Goal: Task Accomplishment & Management: Manage account settings

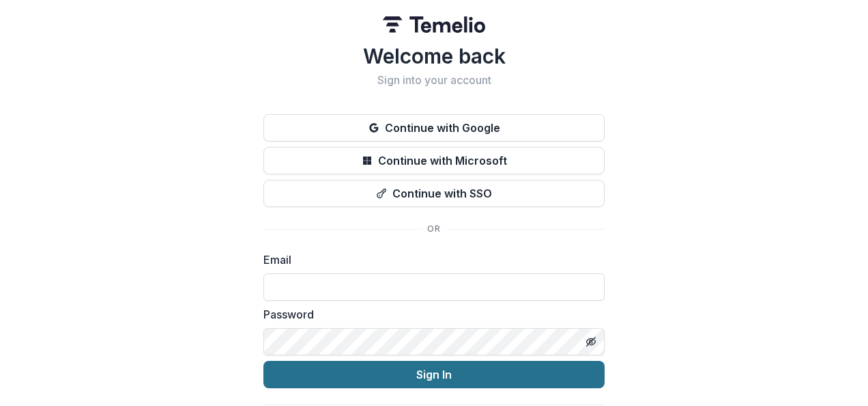
type input "**********"
click at [400, 377] on button "Sign In" at bounding box center [434, 373] width 341 height 27
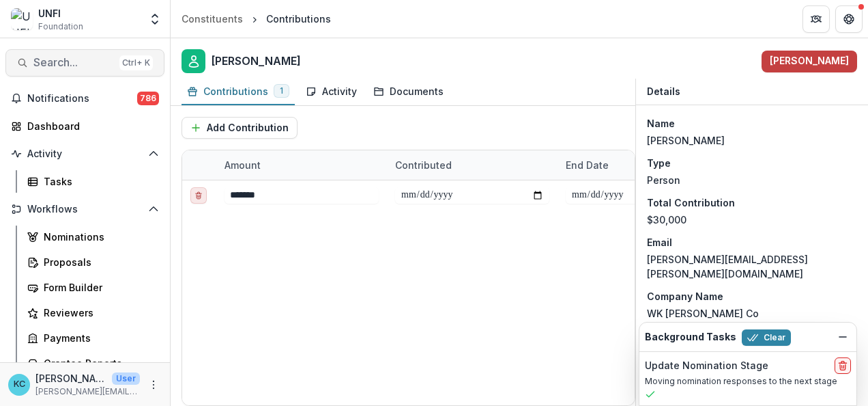
click at [66, 53] on button "Search... Ctrl + K" at bounding box center [84, 62] width 159 height 27
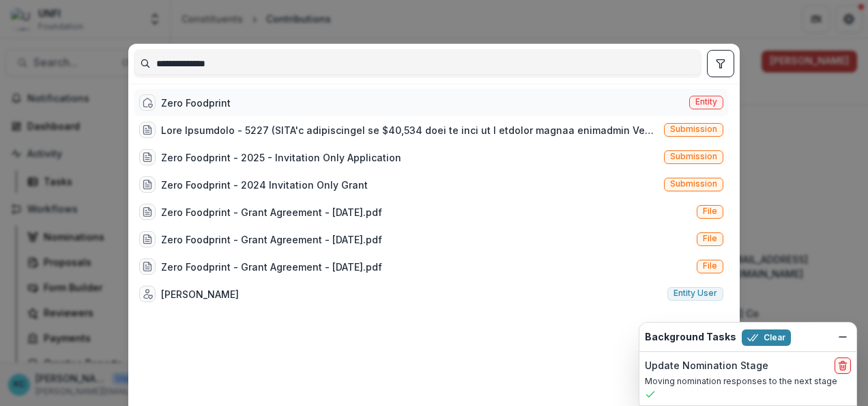
type input "**********"
click at [198, 96] on div "Zero Foodprint" at bounding box center [196, 103] width 70 height 14
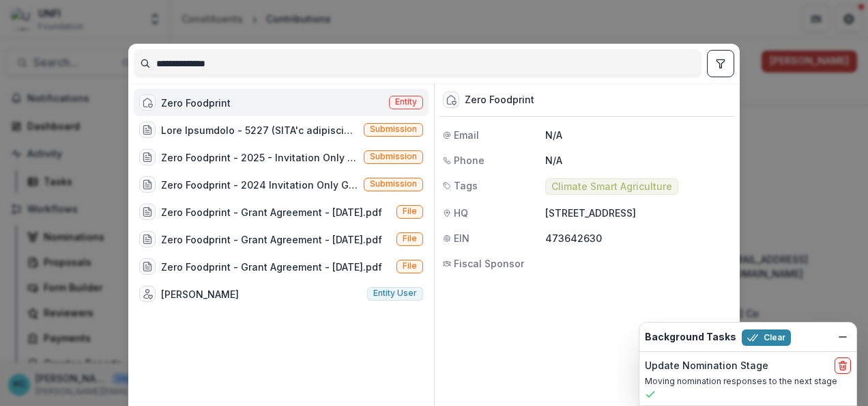
click at [198, 96] on div "Zero Foodprint" at bounding box center [196, 103] width 70 height 14
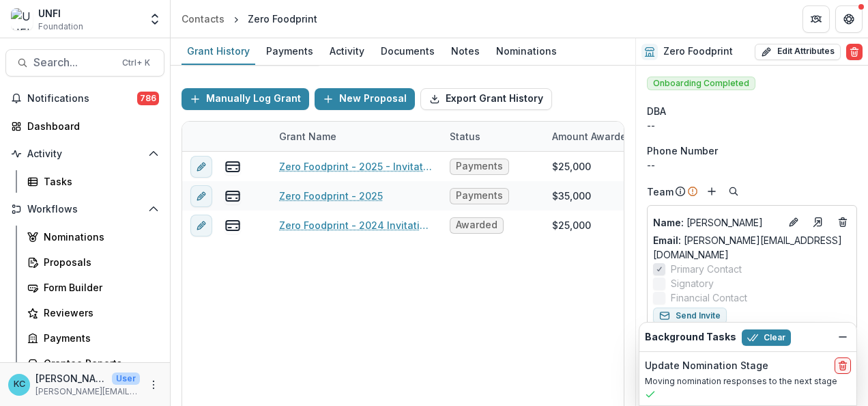
scroll to position [151, 0]
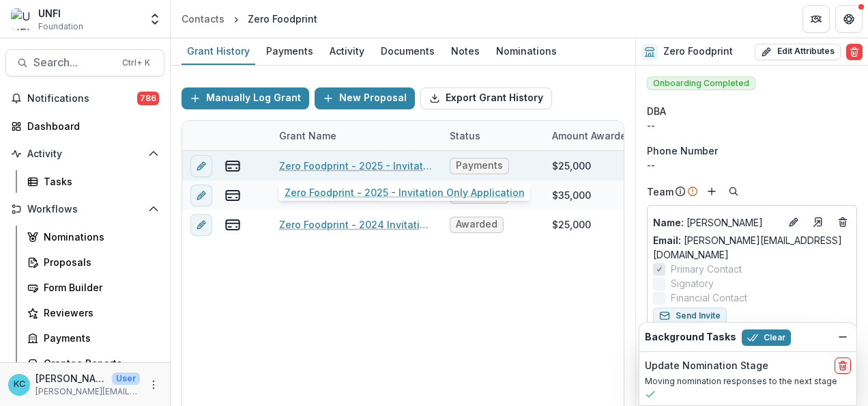
click at [348, 159] on link "Zero Foodprint - 2025 - Invitation Only Application" at bounding box center [356, 165] width 154 height 14
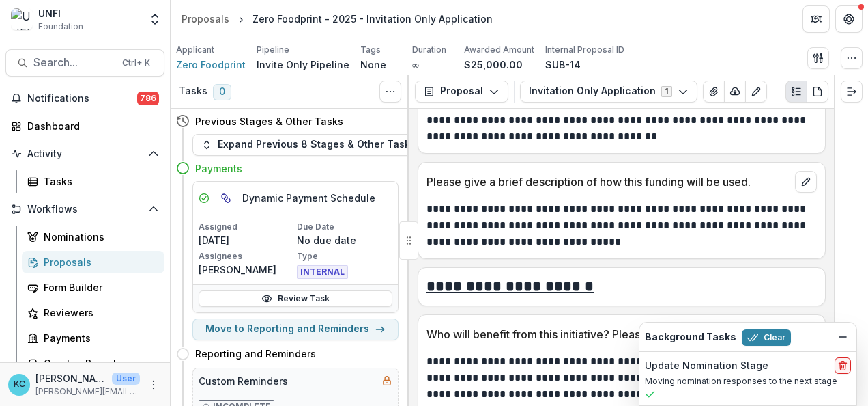
scroll to position [2255, 0]
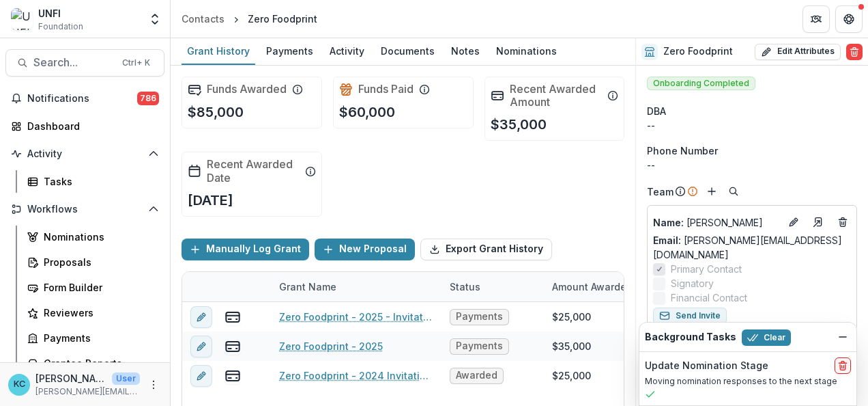
scroll to position [49, 0]
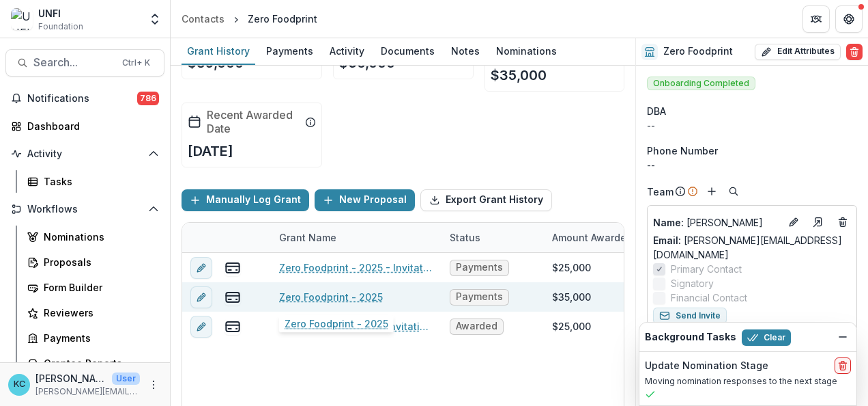
click at [353, 296] on link "Zero Foodprint - 2025" at bounding box center [331, 296] width 104 height 14
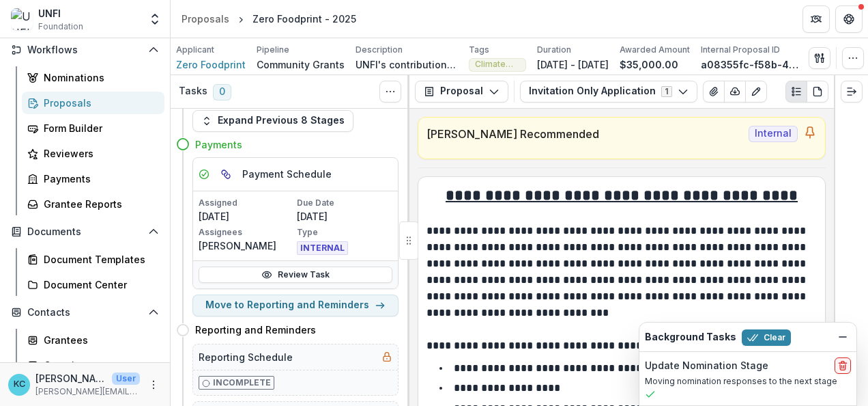
scroll to position [156, 0]
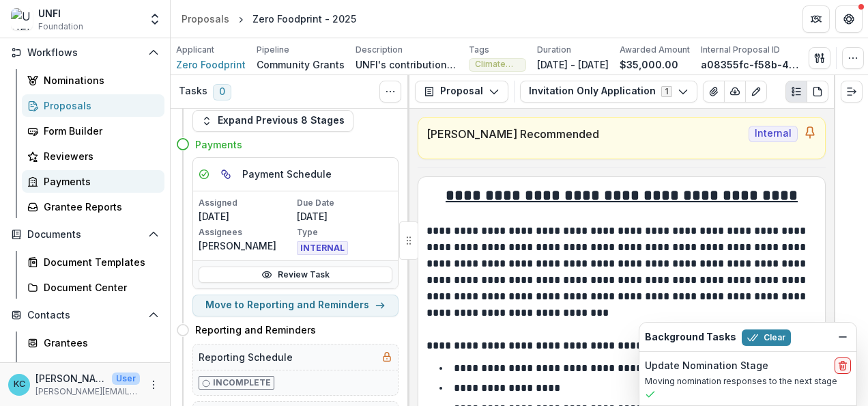
click at [72, 174] on div "Payments" at bounding box center [99, 181] width 110 height 14
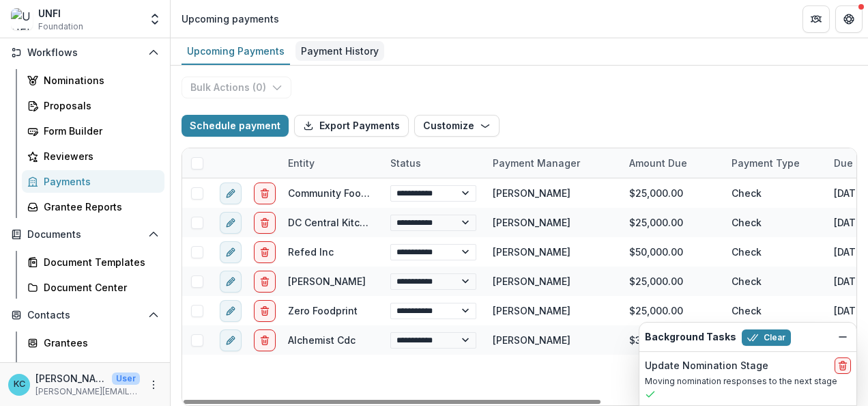
click at [335, 57] on div "Payment History" at bounding box center [340, 51] width 89 height 20
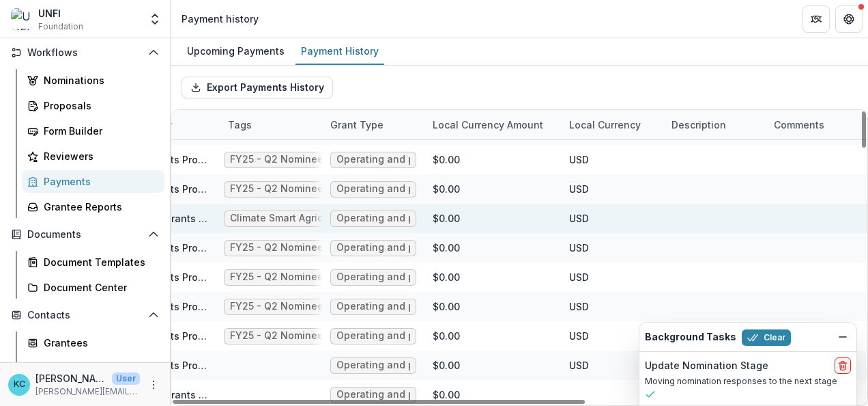
scroll to position [524, 0]
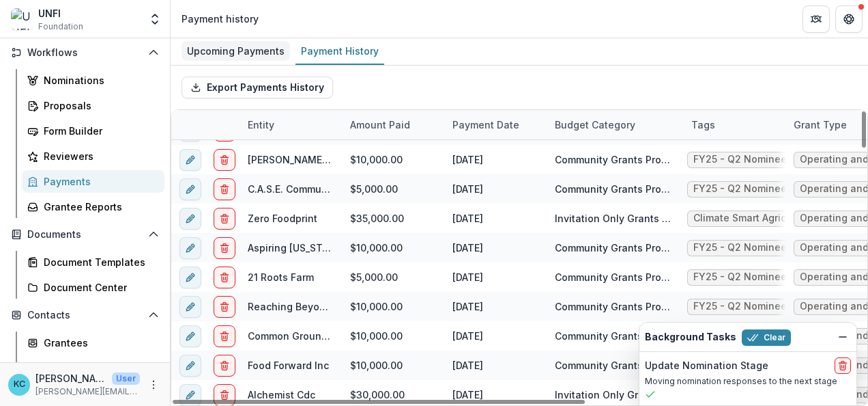
click at [240, 49] on div "Upcoming Payments" at bounding box center [236, 51] width 109 height 20
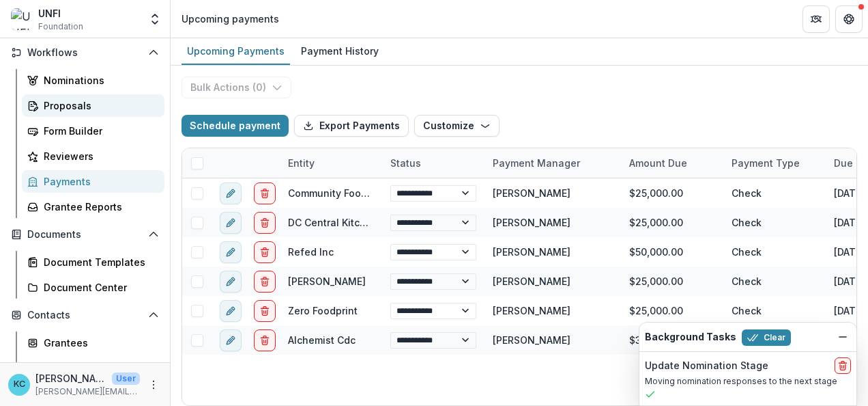
click at [83, 102] on div "Proposals" at bounding box center [99, 105] width 110 height 14
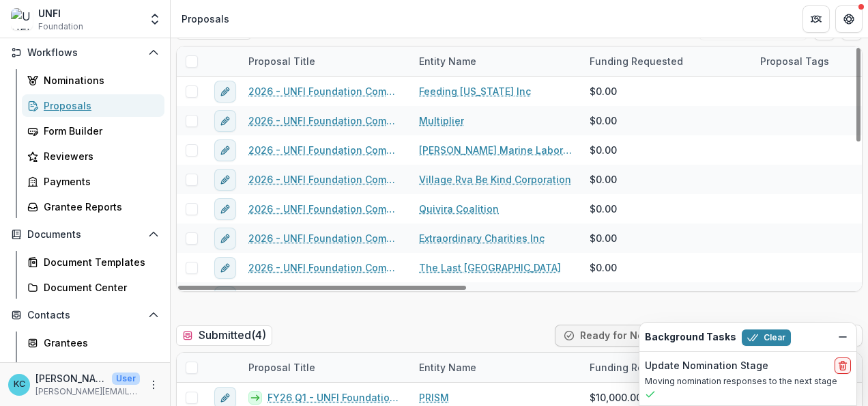
scroll to position [333, 0]
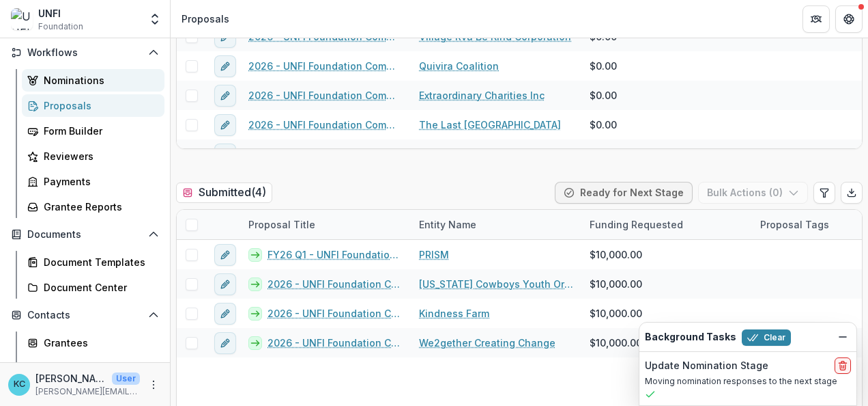
click at [73, 85] on div "Nominations" at bounding box center [99, 80] width 110 height 14
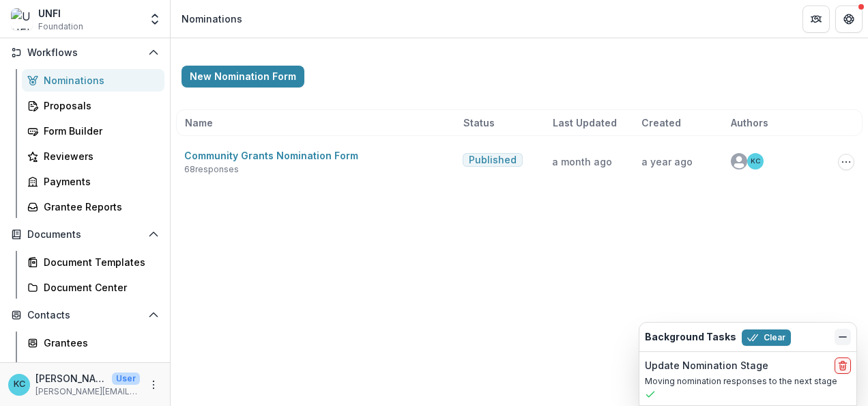
click at [838, 333] on icon "Dismiss" at bounding box center [843, 336] width 11 height 11
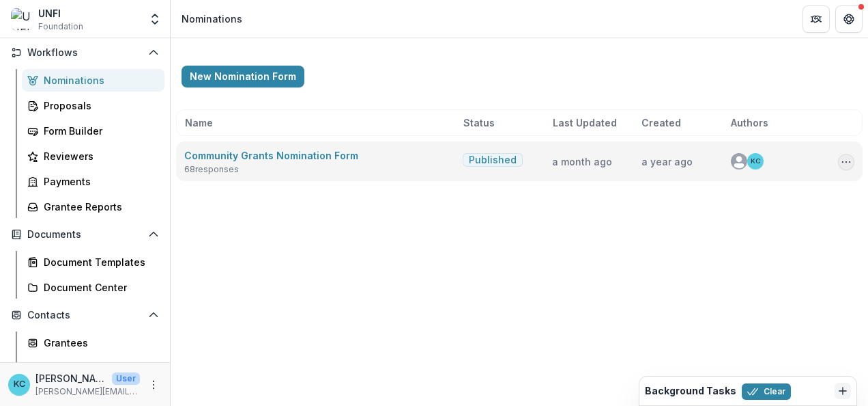
click at [848, 160] on icon "Options" at bounding box center [846, 161] width 11 height 11
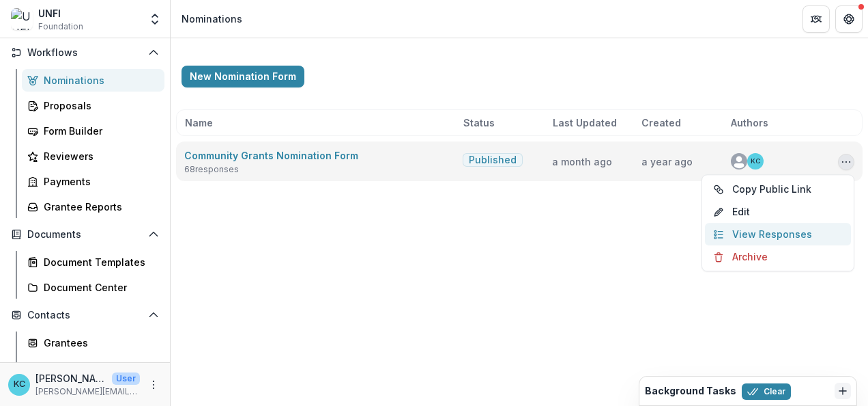
click at [796, 235] on link "View Responses" at bounding box center [778, 234] width 146 height 23
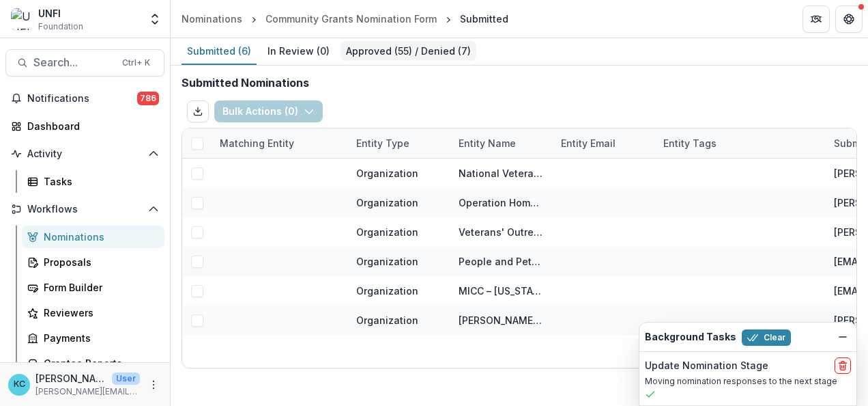
click at [428, 48] on div "Approved ( 55 ) / Denied ( 7 )" at bounding box center [409, 51] width 136 height 20
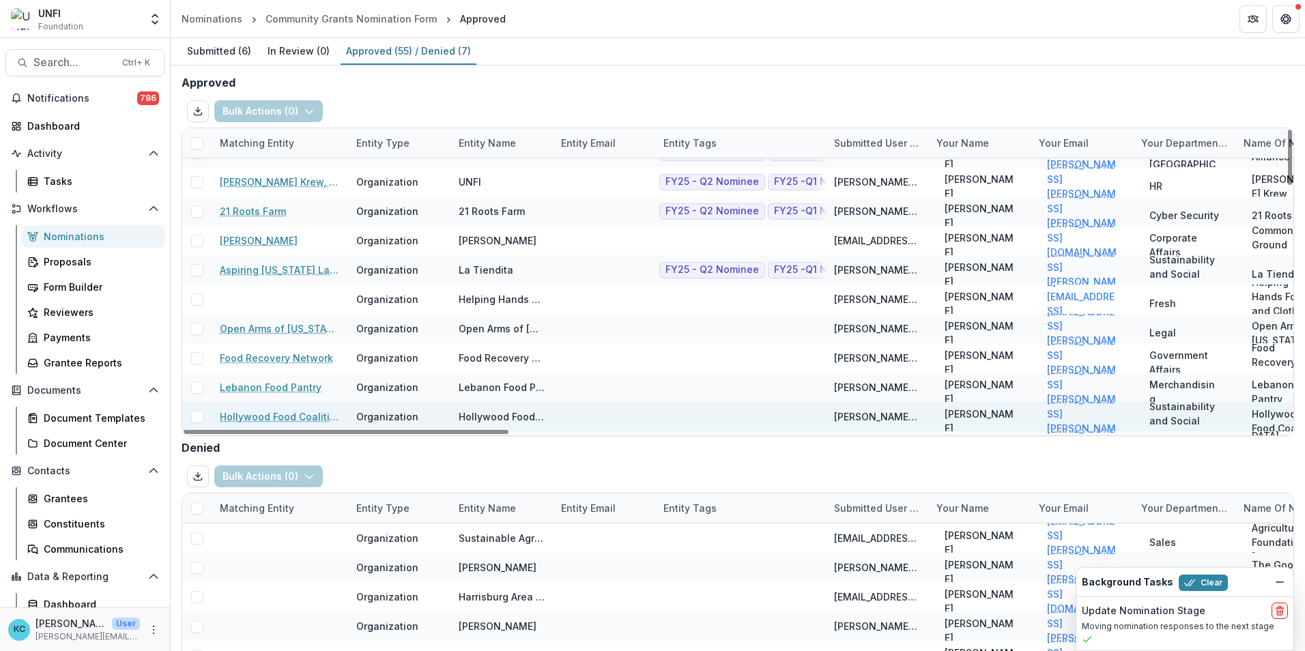
scroll to position [343, 0]
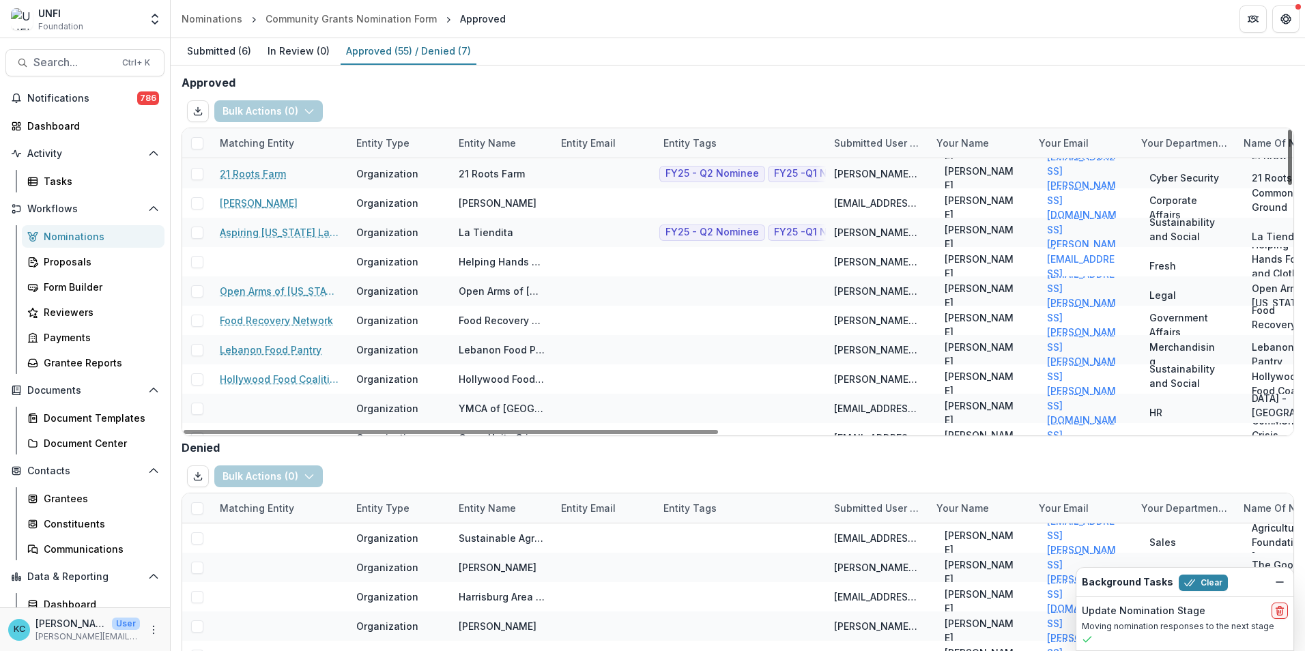
drag, startPoint x: 1285, startPoint y: 231, endPoint x: 1287, endPoint y: 238, distance: 7.6
click at [868, 185] on div at bounding box center [1290, 157] width 4 height 55
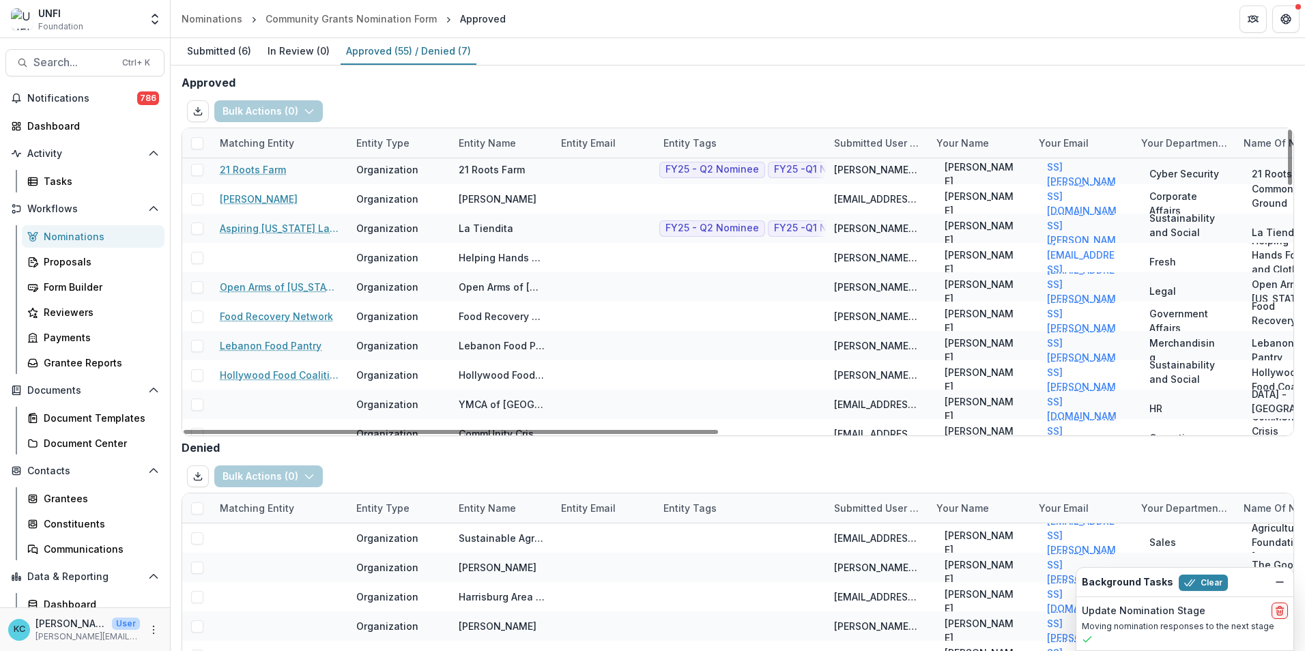
click at [485, 147] on div "Entity Name" at bounding box center [488, 143] width 74 height 14
click at [502, 177] on input at bounding box center [535, 174] width 164 height 22
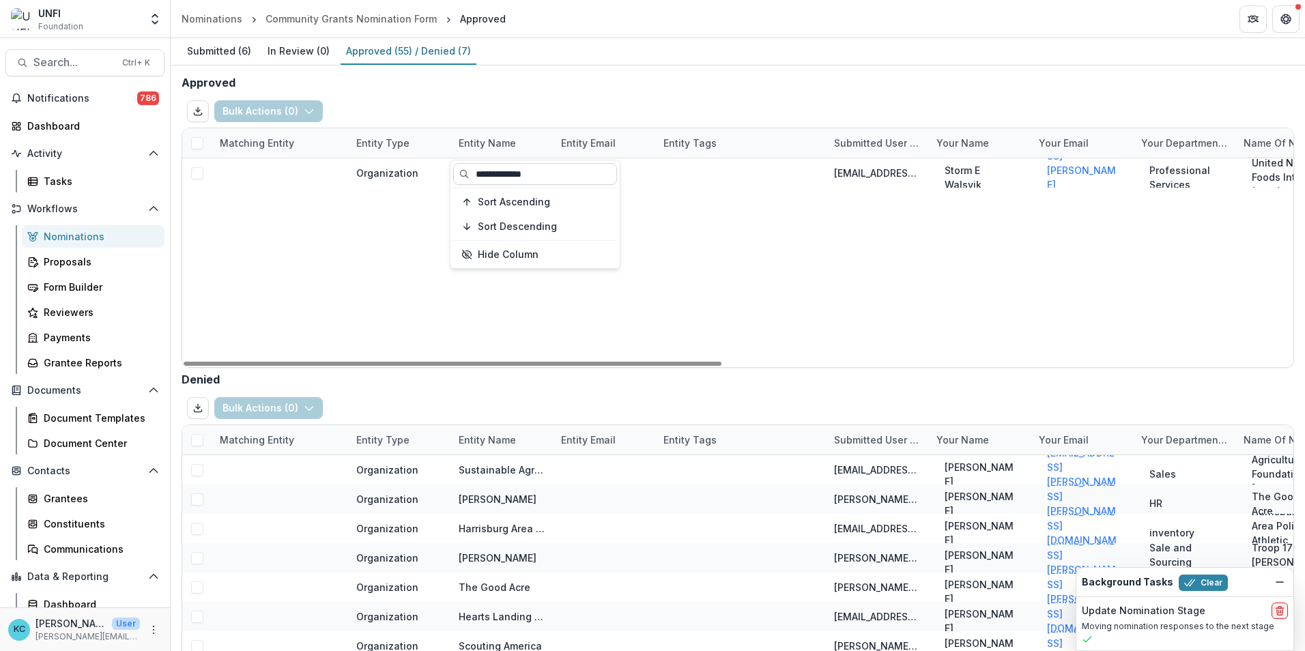
scroll to position [0, 0]
type input "**********"
click at [724, 255] on div "Organization Compassionate Home Health Care storm.e.walsvik@unfi.com Storm E Wa…" at bounding box center [1323, 262] width 2282 height 209
click at [79, 405] on div "Grantees" at bounding box center [99, 499] width 110 height 14
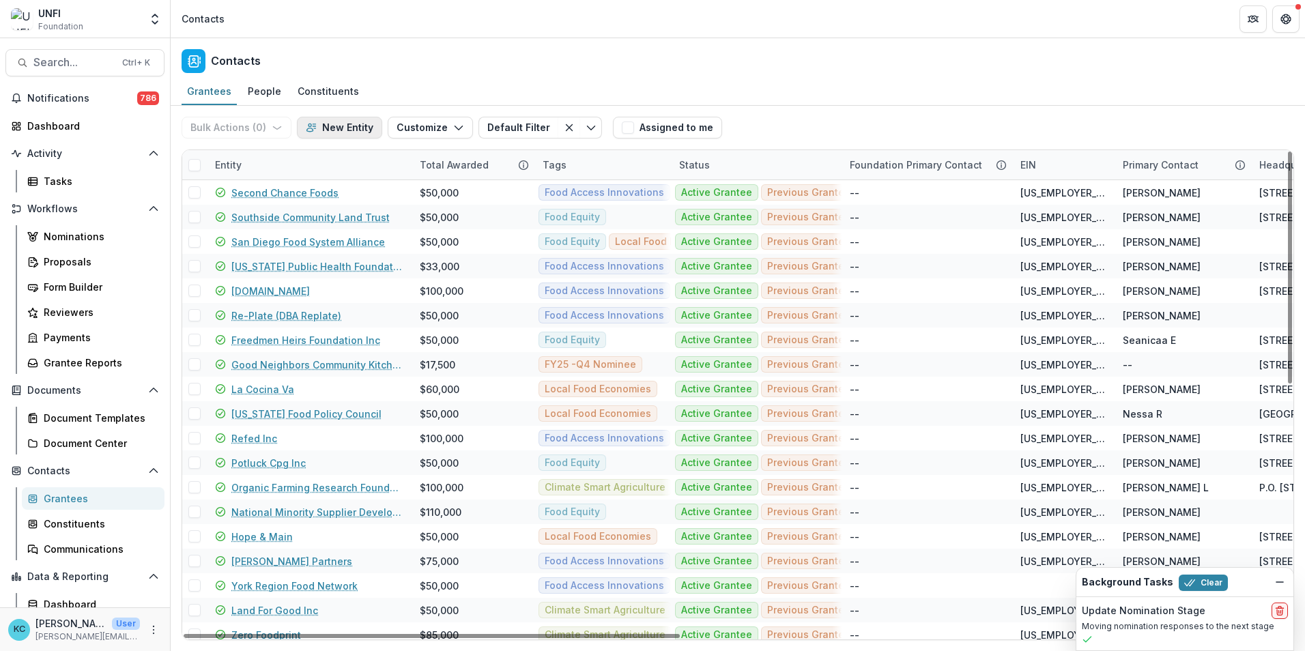
click at [332, 128] on button "New Entity" at bounding box center [339, 128] width 85 height 22
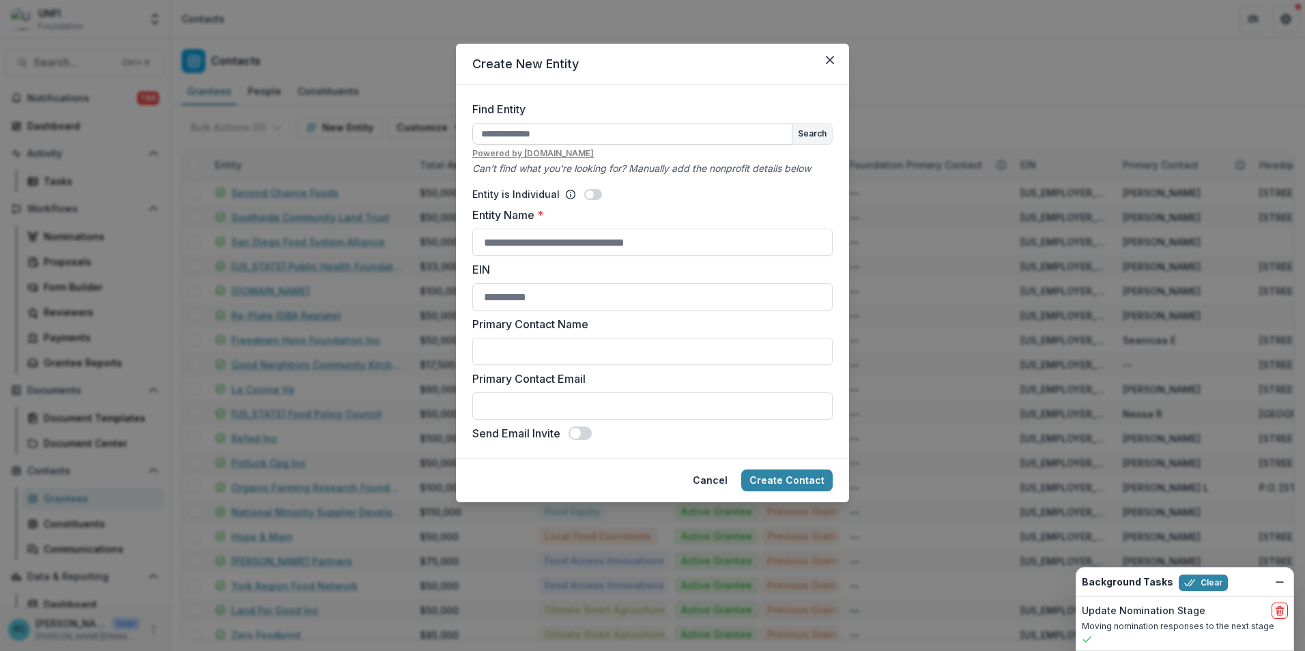
click at [520, 139] on input "Find Entity" at bounding box center [632, 134] width 320 height 22
click at [831, 55] on button "Close" at bounding box center [830, 60] width 22 height 22
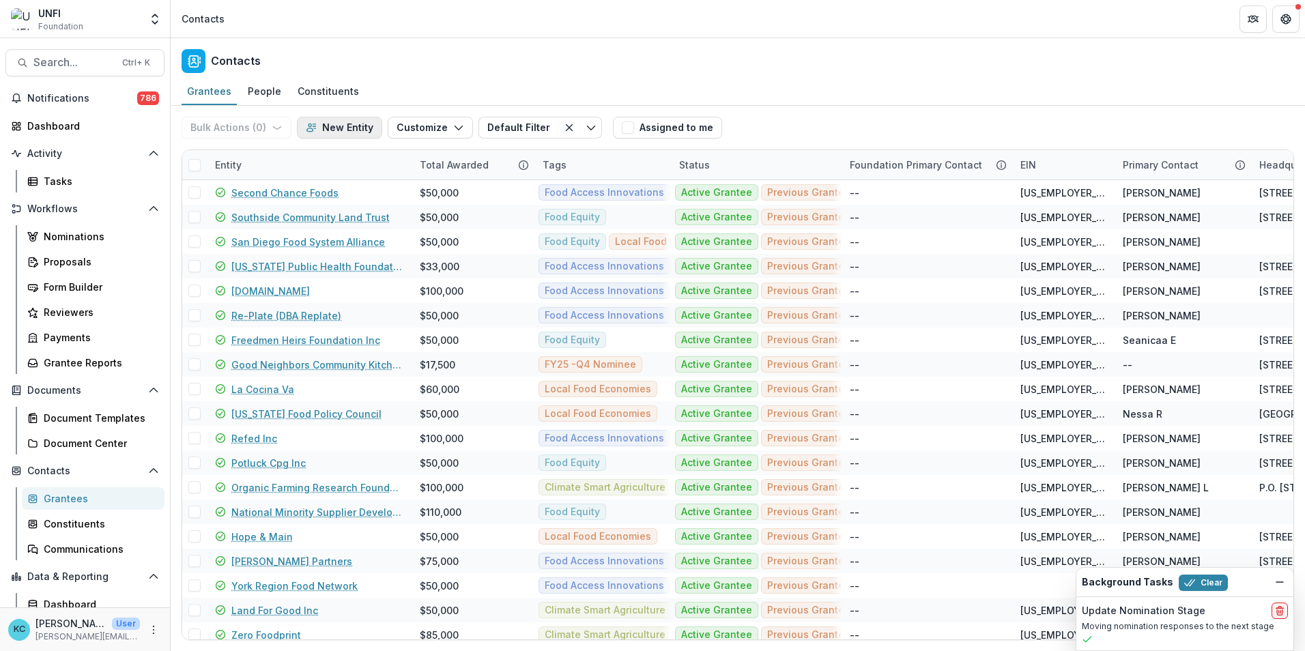
click at [306, 125] on icon "button" at bounding box center [311, 127] width 11 height 11
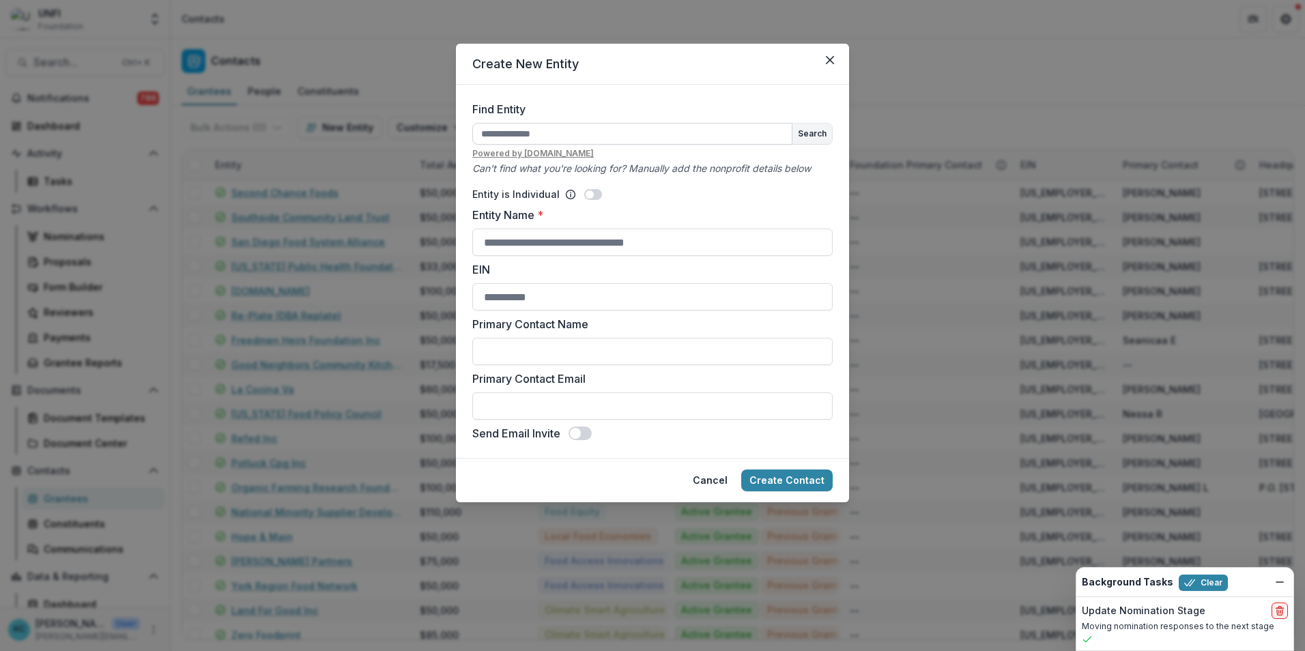
click at [603, 133] on input "Find Entity" at bounding box center [632, 134] width 320 height 22
click at [625, 130] on input "**********" at bounding box center [632, 134] width 320 height 22
type input "**********"
click at [822, 131] on button "Search" at bounding box center [813, 134] width 40 height 20
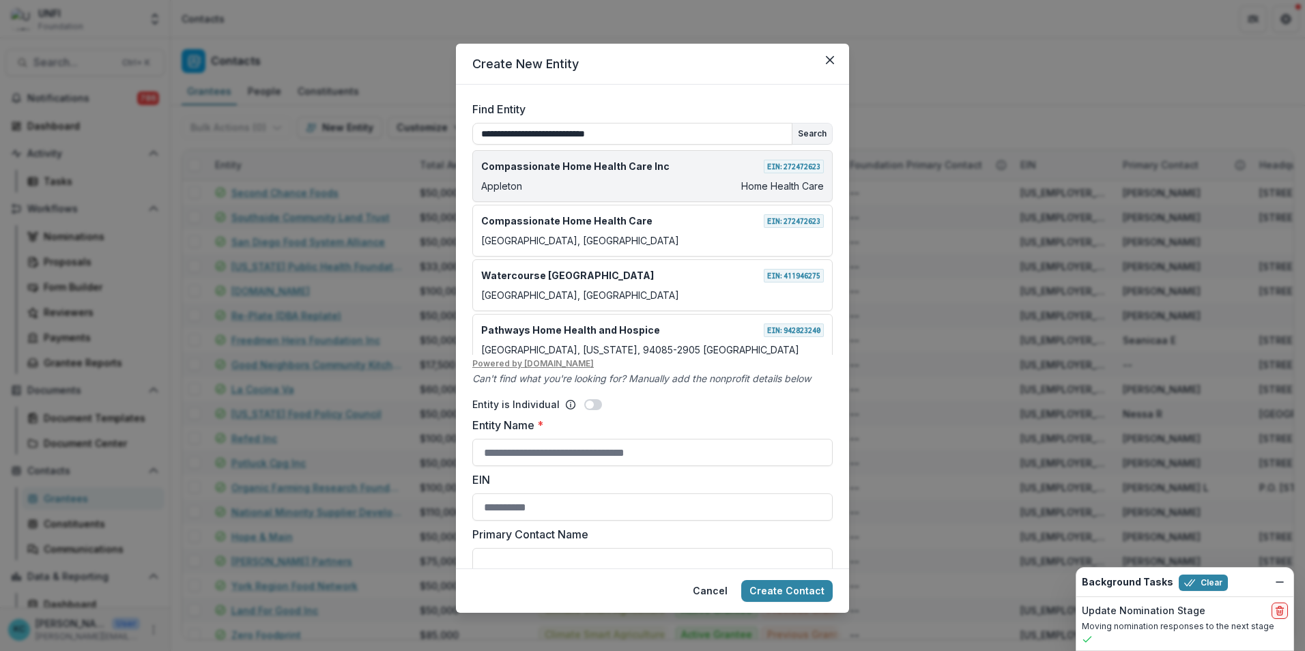
click at [664, 182] on div "Appleton Home Health Care" at bounding box center [652, 186] width 343 height 14
type input "**********"
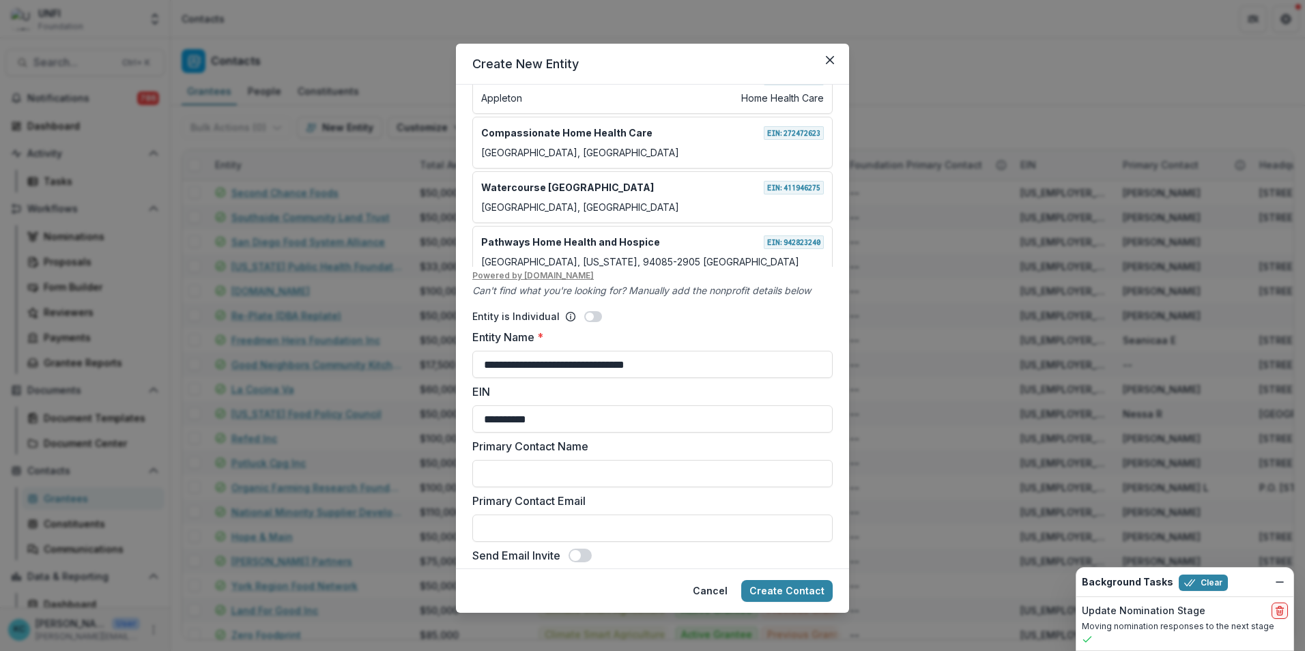
scroll to position [100, 0]
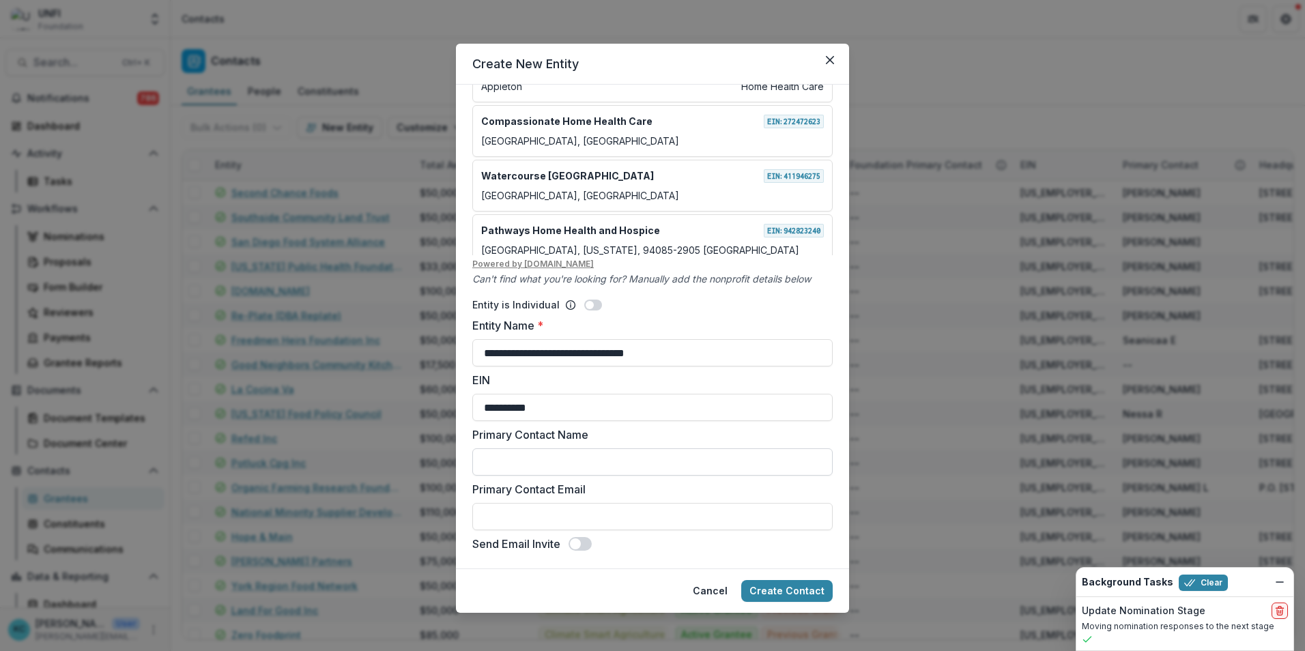
click at [521, 405] on input "Primary Contact Name" at bounding box center [652, 462] width 360 height 27
type input "*"
type input "**********"
click at [554, 405] on input "Primary Contact Email" at bounding box center [652, 516] width 360 height 27
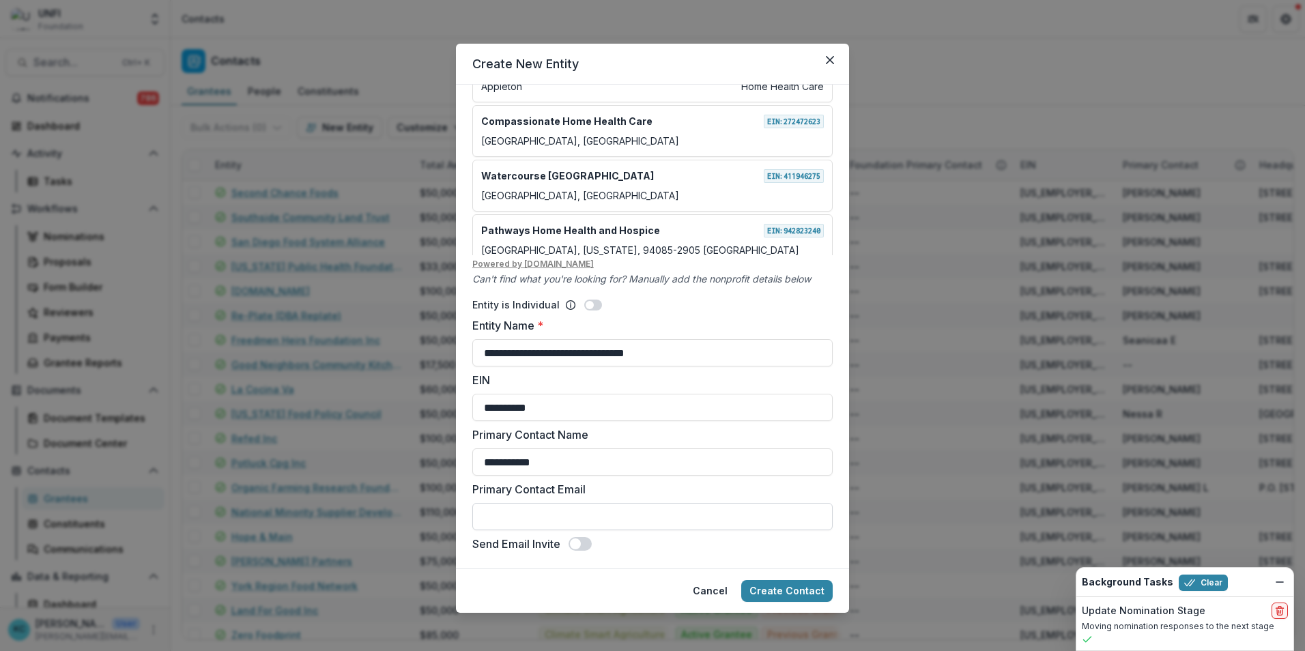
paste input "**********"
type input "**********"
click at [799, 405] on button "Create Contact" at bounding box center [786, 591] width 91 height 22
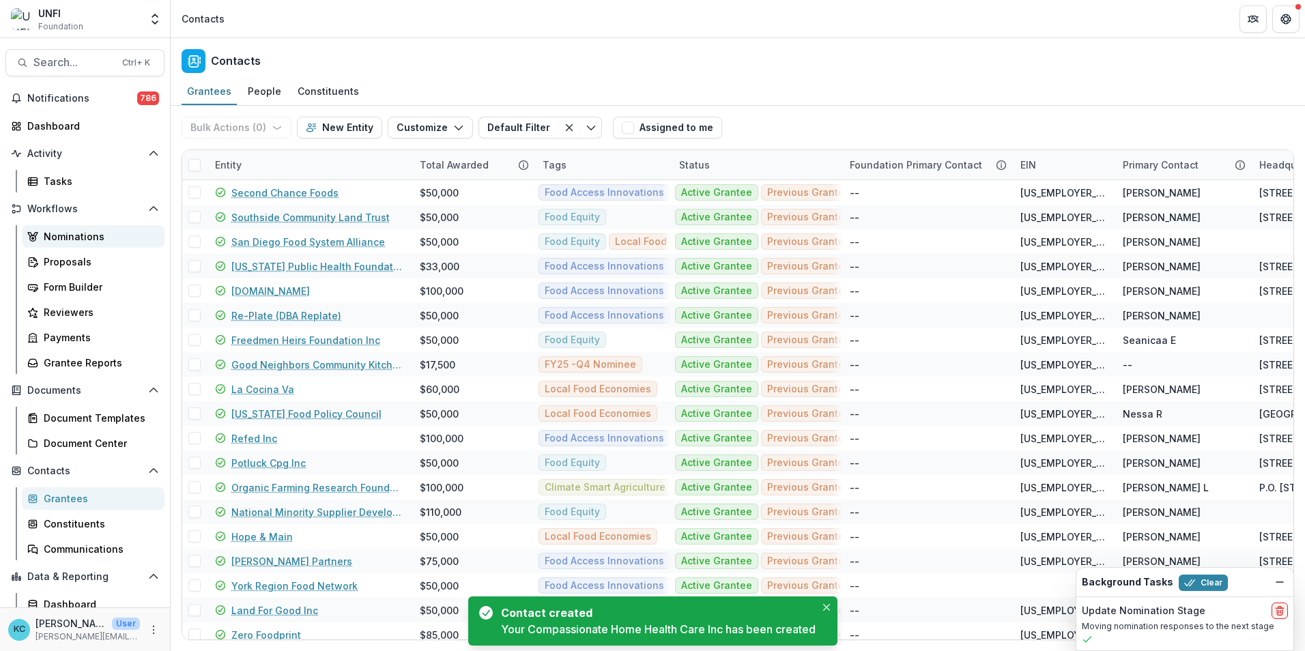
click at [71, 238] on div "Nominations" at bounding box center [99, 236] width 110 height 14
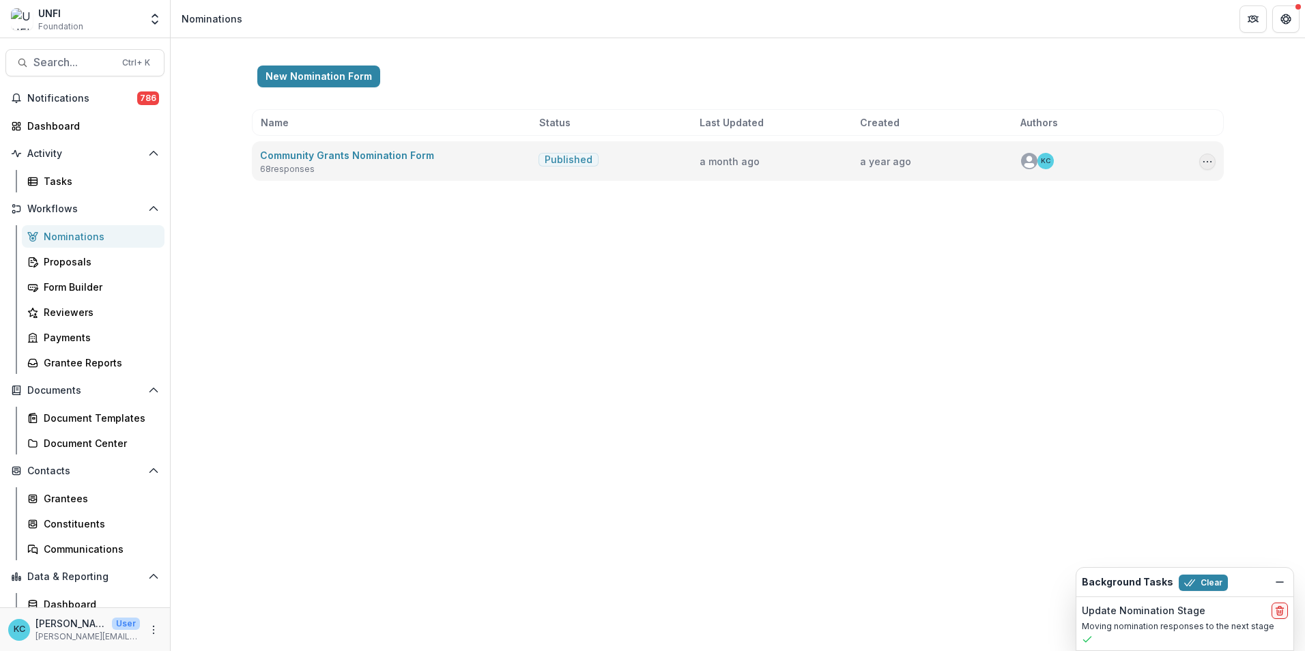
click at [868, 165] on icon "Options" at bounding box center [1207, 161] width 11 height 11
click at [868, 225] on link "View Responses" at bounding box center [1139, 235] width 146 height 23
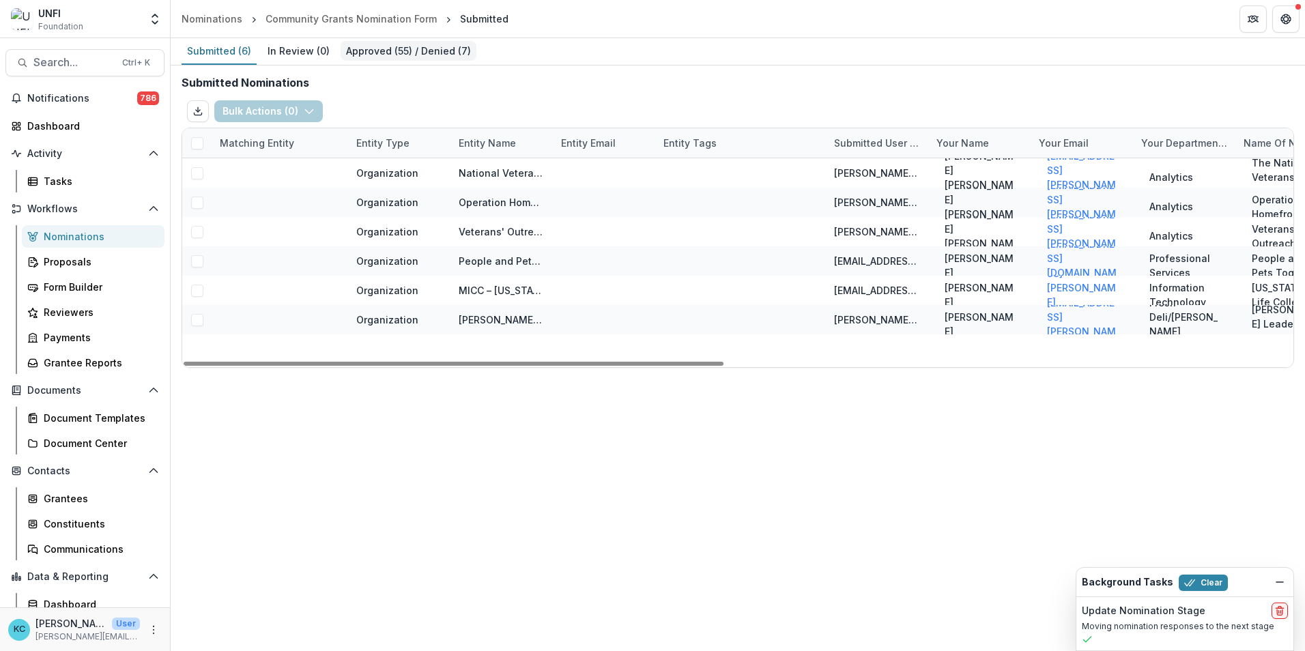
click at [441, 40] on link "Approved ( 55 ) / Denied ( 7 )" at bounding box center [409, 51] width 136 height 27
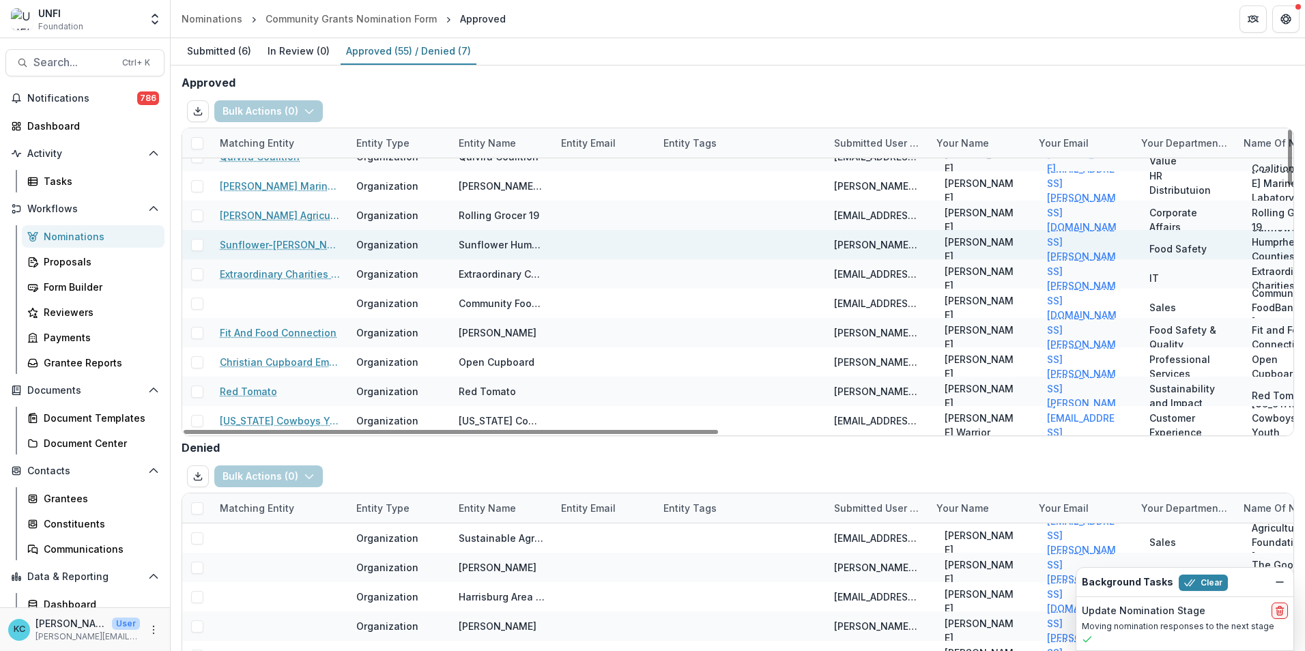
scroll to position [1269, 0]
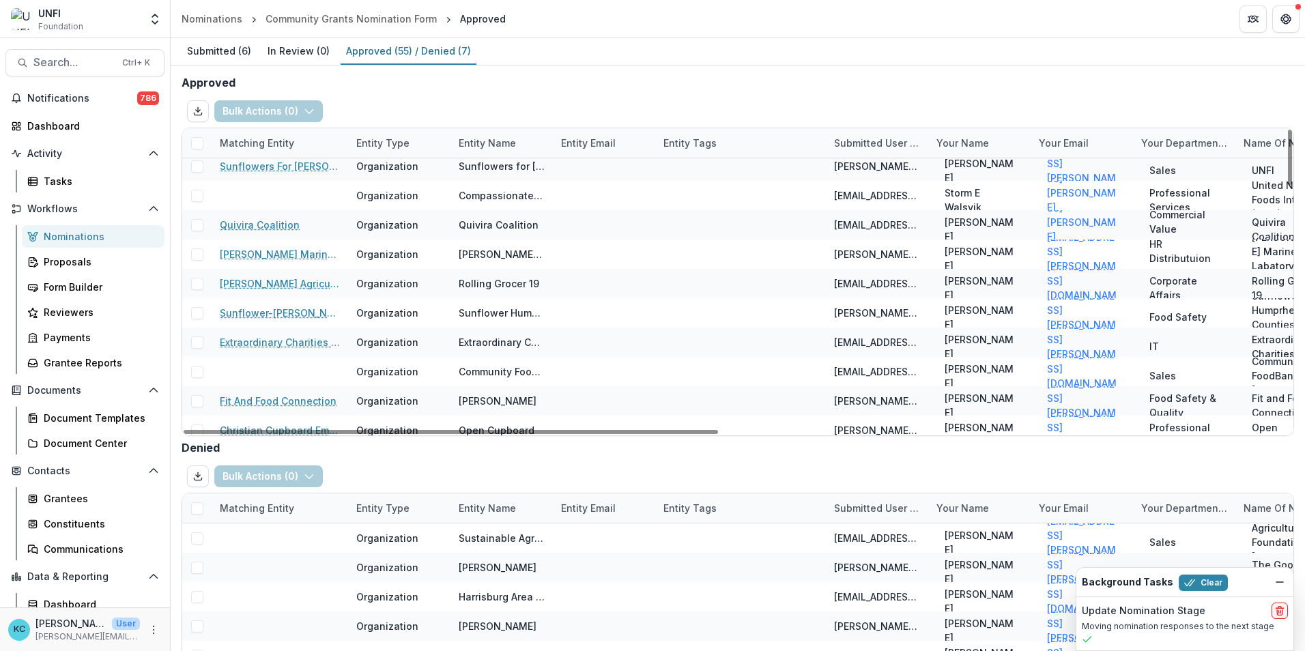
click at [199, 193] on span at bounding box center [197, 196] width 12 height 12
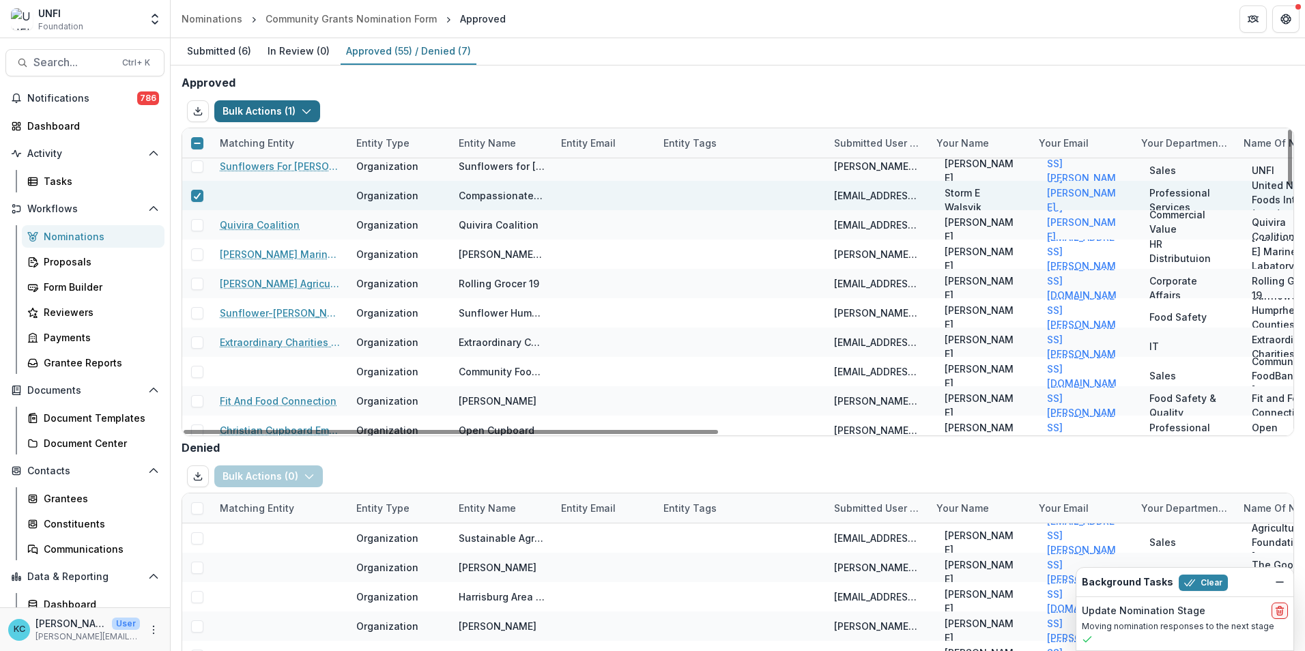
click at [309, 110] on polyline "button" at bounding box center [306, 112] width 8 height 4
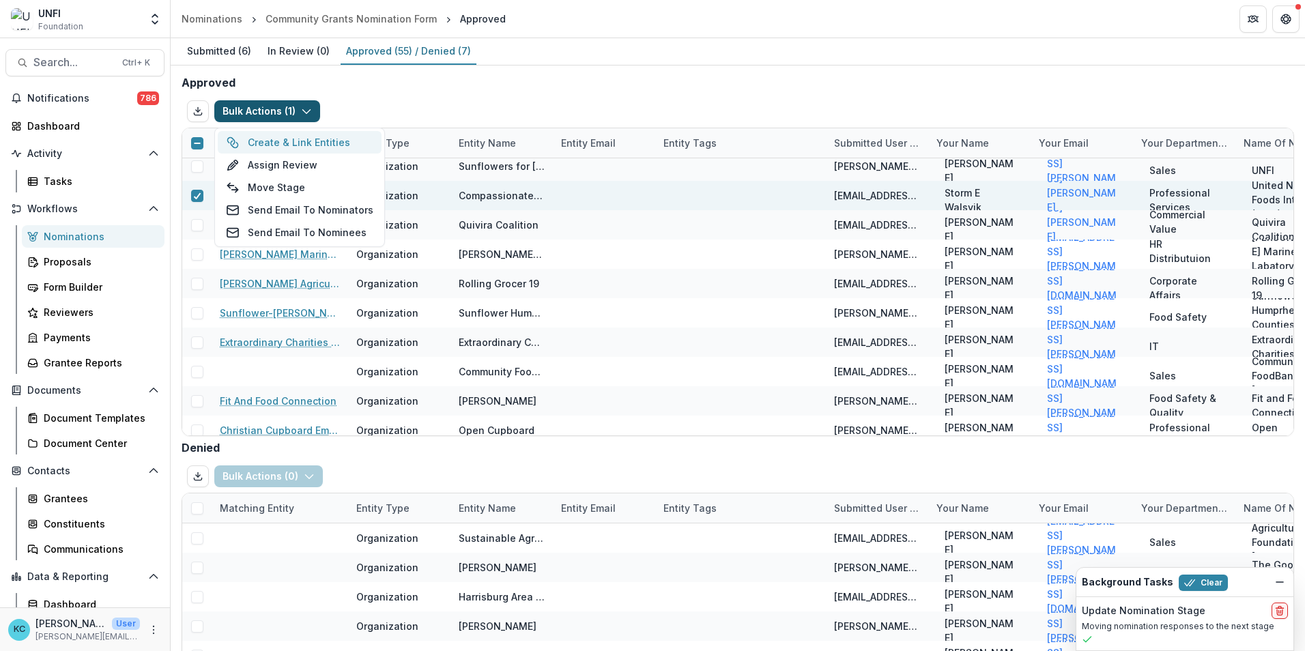
click at [310, 147] on button "Create & Link Entities" at bounding box center [300, 142] width 164 height 23
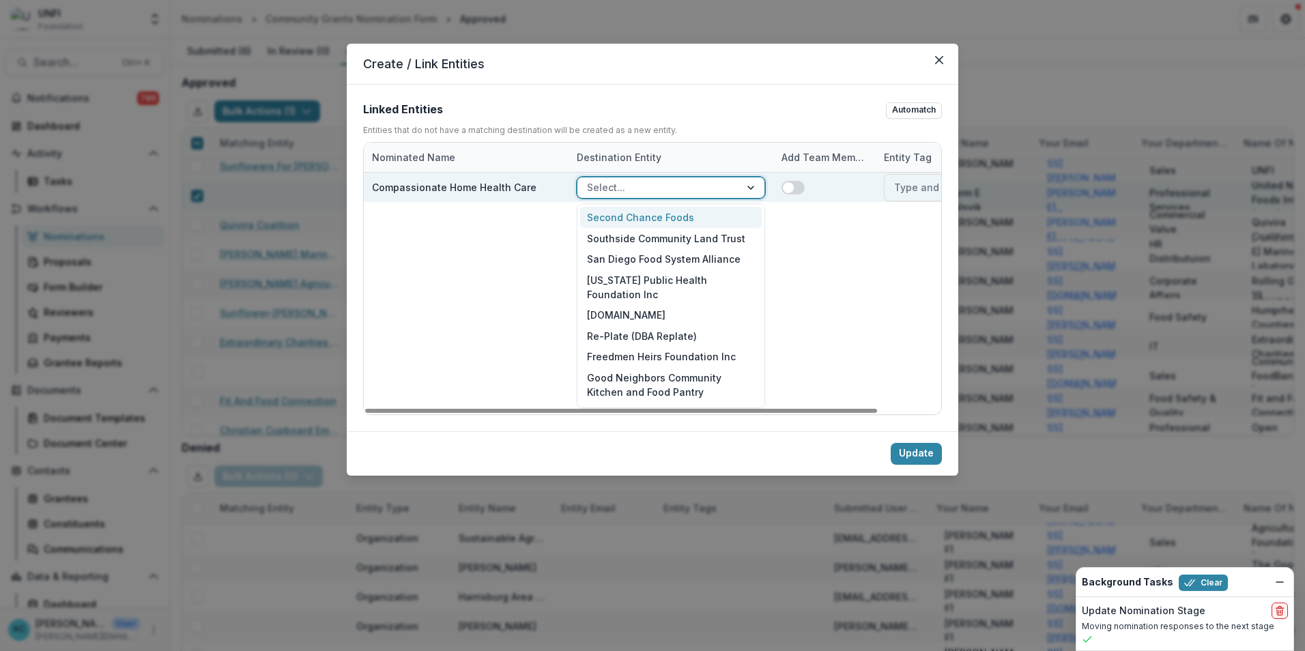
click at [713, 181] on div at bounding box center [658, 187] width 143 height 17
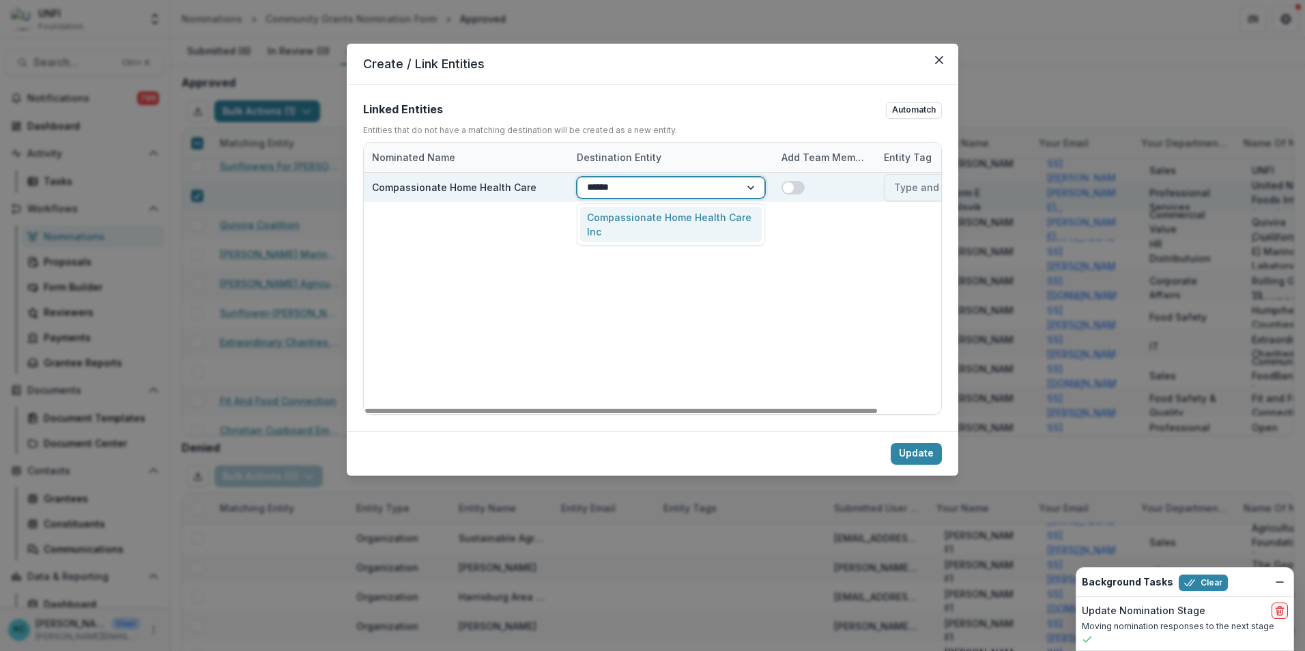
type input "*******"
click at [713, 221] on div "Compassionate Home Health Care Inc" at bounding box center [671, 224] width 182 height 35
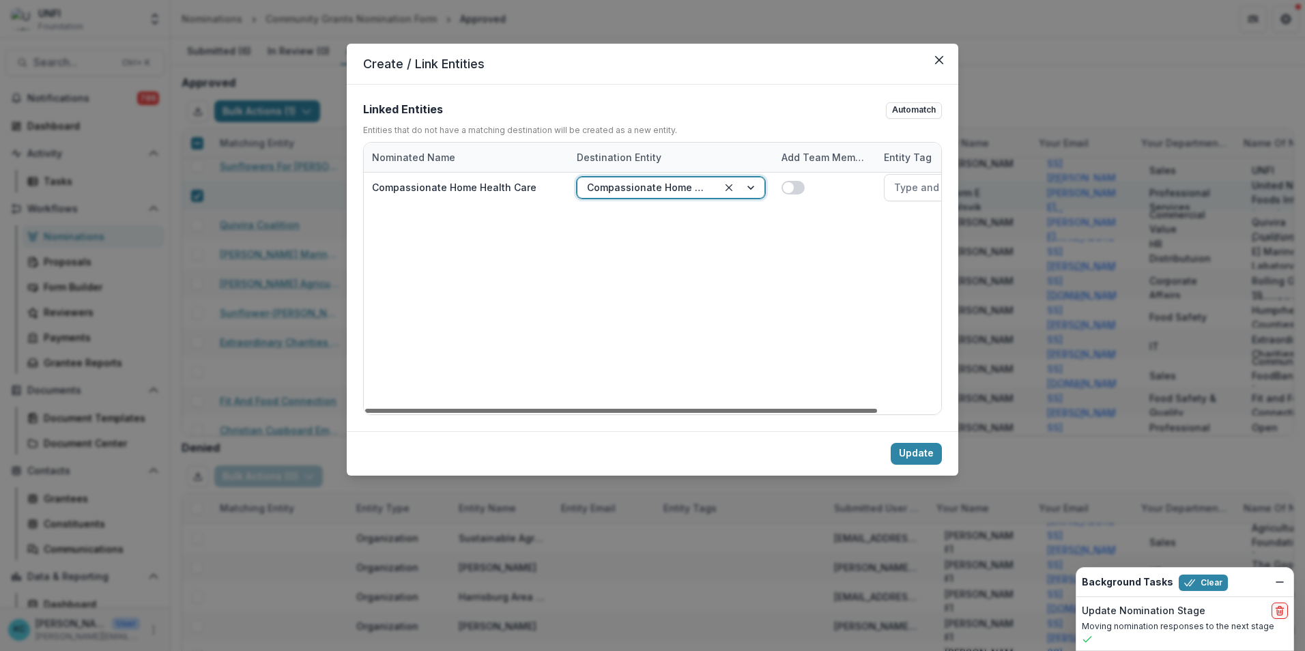
scroll to position [0, 71]
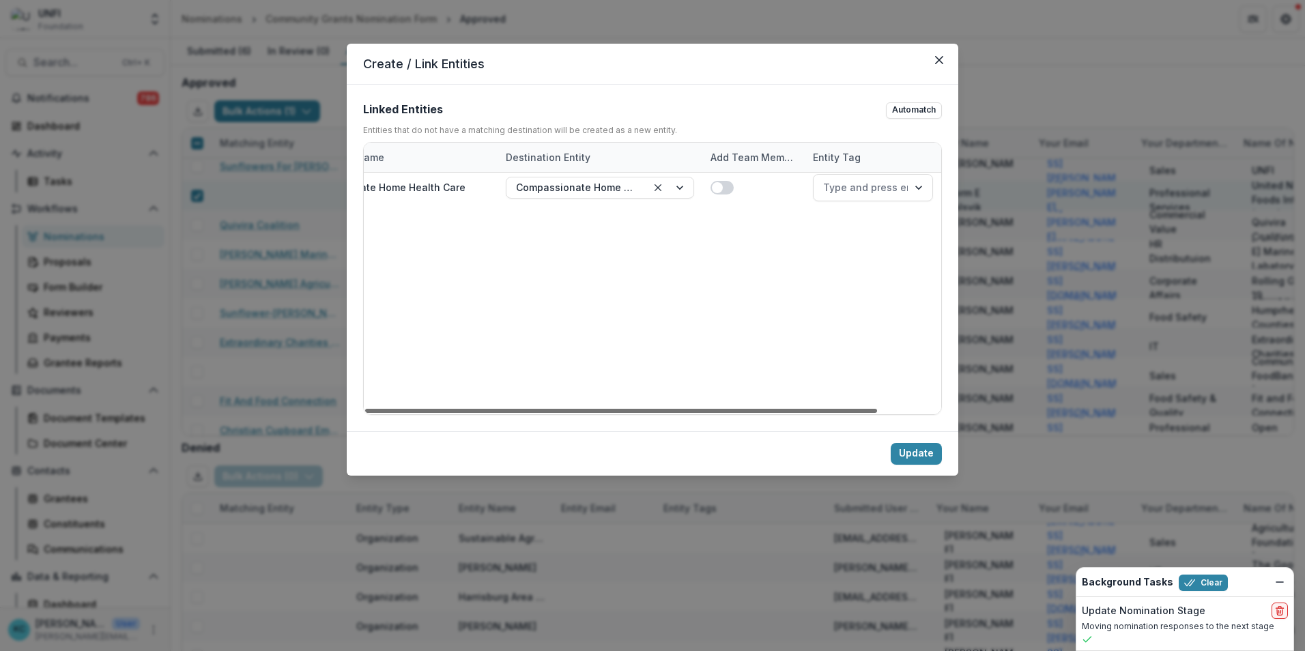
drag, startPoint x: 725, startPoint y: 409, endPoint x: 837, endPoint y: 410, distance: 112.0
click at [837, 405] on div at bounding box center [621, 411] width 512 height 4
click at [868, 191] on div at bounding box center [920, 187] width 25 height 26
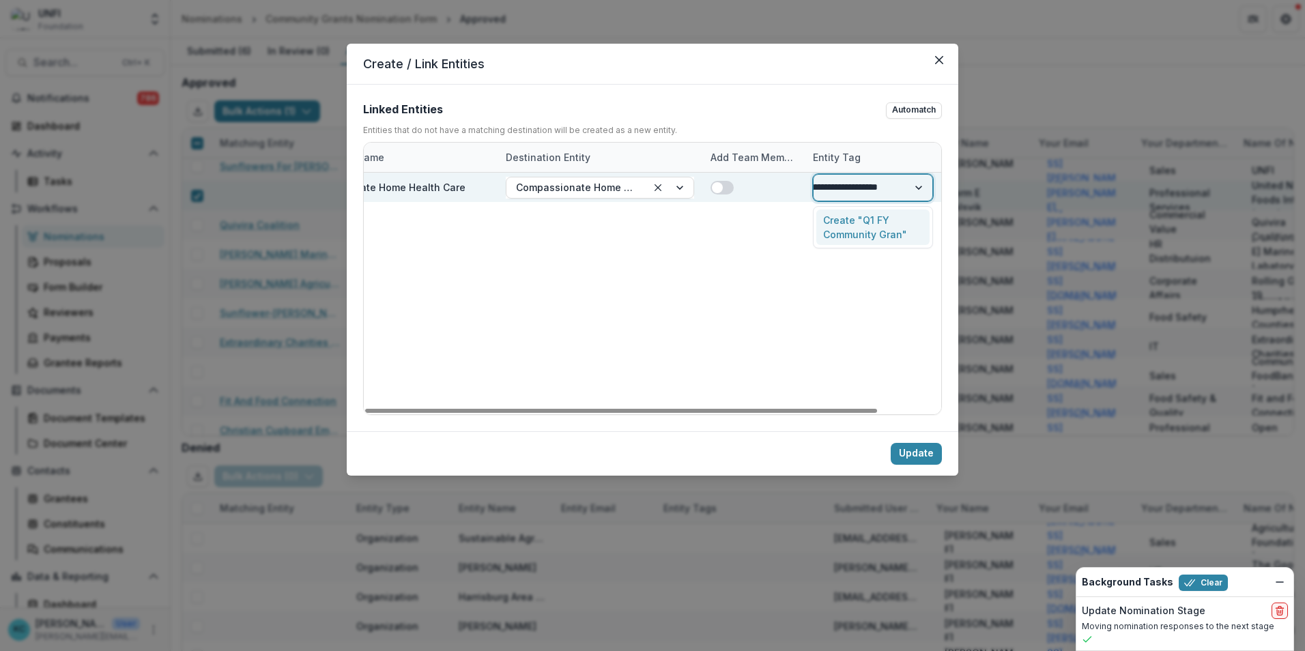
type input "**********"
click at [863, 231] on div "Create "Q1 FY Community Grant"" at bounding box center [872, 227] width 113 height 35
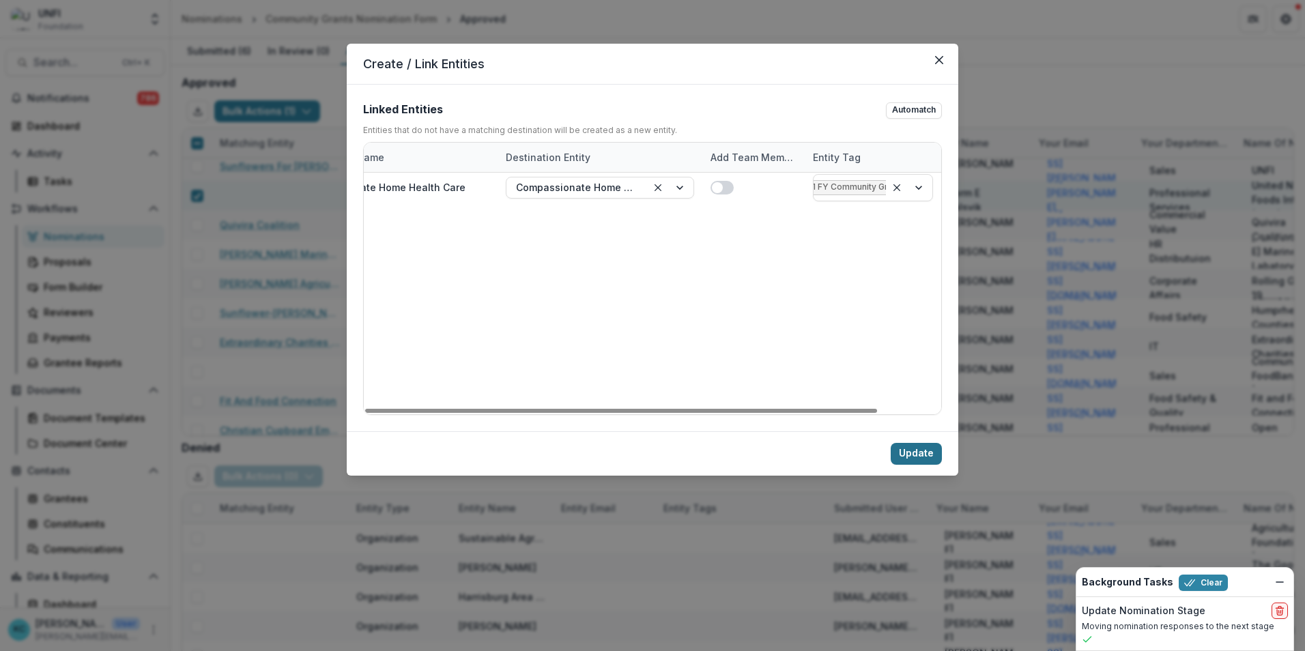
click at [868, 405] on button "Update" at bounding box center [916, 454] width 51 height 22
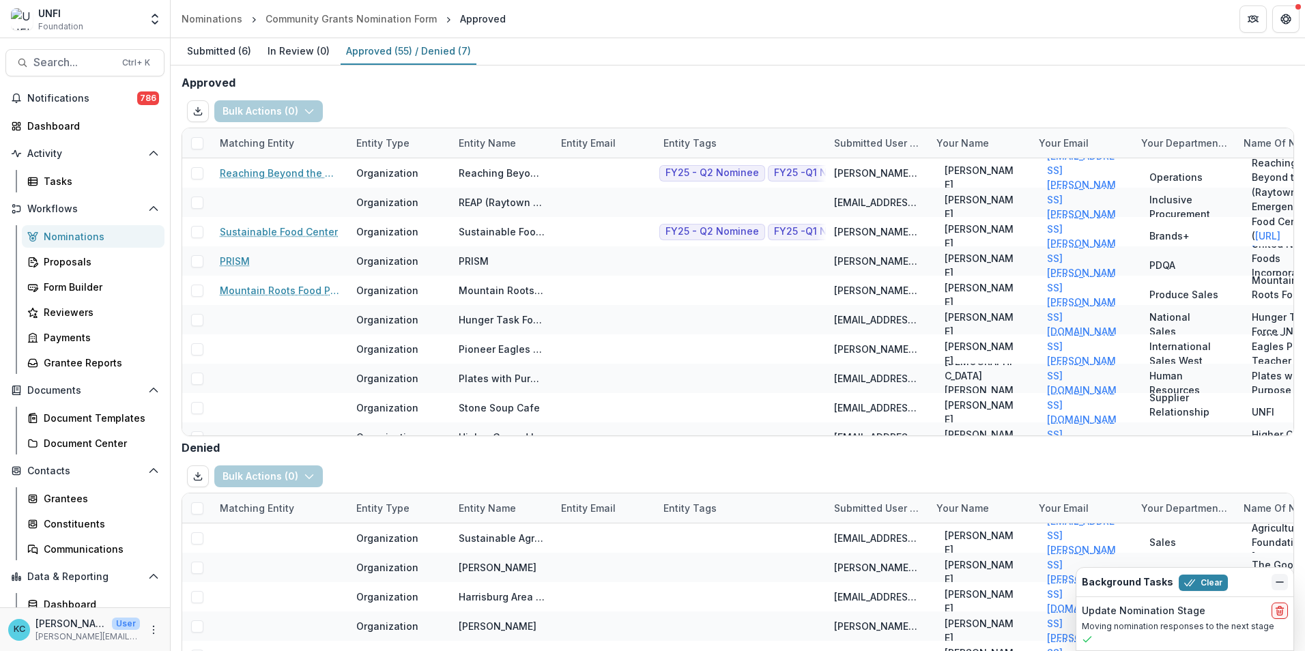
click at [868, 405] on icon "Dismiss" at bounding box center [1280, 582] width 11 height 11
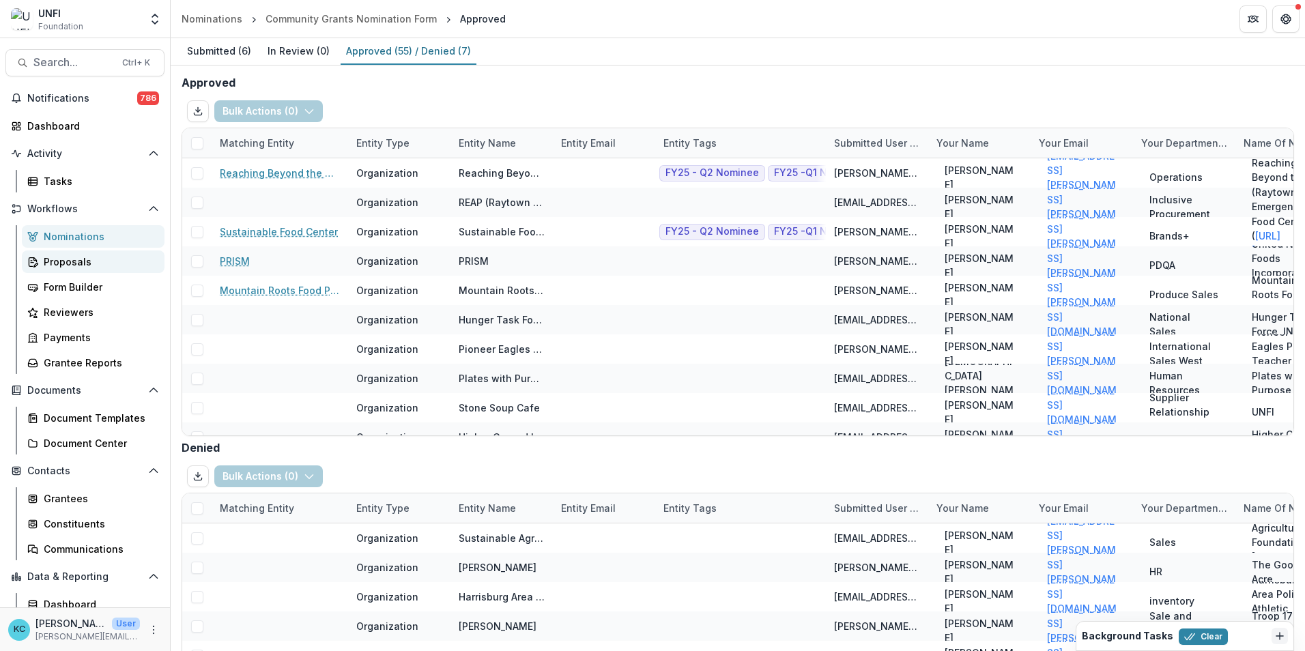
click at [116, 262] on div "Proposals" at bounding box center [99, 262] width 110 height 14
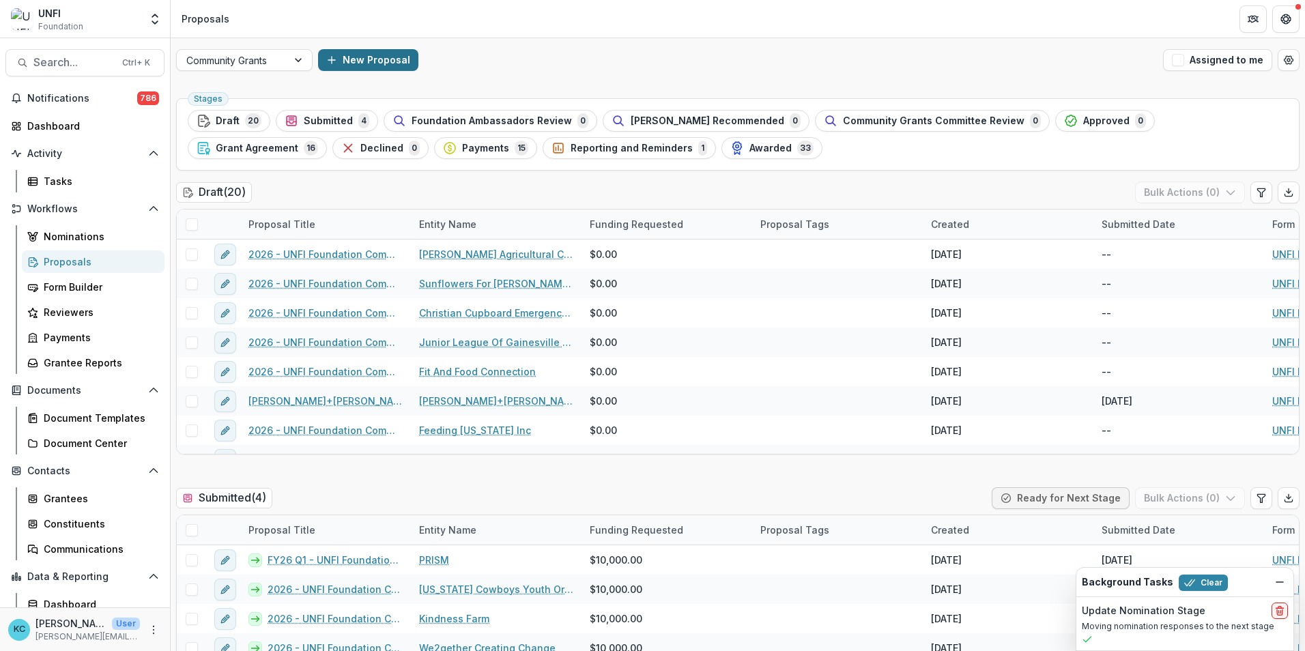
click at [341, 63] on button "New Proposal" at bounding box center [368, 60] width 100 height 22
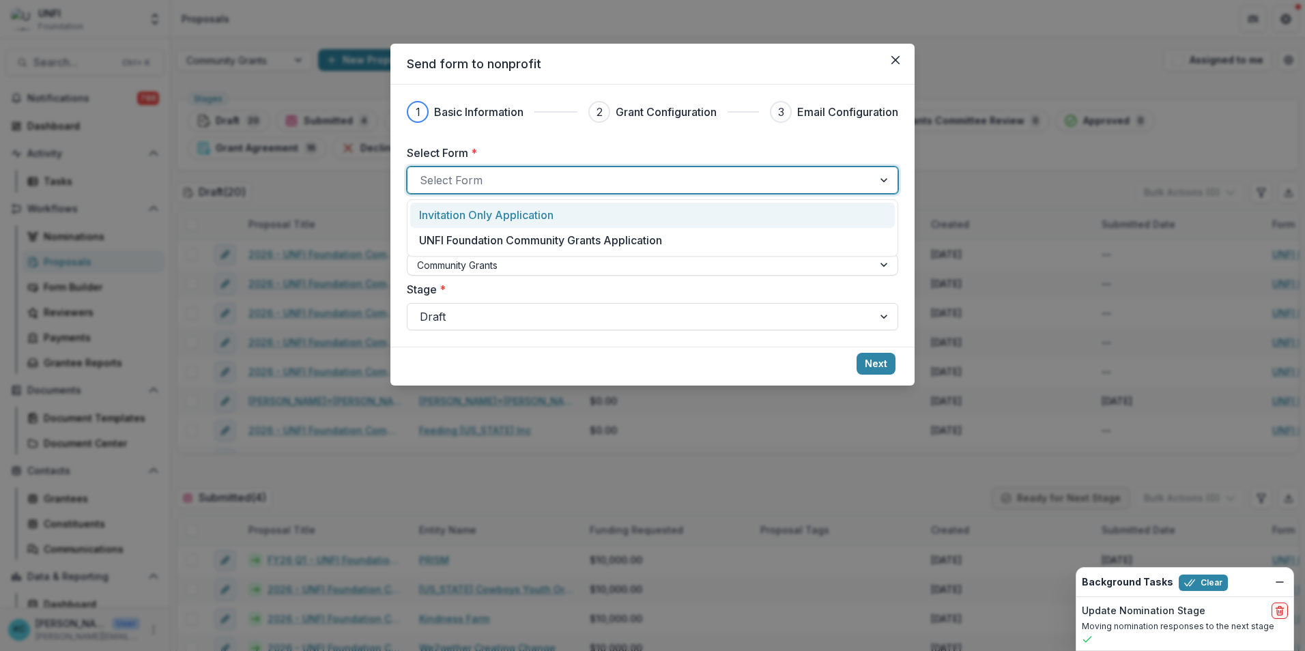
click at [466, 184] on div at bounding box center [640, 180] width 441 height 19
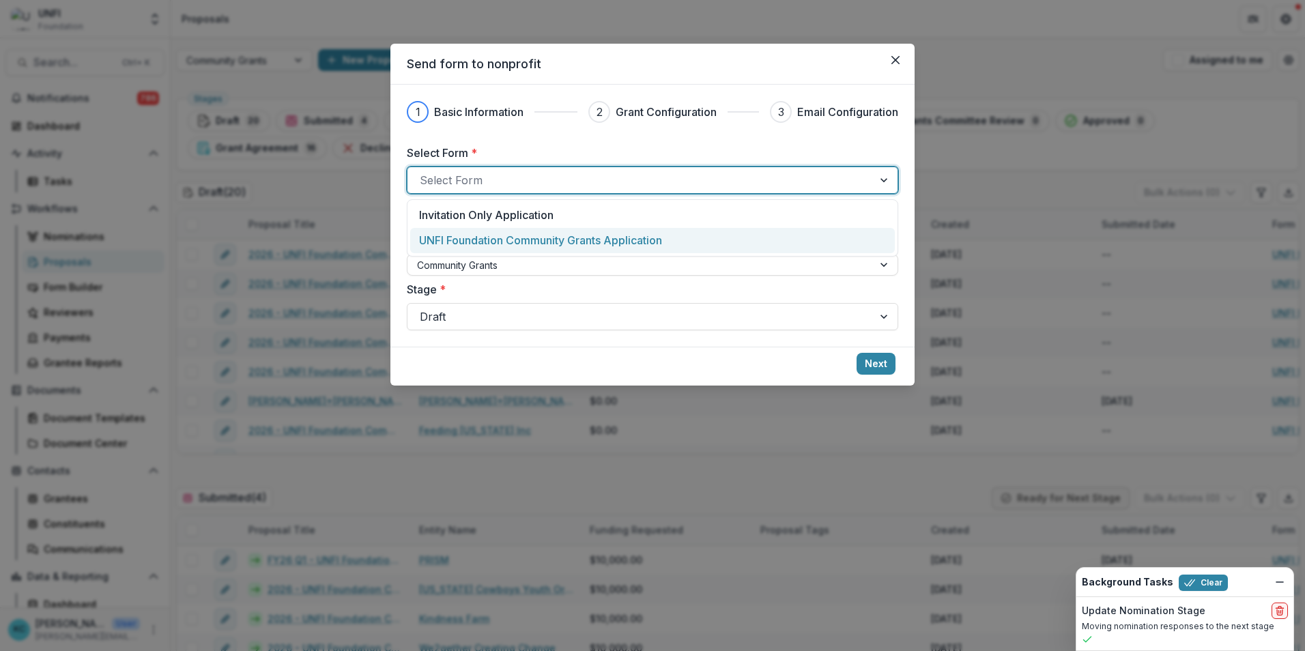
click at [474, 231] on div "UNFI Foundation Community Grants Application" at bounding box center [652, 240] width 485 height 25
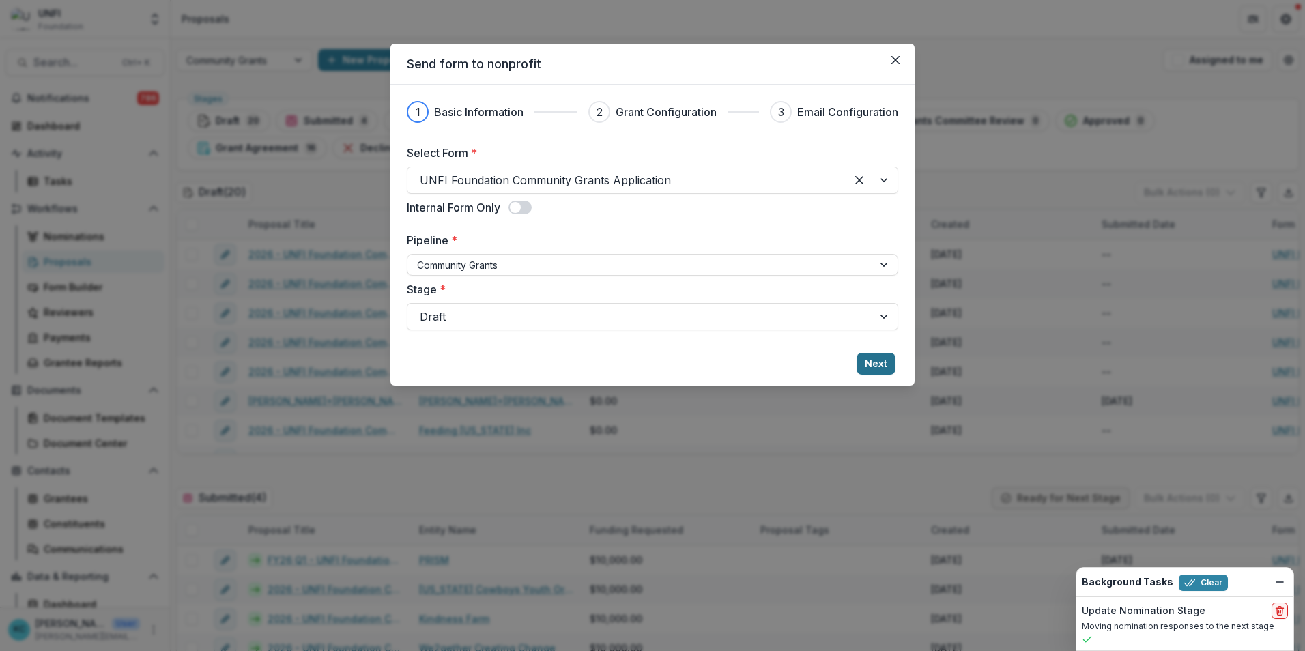
click at [868, 363] on button "Next" at bounding box center [876, 364] width 39 height 22
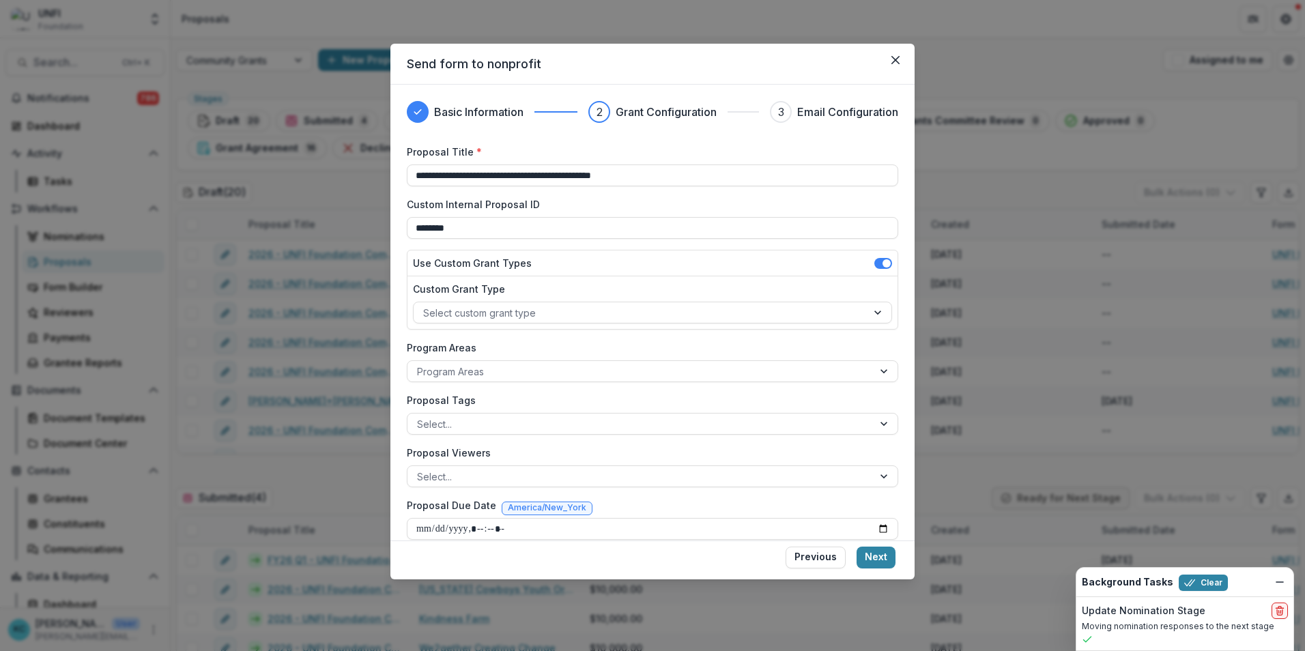
scroll to position [16, 0]
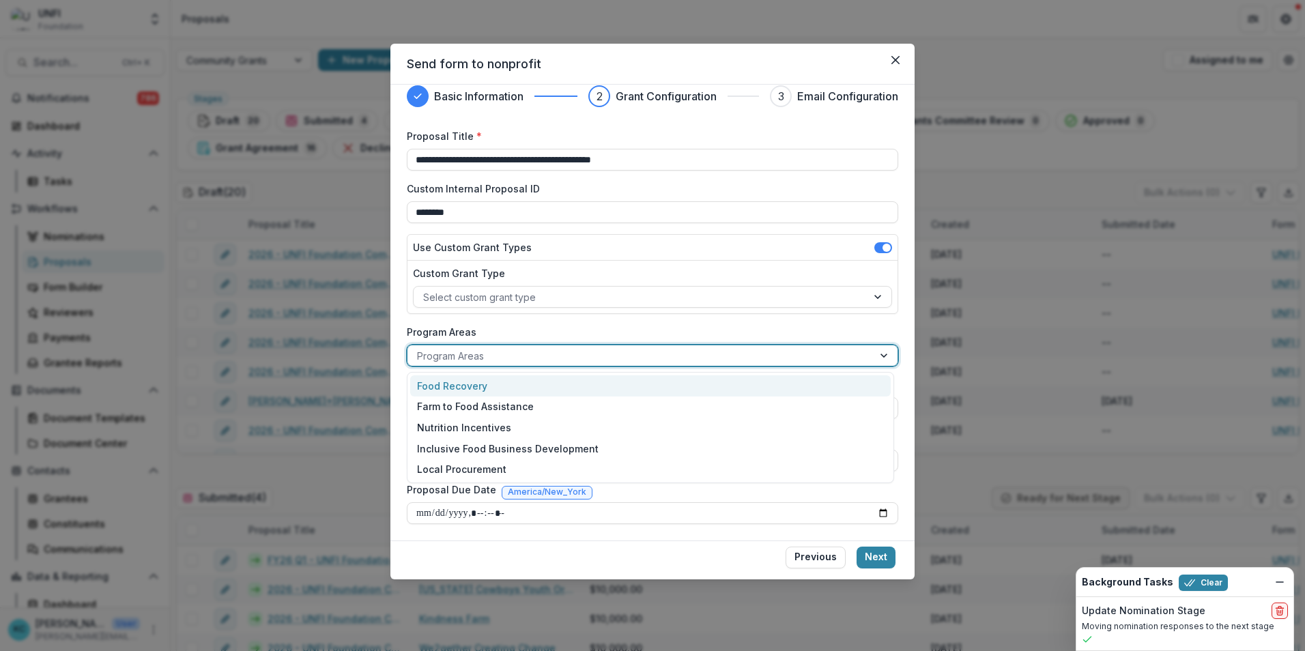
click at [495, 352] on div at bounding box center [640, 355] width 446 height 17
click at [567, 326] on label "Program Areas" at bounding box center [648, 332] width 483 height 14
click at [420, 349] on input "Program Areas" at bounding box center [418, 356] width 3 height 14
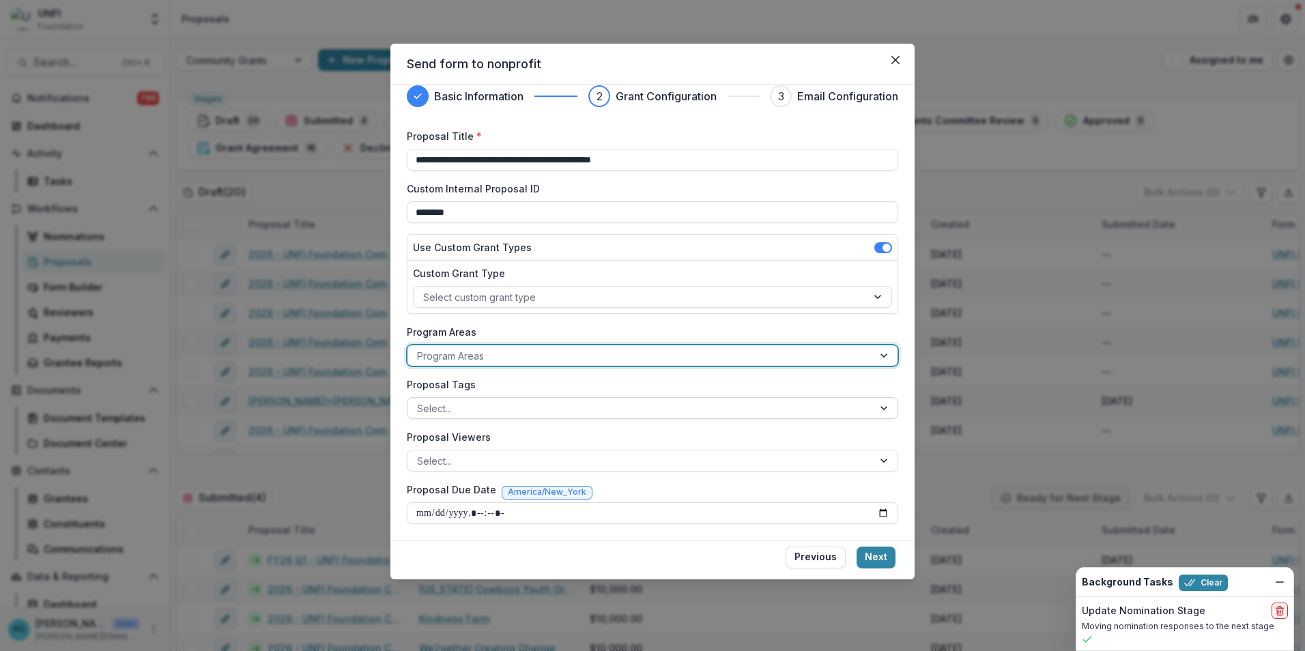
click at [457, 405] on div at bounding box center [640, 408] width 446 height 17
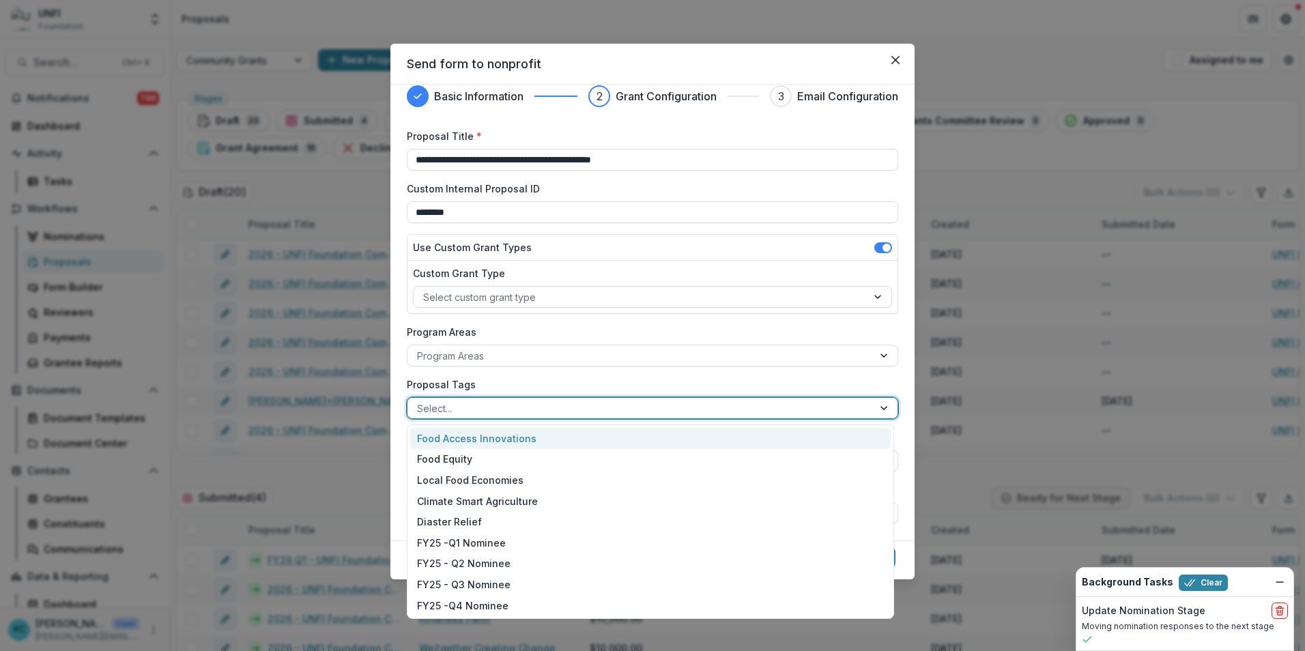
click at [492, 405] on div "Food Access Innovations" at bounding box center [650, 438] width 481 height 21
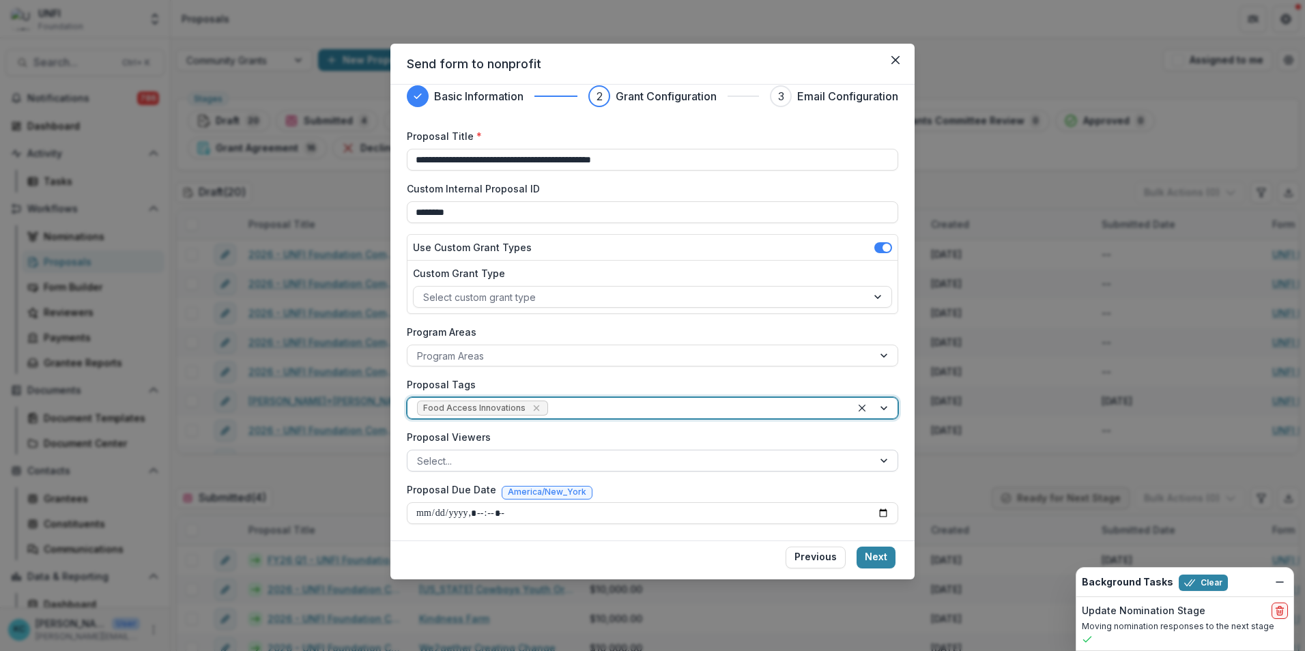
click at [497, 405] on div at bounding box center [640, 461] width 446 height 17
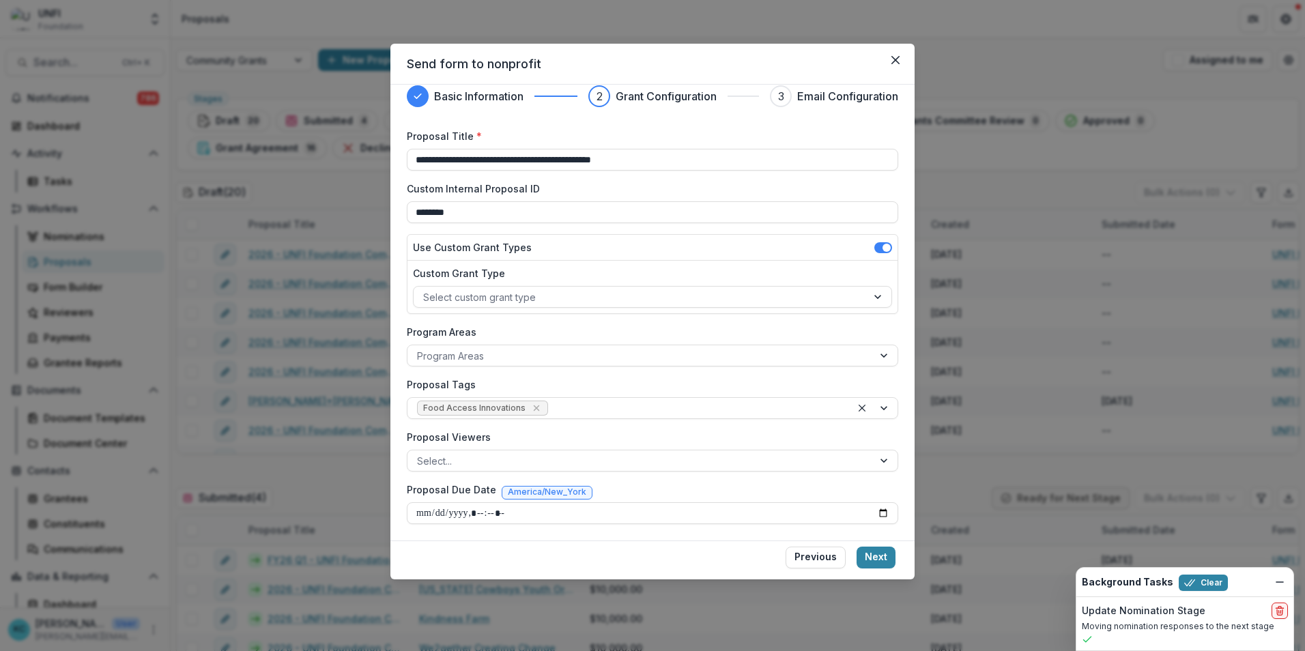
click at [507, 405] on label "Proposal Viewers" at bounding box center [648, 437] width 483 height 14
click at [420, 405] on input "Proposal Viewers" at bounding box center [418, 461] width 3 height 14
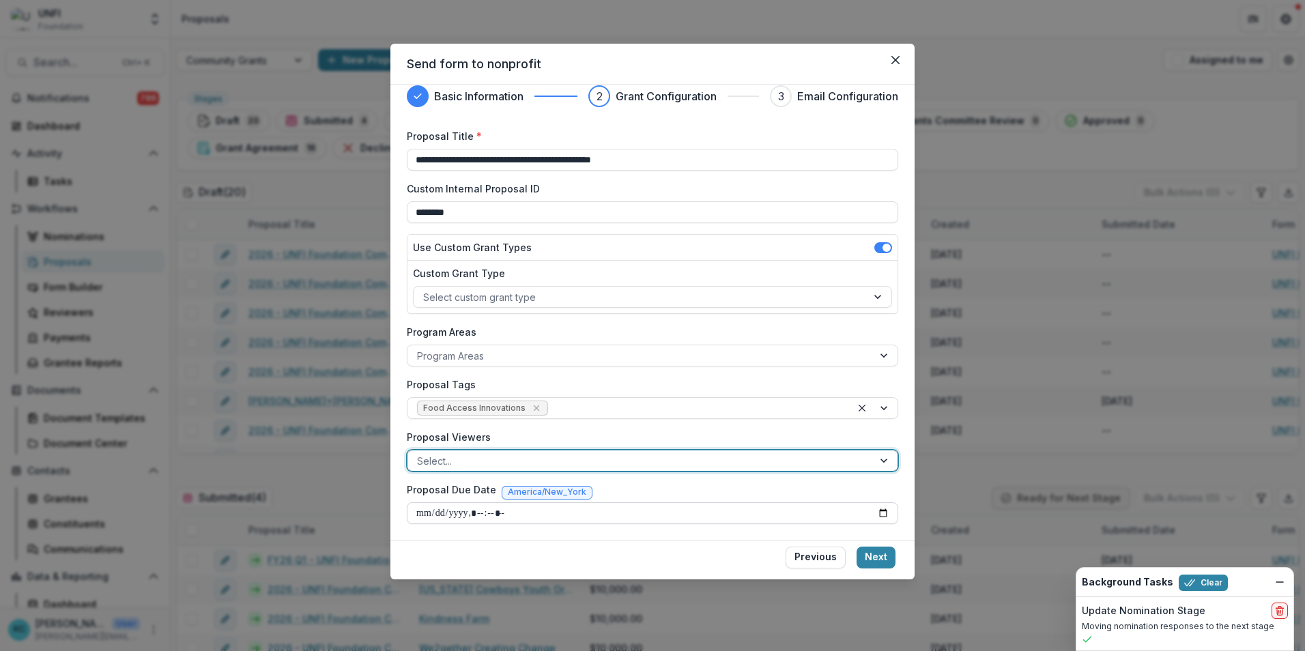
click at [868, 405] on input "Proposal Due Date" at bounding box center [653, 513] width 492 height 22
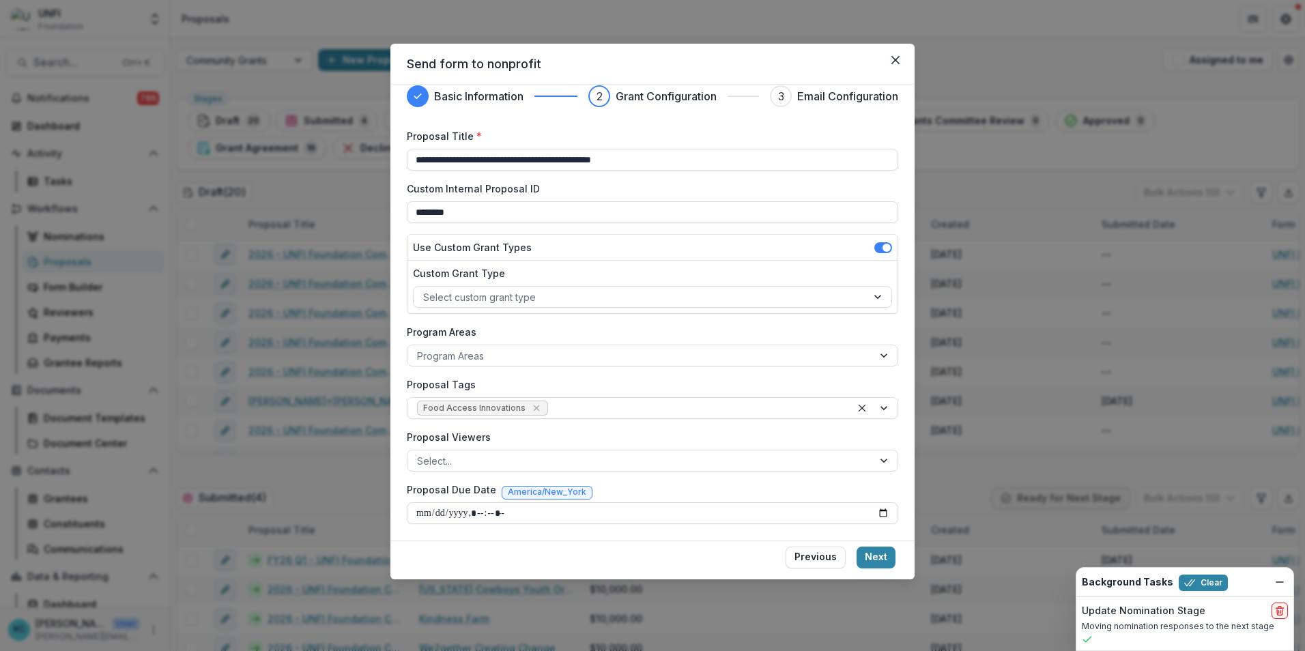
type input "**********"
click at [868, 405] on button "Next" at bounding box center [876, 558] width 39 height 22
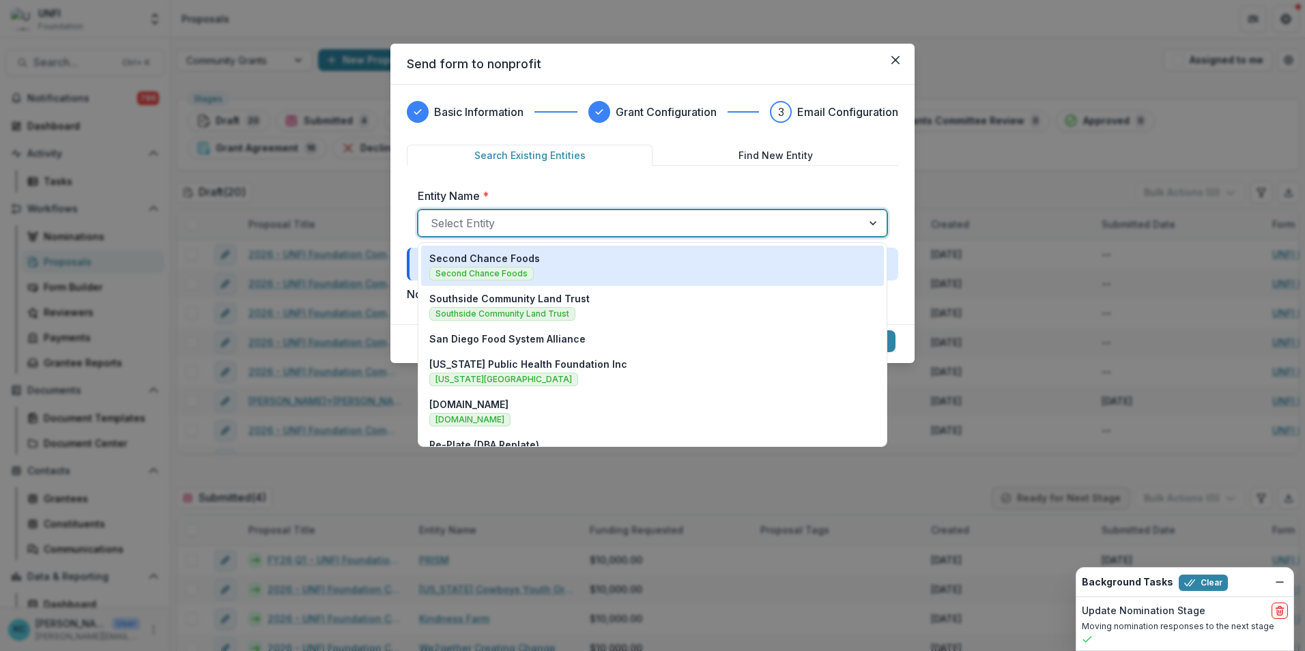
click at [502, 218] on div at bounding box center [640, 223] width 419 height 19
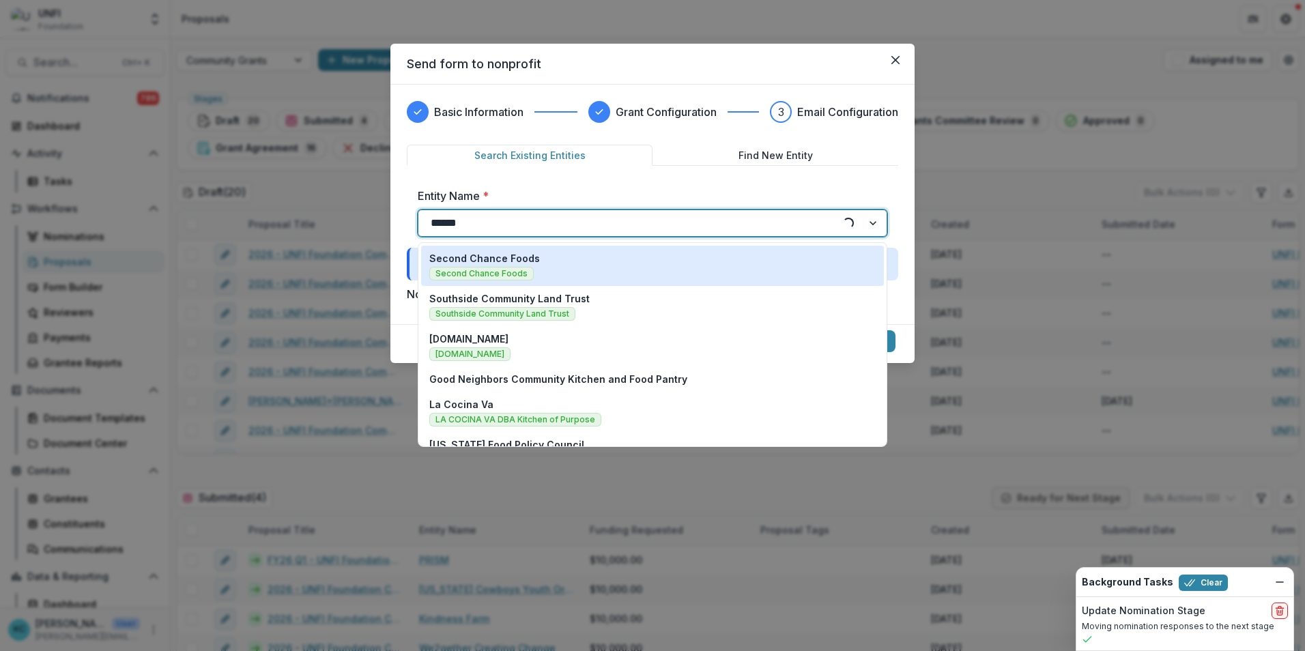
type input "*******"
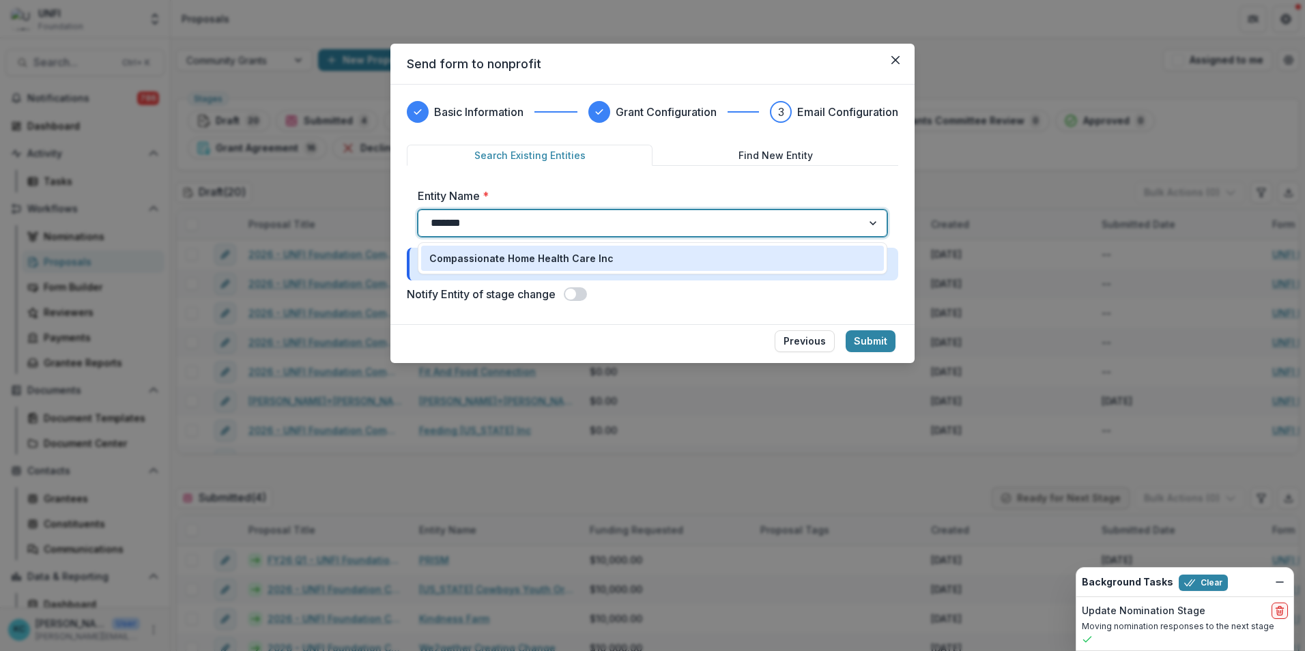
drag, startPoint x: 525, startPoint y: 257, endPoint x: 524, endPoint y: 264, distance: 7.5
click at [525, 258] on p "Compassionate Home Health Care Inc" at bounding box center [521, 258] width 184 height 14
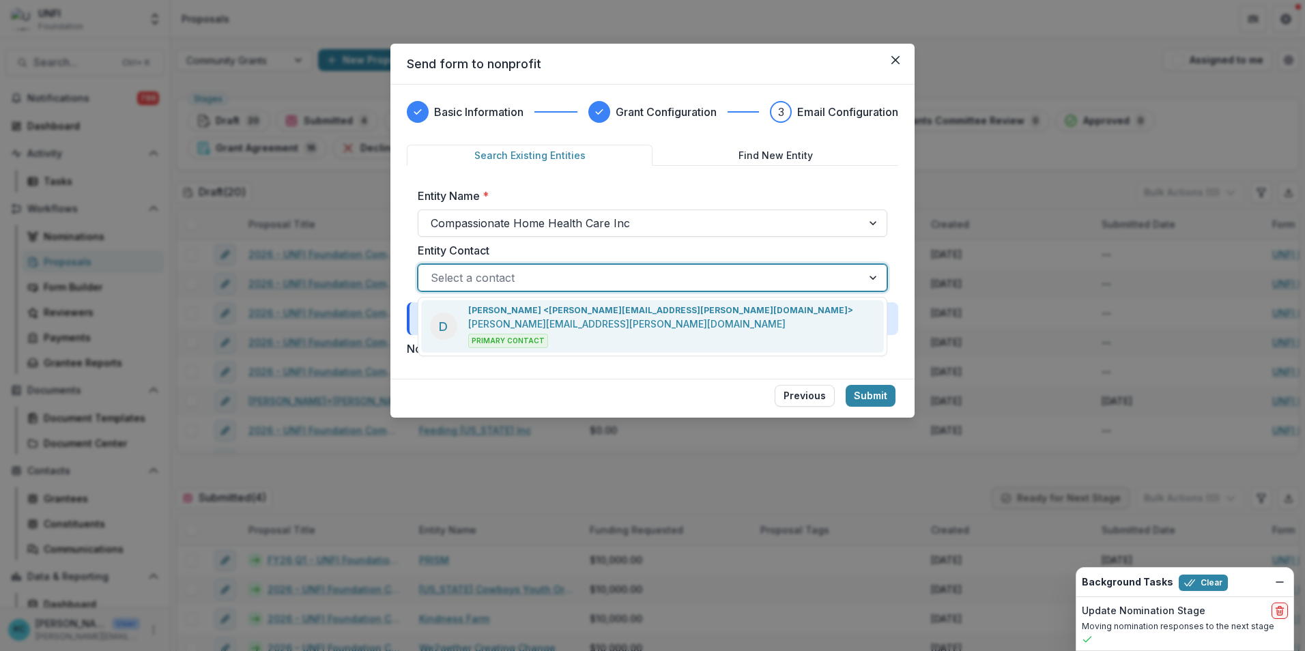
click at [485, 283] on div at bounding box center [640, 277] width 419 height 19
click at [514, 319] on p "dawn.ristow@gmail.com" at bounding box center [626, 324] width 317 height 14
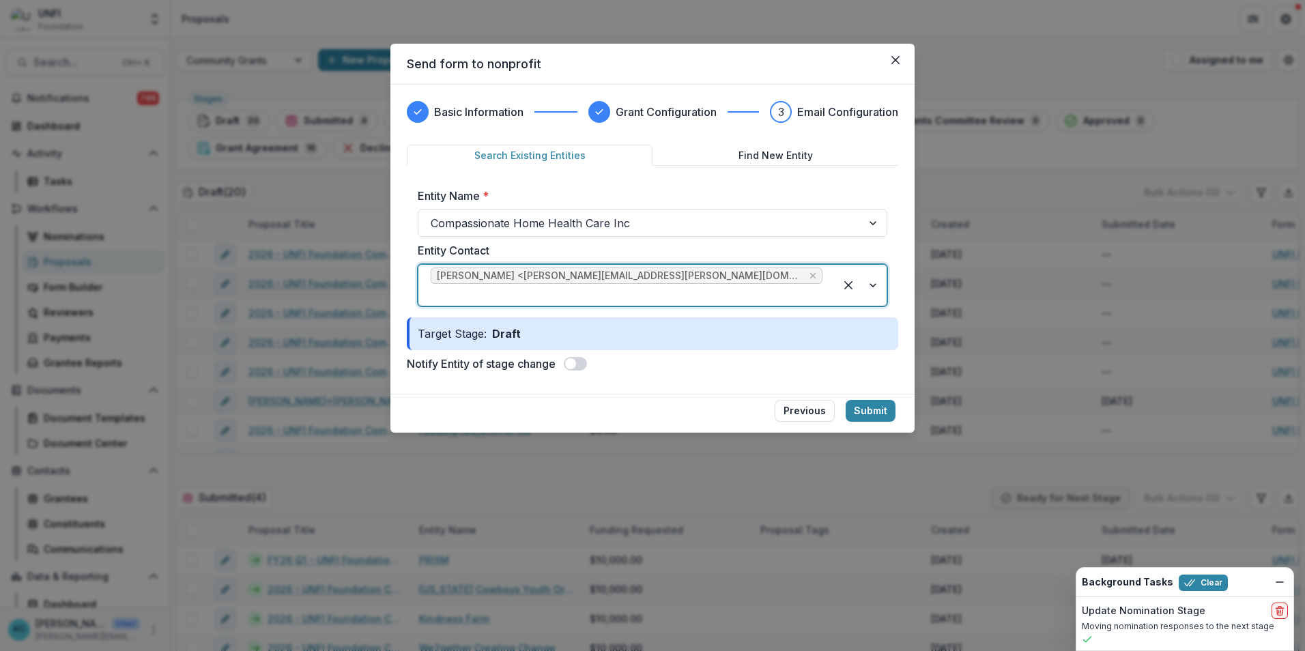
click at [575, 358] on span at bounding box center [570, 363] width 11 height 11
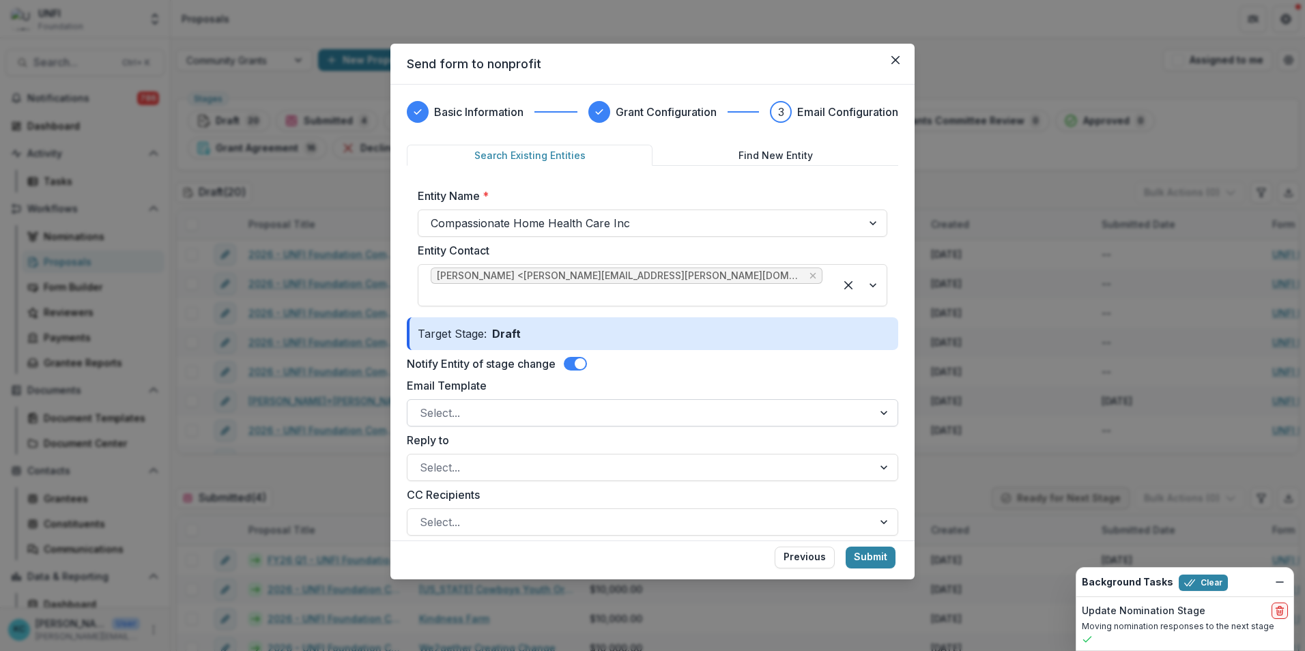
click at [483, 405] on div at bounding box center [640, 412] width 441 height 19
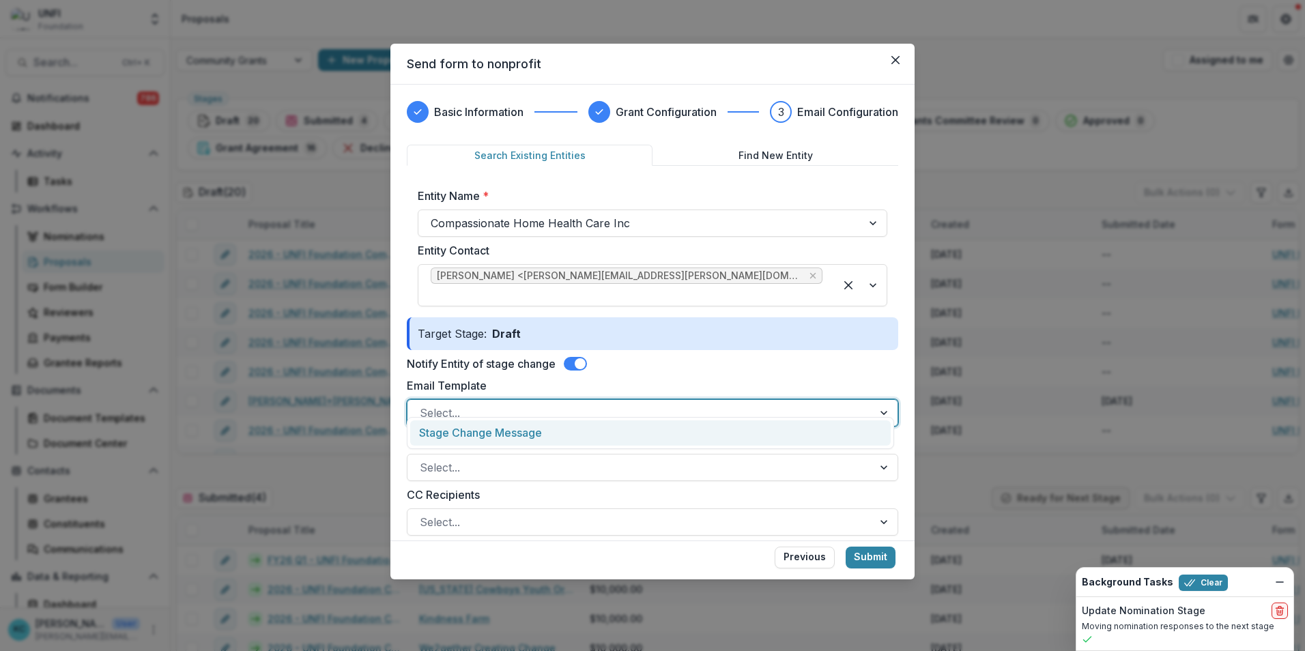
drag, startPoint x: 474, startPoint y: 428, endPoint x: 480, endPoint y: 423, distance: 7.8
click at [474, 405] on div "Stage Change Message" at bounding box center [650, 433] width 481 height 25
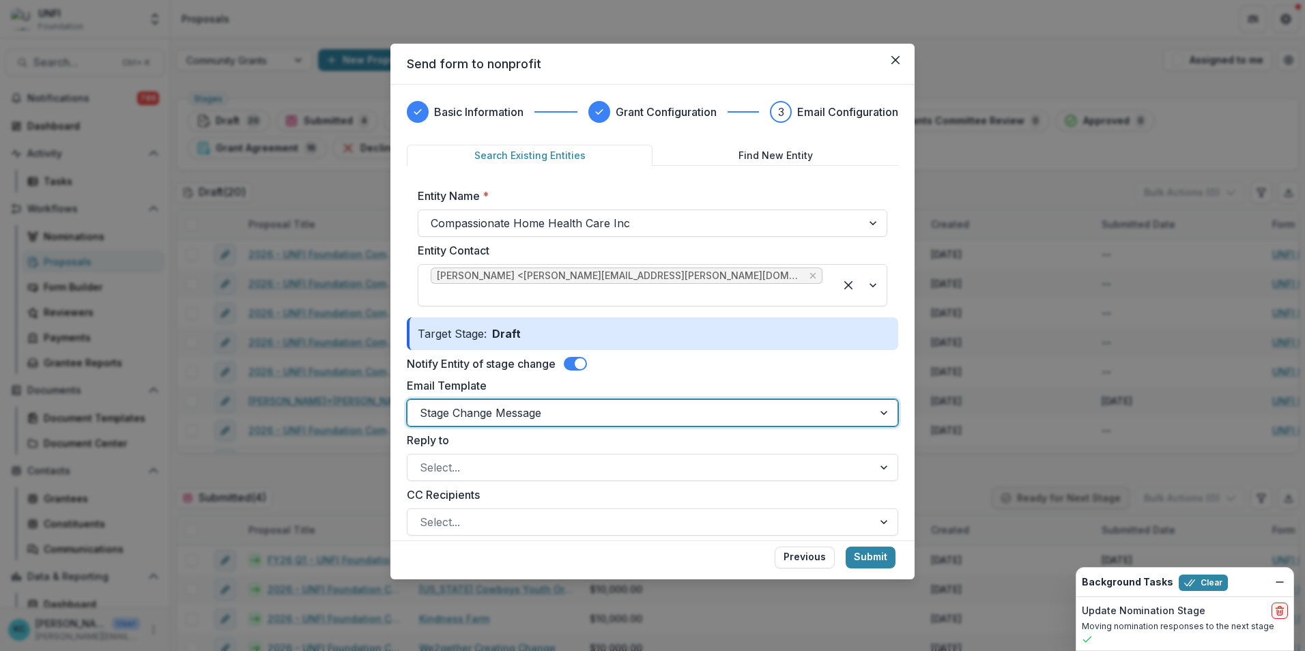
scroll to position [68, 0]
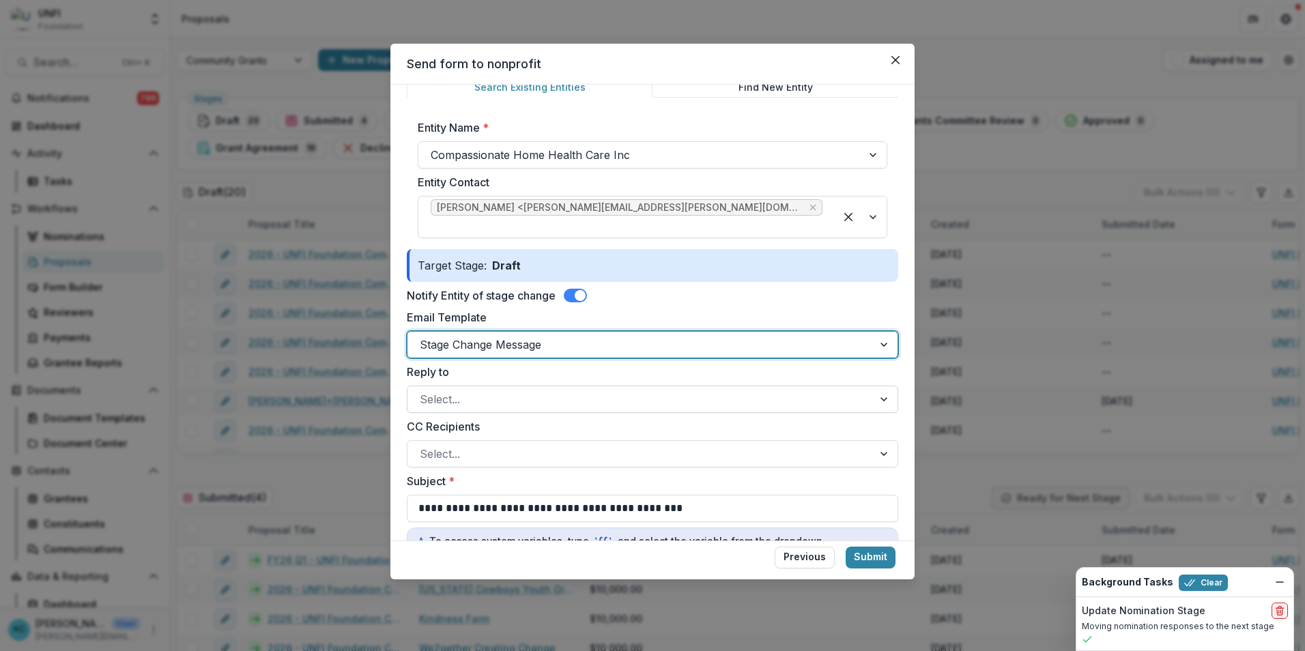
click at [484, 386] on div "Select..." at bounding box center [653, 399] width 492 height 27
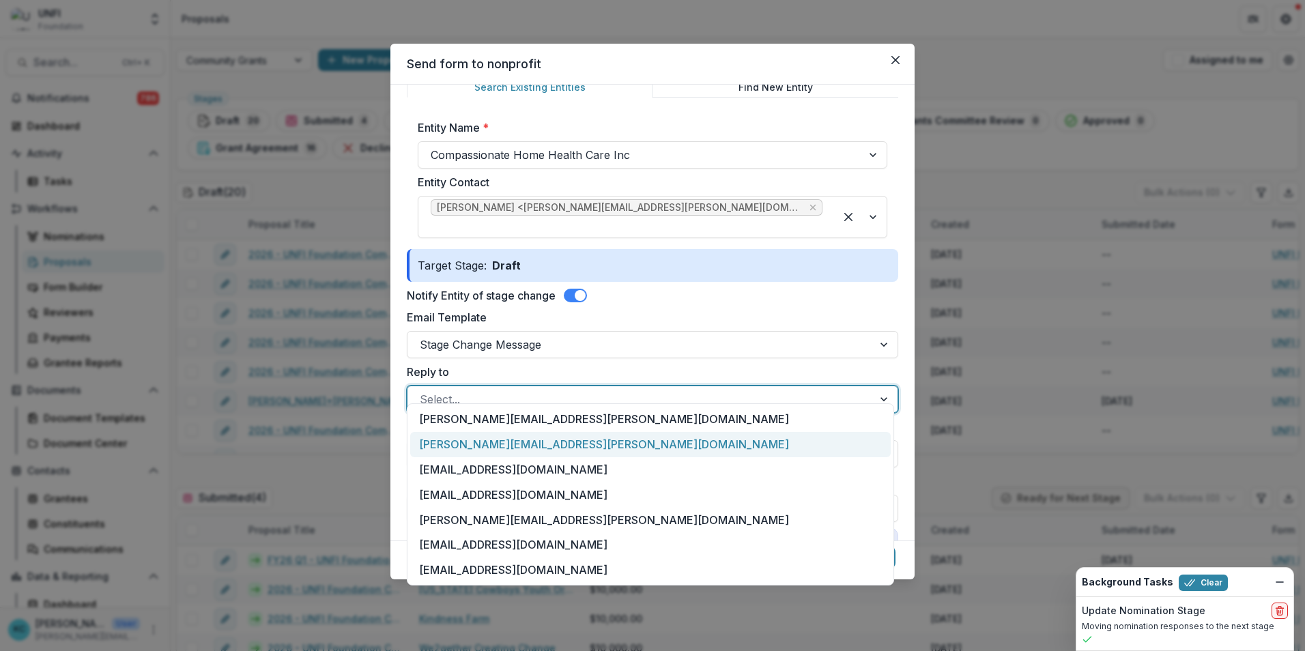
click at [477, 405] on div "[PERSON_NAME][EMAIL_ADDRESS][PERSON_NAME][DOMAIN_NAME]" at bounding box center [650, 444] width 481 height 25
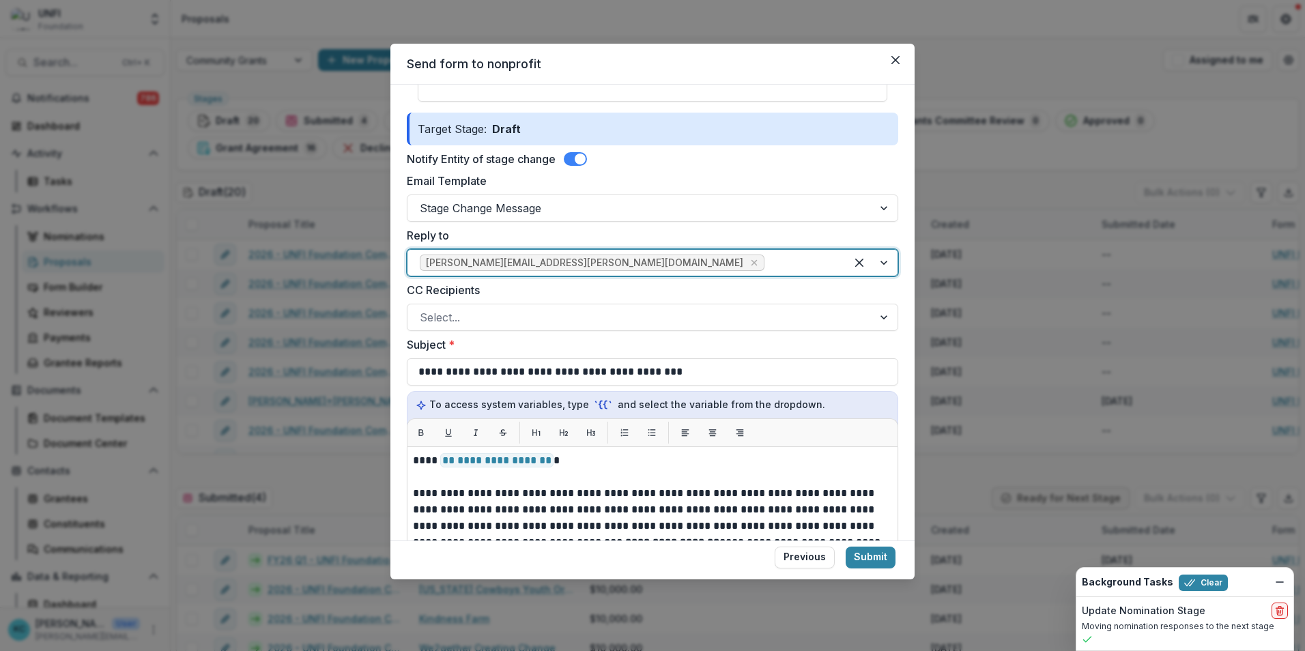
scroll to position [341, 0]
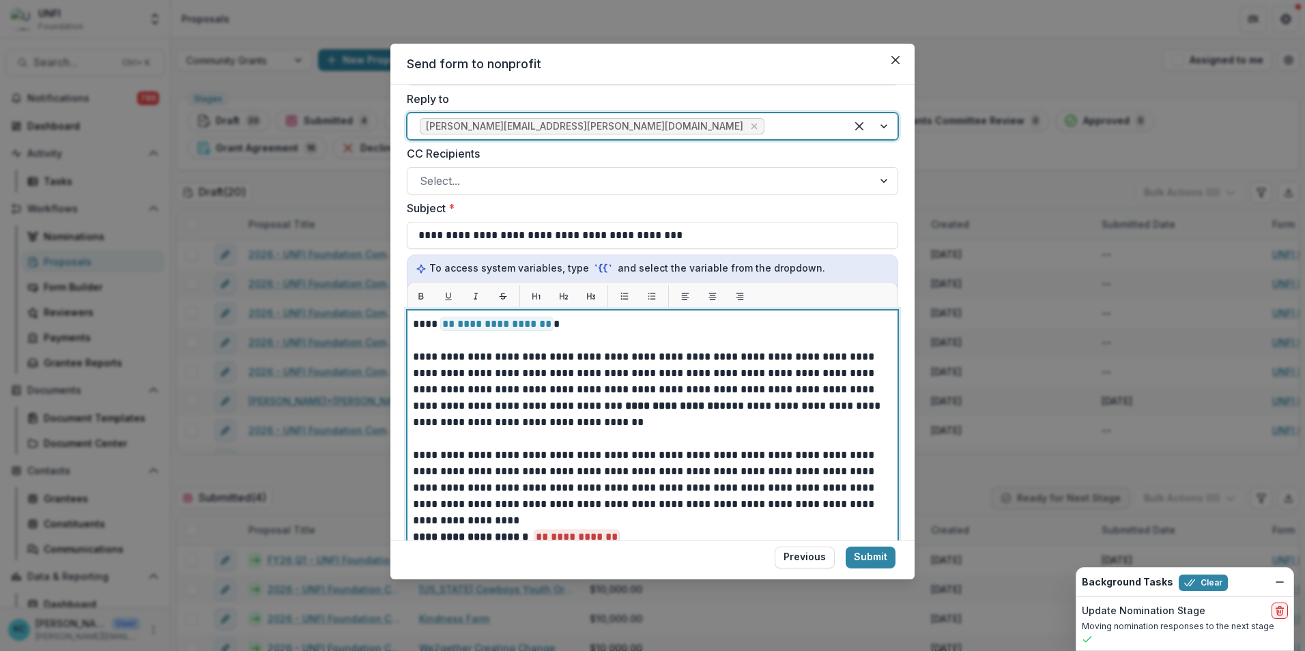
click at [540, 317] on span "**********" at bounding box center [496, 324] width 113 height 14
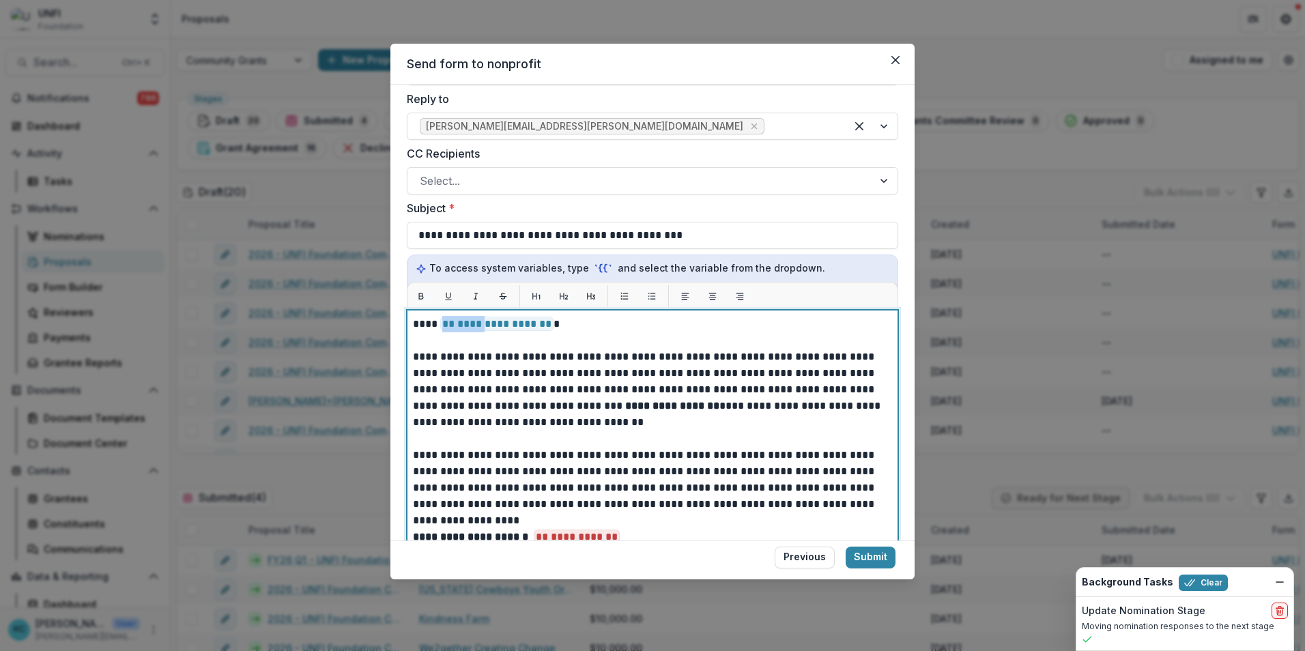
drag, startPoint x: 542, startPoint y: 308, endPoint x: 444, endPoint y: 311, distance: 97.7
click at [444, 317] on span "**********" at bounding box center [496, 324] width 113 height 14
drag, startPoint x: 444, startPoint y: 311, endPoint x: 582, endPoint y: 312, distance: 137.9
click at [582, 316] on p "**********" at bounding box center [648, 324] width 471 height 16
drag, startPoint x: 574, startPoint y: 311, endPoint x: 449, endPoint y: 308, distance: 125.0
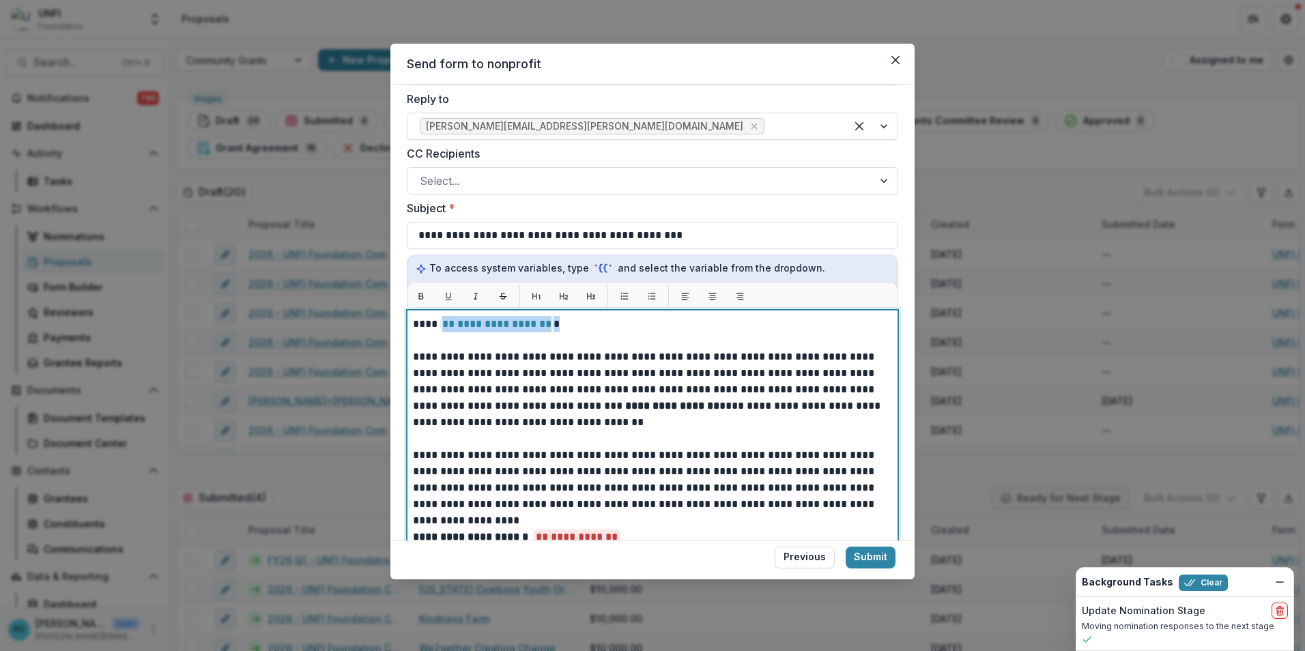
click at [449, 316] on p "**********" at bounding box center [648, 324] width 471 height 16
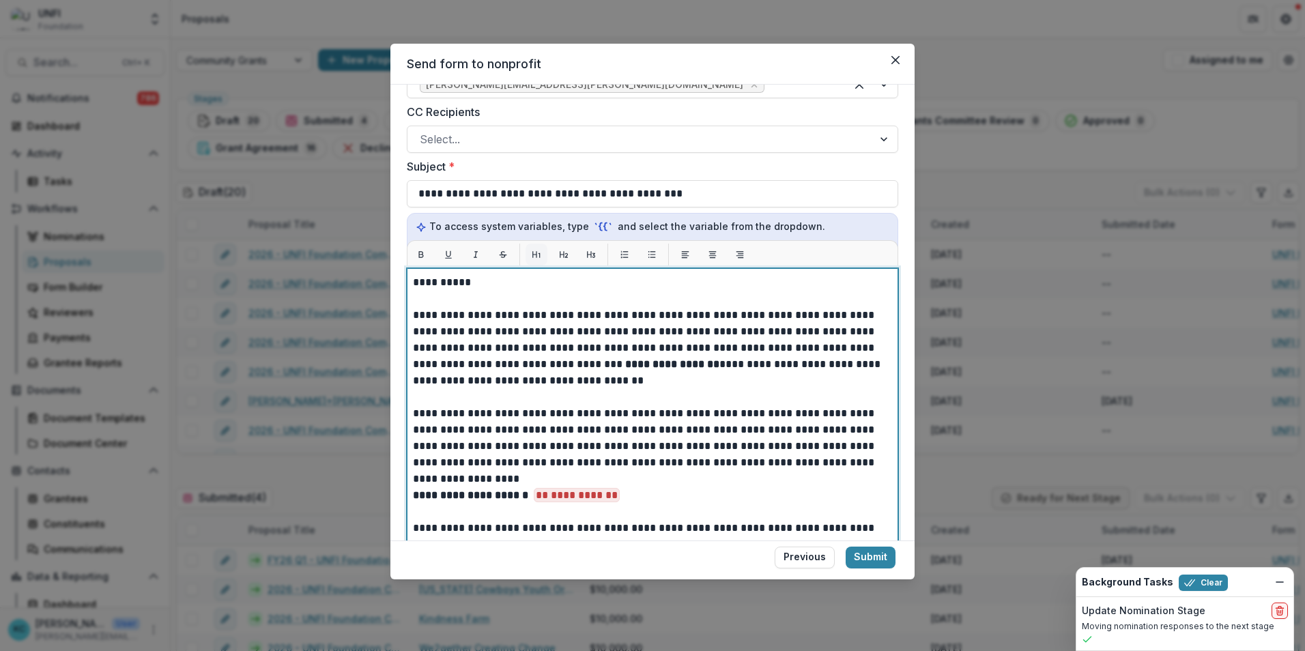
scroll to position [410, 0]
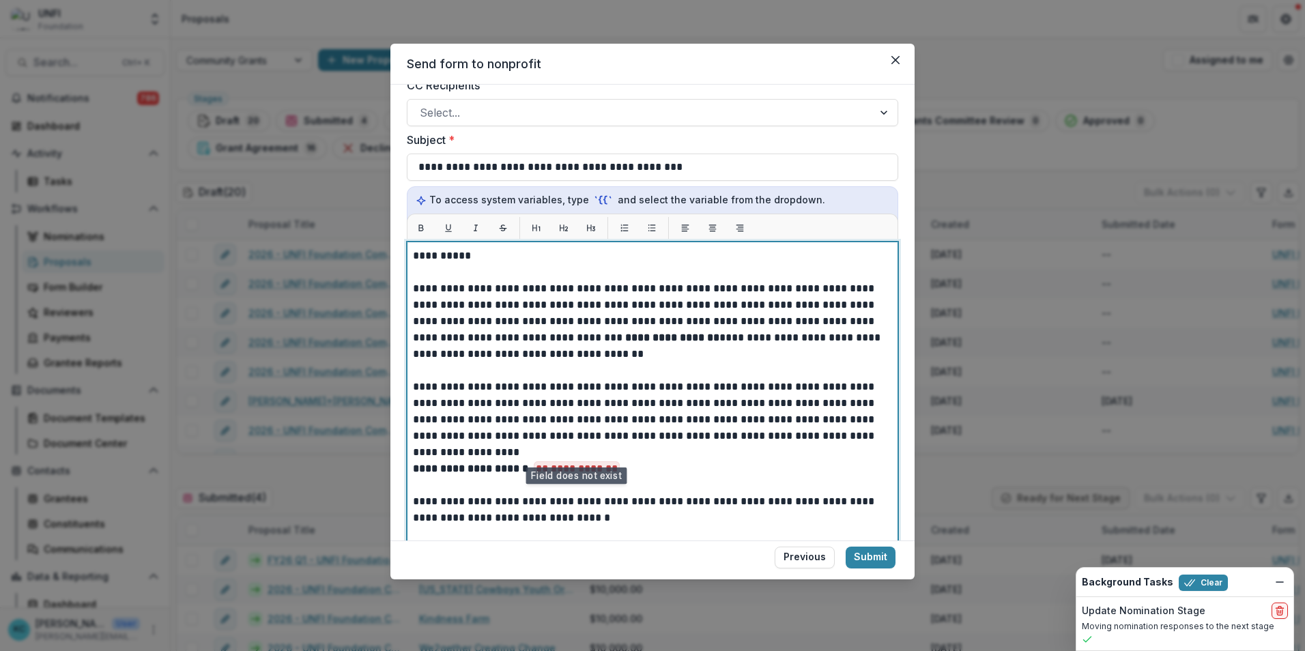
click at [637, 405] on p at bounding box center [652, 485] width 479 height 16
click at [646, 405] on p "**********" at bounding box center [648, 469] width 471 height 16
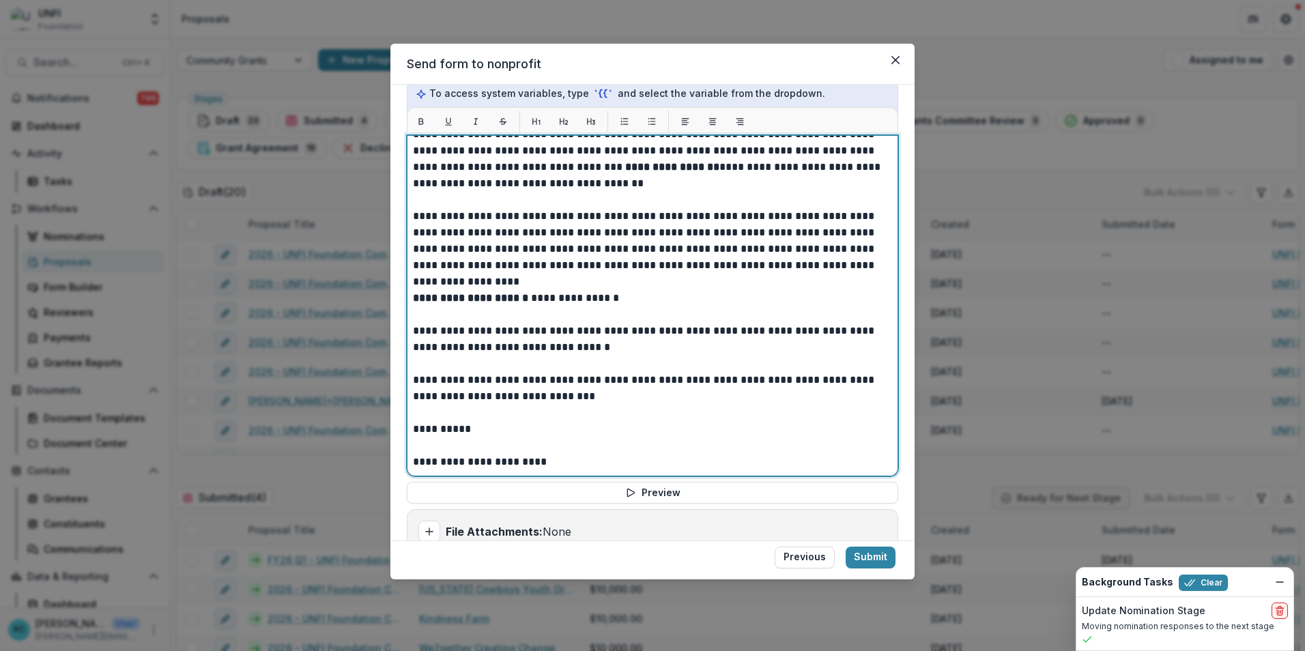
scroll to position [556, 0]
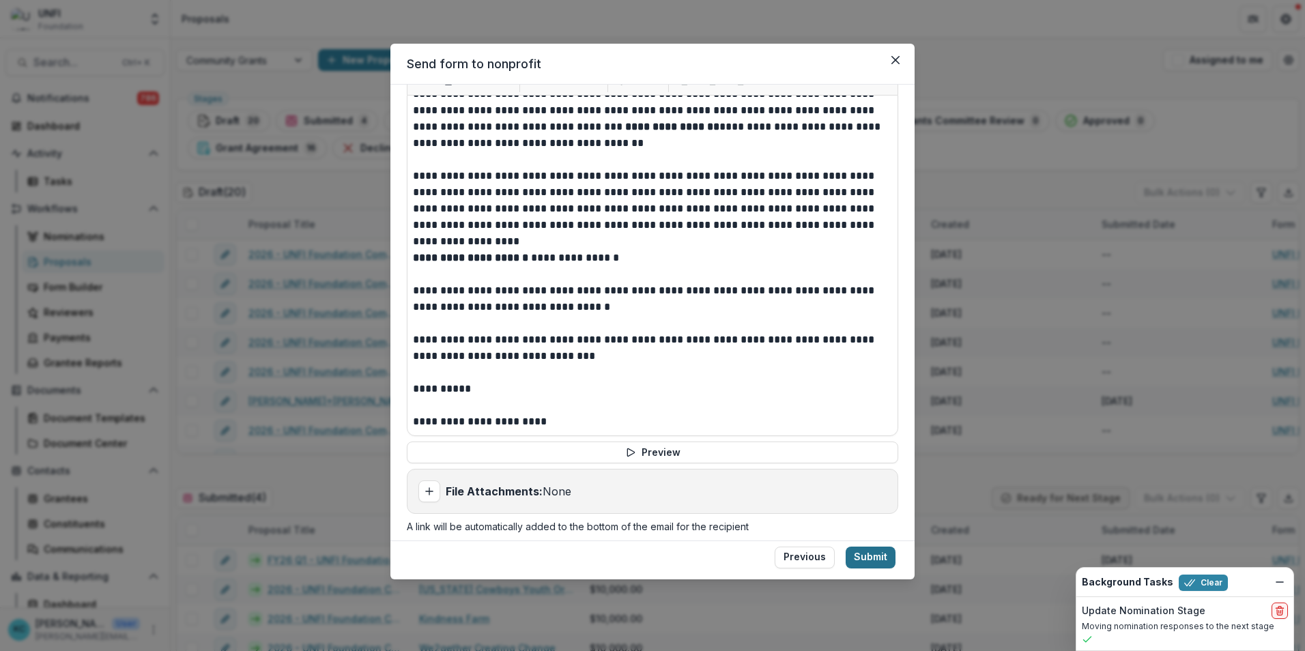
click at [868, 405] on button "Submit" at bounding box center [871, 558] width 50 height 22
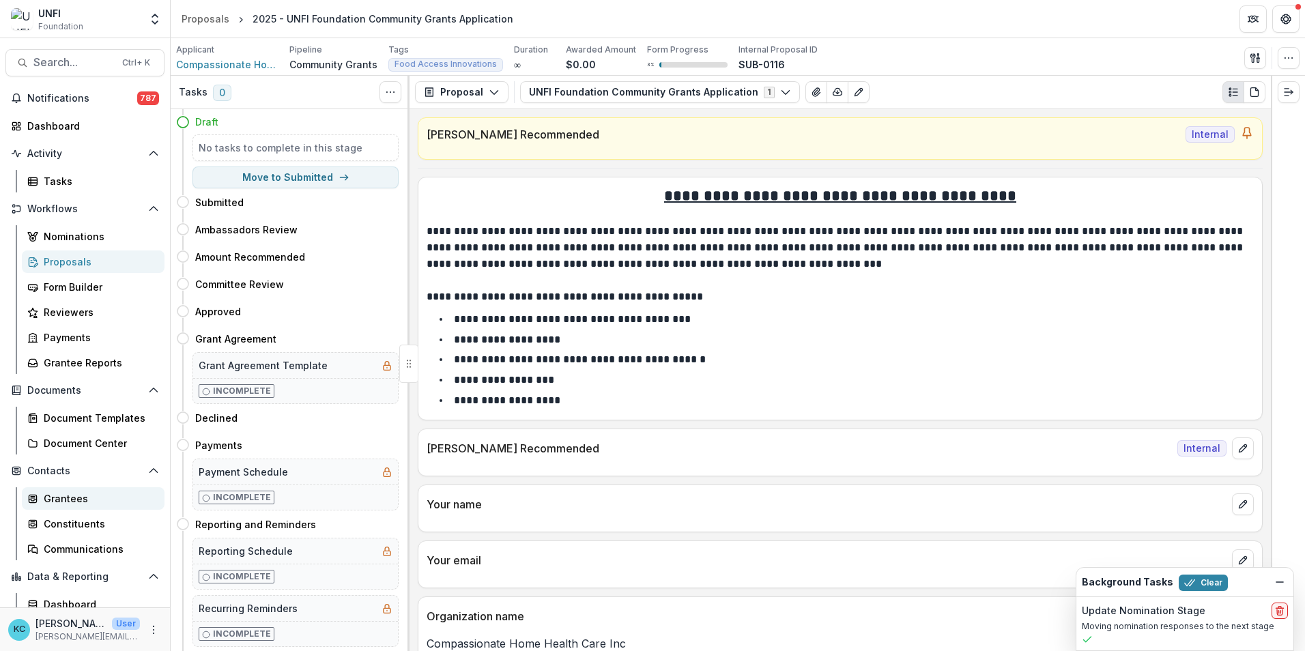
click at [86, 405] on div "Grantees" at bounding box center [99, 499] width 110 height 14
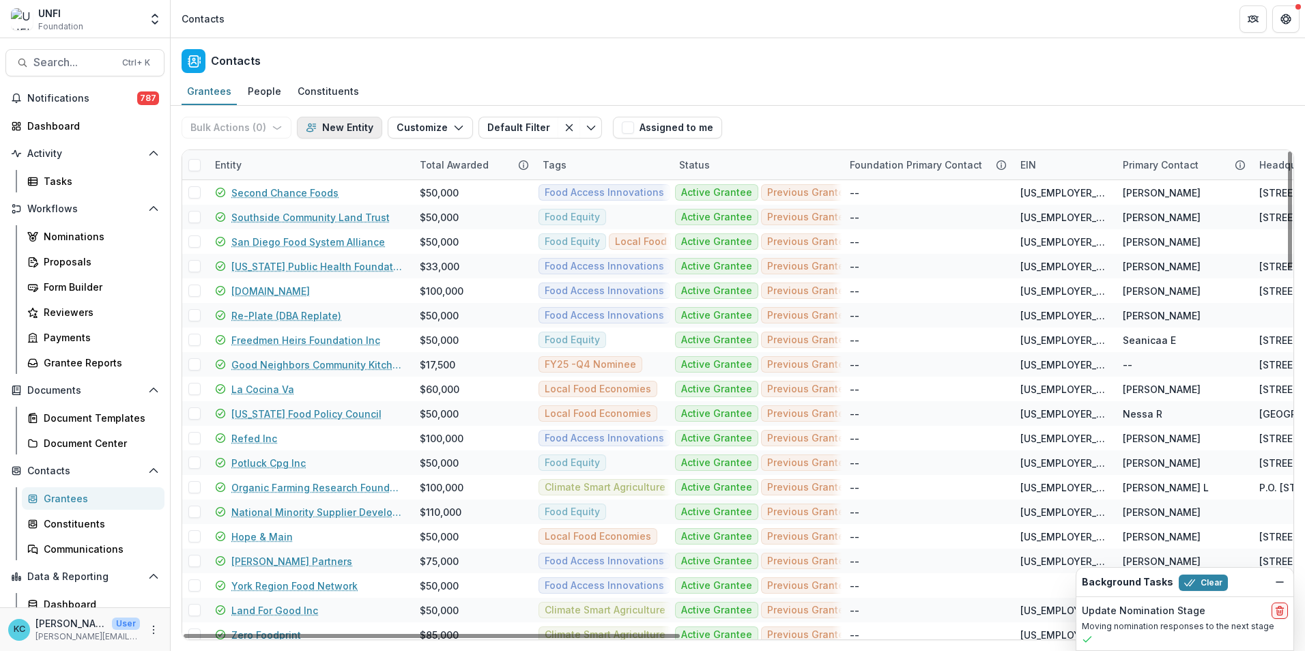
click at [309, 130] on icon "button" at bounding box center [311, 127] width 11 height 11
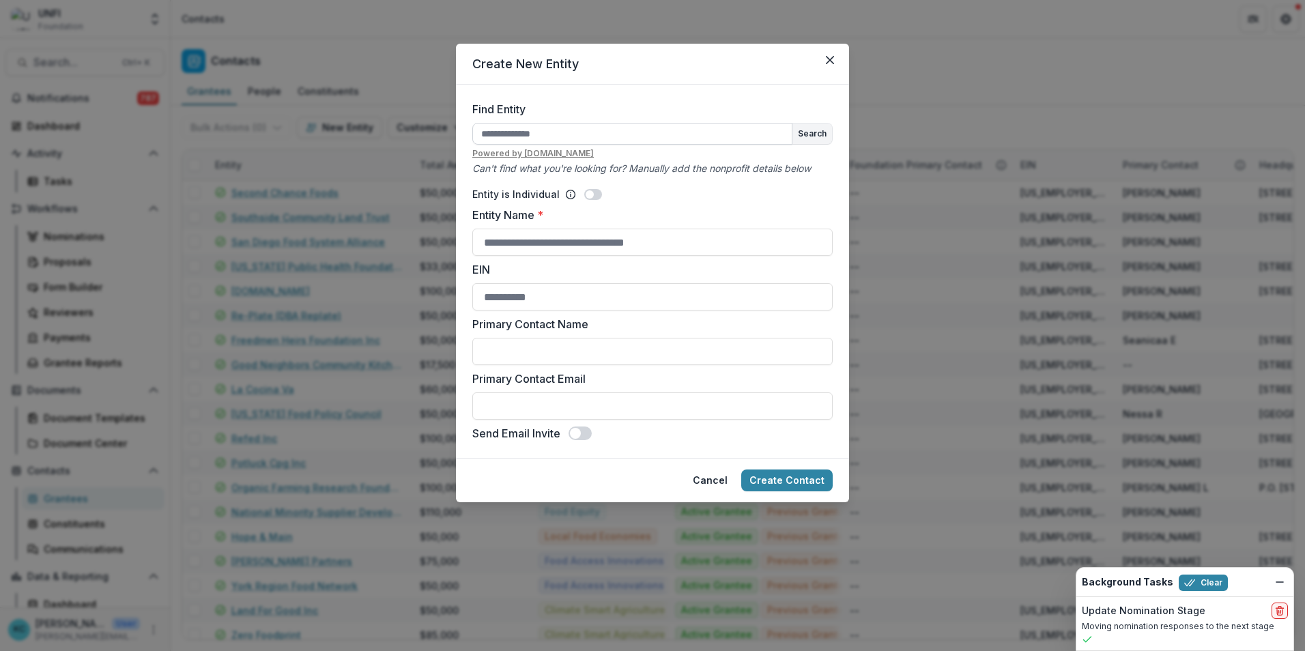
click at [503, 135] on input "Find Entity" at bounding box center [632, 134] width 320 height 22
drag, startPoint x: 582, startPoint y: 132, endPoint x: 595, endPoint y: 133, distance: 13.0
click at [582, 132] on input "**********" at bounding box center [632, 134] width 320 height 22
drag, startPoint x: 530, startPoint y: 132, endPoint x: 437, endPoint y: 128, distance: 92.9
click at [437, 128] on div "**********" at bounding box center [652, 325] width 1305 height 651
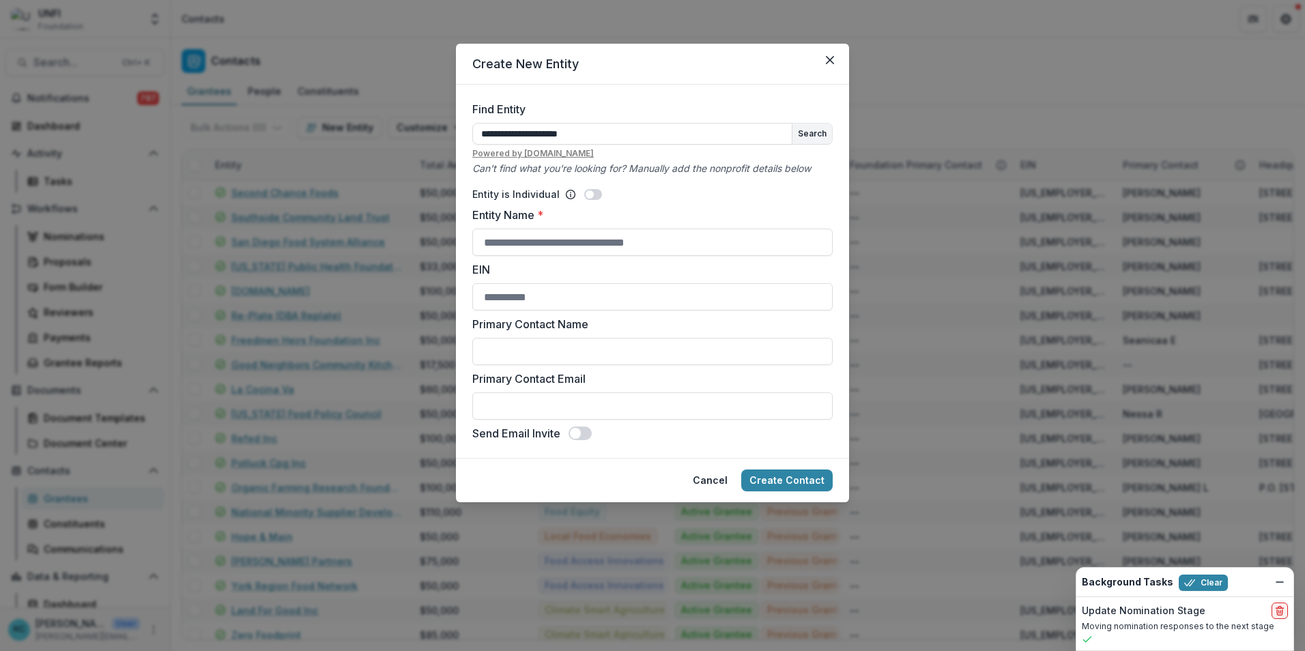
paste input "**********"
click at [816, 135] on button "Search" at bounding box center [813, 134] width 40 height 20
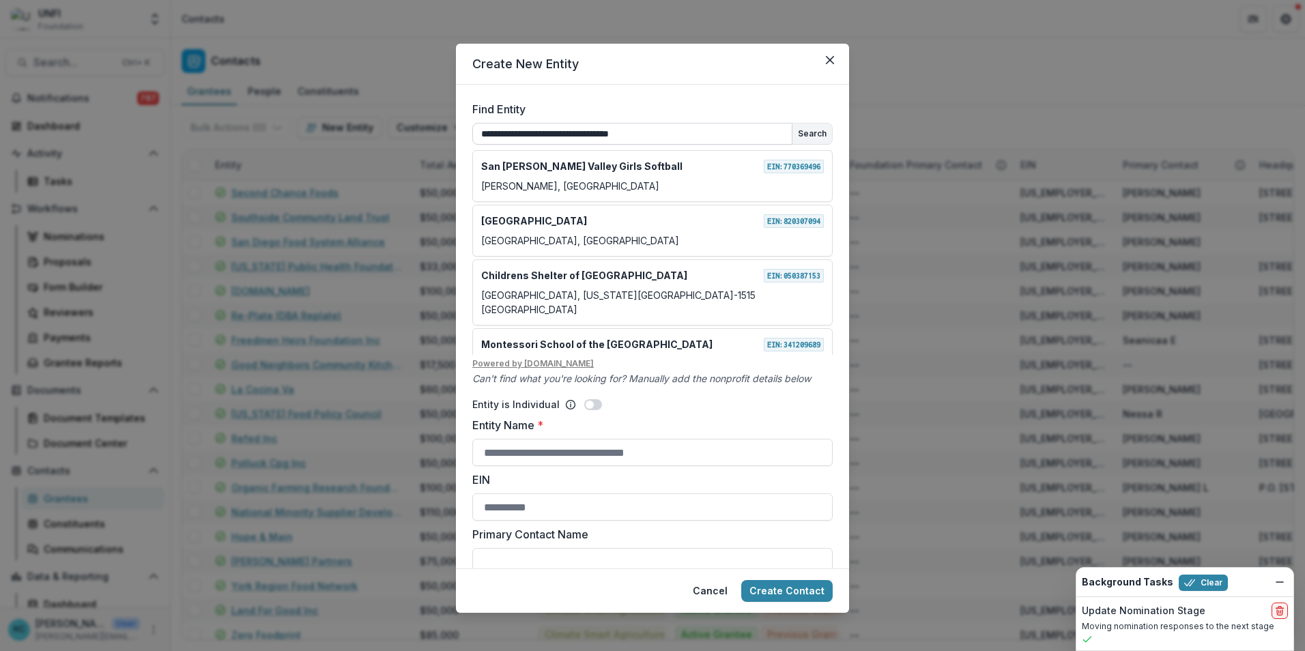
click at [522, 132] on input "**********" at bounding box center [632, 134] width 320 height 22
click at [515, 130] on input "**********" at bounding box center [632, 134] width 320 height 22
click at [806, 138] on button "Search" at bounding box center [813, 134] width 40 height 20
click at [652, 130] on input "**********" at bounding box center [632, 134] width 320 height 22
drag, startPoint x: 590, startPoint y: 130, endPoint x: 459, endPoint y: 126, distance: 131.1
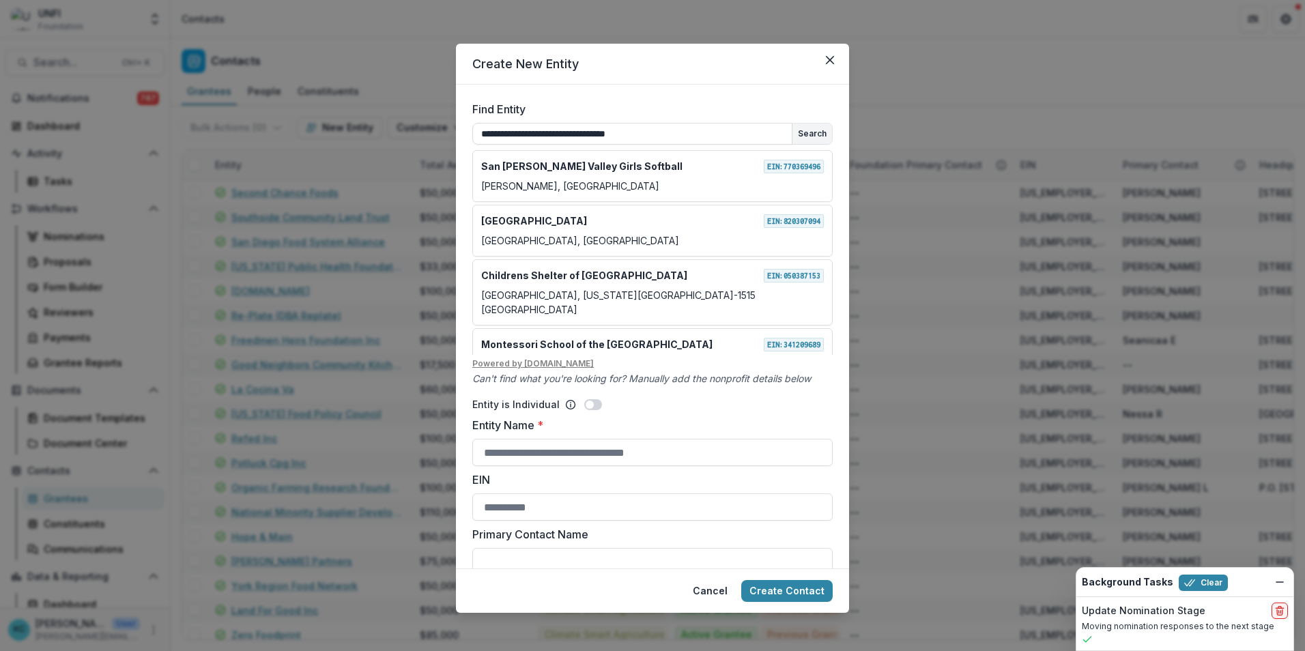
click at [459, 126] on form "**********" at bounding box center [652, 327] width 393 height 484
type input "**********"
click at [807, 125] on button "Search" at bounding box center [813, 134] width 40 height 20
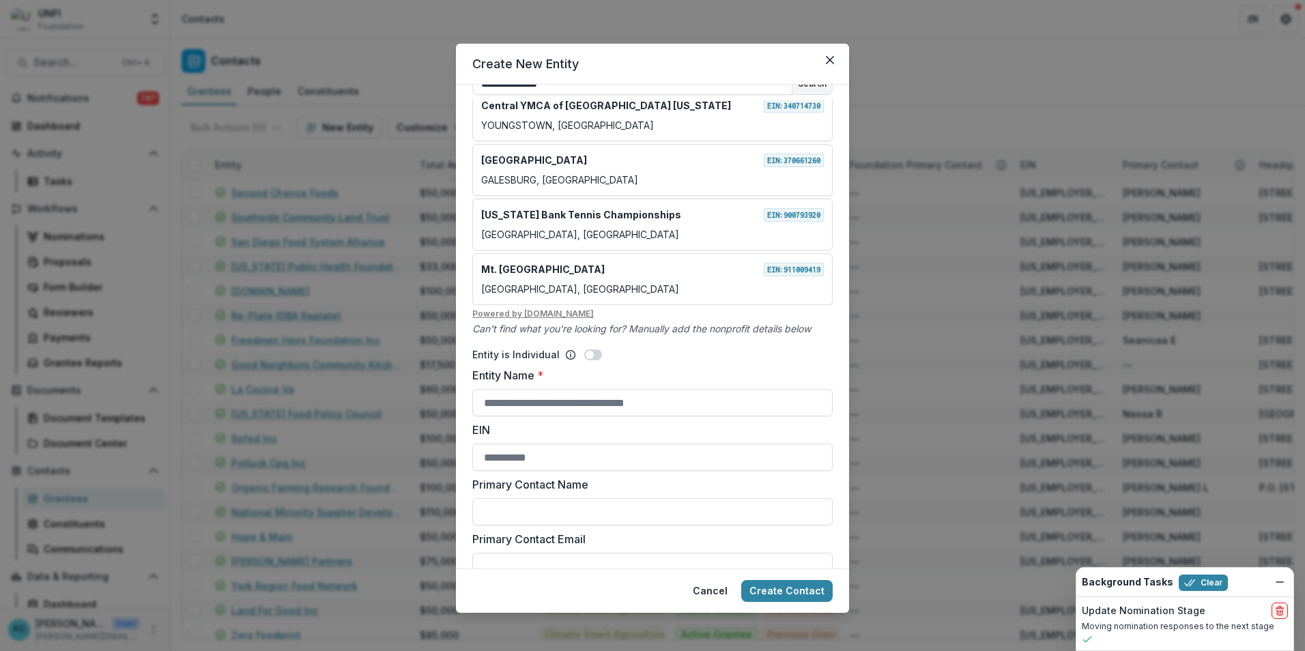
scroll to position [68, 0]
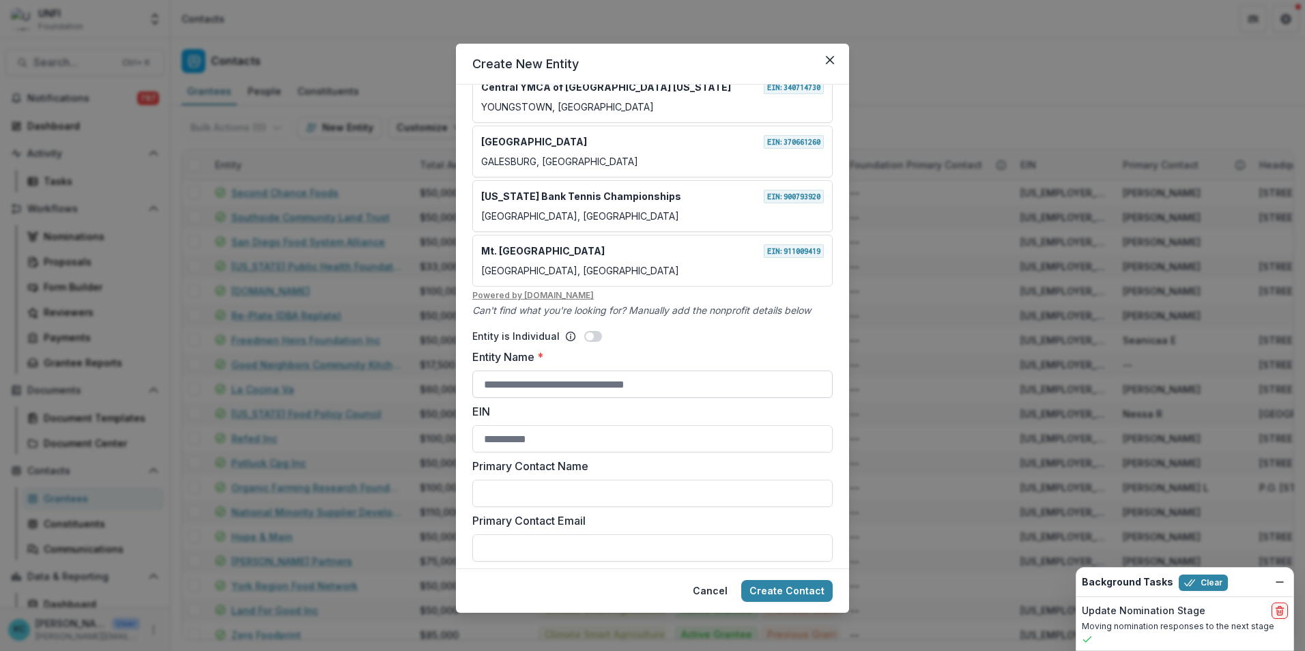
click at [565, 393] on input "Entity Name *" at bounding box center [652, 384] width 360 height 27
type input "**********"
click at [519, 405] on input "EIN" at bounding box center [652, 438] width 360 height 27
paste input "**********"
type input "**********"
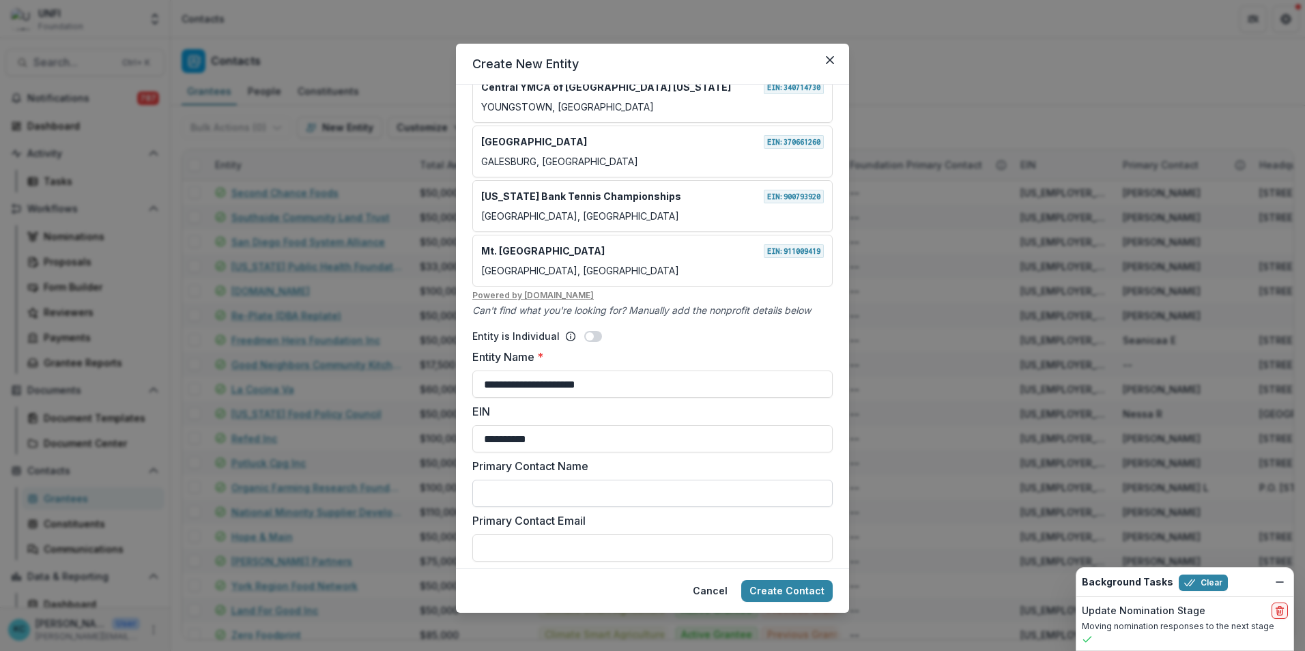
click at [541, 405] on input "Primary Contact Name" at bounding box center [652, 493] width 360 height 27
paste input "**********"
type input "**********"
click at [512, 405] on input "Primary Contact Email" at bounding box center [652, 548] width 360 height 27
paste input "**********"
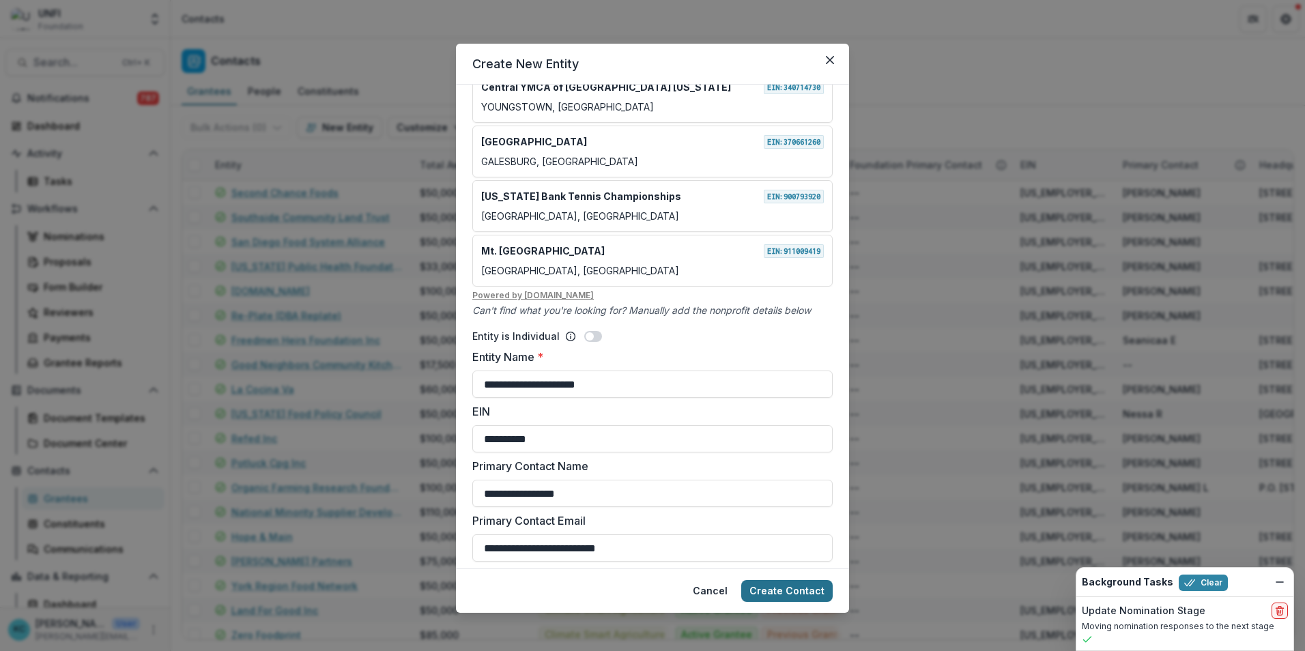
type input "**********"
click at [807, 405] on button "Create Contact" at bounding box center [786, 591] width 91 height 22
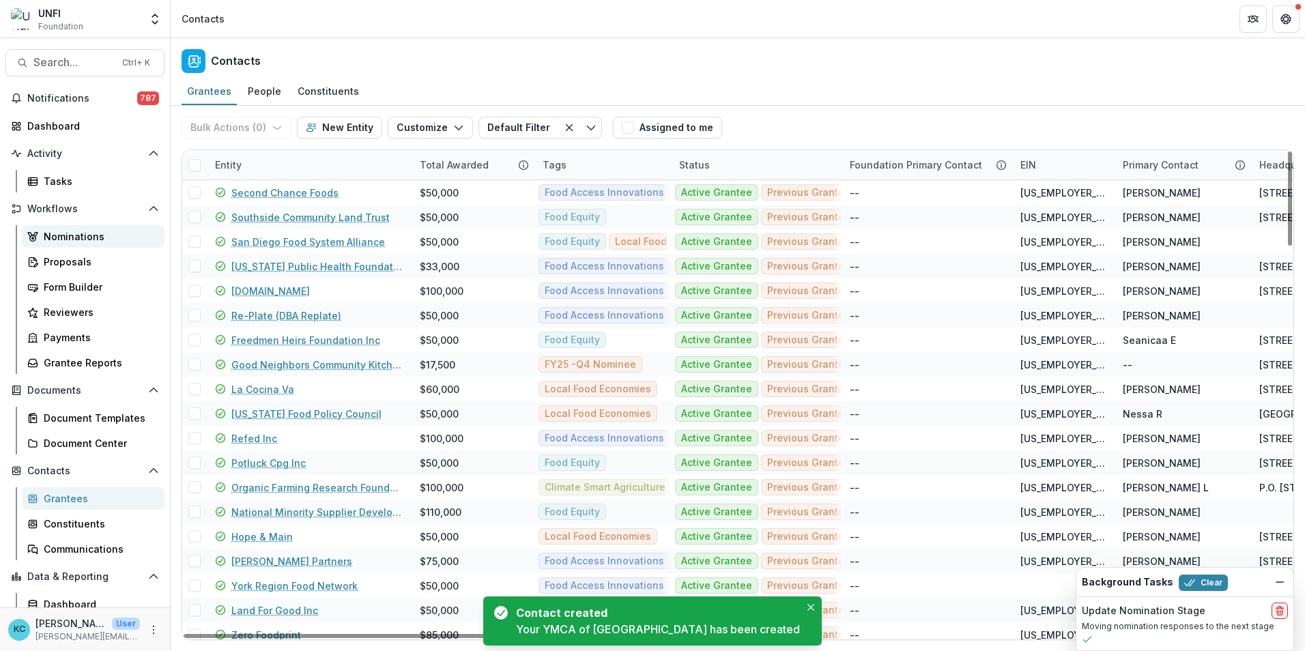
click at [68, 243] on div "Nominations" at bounding box center [99, 236] width 110 height 14
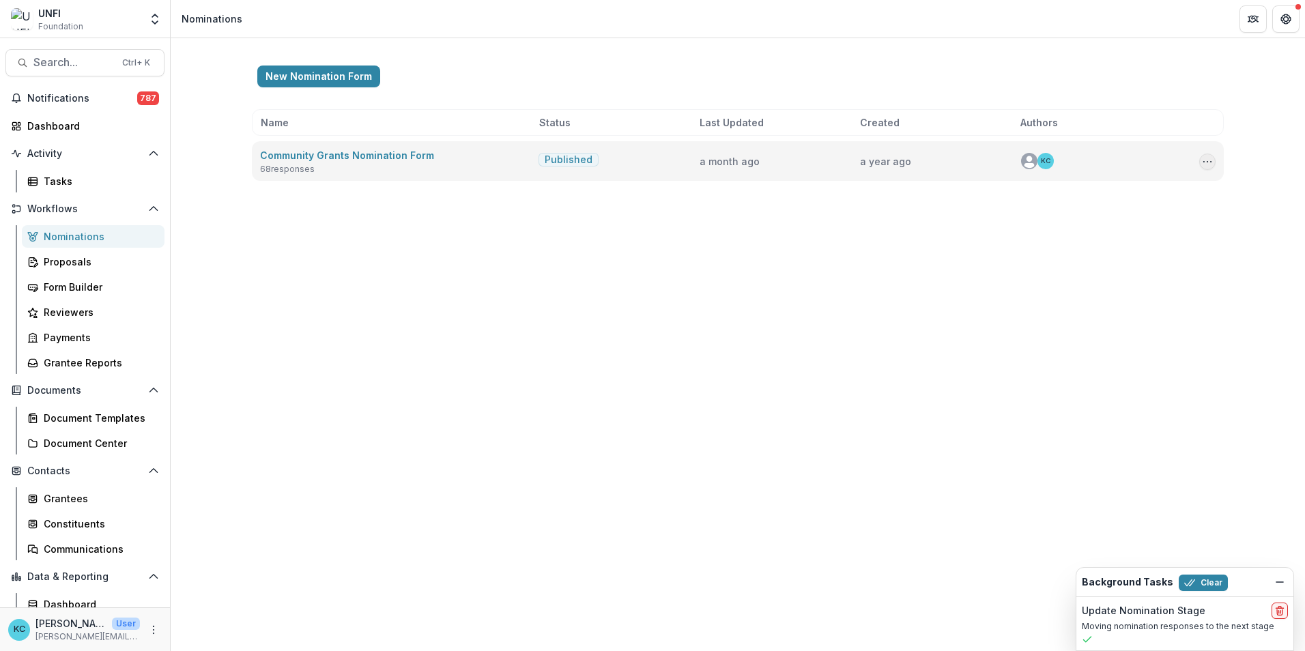
click at [868, 160] on icon "Options" at bounding box center [1207, 161] width 11 height 11
click at [868, 227] on link "View Responses" at bounding box center [1139, 235] width 146 height 23
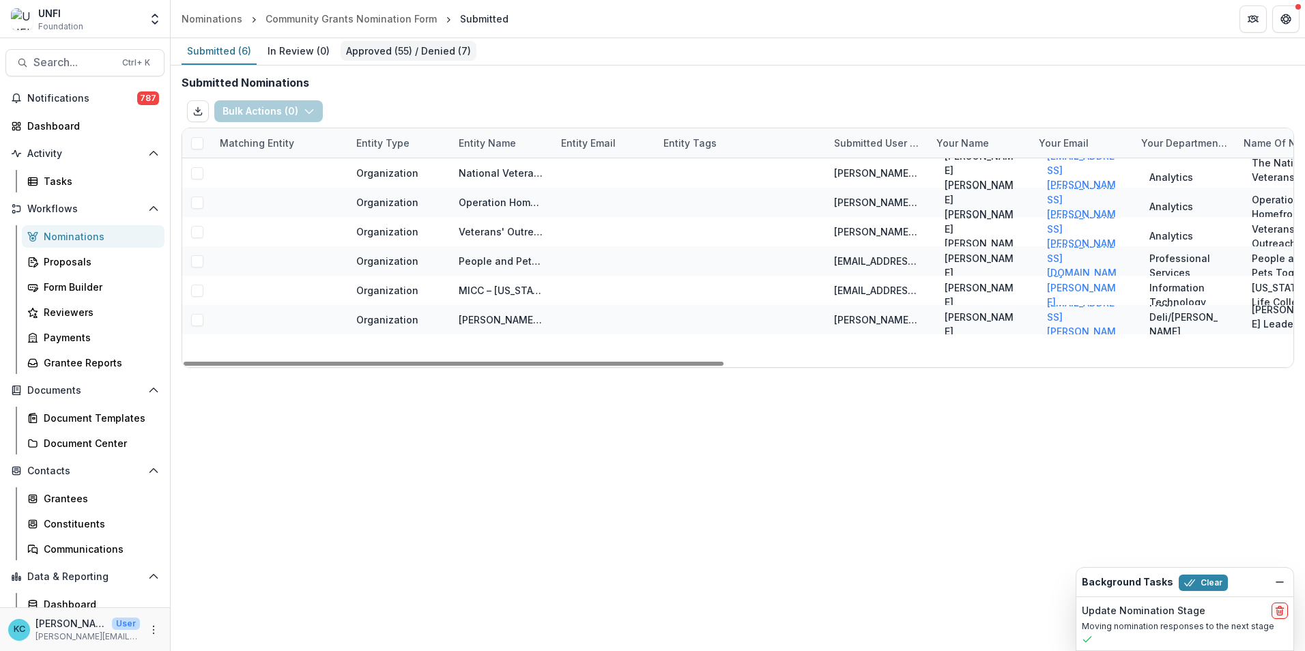
click at [374, 56] on div "Approved ( 55 ) / Denied ( 7 )" at bounding box center [409, 51] width 136 height 20
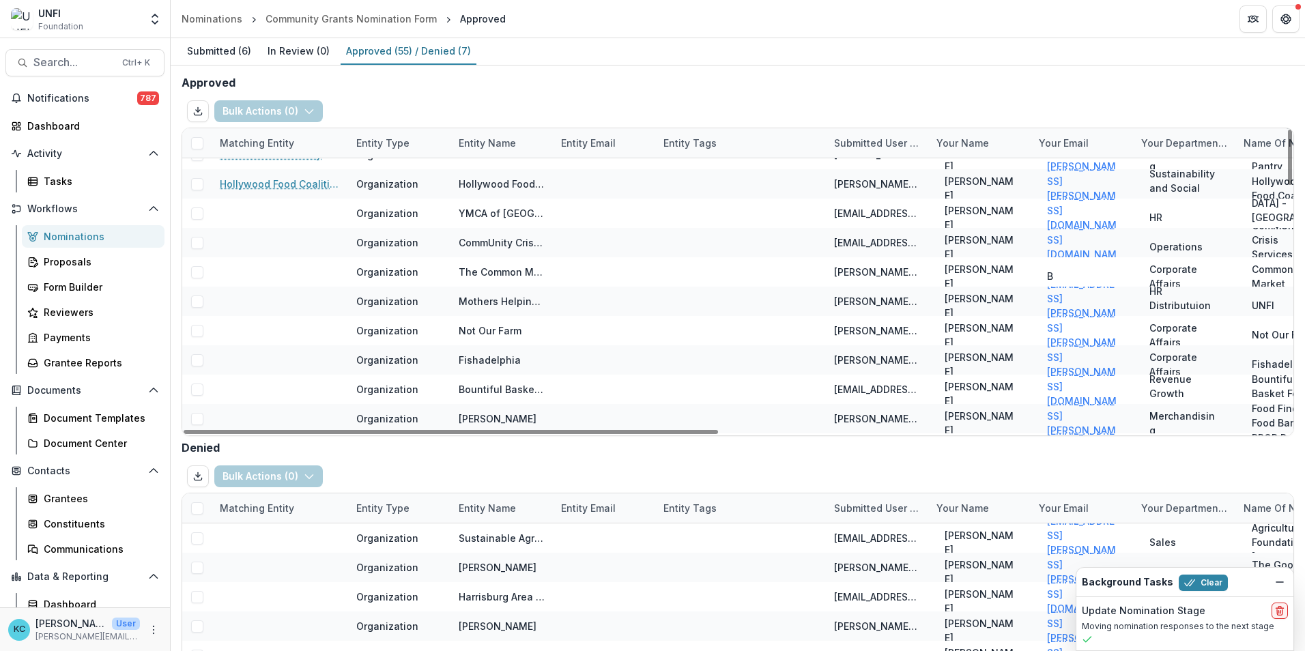
scroll to position [614, 0]
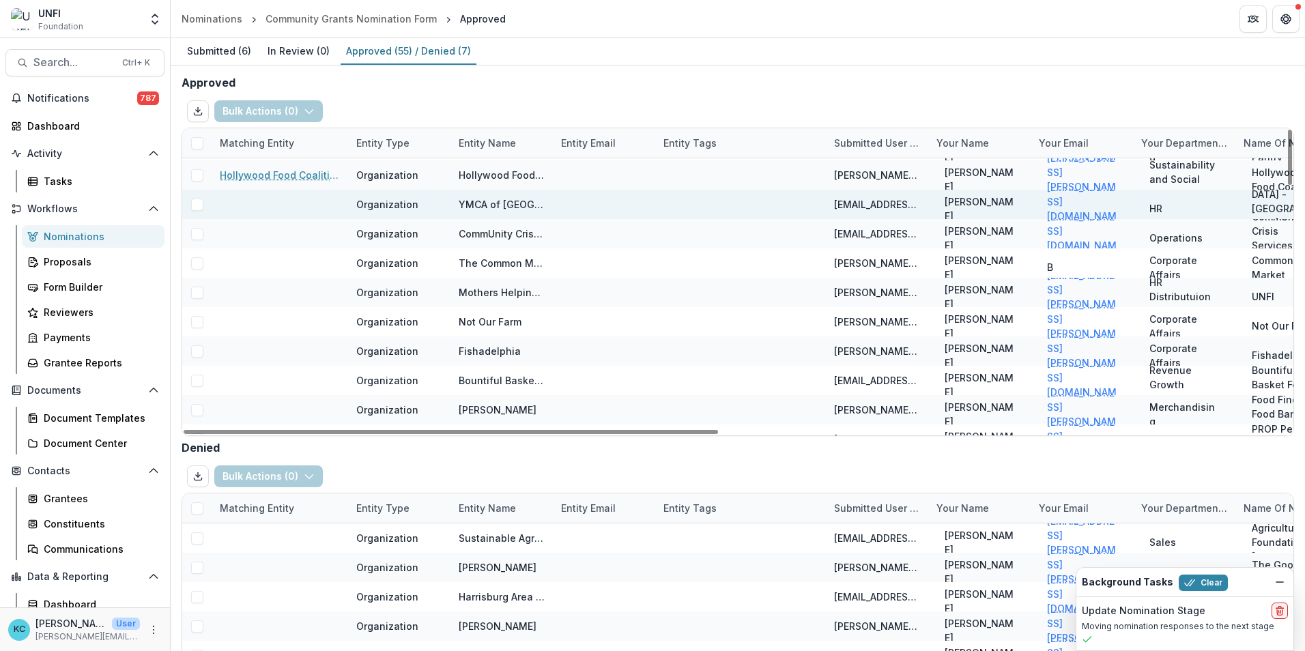
click at [197, 206] on span at bounding box center [197, 205] width 12 height 12
click at [301, 109] on icon "button" at bounding box center [306, 111] width 11 height 11
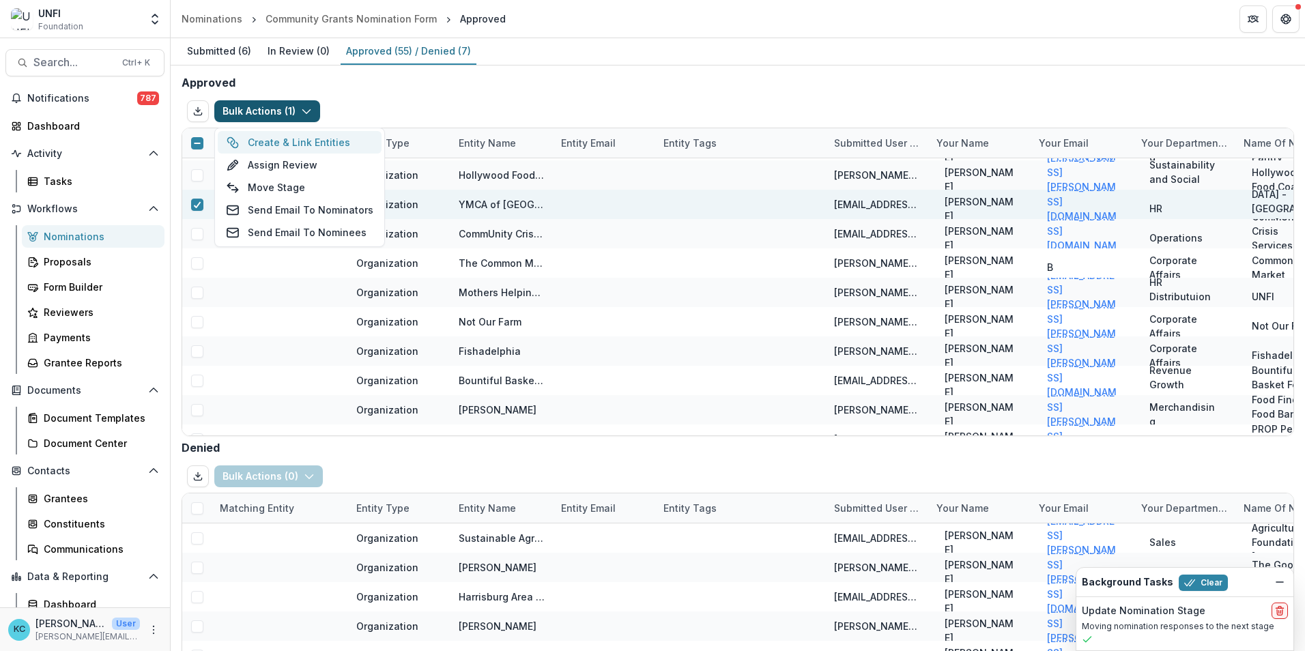
click at [285, 140] on button "Create & Link Entities" at bounding box center [300, 142] width 164 height 23
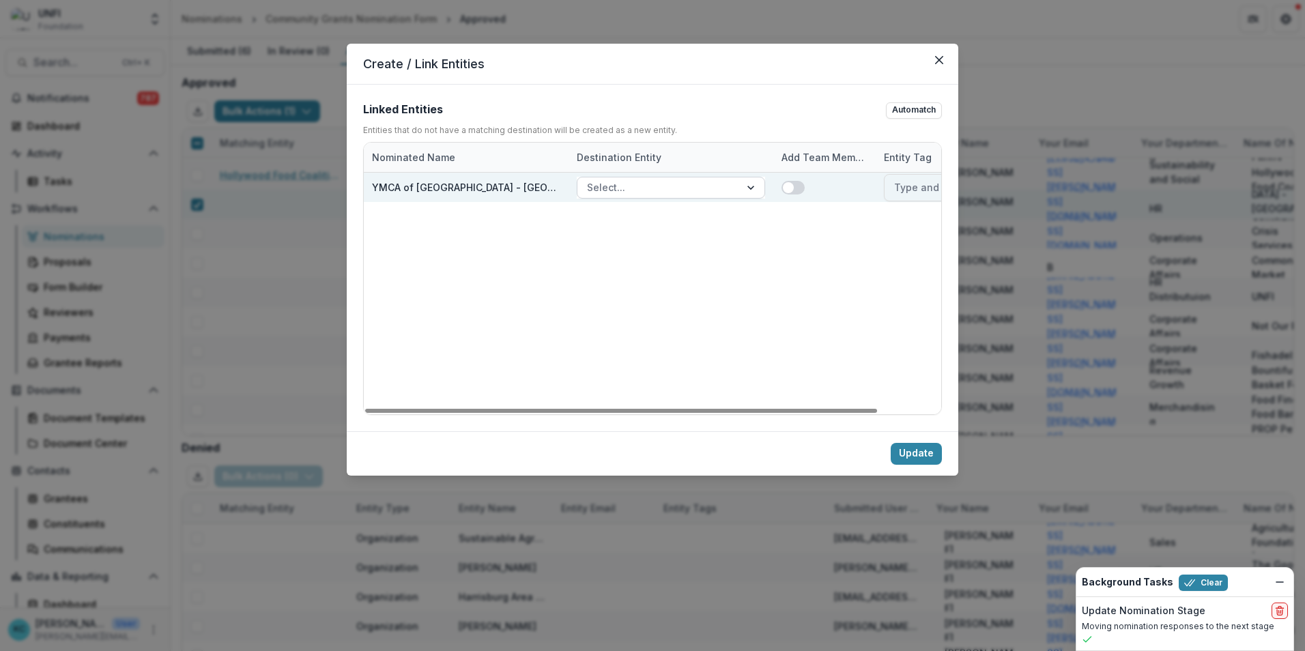
click at [727, 188] on div at bounding box center [658, 187] width 143 height 17
type input "****"
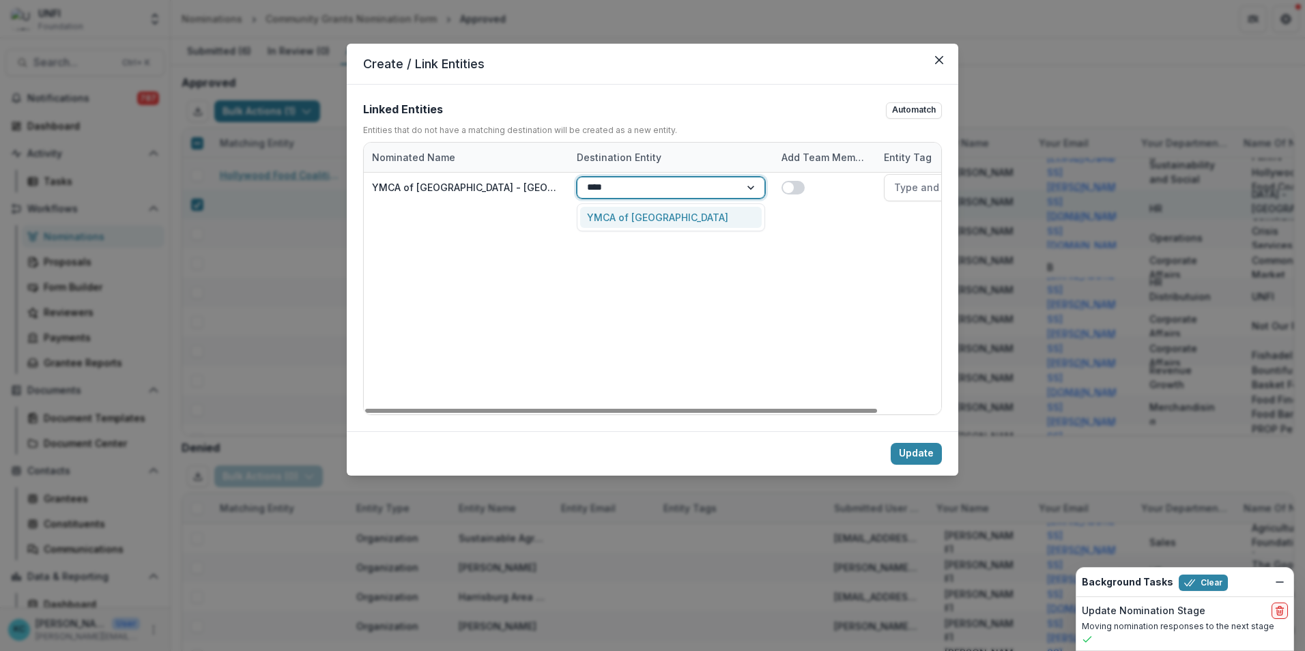
click at [719, 214] on div "YMCA of Silicon Valley" at bounding box center [671, 217] width 182 height 21
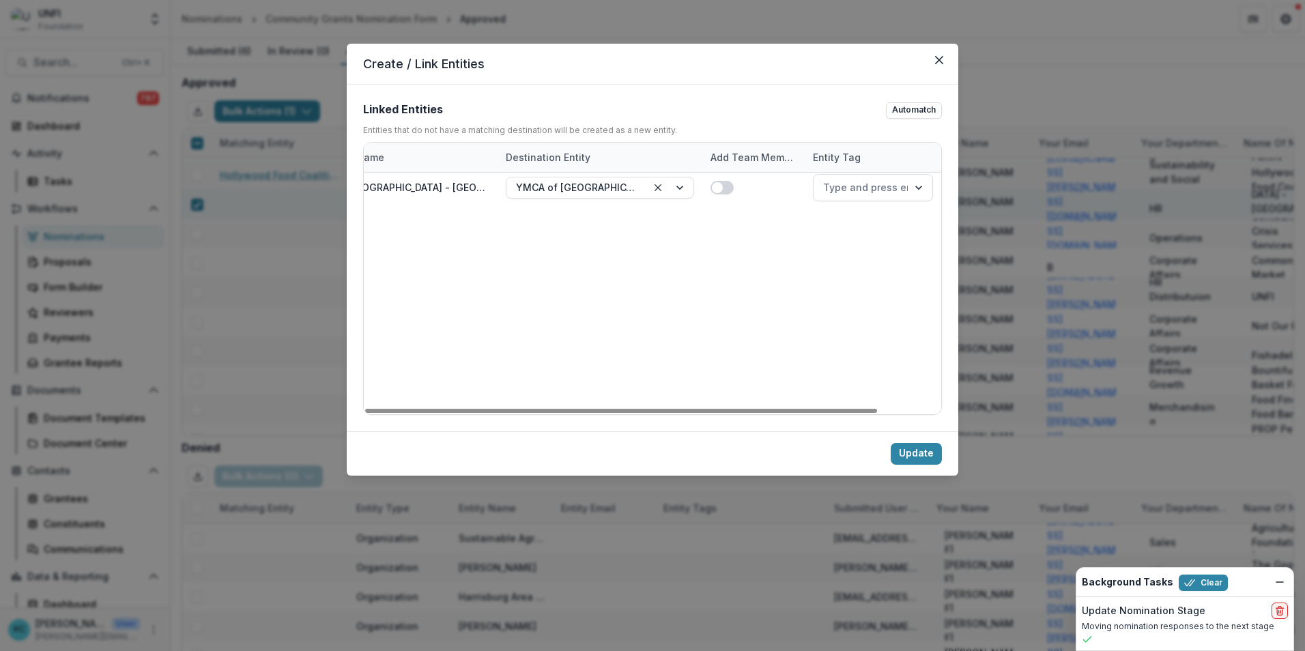
drag, startPoint x: 840, startPoint y: 408, endPoint x: 995, endPoint y: 416, distance: 155.1
click at [868, 405] on div at bounding box center [621, 411] width 512 height 4
click at [854, 188] on div at bounding box center [900, 187] width 154 height 17
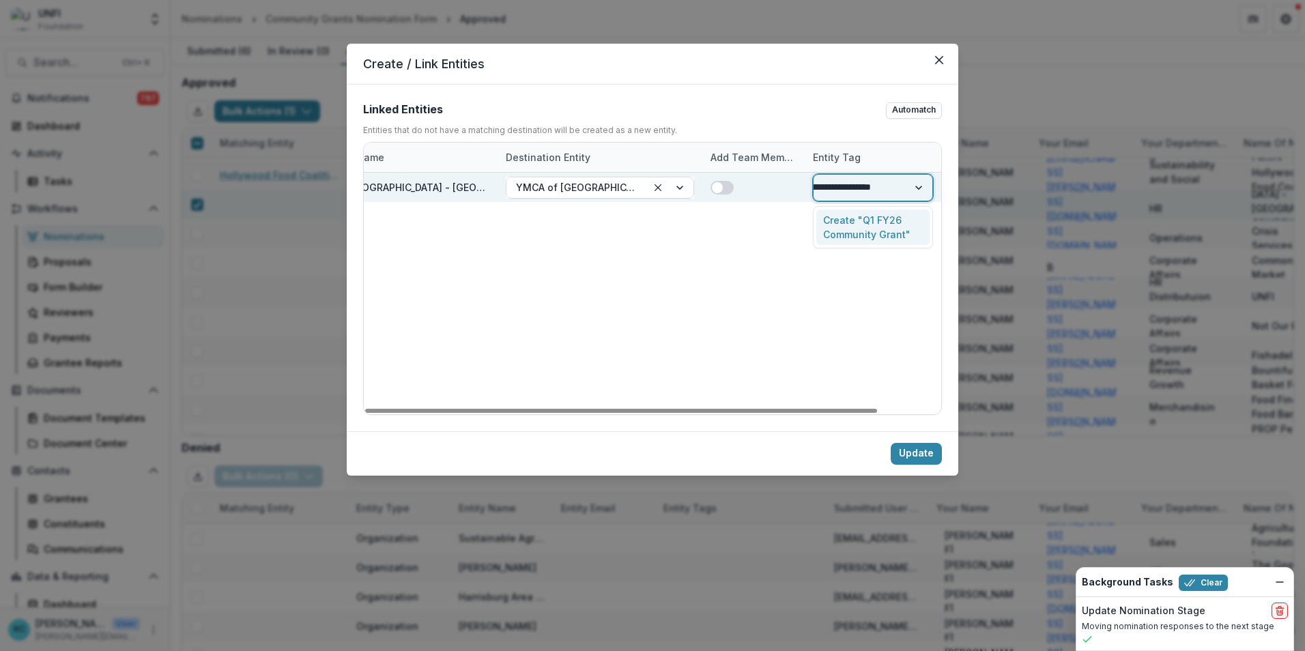
type input "**********"
click at [860, 240] on div "Create "Q1 FY26 Community Grants"" at bounding box center [872, 227] width 113 height 35
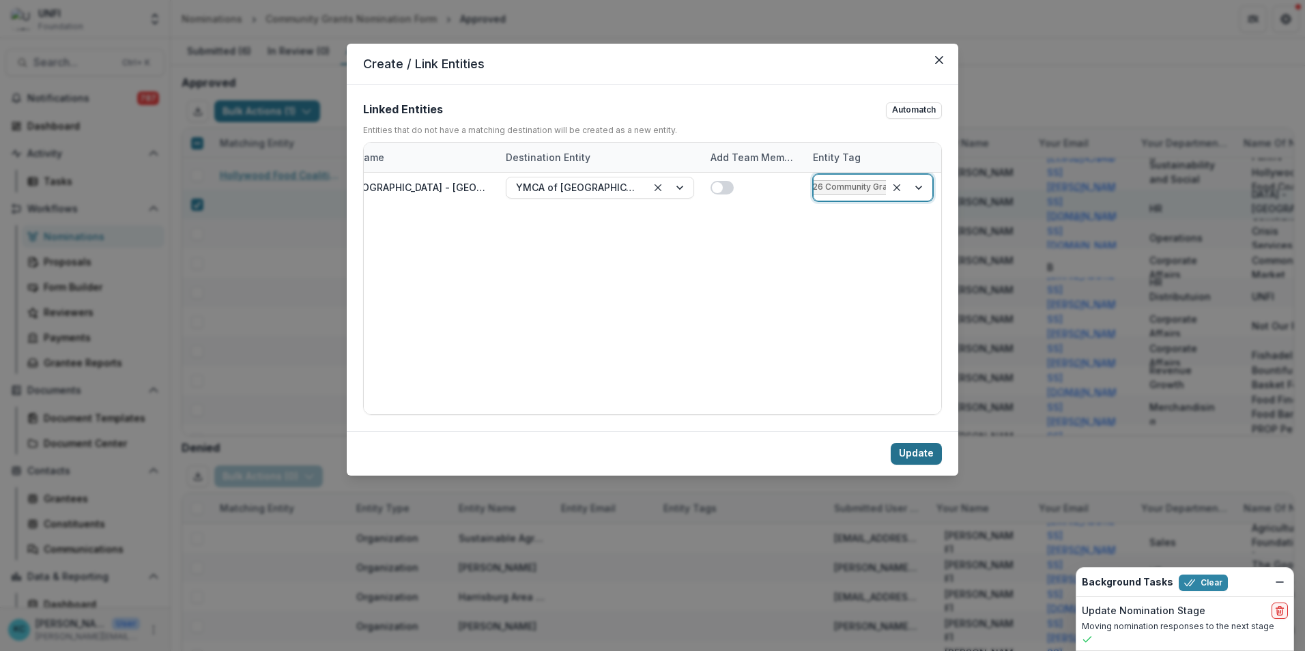
click at [868, 405] on button "Update" at bounding box center [916, 454] width 51 height 22
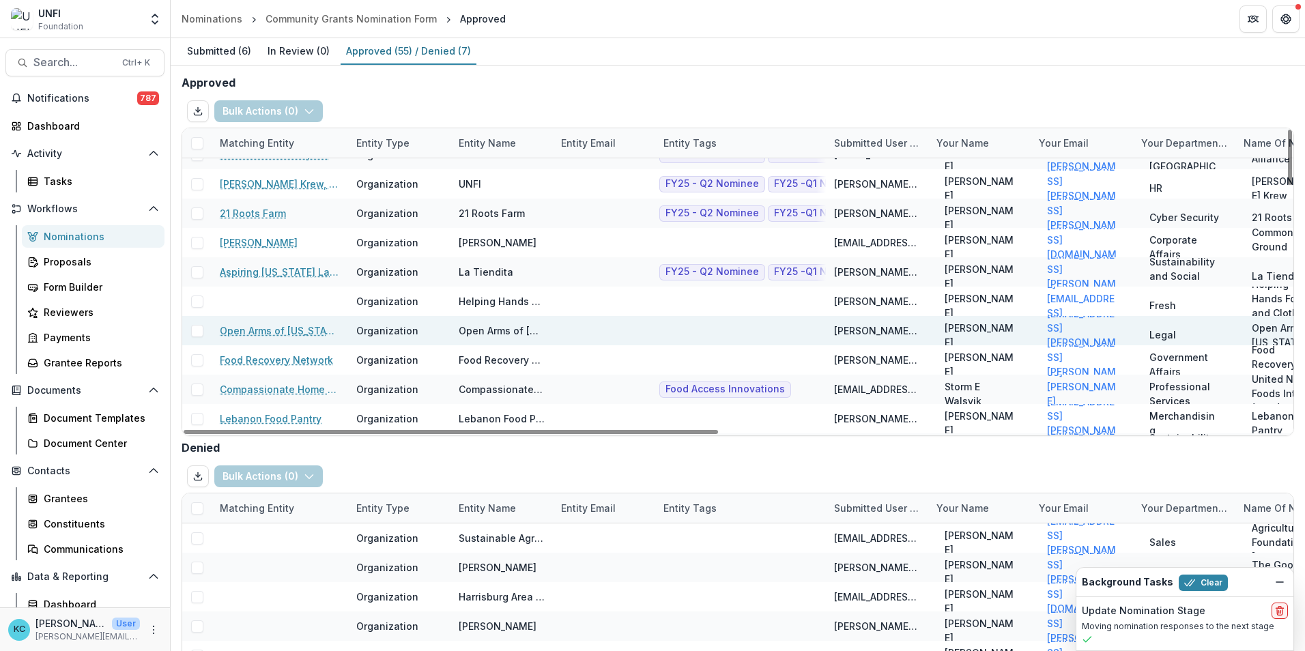
scroll to position [683, 0]
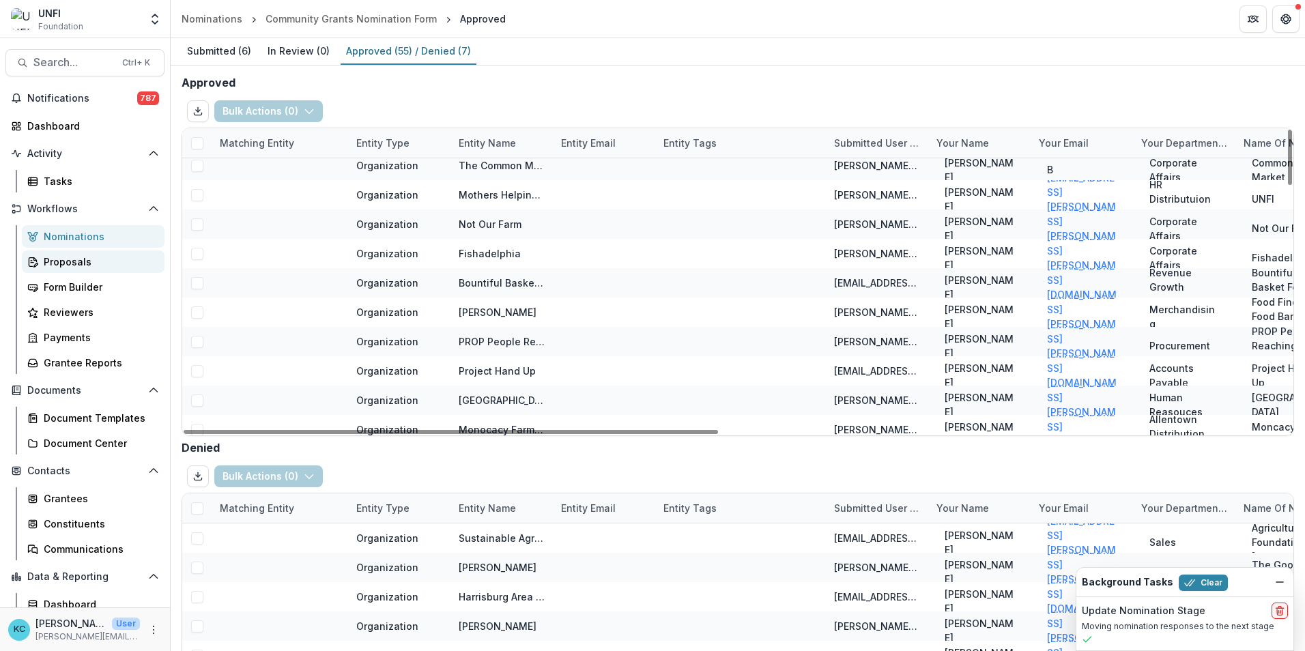
click at [85, 265] on div "Proposals" at bounding box center [99, 262] width 110 height 14
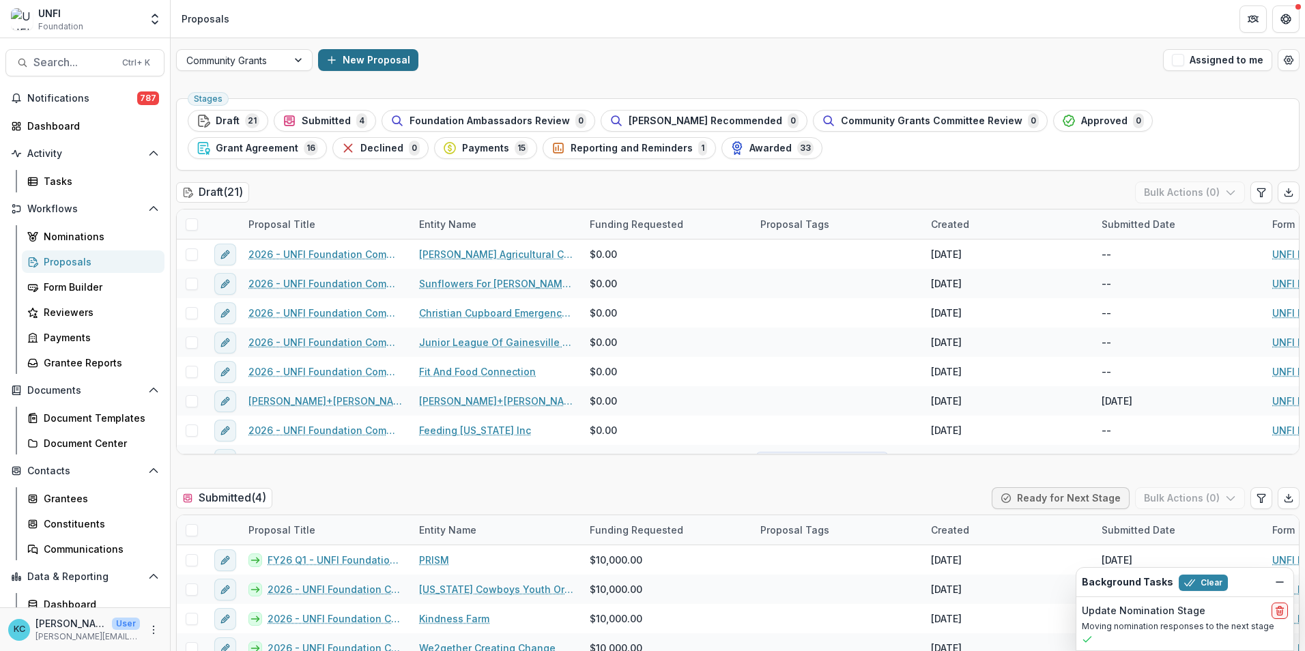
click at [365, 67] on button "New Proposal" at bounding box center [368, 60] width 100 height 22
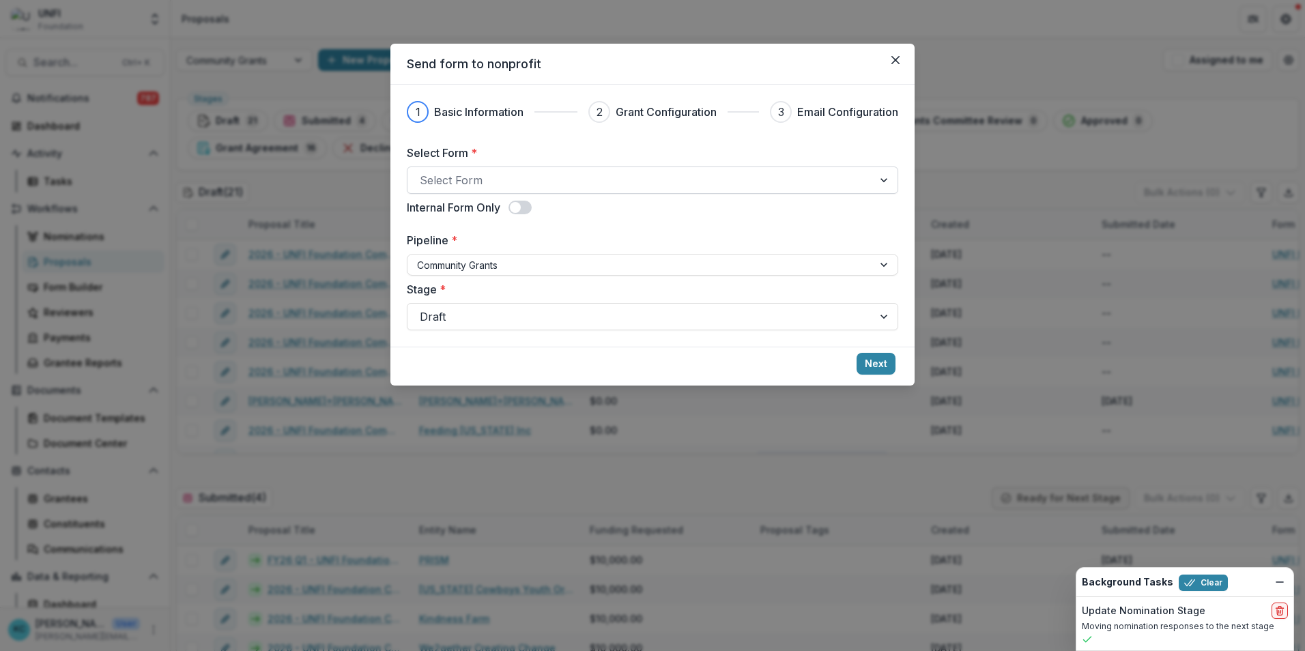
click at [487, 181] on div at bounding box center [640, 180] width 441 height 19
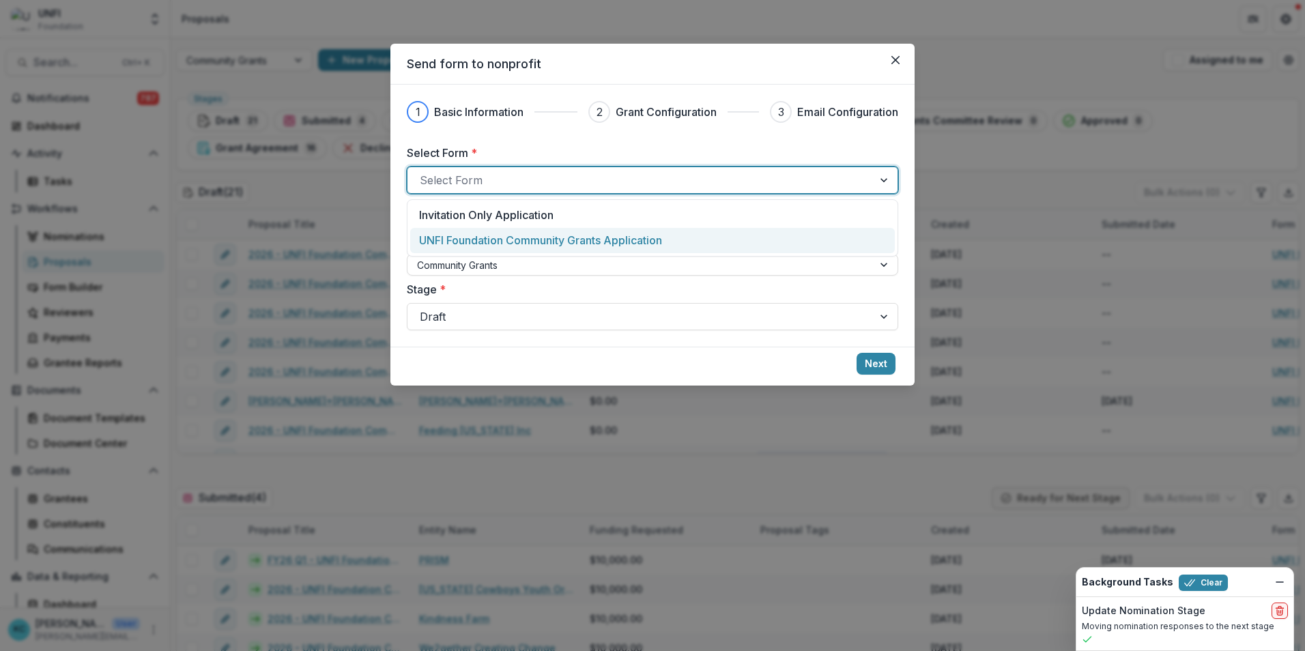
click at [487, 235] on p "UNFI Foundation Community Grants Application" at bounding box center [540, 240] width 243 height 16
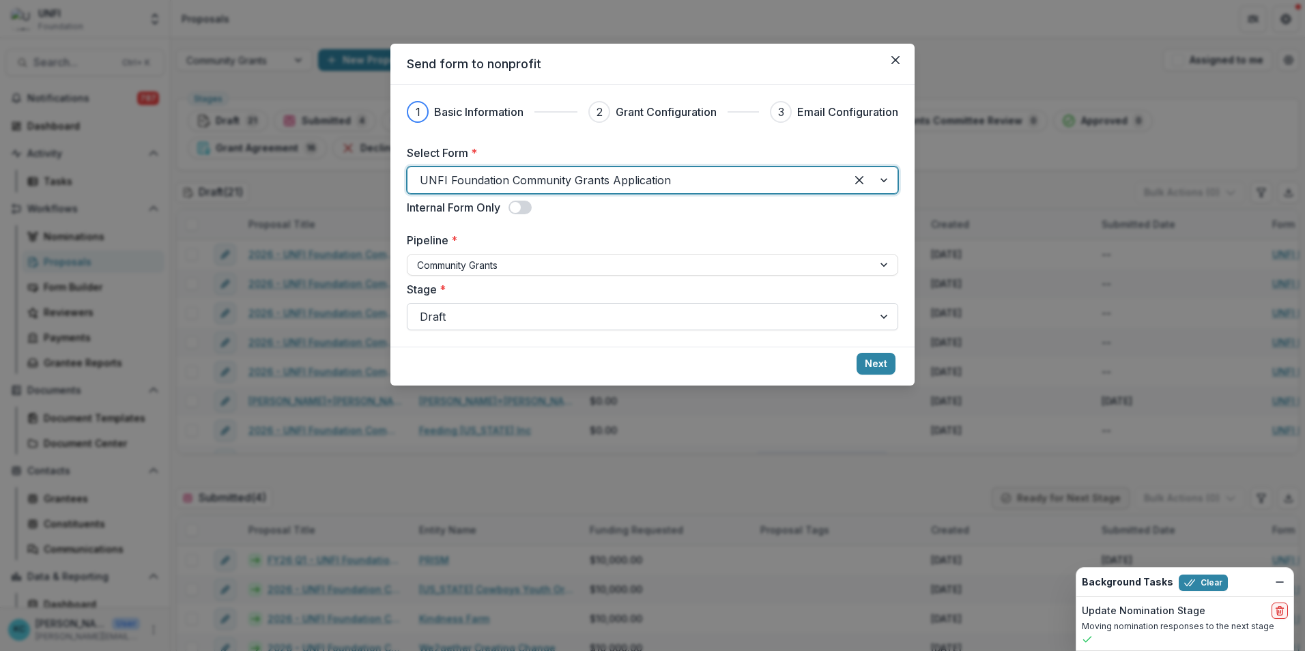
click at [486, 319] on div at bounding box center [640, 316] width 441 height 19
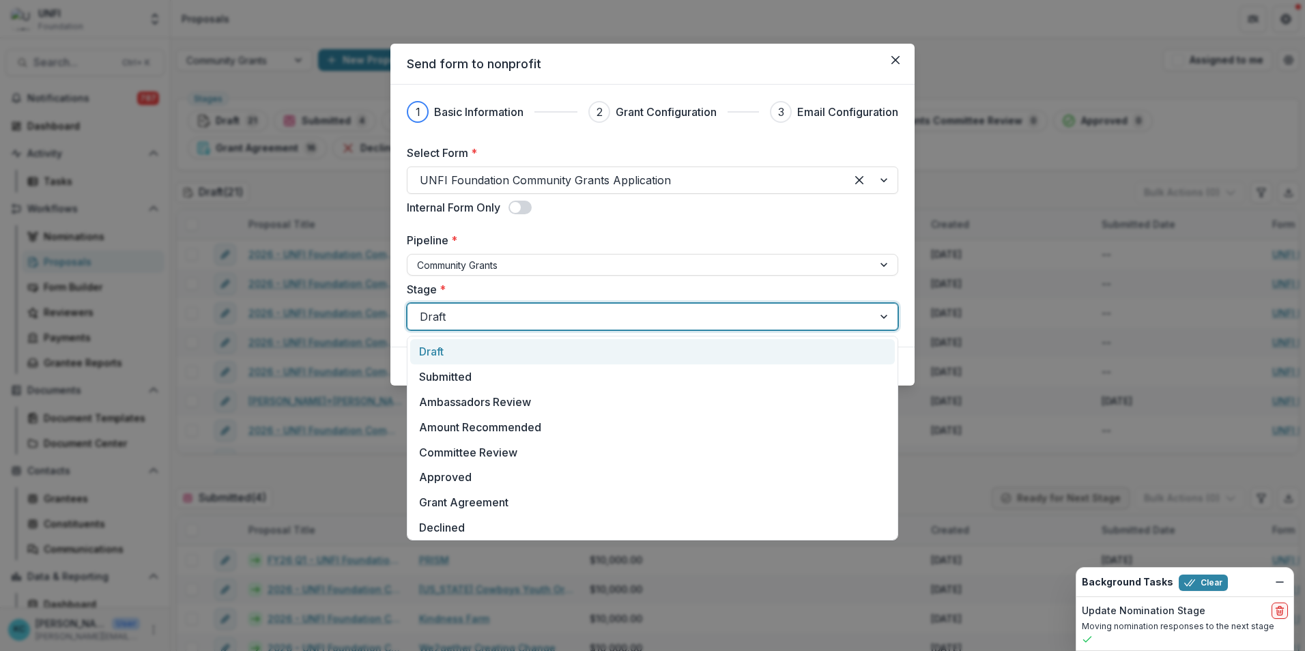
click at [450, 351] on div "Draft" at bounding box center [652, 351] width 485 height 25
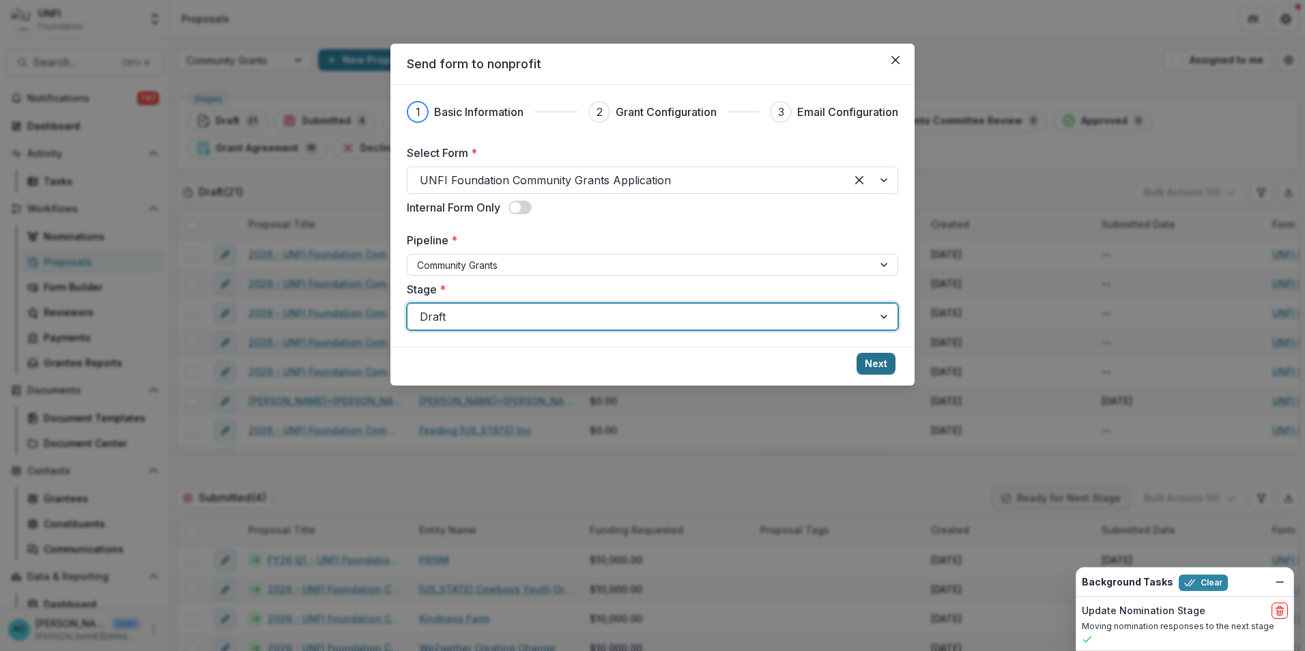
click at [868, 366] on button "Next" at bounding box center [876, 364] width 39 height 22
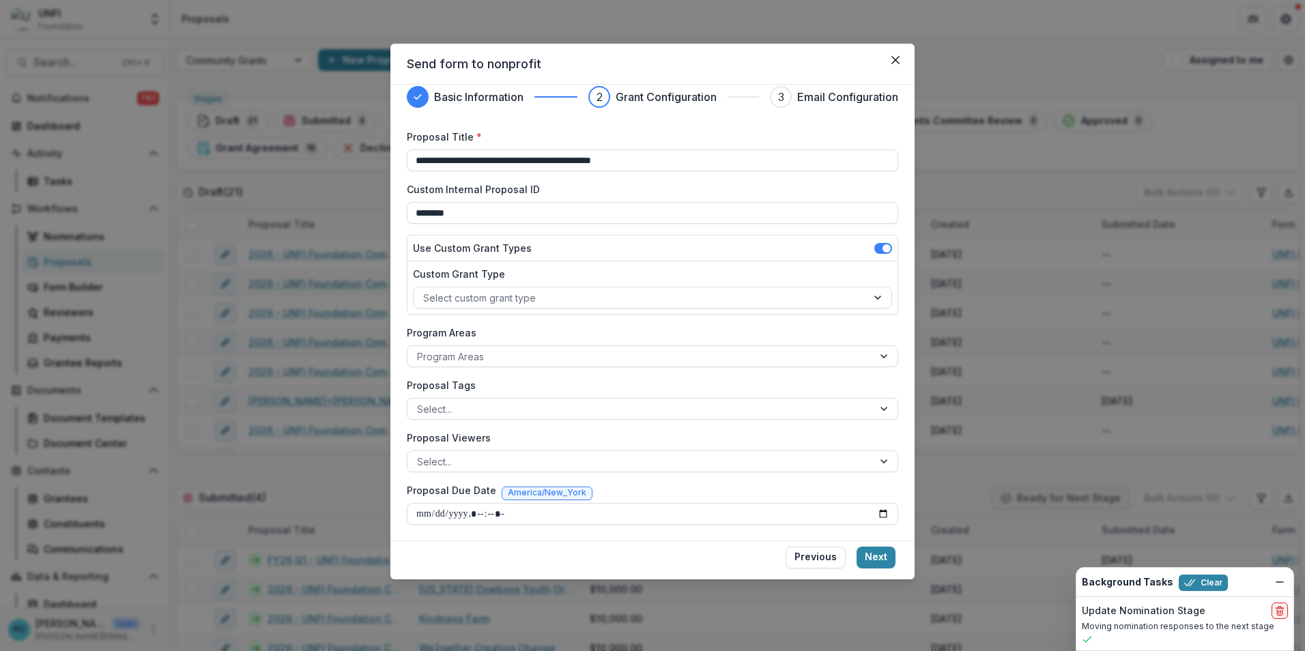
scroll to position [16, 0]
click at [868, 405] on input "Proposal Due Date" at bounding box center [653, 513] width 492 height 22
type input "**********"
click at [868, 405] on button "Next" at bounding box center [876, 558] width 39 height 22
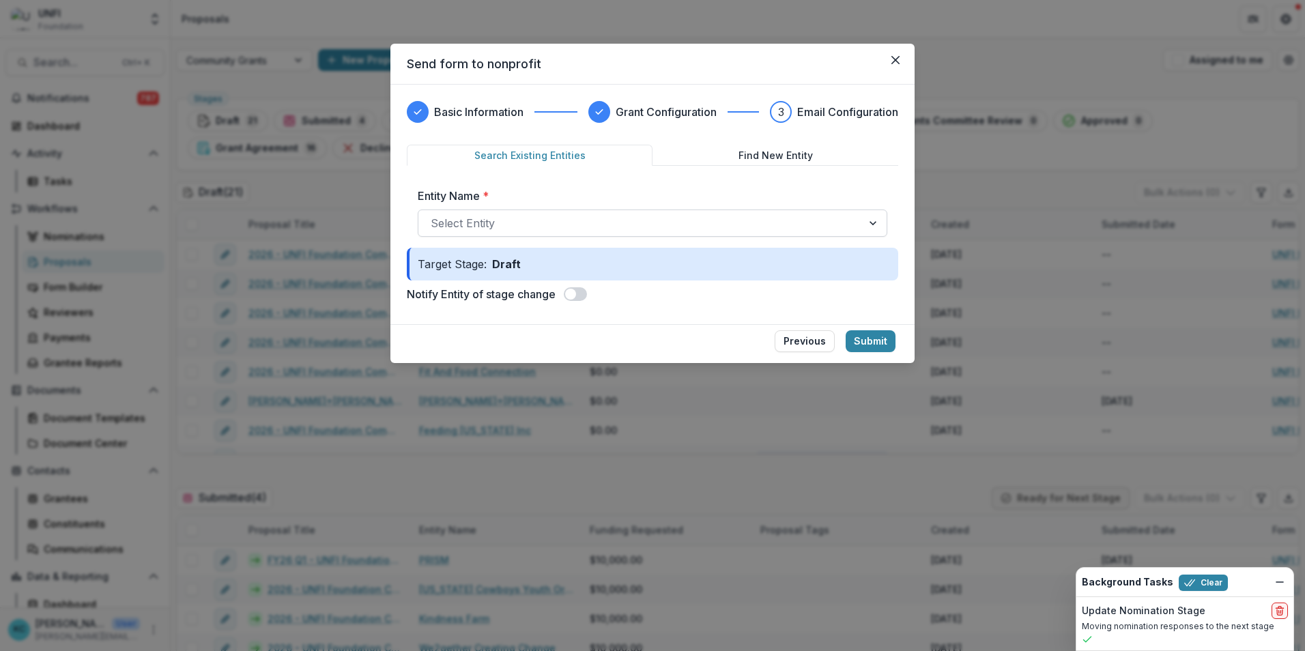
click at [481, 224] on div at bounding box center [640, 223] width 419 height 19
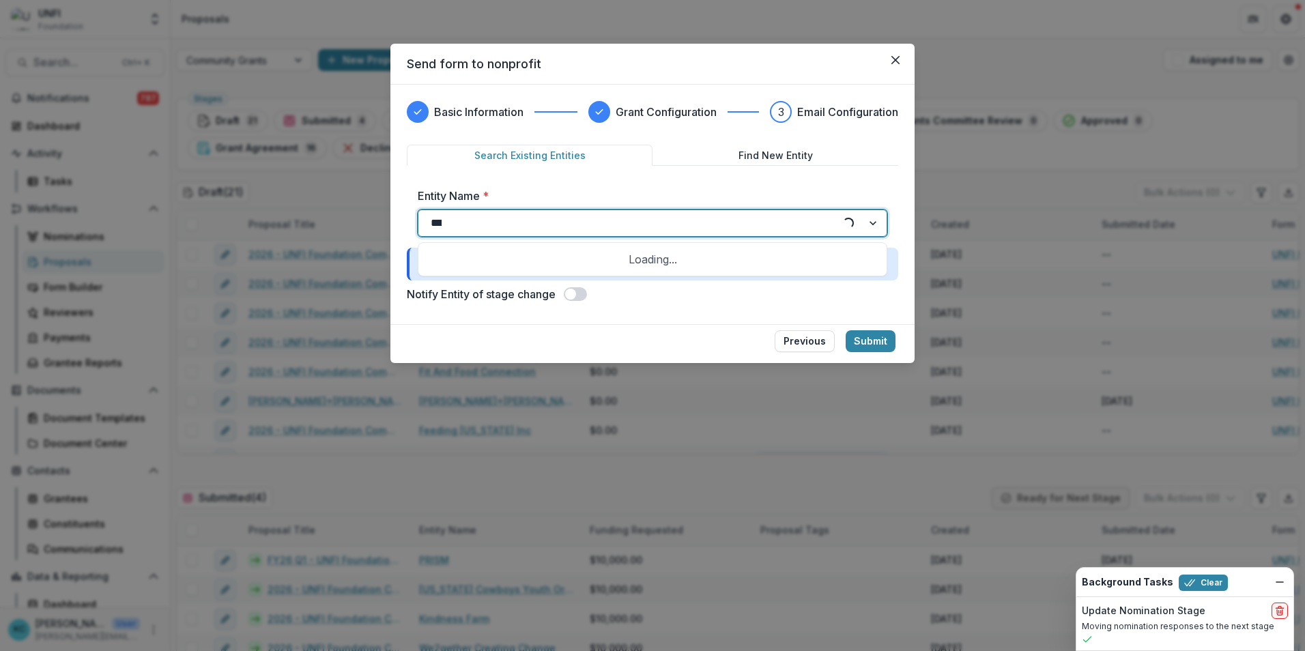
type input "****"
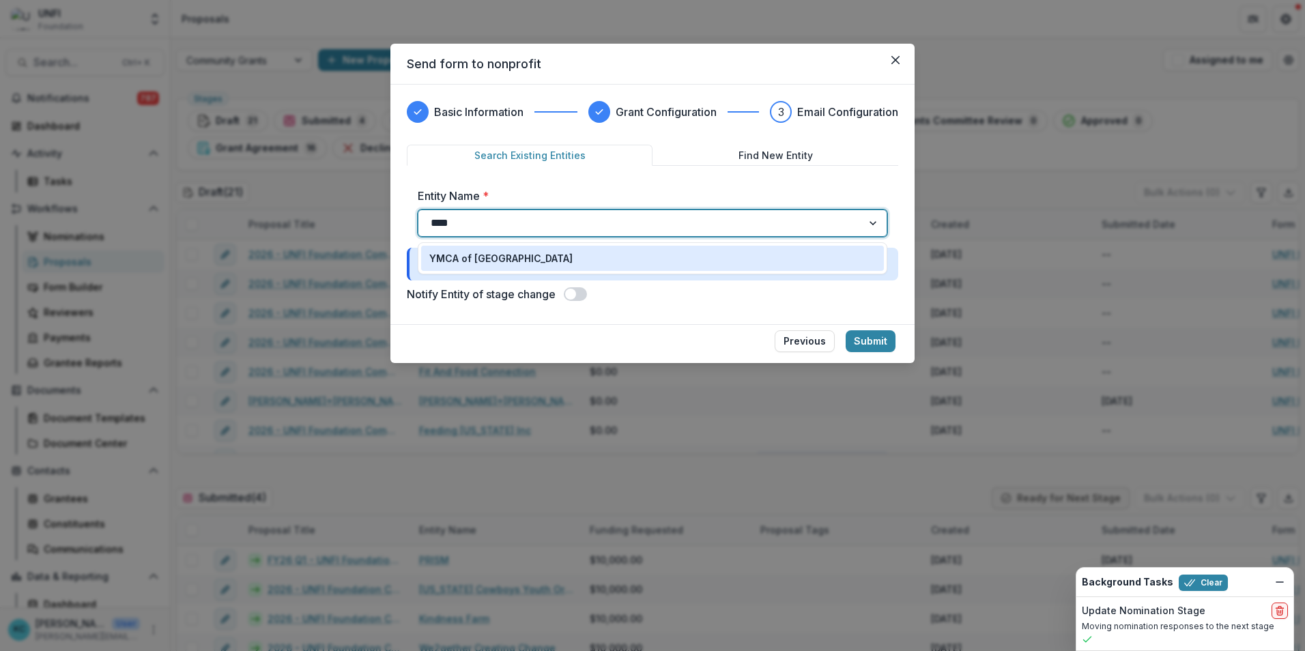
click at [492, 253] on p "YMCA of Silicon Valley" at bounding box center [500, 258] width 143 height 14
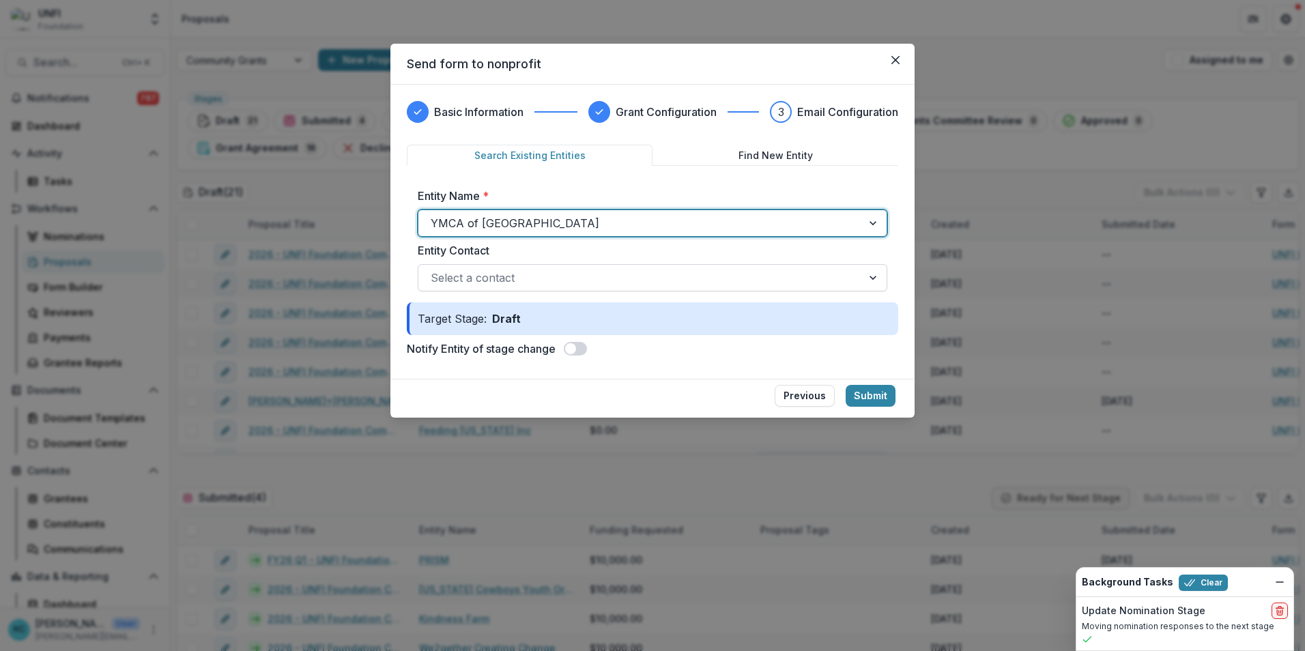
click at [508, 275] on div at bounding box center [640, 277] width 419 height 19
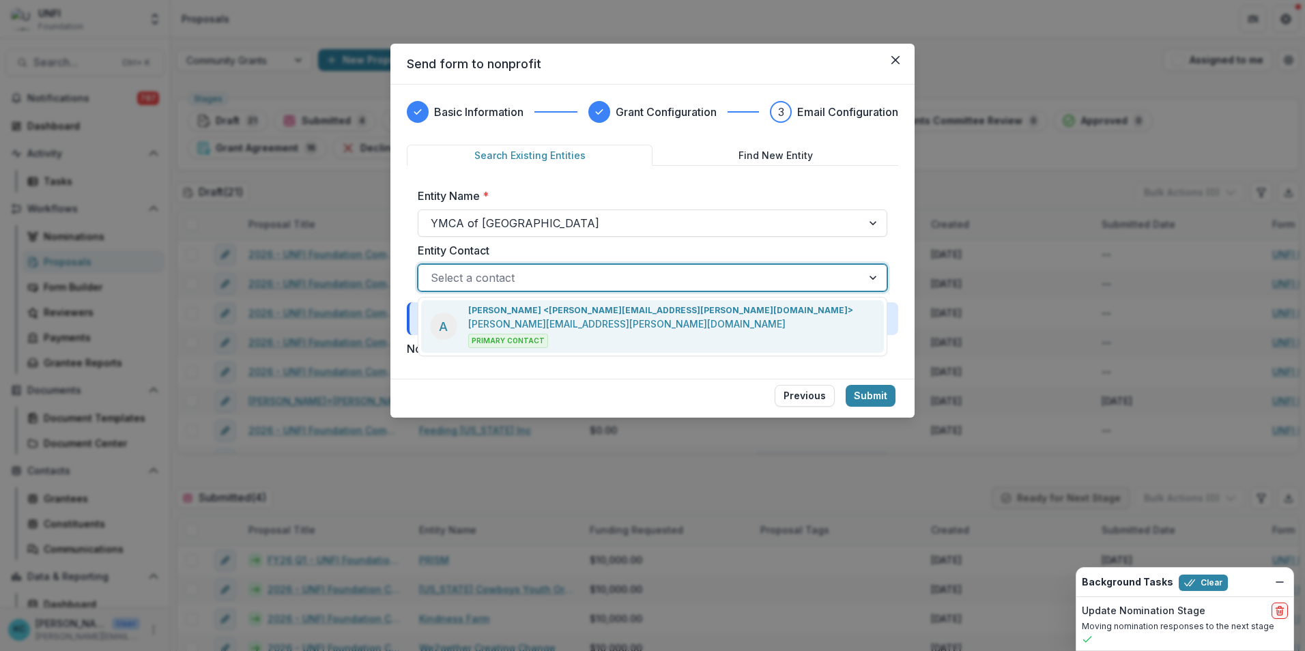
click at [508, 307] on p "Andrea Nicolette <andrea.nicolette@ymcasv.org>" at bounding box center [660, 310] width 385 height 12
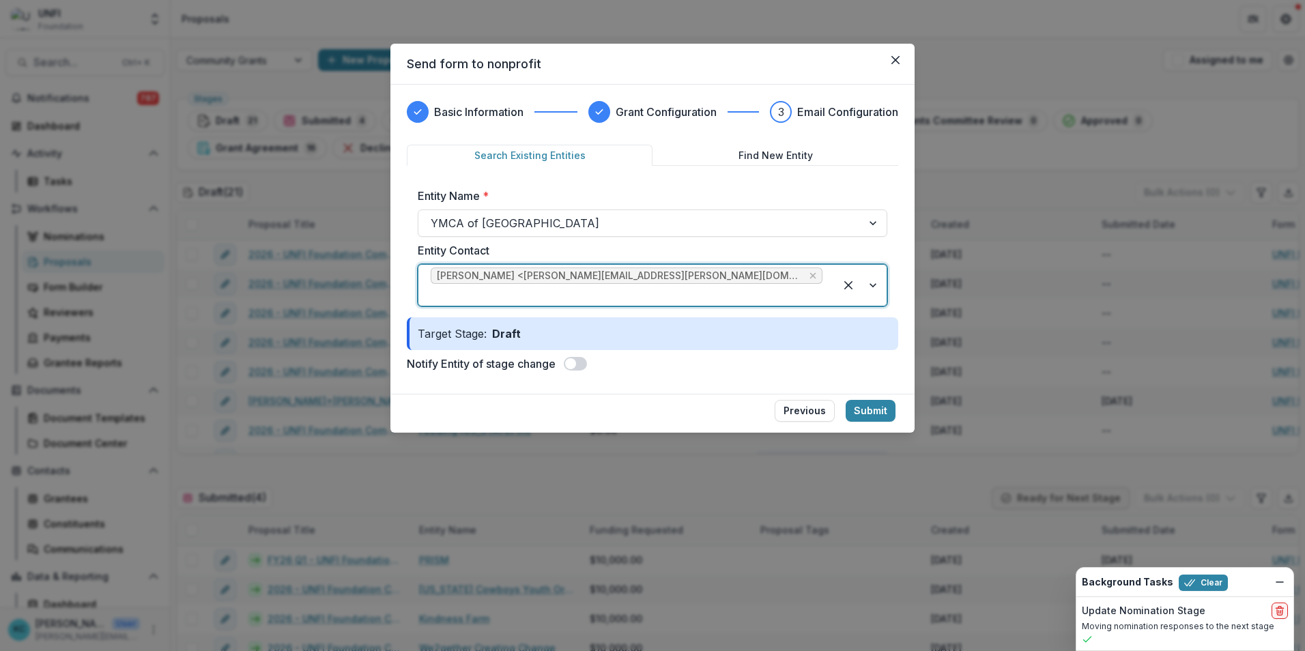
click at [583, 357] on span at bounding box center [575, 364] width 23 height 14
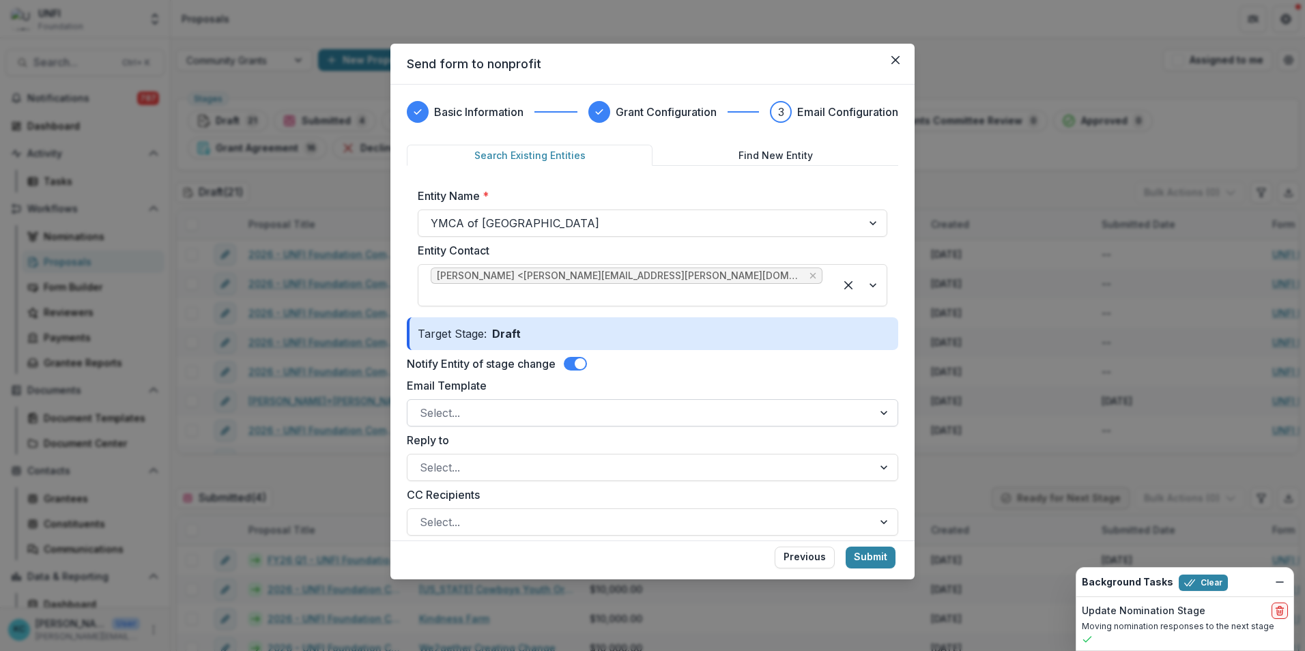
click at [474, 403] on div at bounding box center [640, 412] width 441 height 19
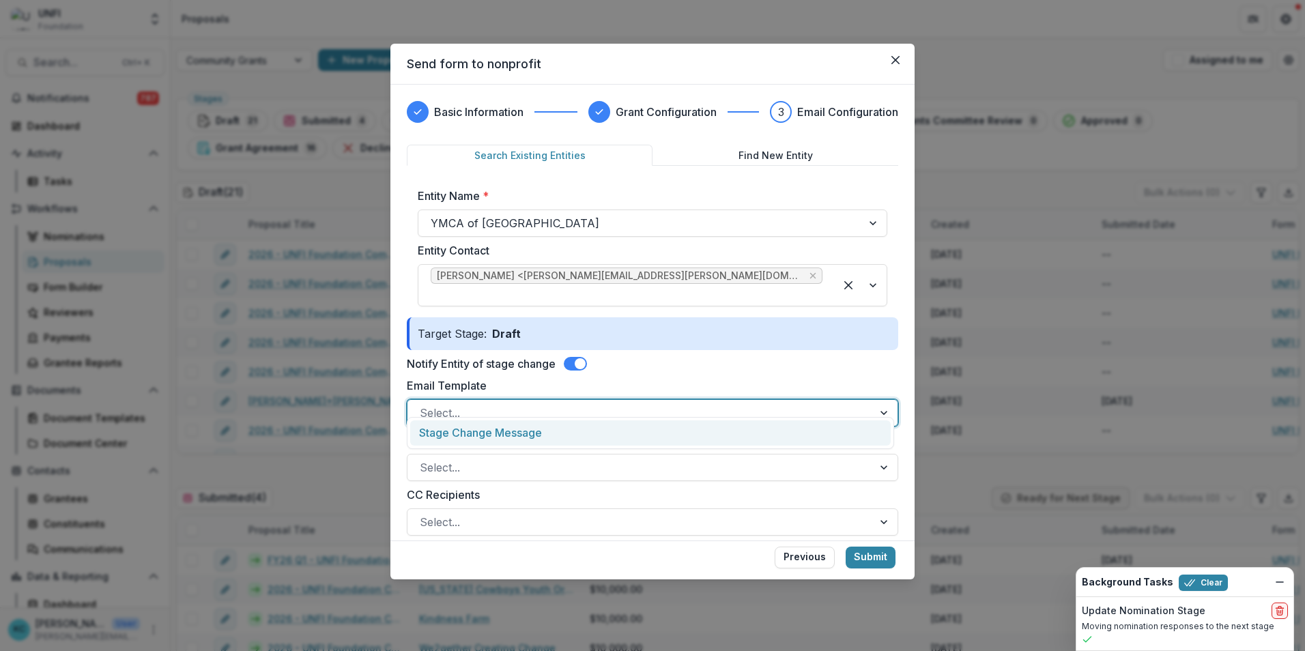
click at [477, 405] on div "Stage Change Message" at bounding box center [650, 433] width 481 height 25
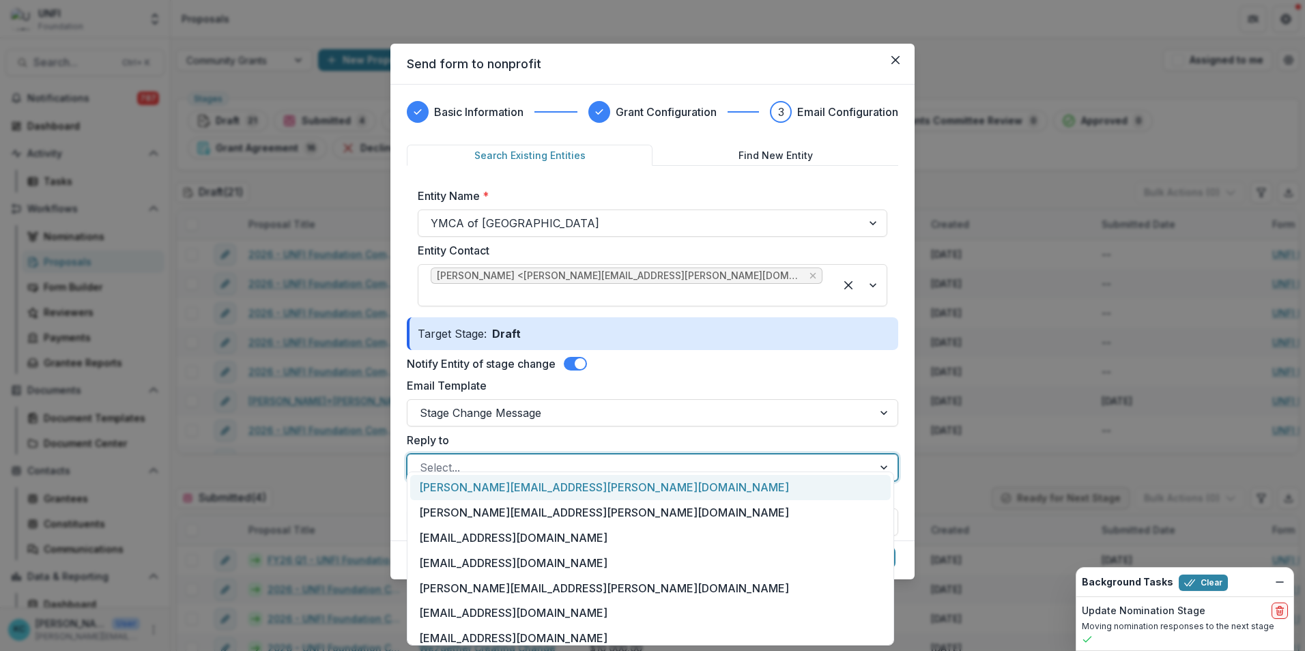
click at [472, 405] on div at bounding box center [640, 467] width 441 height 19
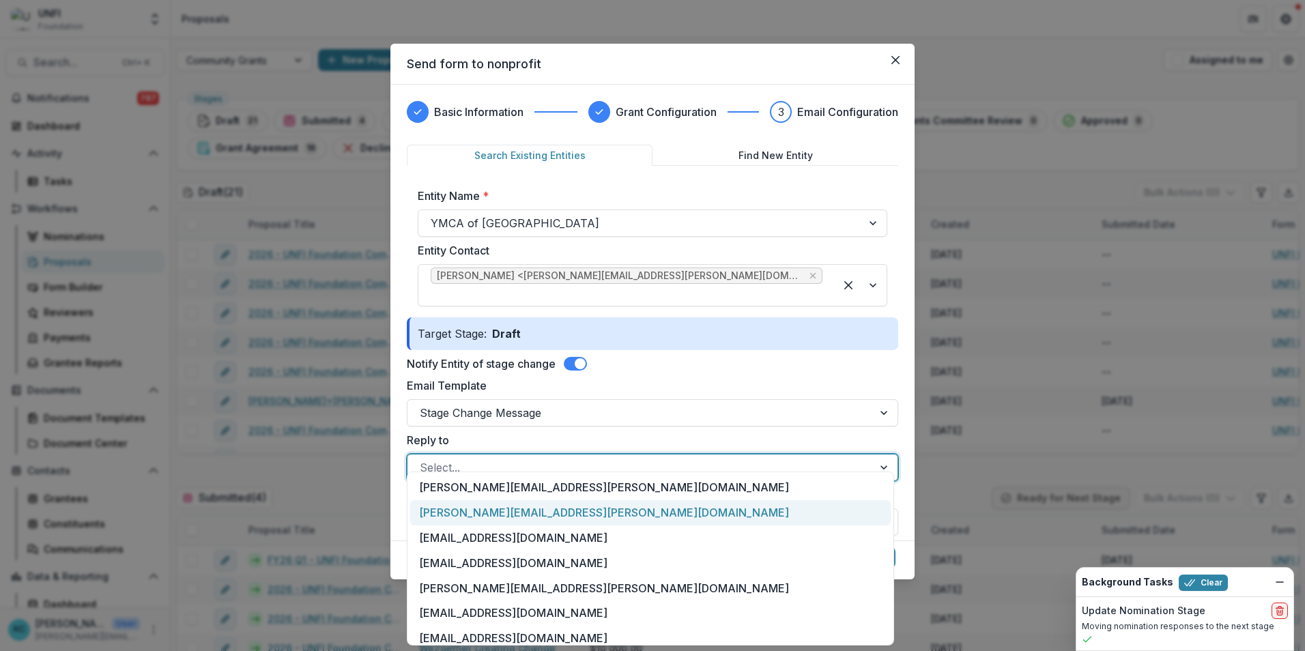
click at [466, 405] on div "[PERSON_NAME][EMAIL_ADDRESS][PERSON_NAME][DOMAIN_NAME]" at bounding box center [650, 512] width 481 height 25
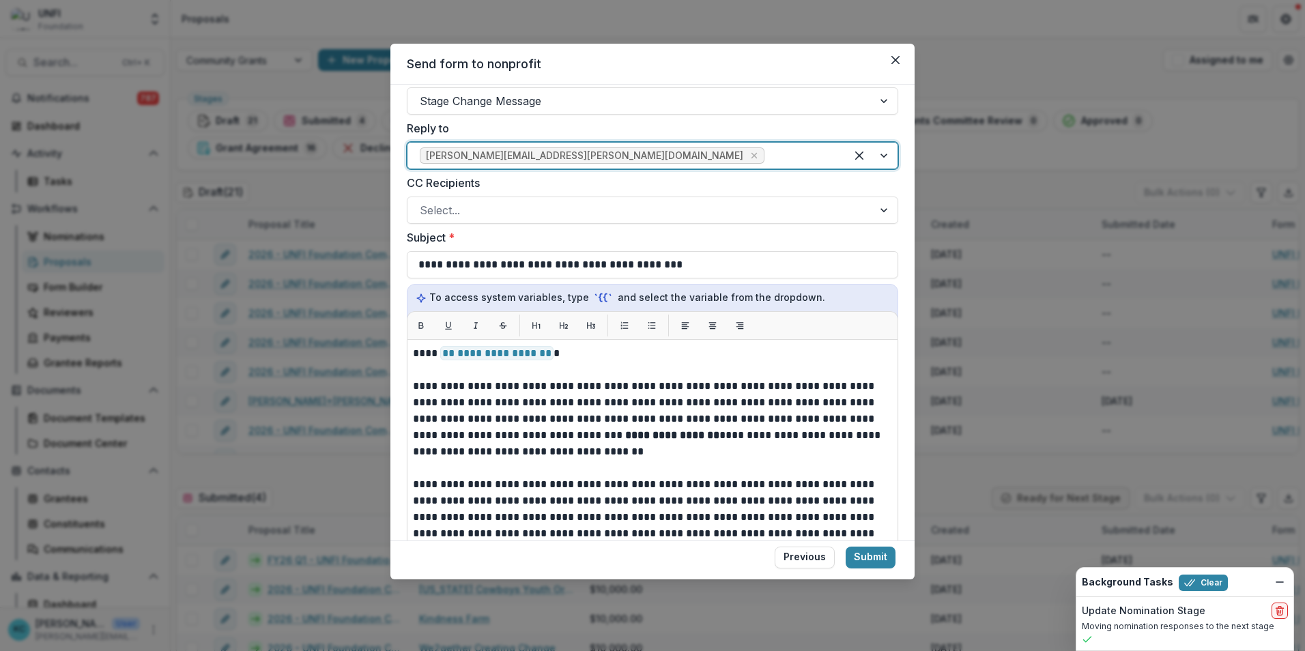
scroll to position [341, 0]
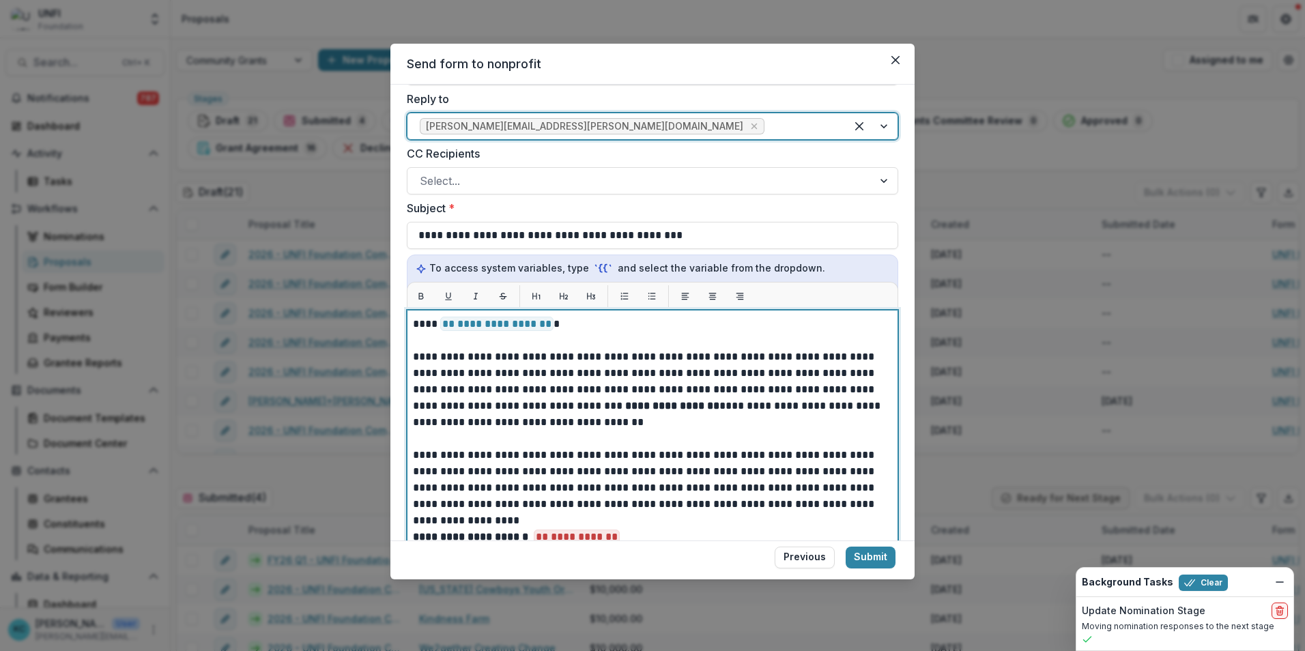
click at [556, 332] on p at bounding box center [652, 340] width 479 height 16
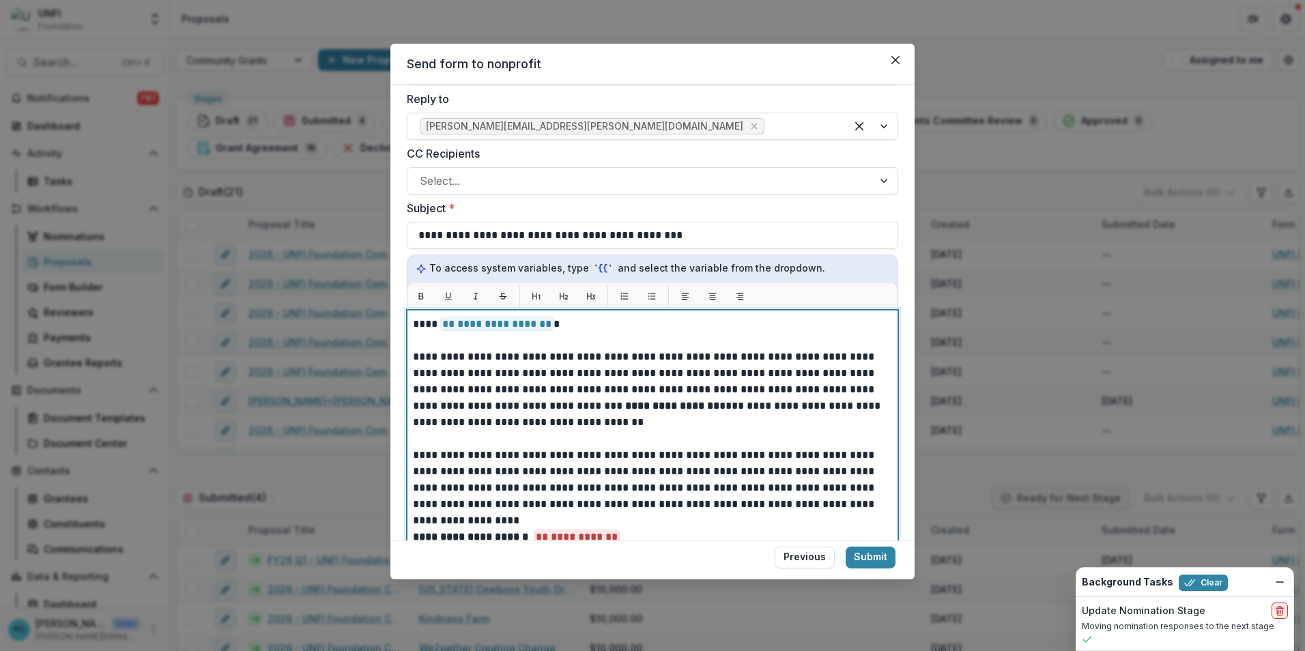
click at [560, 316] on p "**********" at bounding box center [648, 324] width 471 height 16
click at [565, 316] on p "**********" at bounding box center [648, 324] width 471 height 16
drag, startPoint x: 645, startPoint y: 527, endPoint x: 675, endPoint y: 528, distance: 30.1
click at [646, 405] on p "**********" at bounding box center [648, 537] width 471 height 16
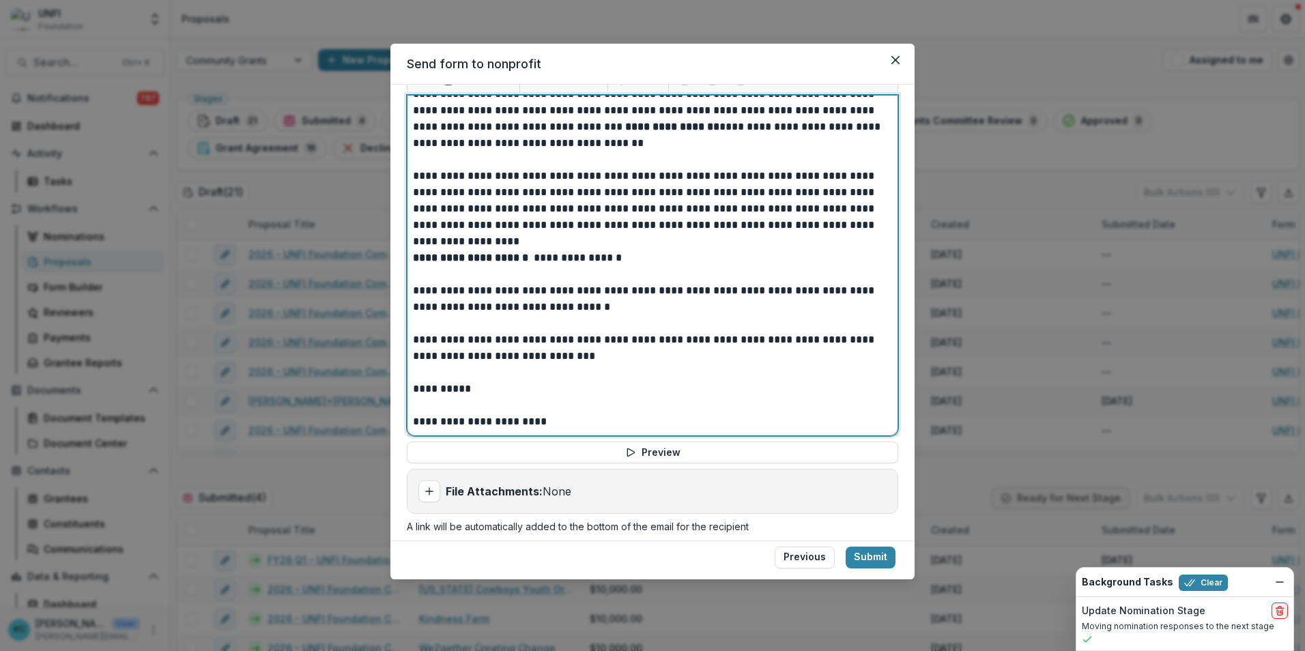
scroll to position [556, 0]
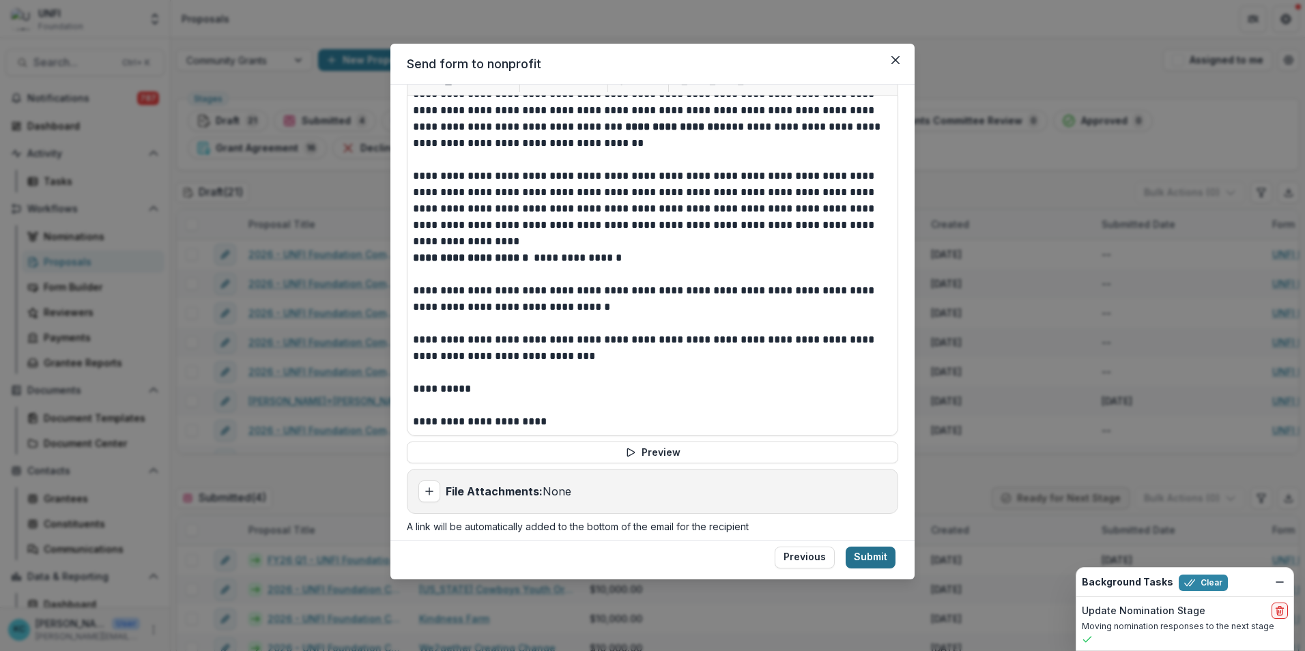
click at [866, 405] on button "Submit" at bounding box center [871, 558] width 50 height 22
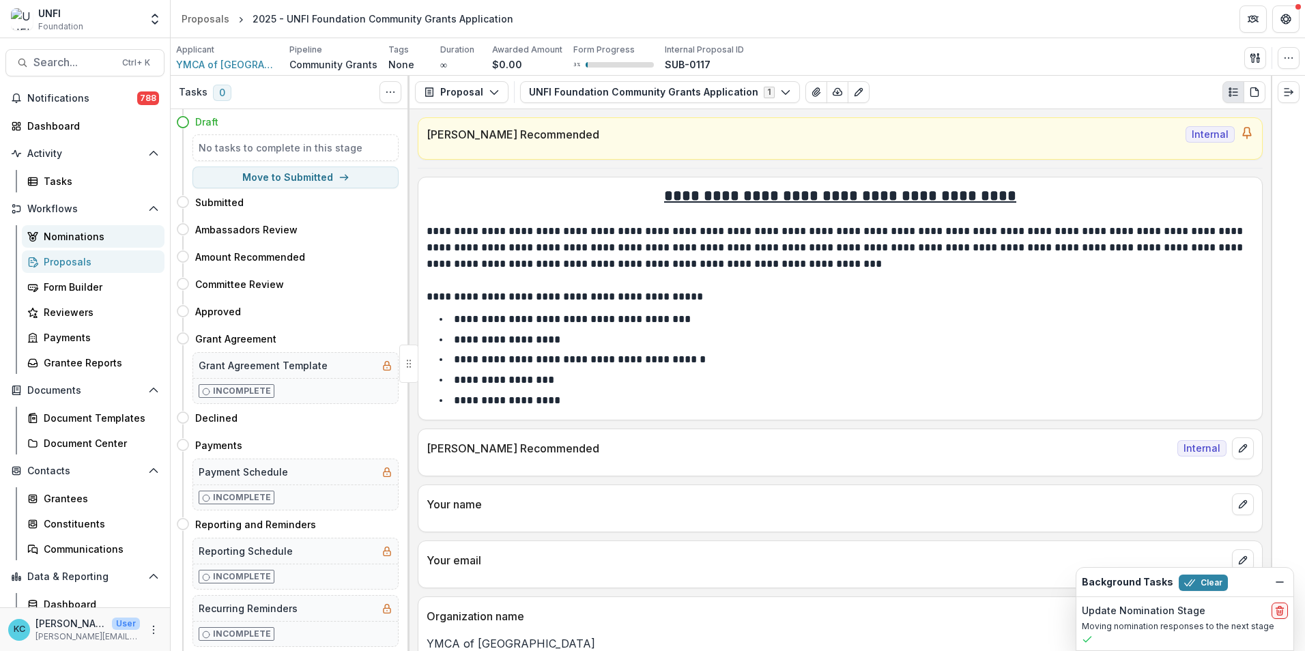
click at [55, 236] on div "Nominations" at bounding box center [99, 236] width 110 height 14
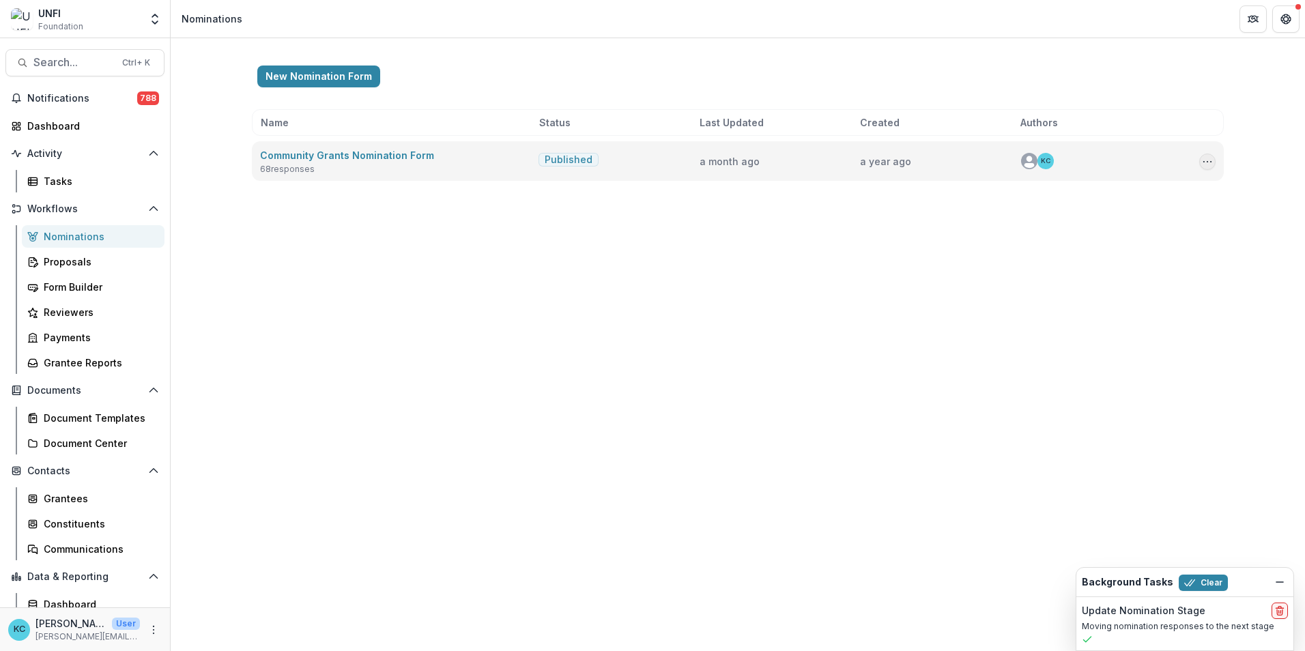
click at [868, 161] on circle "Options" at bounding box center [1208, 161] width 1 height 1
click at [868, 229] on link "View Responses" at bounding box center [1139, 235] width 146 height 23
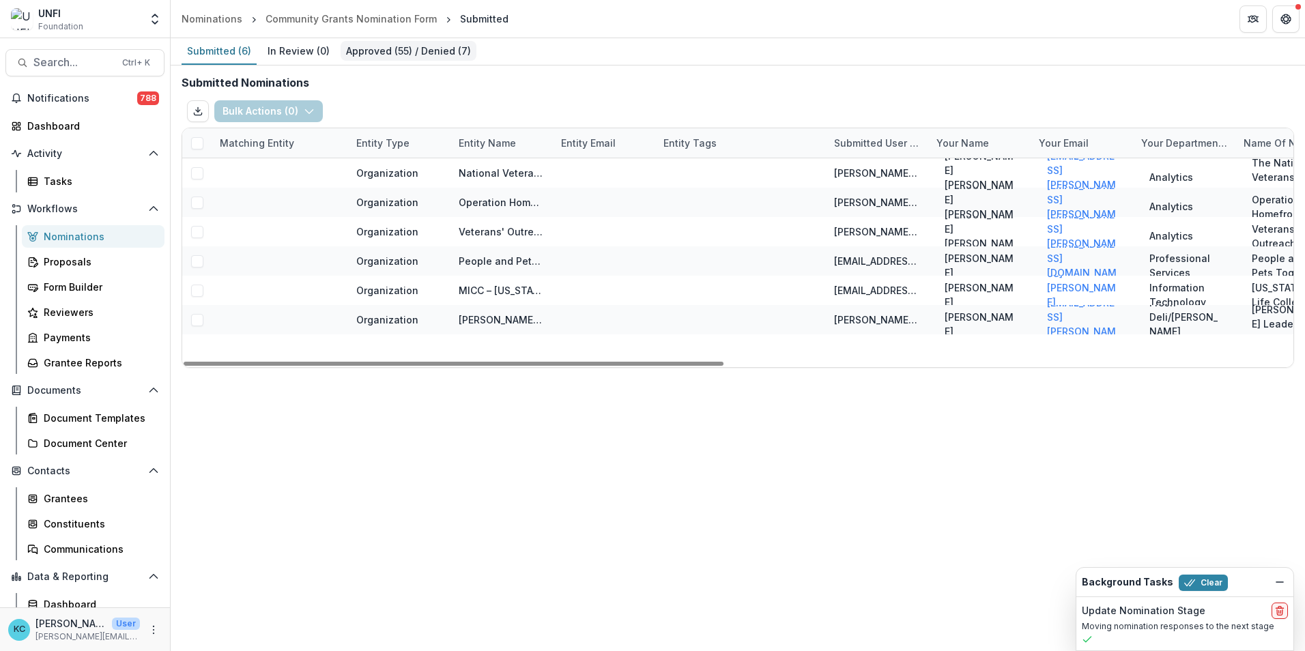
click at [384, 57] on div "Approved ( 55 ) / Denied ( 7 )" at bounding box center [409, 51] width 136 height 20
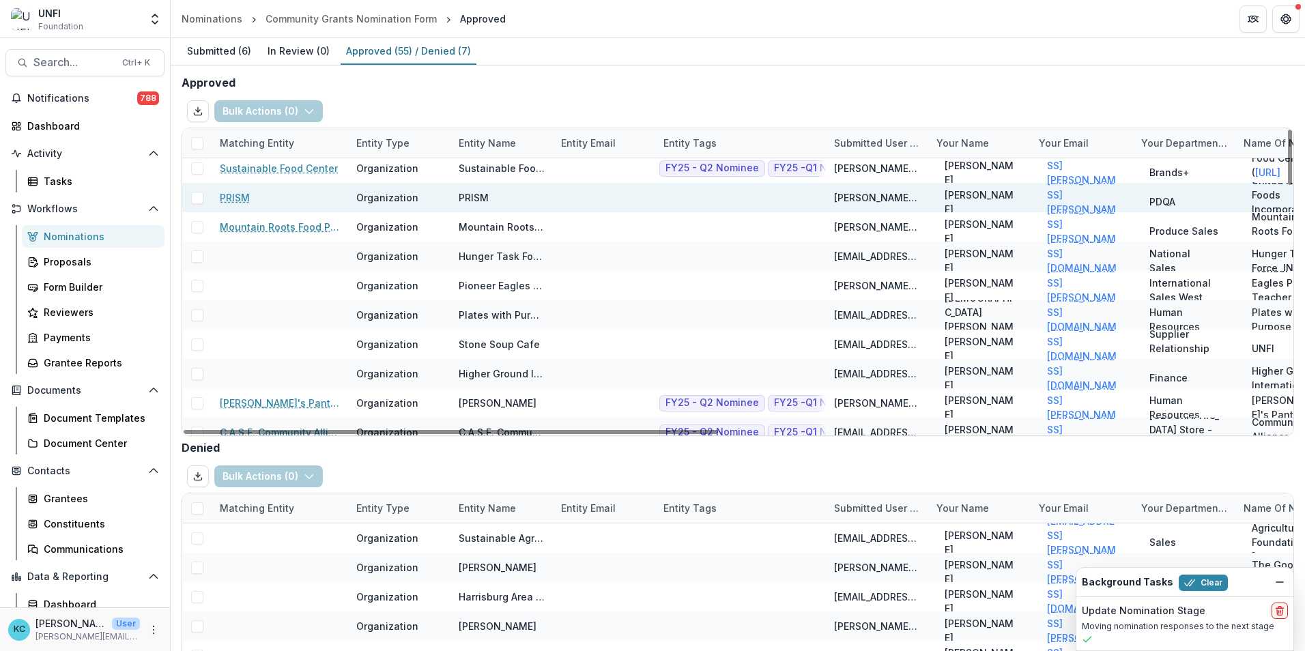
scroll to position [68, 0]
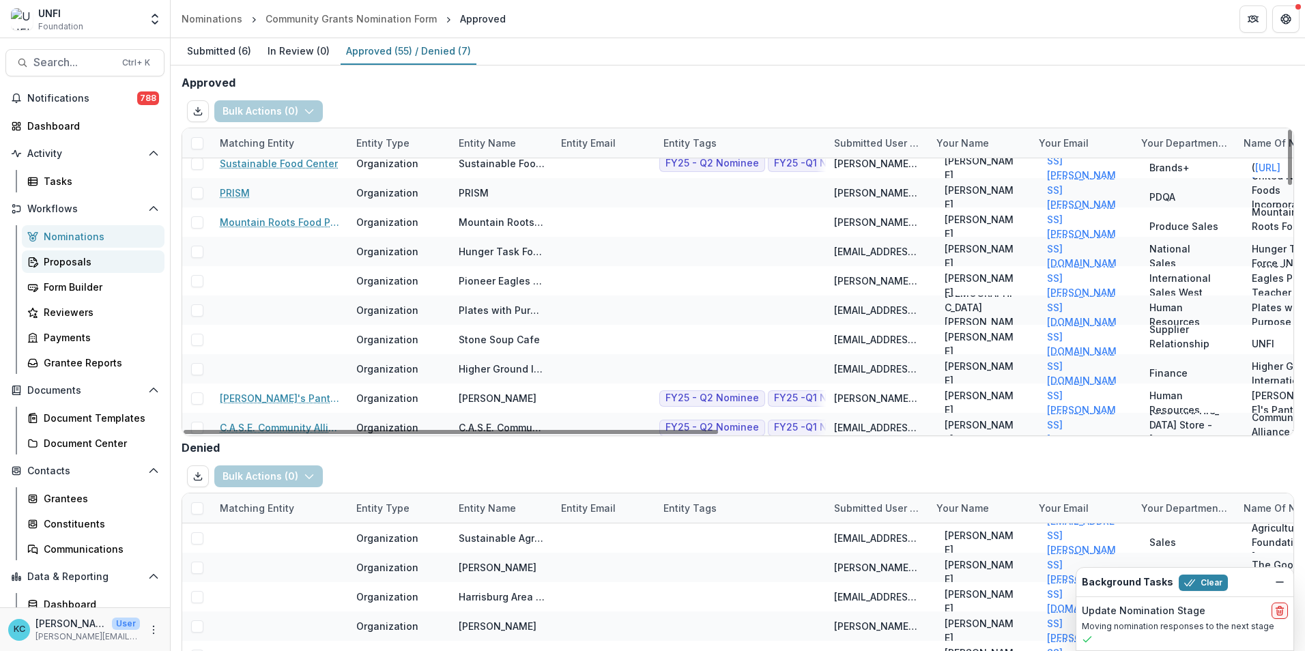
click at [99, 260] on div "Proposals" at bounding box center [99, 262] width 110 height 14
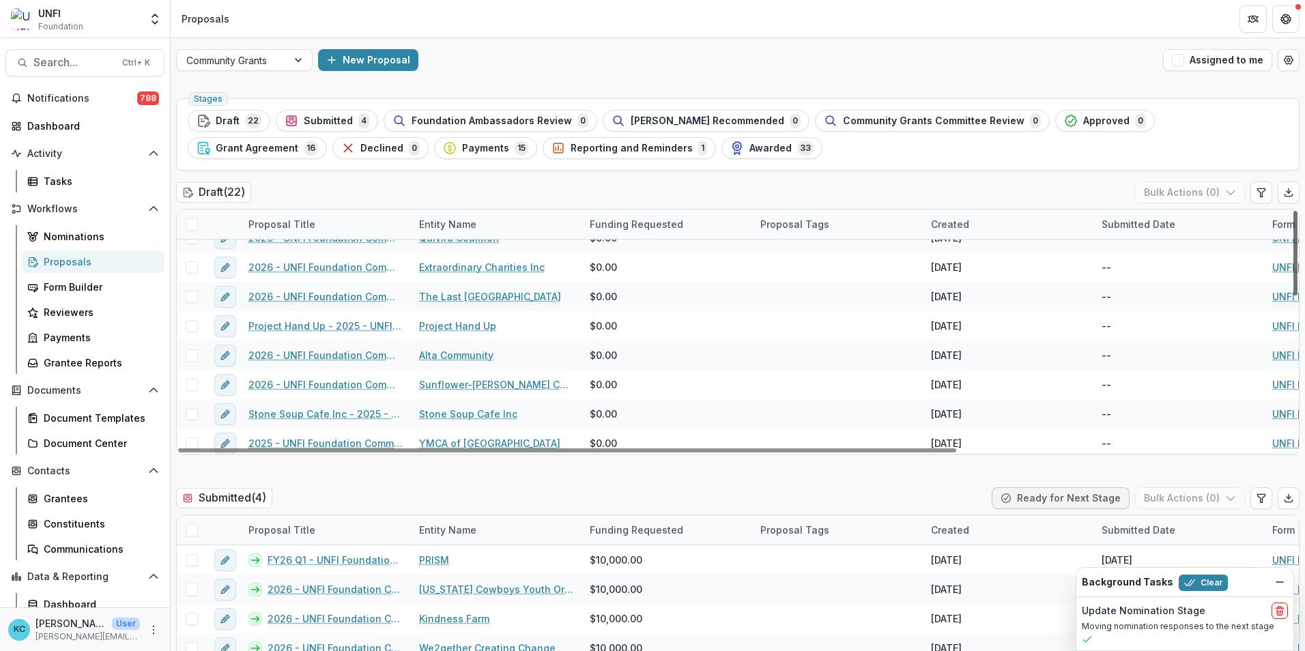
scroll to position [431, 0]
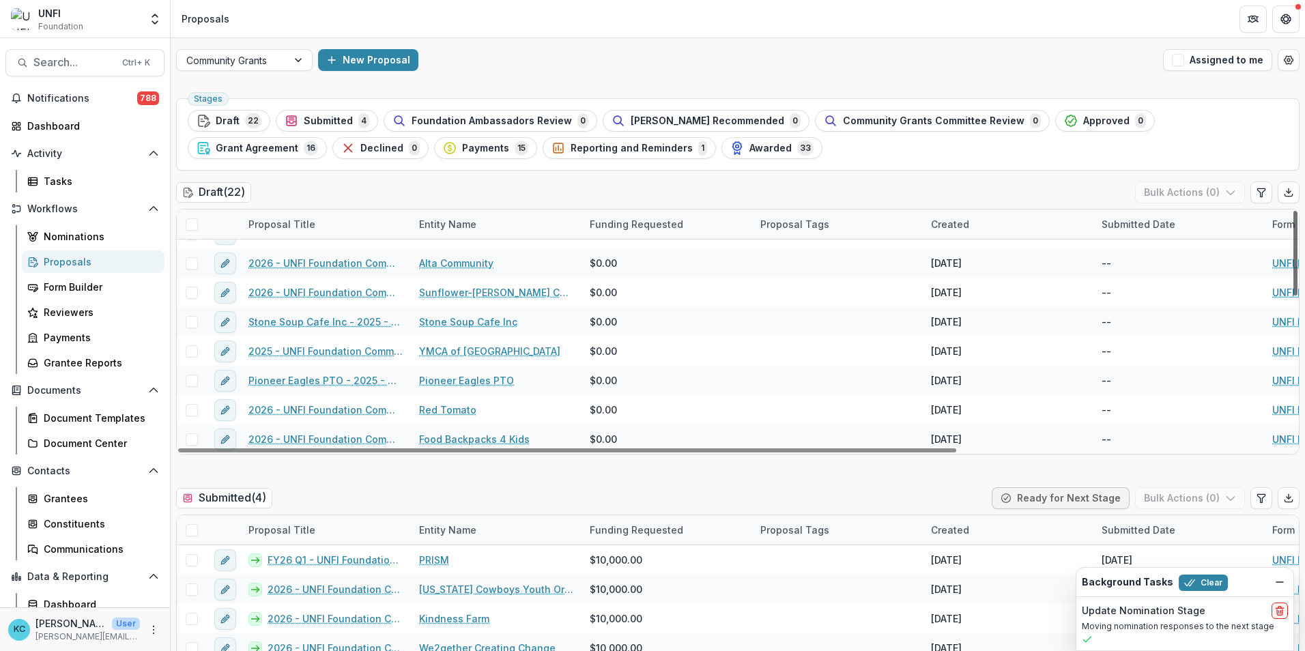
drag, startPoint x: 1291, startPoint y: 291, endPoint x: 1267, endPoint y: 466, distance: 177.1
click at [868, 296] on div at bounding box center [1296, 253] width 4 height 85
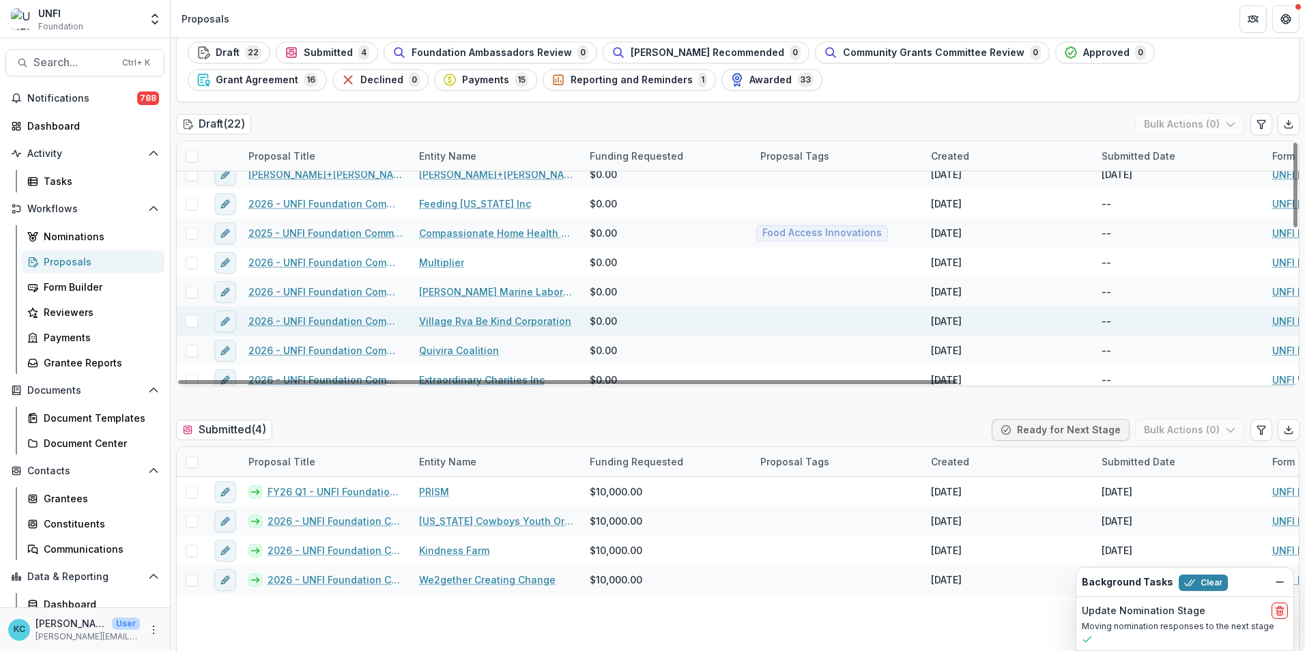
scroll to position [0, 0]
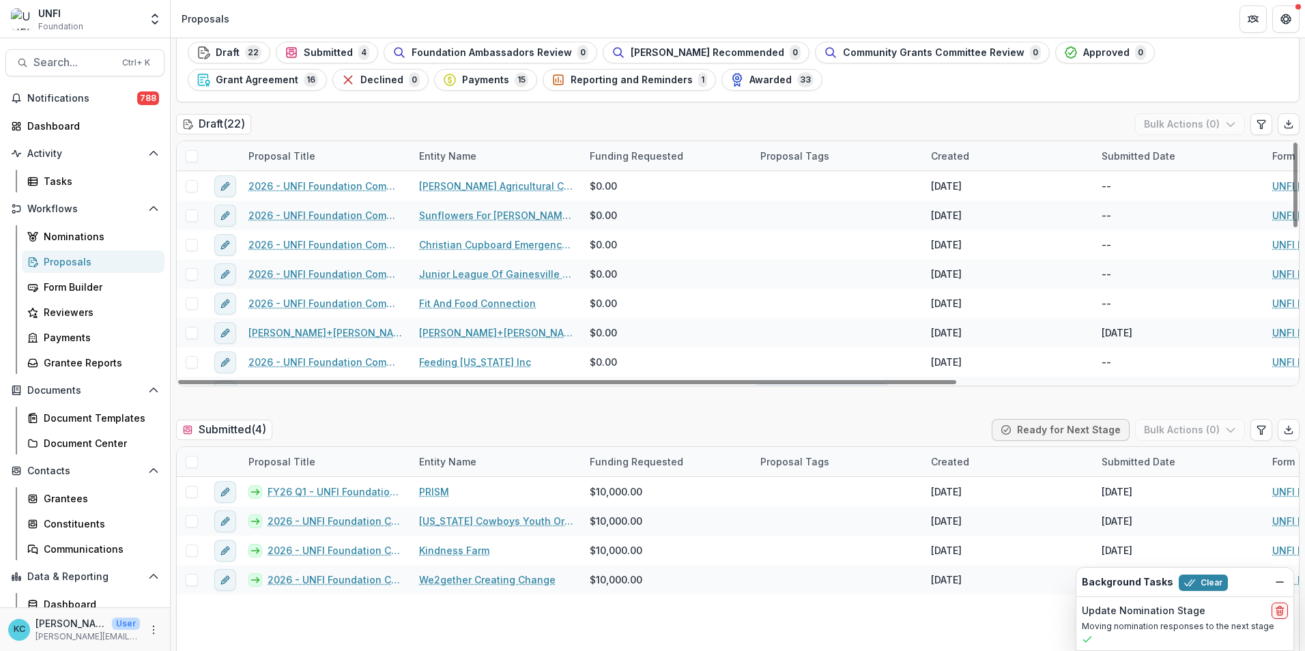
click at [446, 153] on div "Entity Name" at bounding box center [448, 156] width 74 height 14
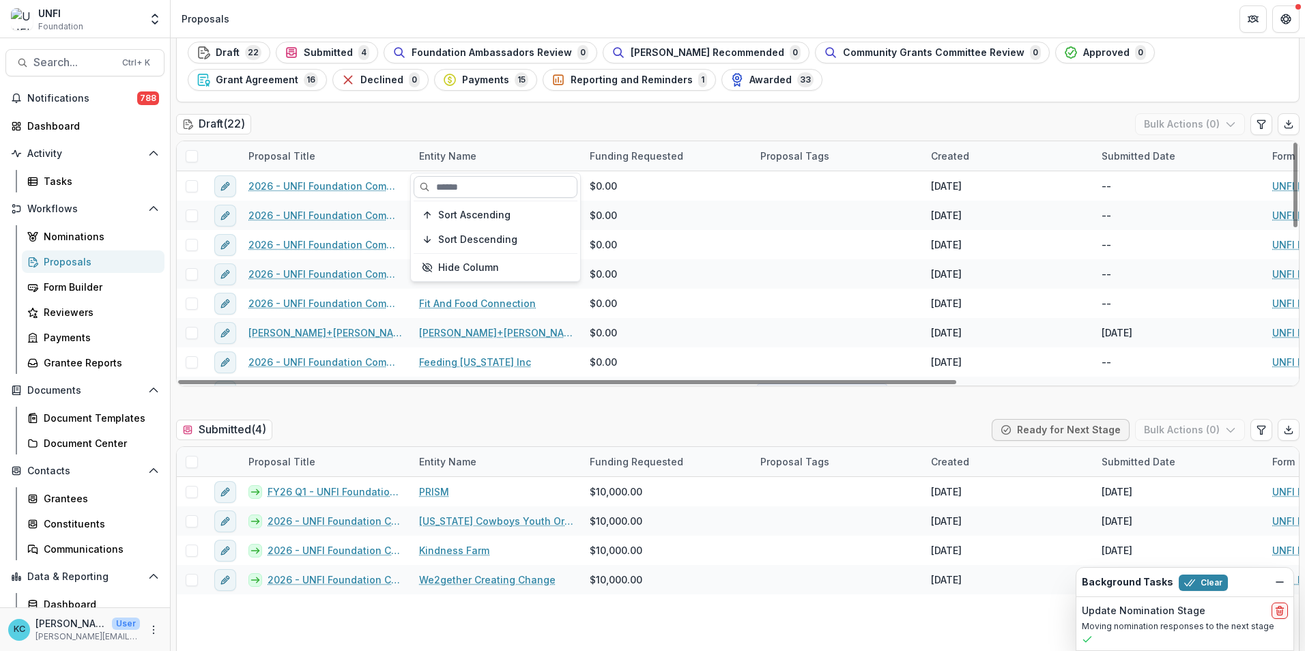
click at [470, 188] on input at bounding box center [496, 187] width 164 height 22
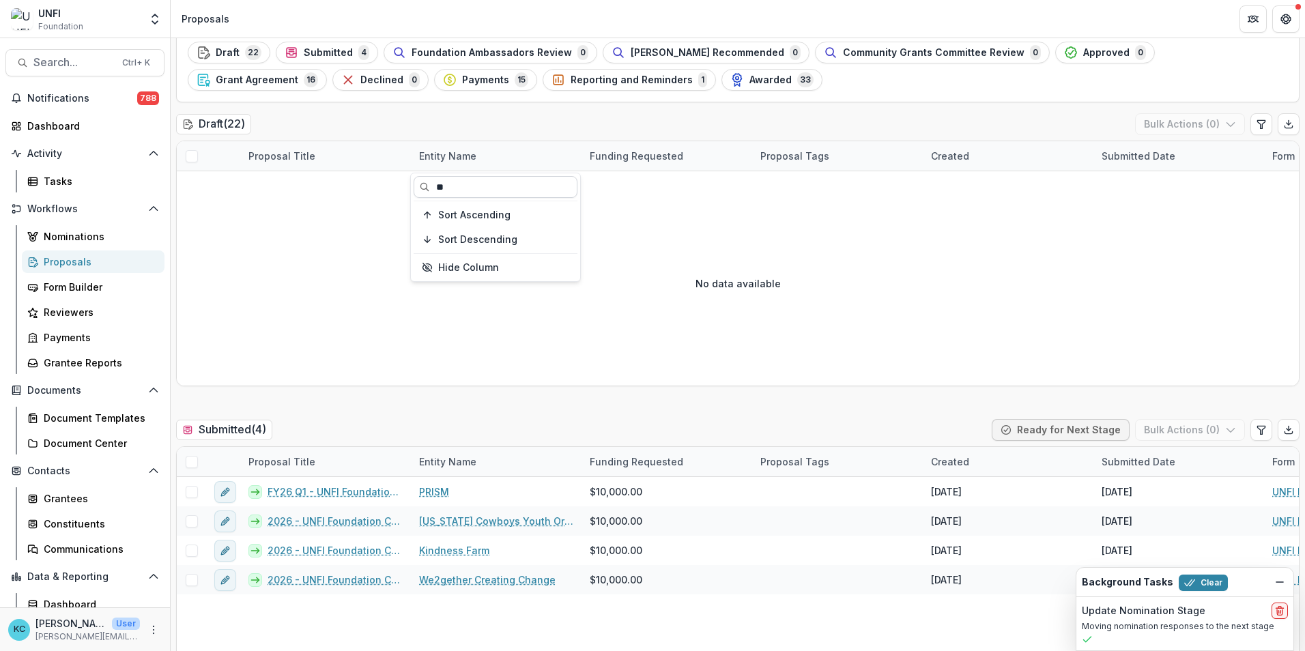
type input "*"
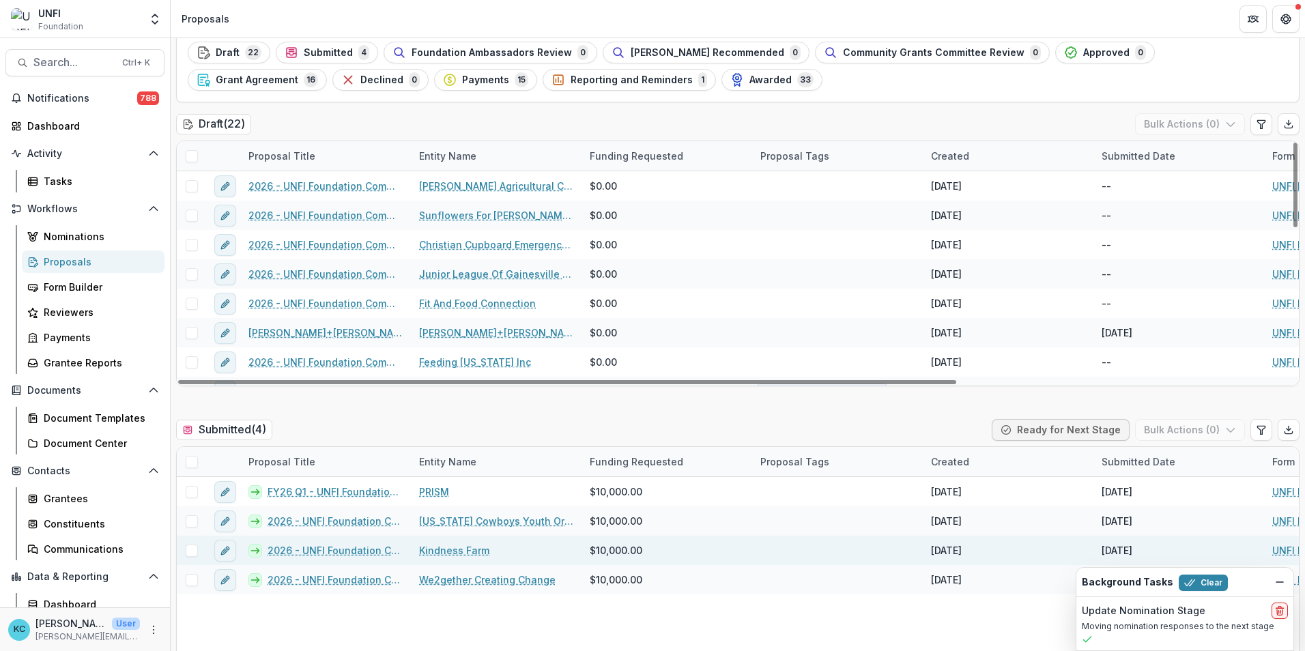
click at [457, 405] on div "Kindness Farm" at bounding box center [496, 550] width 171 height 29
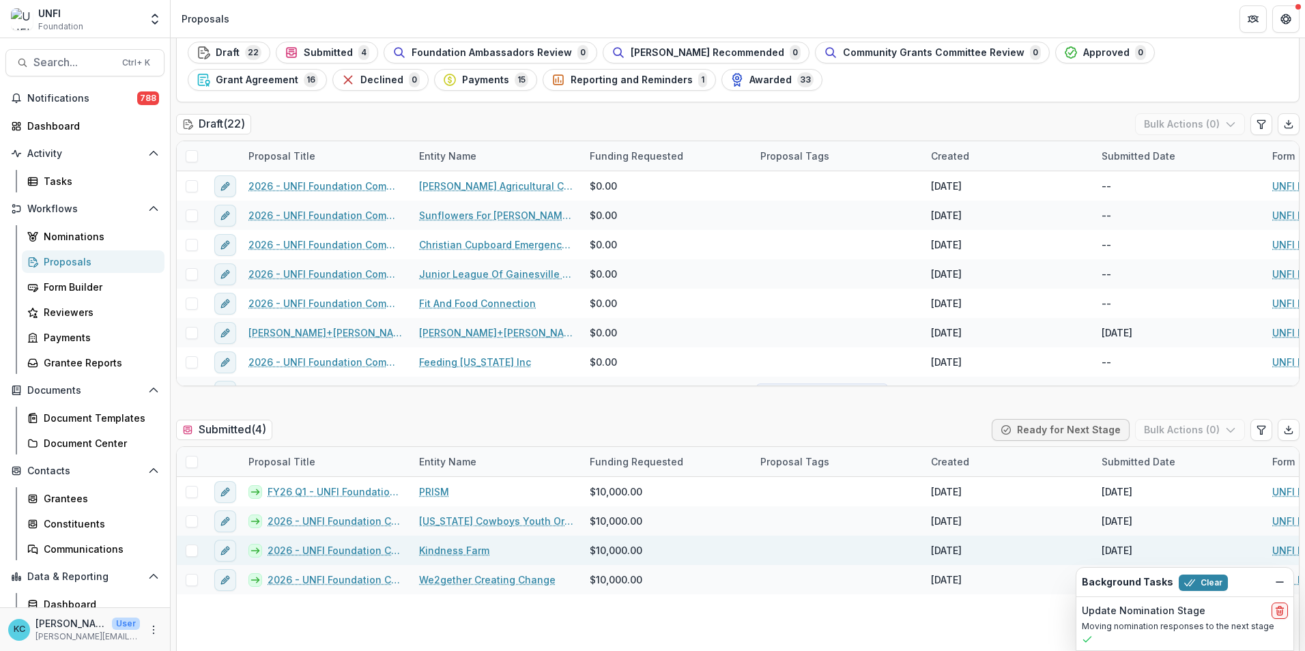
click at [457, 405] on link "Kindness Farm" at bounding box center [454, 550] width 70 height 14
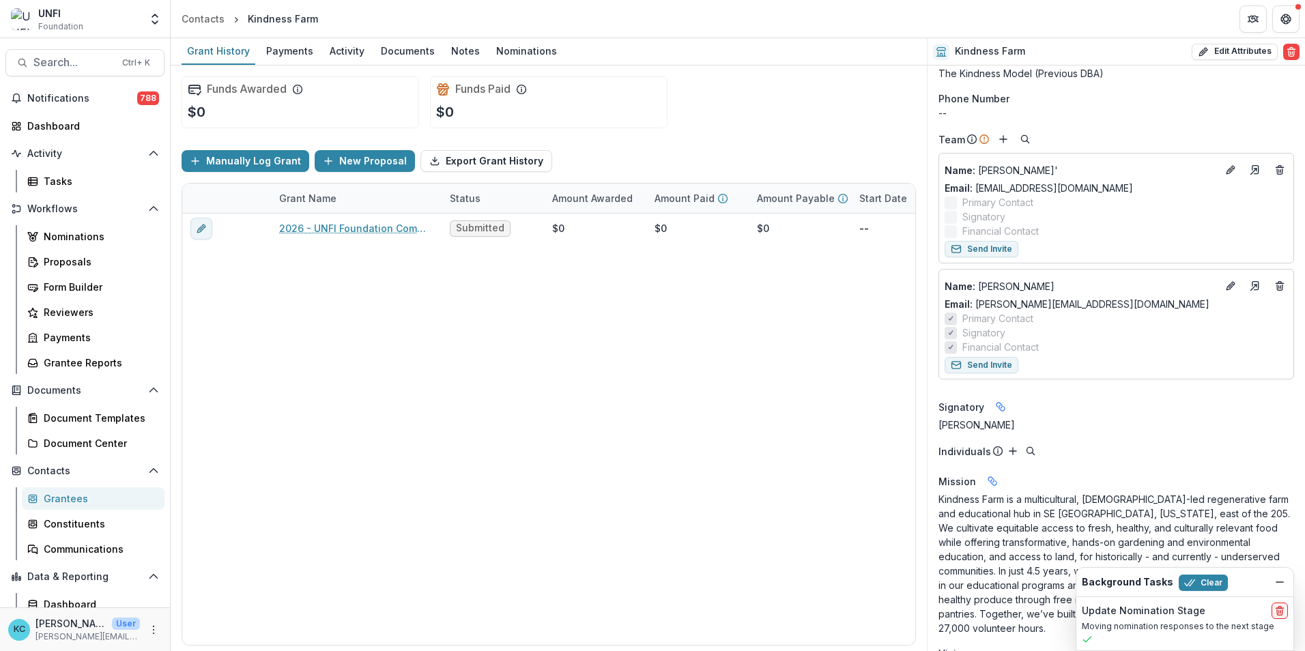
scroll to position [137, 0]
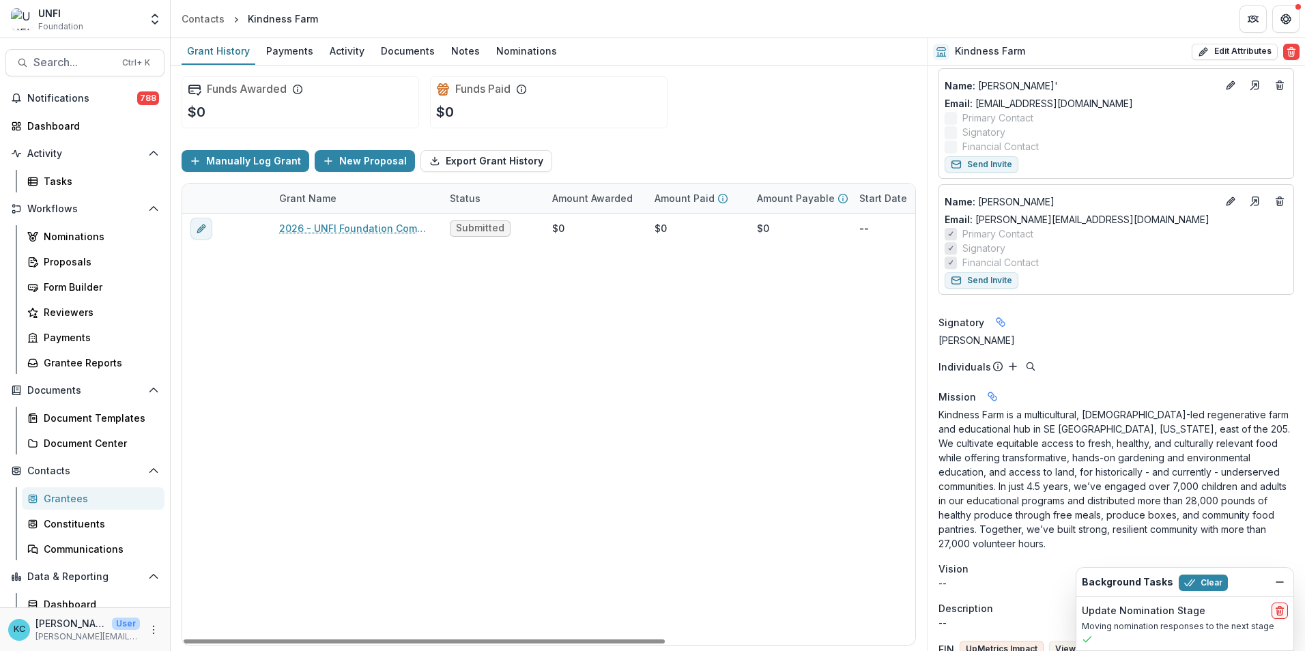
click at [868, 405] on p "Kindness Farm is a multicultural, queer-led regenerative farm and educational h…" at bounding box center [1117, 479] width 356 height 143
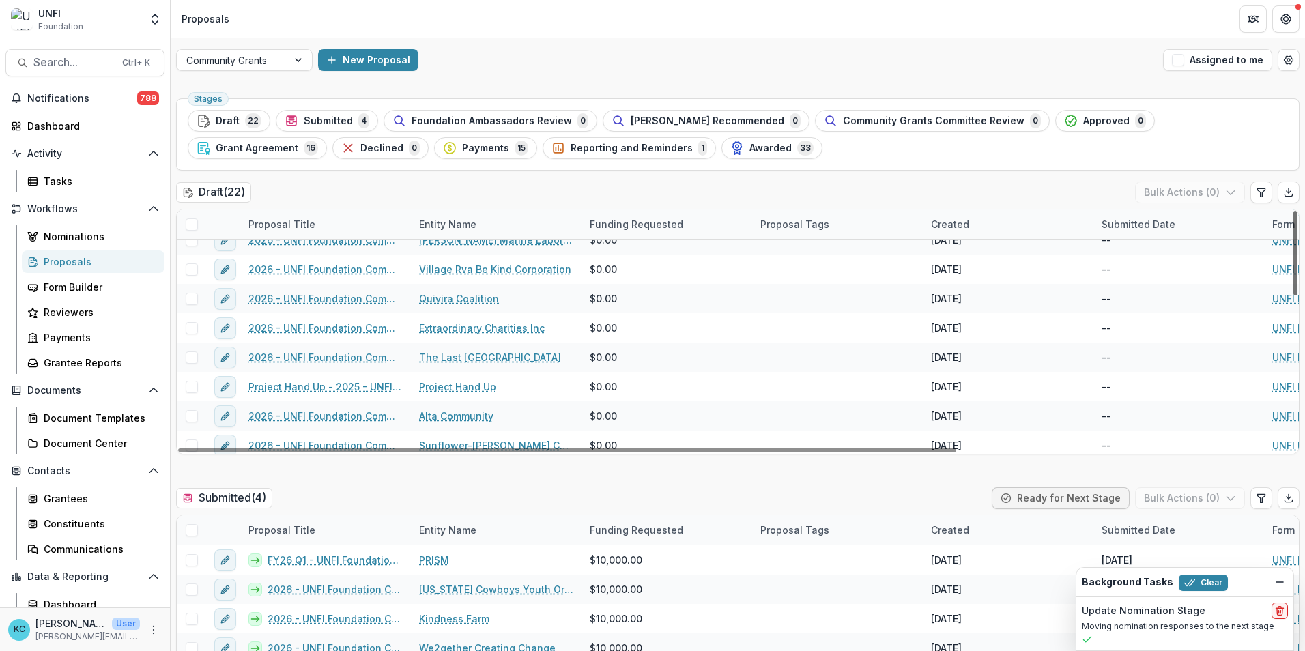
scroll to position [270, 0]
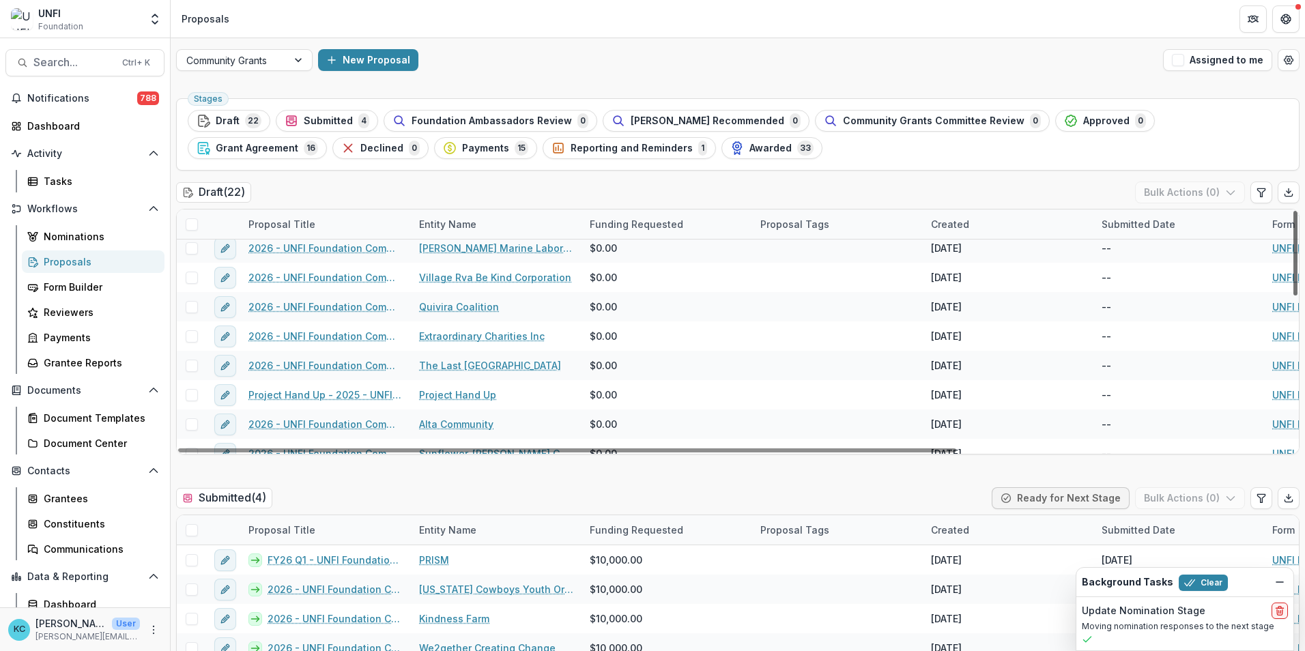
drag, startPoint x: 1289, startPoint y: 388, endPoint x: 1300, endPoint y: 332, distance: 57.0
click at [868, 296] on div at bounding box center [1296, 253] width 4 height 85
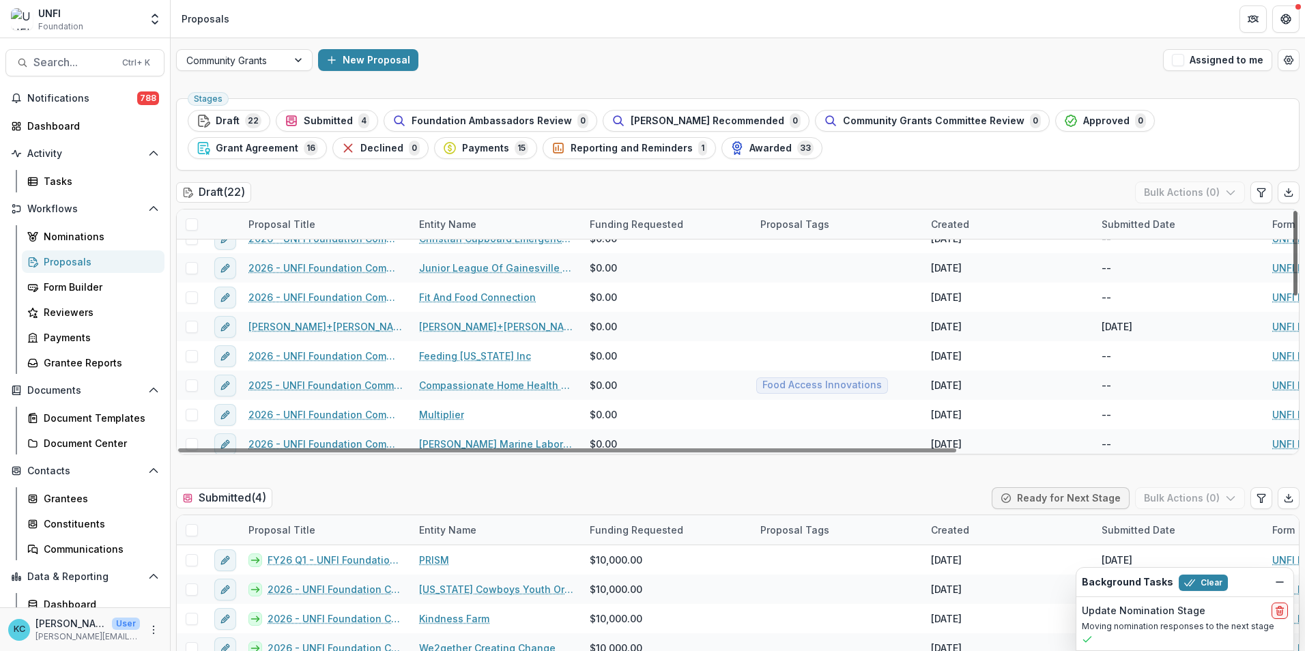
scroll to position [80, 0]
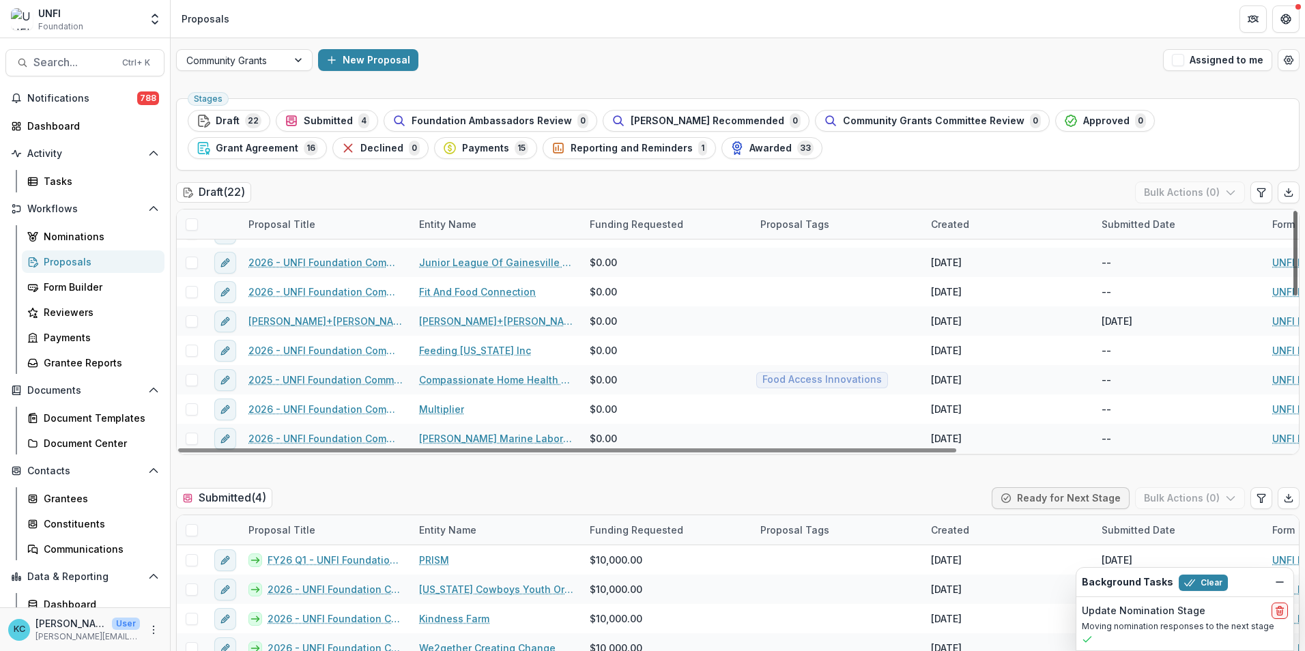
drag, startPoint x: 1290, startPoint y: 331, endPoint x: 1288, endPoint y: 266, distance: 64.9
click at [868, 266] on div at bounding box center [1296, 253] width 4 height 85
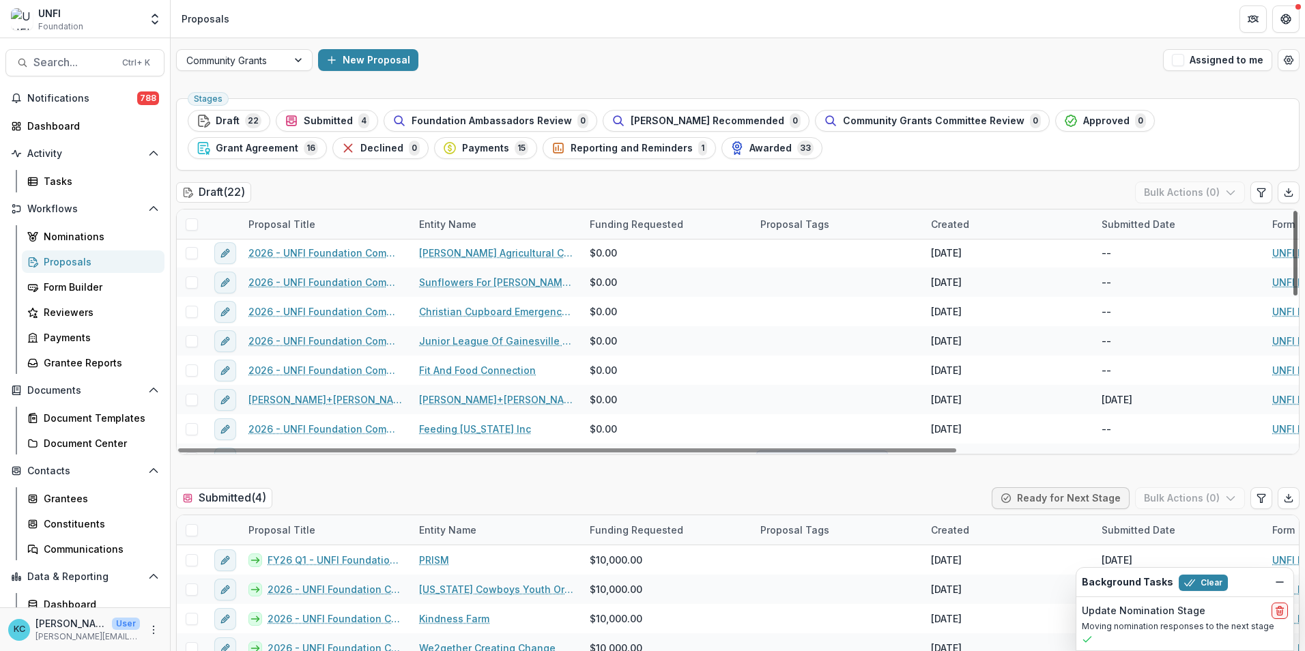
scroll to position [0, 0]
drag, startPoint x: 1291, startPoint y: 305, endPoint x: 1287, endPoint y: 263, distance: 42.5
click at [868, 263] on div at bounding box center [1296, 253] width 4 height 85
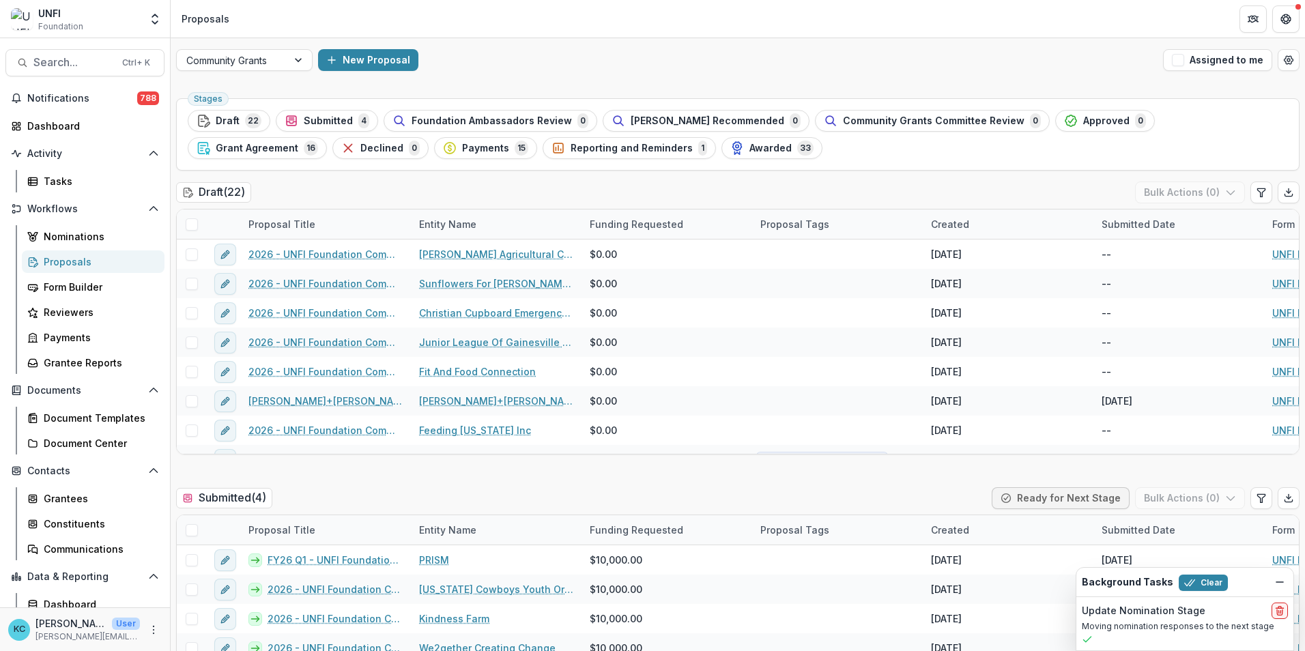
click at [582, 405] on div "Submitted ( 4 ) Ready for Next Stage Bulk Actions ( 0 )" at bounding box center [738, 500] width 1124 height 27
click at [90, 64] on span "Search..." at bounding box center [73, 62] width 81 height 13
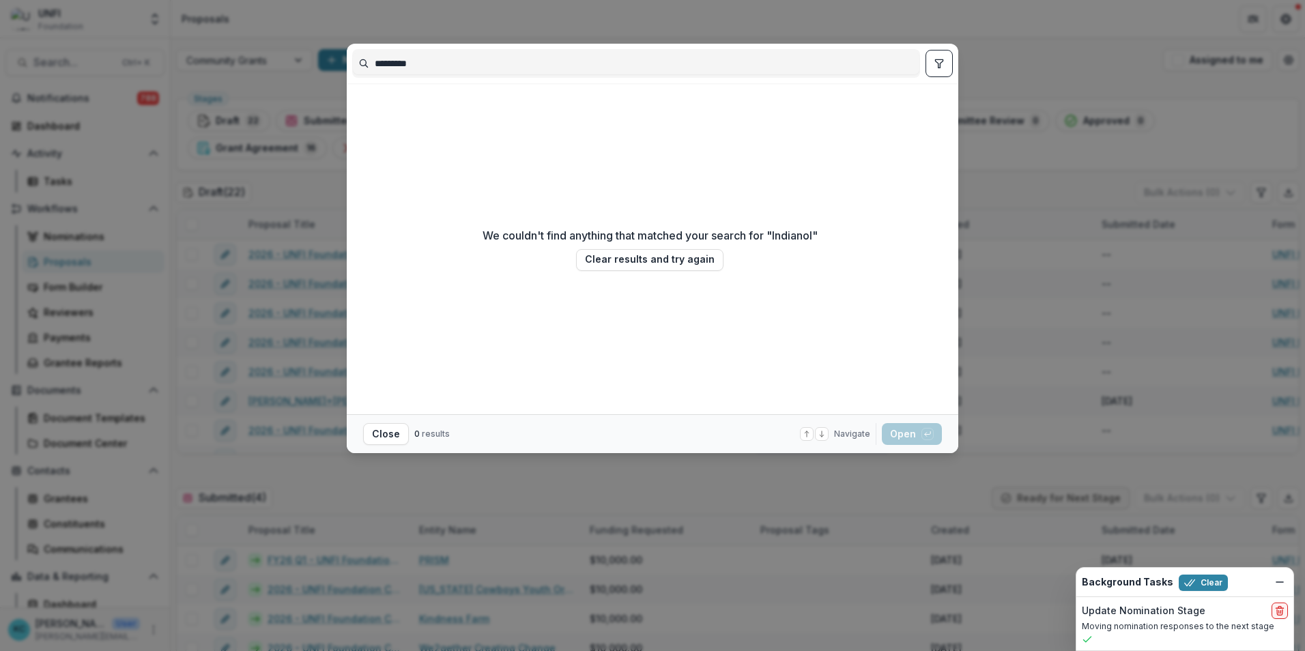
type input "*********"
click at [397, 405] on button "Close" at bounding box center [386, 434] width 46 height 22
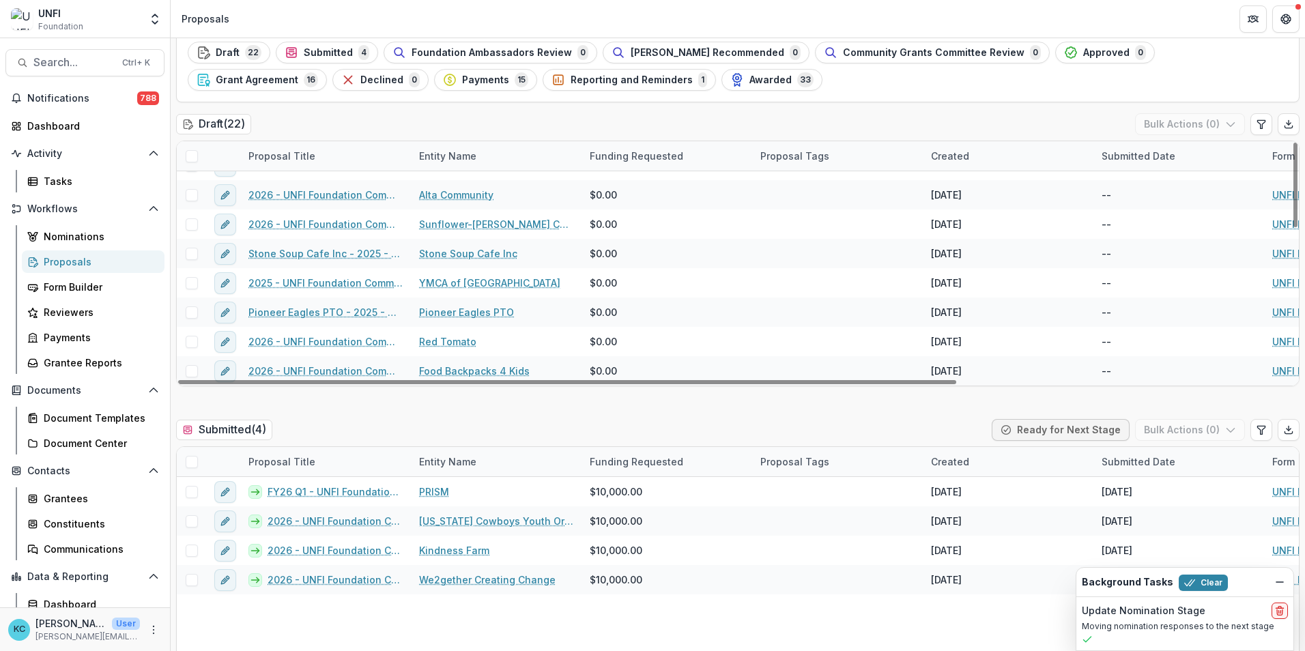
scroll to position [137, 0]
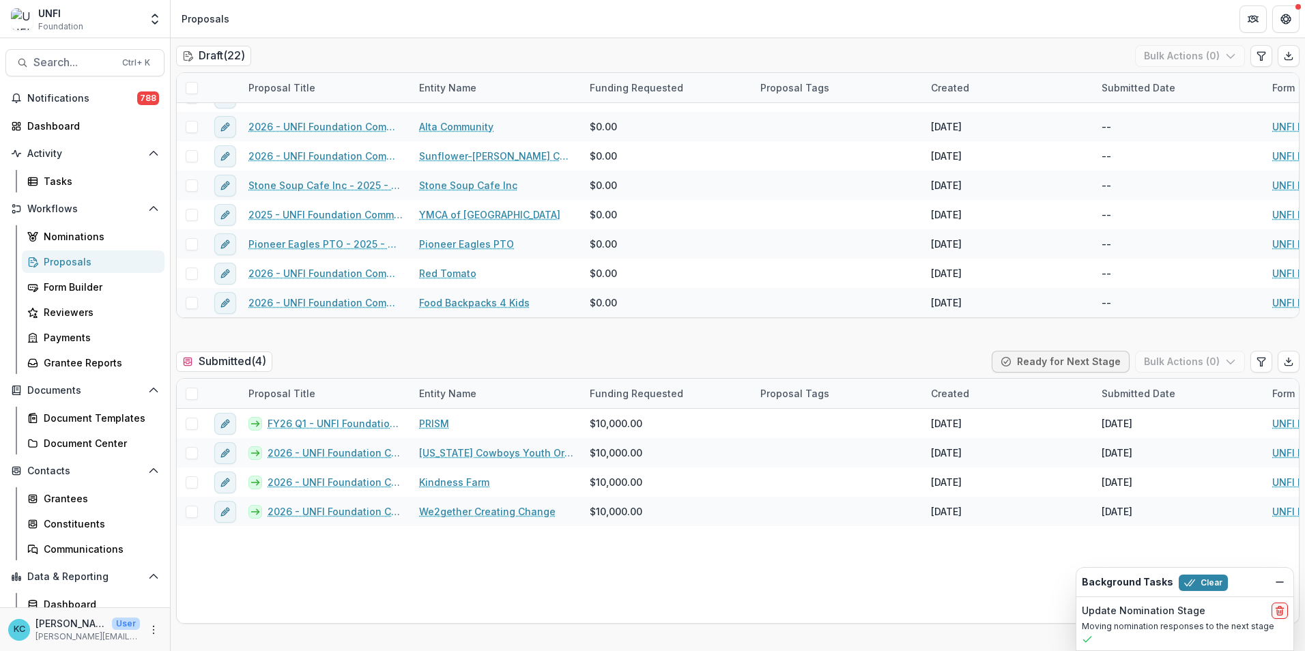
click at [83, 259] on div "Proposals" at bounding box center [99, 262] width 110 height 14
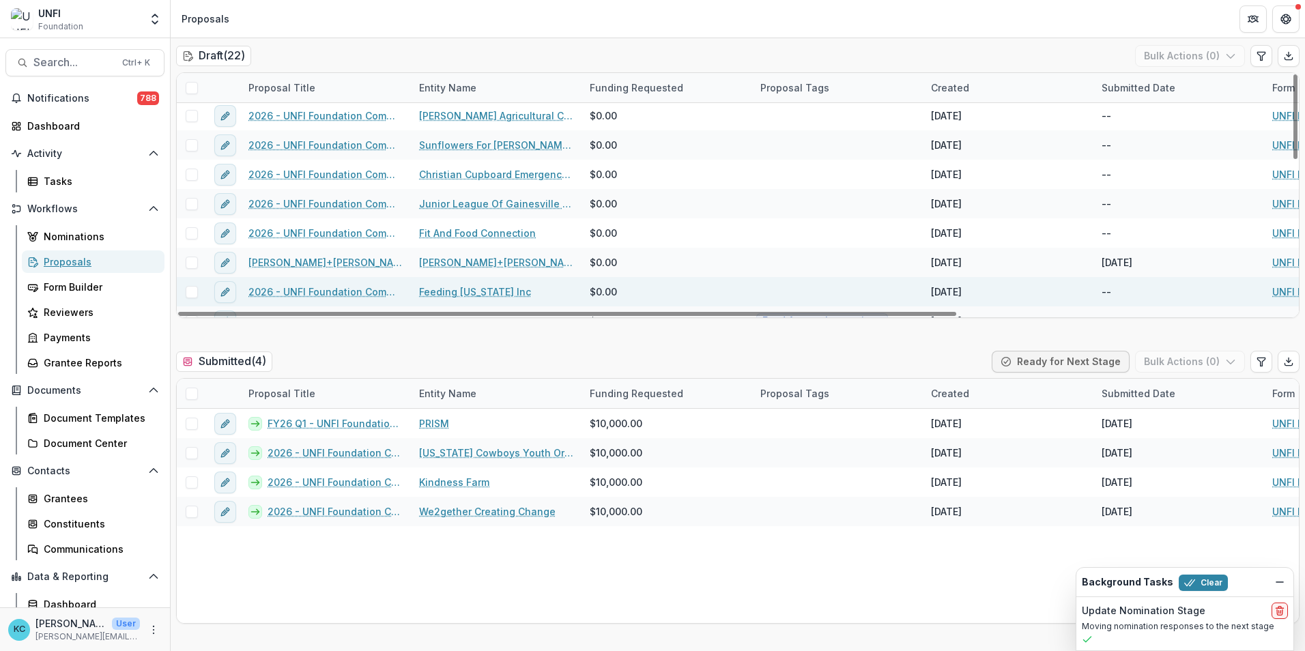
scroll to position [0, 0]
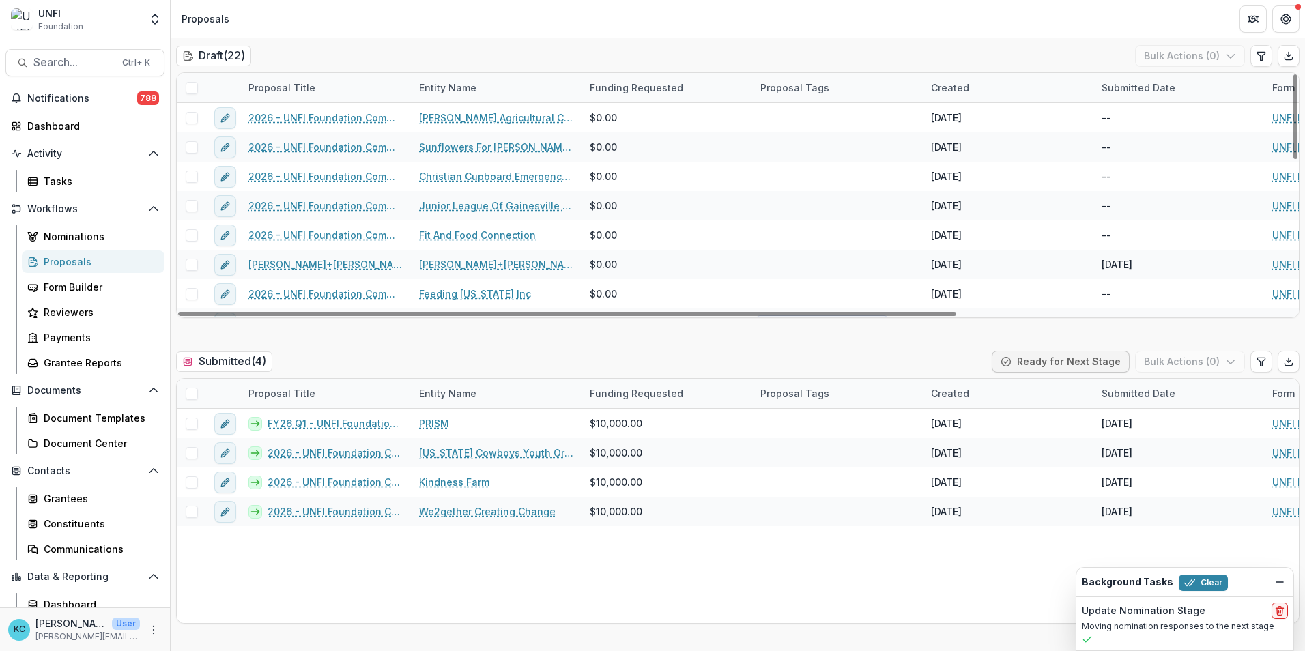
click at [79, 263] on div "Proposals" at bounding box center [99, 262] width 110 height 14
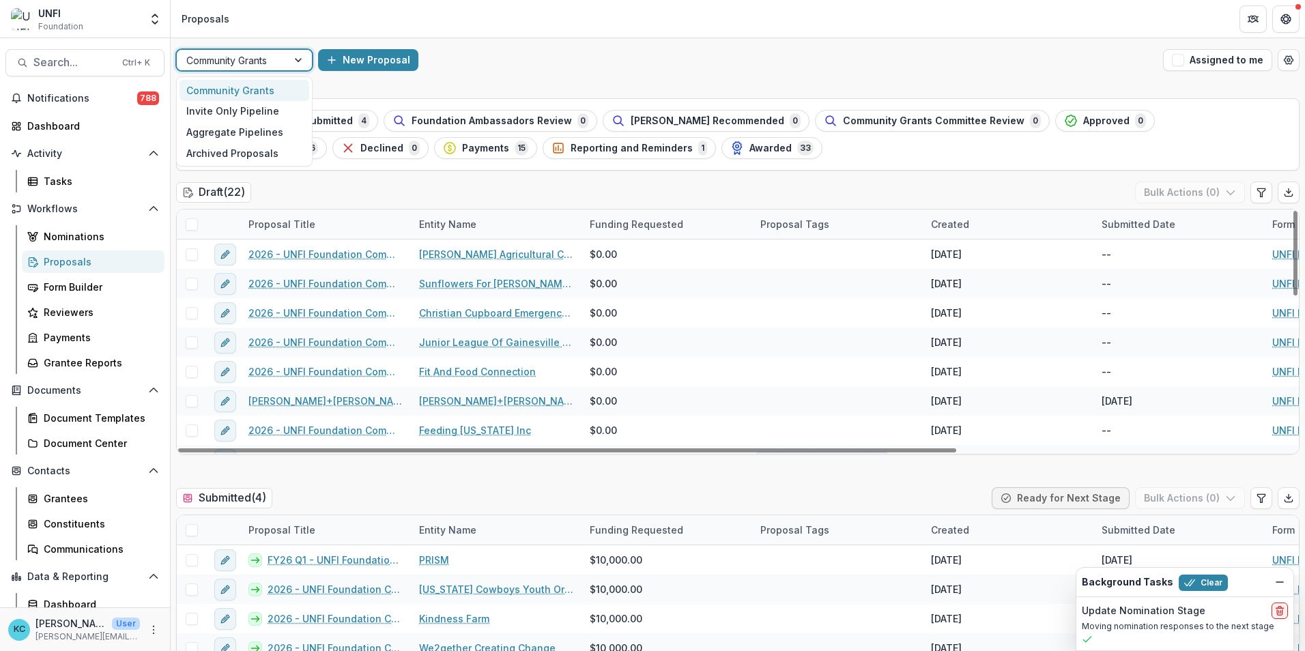
click at [302, 68] on div at bounding box center [299, 60] width 25 height 20
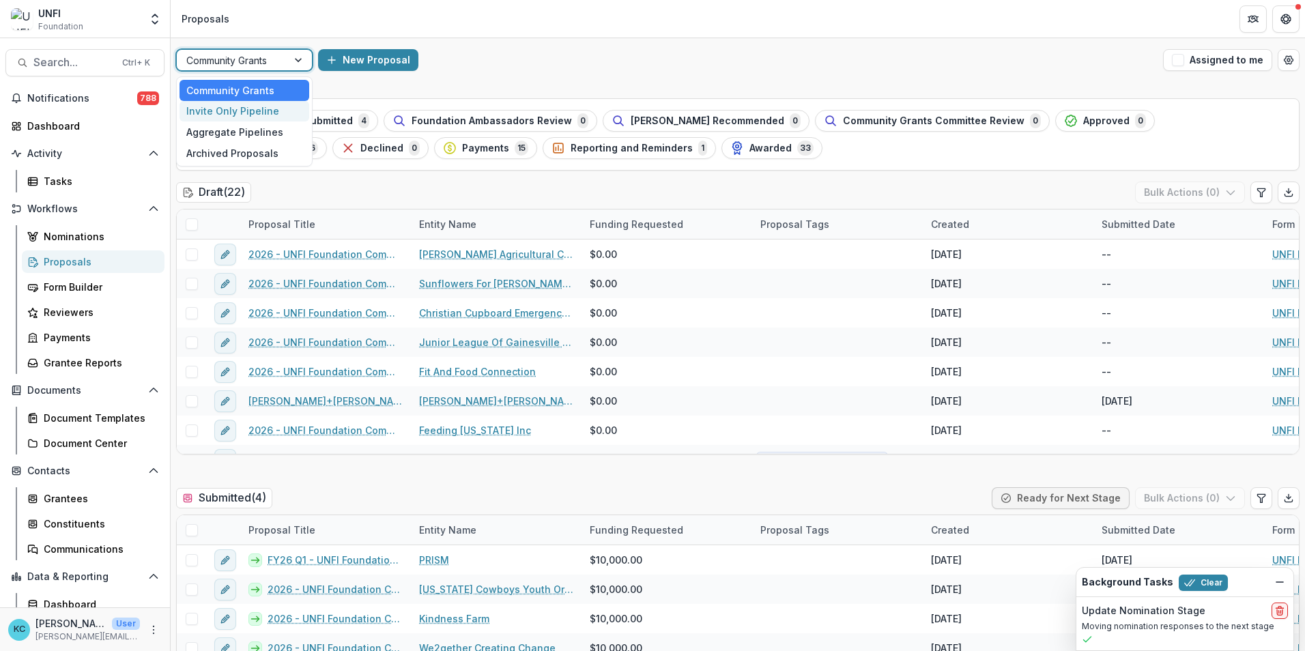
click at [255, 105] on div "Invite Only Pipeline" at bounding box center [245, 111] width 130 height 21
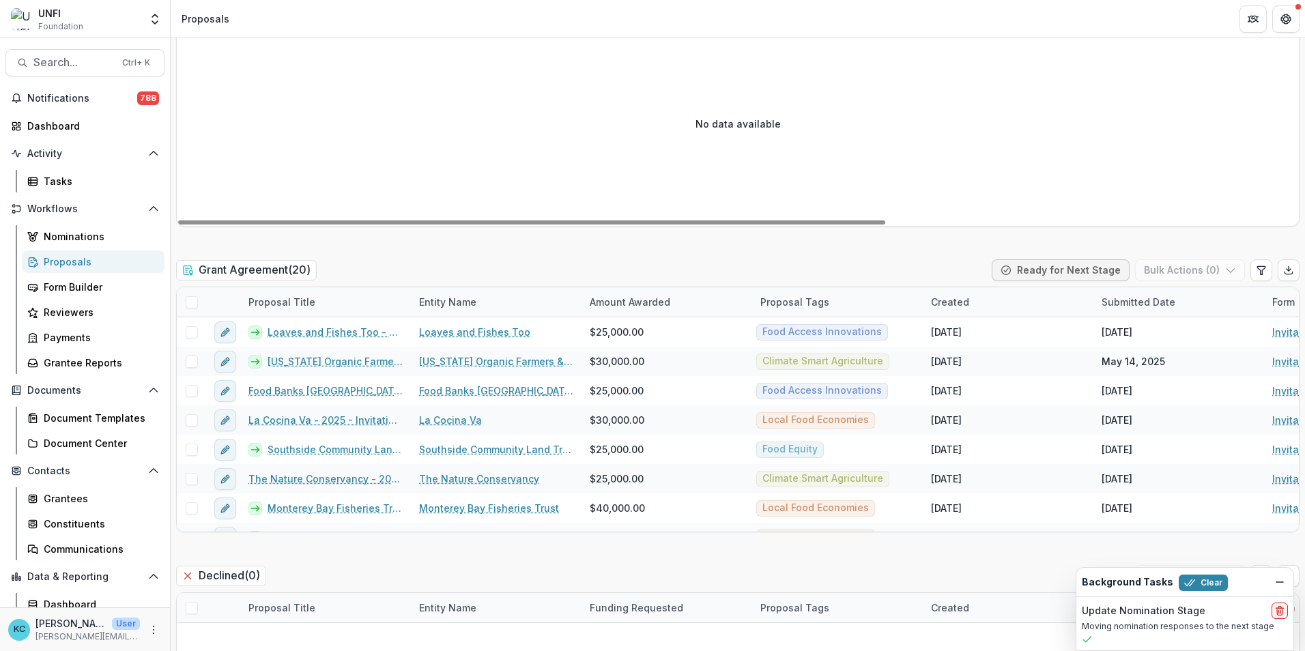
scroll to position [1843, 0]
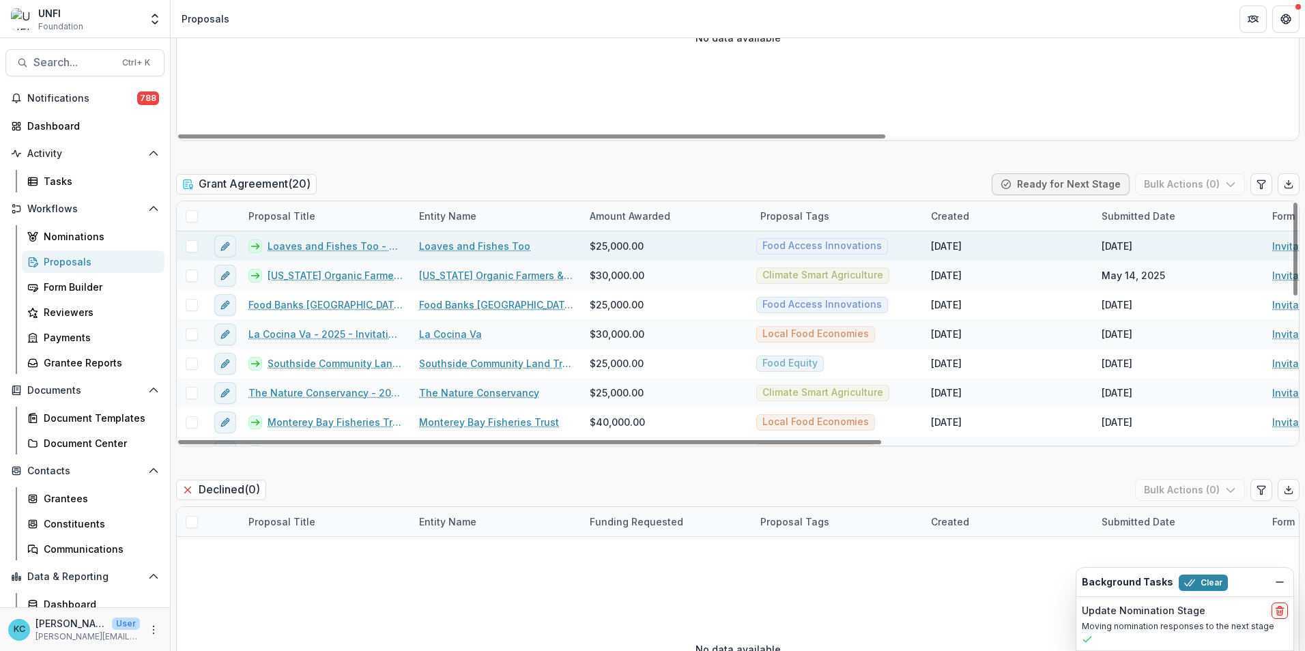
click at [327, 248] on link "Loaves and Fishes Too - 2025 - Invitation Only Application" at bounding box center [335, 246] width 135 height 14
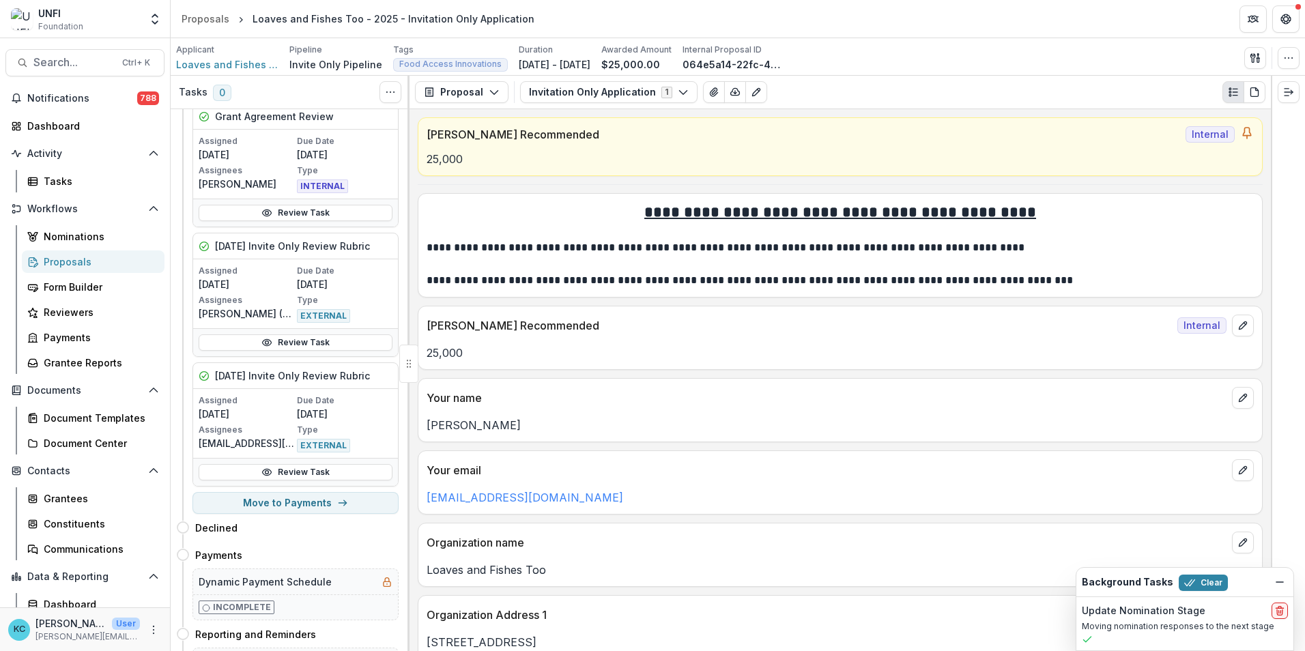
scroll to position [478, 0]
click at [292, 405] on button "Move to Payments" at bounding box center [296, 500] width 206 height 22
select select "********"
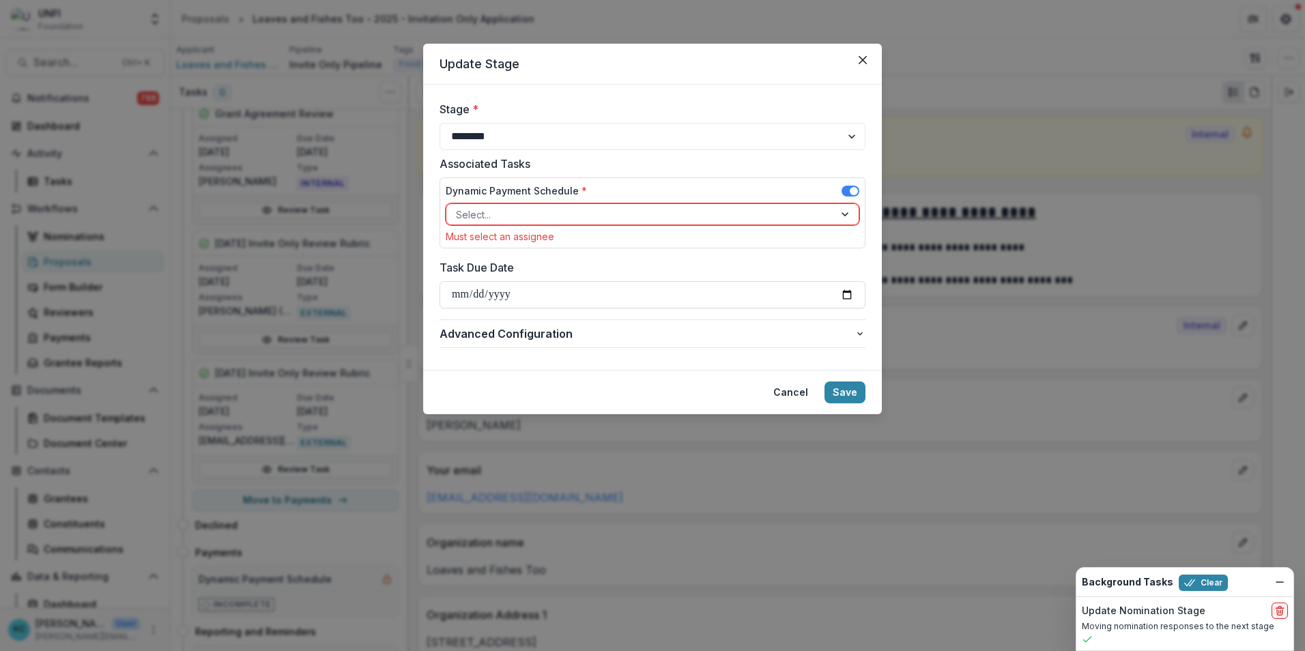
click at [519, 210] on div at bounding box center [640, 214] width 369 height 17
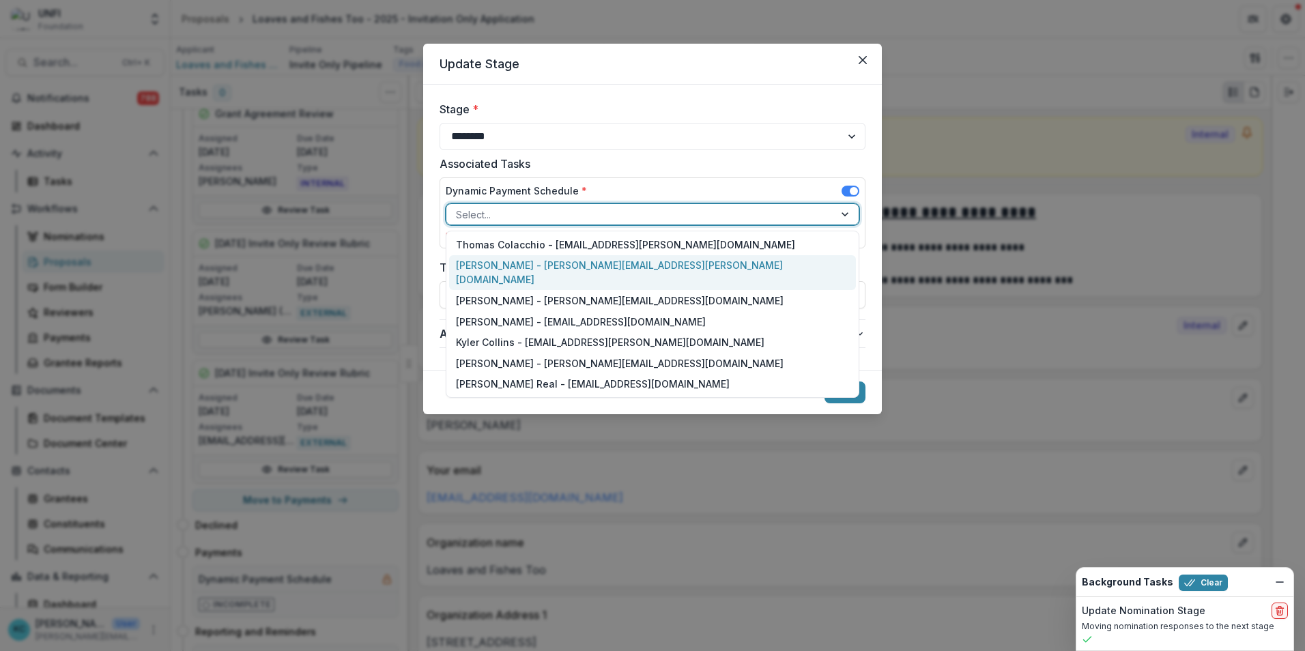
click at [506, 256] on div "Kristine Creveling - kristine.creveling@unfi.com" at bounding box center [652, 272] width 407 height 35
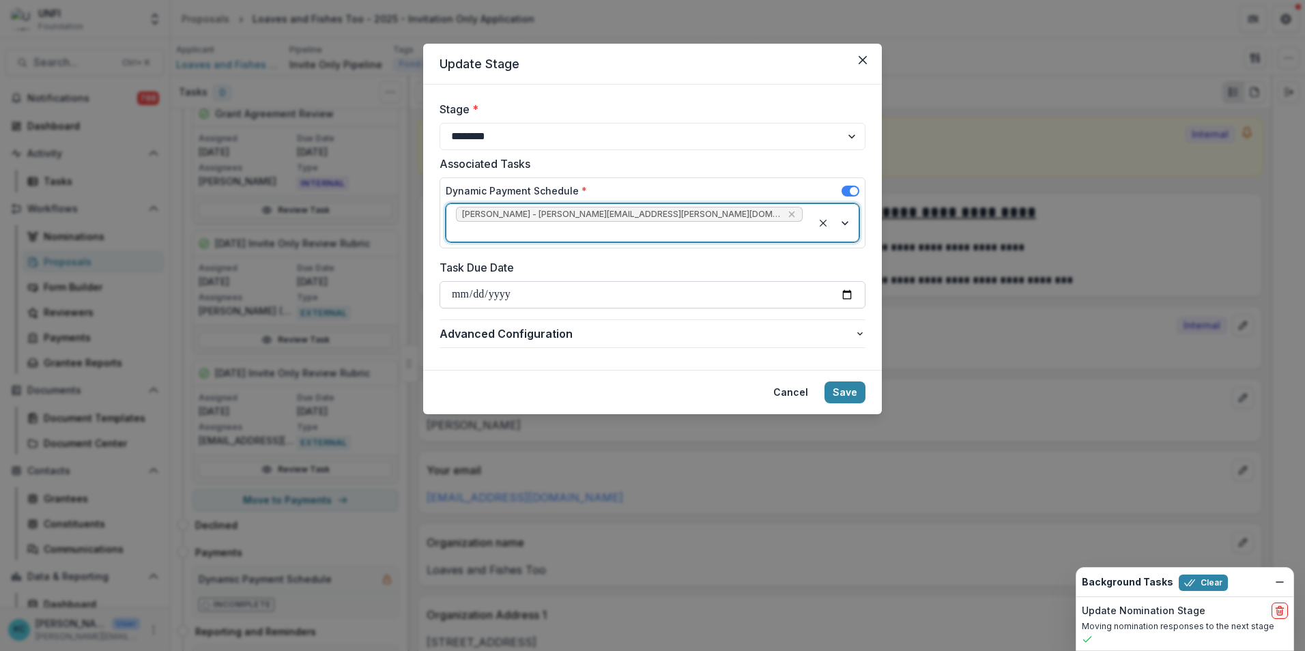
click at [848, 281] on input "Task Due Date" at bounding box center [653, 294] width 426 height 27
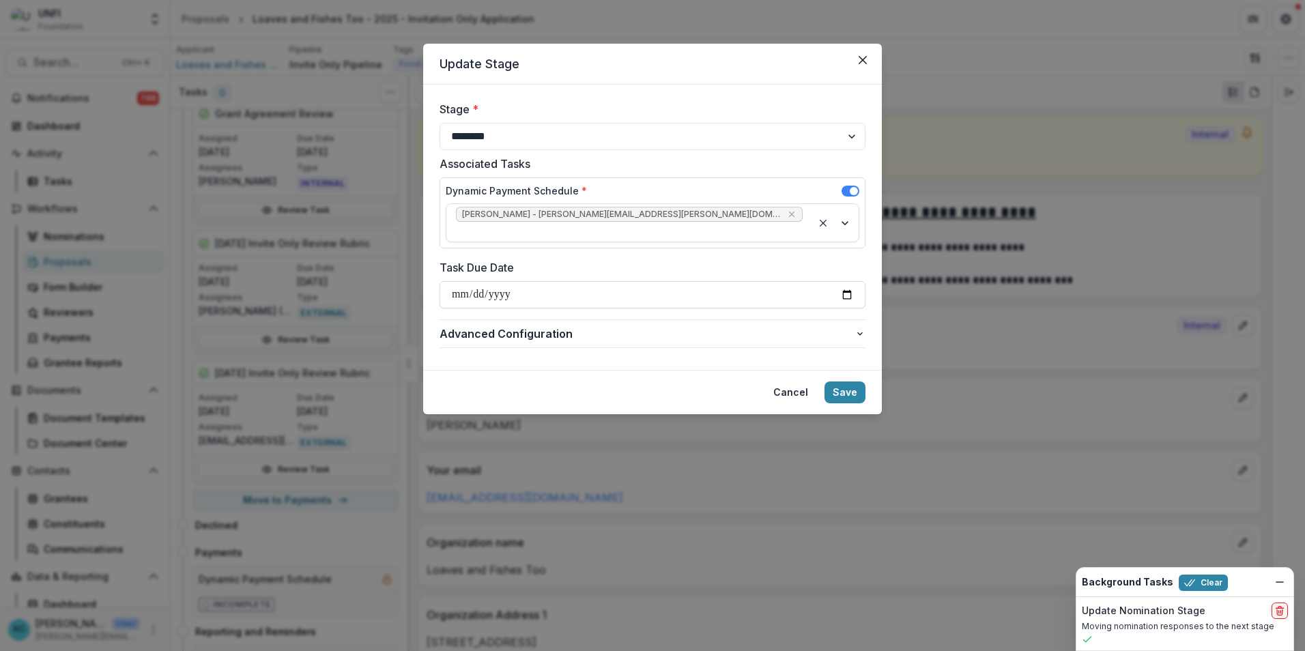
drag, startPoint x: 714, startPoint y: 315, endPoint x: 780, endPoint y: 360, distance: 79.1
click at [714, 326] on span "Advanced Configuration" at bounding box center [647, 334] width 415 height 16
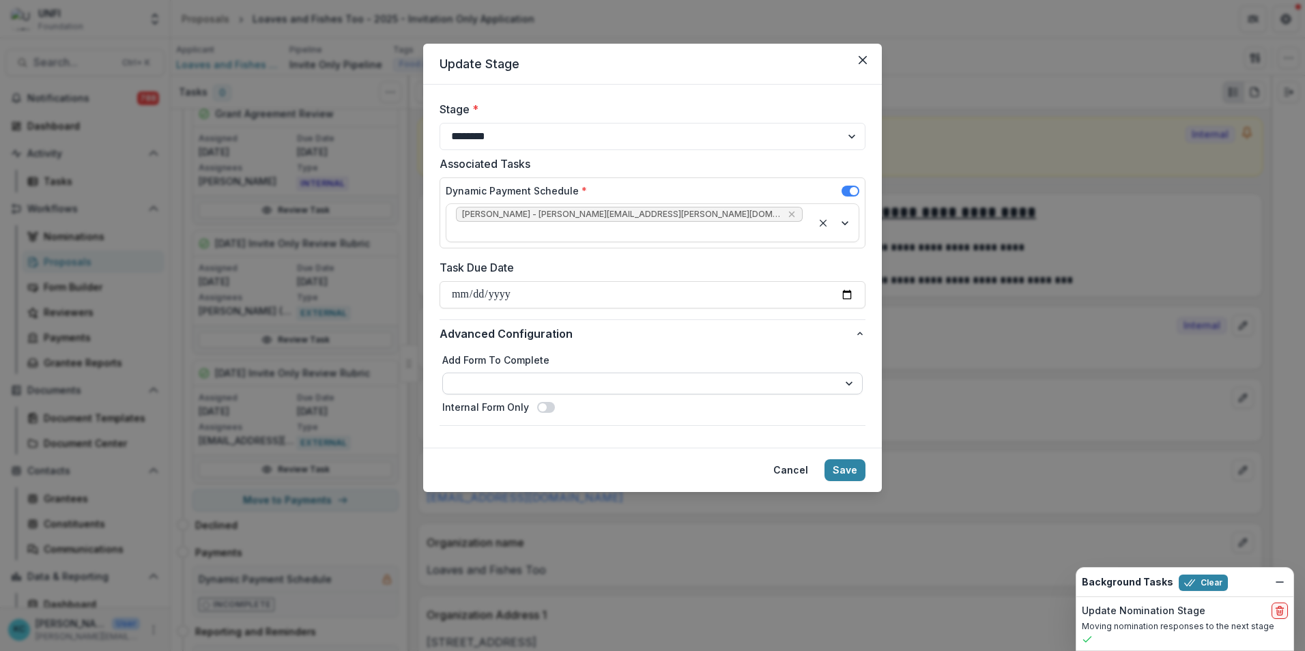
click at [855, 373] on select "**********" at bounding box center [652, 384] width 421 height 22
click at [737, 328] on button "Advanced Configuration" at bounding box center [653, 333] width 426 height 27
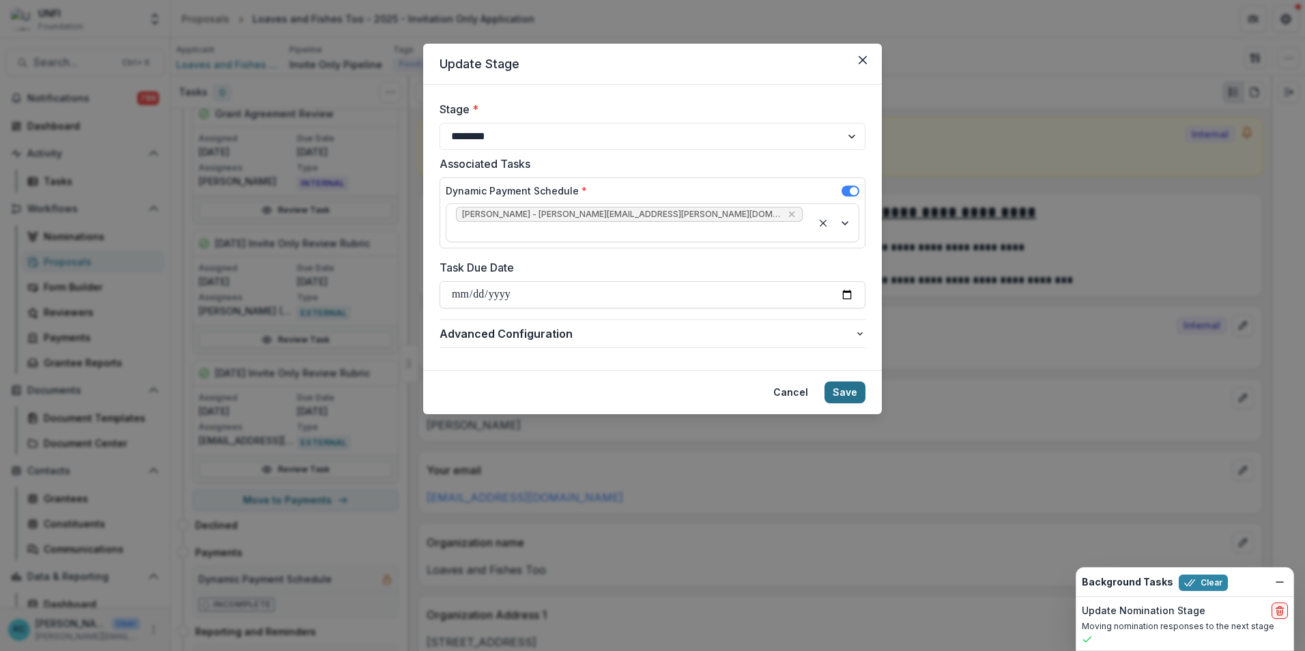
click at [844, 382] on button "Save" at bounding box center [845, 393] width 41 height 22
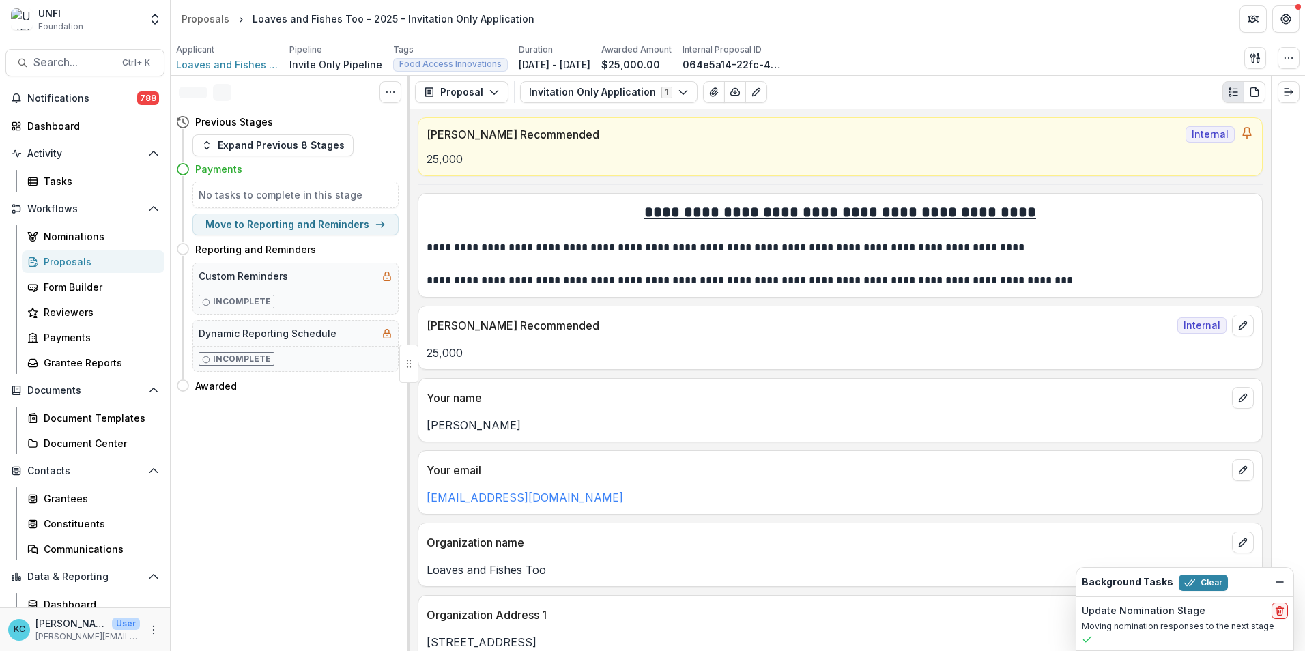
scroll to position [0, 0]
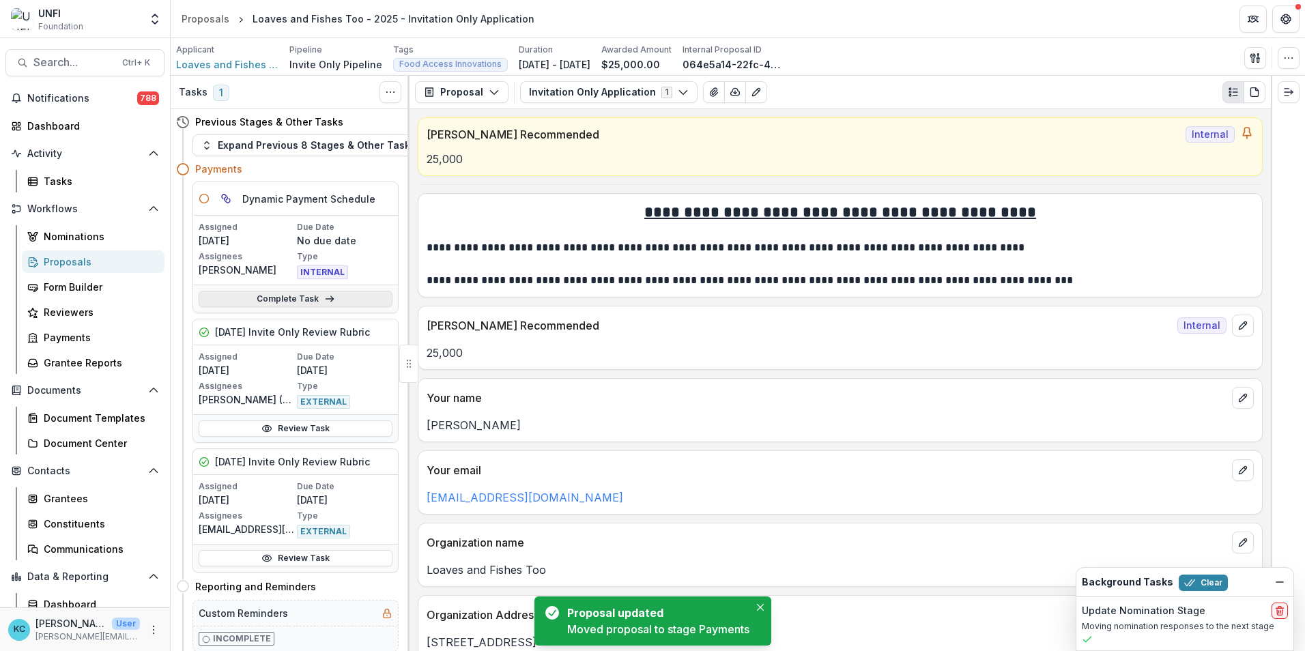
click at [272, 298] on link "Complete Task" at bounding box center [296, 299] width 194 height 16
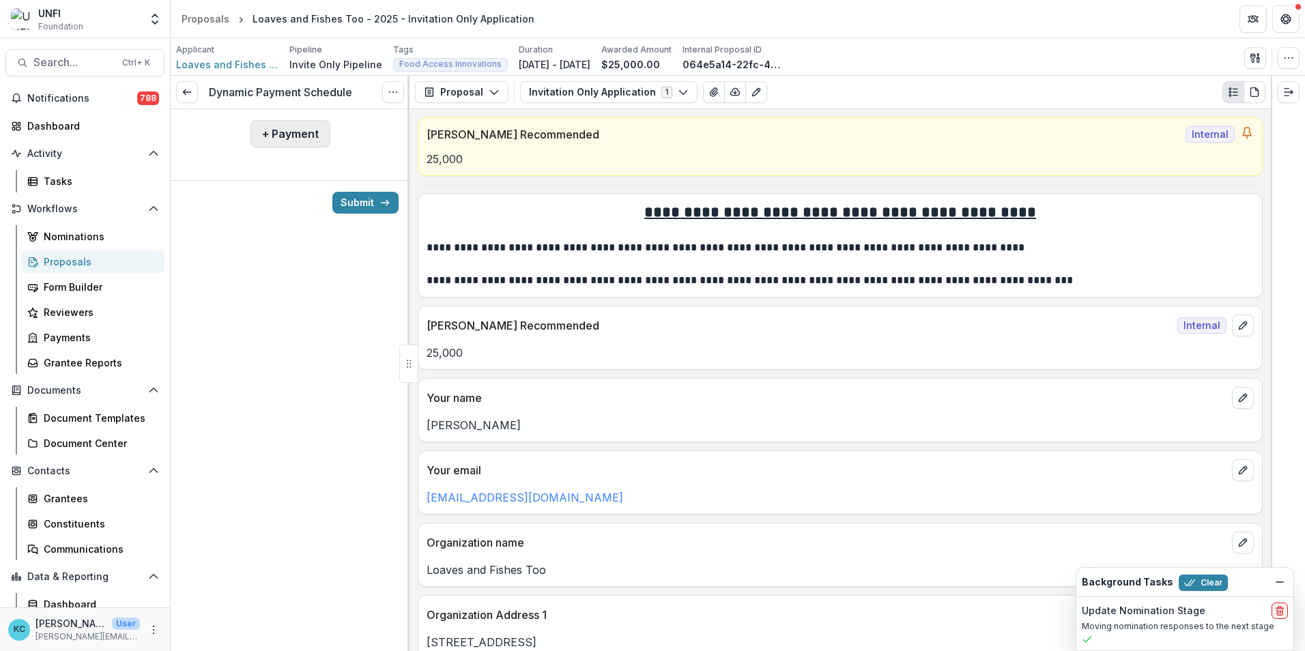
click at [287, 141] on button "+ Payment" at bounding box center [291, 133] width 80 height 27
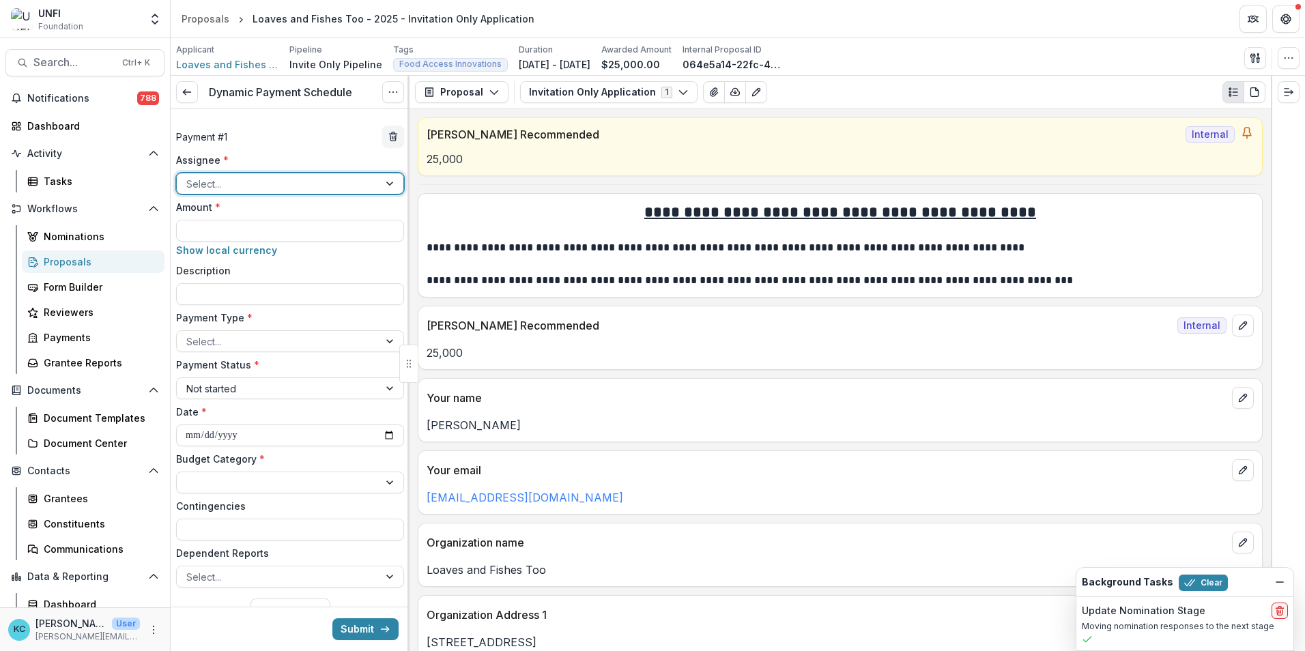
click at [261, 183] on div at bounding box center [277, 183] width 183 height 17
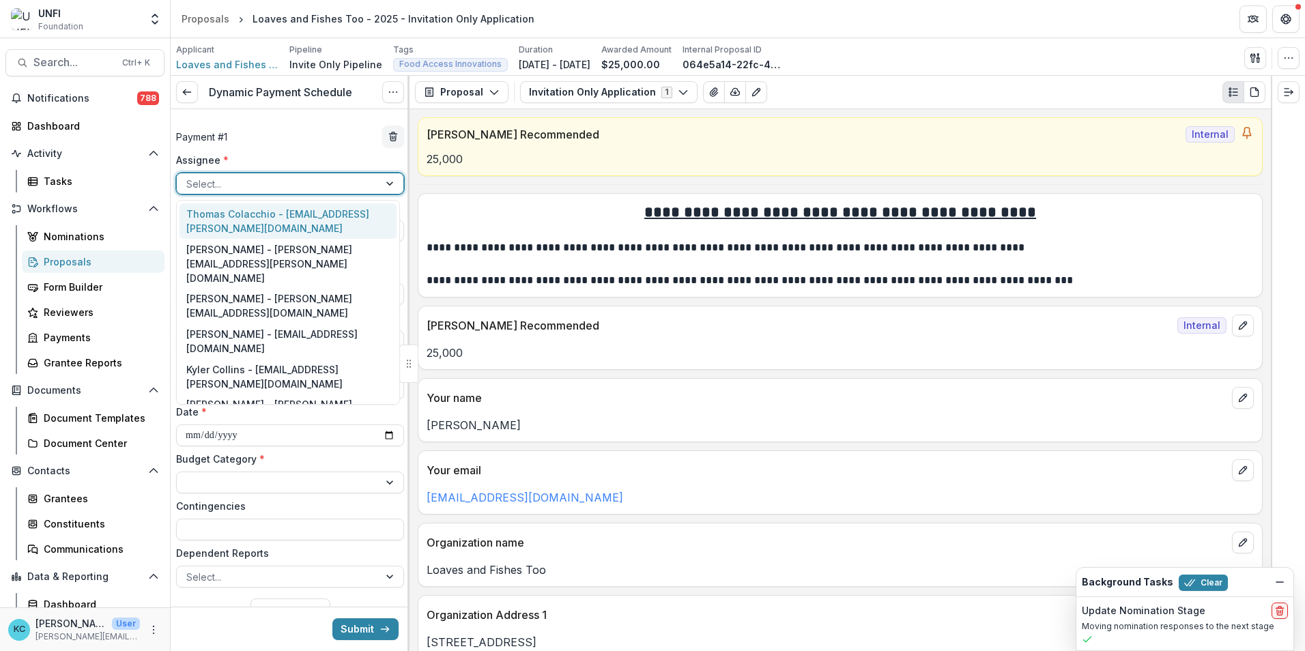
click at [248, 222] on div "Thomas Colacchio - thomas.colacchio@unfi.com" at bounding box center [288, 220] width 217 height 35
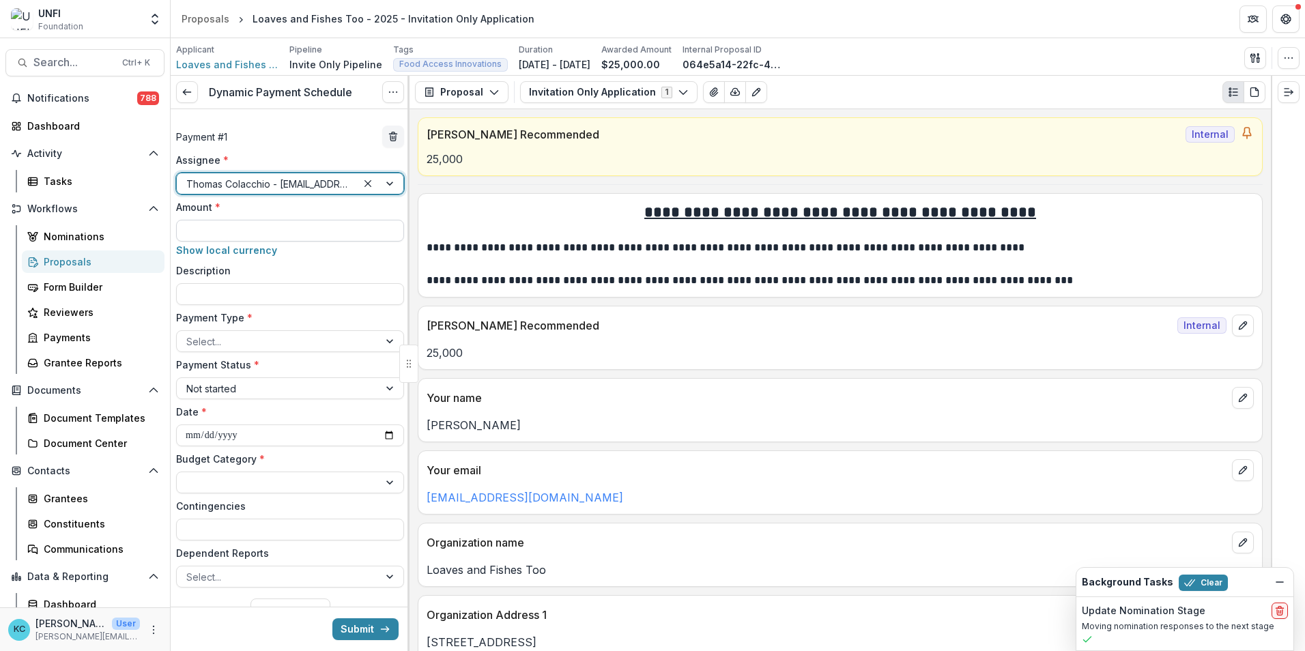
click at [241, 231] on input "Amount *" at bounding box center [290, 231] width 228 height 22
type input "*******"
click at [257, 299] on input "Description" at bounding box center [290, 294] width 228 height 22
click at [249, 336] on div at bounding box center [277, 341] width 183 height 17
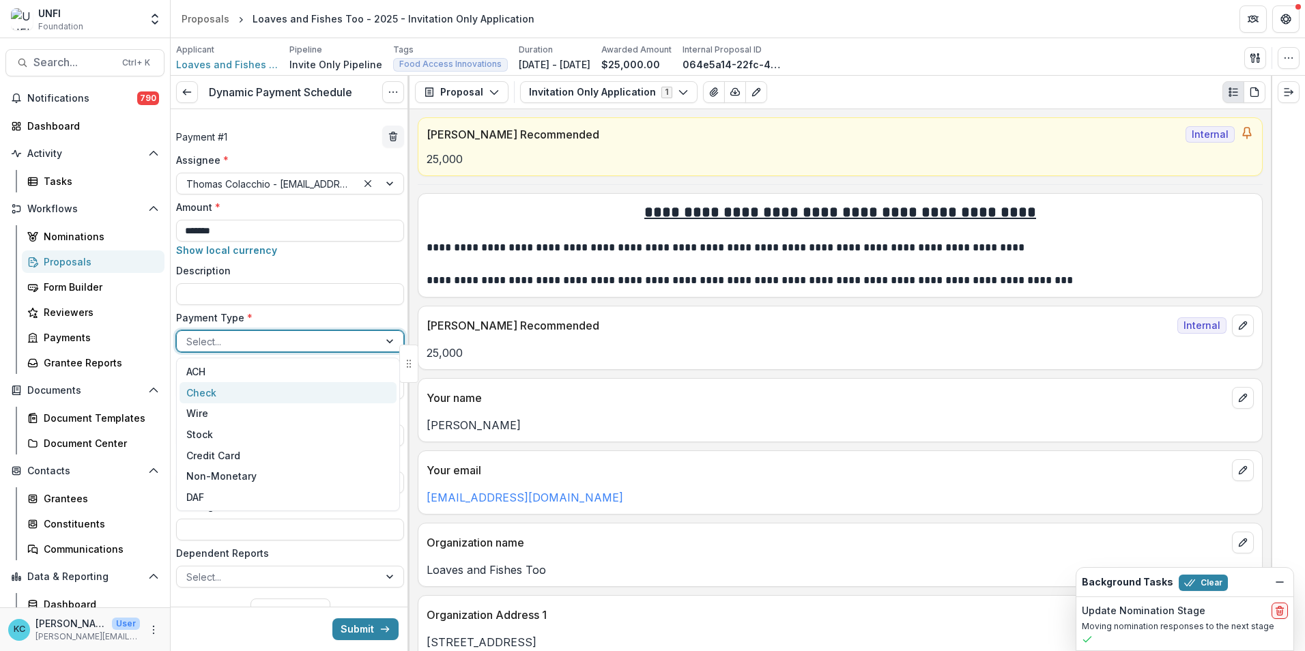
click at [235, 390] on div "Check" at bounding box center [288, 392] width 217 height 21
click at [233, 386] on div at bounding box center [277, 388] width 183 height 17
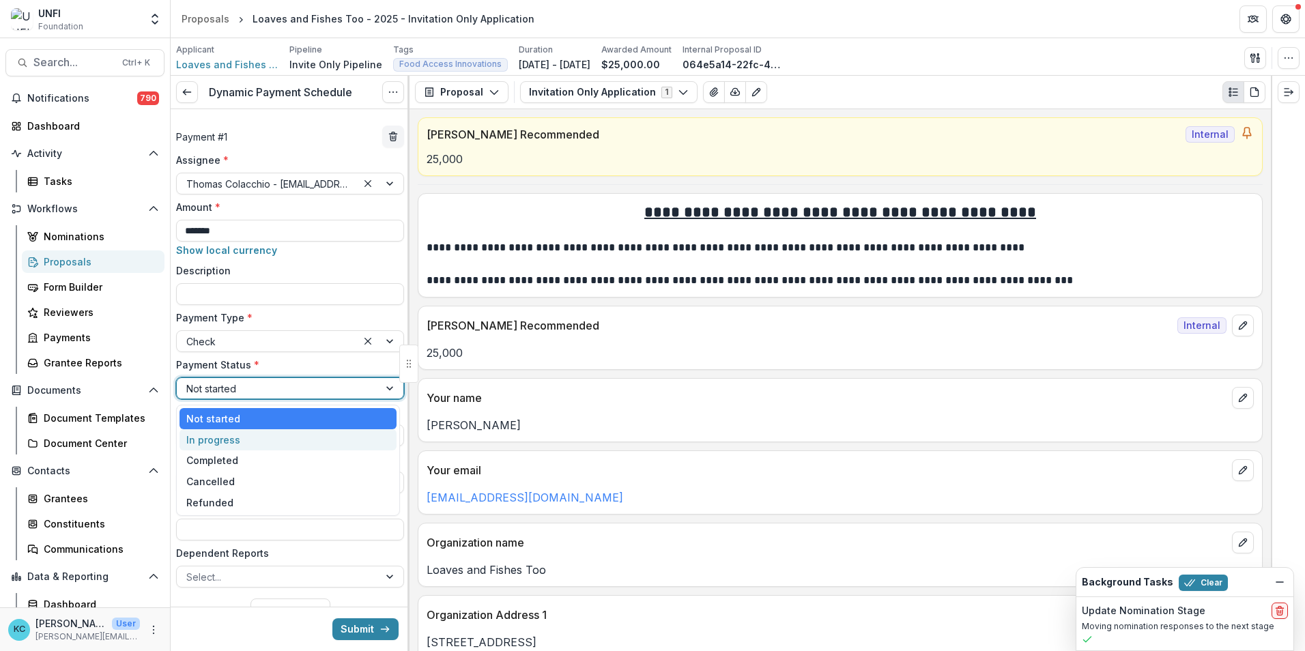
click at [225, 405] on div "In progress" at bounding box center [288, 439] width 217 height 21
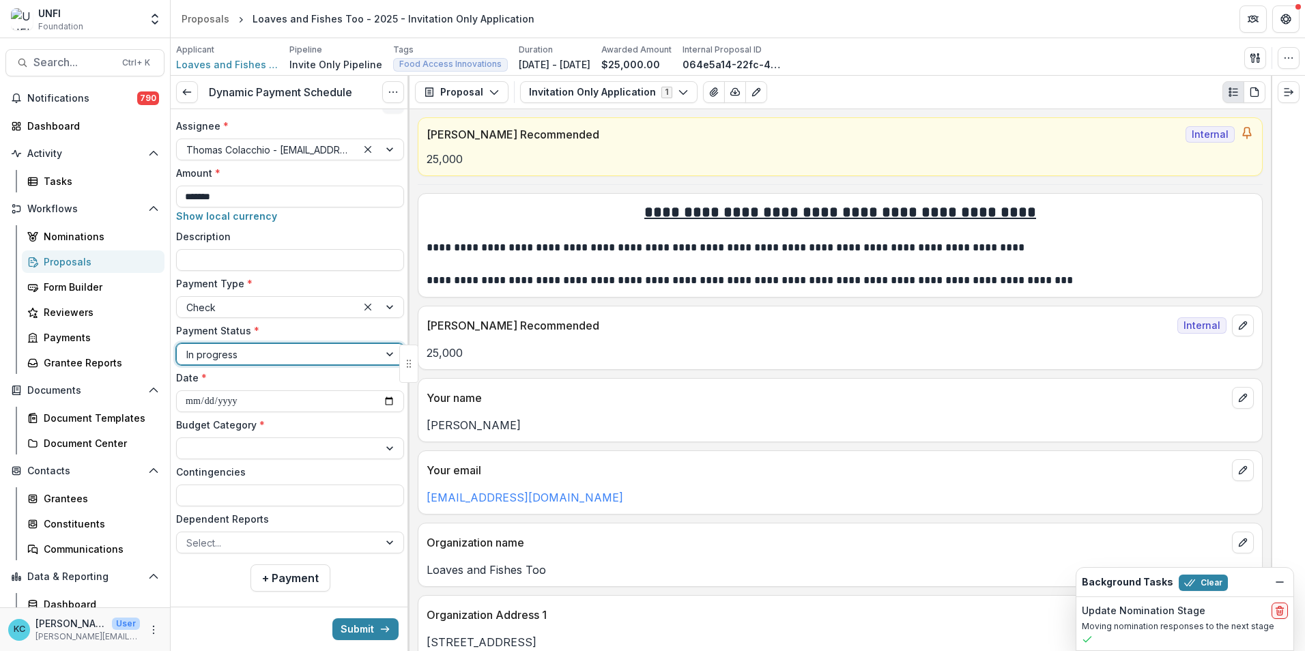
scroll to position [52, 0]
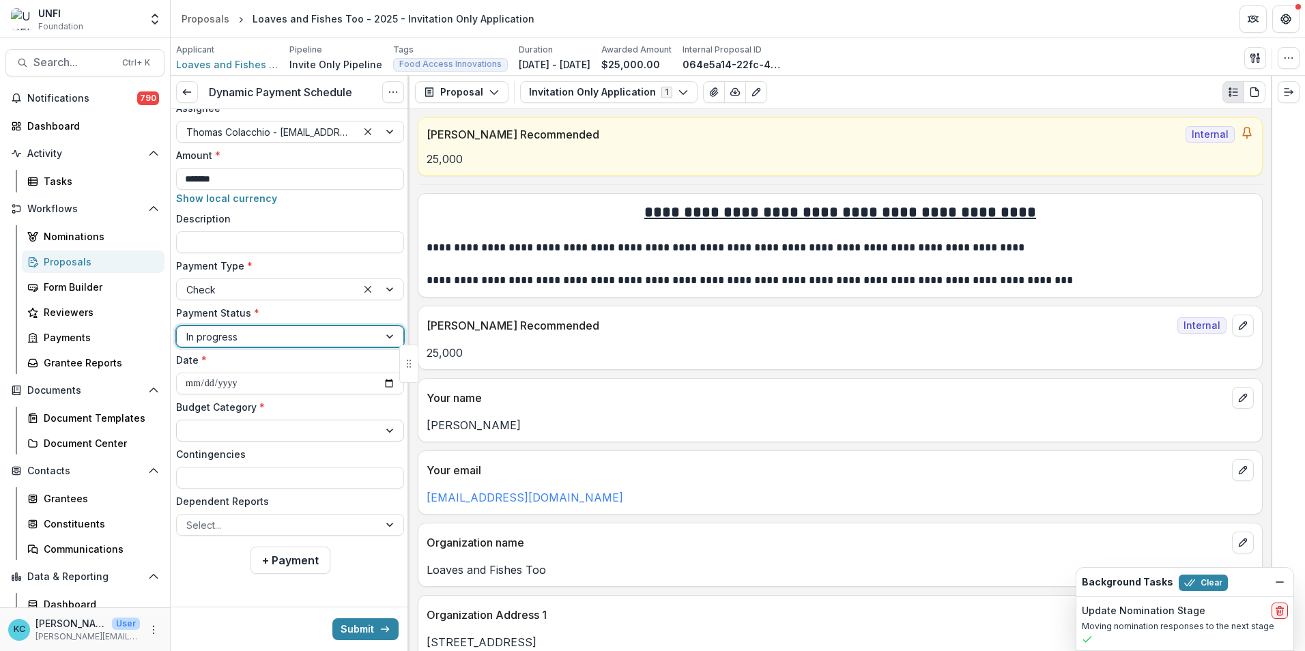
click at [264, 405] on div at bounding box center [277, 431] width 183 height 17
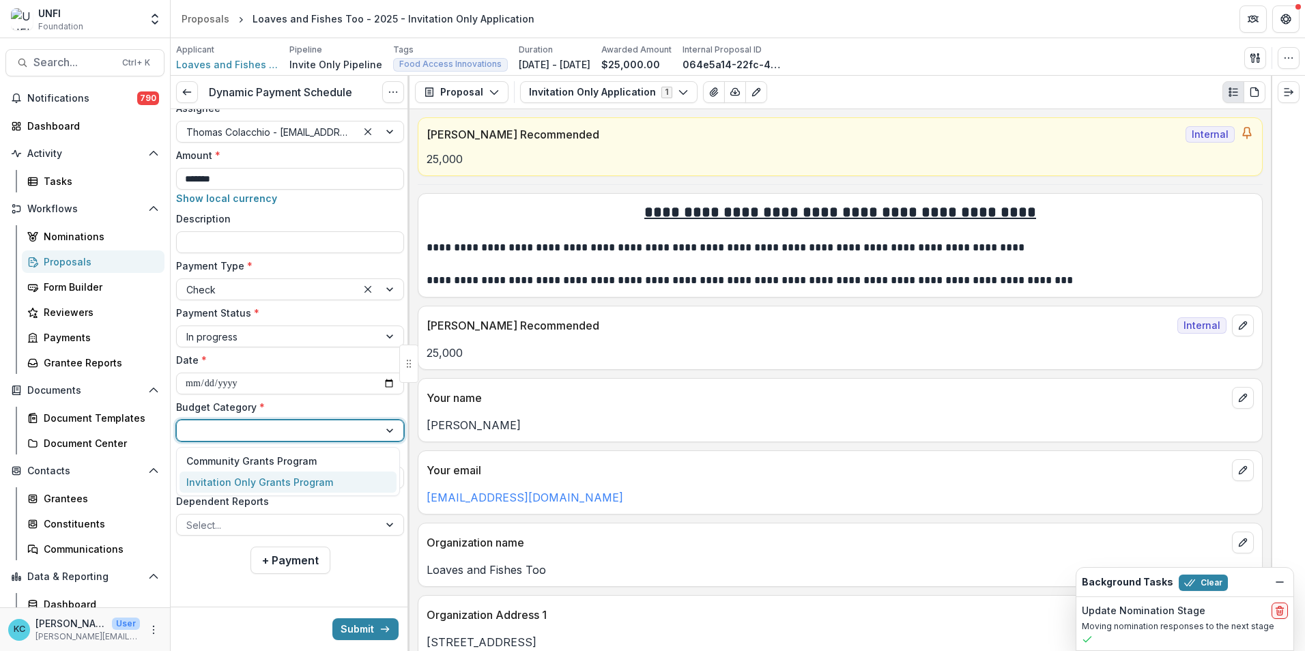
click at [252, 405] on div "Invitation Only Grants Program" at bounding box center [259, 482] width 147 height 14
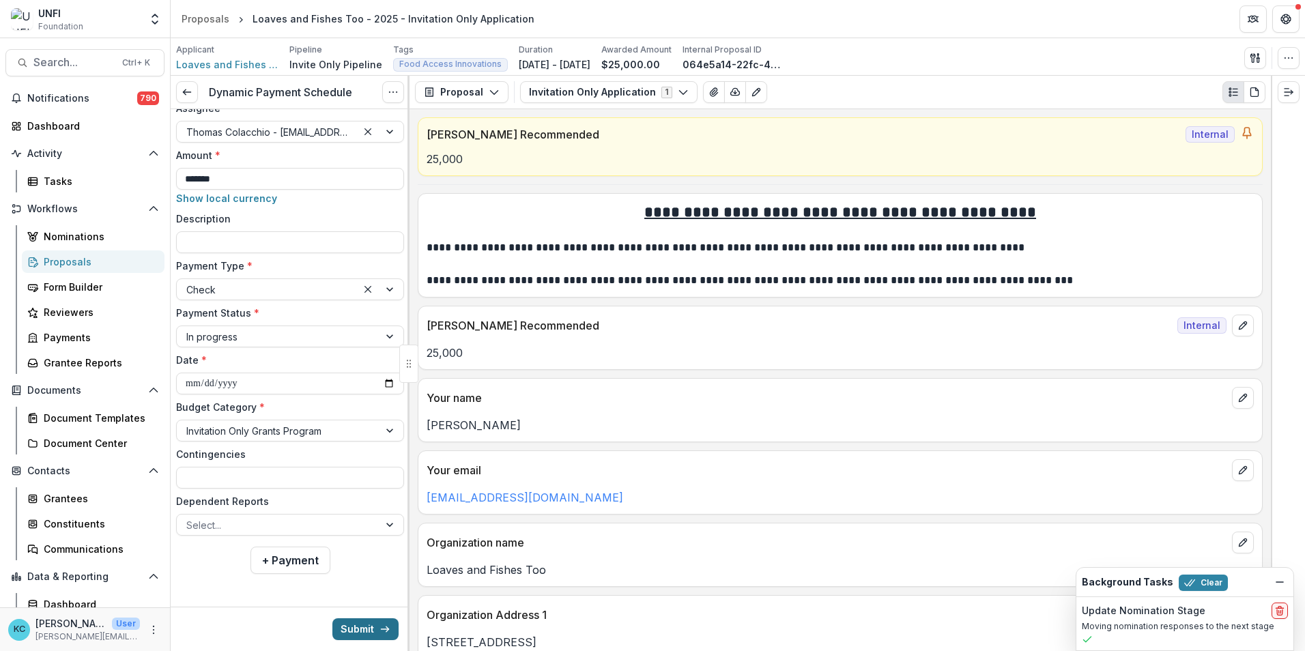
click at [364, 405] on button "Submit" at bounding box center [365, 630] width 66 height 22
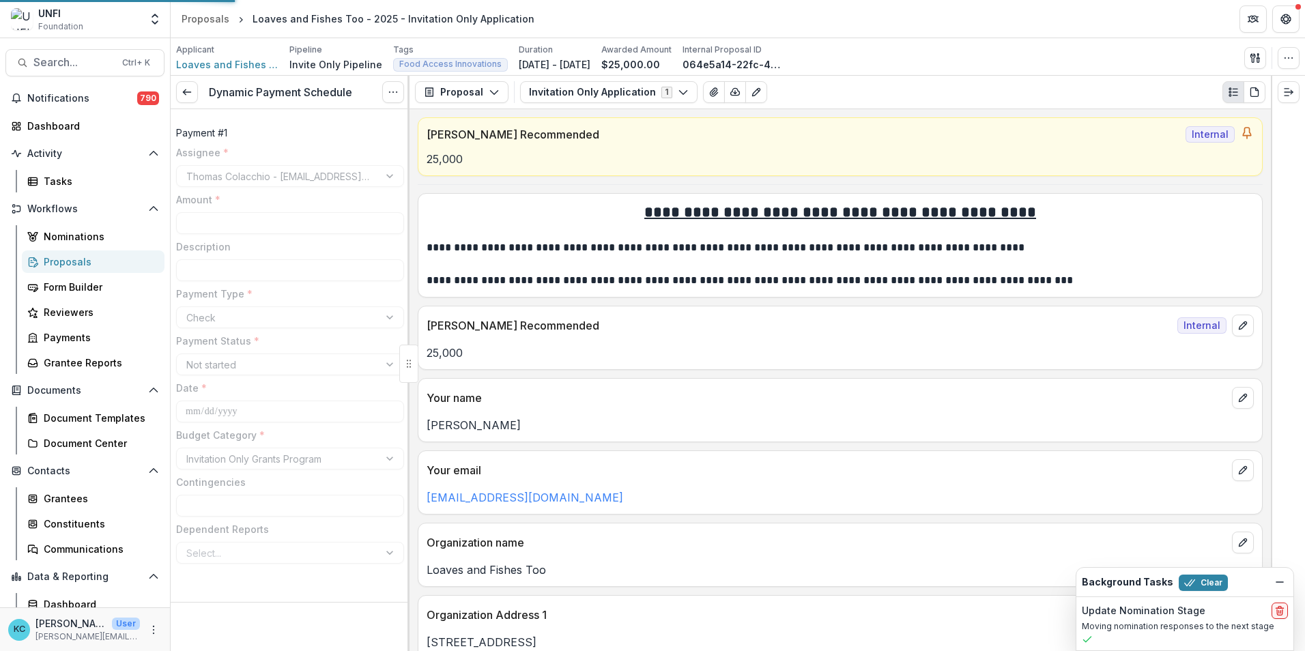
type input "*******"
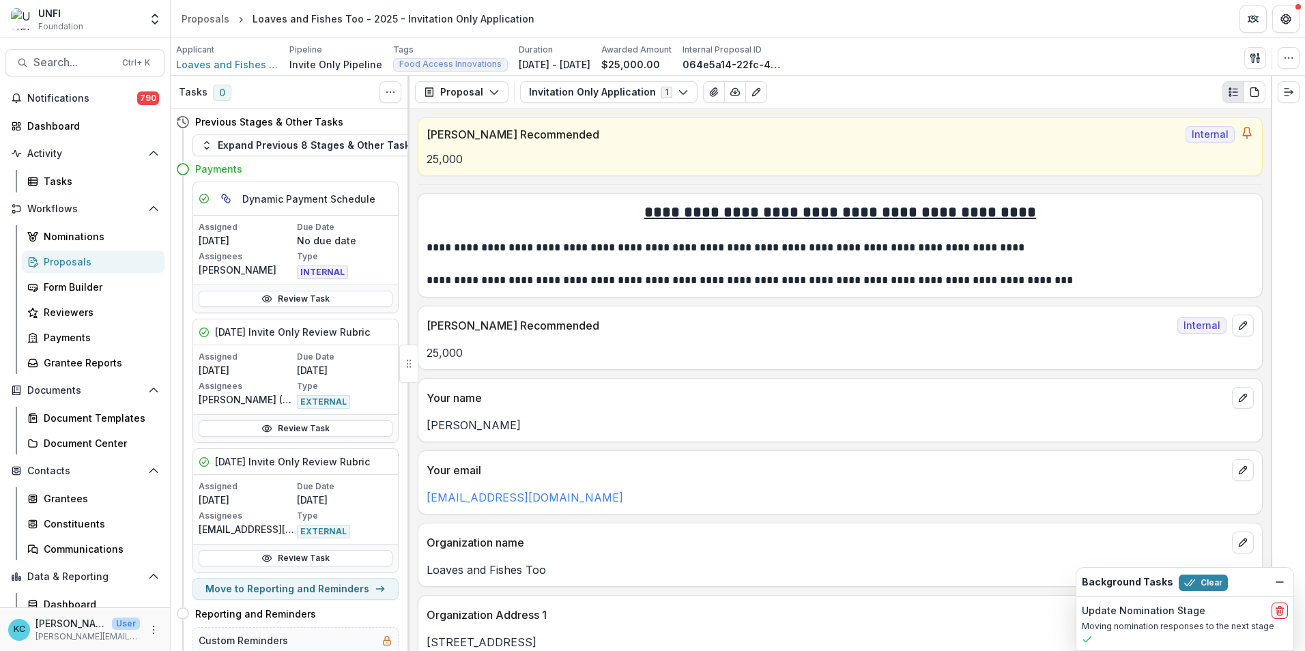
click at [79, 264] on div "Proposals" at bounding box center [99, 262] width 110 height 14
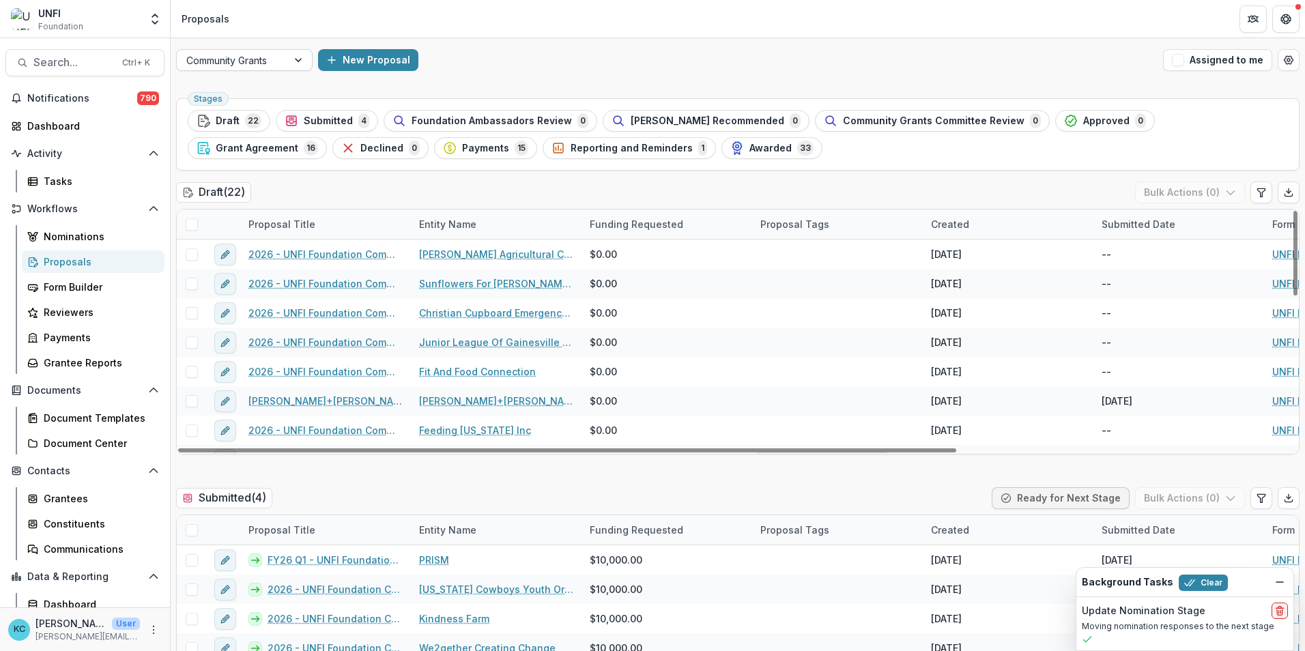
click at [299, 57] on div at bounding box center [299, 60] width 25 height 20
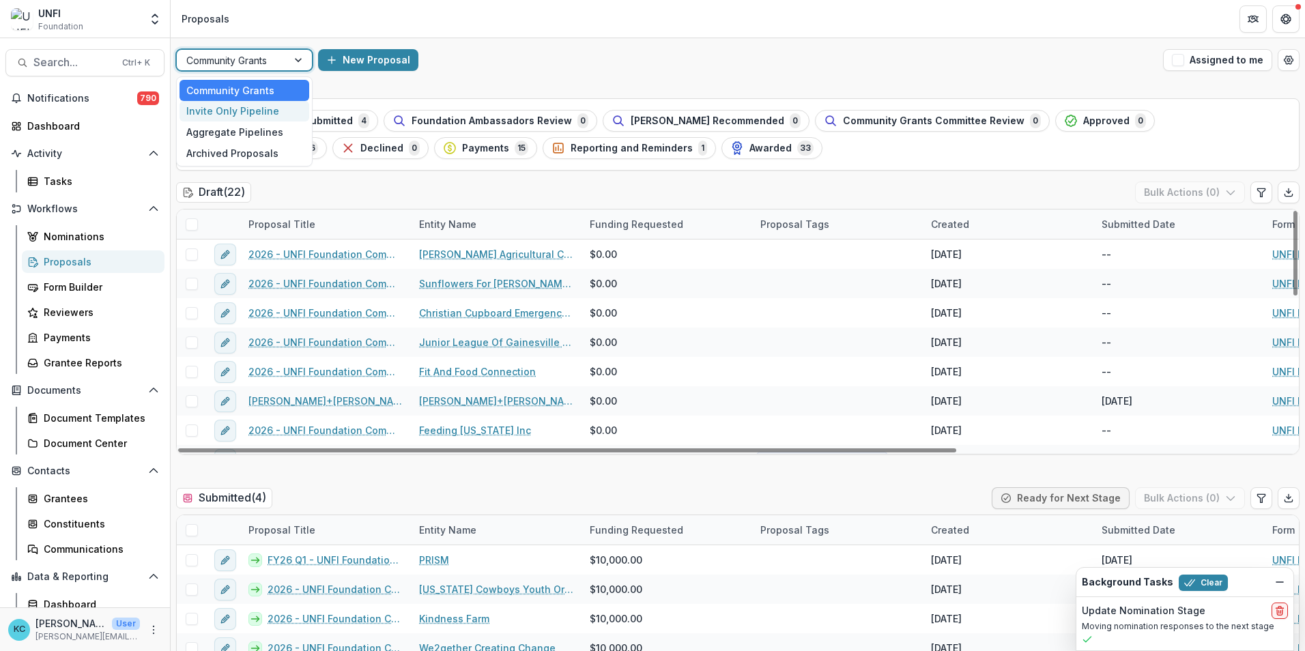
click at [261, 115] on div "Invite Only Pipeline" at bounding box center [245, 111] width 130 height 21
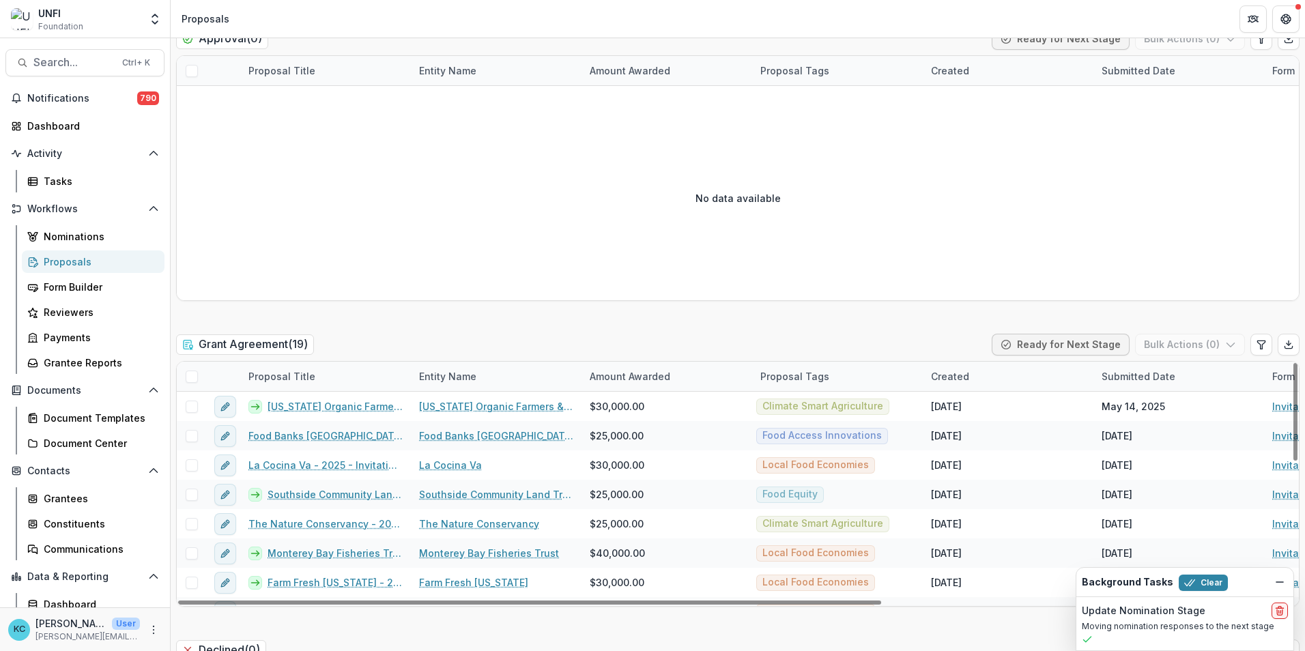
scroll to position [1707, 0]
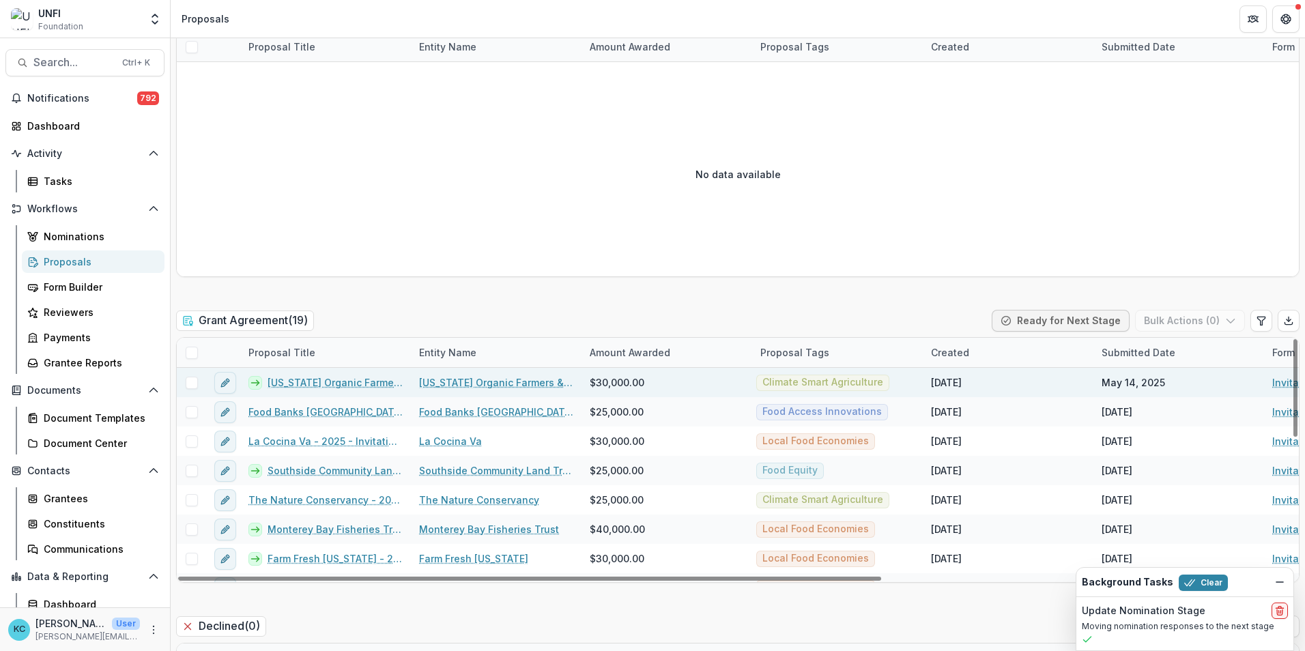
click at [365, 379] on link "Maine Organic Farmers & Gardeners Association - 2025 - Invitation Only Applicat…" at bounding box center [335, 382] width 135 height 14
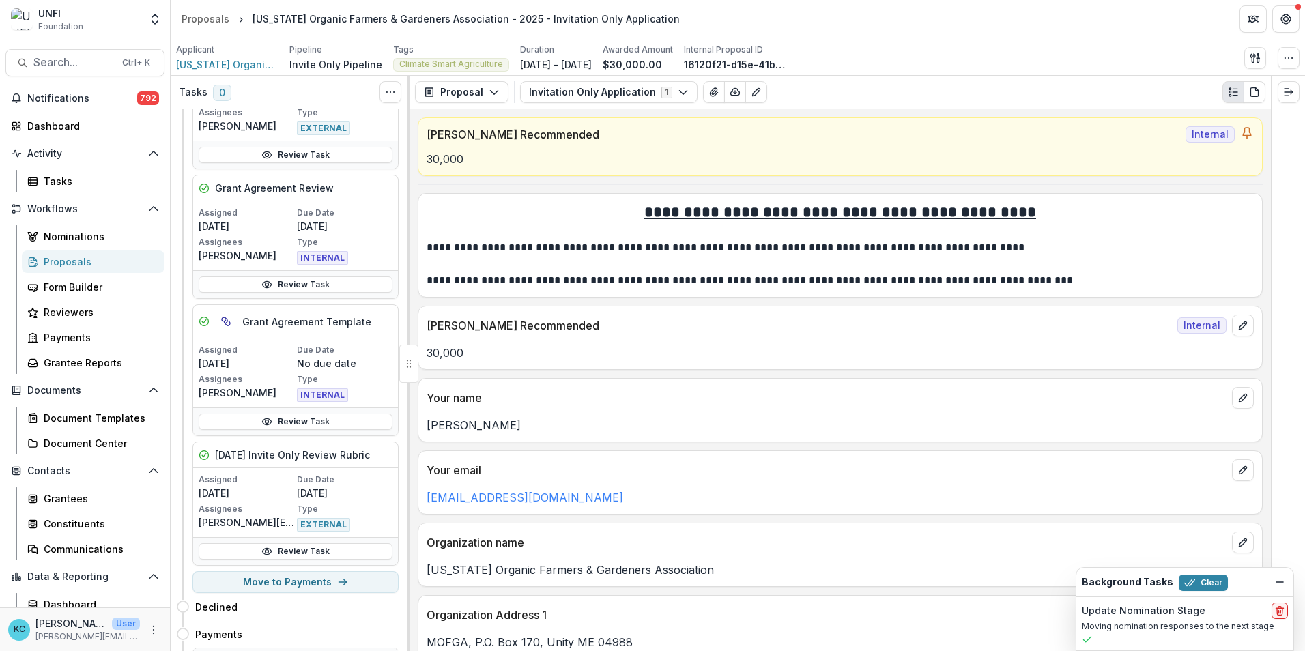
scroll to position [273, 0]
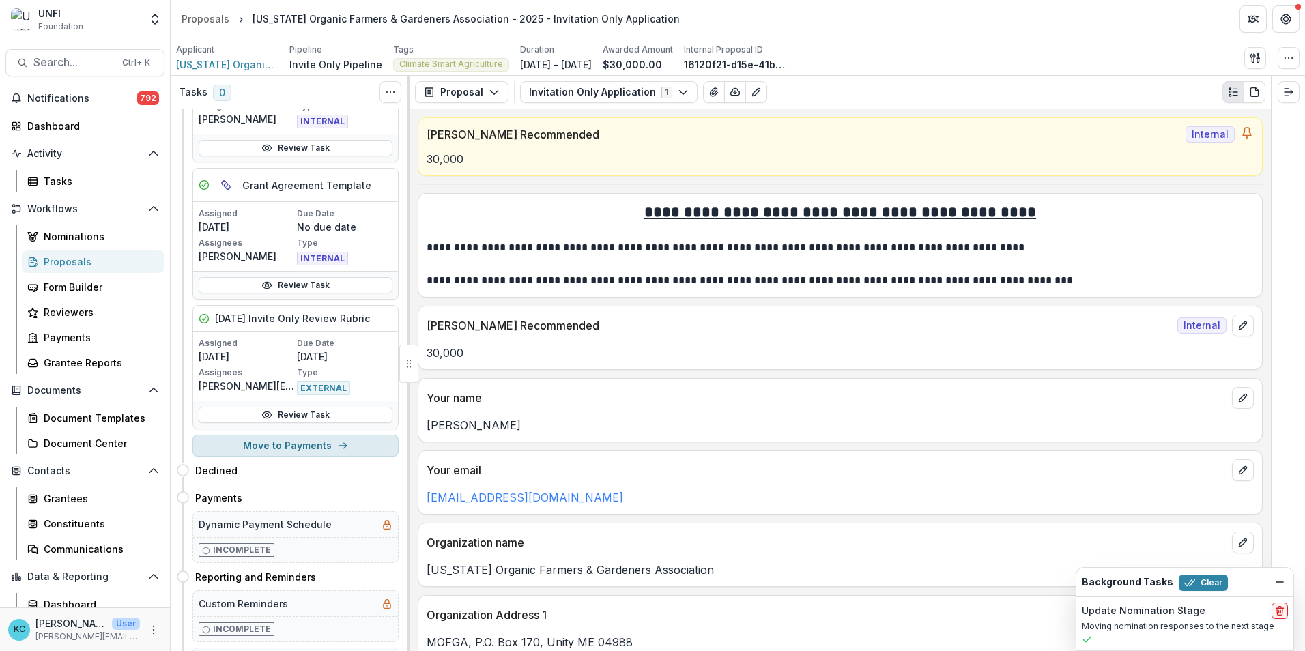
click at [287, 405] on button "Move to Payments" at bounding box center [296, 446] width 206 height 22
select select "********"
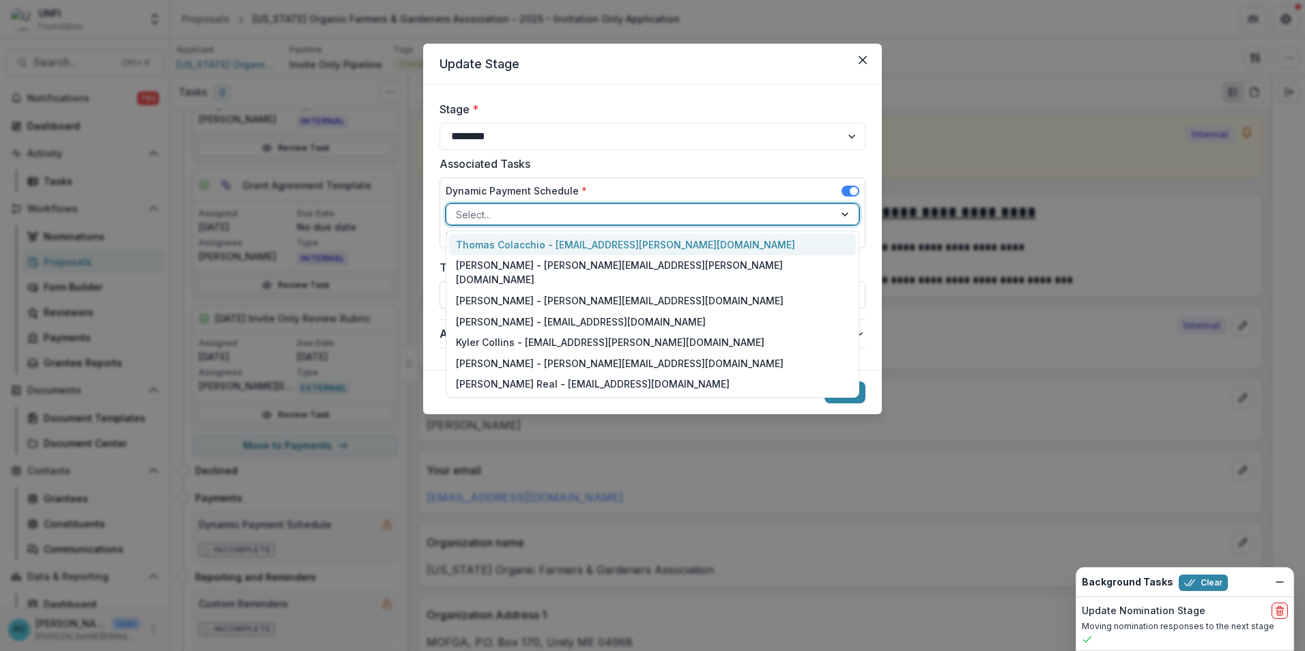
click at [507, 221] on div at bounding box center [640, 214] width 369 height 17
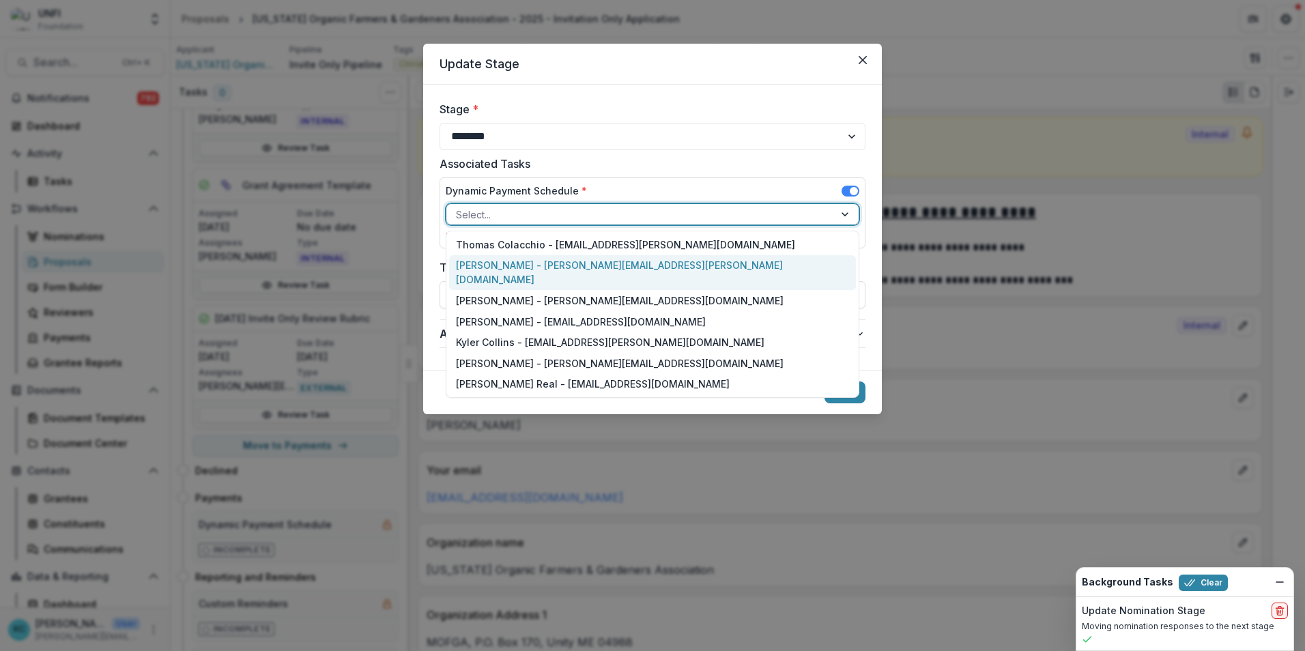
click at [513, 264] on div "Kristine Creveling - kristine.creveling@unfi.com" at bounding box center [652, 272] width 407 height 35
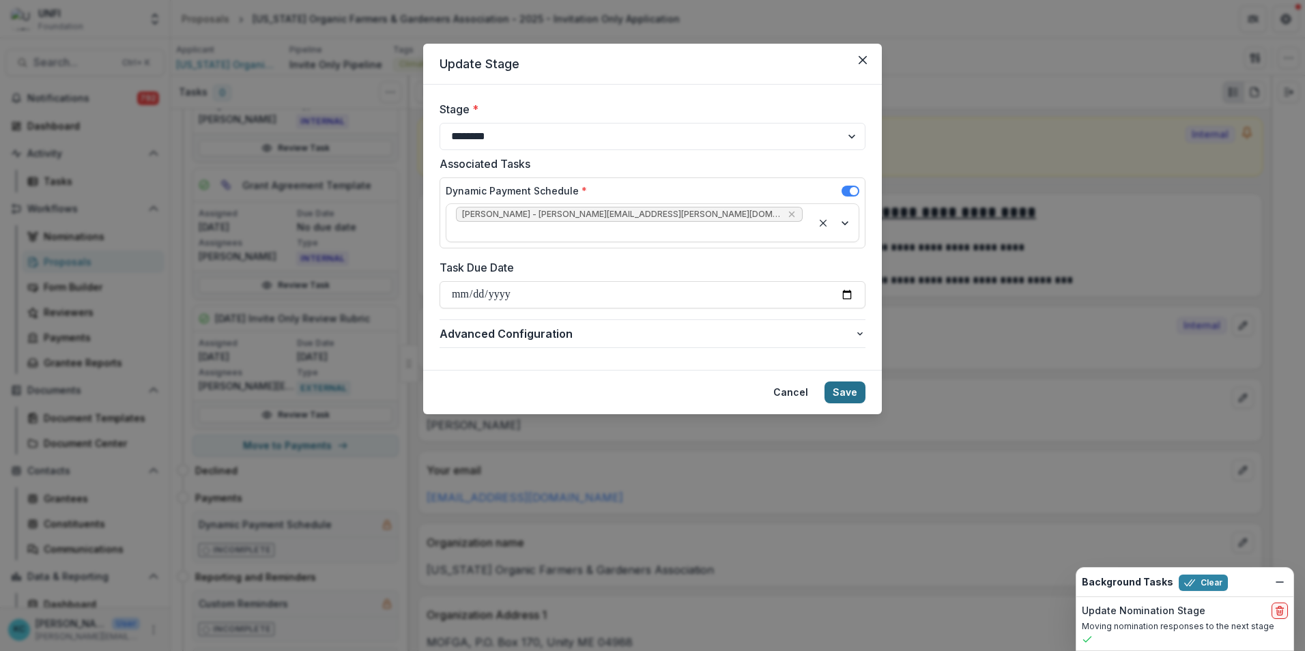
click at [836, 382] on button "Save" at bounding box center [845, 393] width 41 height 22
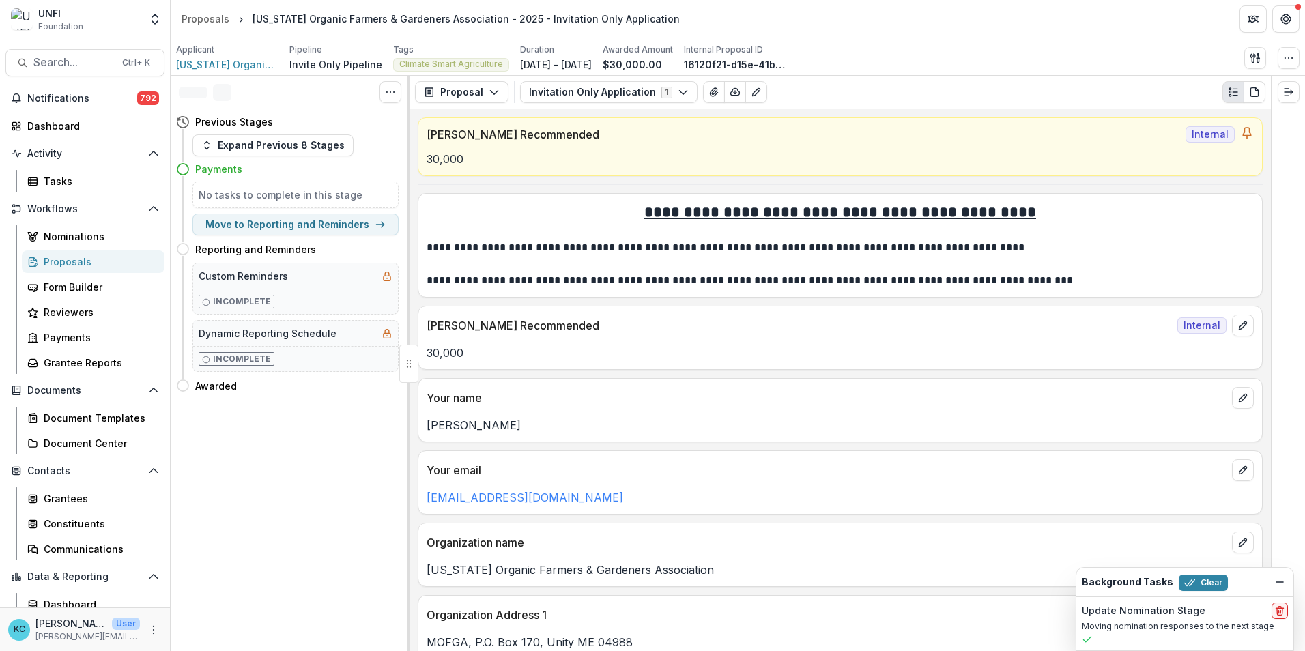
scroll to position [0, 0]
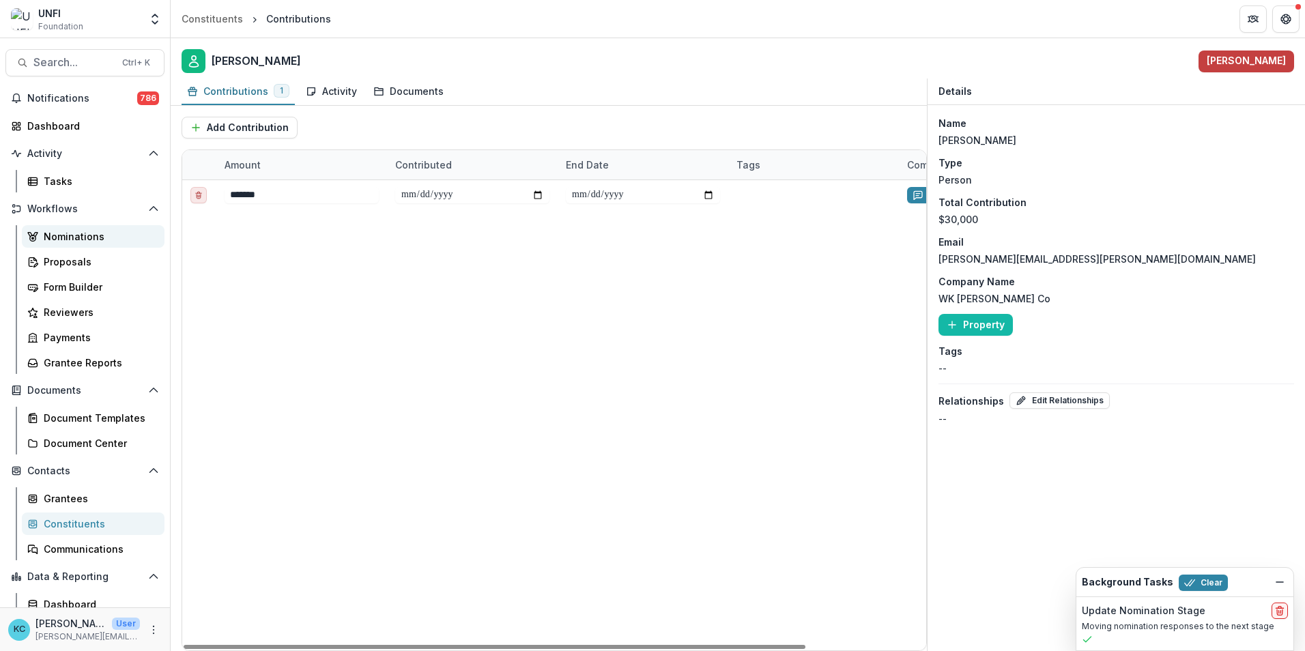
click at [91, 234] on div "Nominations" at bounding box center [99, 236] width 110 height 14
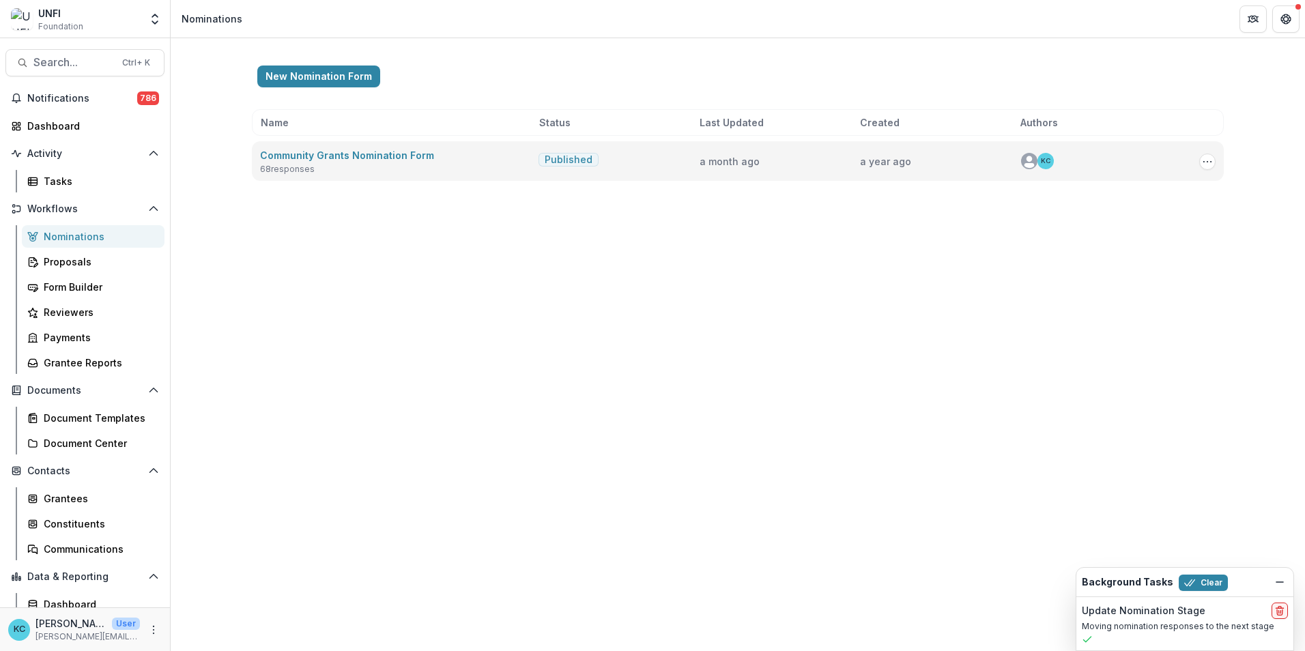
click at [1199, 160] on div "Copy Public Link Edit View Responses Archive" at bounding box center [1199, 161] width 34 height 18
click at [1208, 160] on icon "Options" at bounding box center [1207, 161] width 11 height 11
click at [1151, 225] on link "View Responses" at bounding box center [1139, 235] width 146 height 23
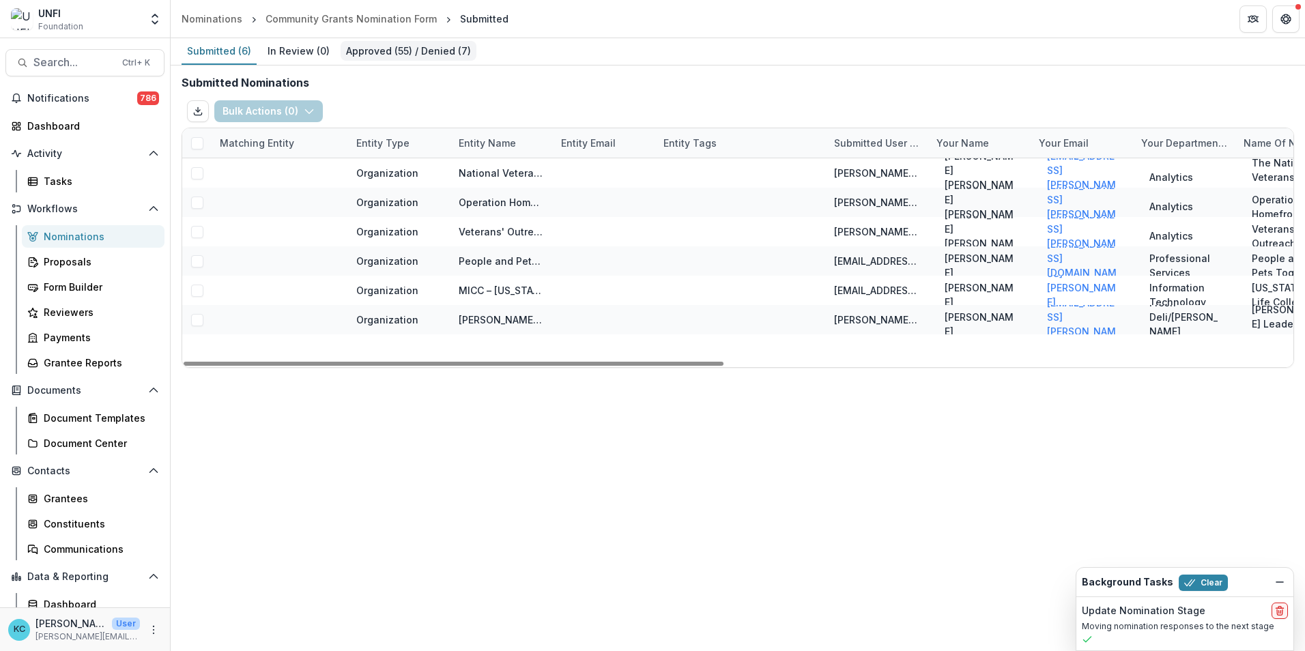
click at [391, 56] on div "Approved ( 55 ) / Denied ( 7 )" at bounding box center [409, 51] width 136 height 20
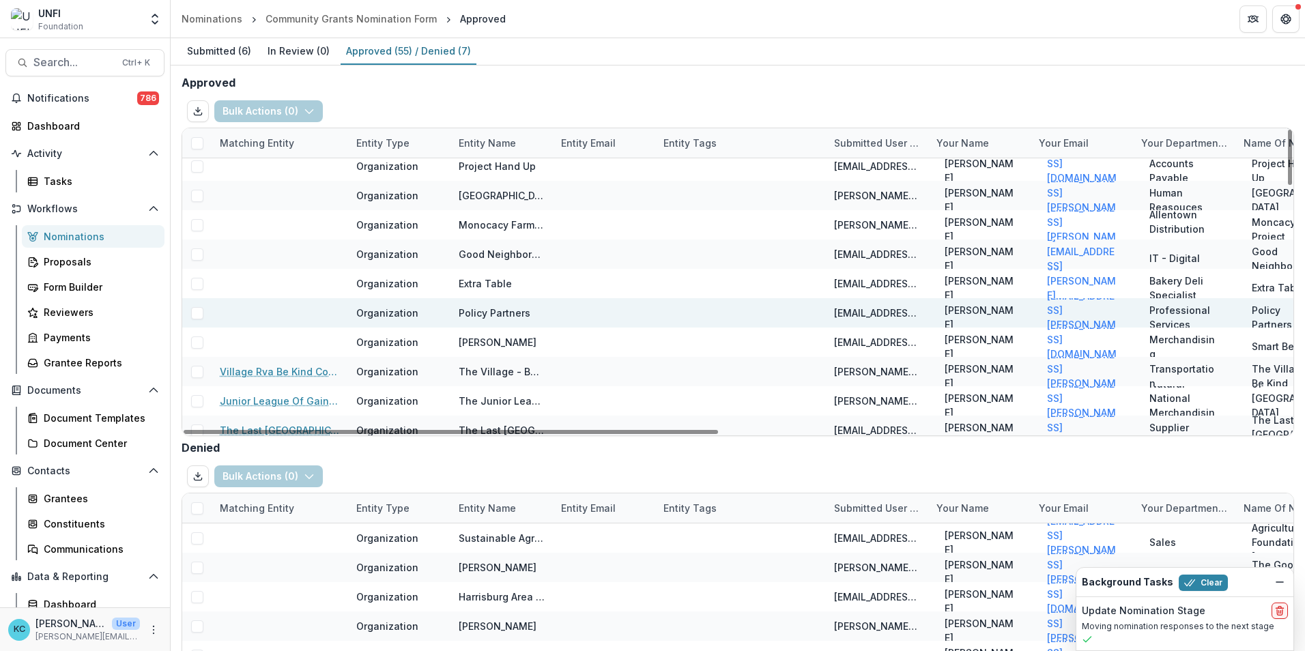
scroll to position [1161, 0]
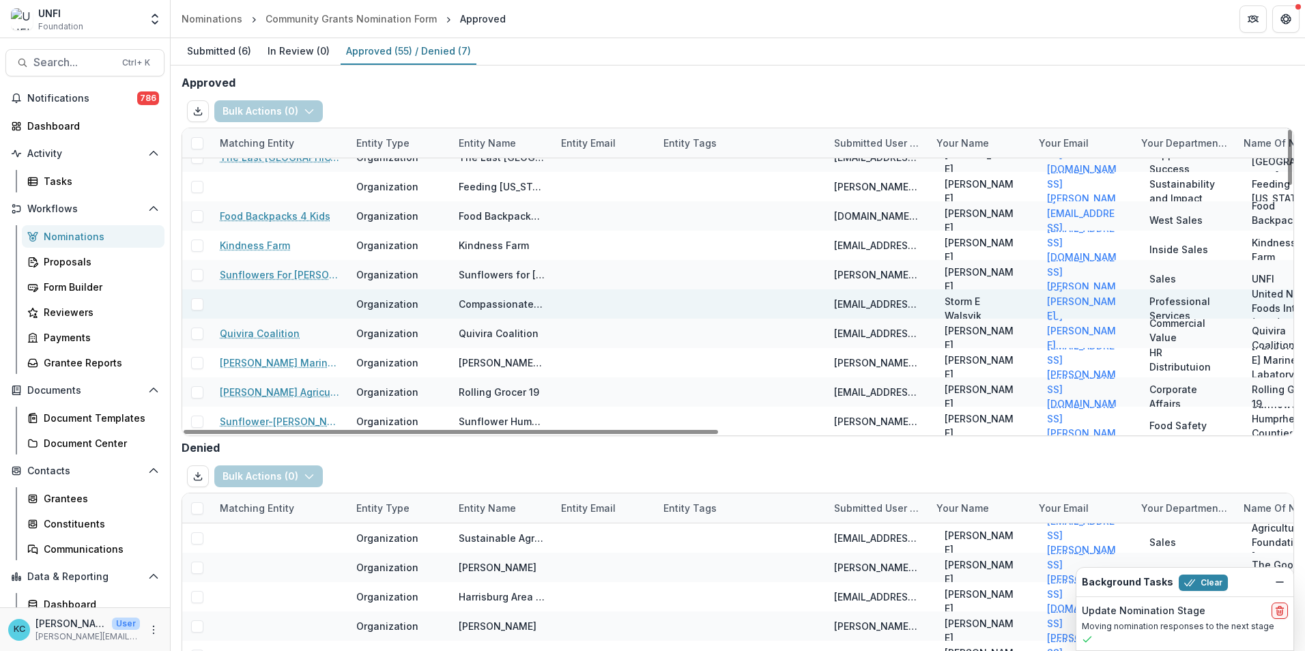
click at [197, 304] on span at bounding box center [197, 304] width 12 height 12
click at [286, 106] on button "Bulk Actions ( 1 )" at bounding box center [267, 111] width 106 height 22
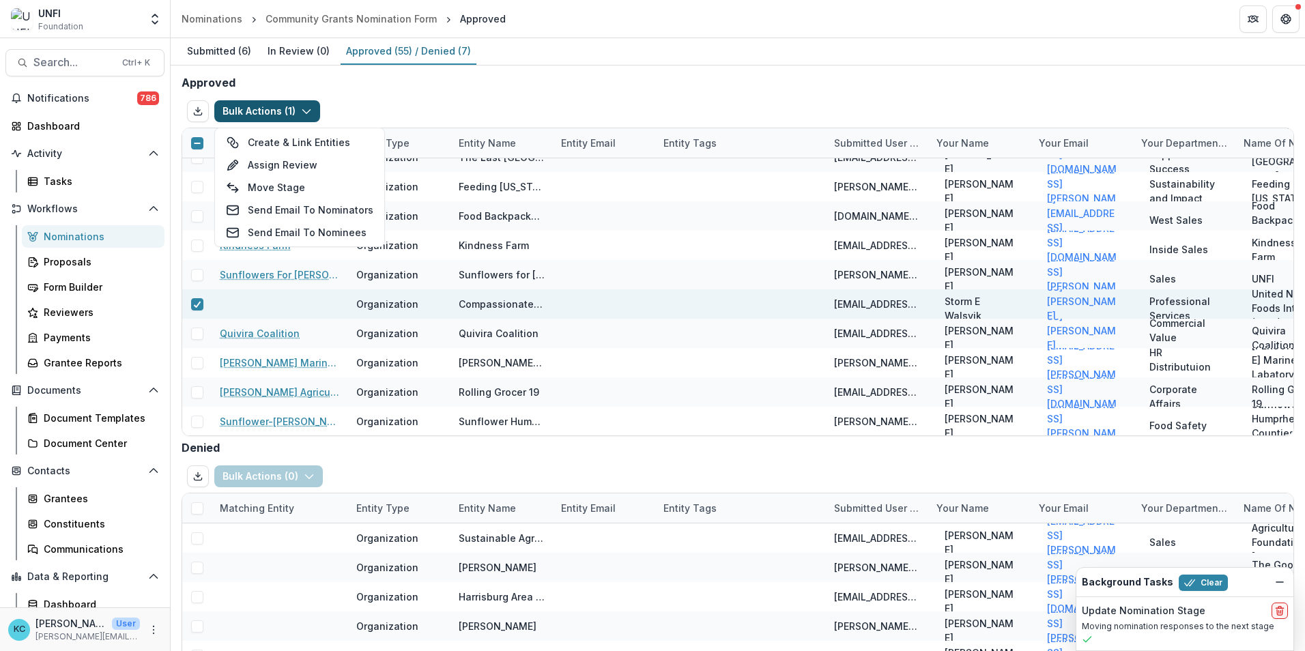
click at [439, 97] on div "Bulk Actions ( 1 ) Create & Link Entities Assign Review Move Stage Send Email T…" at bounding box center [738, 111] width 1113 height 33
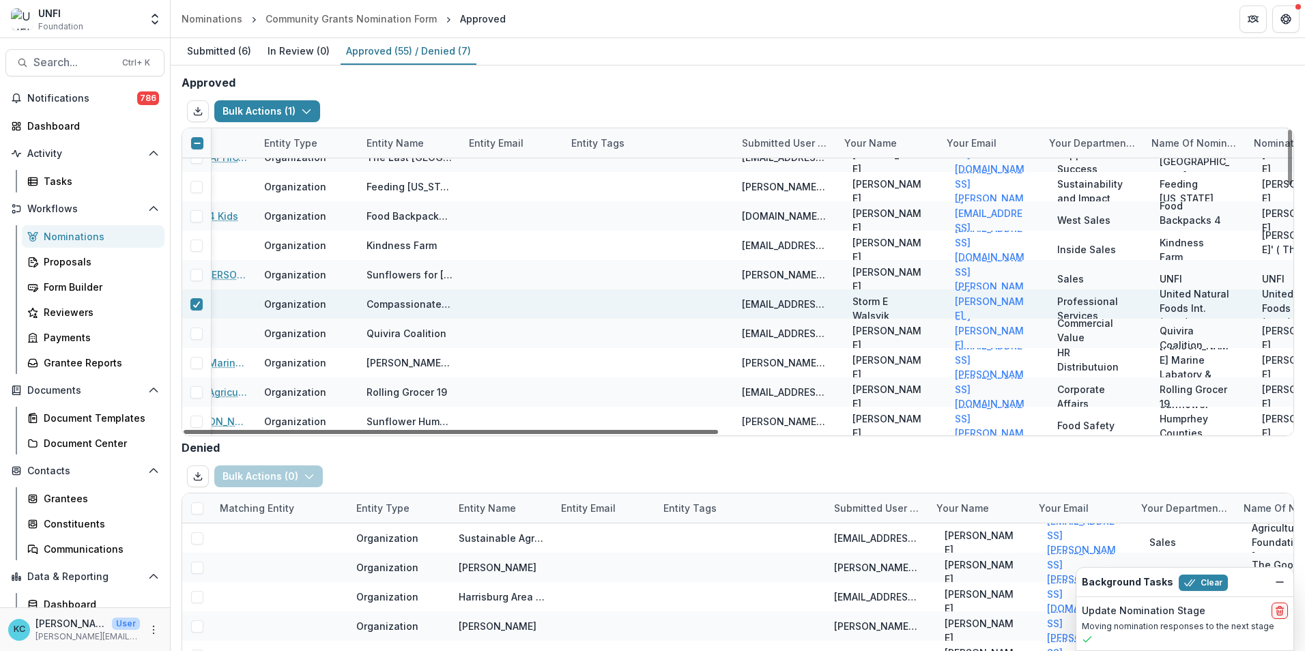
scroll to position [1161, 132]
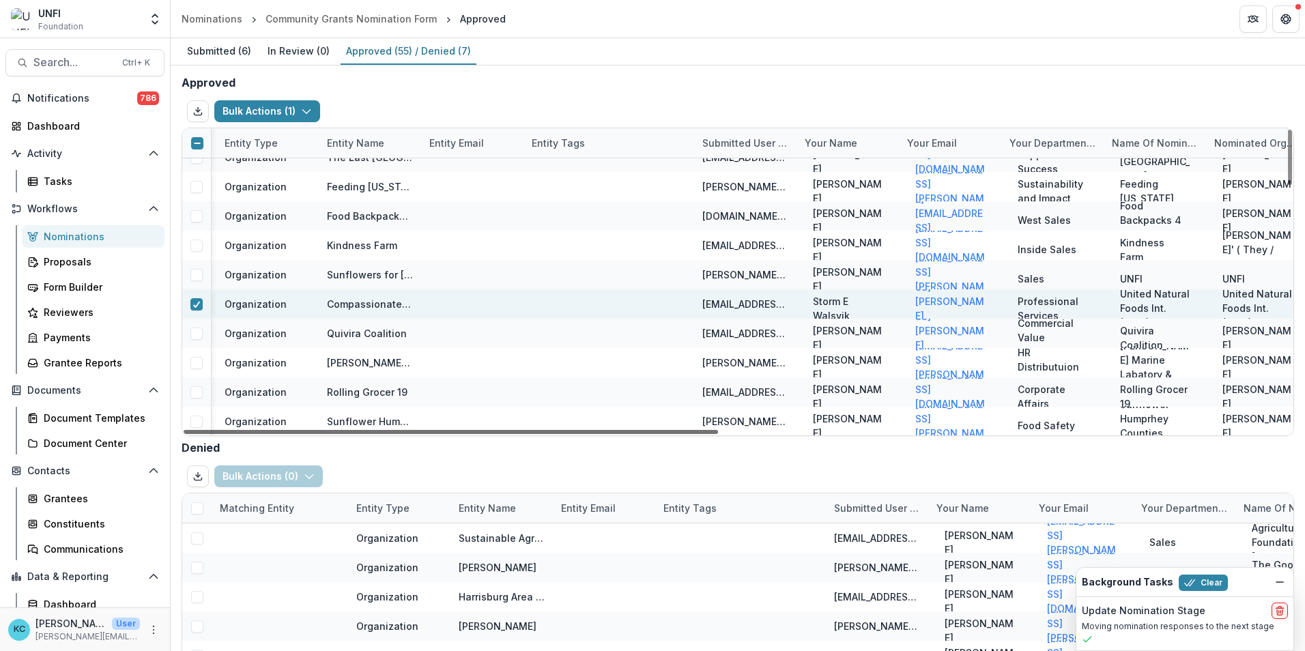
drag, startPoint x: 642, startPoint y: 433, endPoint x: 683, endPoint y: 433, distance: 41.0
click at [683, 433] on div at bounding box center [451, 432] width 535 height 4
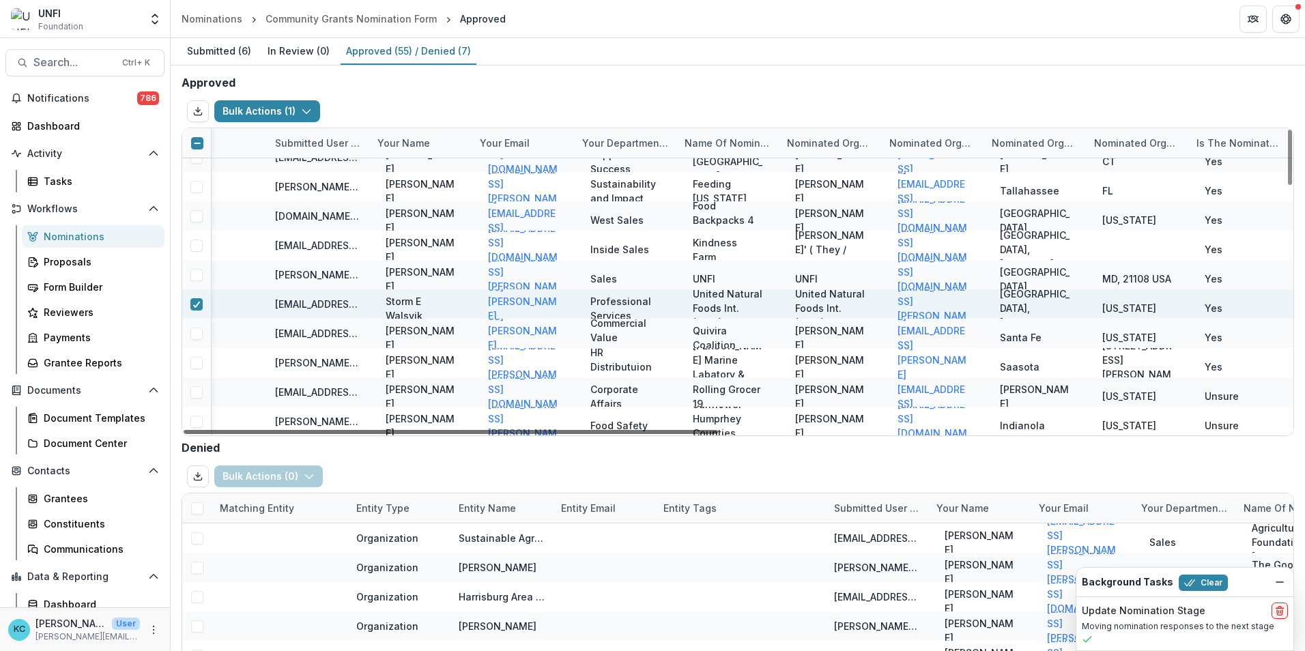
scroll to position [1161, 617]
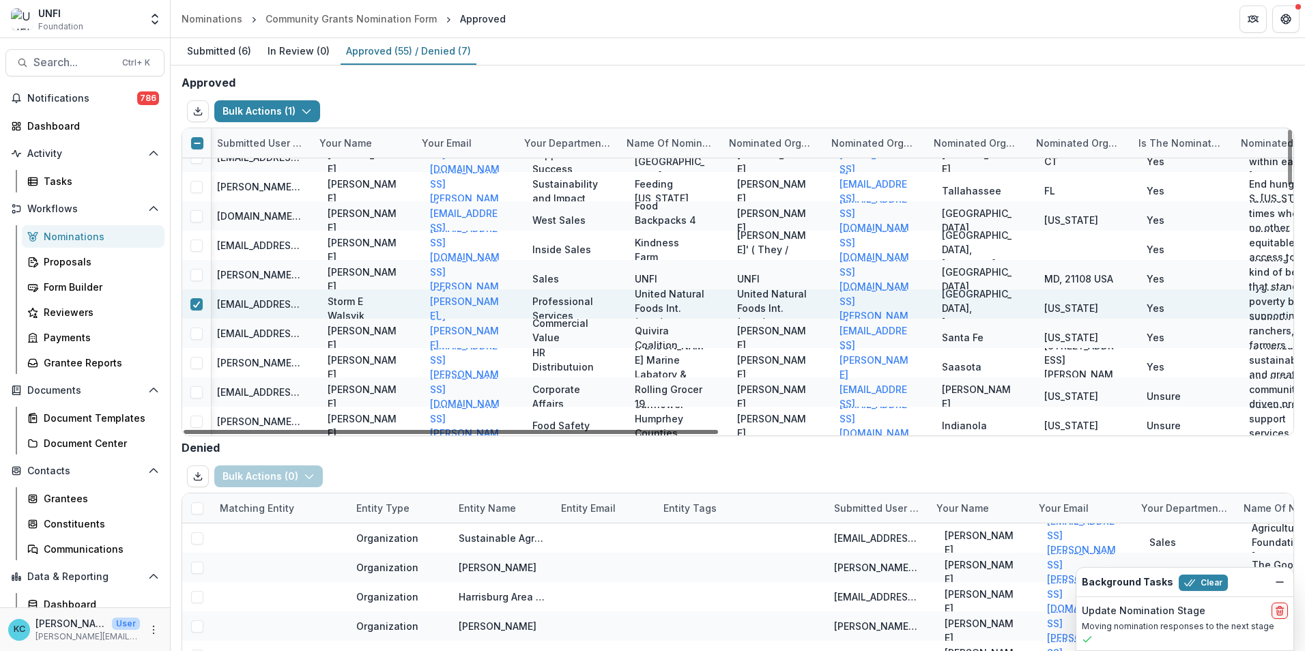
drag, startPoint x: 738, startPoint y: 435, endPoint x: 926, endPoint y: 446, distance: 188.8
click at [718, 434] on div at bounding box center [451, 432] width 535 height 4
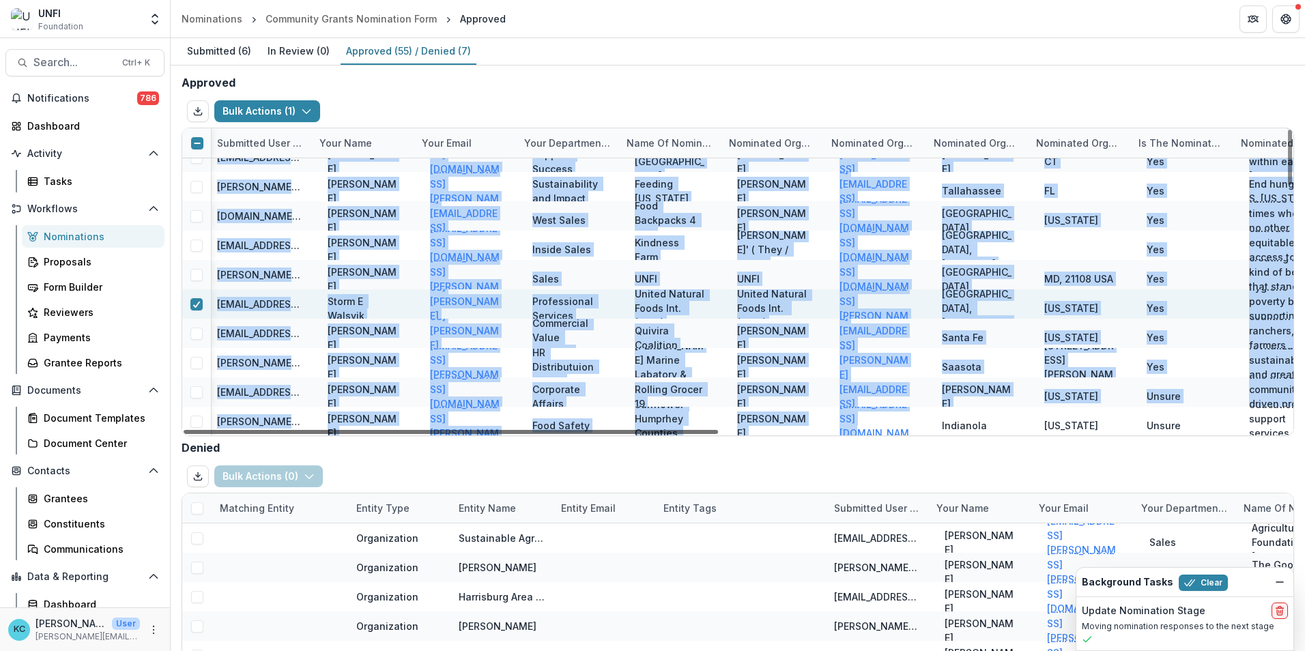
drag, startPoint x: 804, startPoint y: 439, endPoint x: 777, endPoint y: 432, distance: 28.1
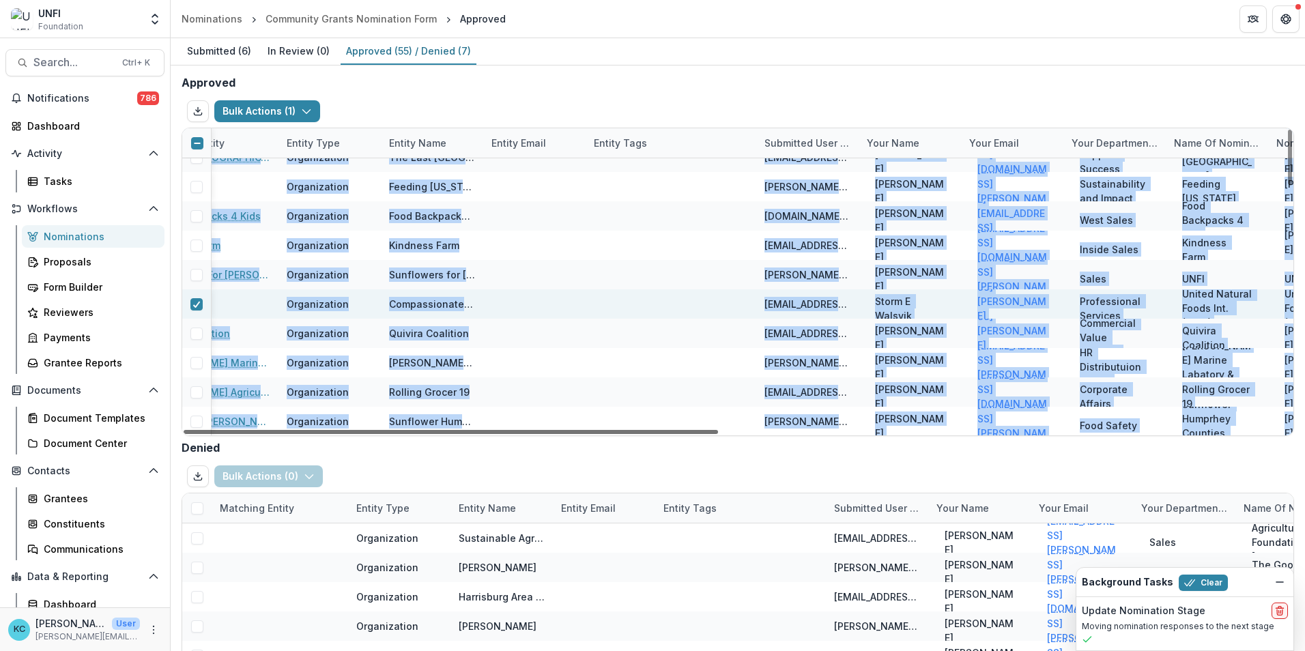
scroll to position [1161, 0]
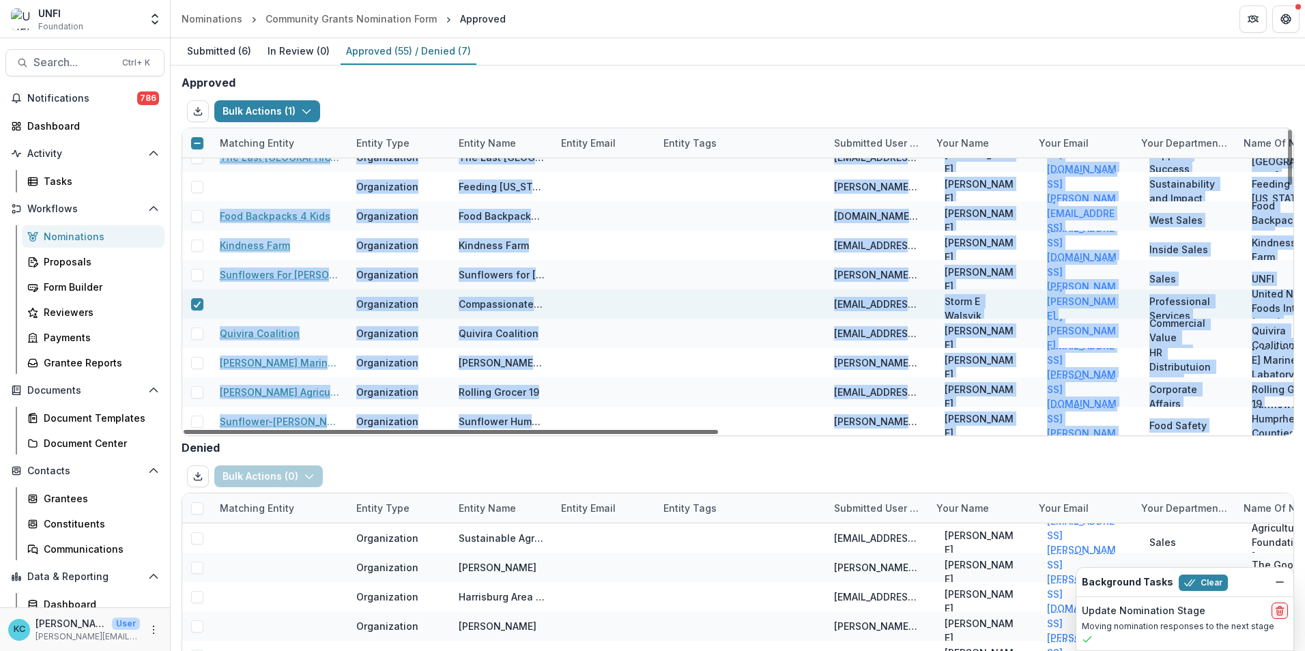
drag, startPoint x: 777, startPoint y: 432, endPoint x: 395, endPoint y: 428, distance: 382.3
click at [395, 430] on div at bounding box center [451, 432] width 535 height 4
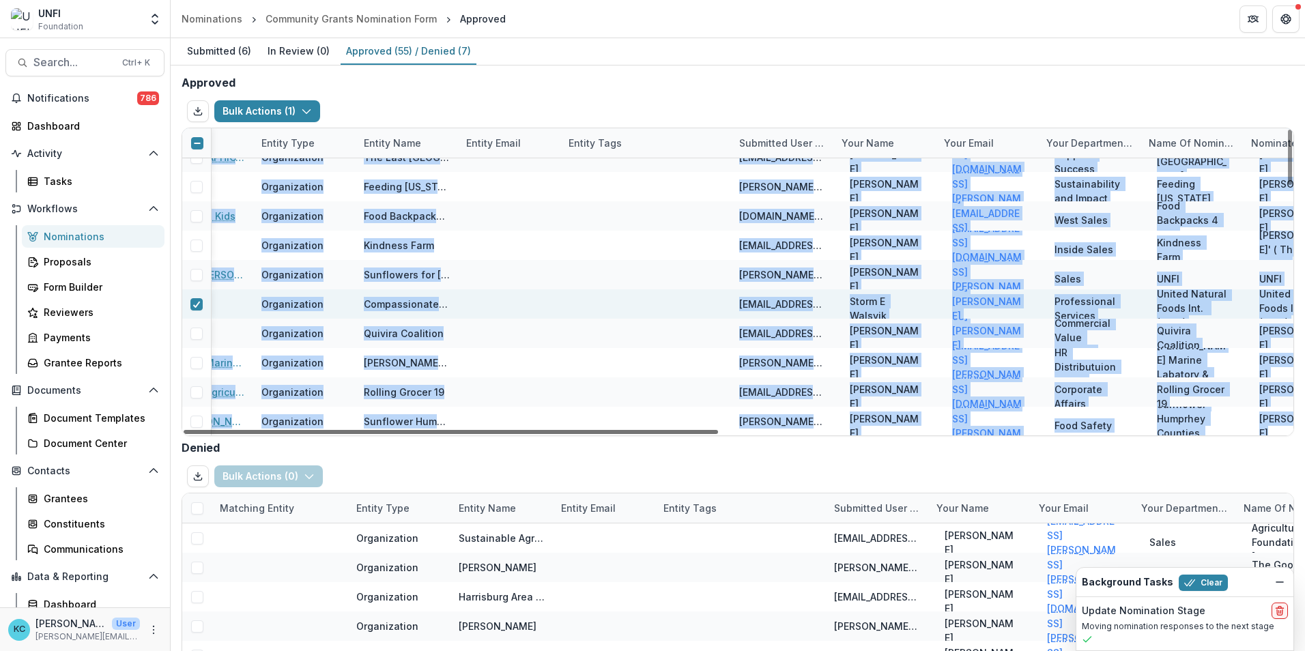
drag, startPoint x: 615, startPoint y: 432, endPoint x: 815, endPoint y: 446, distance: 200.5
click at [718, 434] on div at bounding box center [451, 432] width 535 height 4
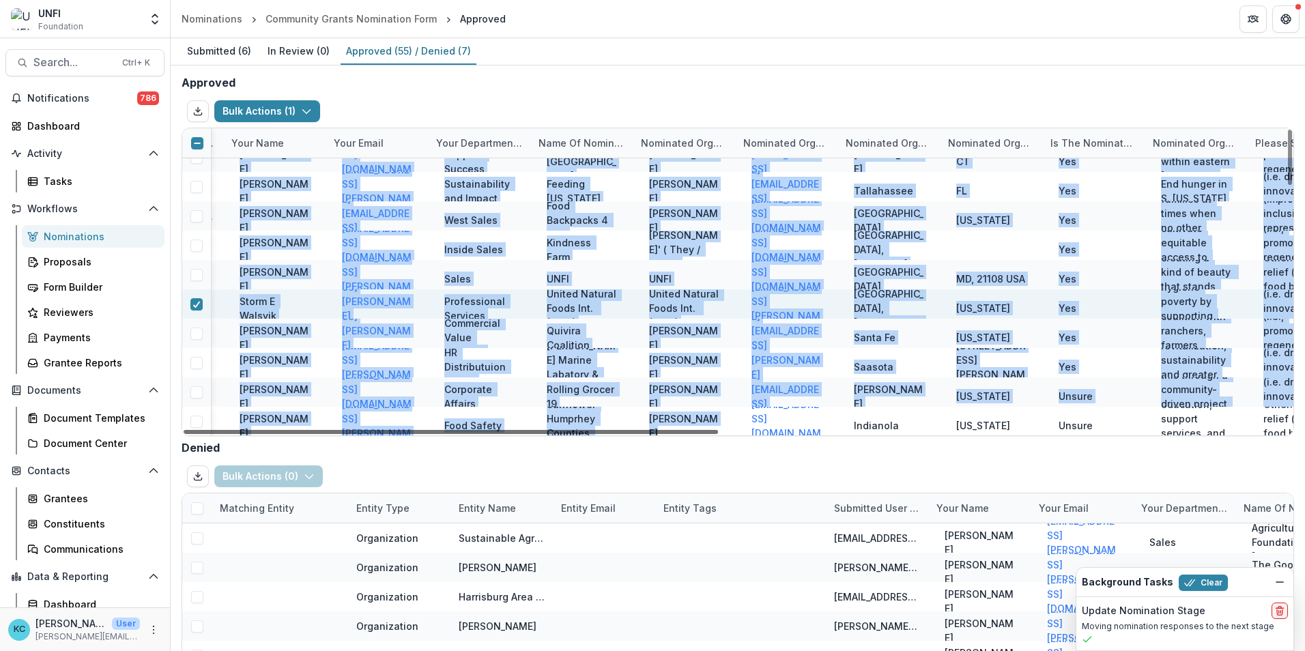
scroll to position [1161, 711]
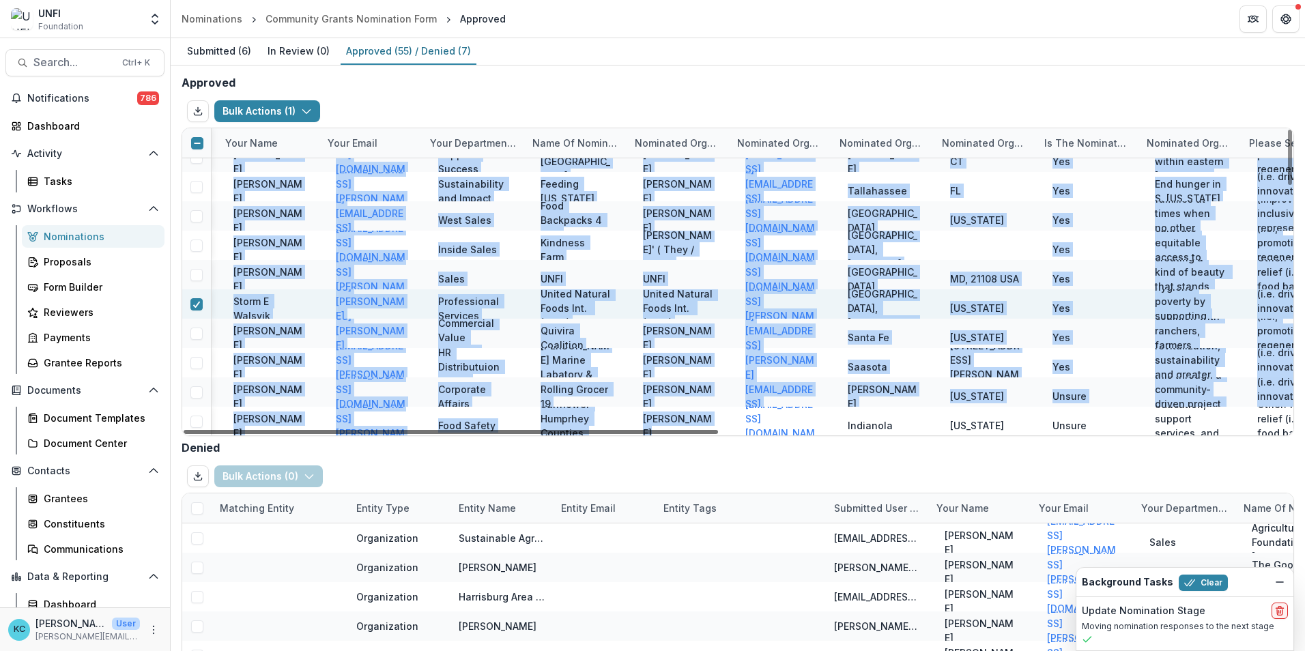
drag, startPoint x: 838, startPoint y: 430, endPoint x: 939, endPoint y: 430, distance: 101.7
click at [718, 430] on div at bounding box center [451, 432] width 535 height 4
click at [831, 307] on div "dawn.ristow@gmail.com" at bounding box center [780, 303] width 102 height 29
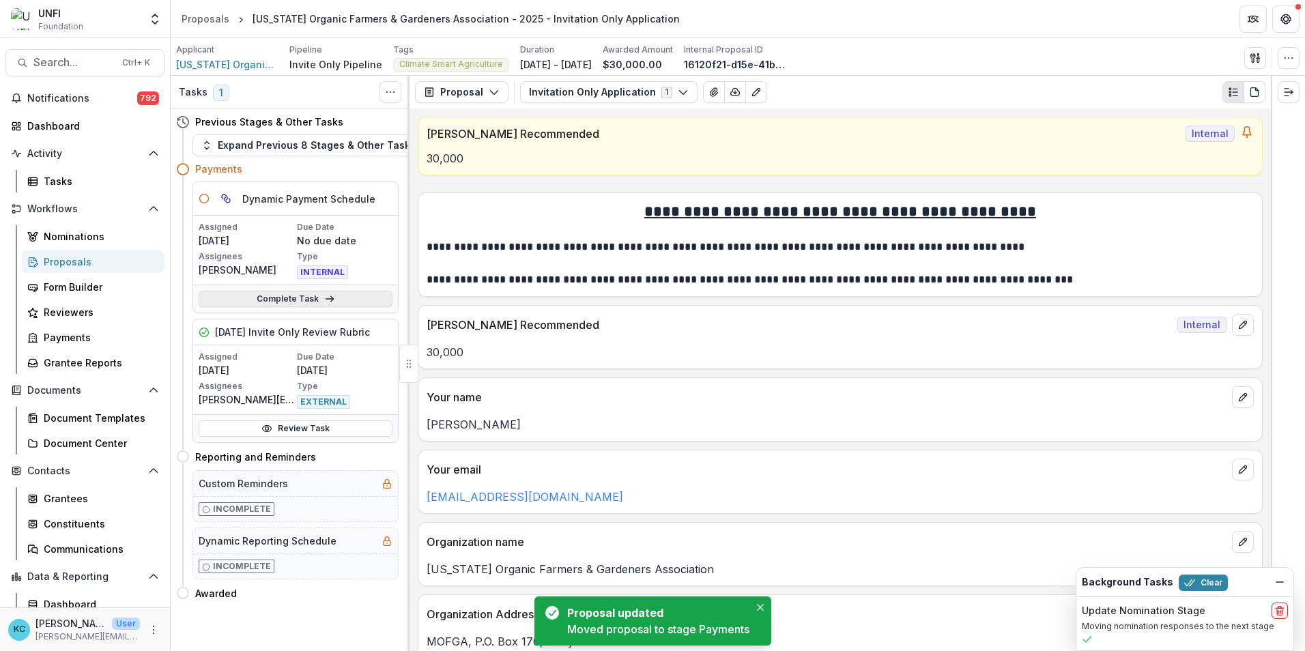
click at [281, 304] on link "Complete Task" at bounding box center [296, 299] width 194 height 16
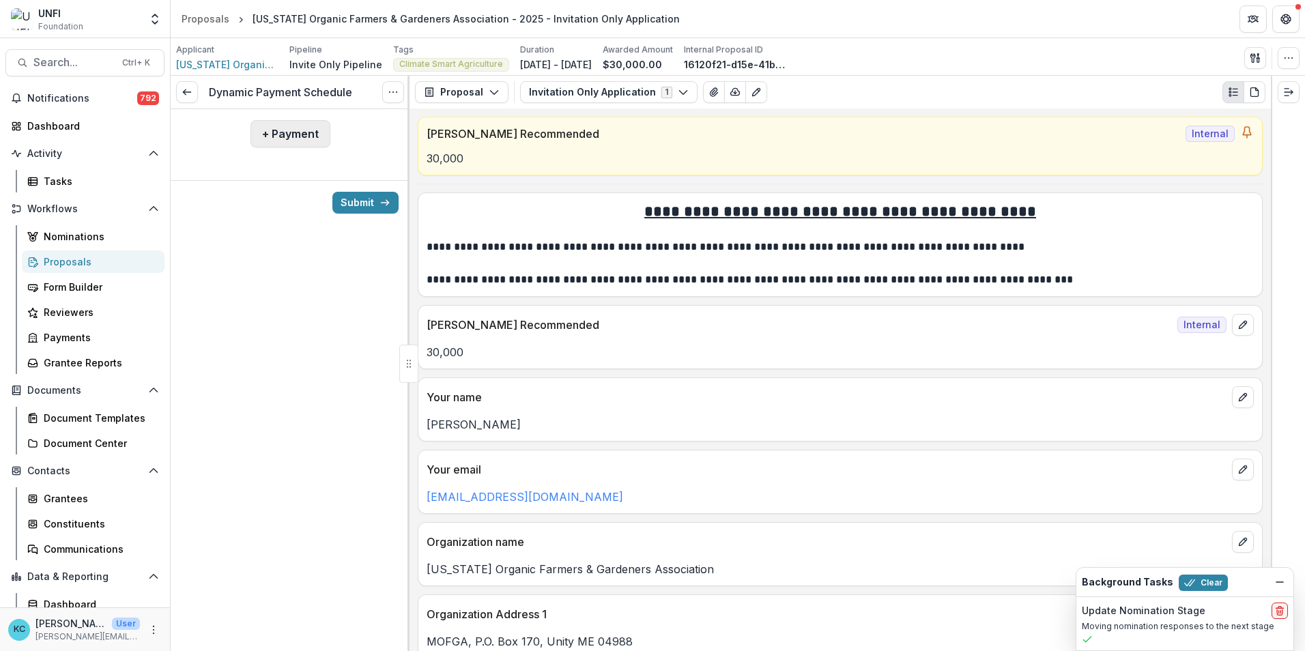
click at [272, 131] on button "+ Payment" at bounding box center [291, 133] width 80 height 27
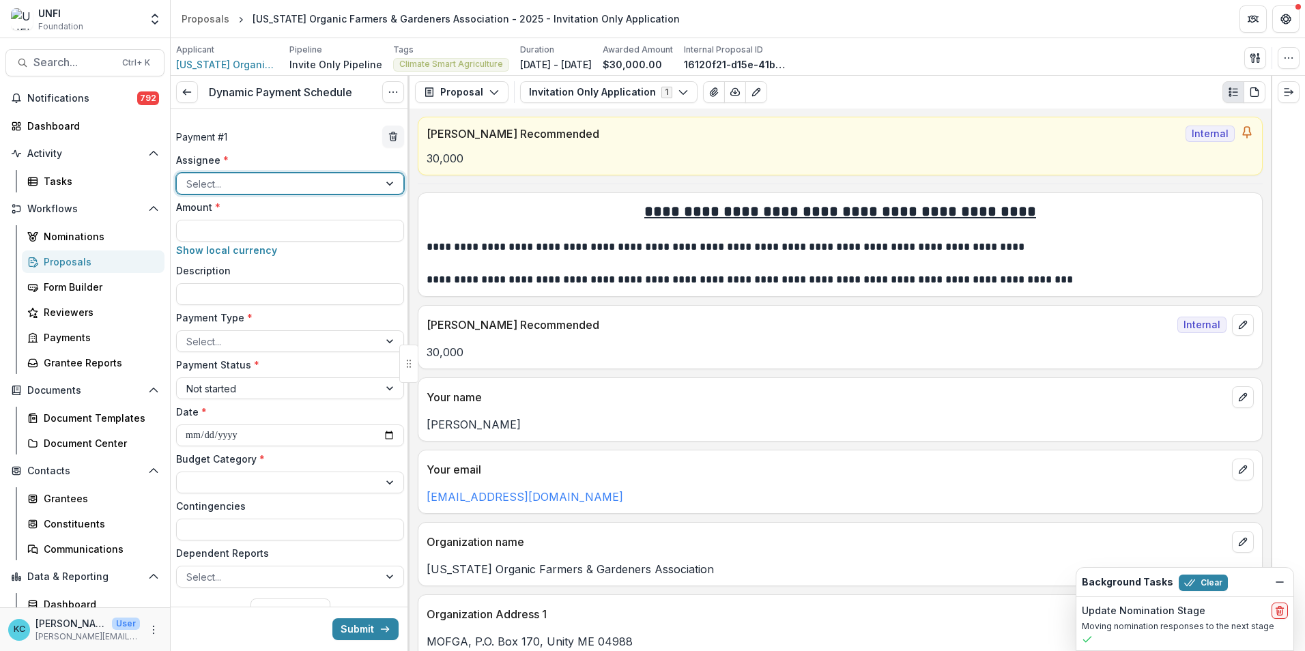
click at [238, 180] on div at bounding box center [277, 183] width 183 height 17
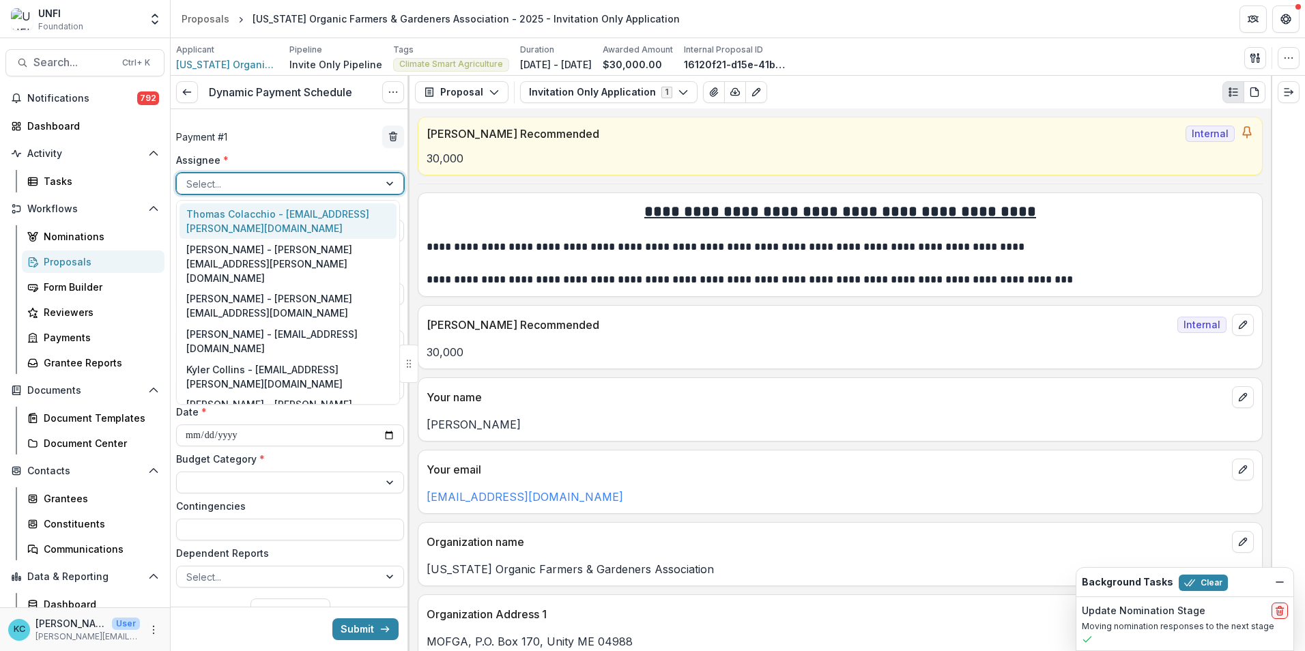
click at [242, 216] on div "Thomas Colacchio - [EMAIL_ADDRESS][PERSON_NAME][DOMAIN_NAME]" at bounding box center [288, 220] width 217 height 35
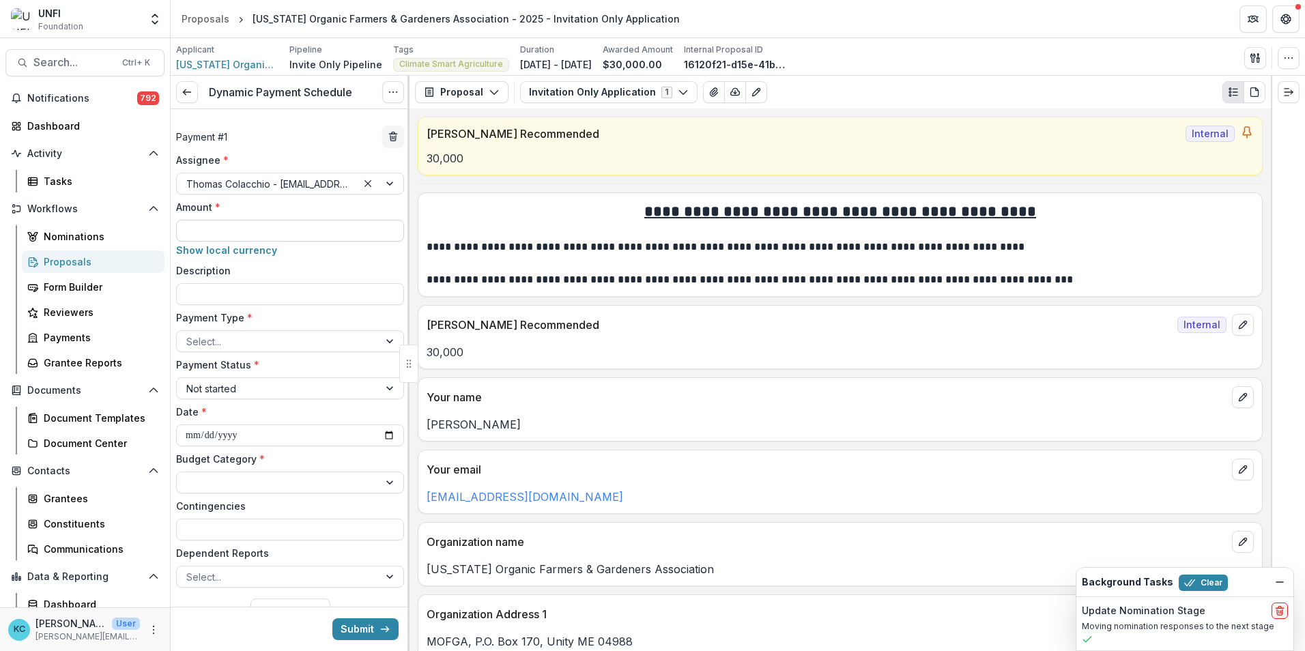
click at [244, 238] on input "Amount *" at bounding box center [290, 231] width 228 height 22
type input "*******"
click at [267, 338] on div at bounding box center [277, 341] width 183 height 17
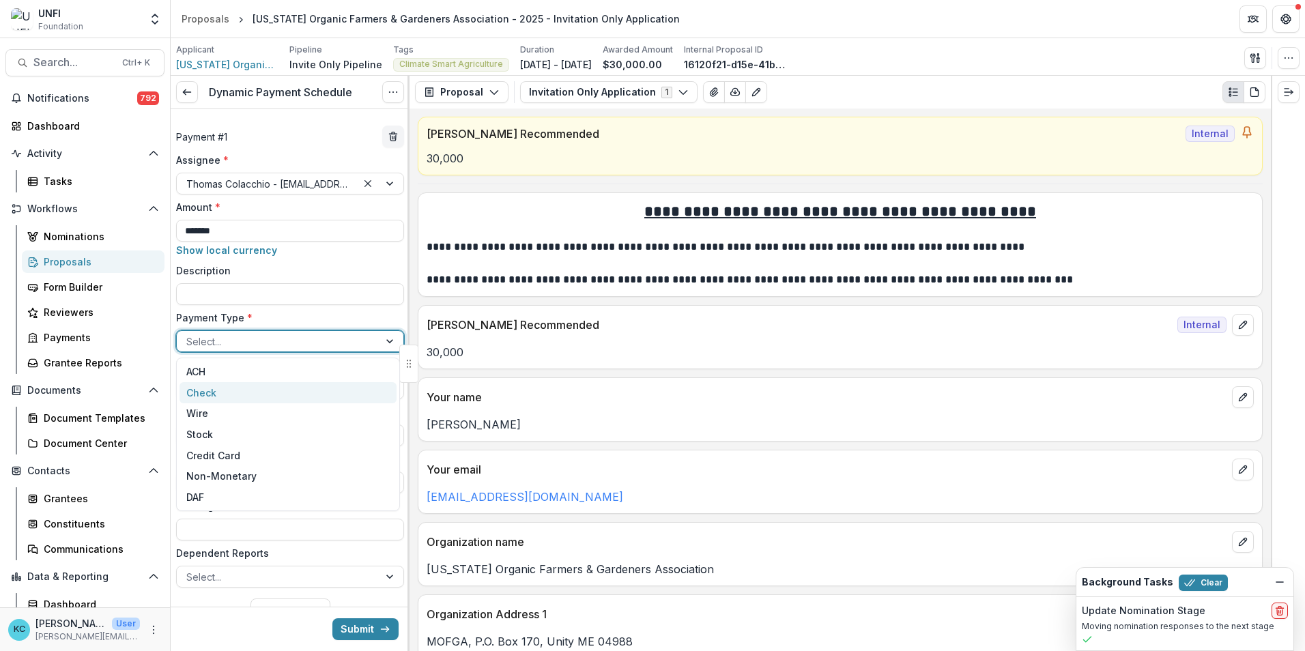
click at [253, 399] on div "Check" at bounding box center [288, 392] width 217 height 21
click at [256, 391] on div at bounding box center [277, 388] width 183 height 17
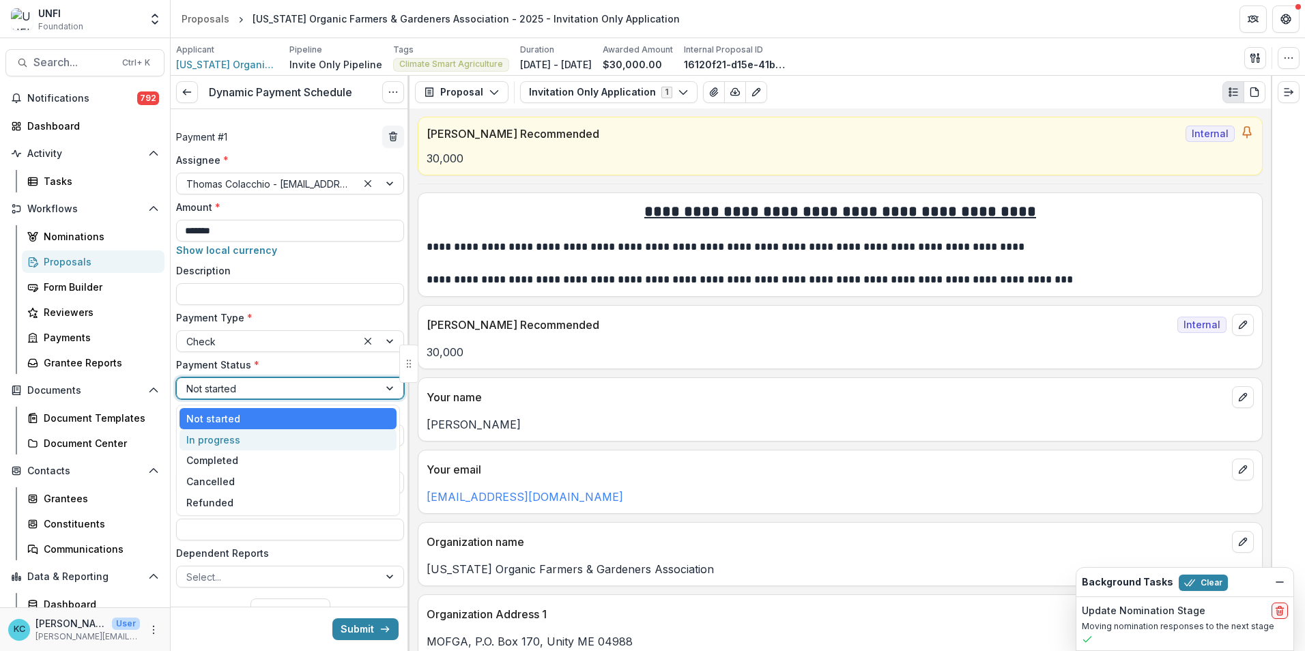
click at [251, 444] on div "In progress" at bounding box center [288, 439] width 217 height 21
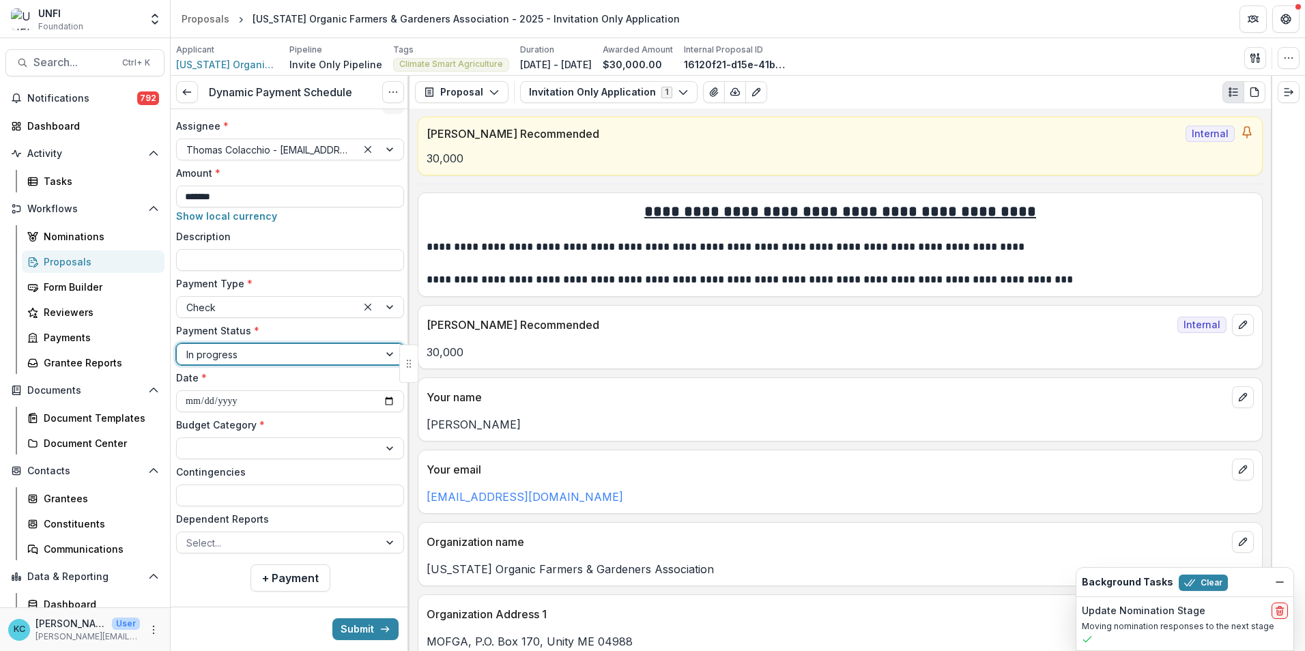
scroll to position [52, 0]
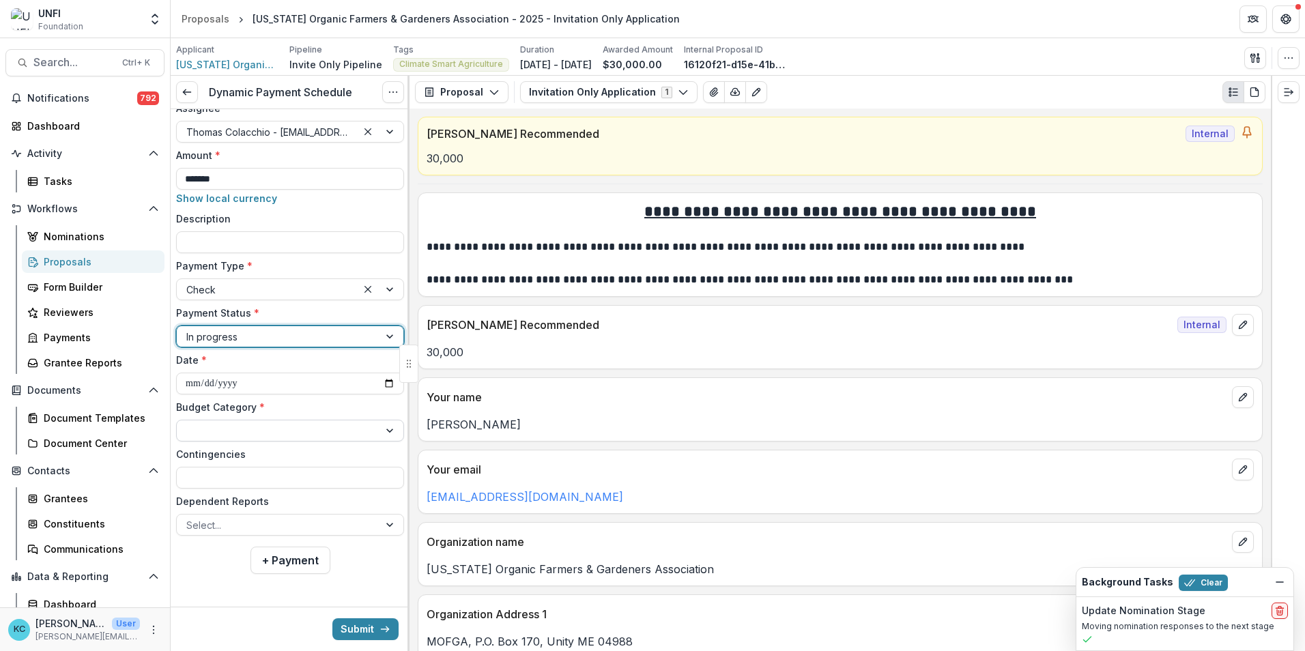
click at [276, 437] on div at bounding box center [277, 431] width 183 height 17
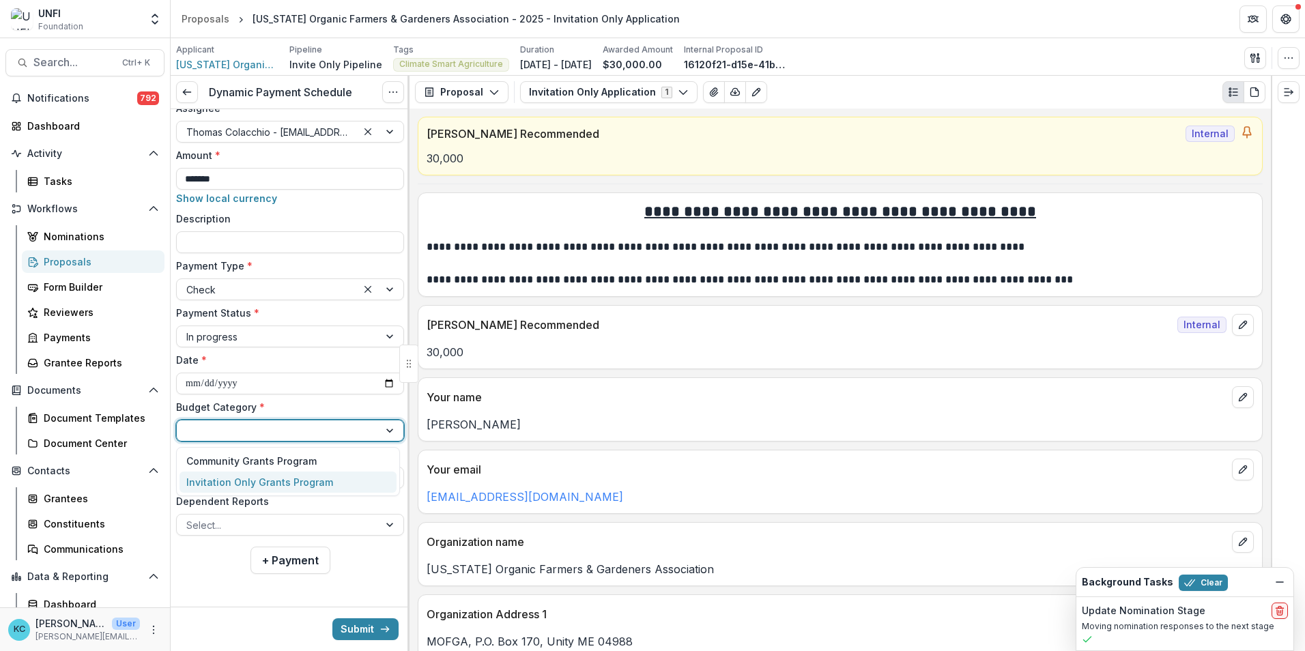
click at [261, 475] on div "Invitation Only Grants Program" at bounding box center [259, 482] width 147 height 14
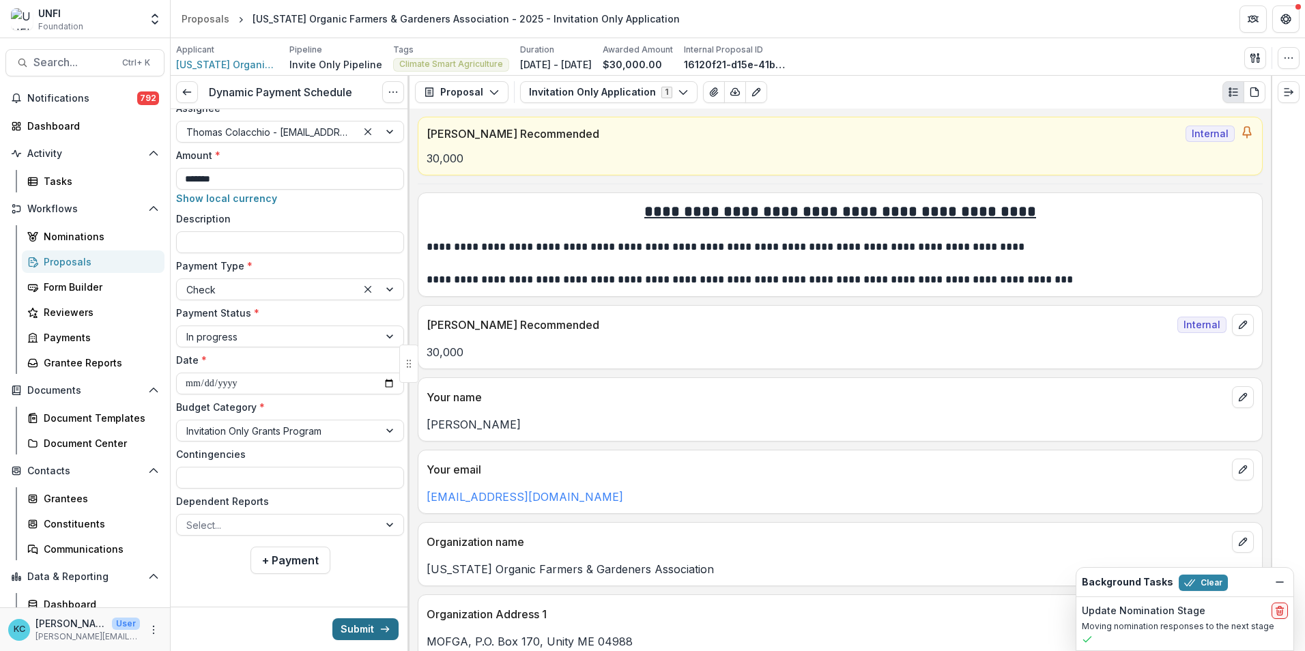
click at [345, 629] on button "Submit" at bounding box center [365, 630] width 66 height 22
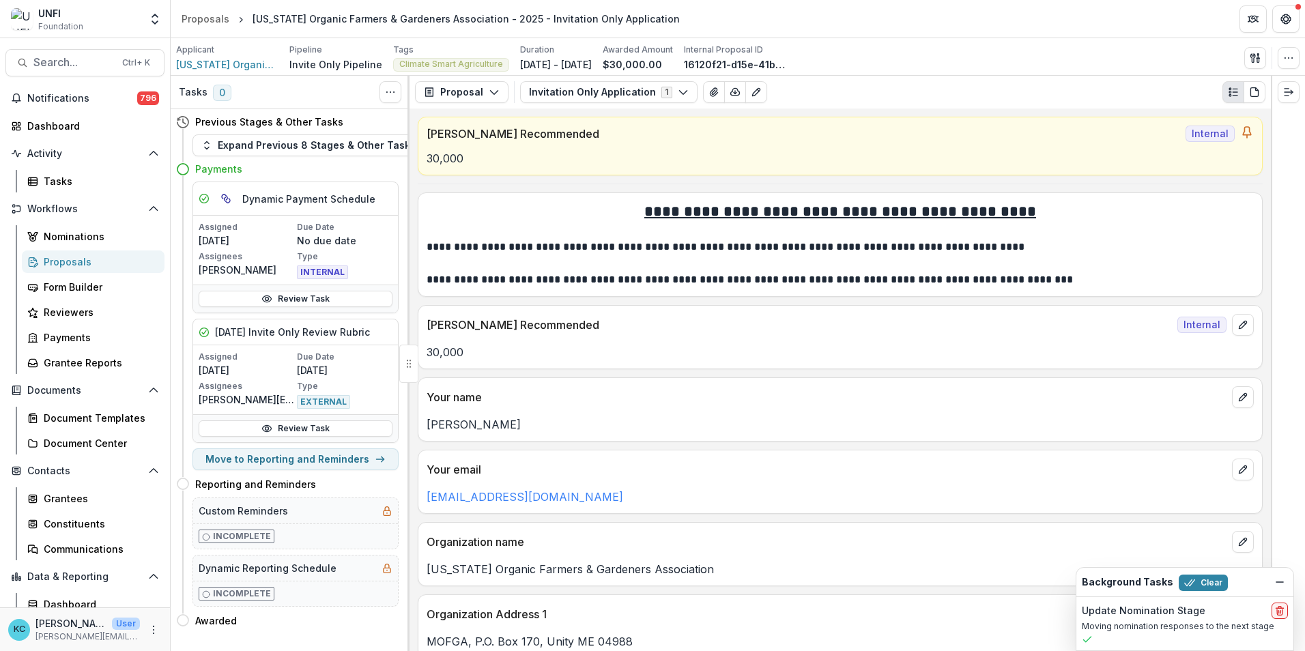
click at [84, 257] on div "Proposals" at bounding box center [99, 262] width 110 height 14
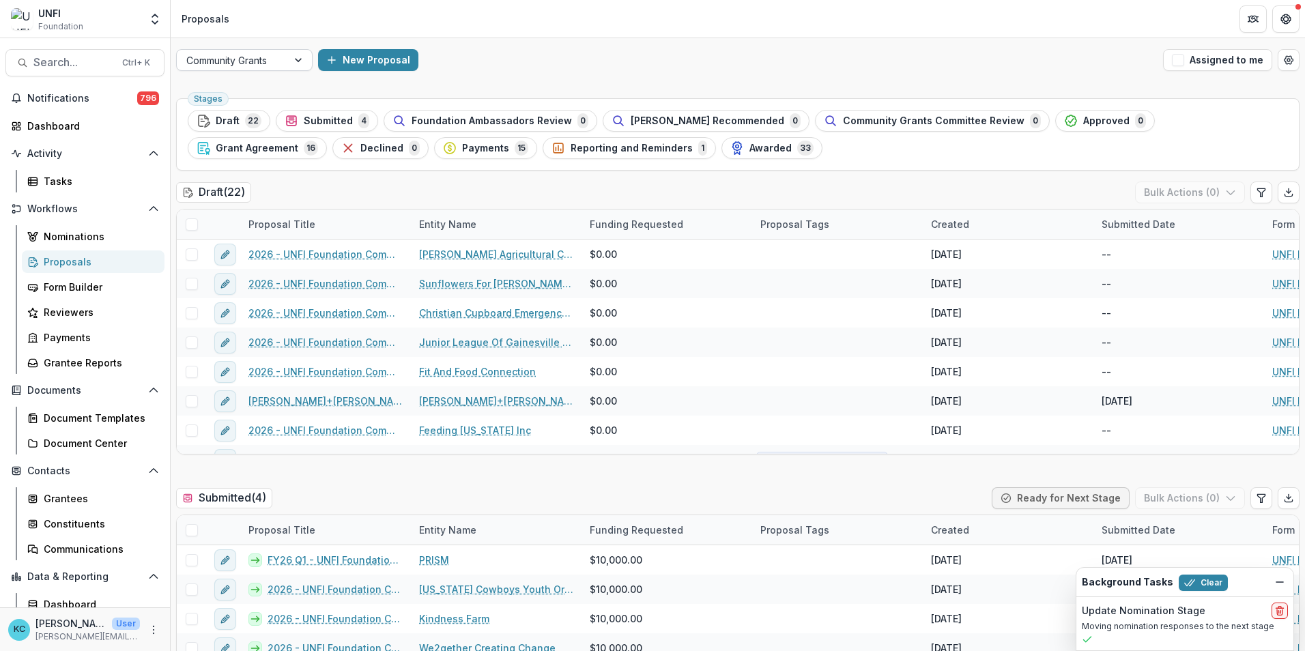
click at [285, 58] on div "Community Grants" at bounding box center [232, 61] width 111 height 20
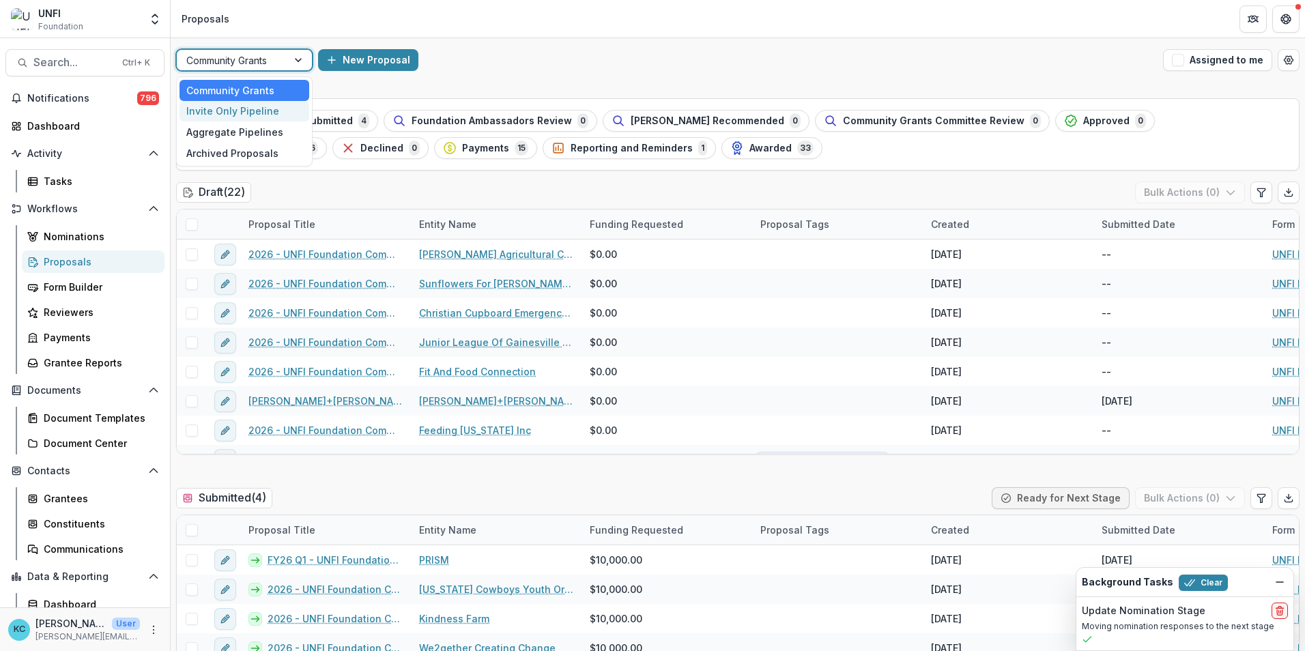
click at [253, 110] on div "Invite Only Pipeline" at bounding box center [245, 111] width 130 height 21
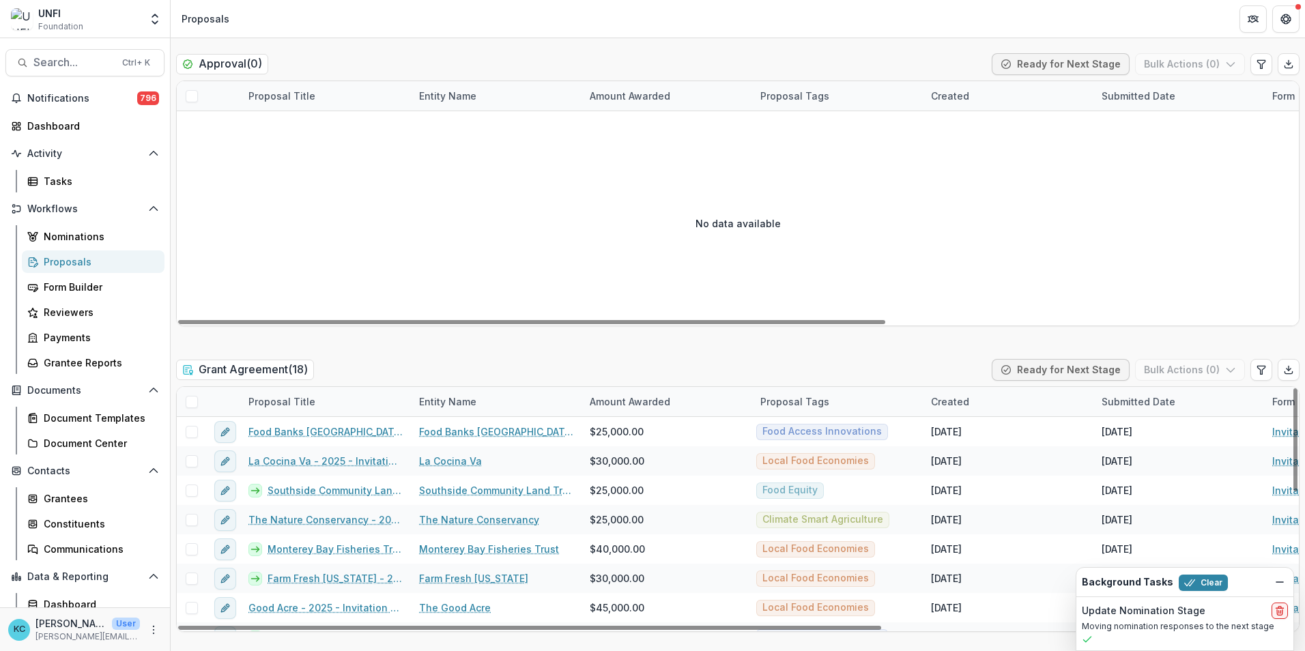
scroll to position [1911, 0]
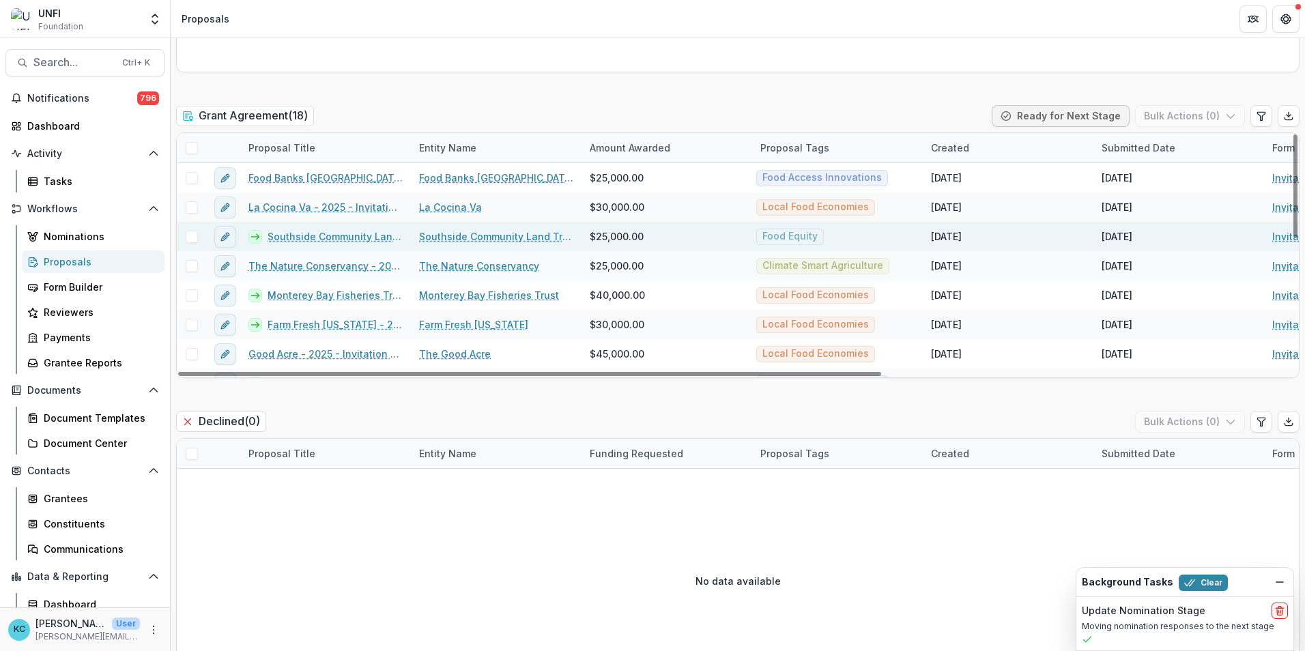
click at [346, 239] on link "Southside Community Land Trust - 2025 - Invitation Only Application" at bounding box center [335, 236] width 135 height 14
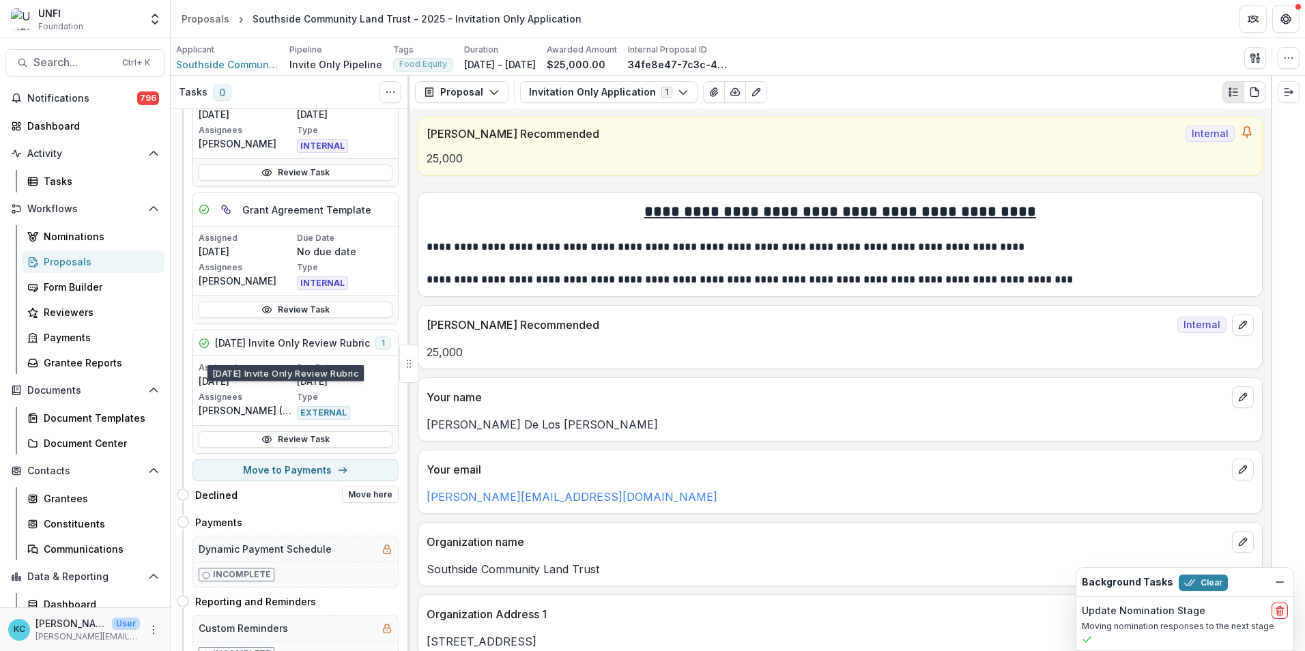
scroll to position [273, 0]
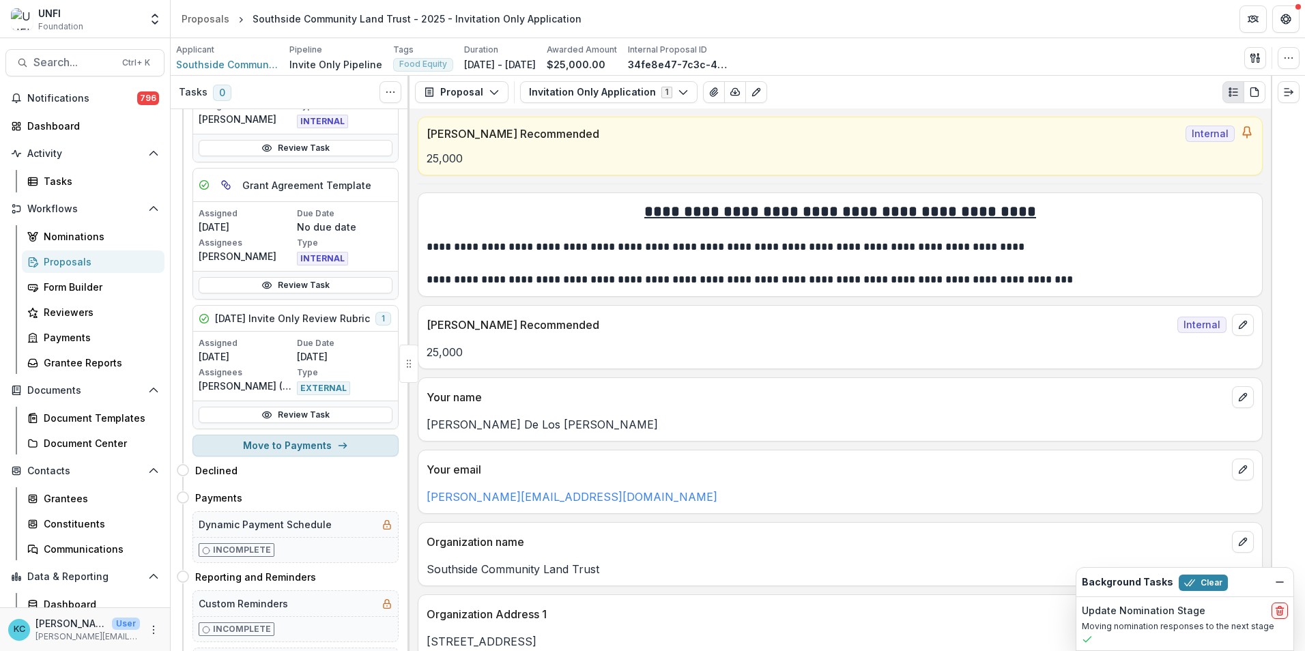
click at [298, 450] on button "Move to Payments" at bounding box center [296, 446] width 206 height 22
select select "********"
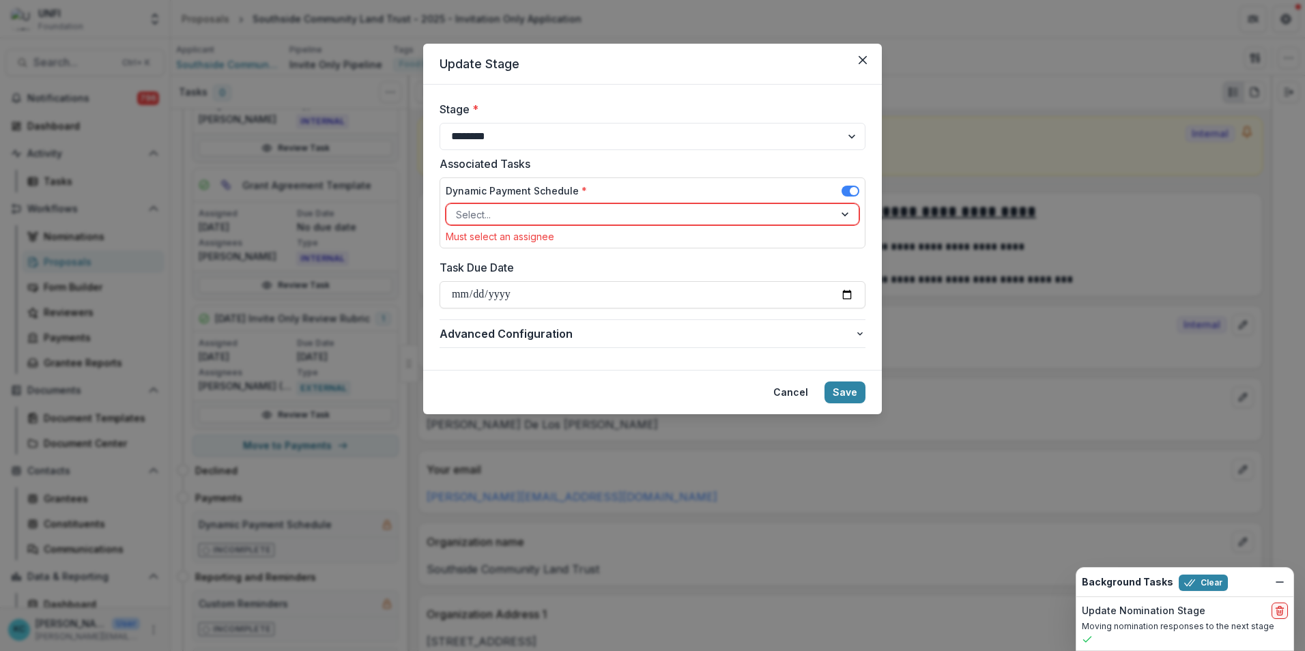
click at [497, 210] on div at bounding box center [640, 214] width 369 height 17
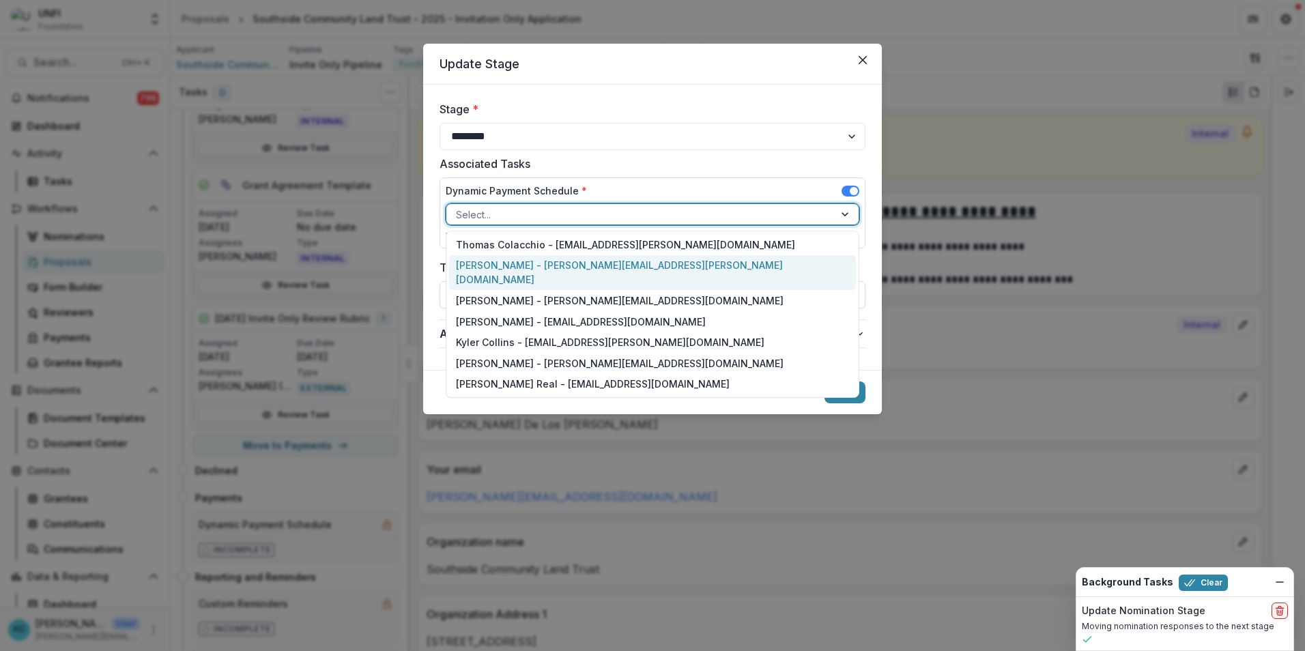
click at [515, 268] on div "[PERSON_NAME] - [PERSON_NAME][EMAIL_ADDRESS][PERSON_NAME][DOMAIN_NAME]" at bounding box center [652, 272] width 407 height 35
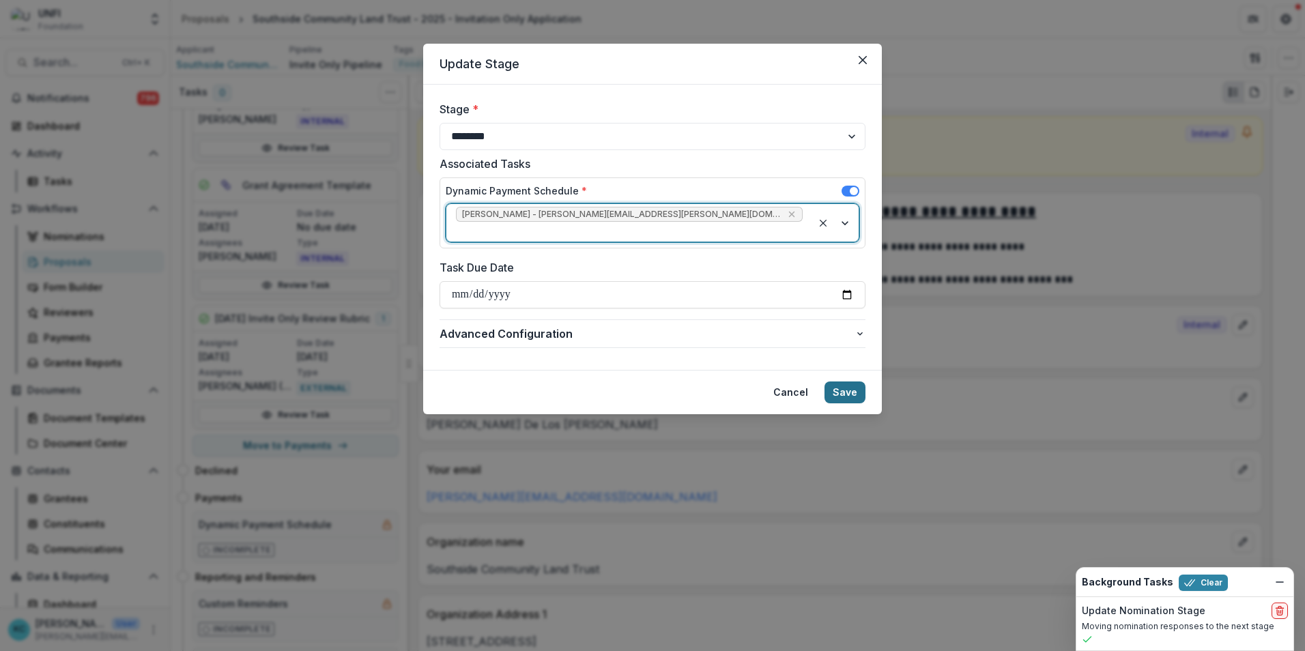
click at [857, 382] on button "Save" at bounding box center [845, 393] width 41 height 22
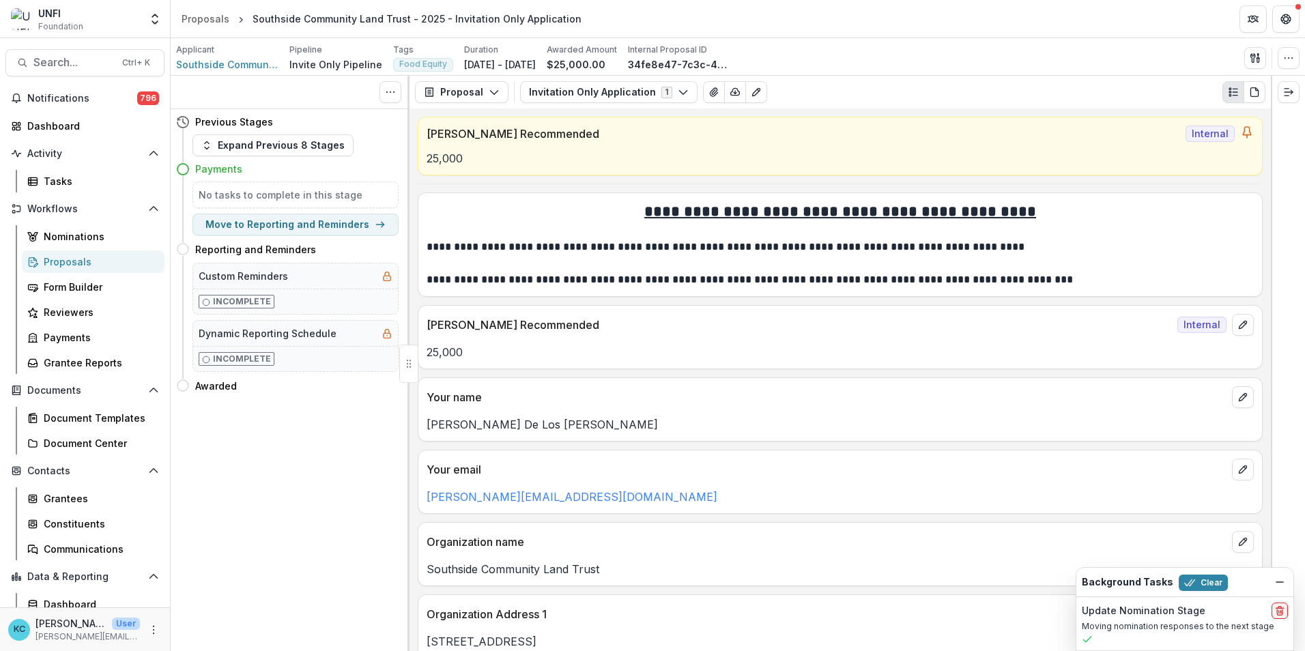
scroll to position [0, 0]
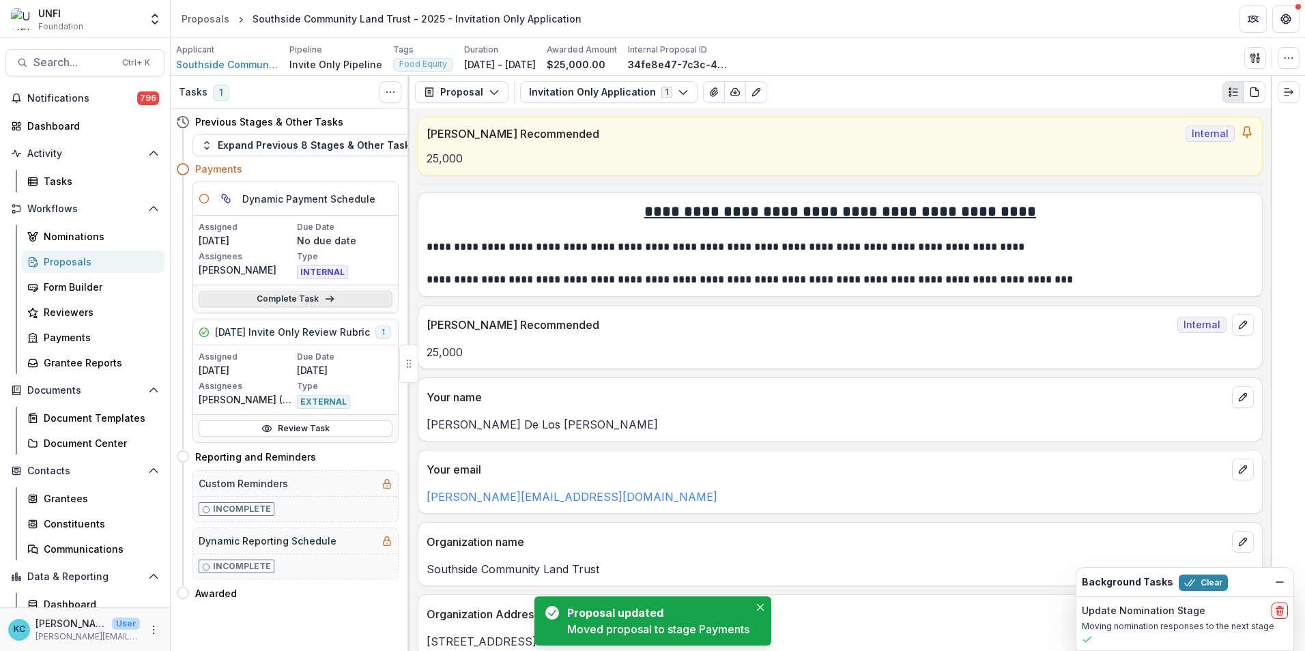
click at [304, 298] on link "Complete Task" at bounding box center [296, 299] width 194 height 16
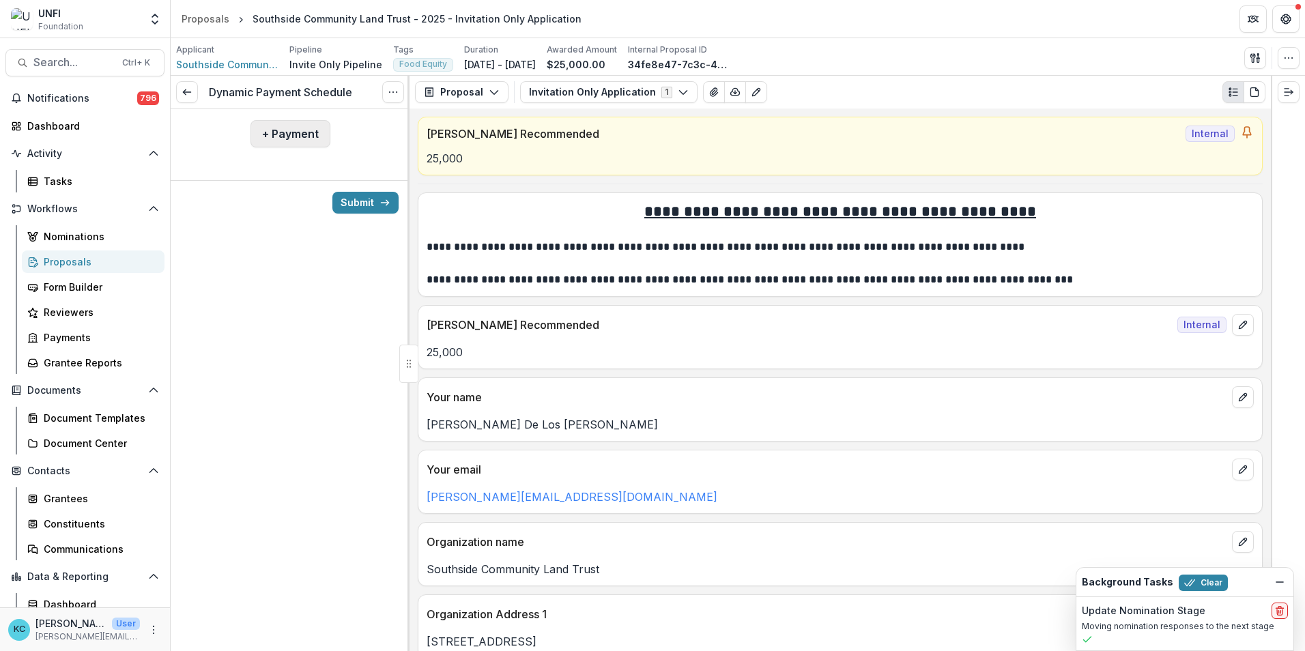
click at [288, 127] on button "+ Payment" at bounding box center [291, 133] width 80 height 27
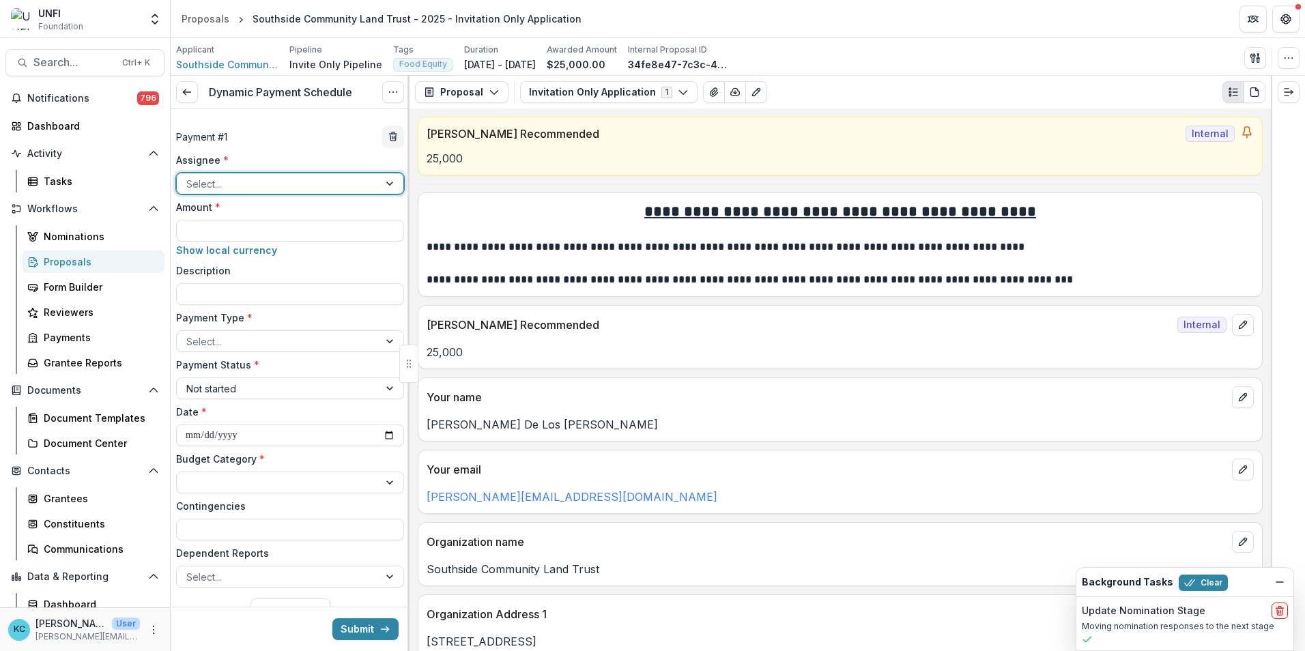
click at [263, 184] on div at bounding box center [277, 183] width 183 height 17
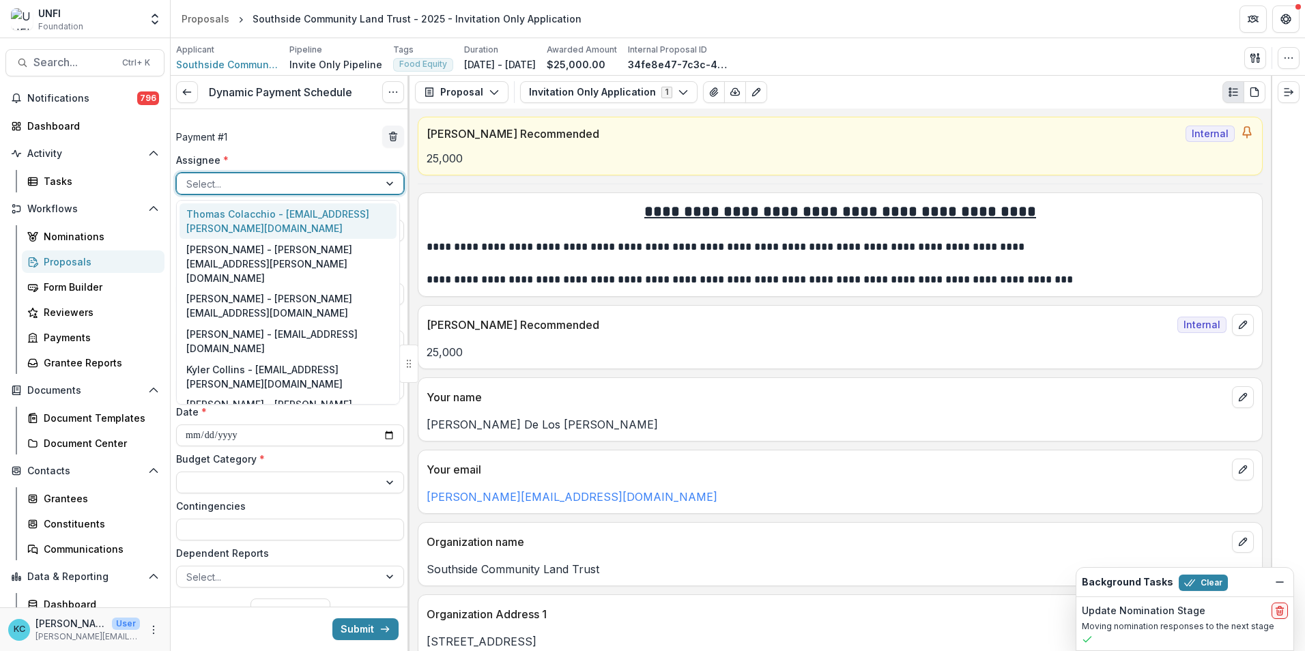
click at [259, 223] on div "Thomas Colacchio - [EMAIL_ADDRESS][PERSON_NAME][DOMAIN_NAME]" at bounding box center [288, 220] width 217 height 35
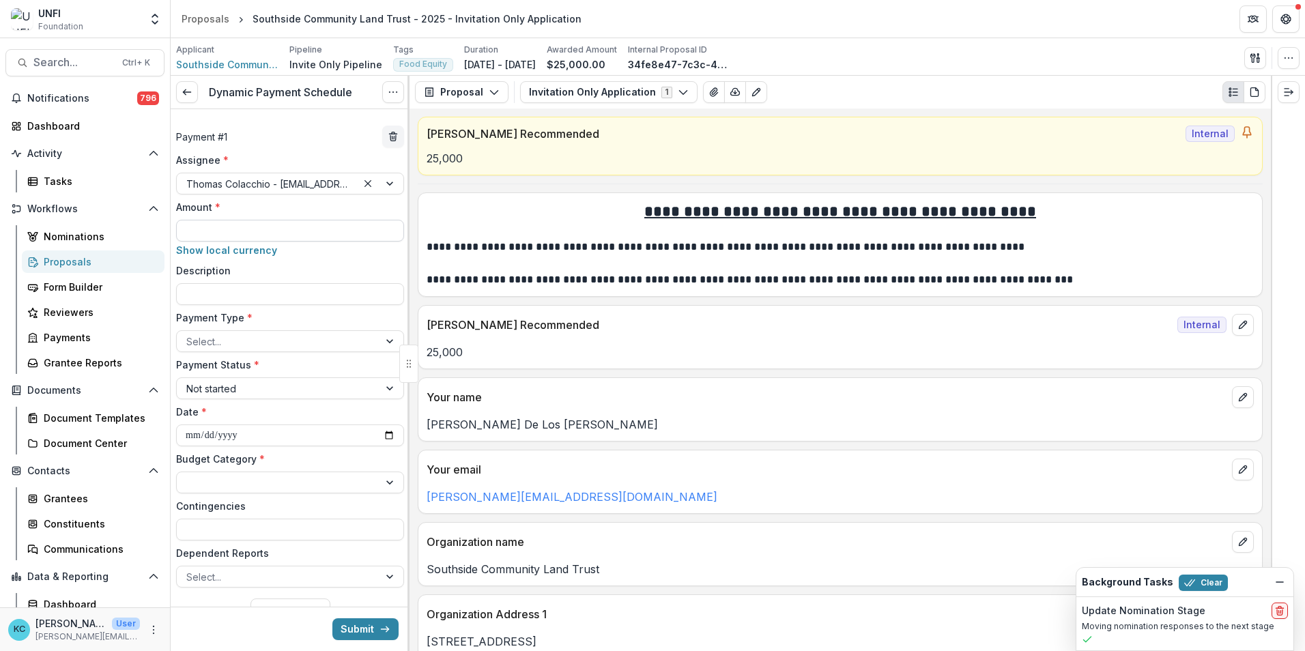
click at [259, 223] on input "Amount *" at bounding box center [290, 231] width 228 height 22
type input "*******"
click at [262, 339] on div at bounding box center [277, 341] width 183 height 17
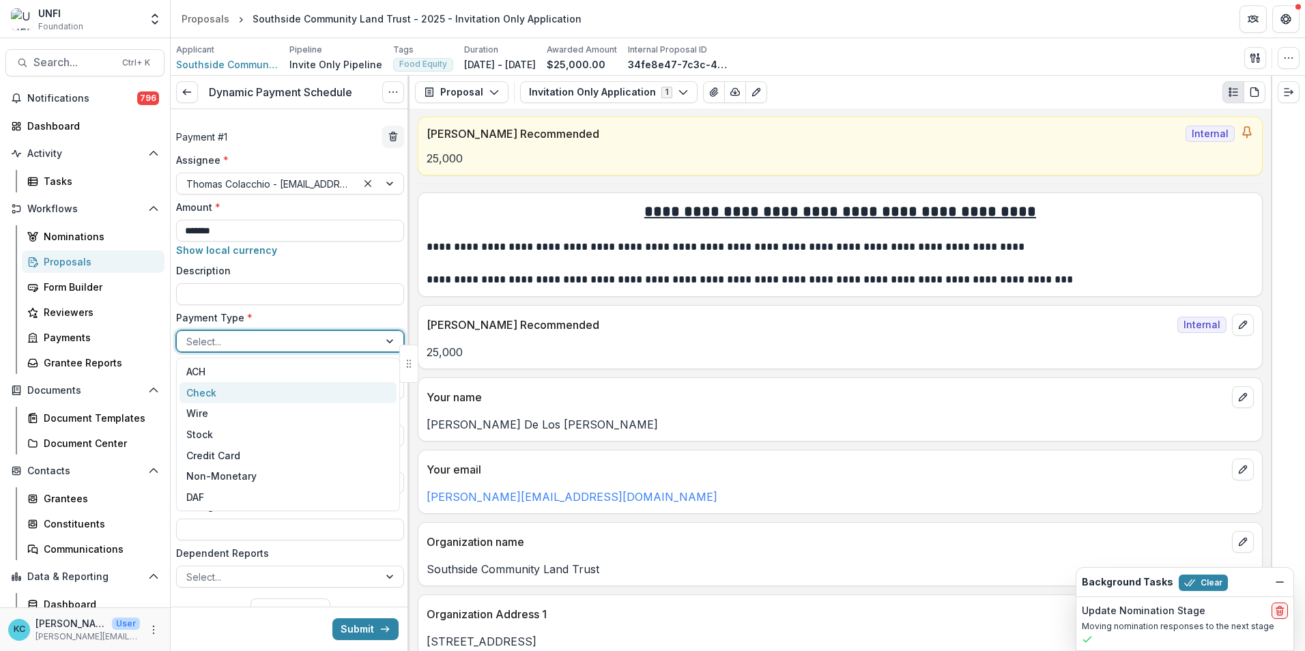
click at [234, 394] on div "Check" at bounding box center [288, 392] width 217 height 21
drag, startPoint x: 245, startPoint y: 386, endPoint x: 248, endPoint y: 393, distance: 8.2
click at [246, 386] on div at bounding box center [277, 388] width 183 height 17
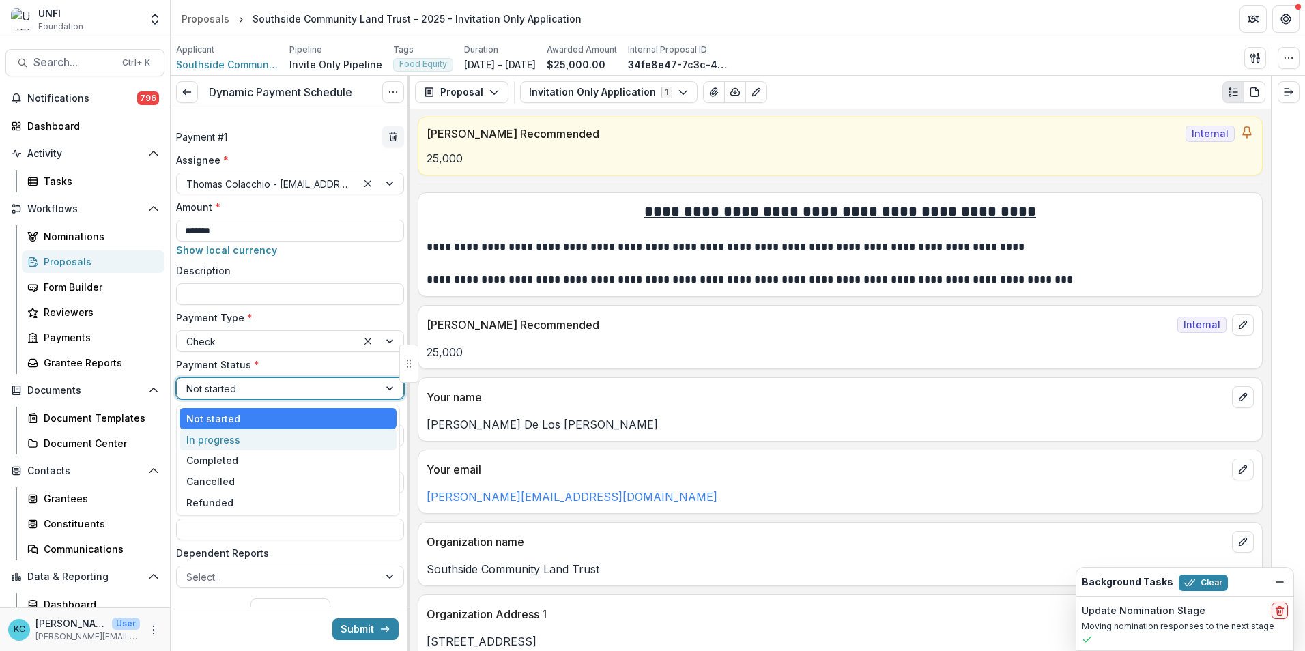
click at [245, 439] on div "In progress" at bounding box center [288, 439] width 217 height 21
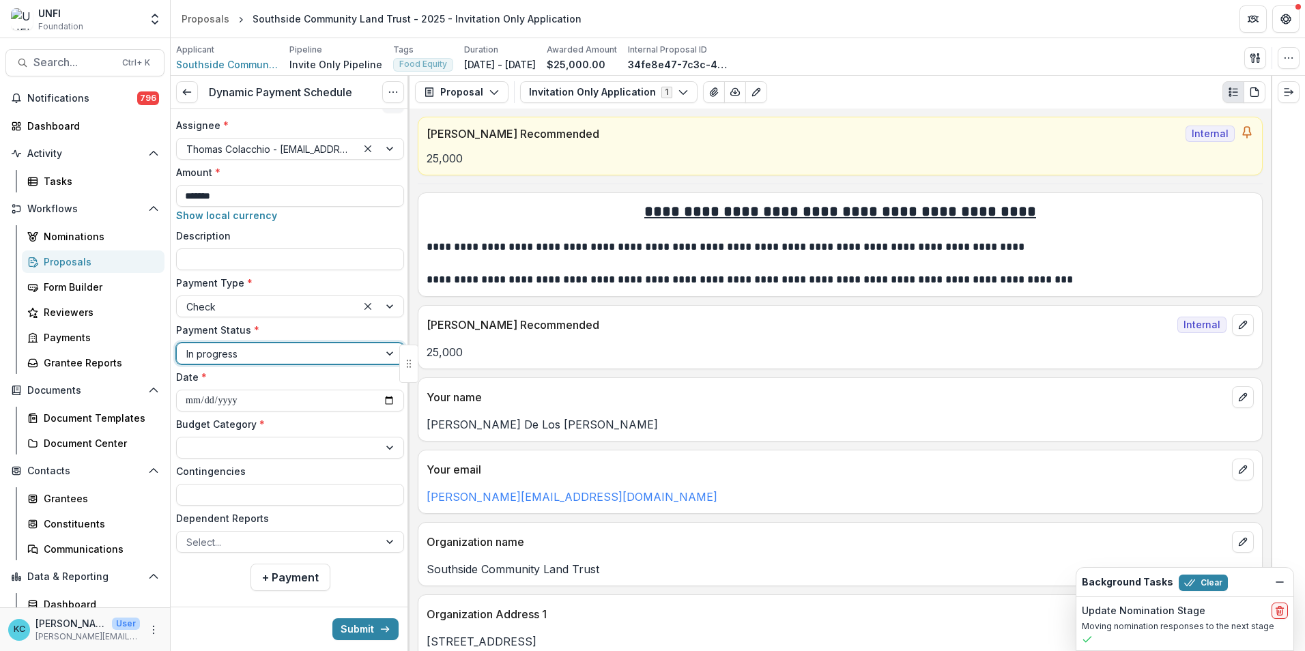
scroll to position [52, 0]
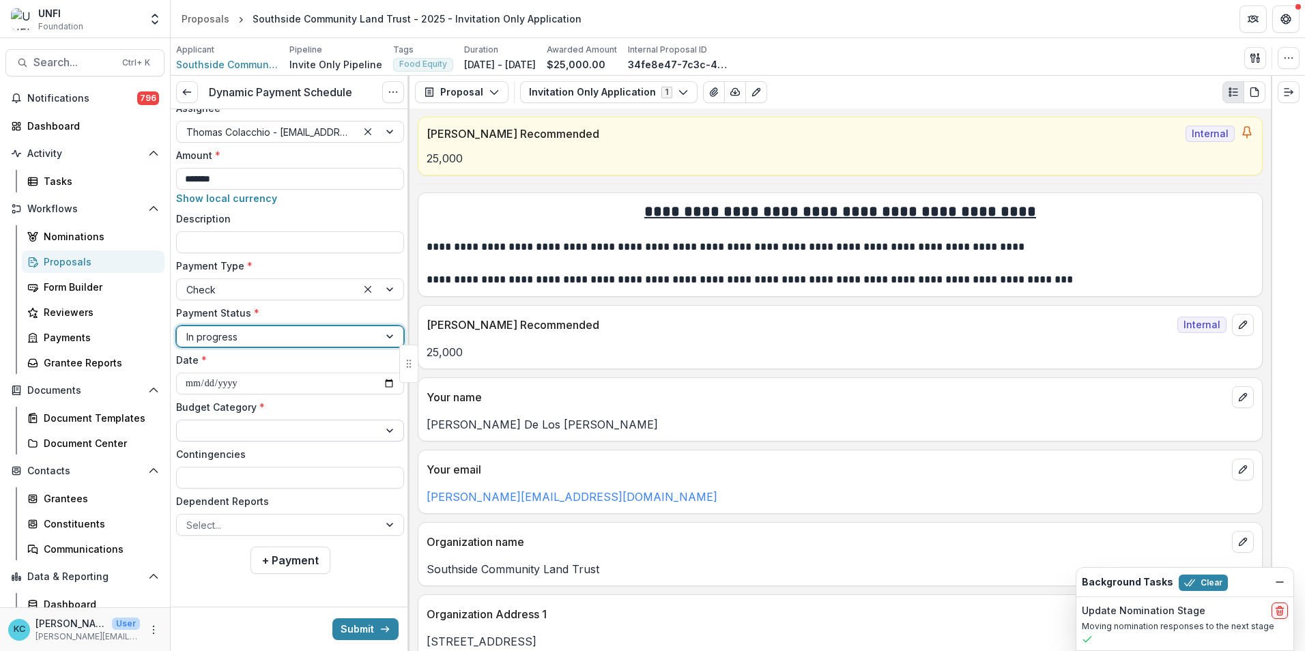
click at [286, 435] on div at bounding box center [277, 431] width 183 height 17
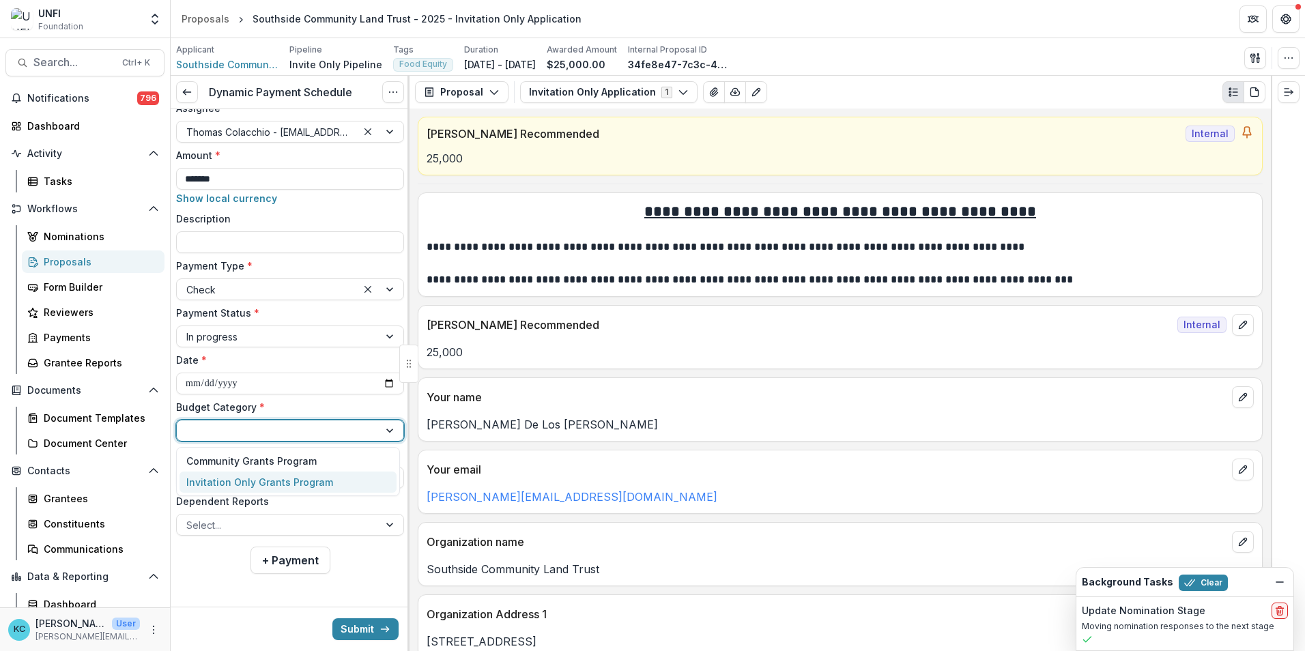
click at [279, 482] on div "Invitation Only Grants Program" at bounding box center [259, 482] width 147 height 14
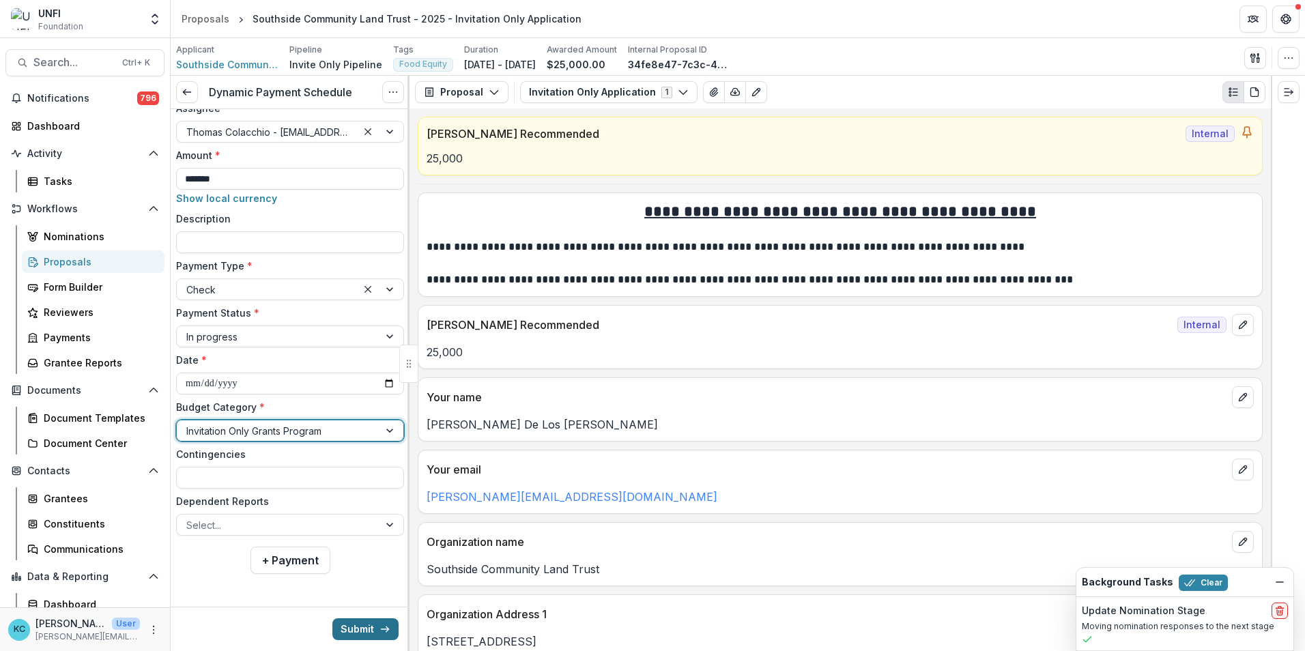
click at [358, 632] on button "Submit" at bounding box center [365, 630] width 66 height 22
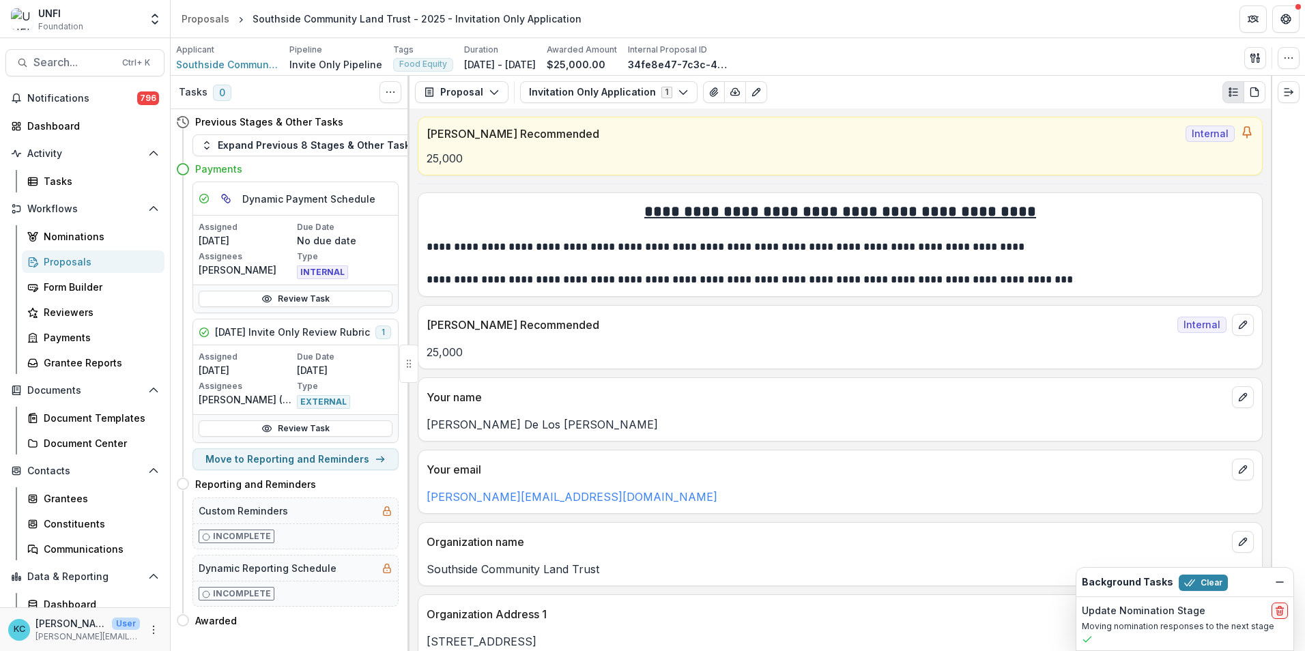
click at [52, 260] on div "Proposals" at bounding box center [99, 262] width 110 height 14
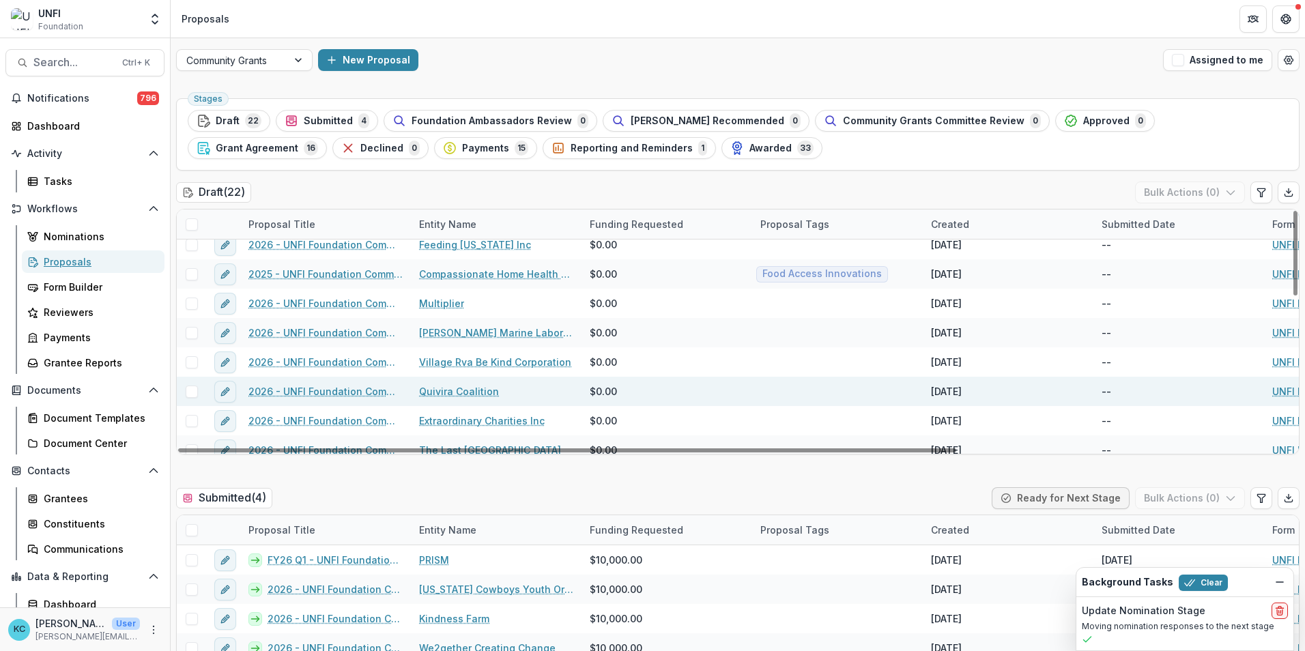
scroll to position [205, 0]
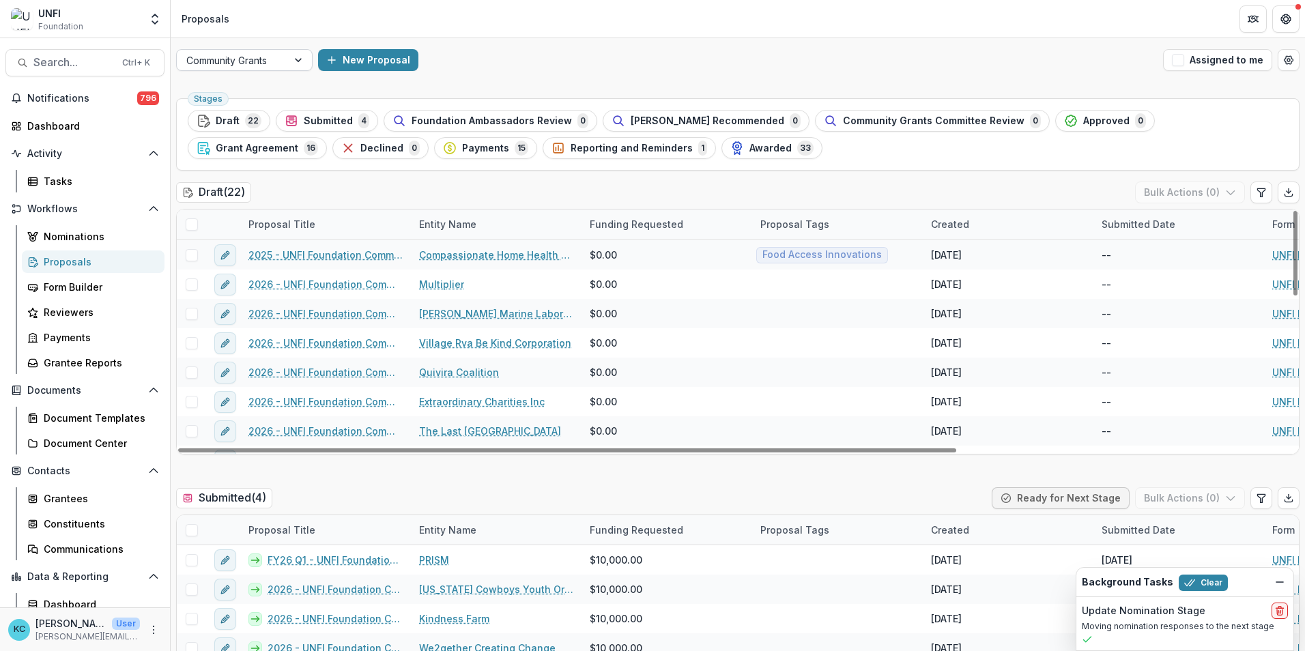
click at [286, 63] on div "Community Grants" at bounding box center [232, 61] width 111 height 20
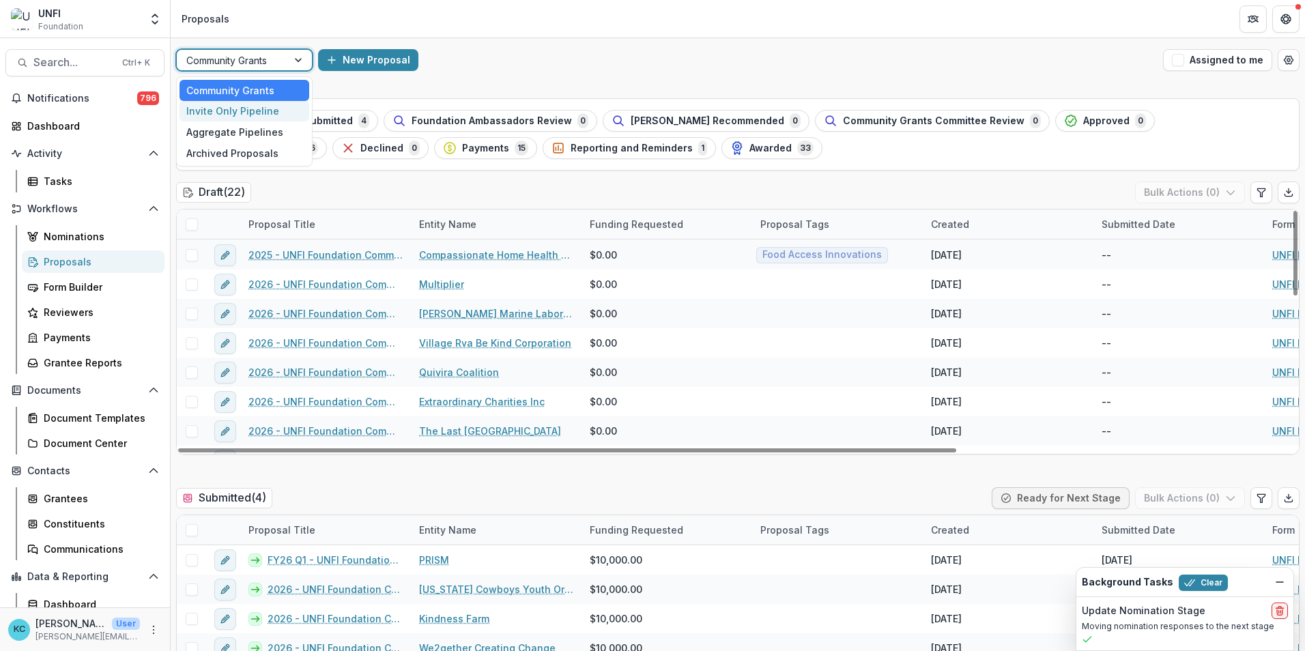
click at [260, 112] on div "Invite Only Pipeline" at bounding box center [245, 111] width 130 height 21
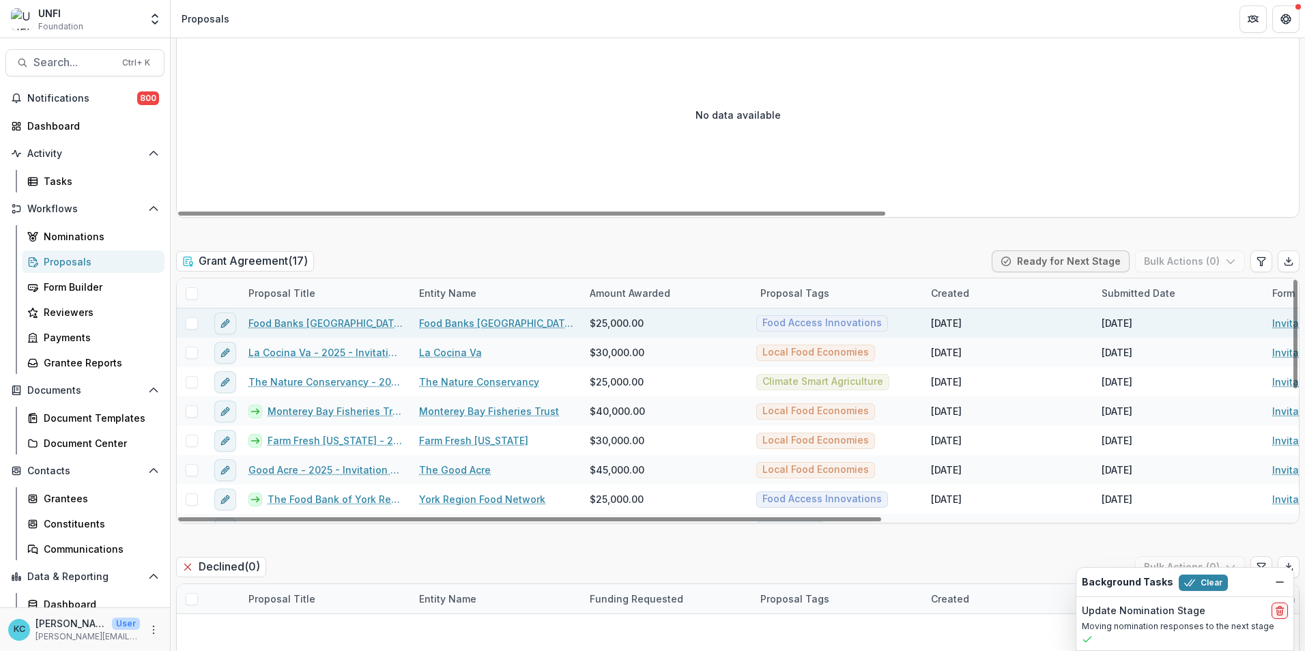
scroll to position [1843, 0]
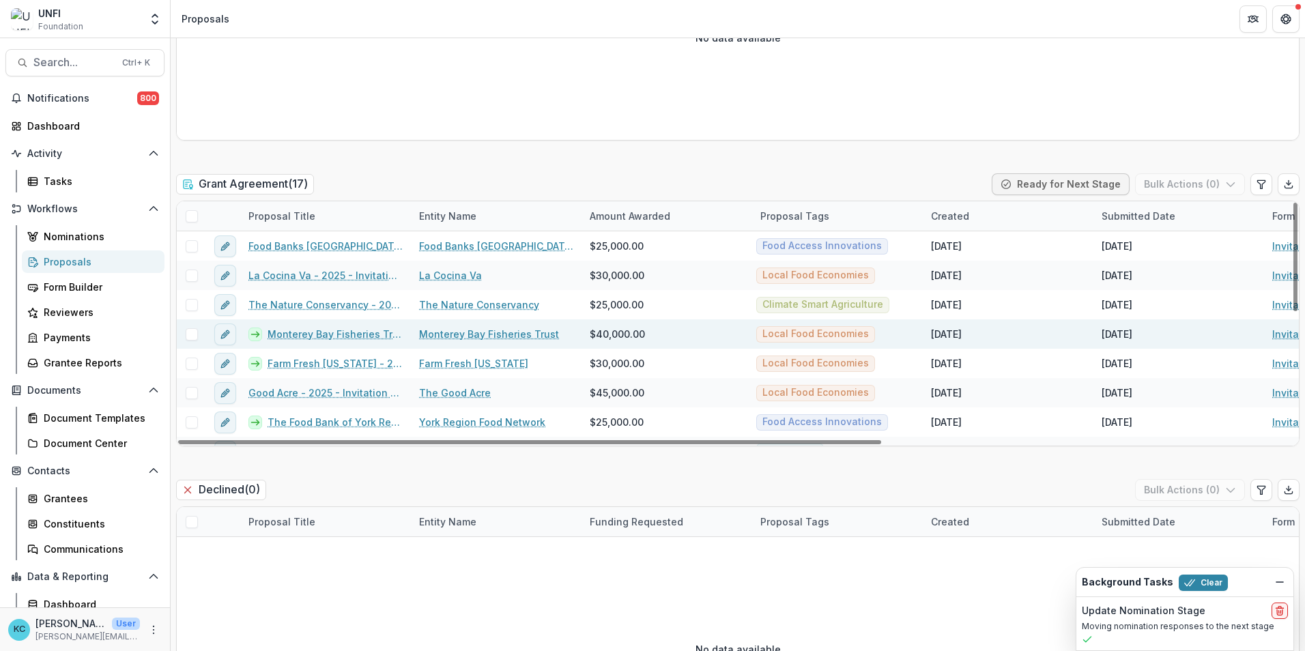
click at [329, 337] on link "Monterey Bay Fisheries Trust - 2025 - Invitation Only Application" at bounding box center [335, 334] width 135 height 14
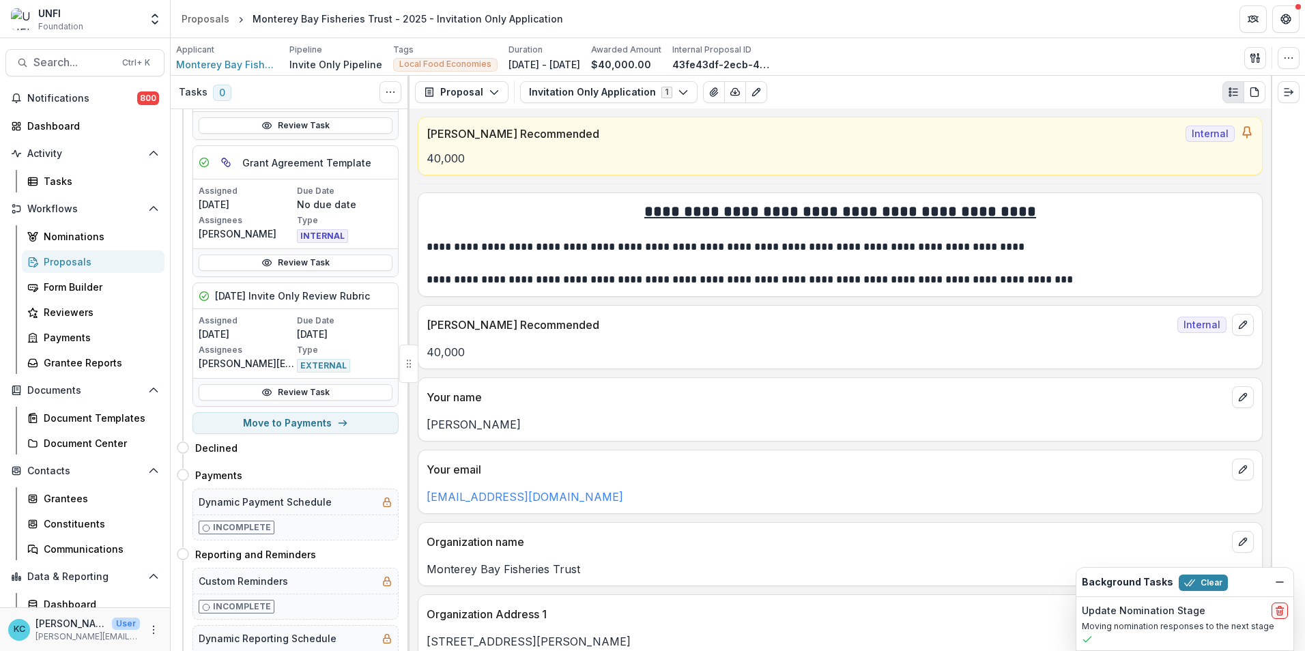
scroll to position [341, 0]
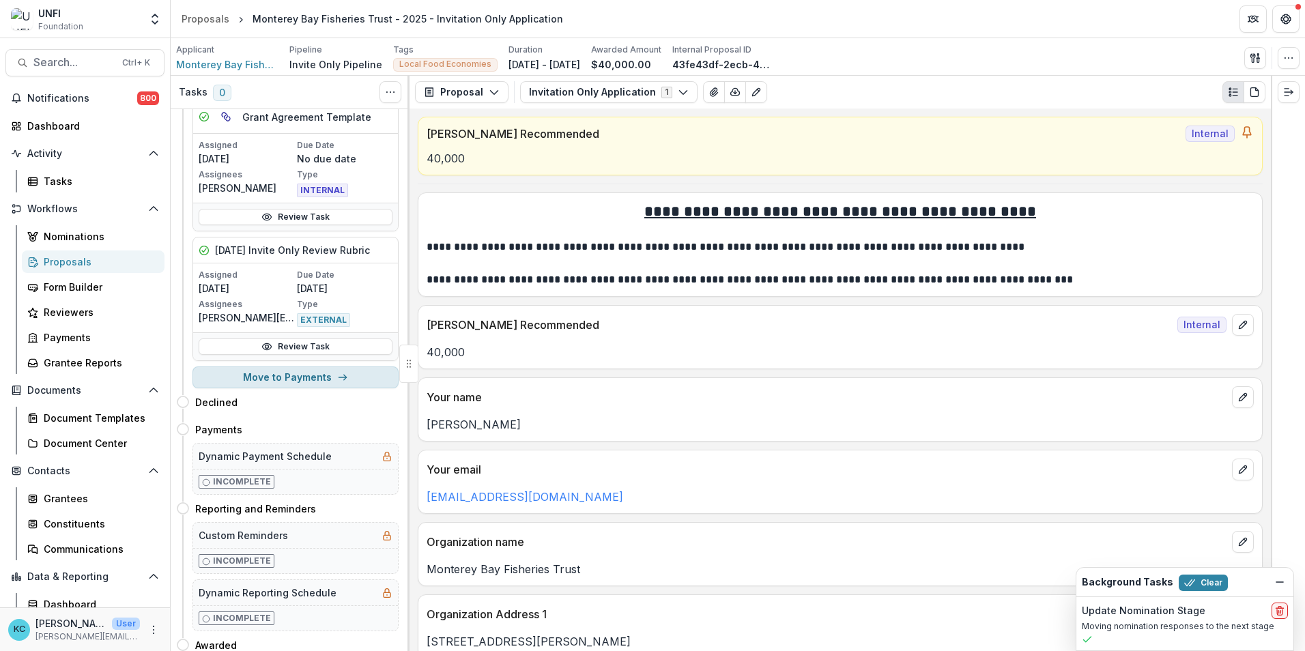
click at [295, 382] on button "Move to Payments" at bounding box center [296, 378] width 206 height 22
select select "********"
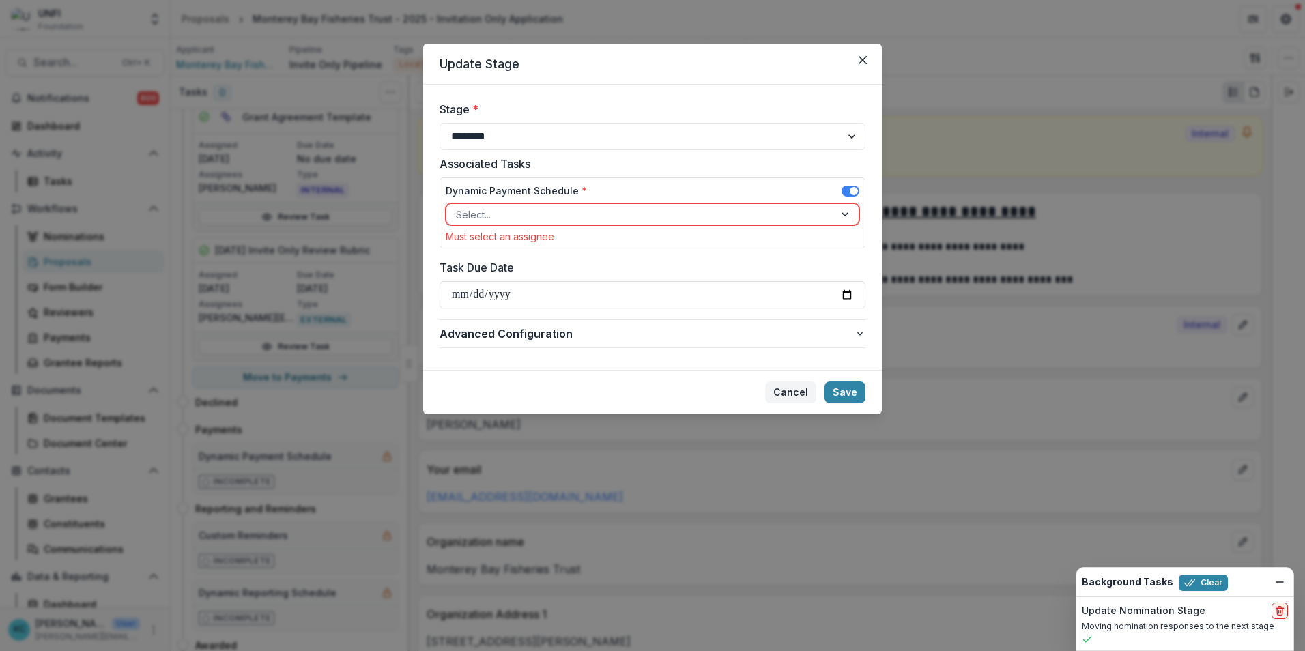
click at [791, 392] on button "Cancel" at bounding box center [790, 393] width 51 height 22
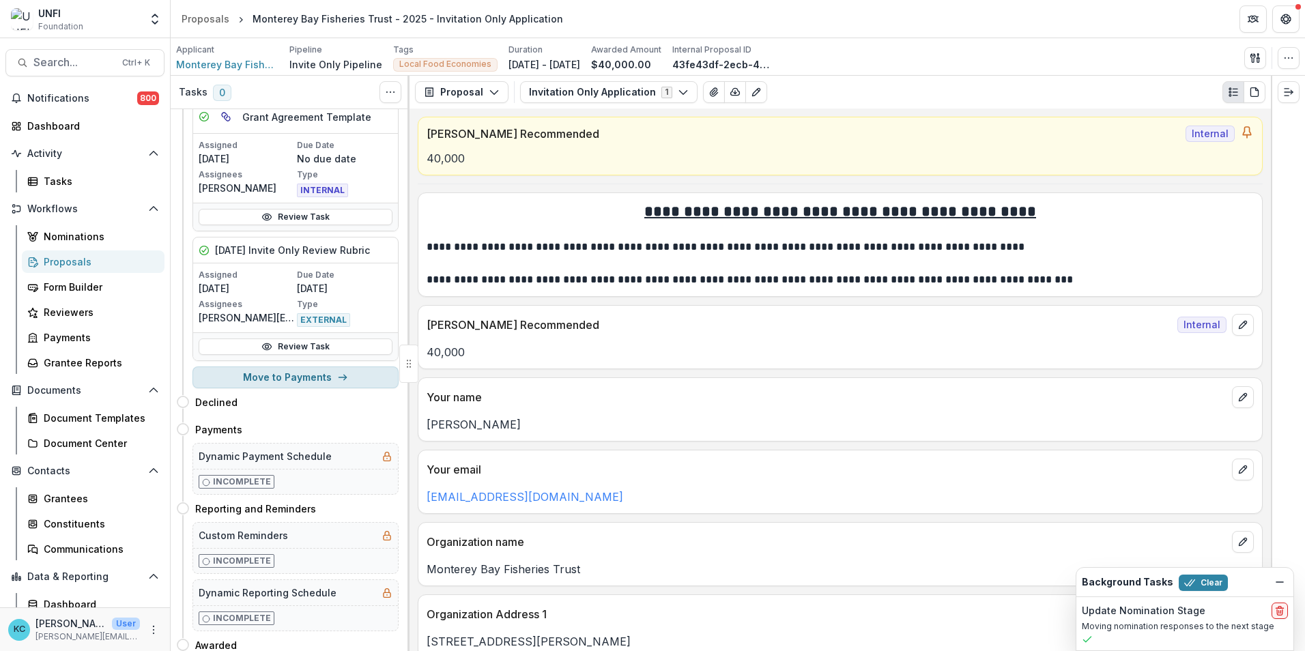
click at [295, 373] on button "Move to Payments" at bounding box center [296, 378] width 206 height 22
select select "********"
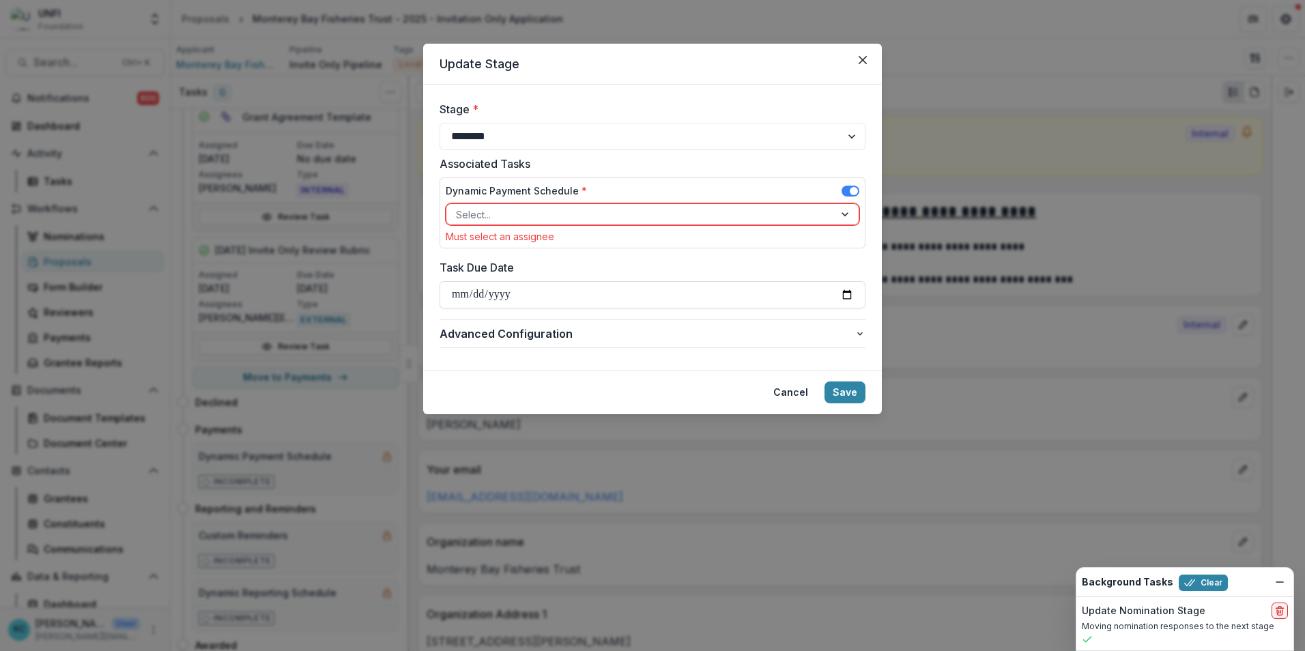
click at [479, 218] on div at bounding box center [640, 214] width 369 height 17
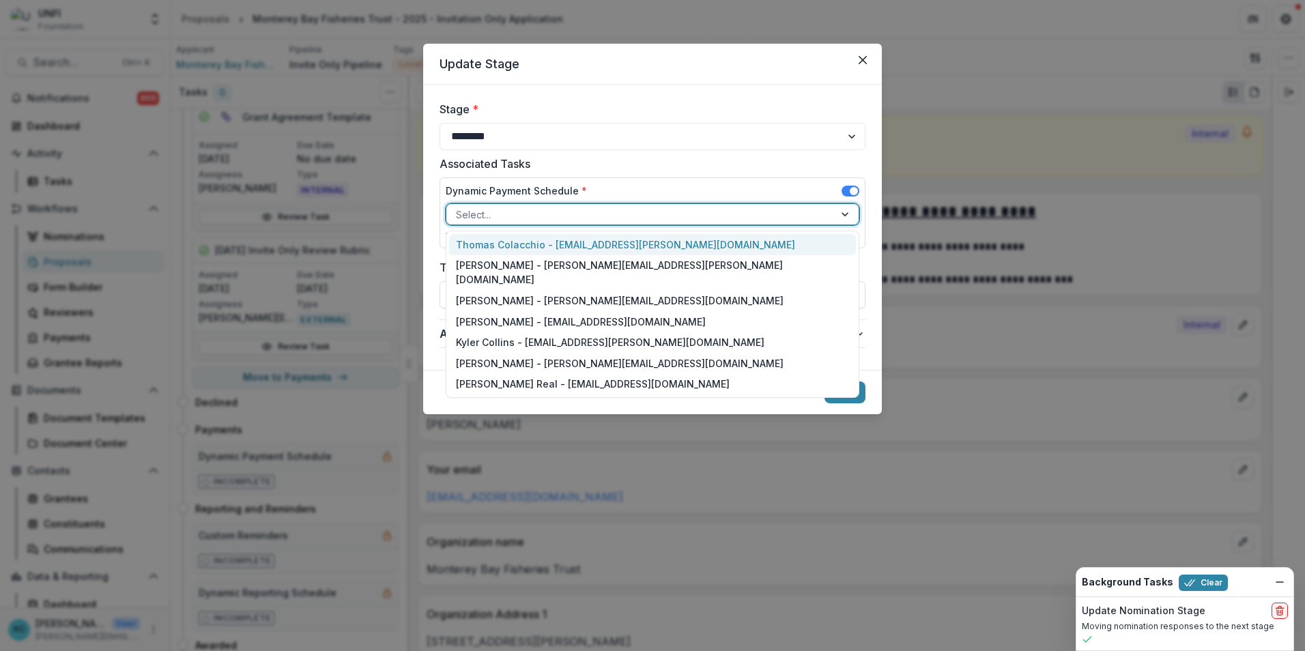
click at [478, 240] on div "Thomas Colacchio - [EMAIL_ADDRESS][PERSON_NAME][DOMAIN_NAME]" at bounding box center [652, 244] width 407 height 21
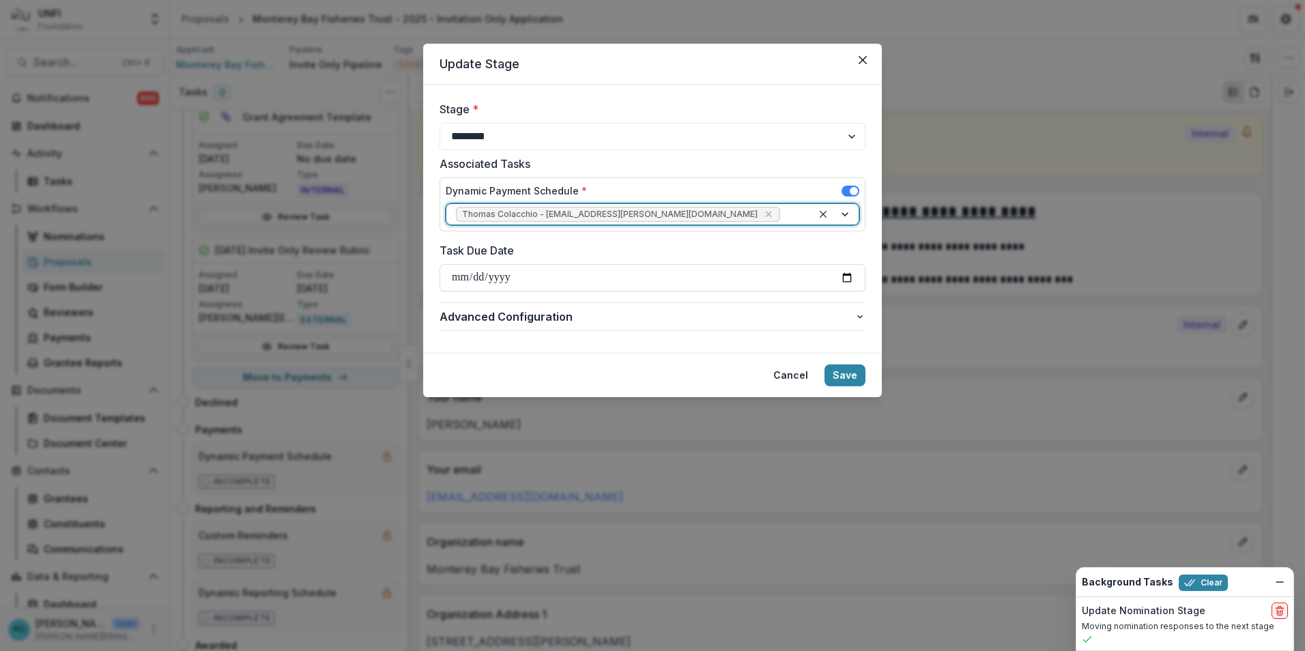
click at [480, 213] on span "Thomas Colacchio - thomas.colacchio@unfi.com" at bounding box center [610, 215] width 296 height 10
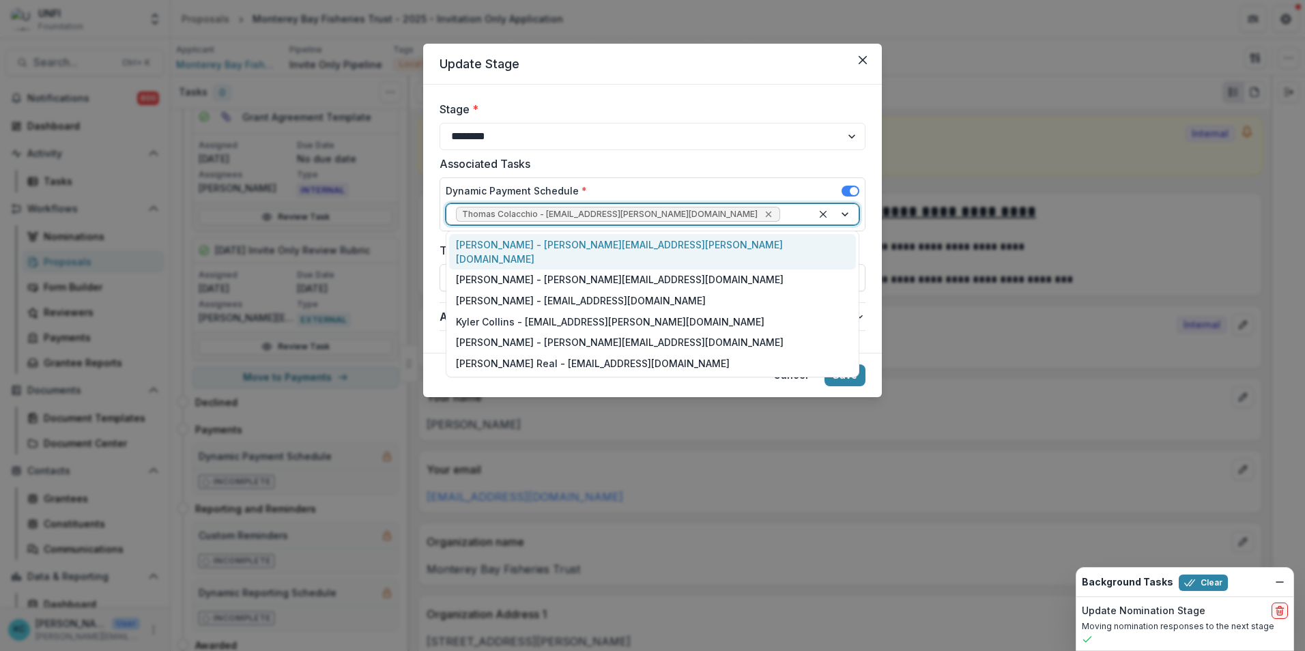
click at [763, 211] on icon "Remove Thomas Colacchio - thomas.colacchio@unfi.com" at bounding box center [768, 214] width 11 height 11
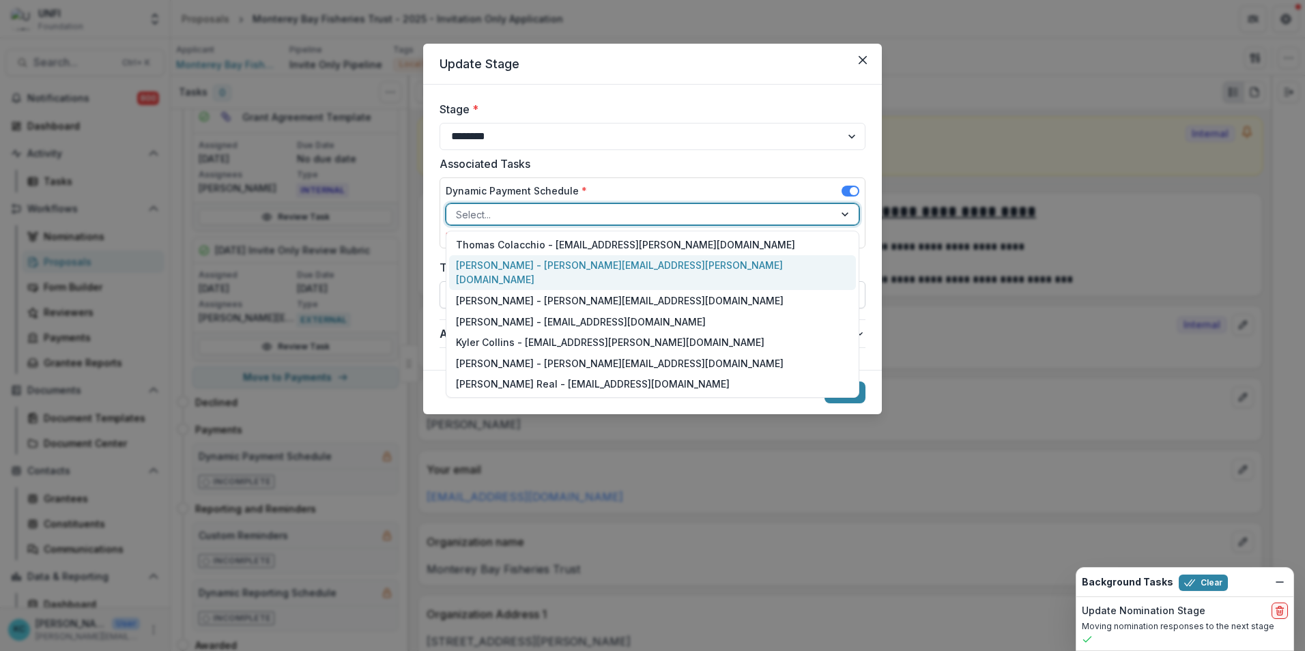
click at [509, 266] on div "Kristine Creveling - kristine.creveling@unfi.com" at bounding box center [652, 272] width 407 height 35
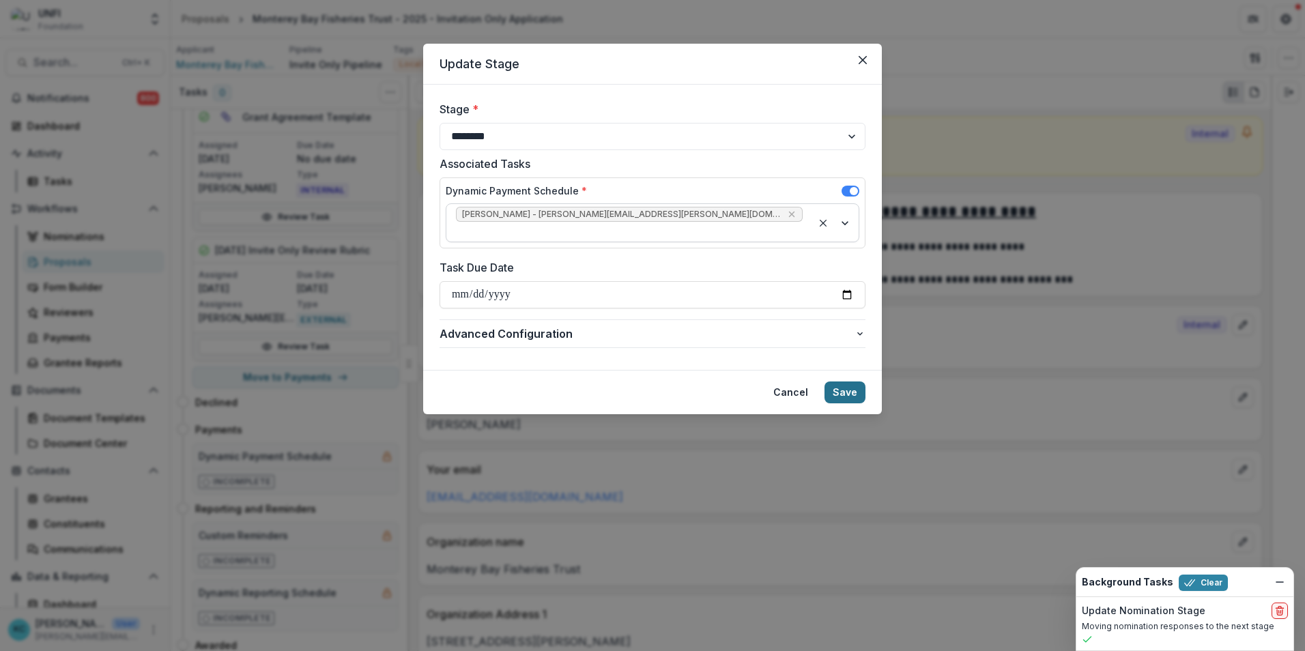
click at [835, 382] on button "Save" at bounding box center [845, 393] width 41 height 22
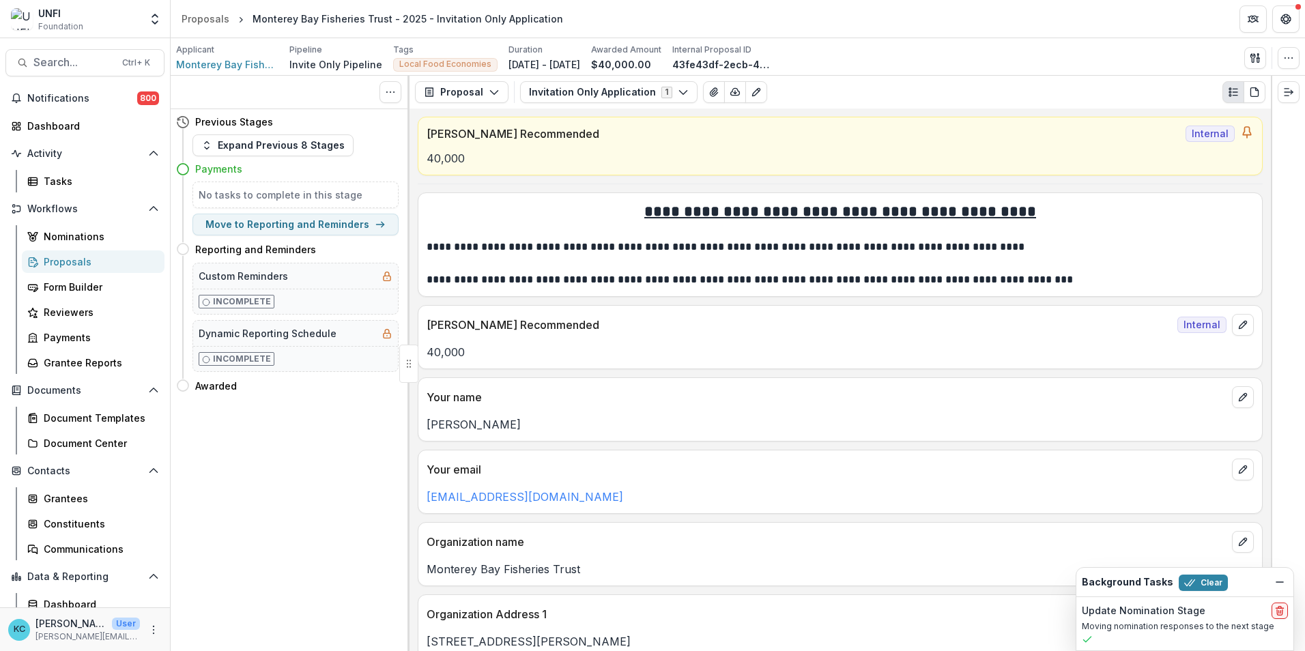
scroll to position [0, 0]
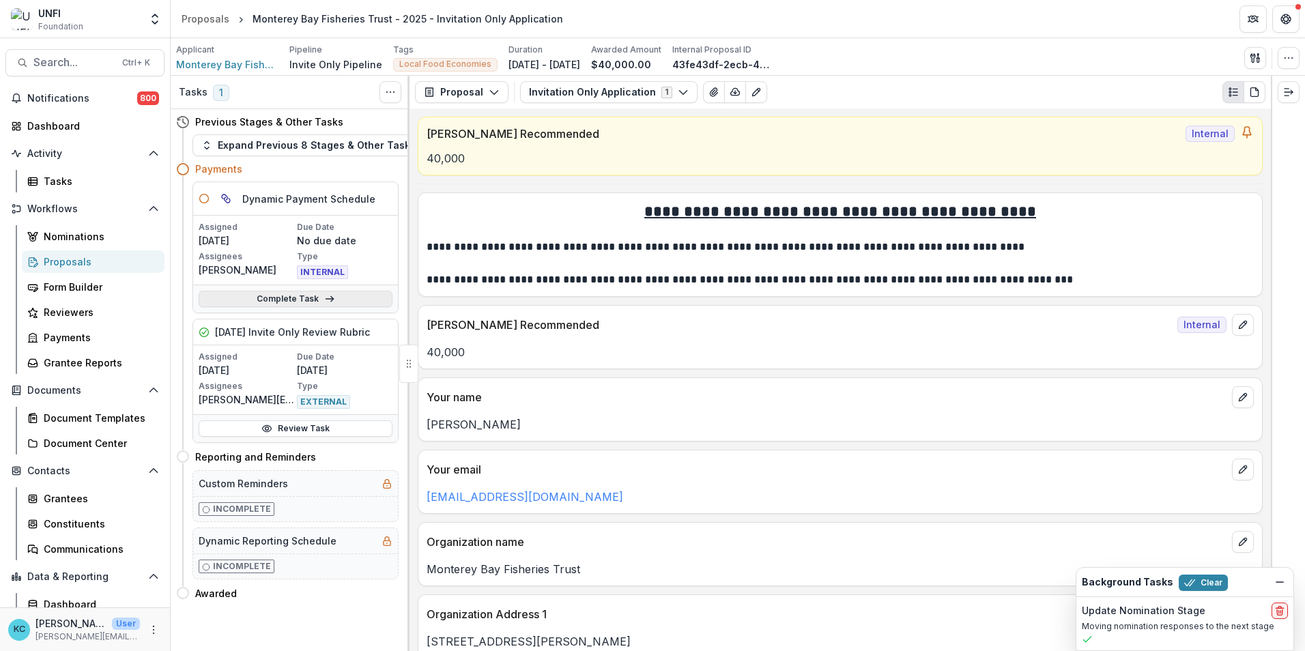
click at [284, 297] on link "Complete Task" at bounding box center [296, 299] width 194 height 16
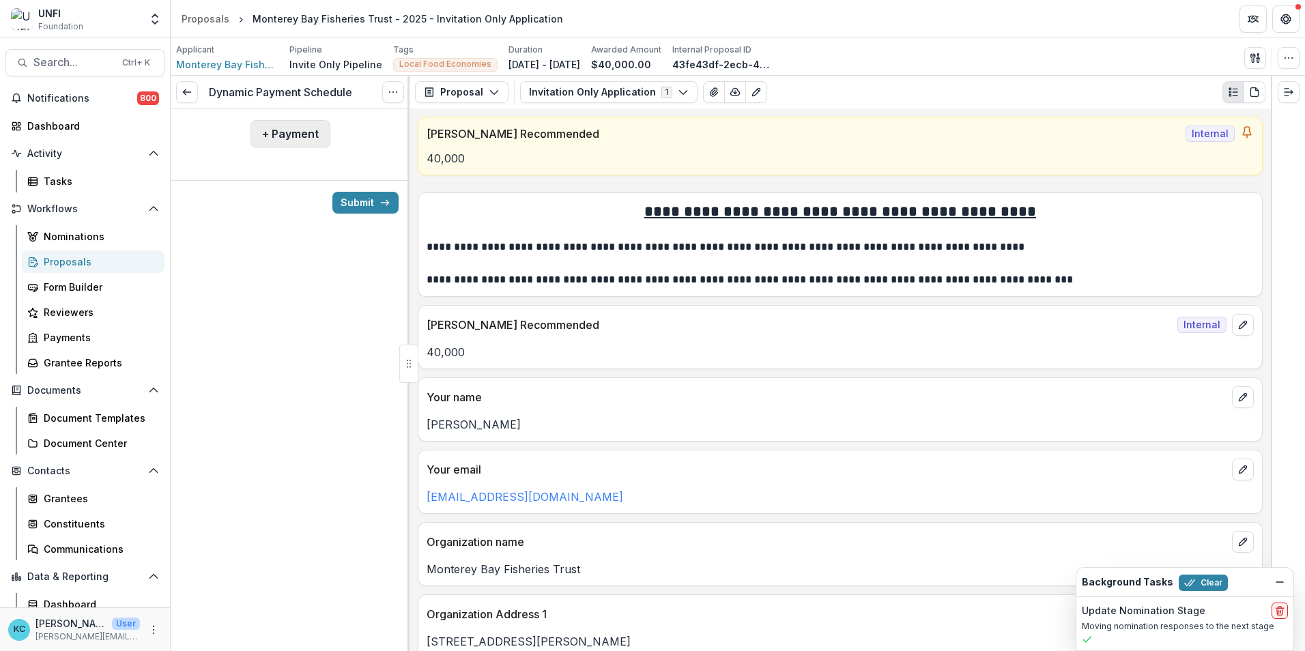
click at [301, 145] on button "+ Payment" at bounding box center [291, 133] width 80 height 27
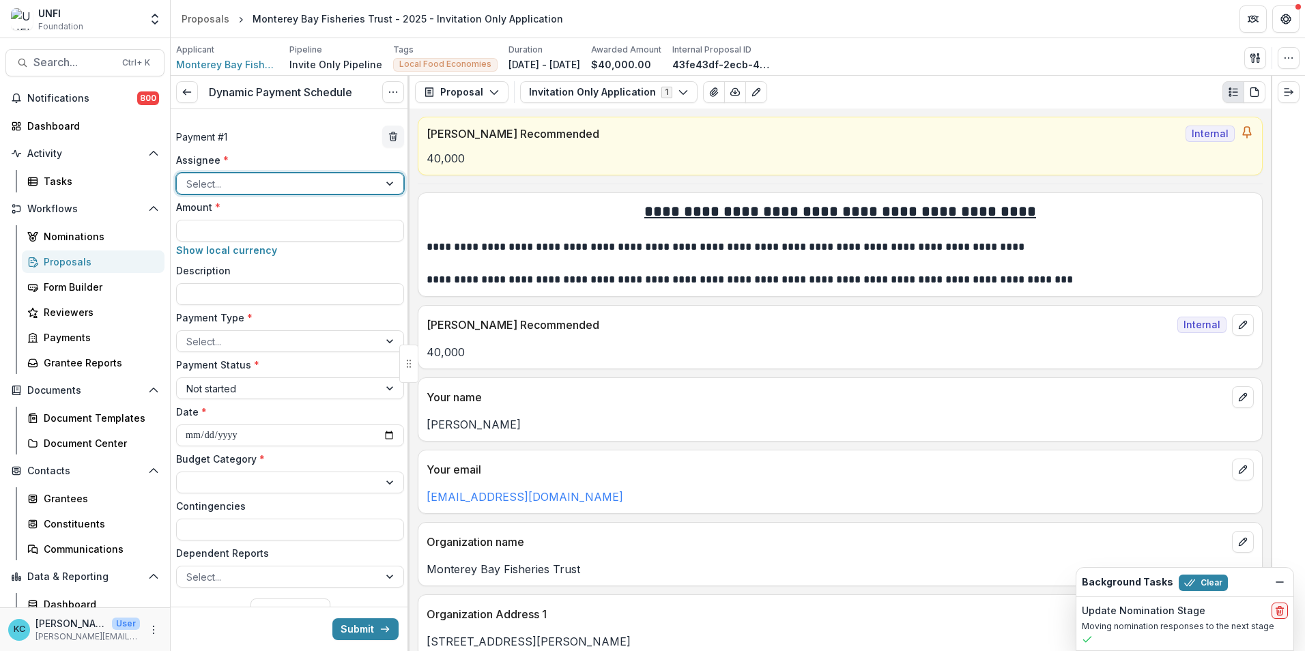
click at [276, 182] on div at bounding box center [277, 183] width 183 height 17
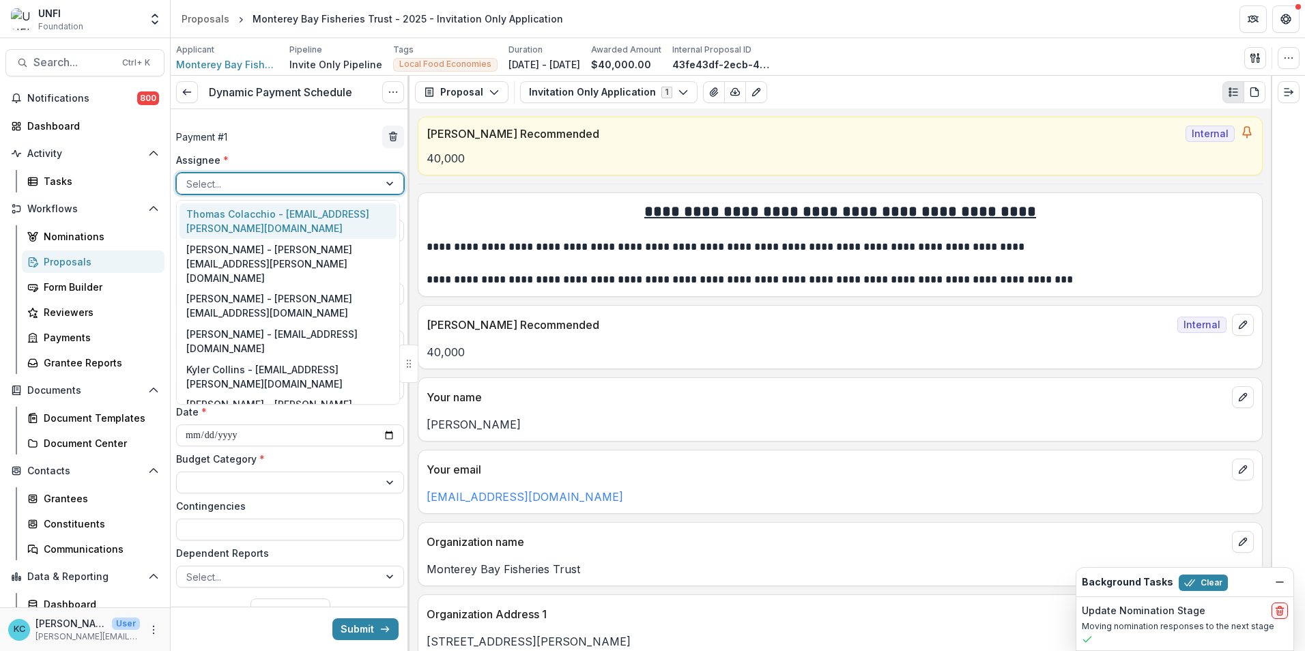
click at [274, 229] on div "Thomas Colacchio - thomas.colacchio@unfi.com" at bounding box center [288, 220] width 217 height 35
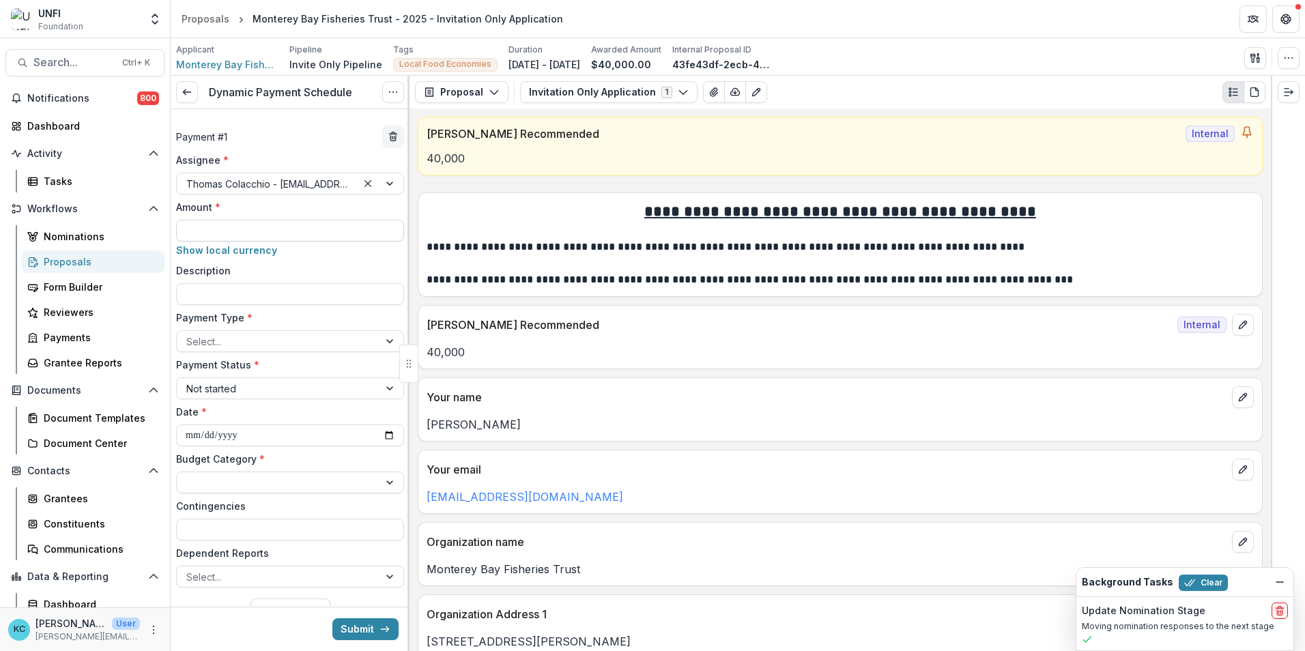
click at [272, 232] on input "Amount *" at bounding box center [290, 231] width 228 height 22
type input "*******"
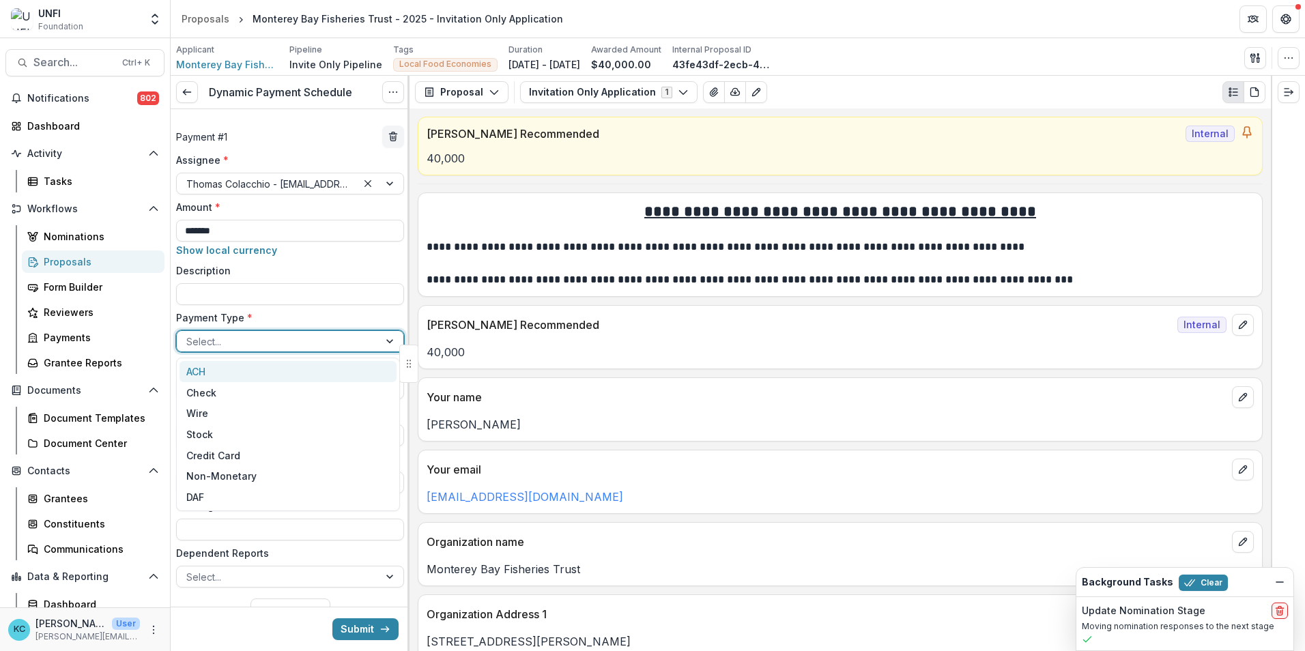
click at [290, 339] on div at bounding box center [277, 341] width 183 height 17
click at [280, 391] on div "Check" at bounding box center [288, 392] width 217 height 21
click at [276, 384] on div at bounding box center [277, 388] width 183 height 17
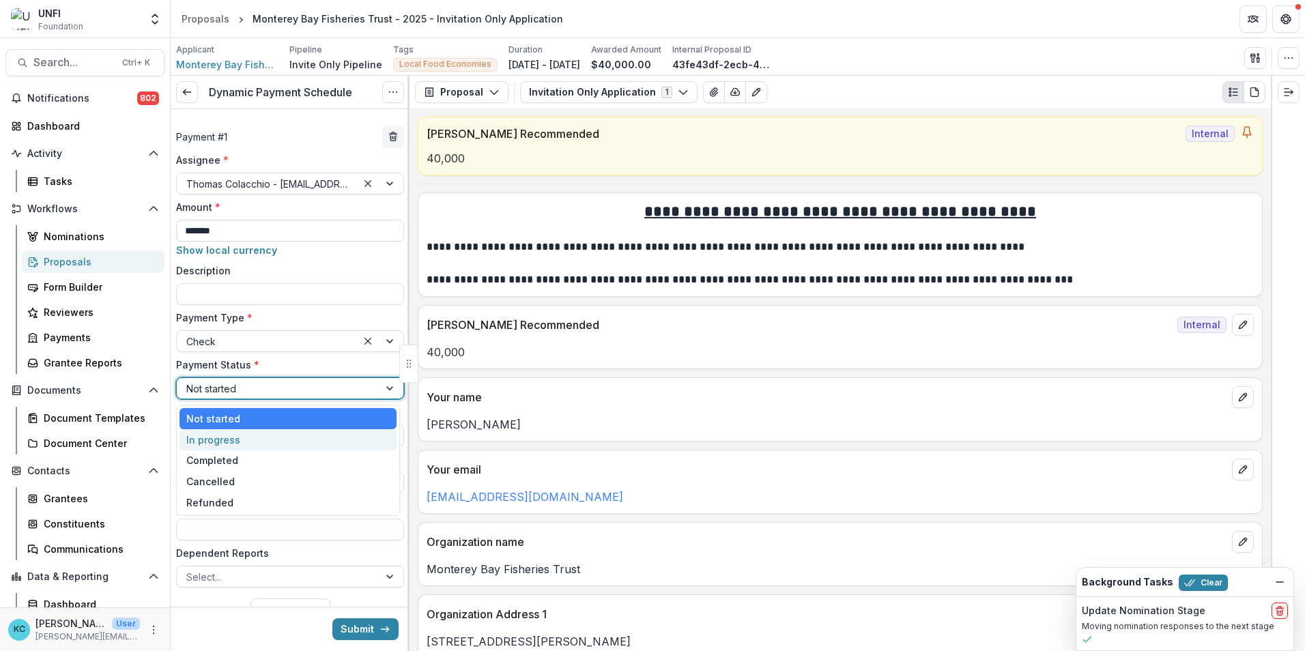
click at [274, 432] on div "In progress" at bounding box center [288, 439] width 217 height 21
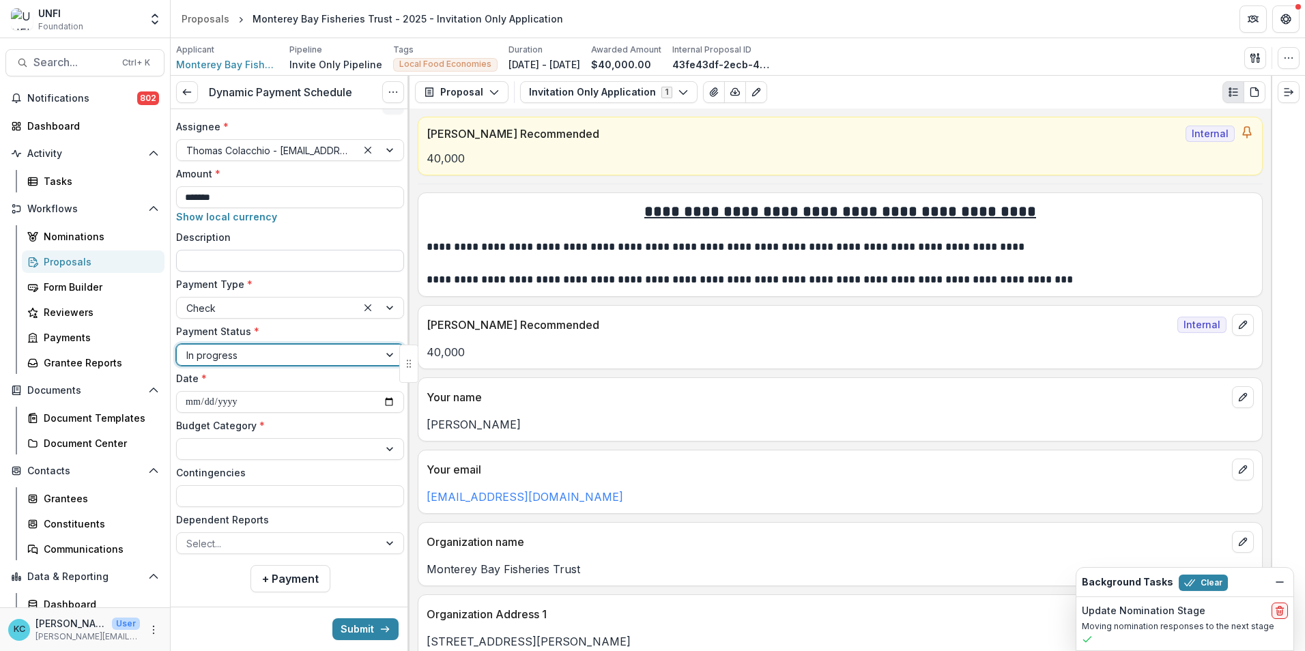
scroll to position [52, 0]
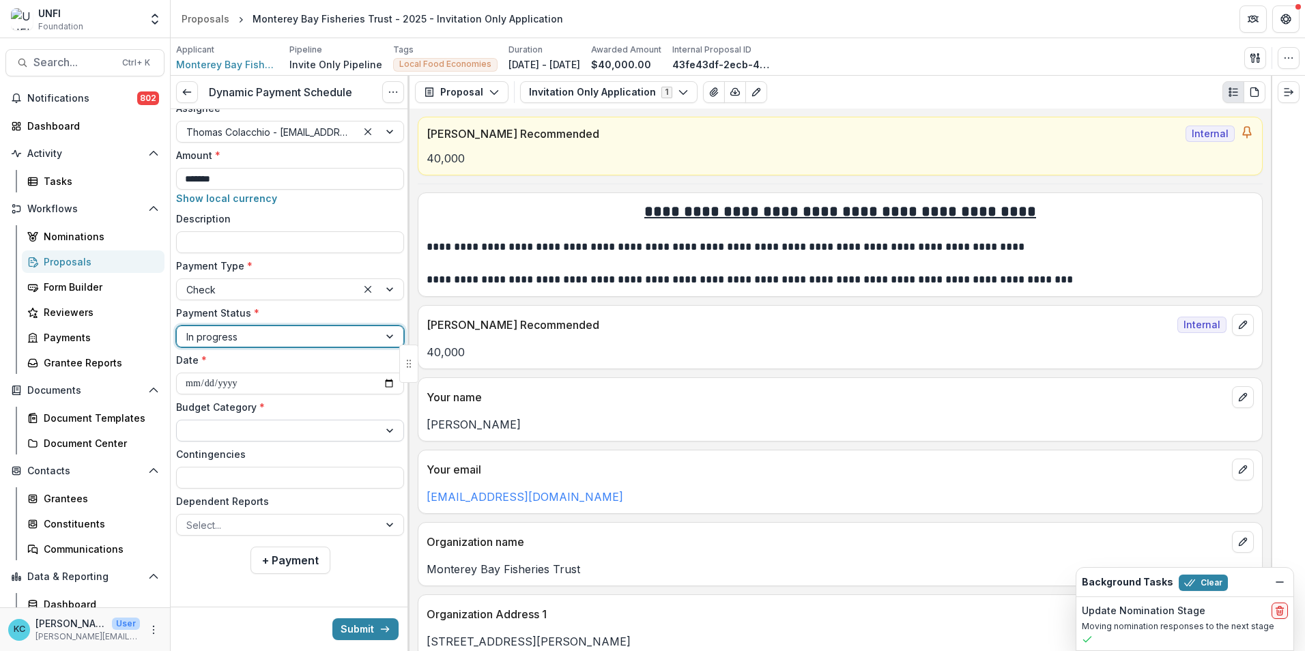
click at [287, 433] on div at bounding box center [277, 431] width 183 height 17
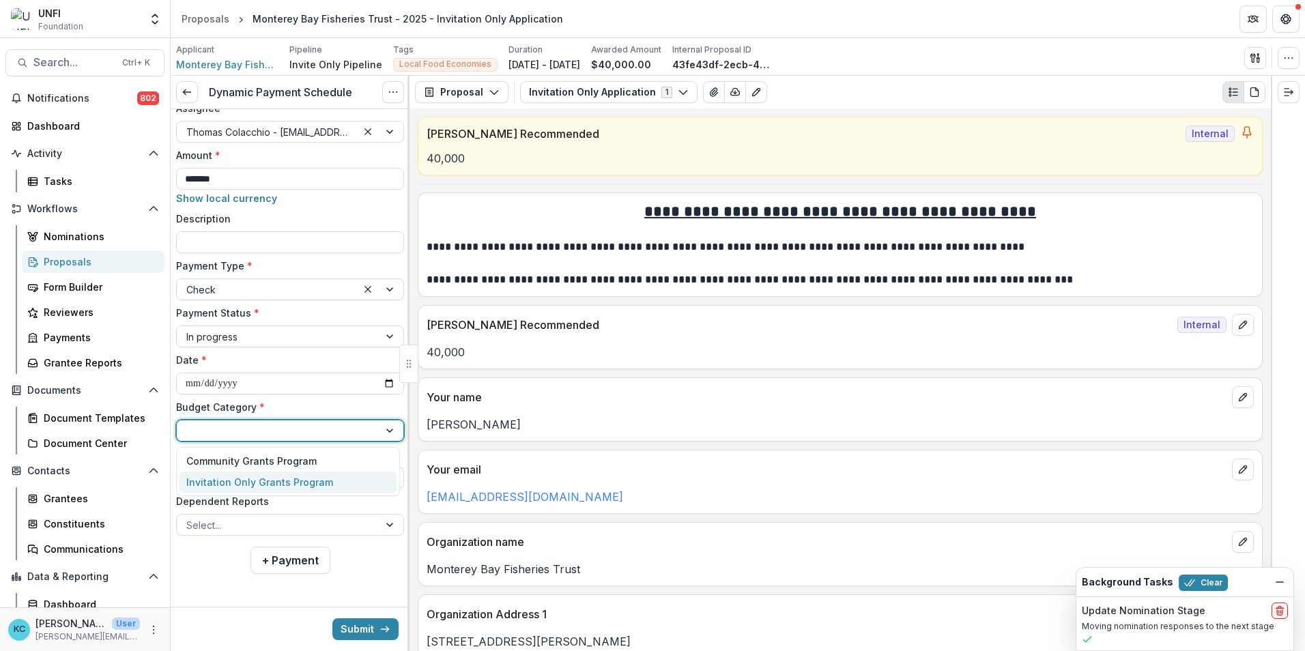
click at [281, 475] on div "Invitation Only Grants Program" at bounding box center [259, 482] width 147 height 14
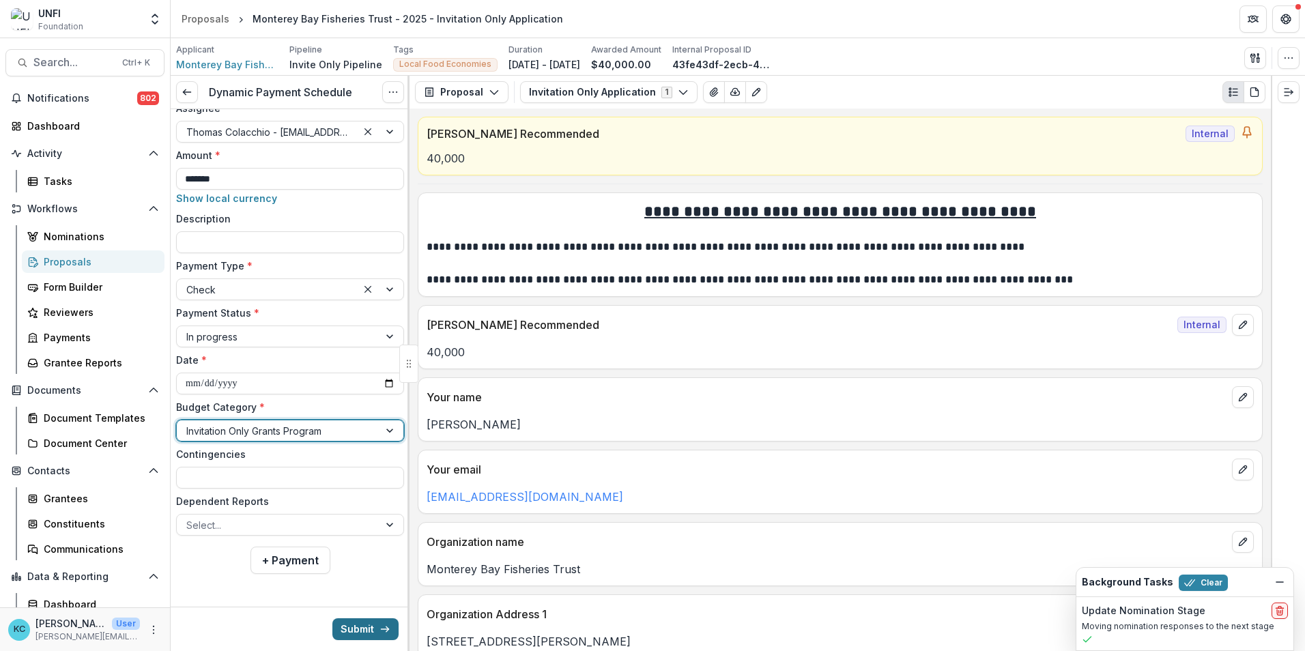
click at [353, 623] on button "Submit" at bounding box center [365, 630] width 66 height 22
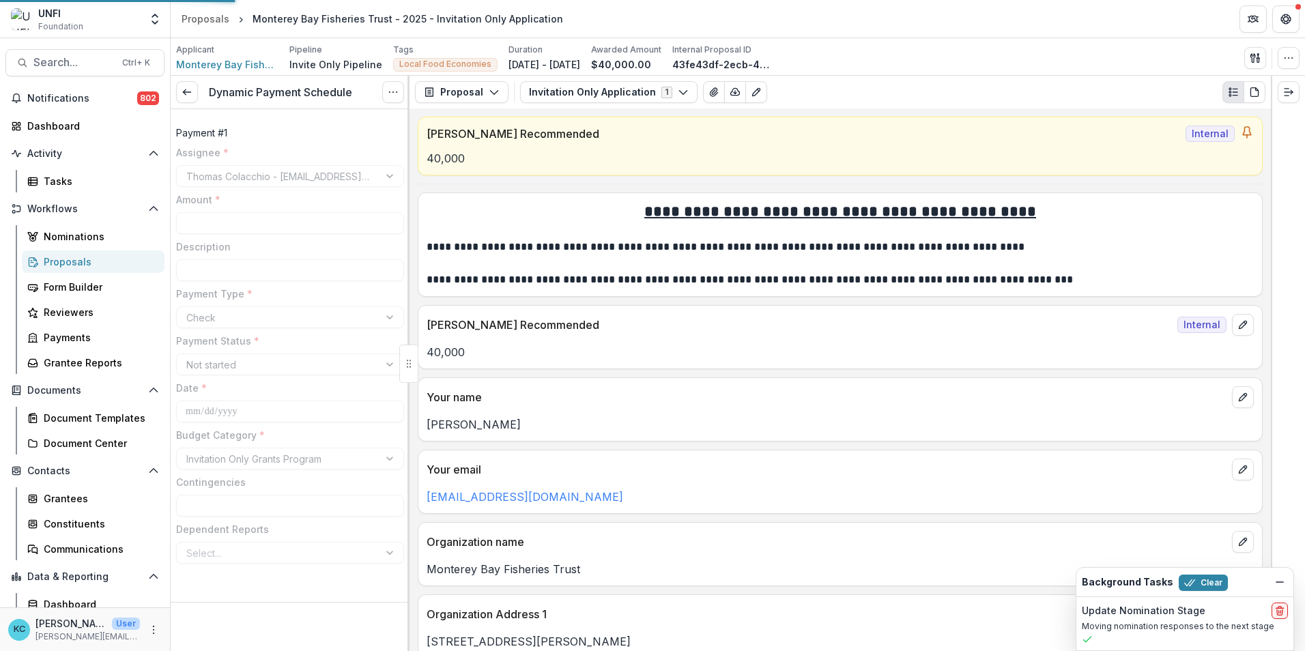
type input "*******"
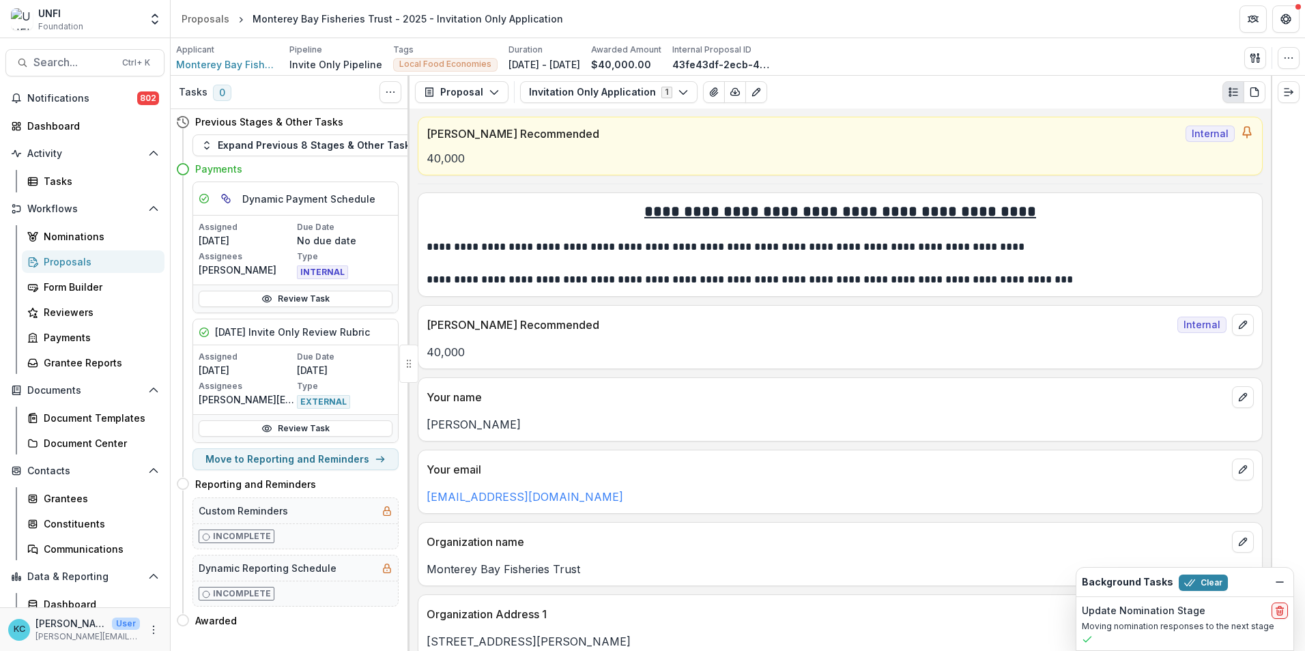
click at [90, 257] on div "Proposals" at bounding box center [99, 262] width 110 height 14
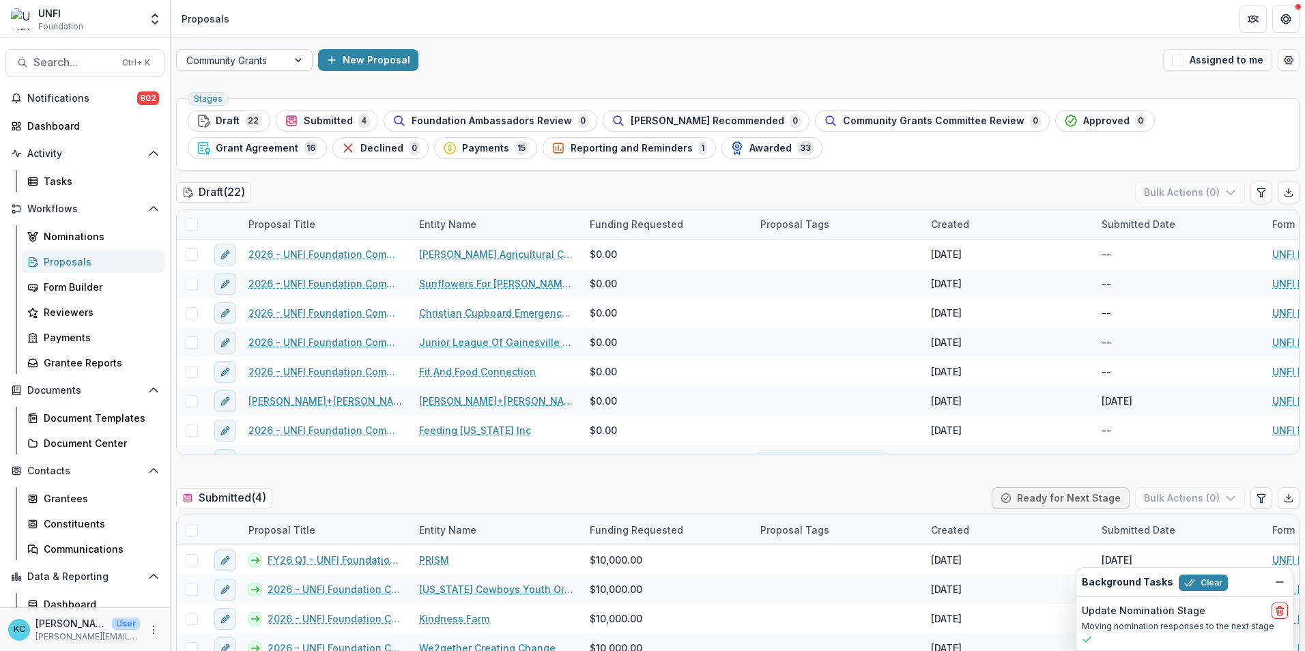
click at [291, 70] on div "Community Grants" at bounding box center [244, 60] width 137 height 22
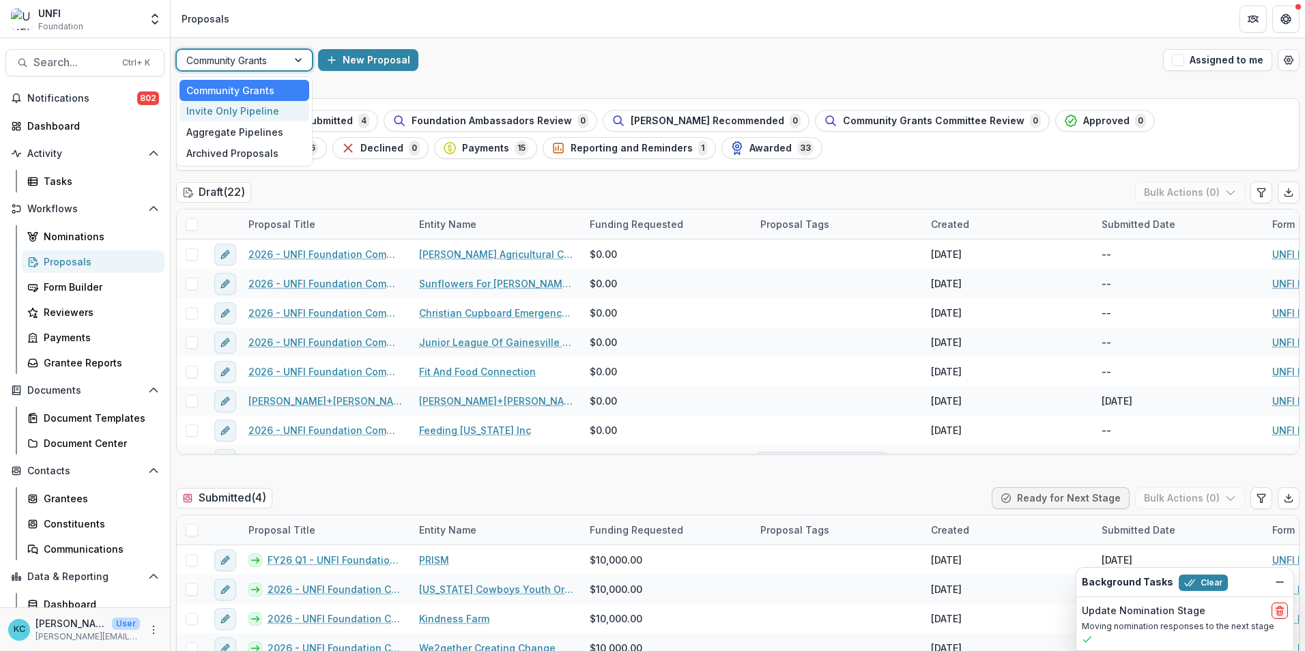
click at [259, 109] on div "Invite Only Pipeline" at bounding box center [245, 111] width 130 height 21
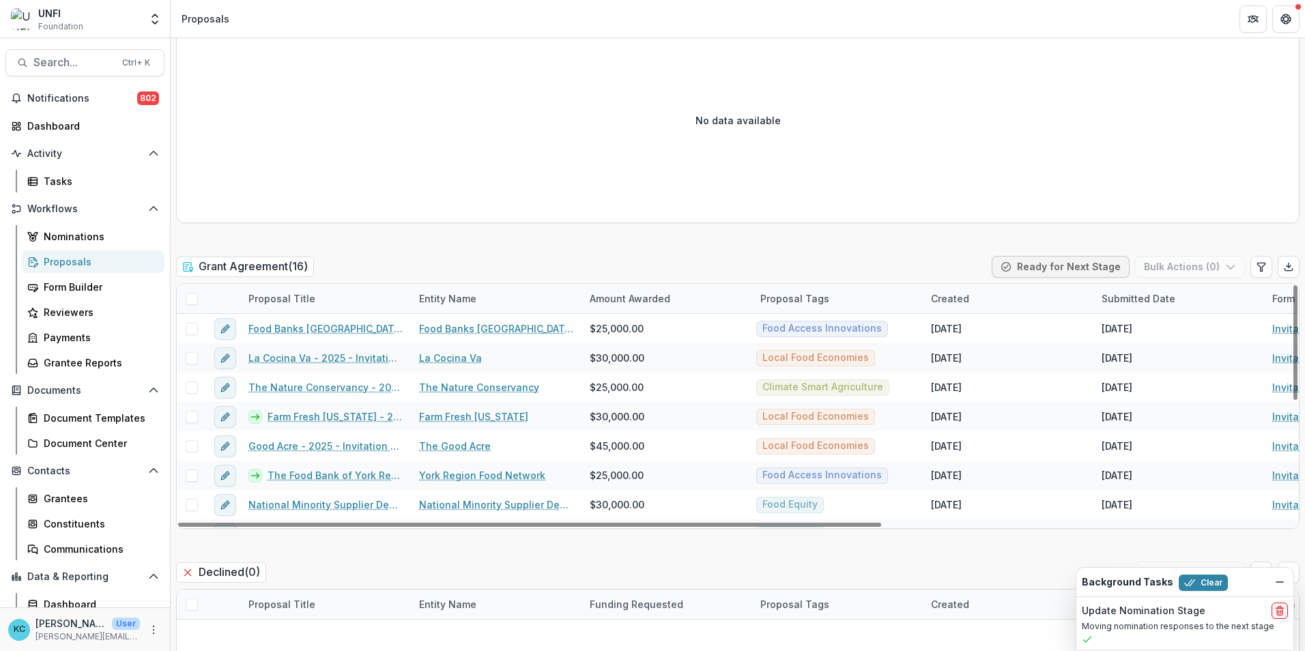
scroll to position [1843, 0]
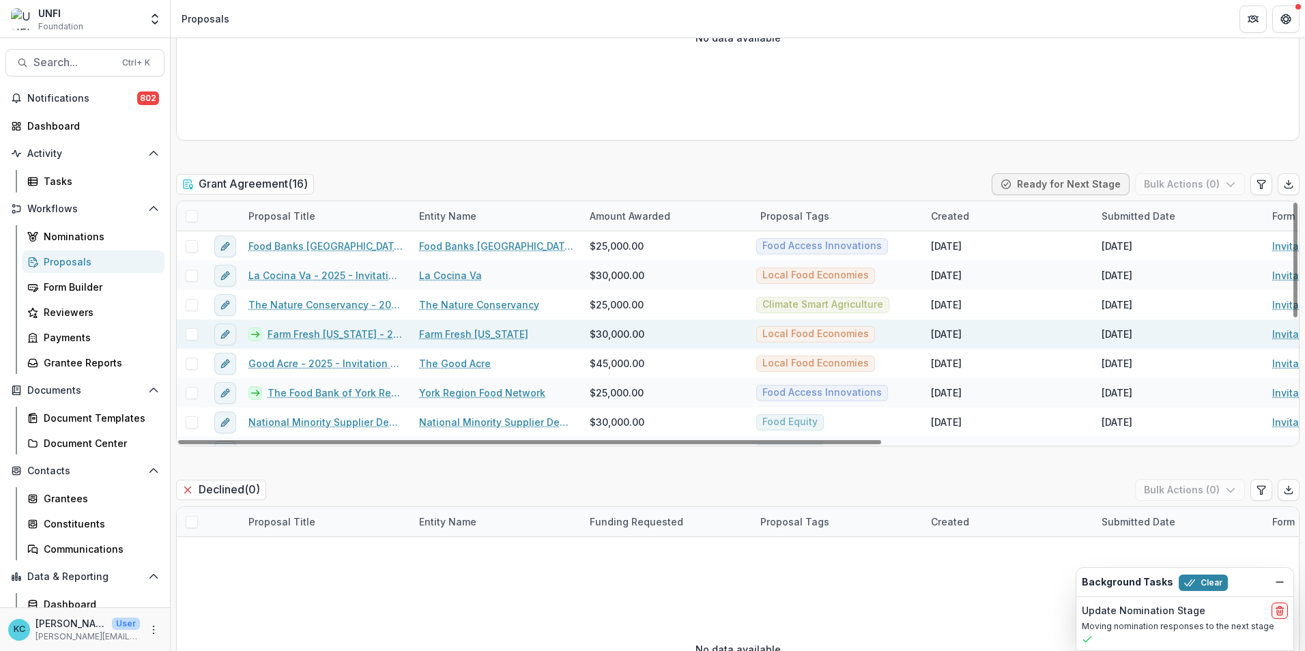
click at [346, 337] on link "Farm Fresh Rhode Island - 2025 - Invitation Only Application" at bounding box center [335, 334] width 135 height 14
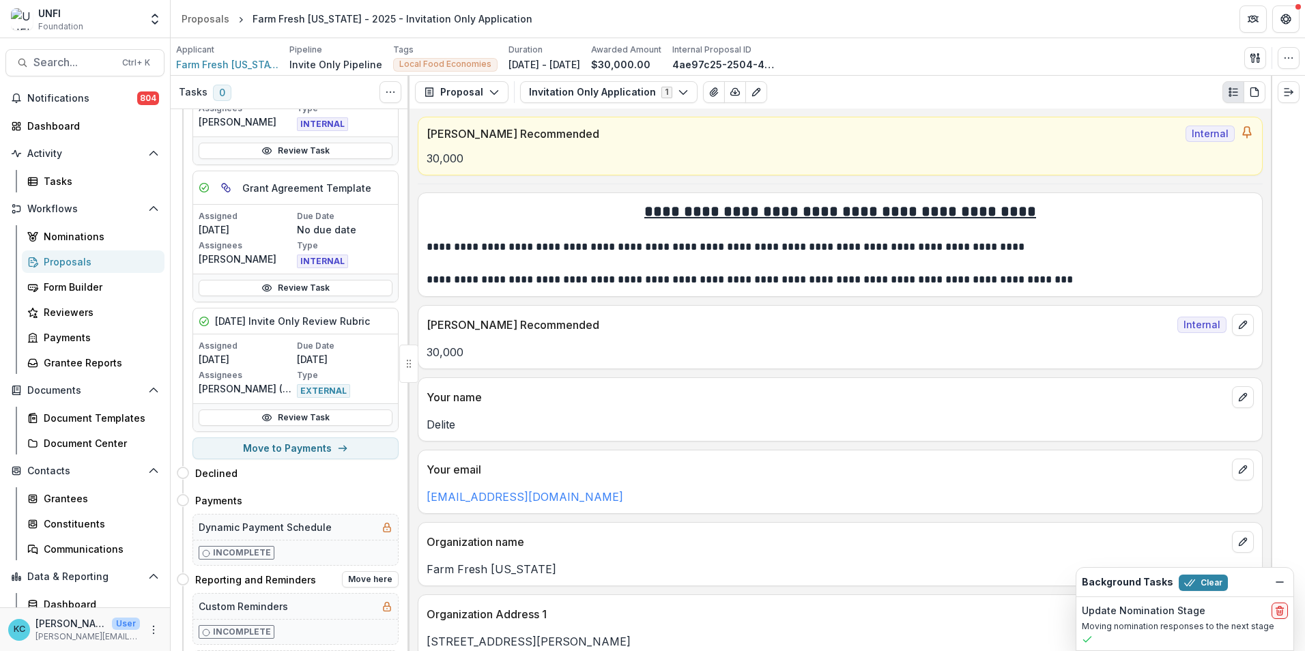
scroll to position [273, 0]
click at [263, 448] on button "Move to Payments" at bounding box center [296, 446] width 206 height 22
select select "********"
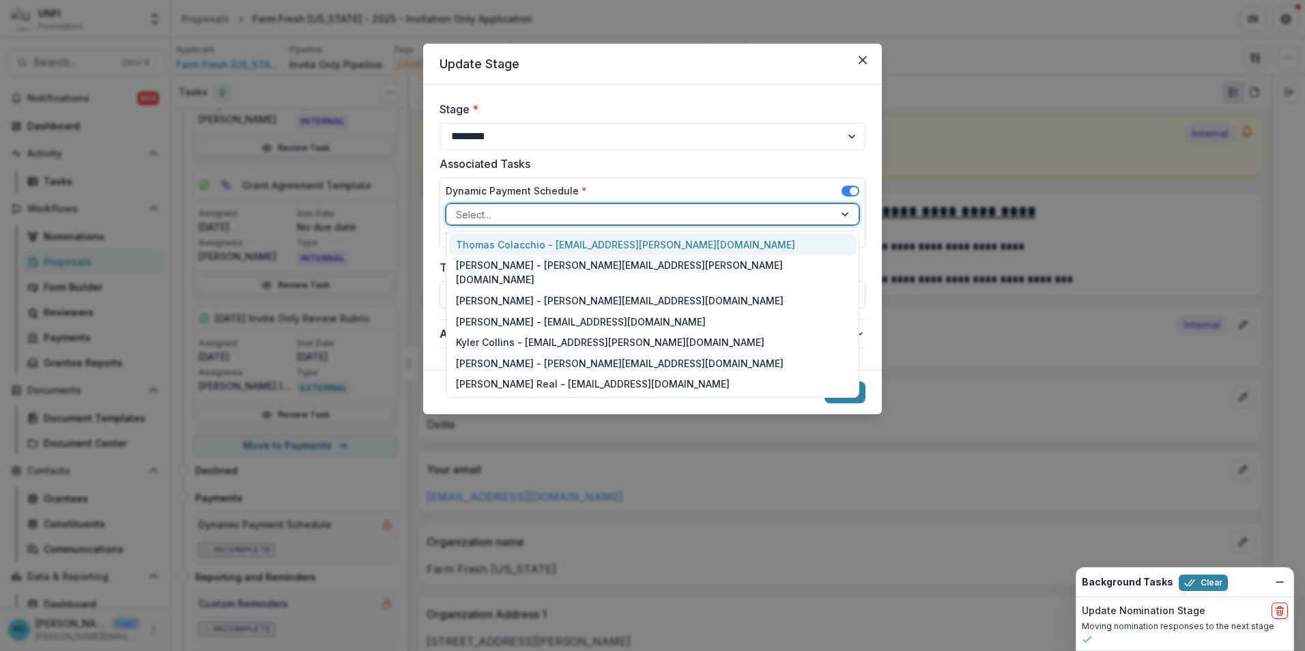
click at [513, 211] on div at bounding box center [640, 214] width 369 height 17
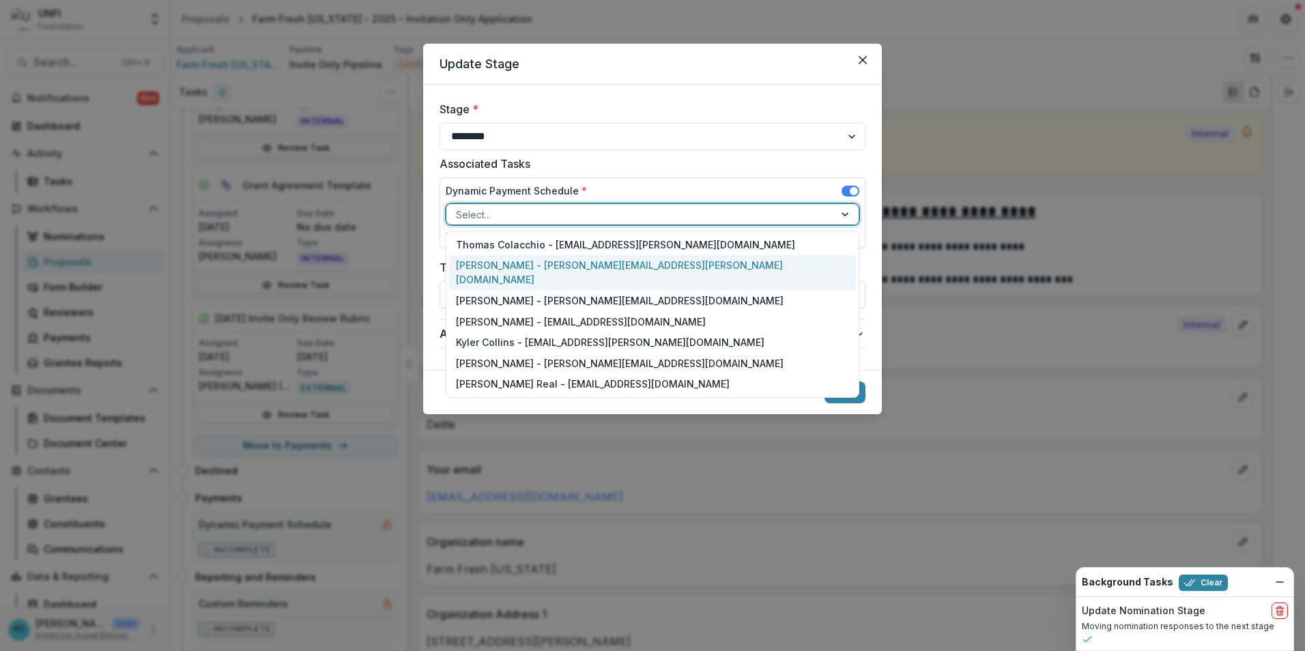
click at [504, 260] on div "Kristine Creveling - kristine.creveling@unfi.com" at bounding box center [652, 272] width 407 height 35
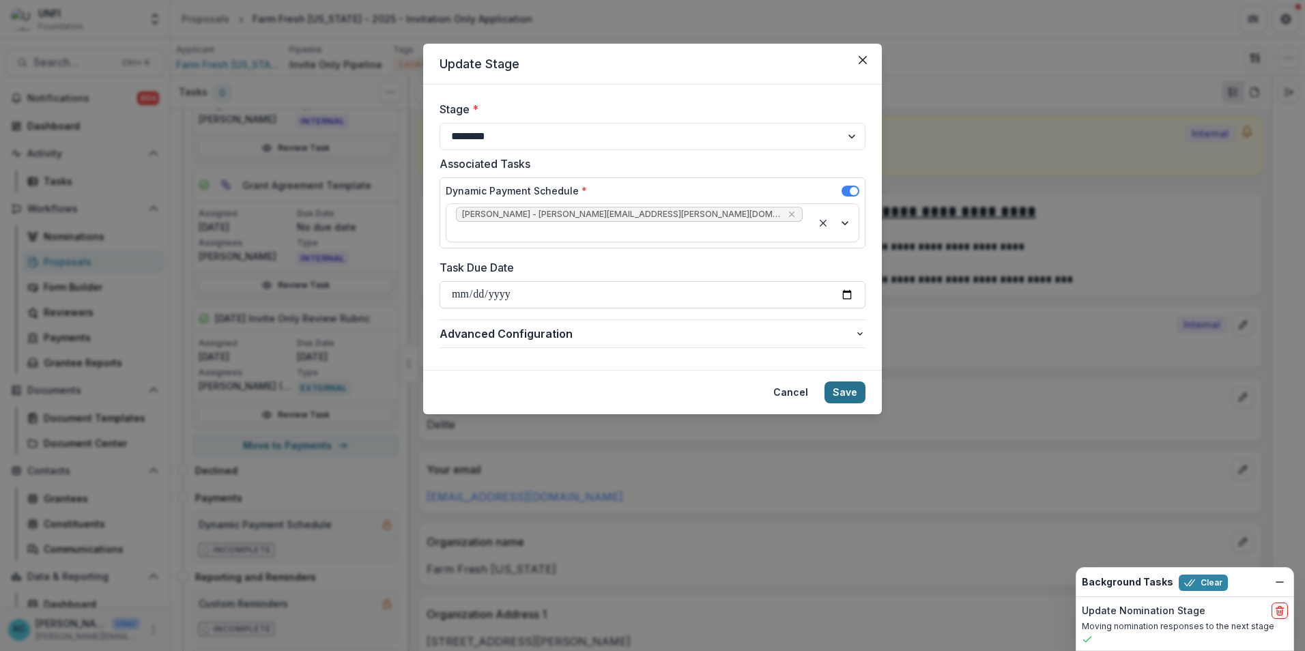
click at [857, 382] on button "Save" at bounding box center [845, 393] width 41 height 22
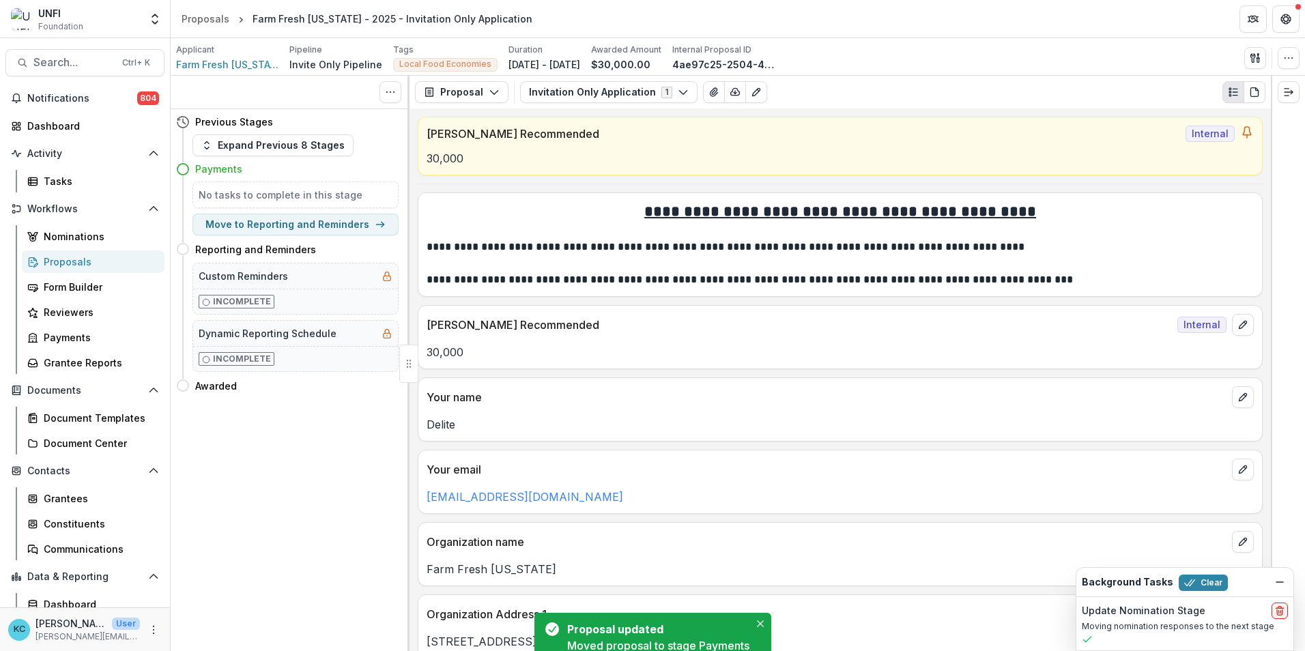
scroll to position [0, 0]
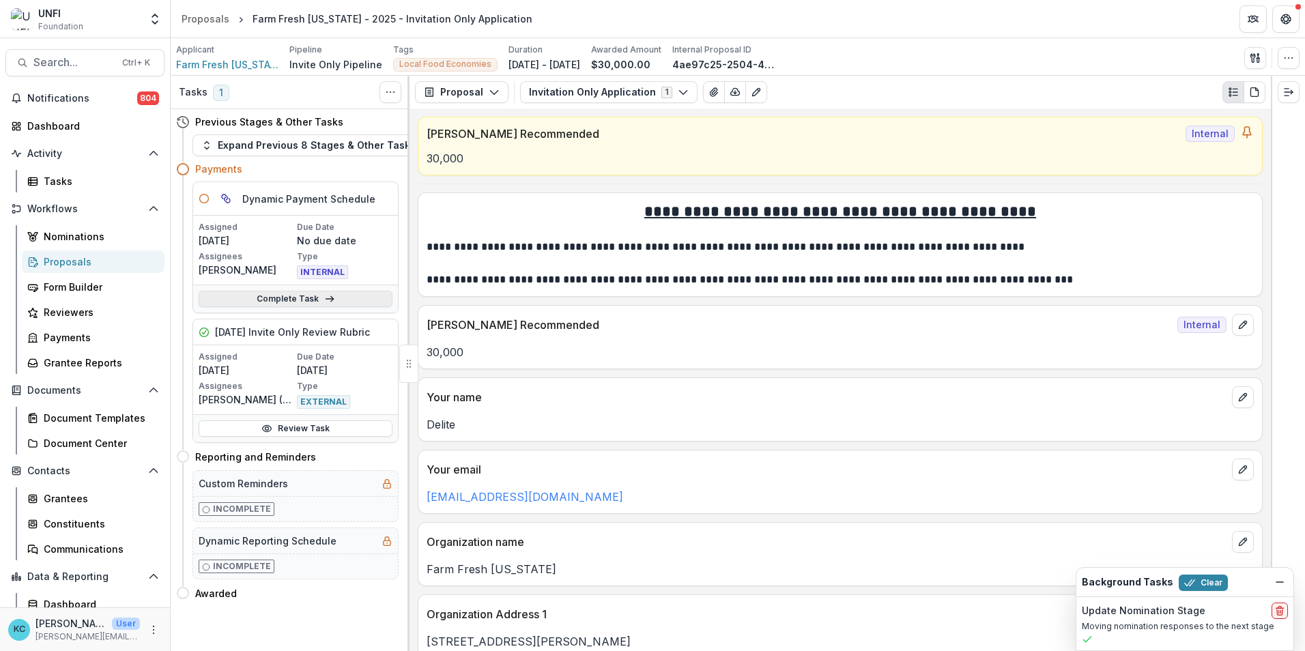
click at [234, 298] on link "Complete Task" at bounding box center [296, 299] width 194 height 16
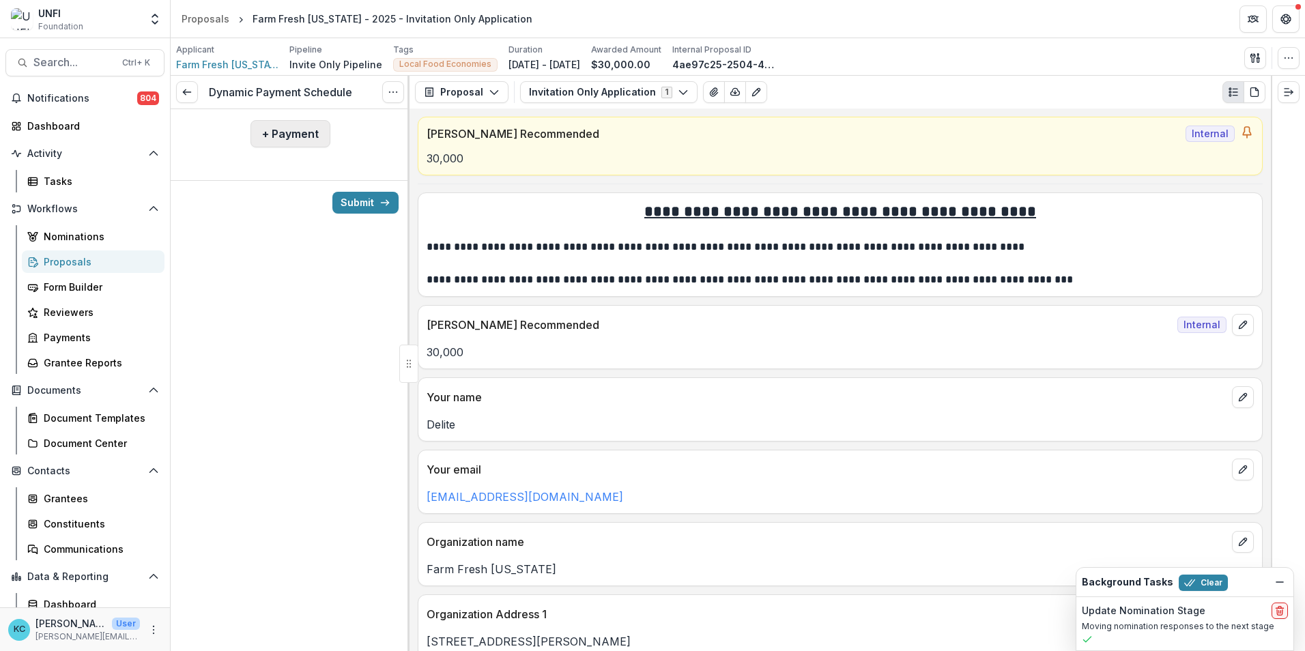
click at [294, 139] on button "+ Payment" at bounding box center [291, 133] width 80 height 27
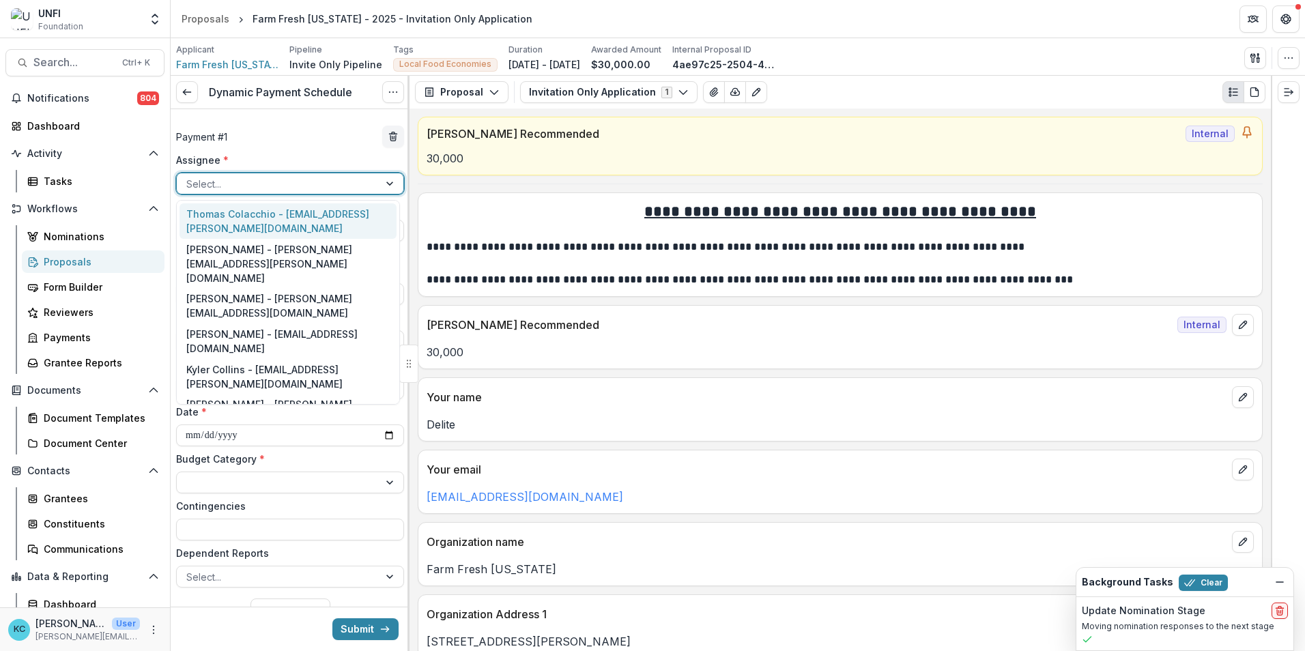
drag, startPoint x: 282, startPoint y: 188, endPoint x: 279, endPoint y: 197, distance: 9.5
click at [281, 188] on div at bounding box center [277, 183] width 183 height 17
click at [268, 220] on div "Thomas Colacchio - thomas.colacchio@unfi.com" at bounding box center [288, 220] width 217 height 35
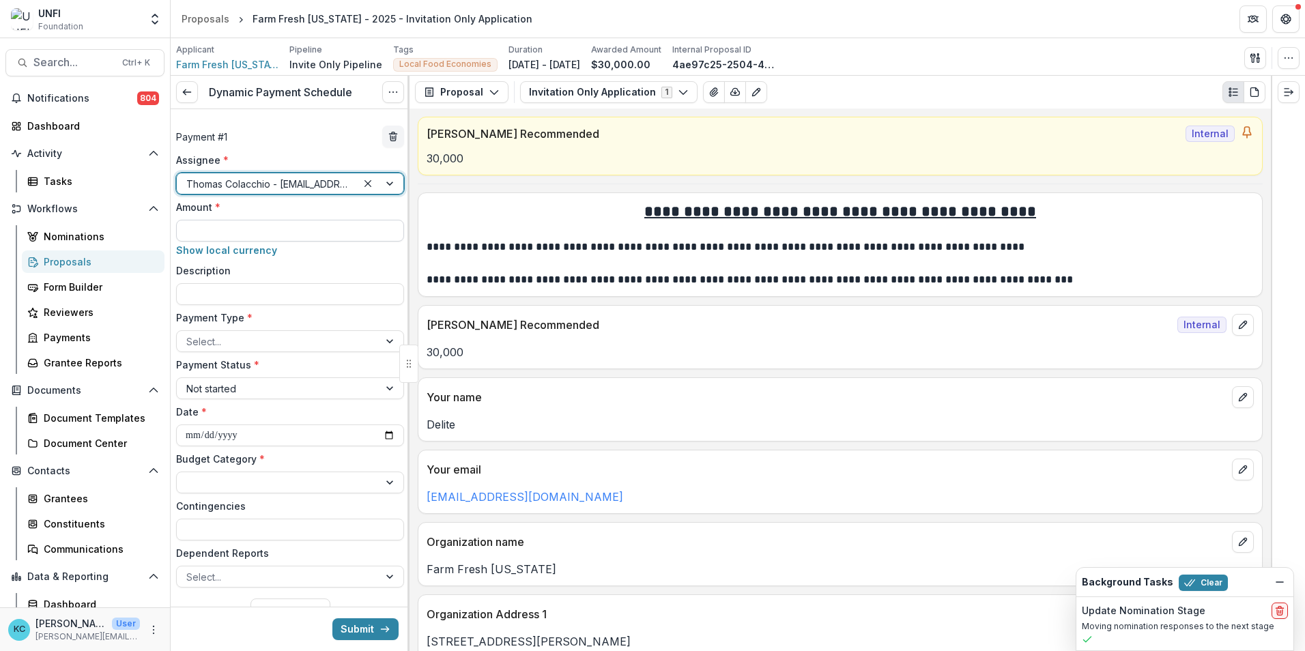
click at [261, 232] on input "Amount *" at bounding box center [290, 231] width 228 height 22
type input "*******"
click at [287, 345] on div at bounding box center [277, 341] width 183 height 17
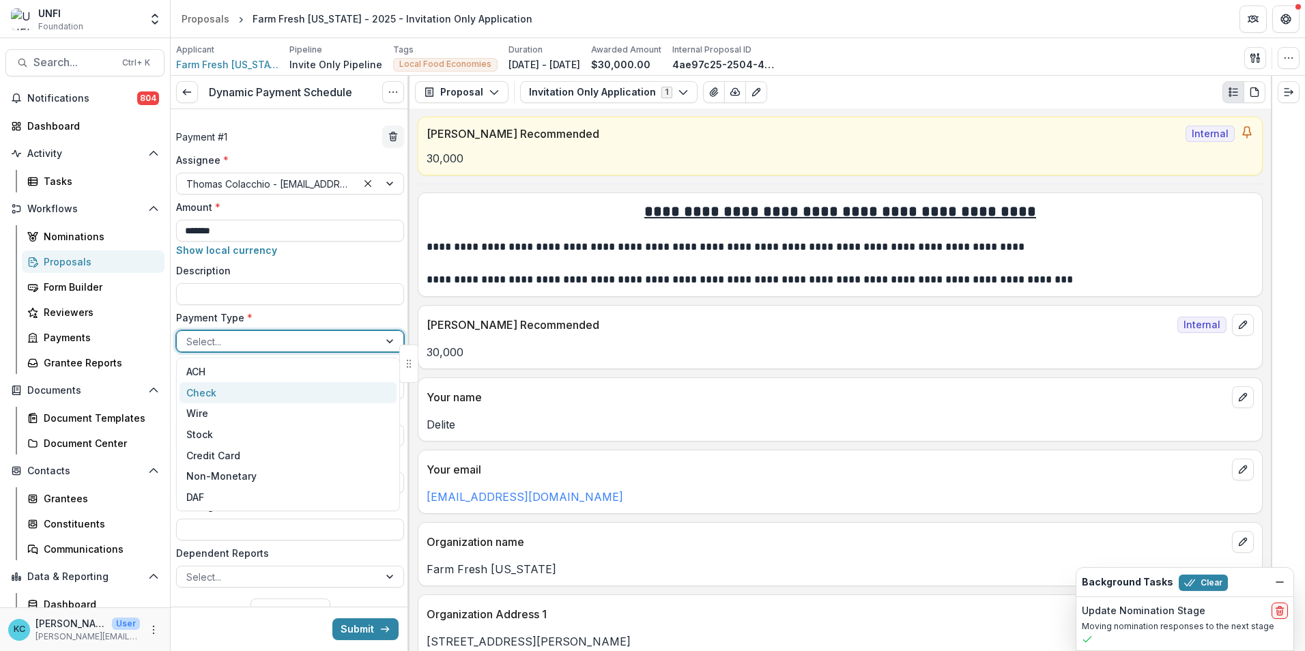
click at [276, 393] on div "Check" at bounding box center [288, 392] width 217 height 21
click at [272, 429] on input "**********" at bounding box center [290, 436] width 228 height 22
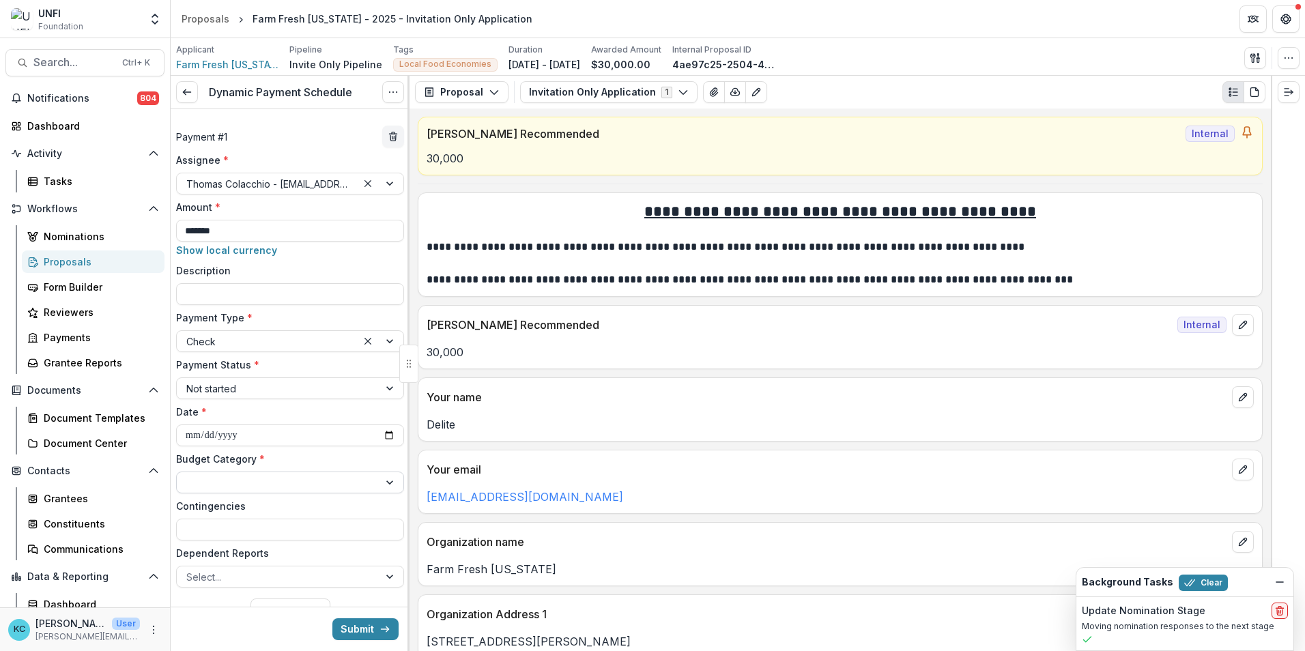
click at [269, 476] on div at bounding box center [277, 482] width 183 height 17
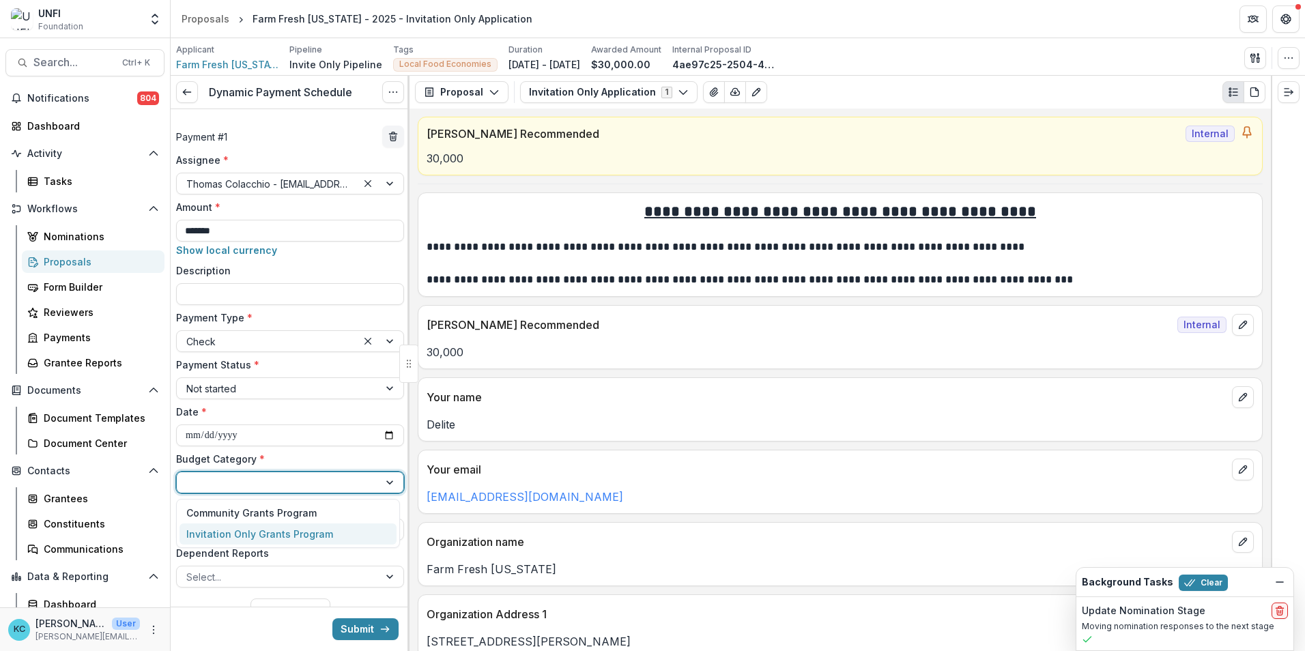
click at [261, 528] on div "Invitation Only Grants Program" at bounding box center [259, 534] width 147 height 14
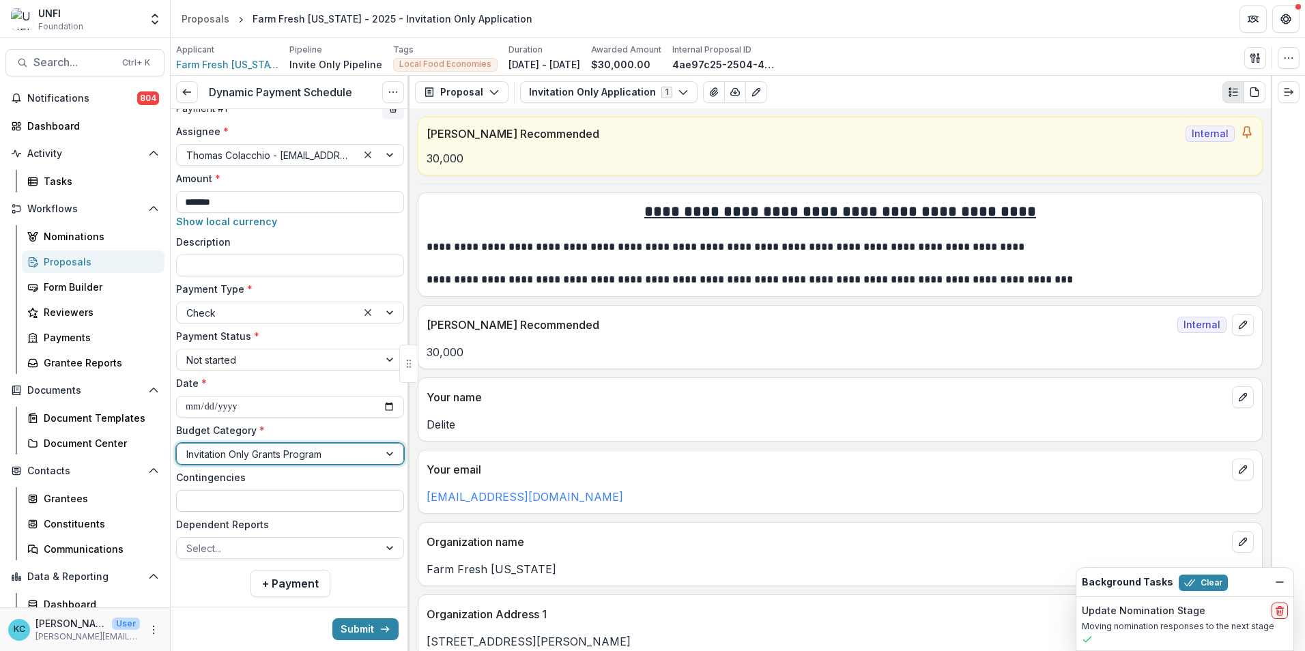
scroll to position [52, 0]
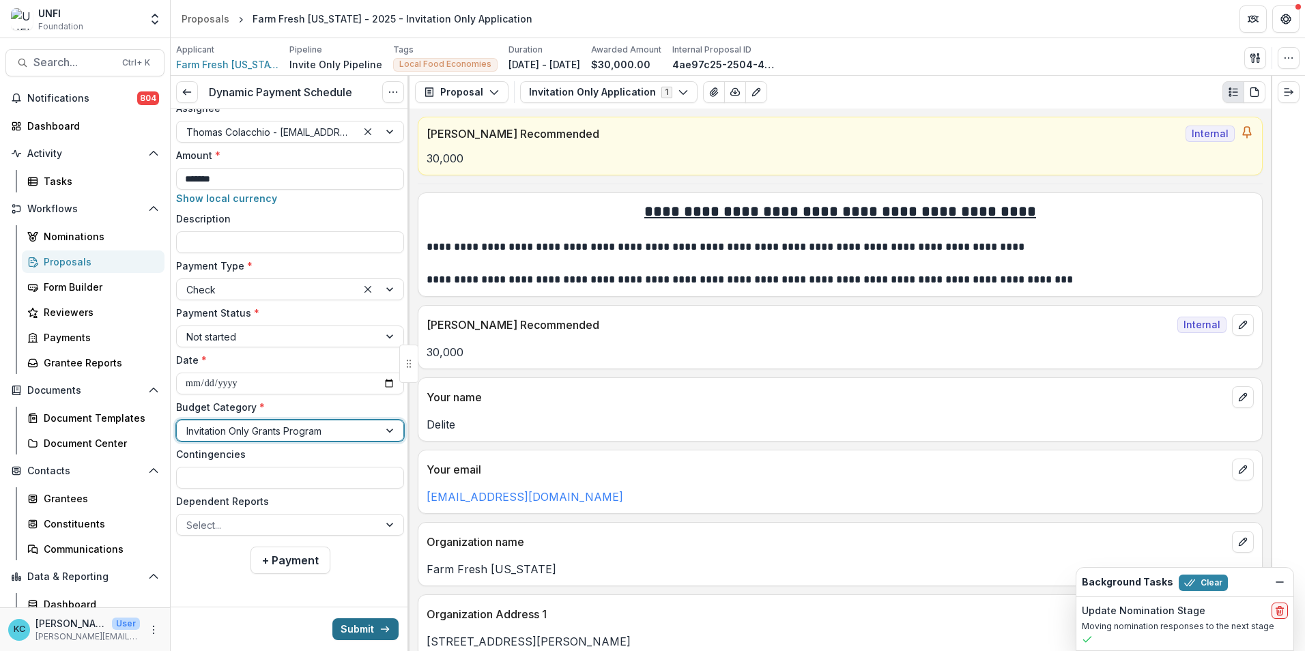
click at [345, 623] on button "Submit" at bounding box center [365, 630] width 66 height 22
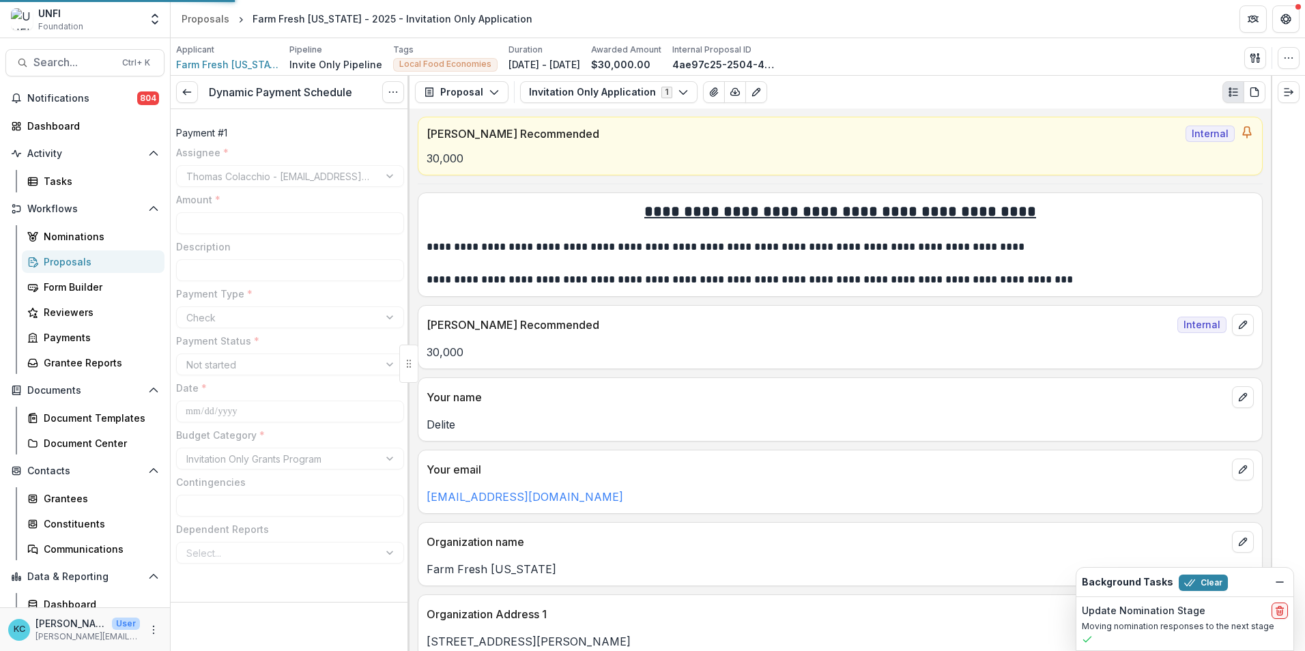
type input "*******"
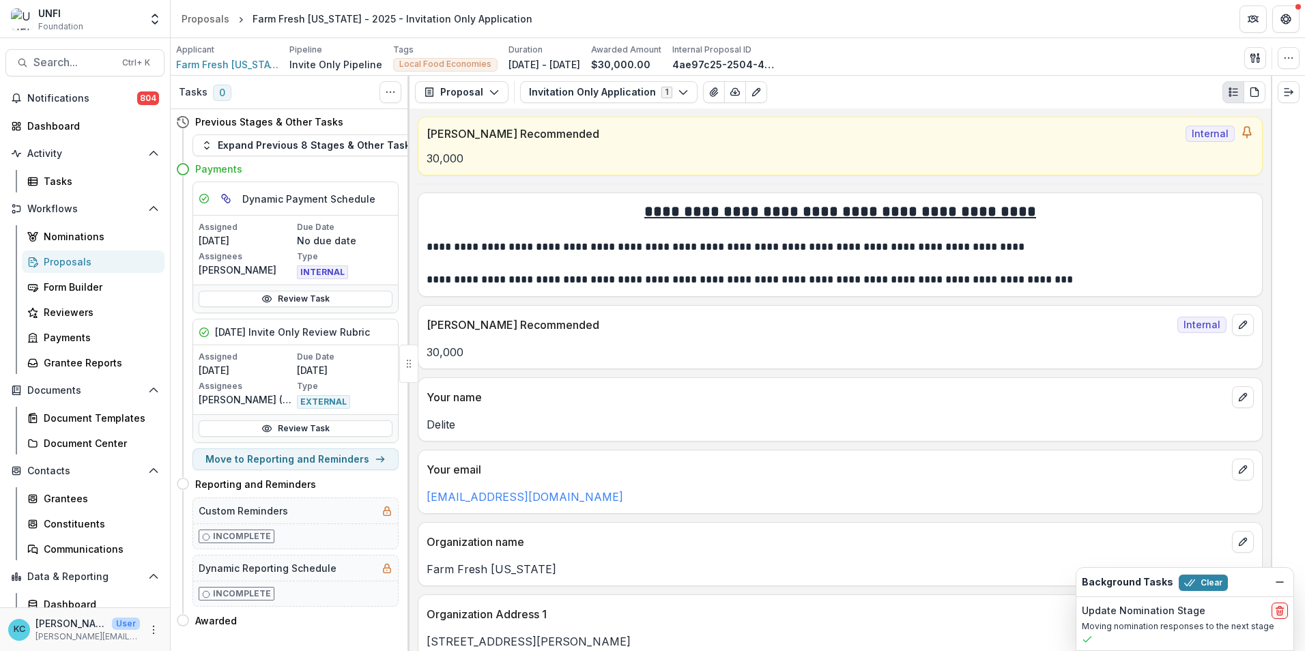
click at [77, 264] on div "Proposals" at bounding box center [99, 262] width 110 height 14
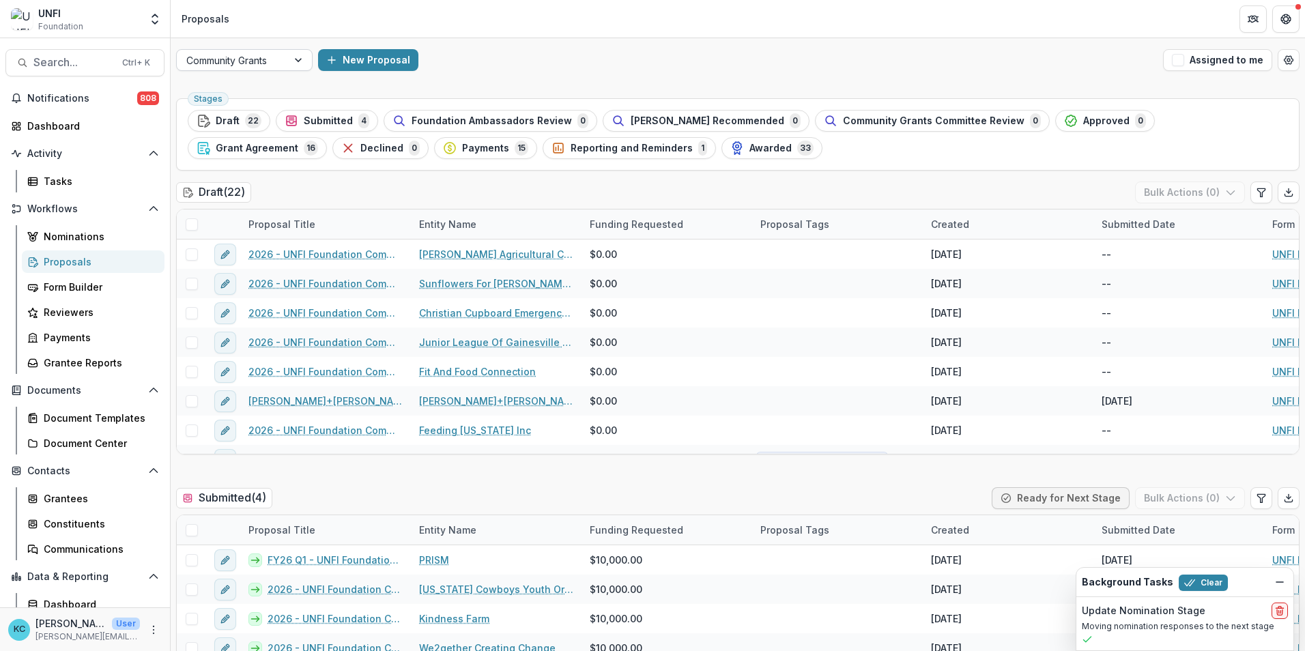
click at [300, 59] on div at bounding box center [299, 60] width 25 height 20
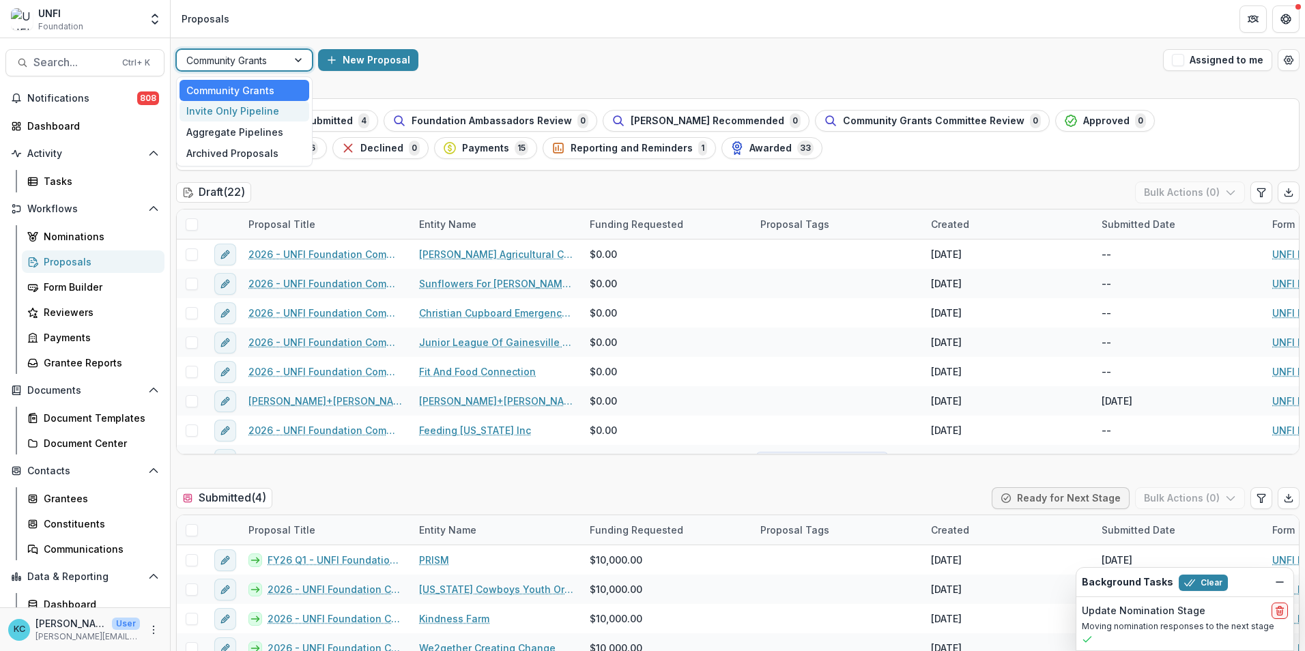
click at [269, 102] on div "Invite Only Pipeline" at bounding box center [245, 111] width 130 height 21
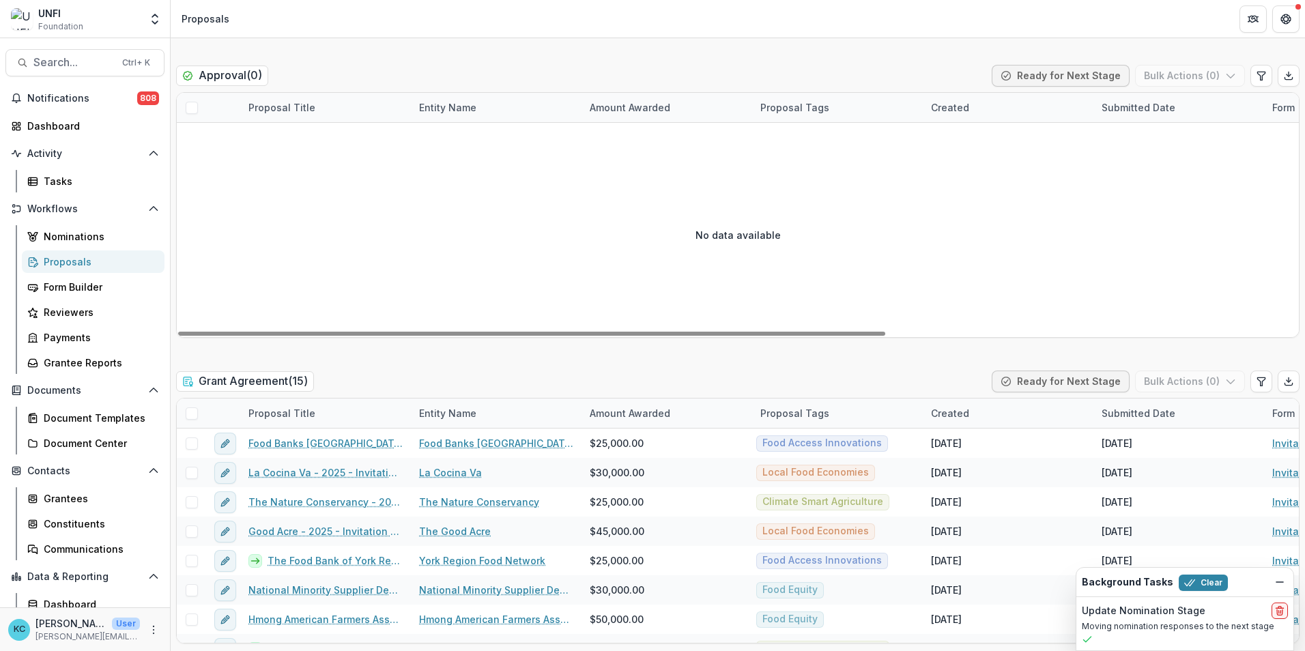
scroll to position [1911, 0]
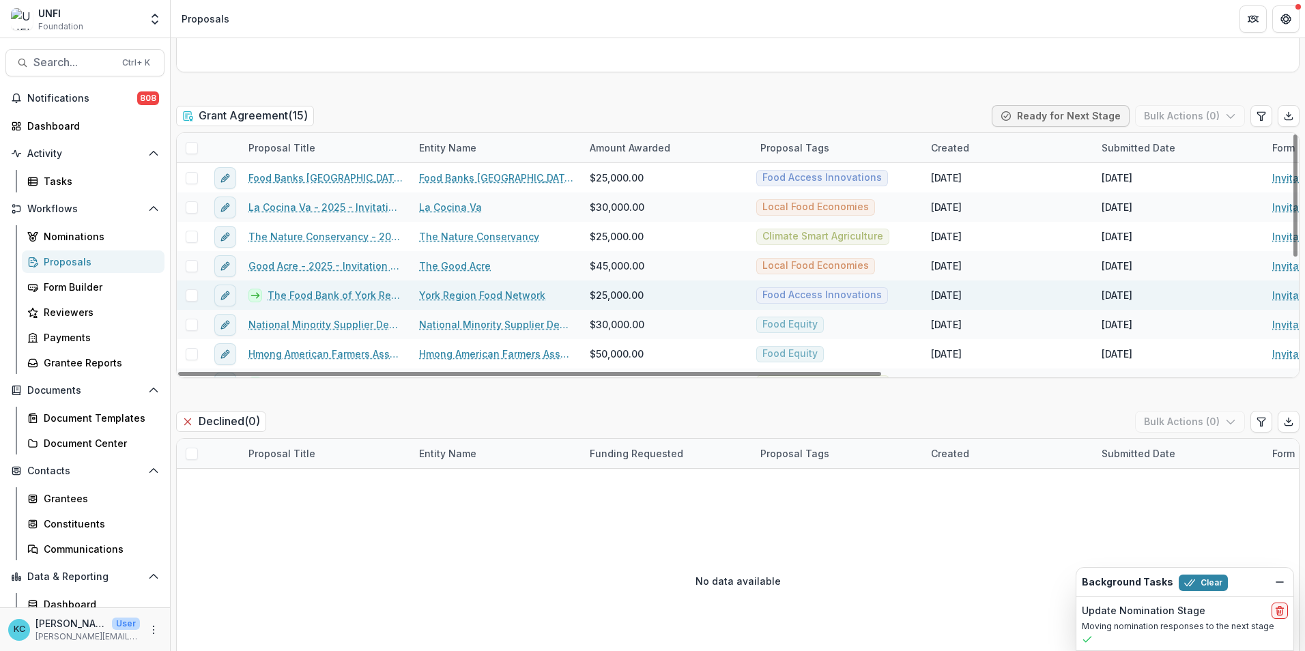
click at [305, 296] on link "The Food Bank of York Region - 2025 - Invitation Only Application" at bounding box center [335, 295] width 135 height 14
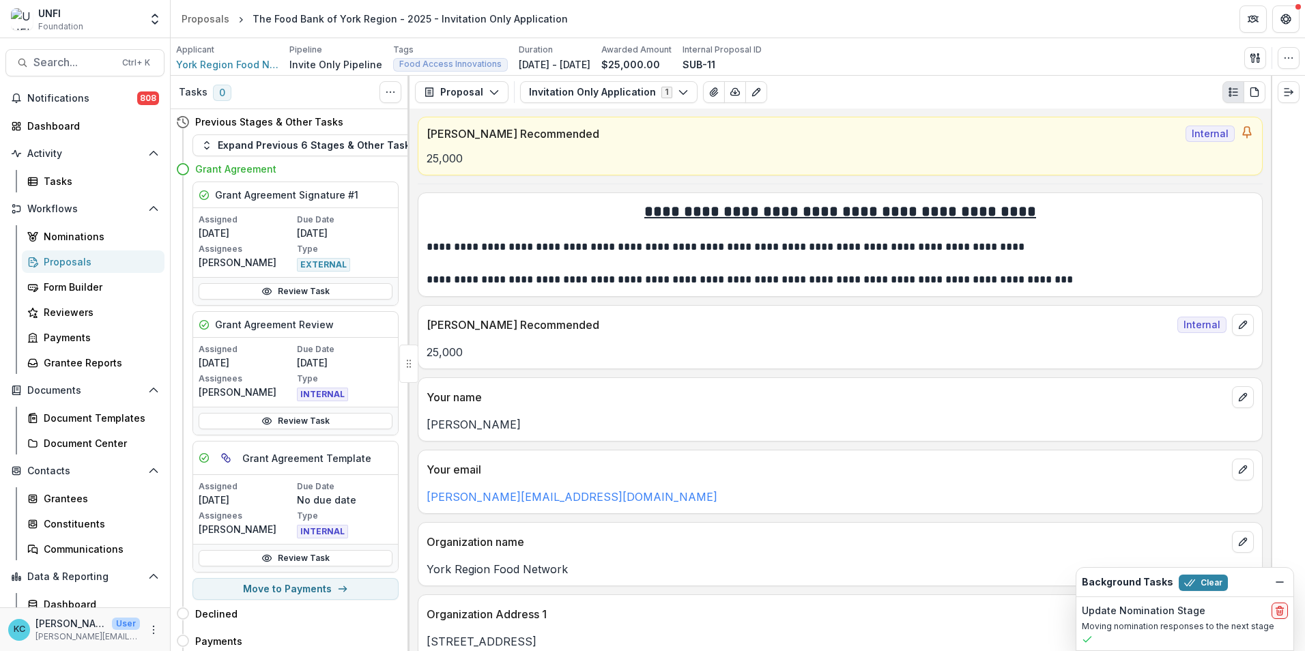
scroll to position [205, 0]
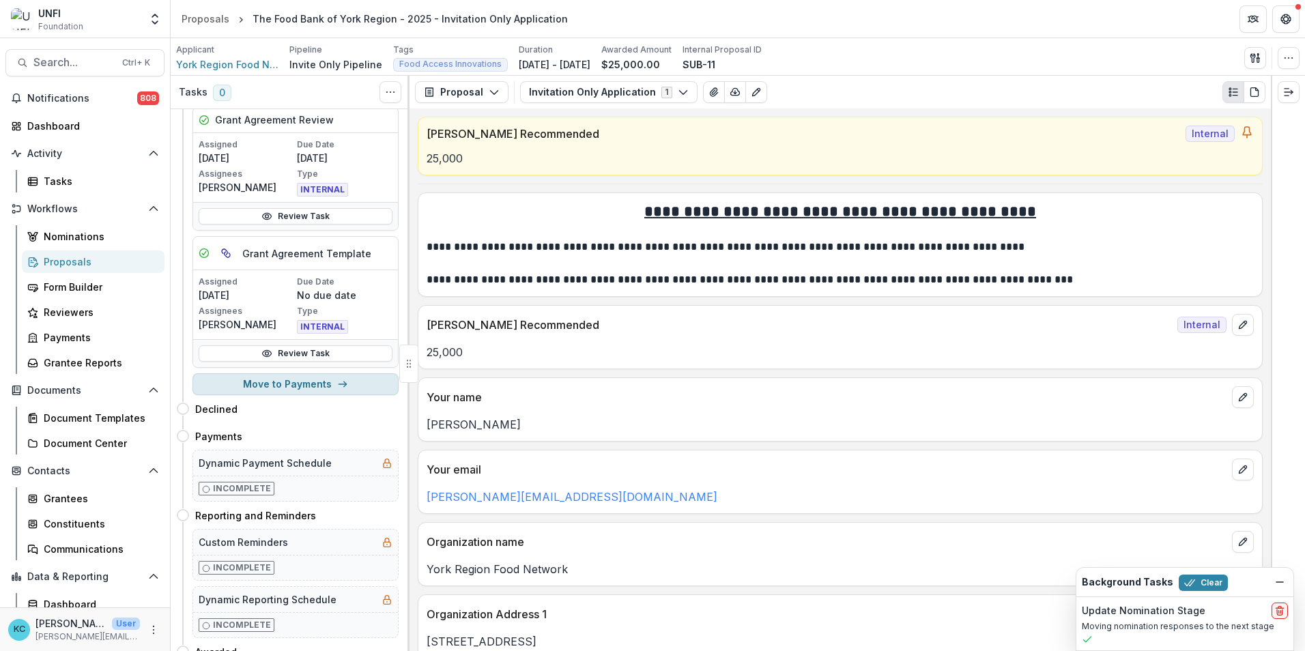
click at [282, 382] on button "Move to Payments" at bounding box center [296, 384] width 206 height 22
select select "********"
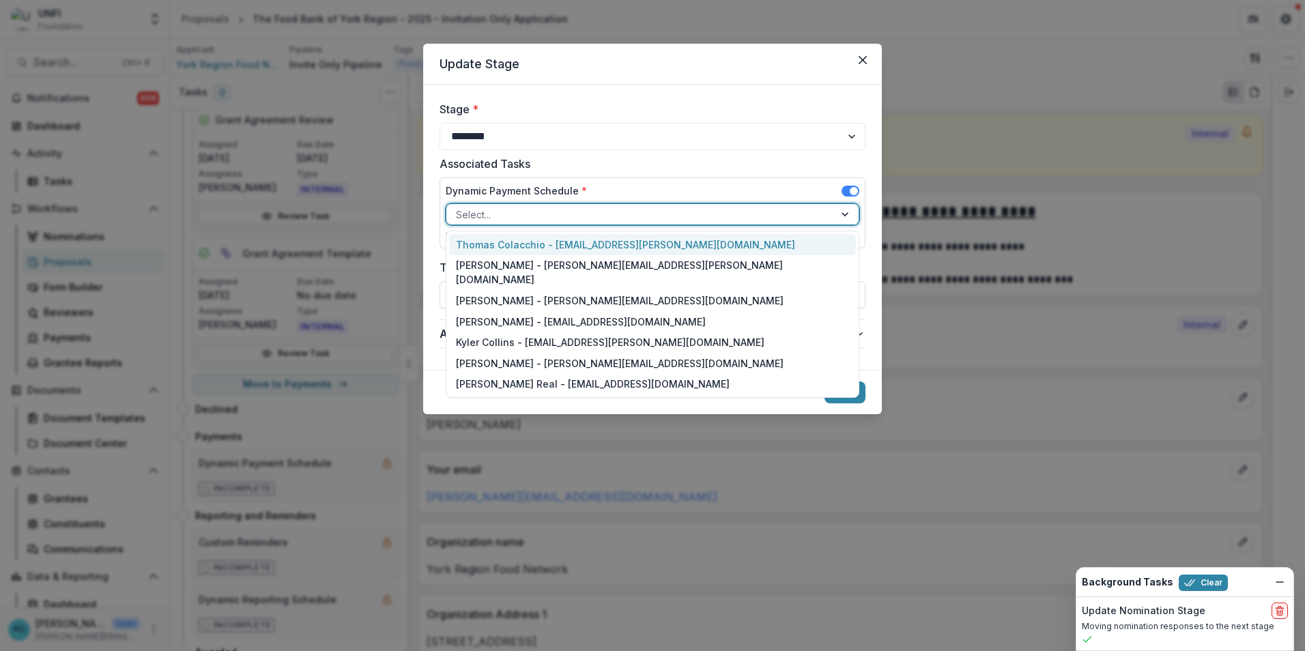
click at [537, 215] on div at bounding box center [640, 214] width 369 height 17
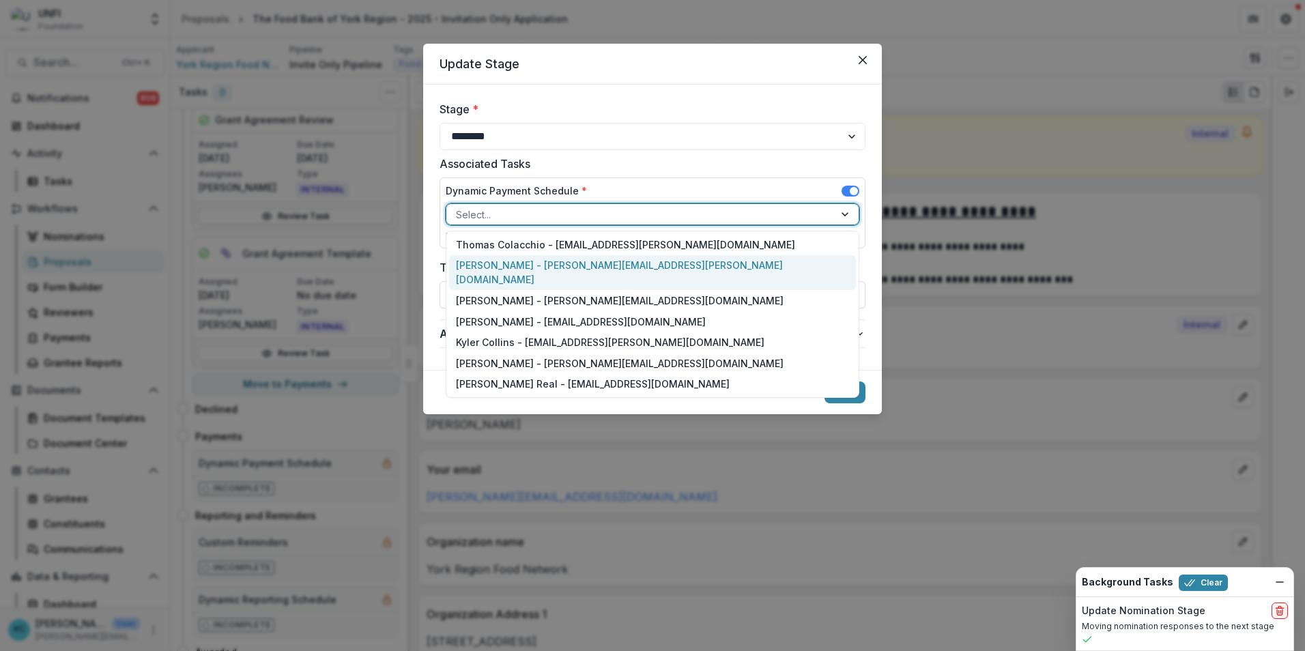
click at [517, 257] on div "Kristine Creveling - kristine.creveling@unfi.com" at bounding box center [652, 272] width 407 height 35
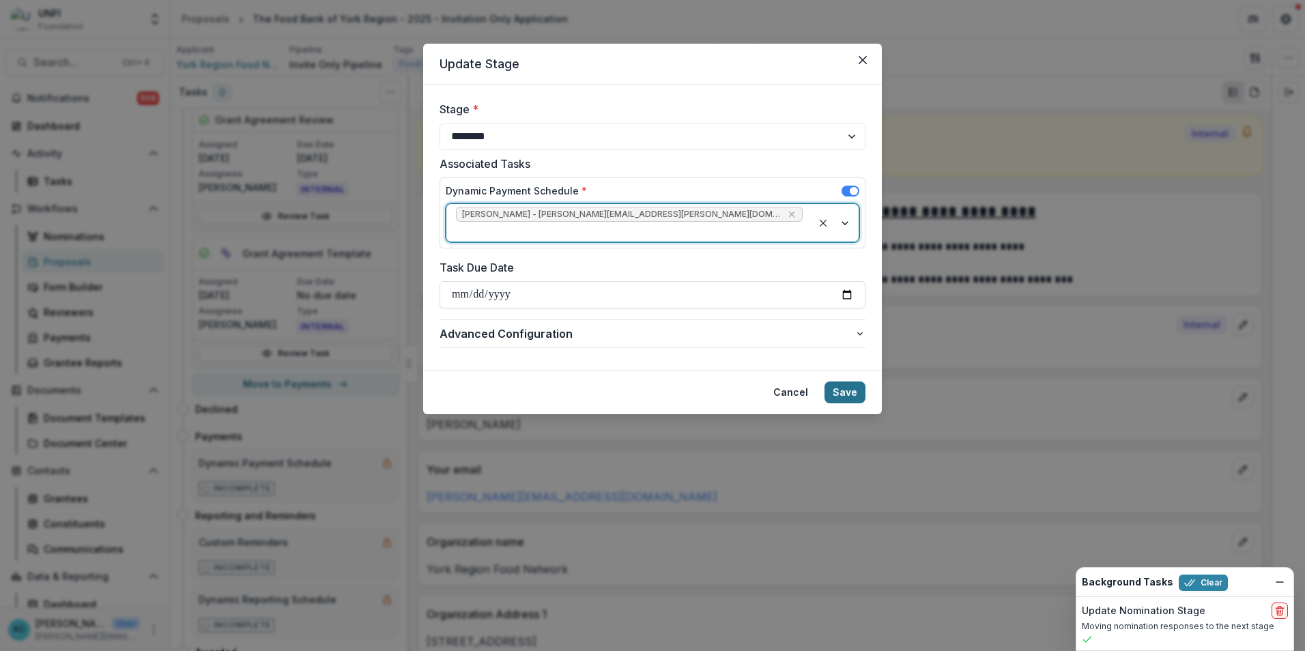
click at [846, 382] on button "Save" at bounding box center [845, 393] width 41 height 22
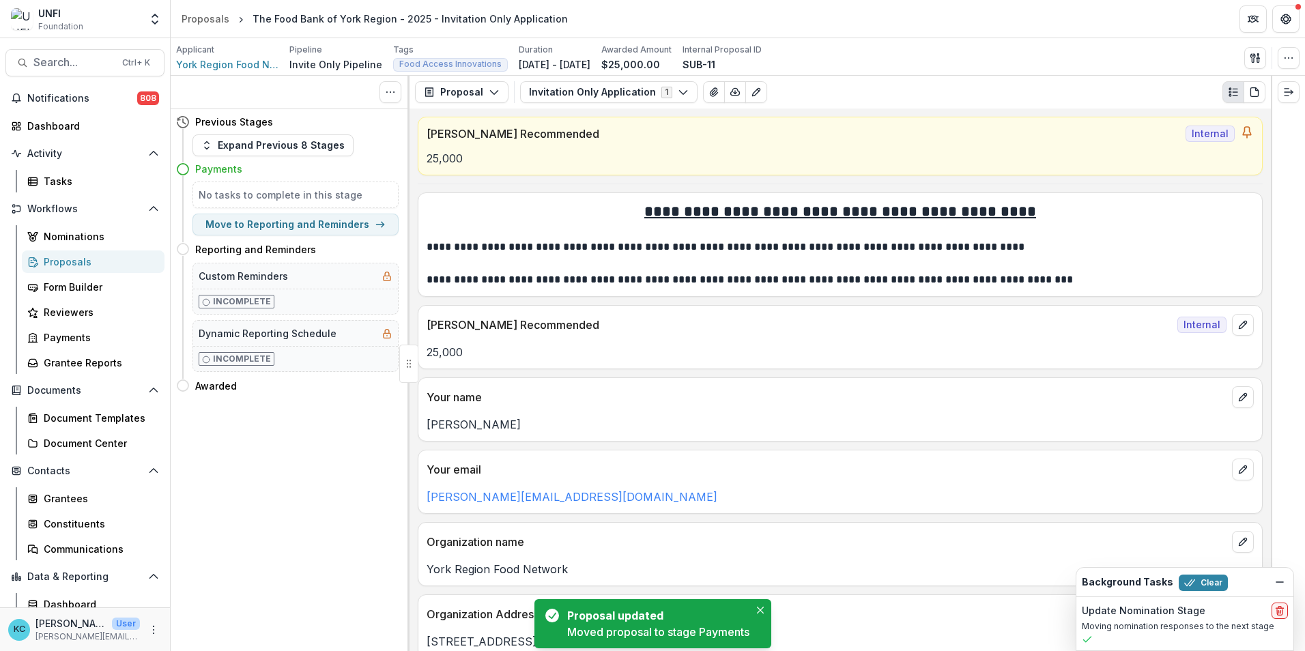
scroll to position [0, 0]
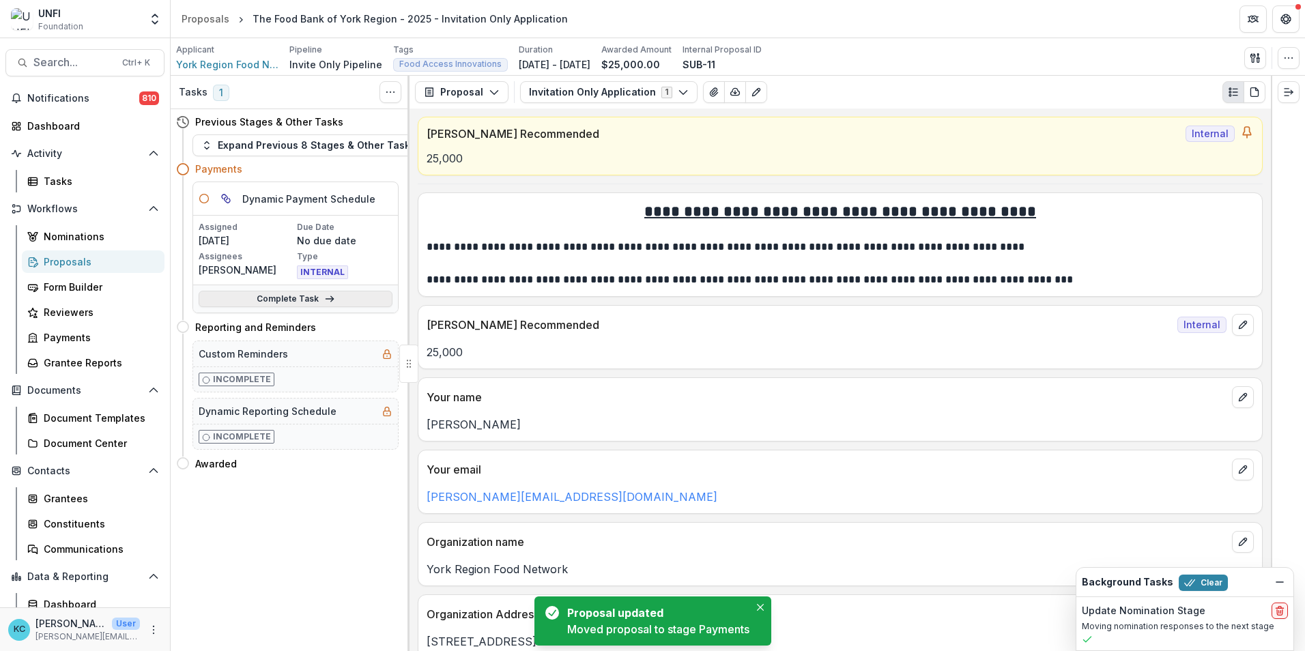
click at [248, 294] on link "Complete Task" at bounding box center [296, 299] width 194 height 16
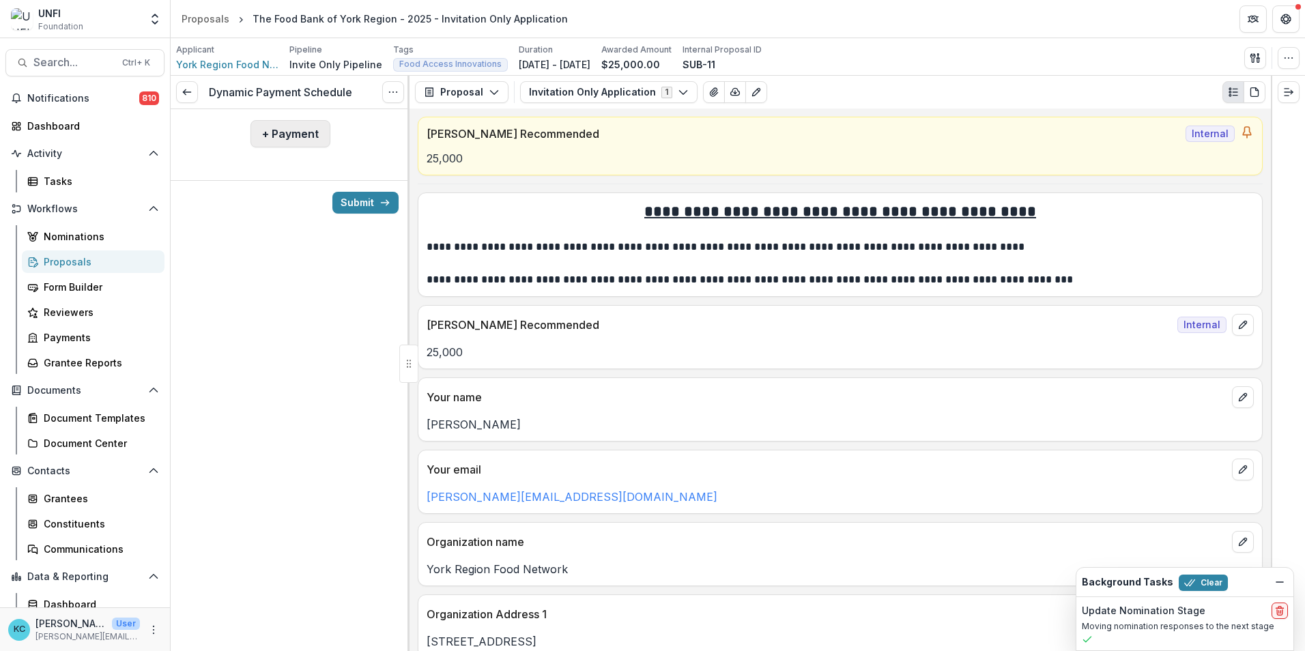
click at [279, 137] on button "+ Payment" at bounding box center [291, 133] width 80 height 27
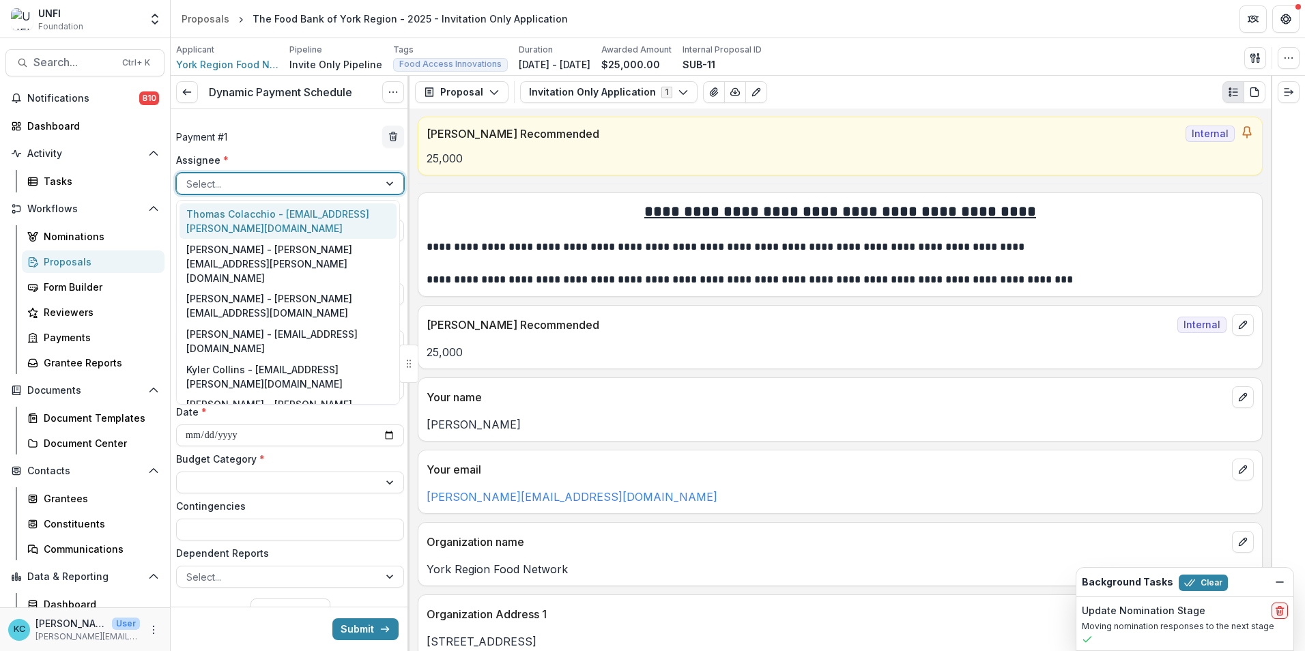
click at [271, 182] on div at bounding box center [277, 183] width 183 height 17
click at [255, 224] on div "Thomas Colacchio - thomas.colacchio@unfi.com" at bounding box center [288, 220] width 217 height 35
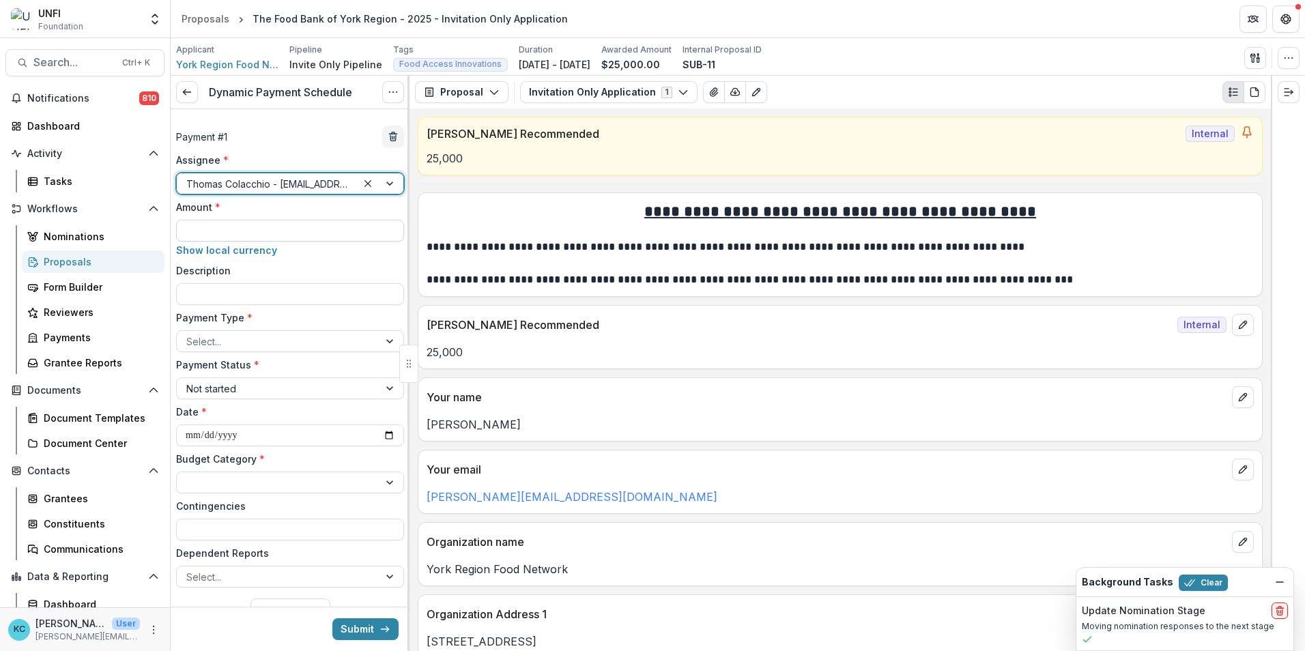
click at [255, 225] on input "Amount *" at bounding box center [290, 231] width 228 height 22
type input "*******"
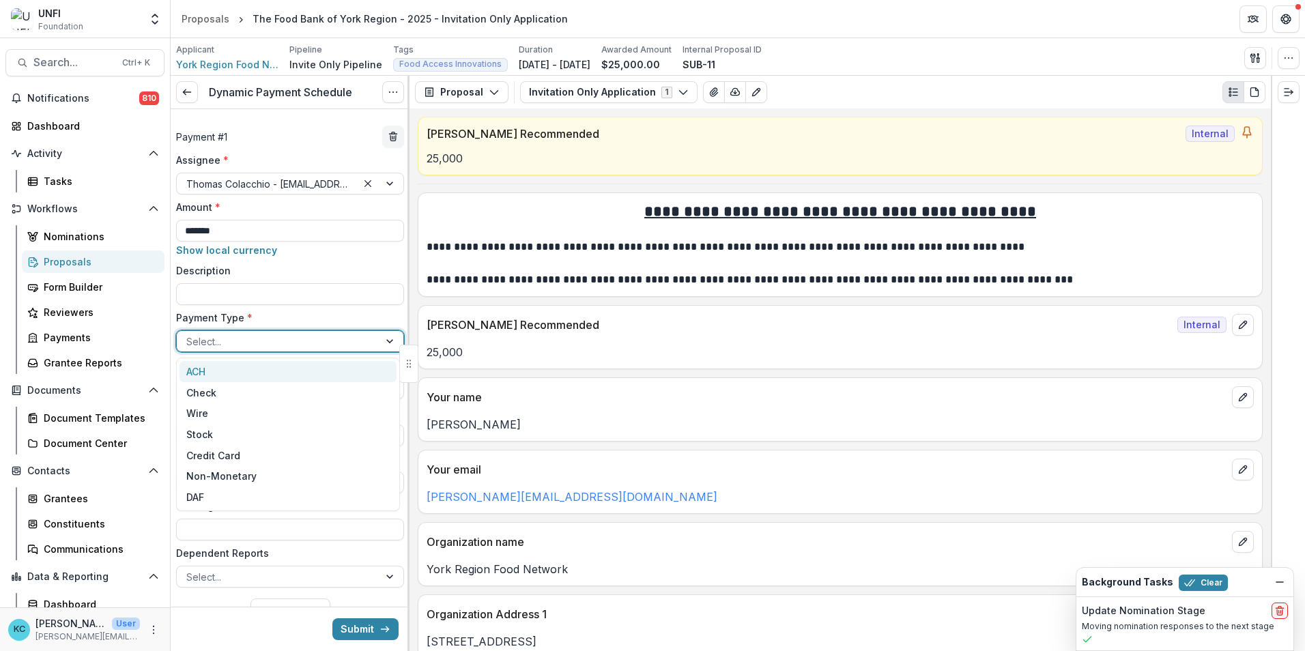
click at [268, 343] on div at bounding box center [277, 341] width 183 height 17
click at [245, 392] on div "Check" at bounding box center [288, 392] width 217 height 21
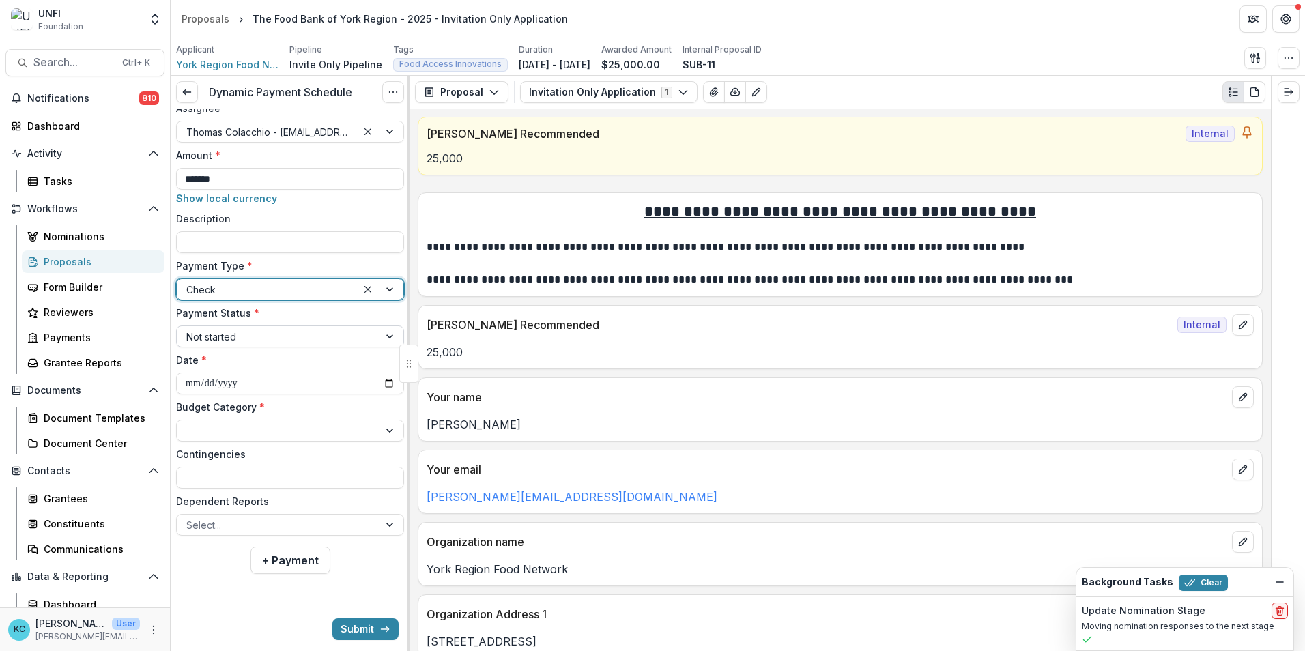
click at [231, 331] on div at bounding box center [277, 336] width 183 height 17
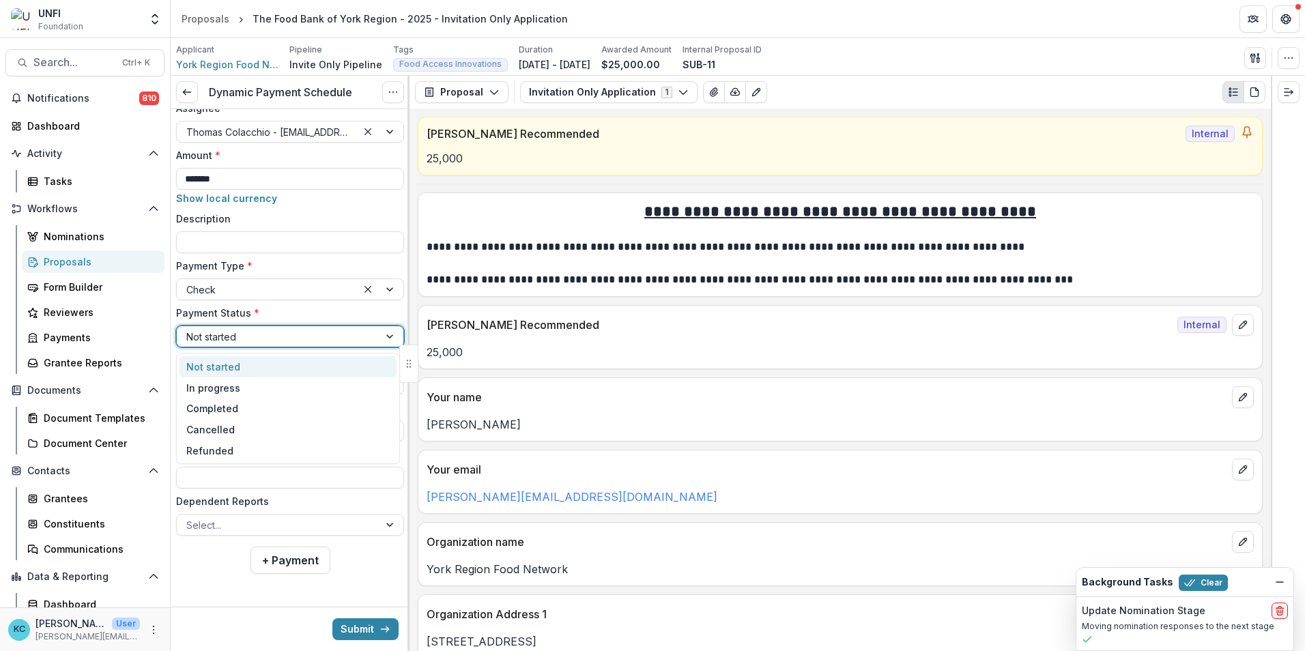
click at [233, 372] on div "Not started" at bounding box center [288, 366] width 217 height 21
click at [259, 432] on div at bounding box center [277, 431] width 183 height 17
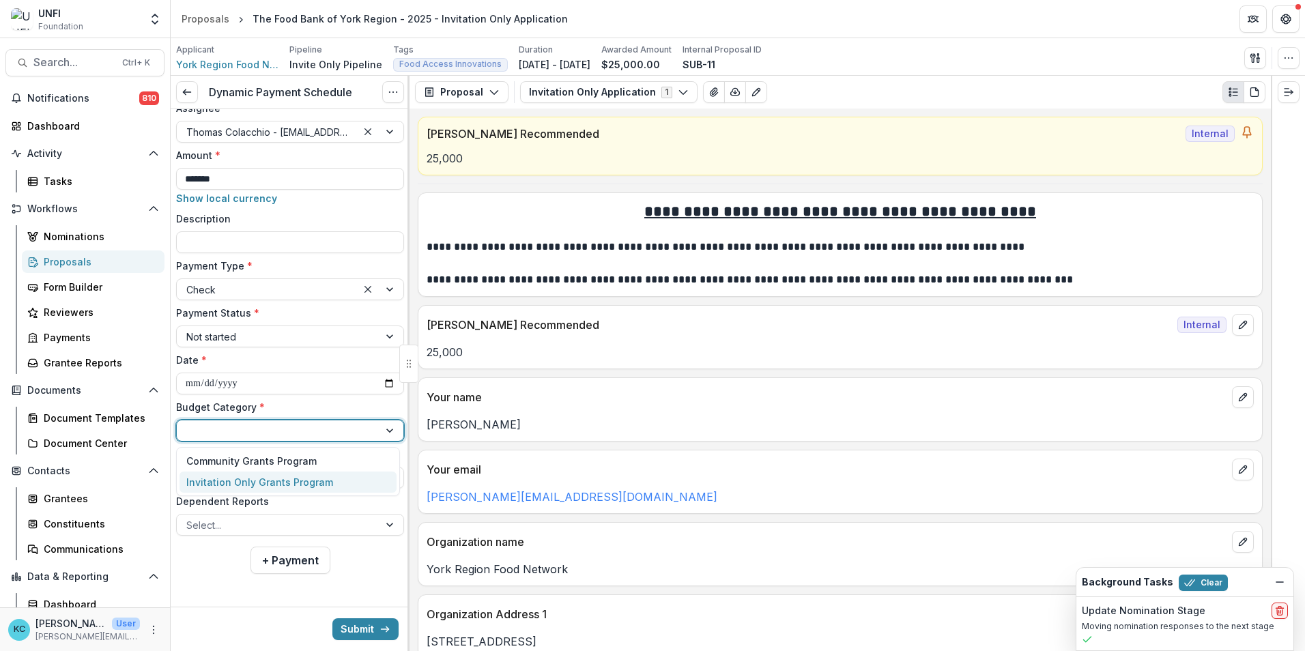
click at [248, 492] on div "Invitation Only Grants Program" at bounding box center [288, 482] width 217 height 21
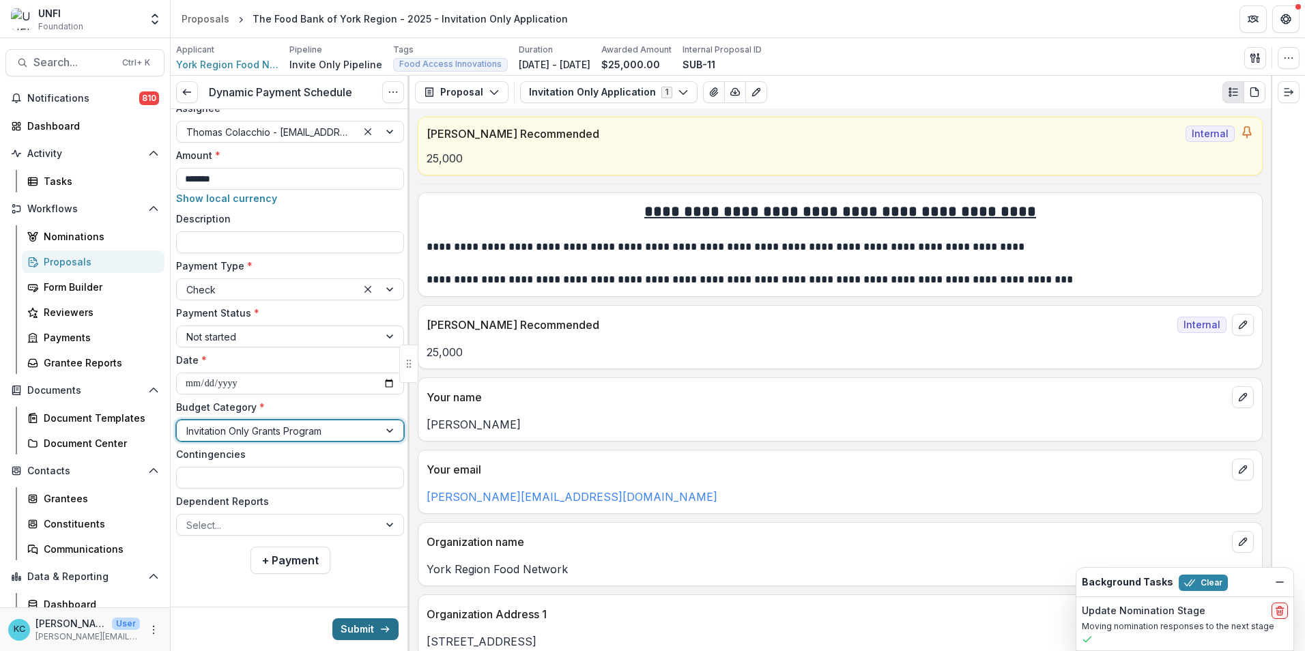
click at [352, 626] on button "Submit" at bounding box center [365, 630] width 66 height 22
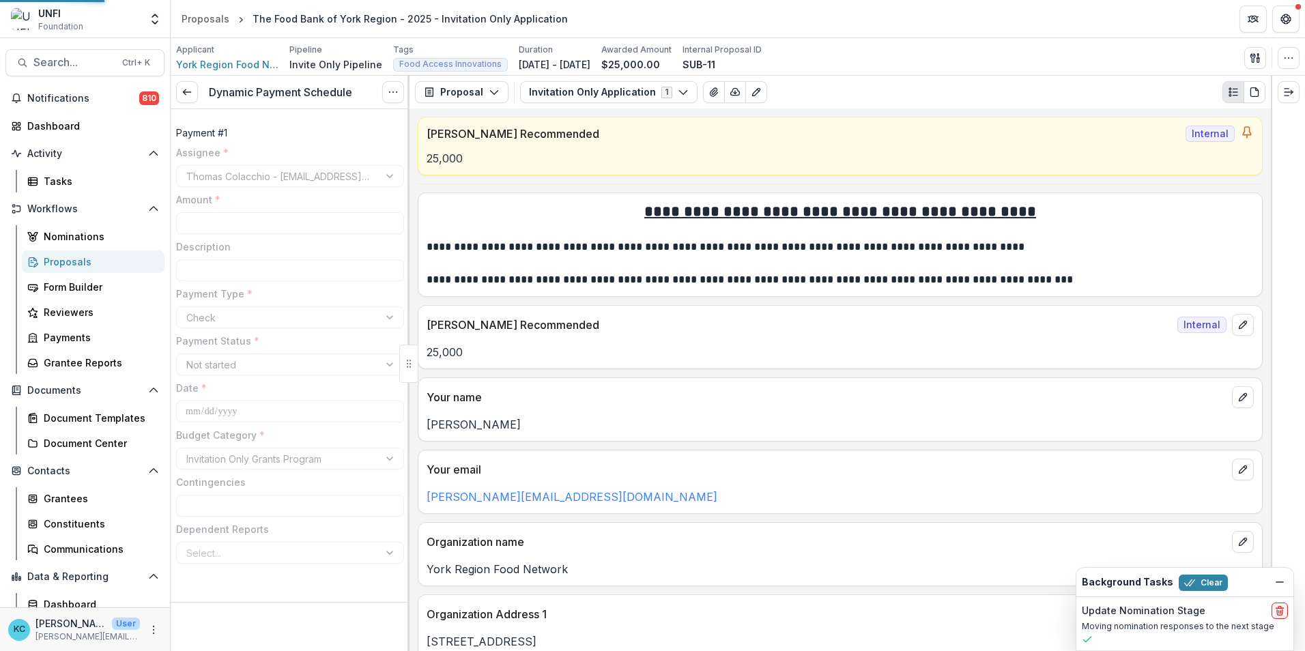
type input "*******"
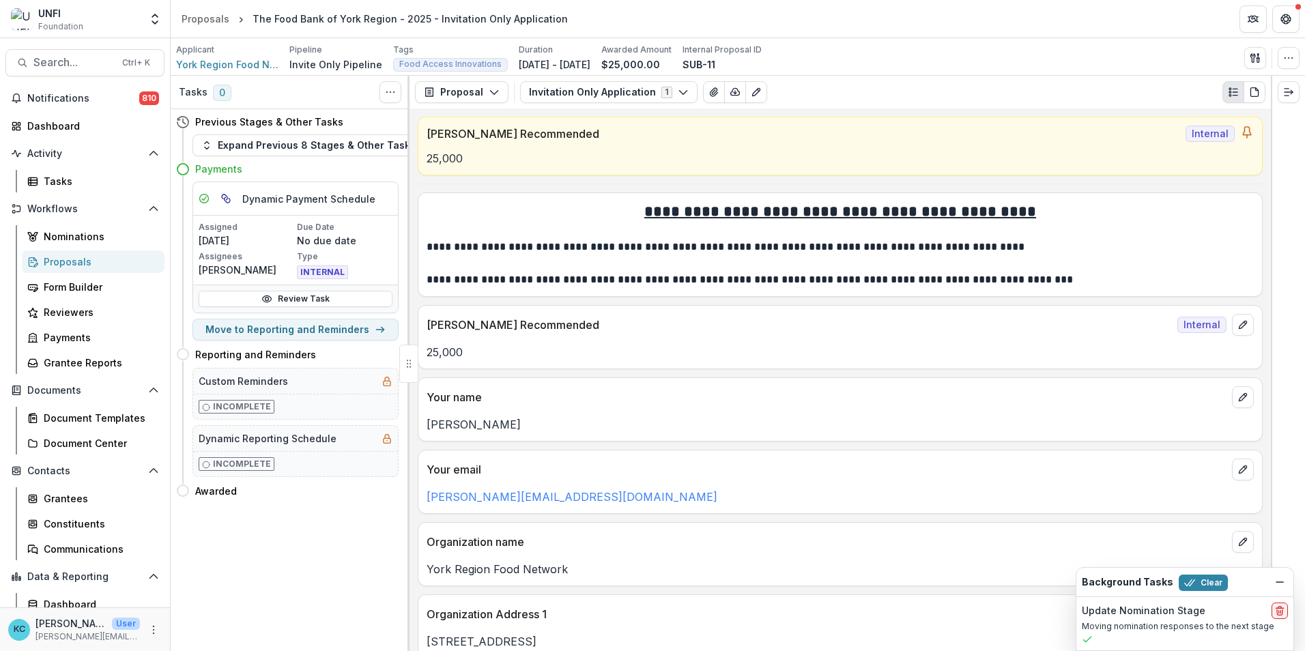
click at [74, 261] on div "Proposals" at bounding box center [99, 262] width 110 height 14
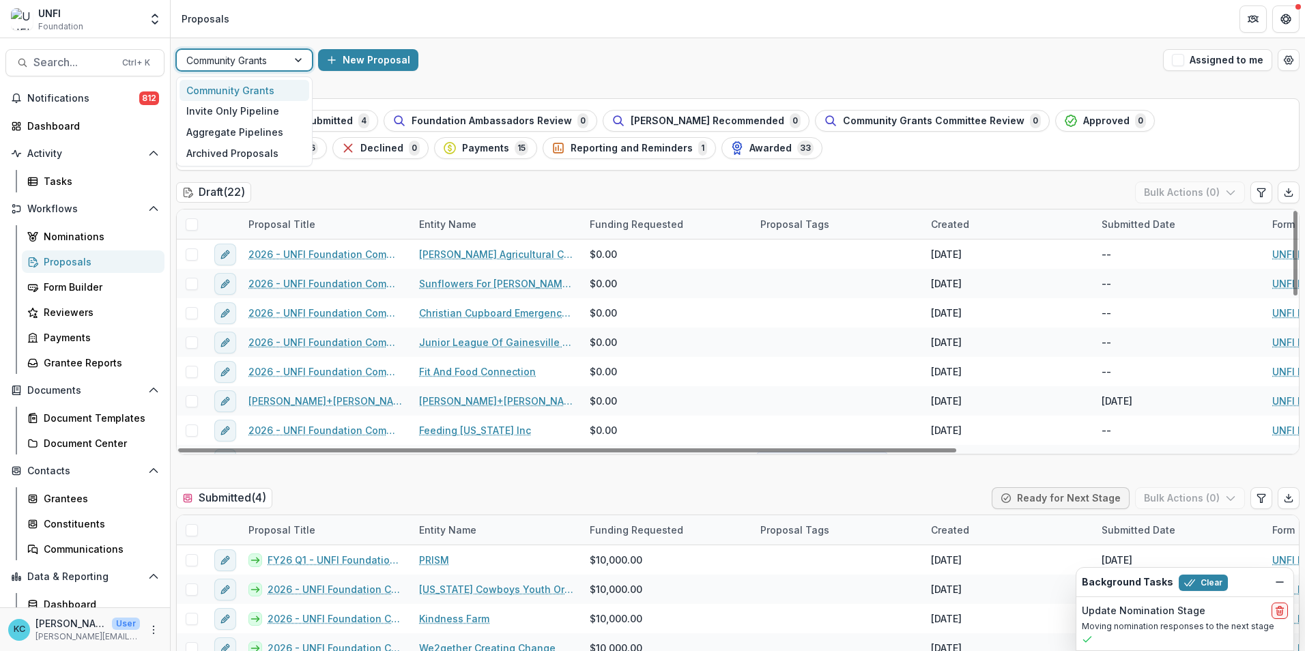
click at [299, 56] on div at bounding box center [299, 60] width 25 height 20
click at [254, 115] on div "Invite Only Pipeline" at bounding box center [245, 111] width 130 height 21
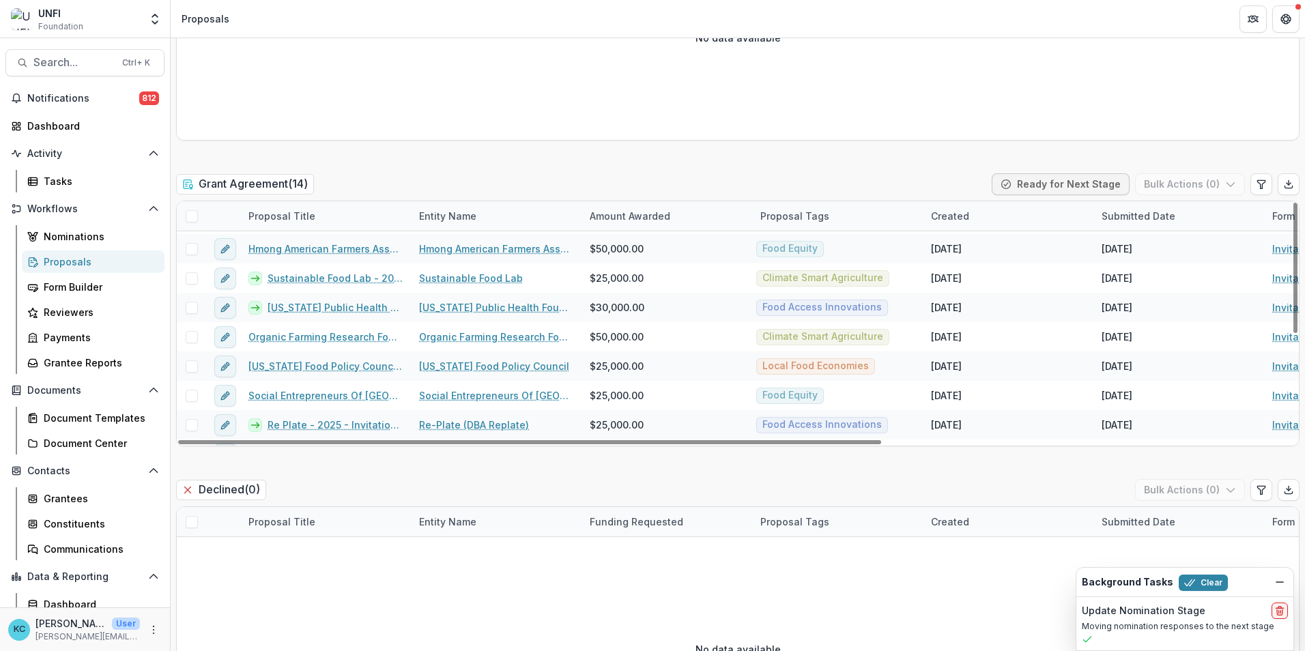
scroll to position [128, 0]
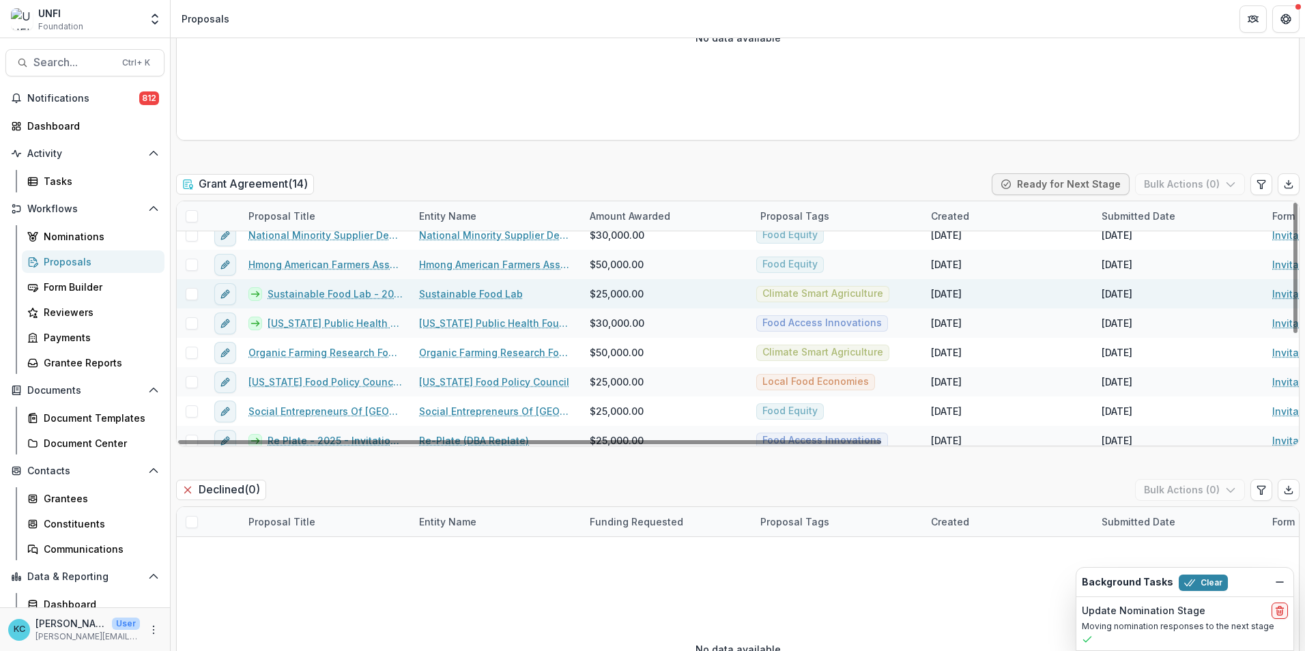
click at [313, 287] on link "Sustainable Food Lab - 2025 - Invitation Only Application" at bounding box center [335, 294] width 135 height 14
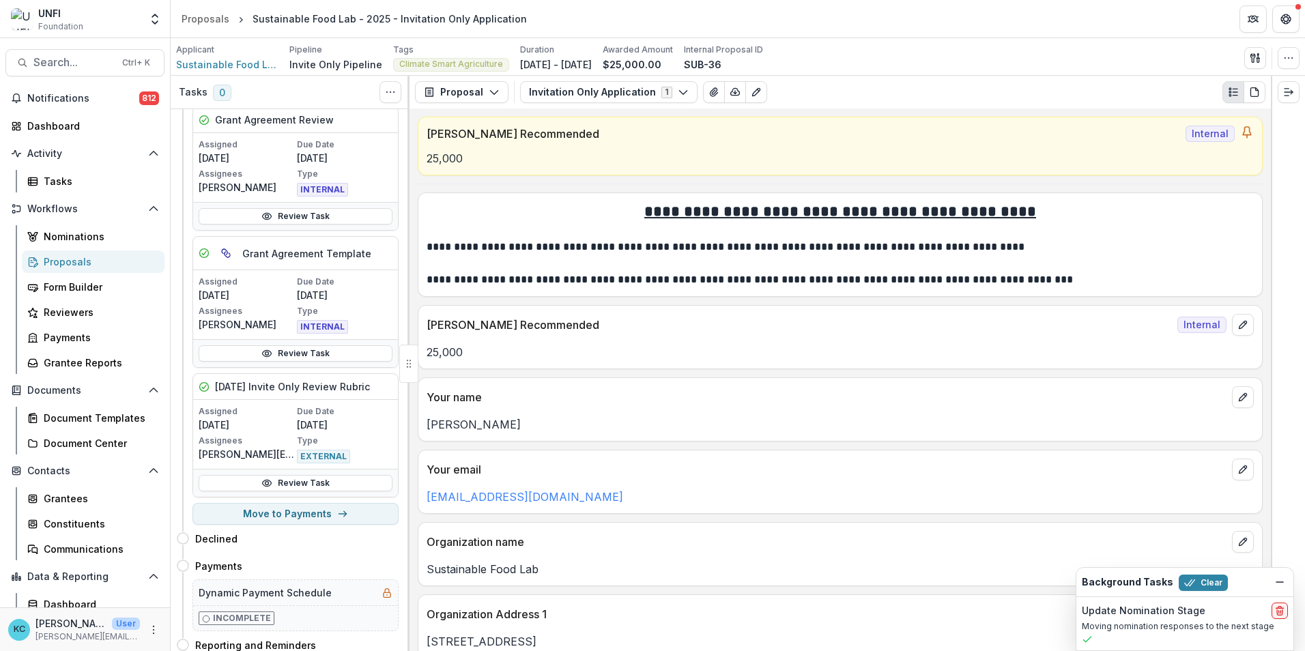
scroll to position [341, 0]
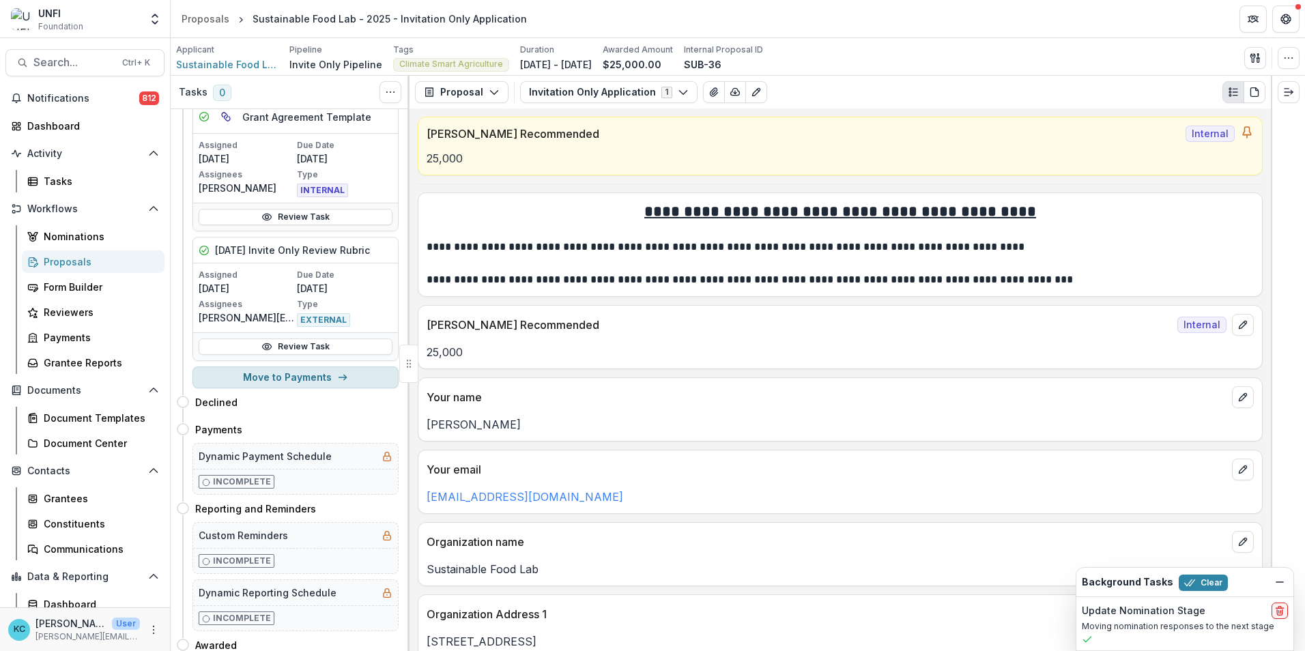
click at [305, 380] on button "Move to Payments" at bounding box center [296, 378] width 206 height 22
select select "********"
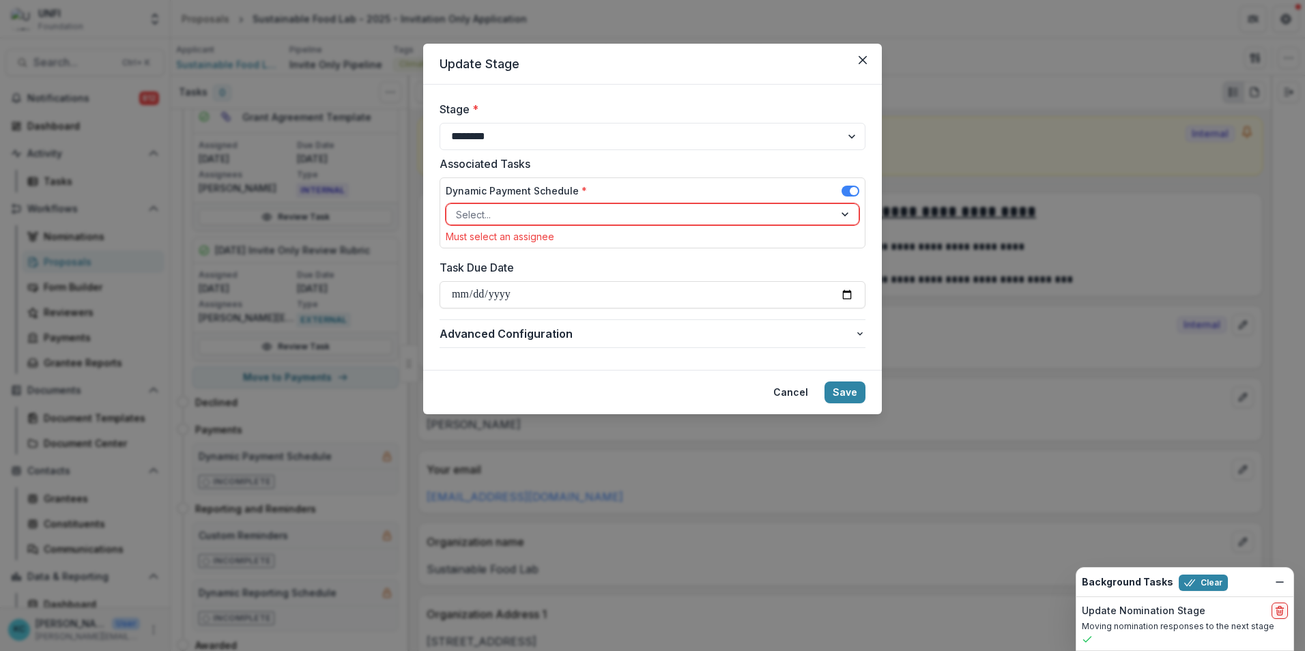
click at [529, 210] on div at bounding box center [640, 214] width 369 height 17
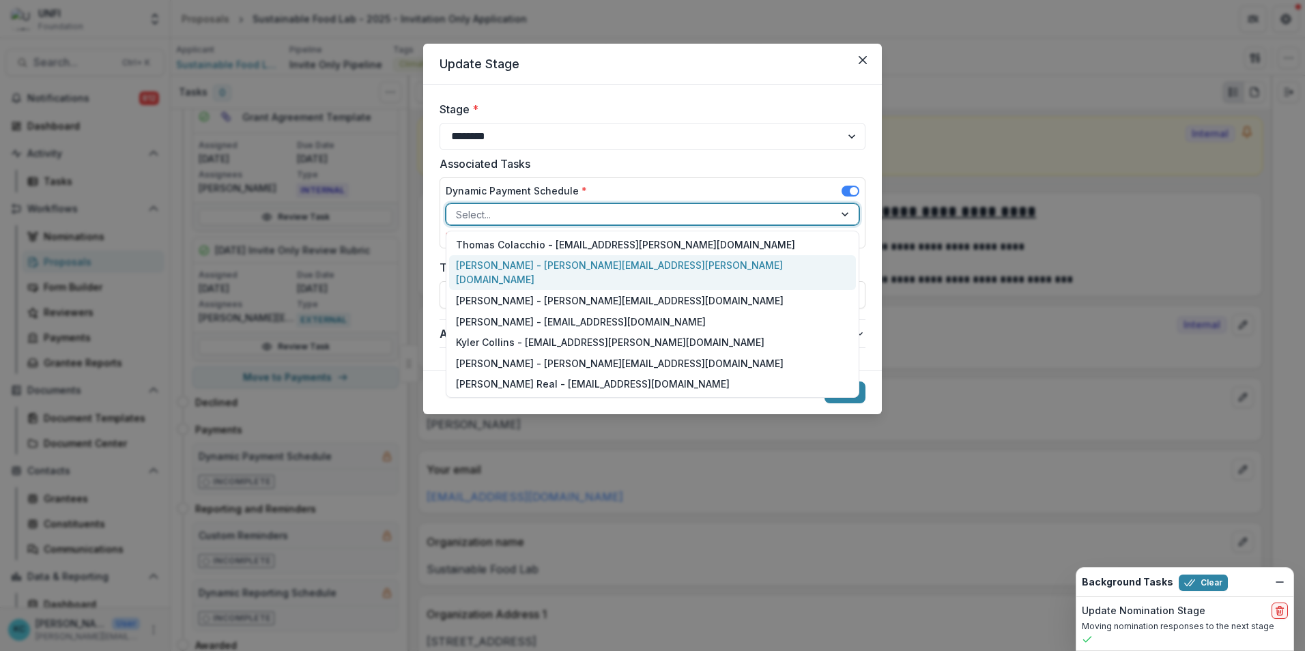
click at [521, 261] on div "Kristine Creveling - kristine.creveling@unfi.com" at bounding box center [652, 272] width 407 height 35
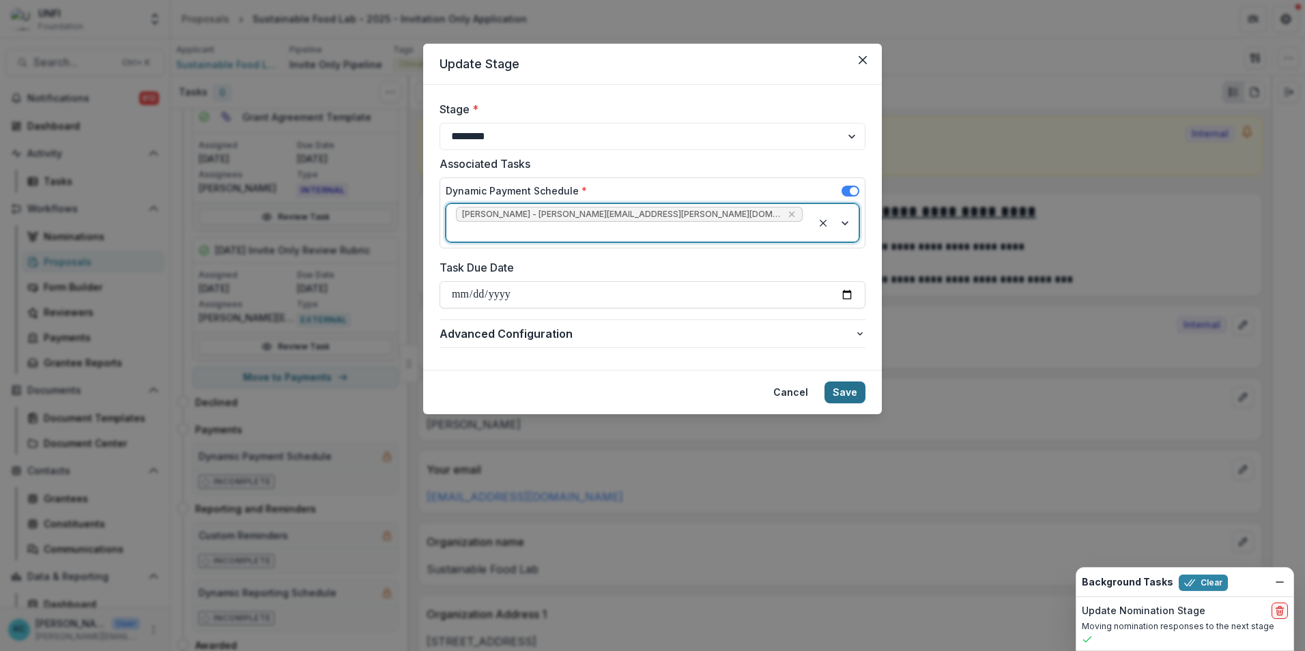
click at [836, 382] on button "Save" at bounding box center [845, 393] width 41 height 22
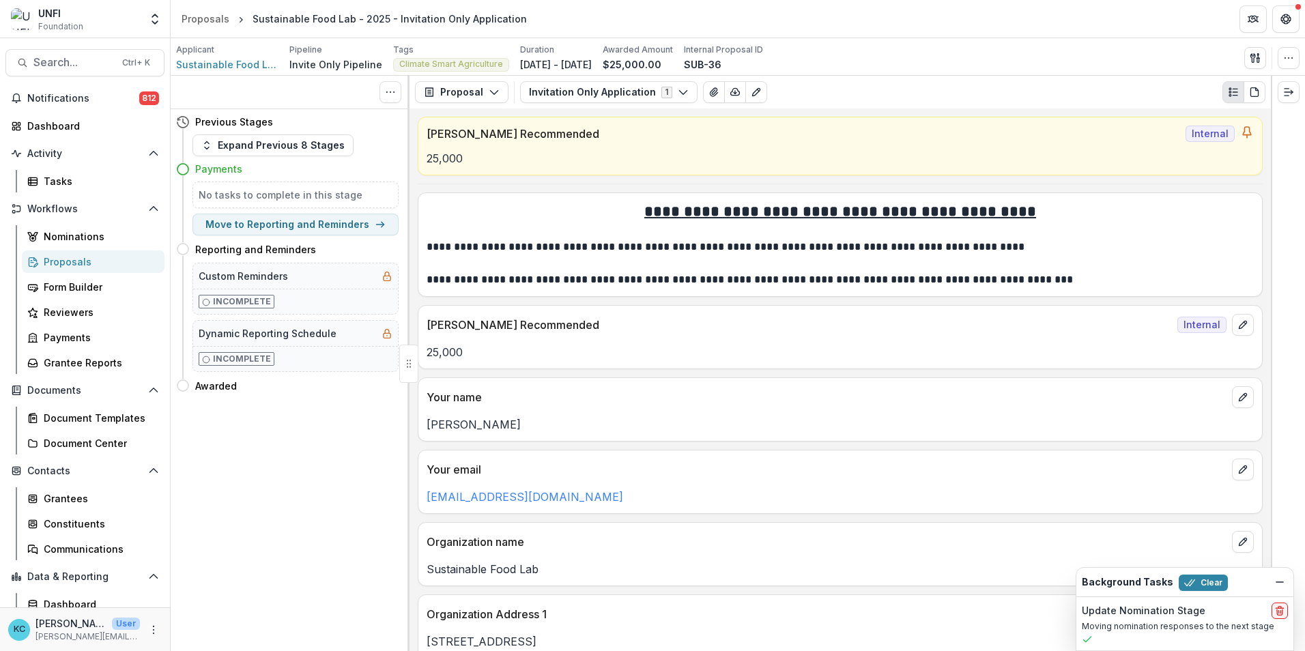
scroll to position [0, 0]
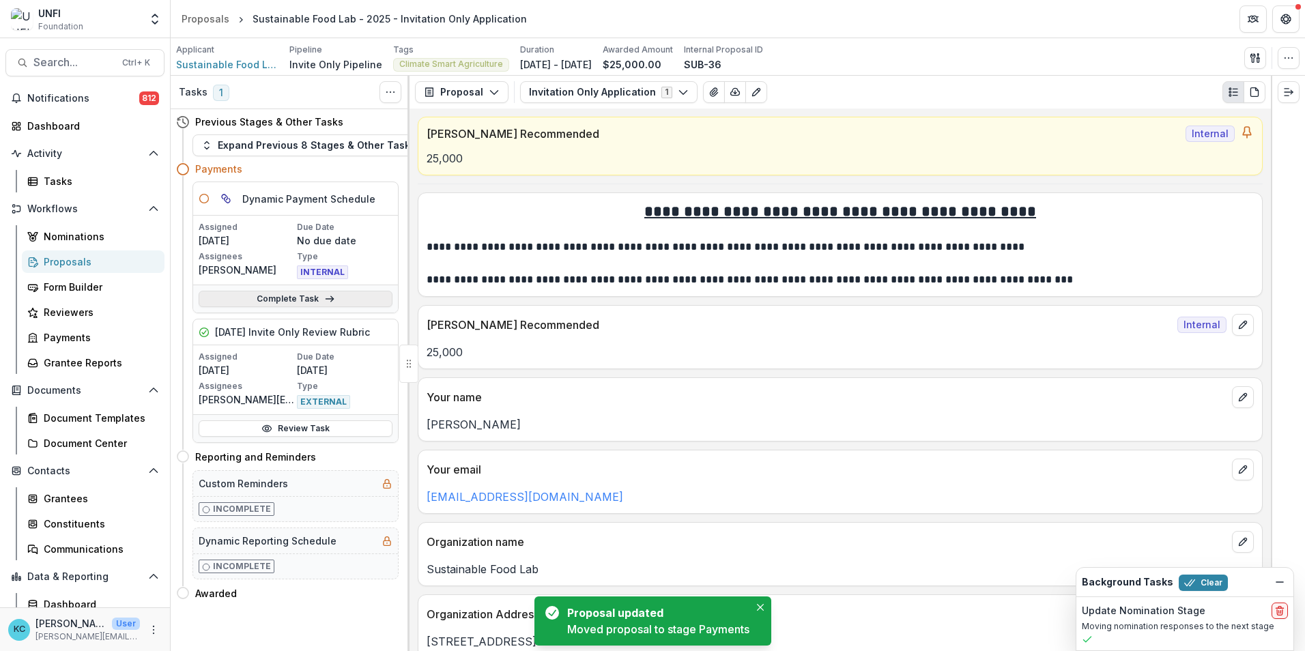
click at [283, 298] on link "Complete Task" at bounding box center [296, 299] width 194 height 16
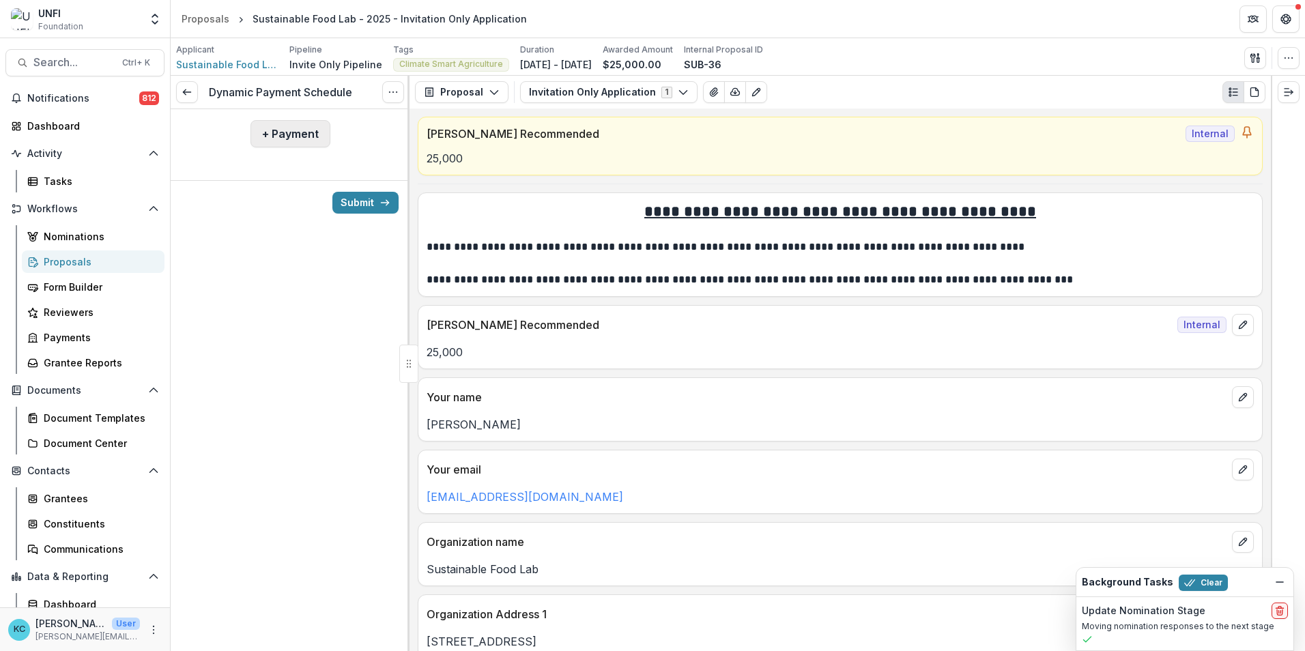
click at [298, 132] on button "+ Payment" at bounding box center [291, 133] width 80 height 27
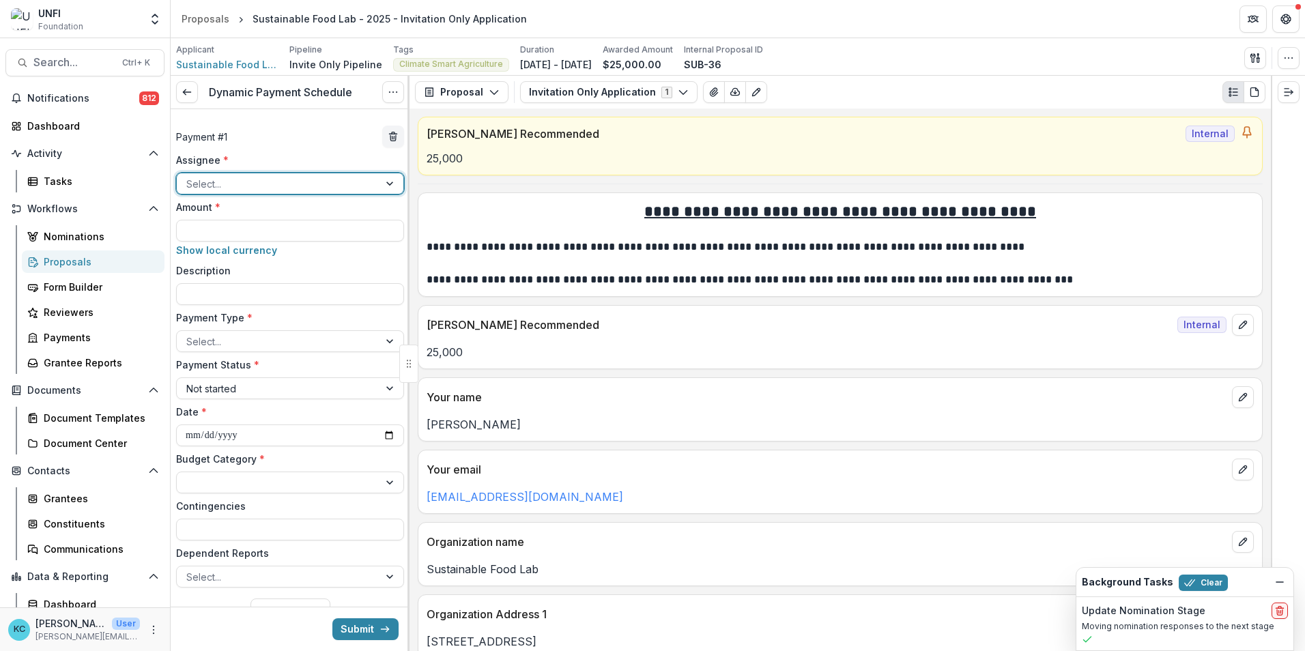
click at [283, 195] on div "Select..." at bounding box center [290, 184] width 228 height 22
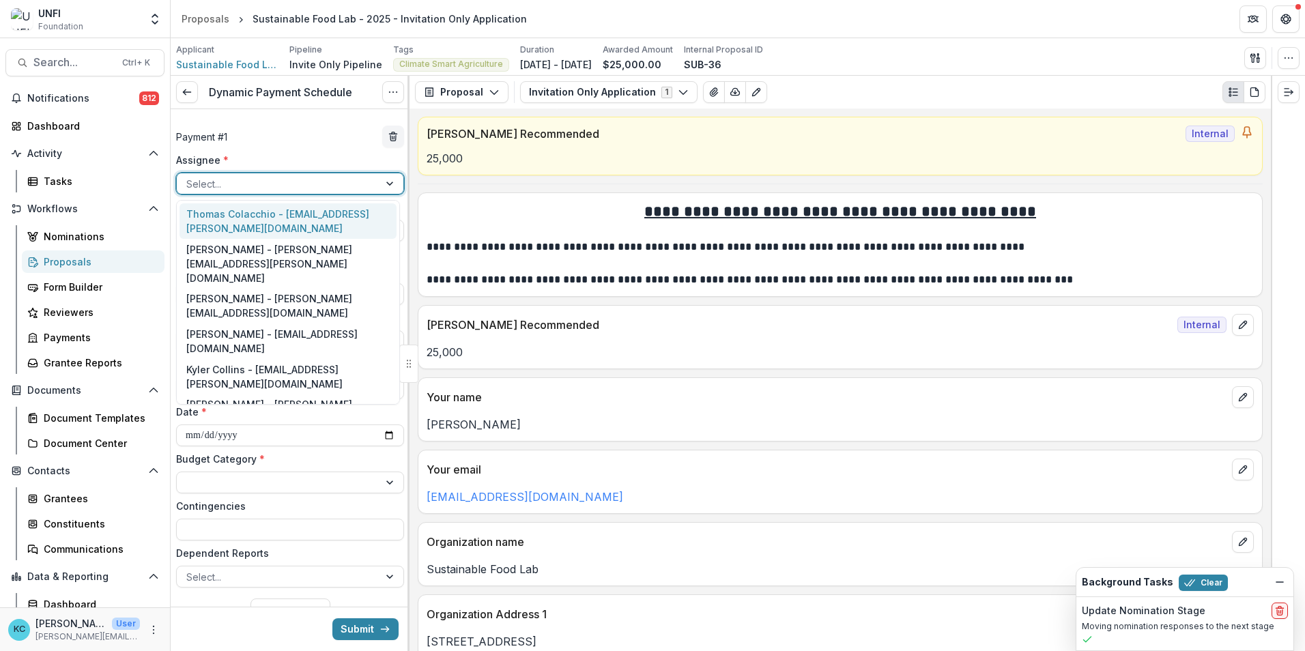
click at [283, 222] on div "Thomas Colacchio - thomas.colacchio@unfi.com" at bounding box center [288, 220] width 217 height 35
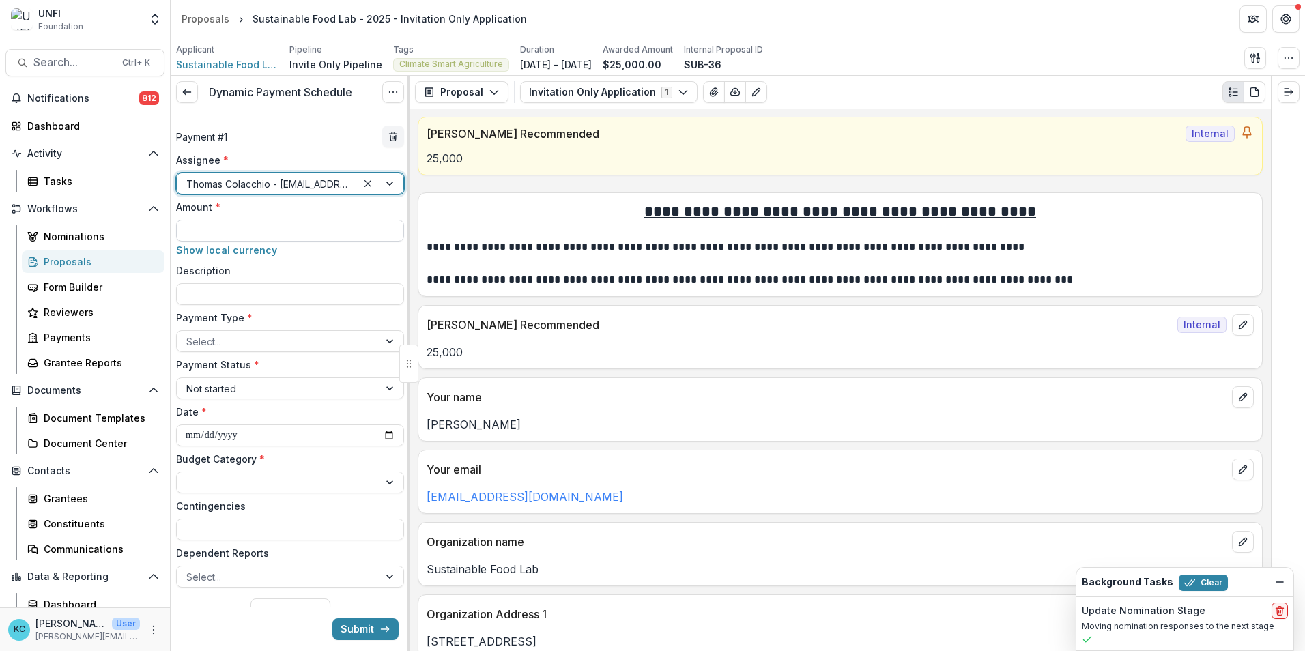
click at [283, 222] on input "Amount *" at bounding box center [290, 231] width 228 height 22
type input "*******"
click at [295, 346] on div at bounding box center [277, 341] width 183 height 17
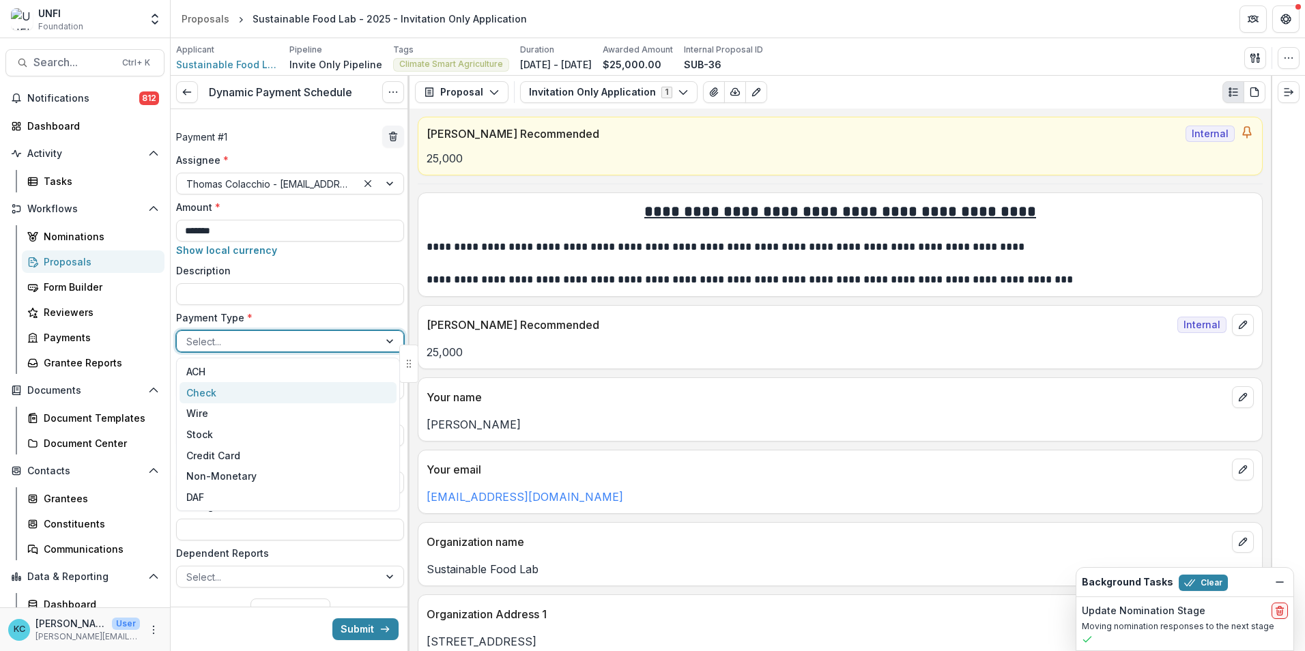
click at [258, 398] on div "Check" at bounding box center [288, 392] width 217 height 21
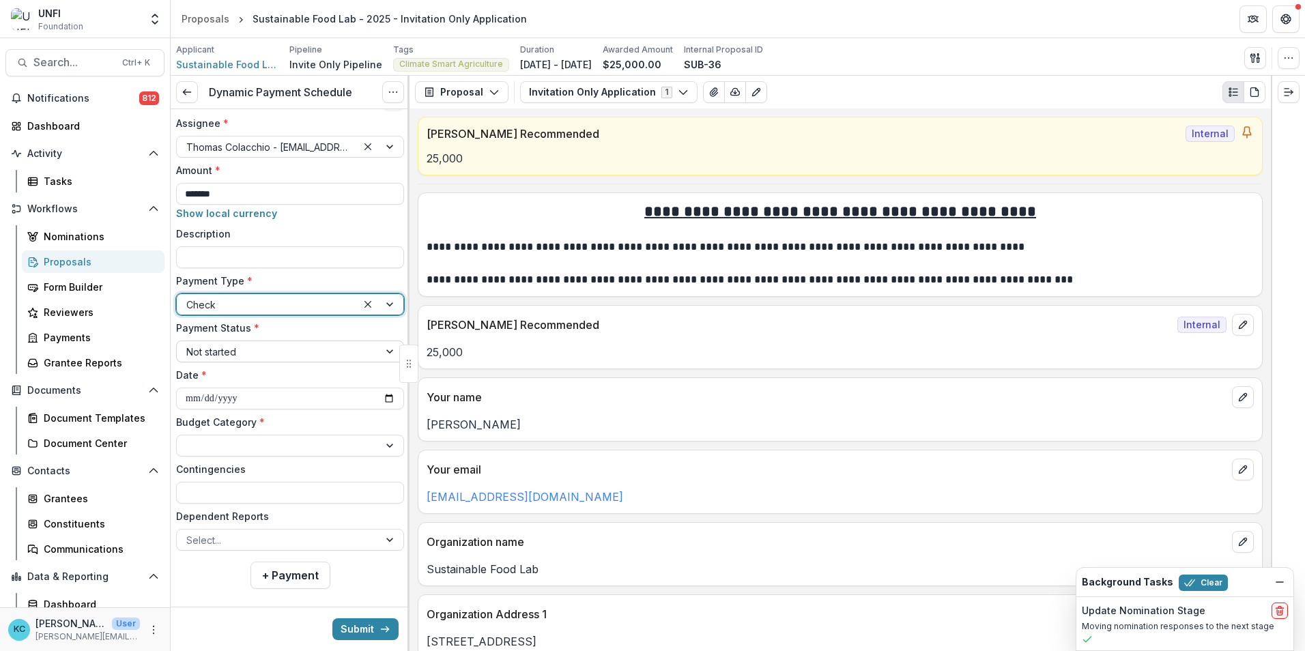
scroll to position [52, 0]
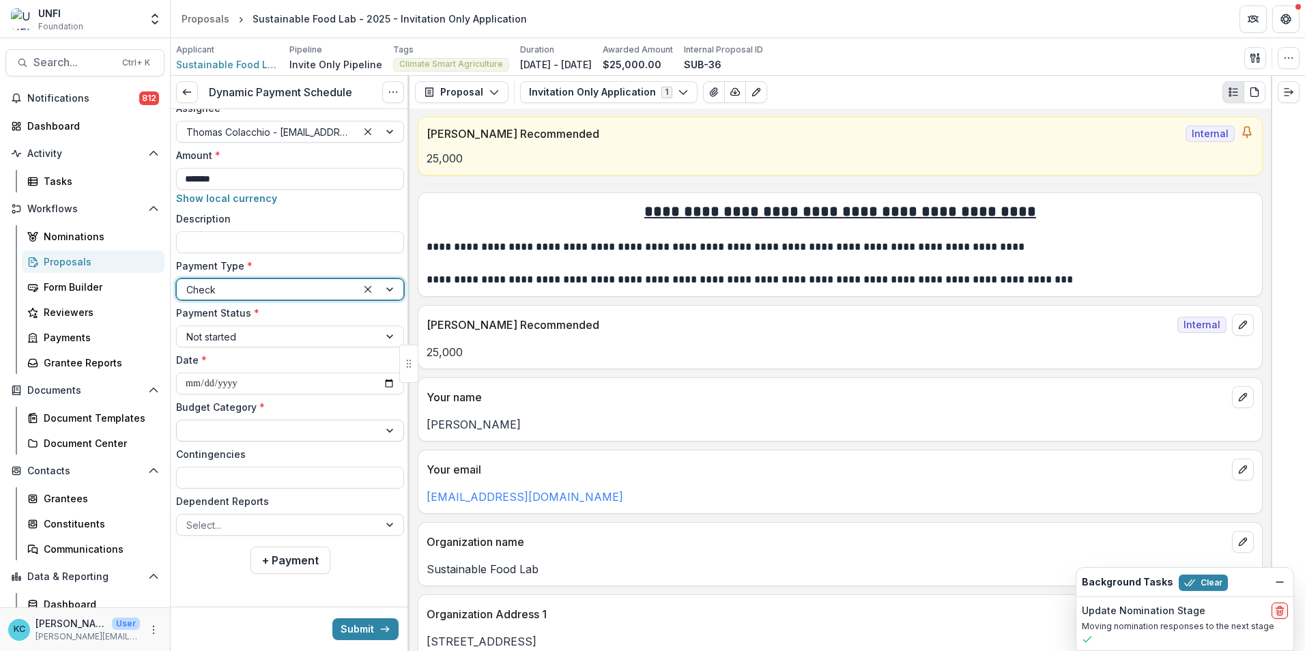
click at [229, 438] on div at bounding box center [277, 431] width 183 height 17
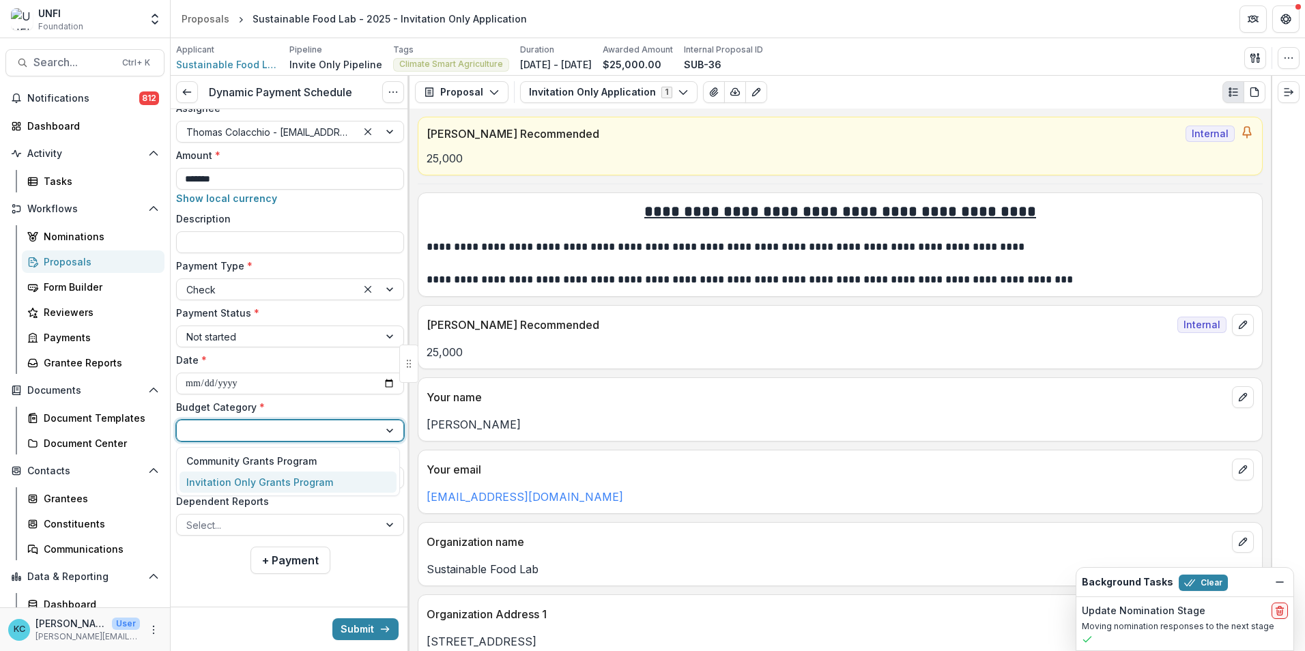
click at [234, 477] on div "Invitation Only Grants Program" at bounding box center [259, 482] width 147 height 14
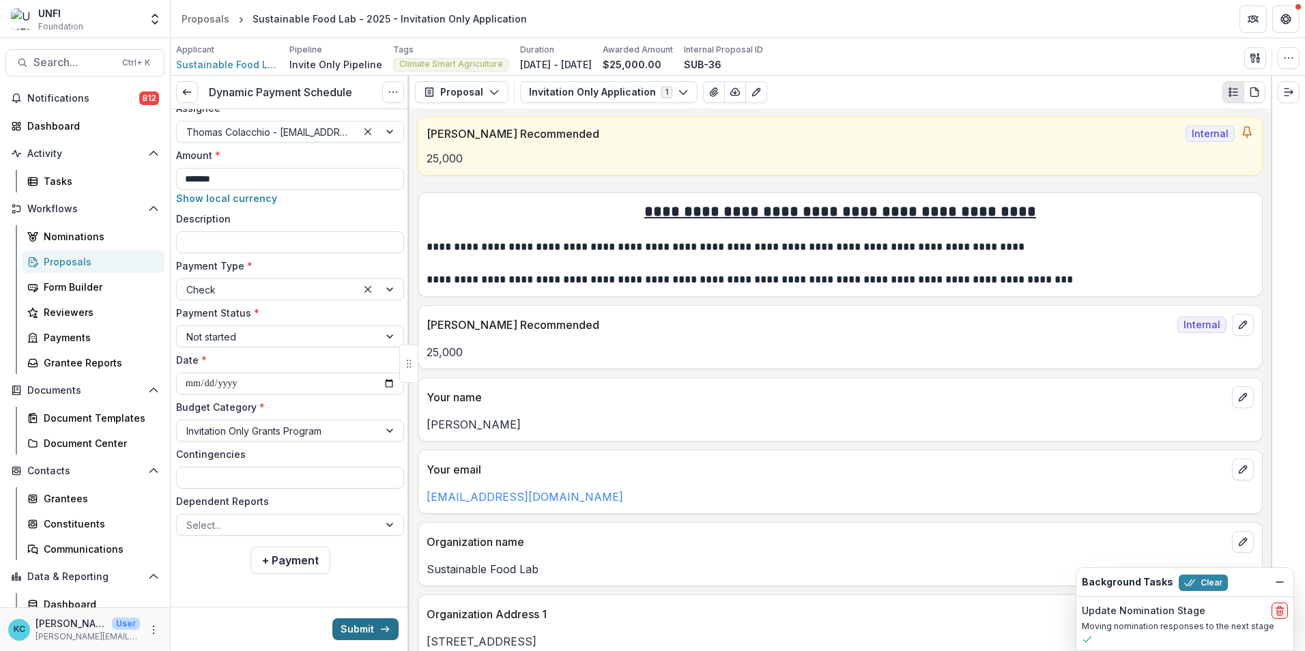
click at [347, 625] on button "Submit" at bounding box center [365, 630] width 66 height 22
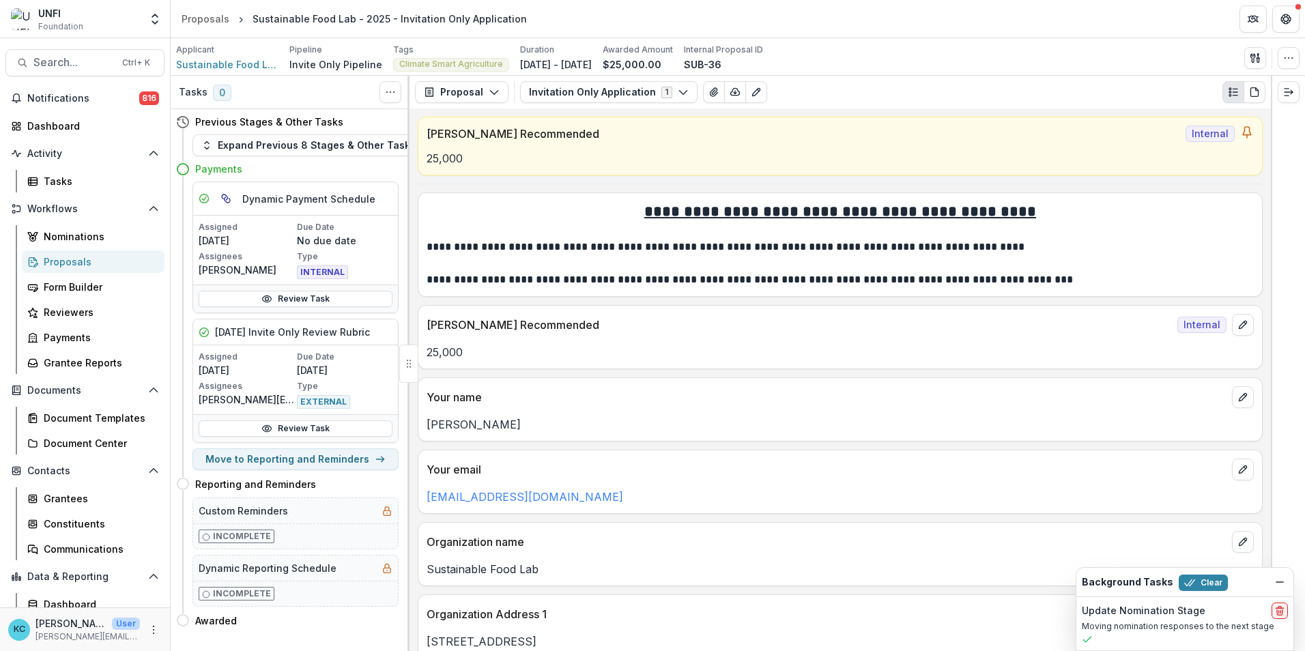
click at [104, 256] on div "Proposals" at bounding box center [99, 262] width 110 height 14
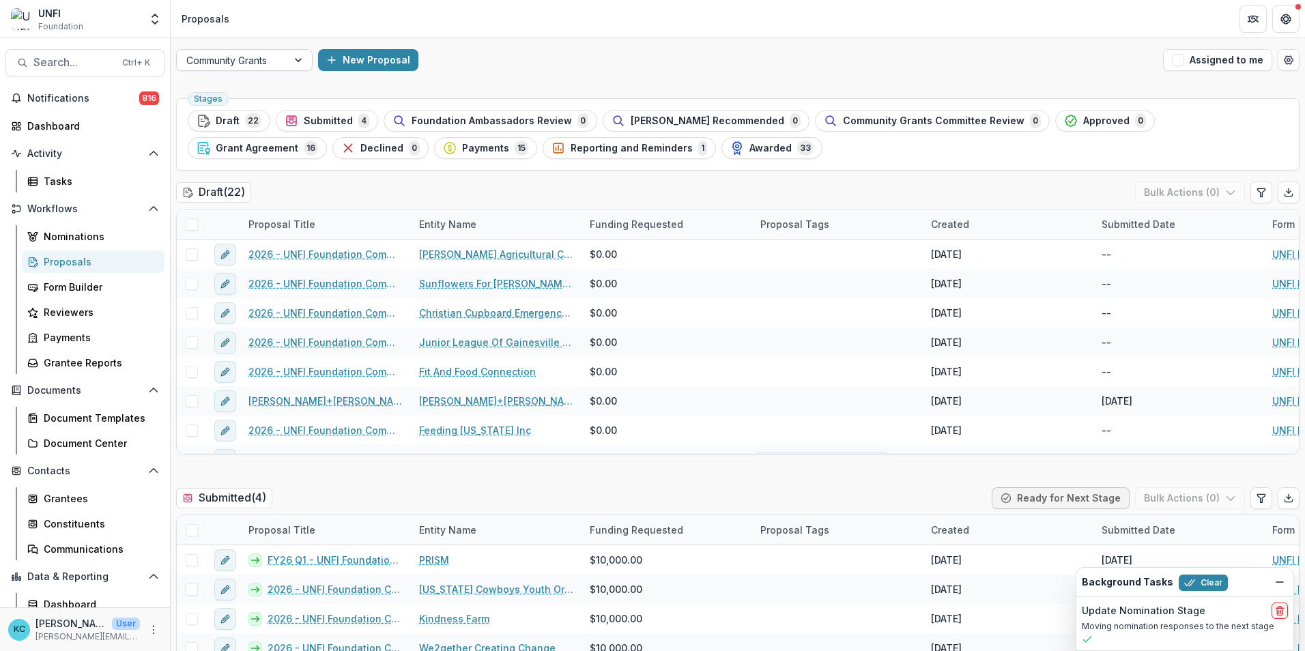
click at [257, 64] on div at bounding box center [231, 60] width 91 height 17
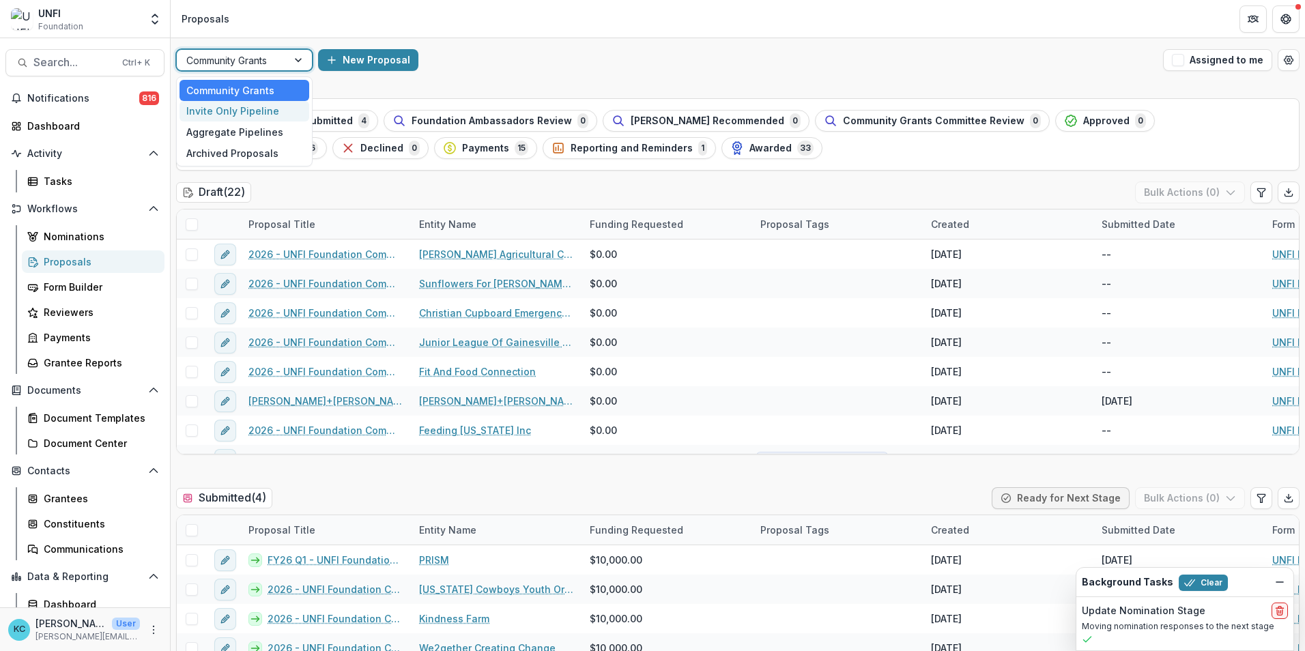
click at [250, 110] on div "Invite Only Pipeline" at bounding box center [245, 111] width 130 height 21
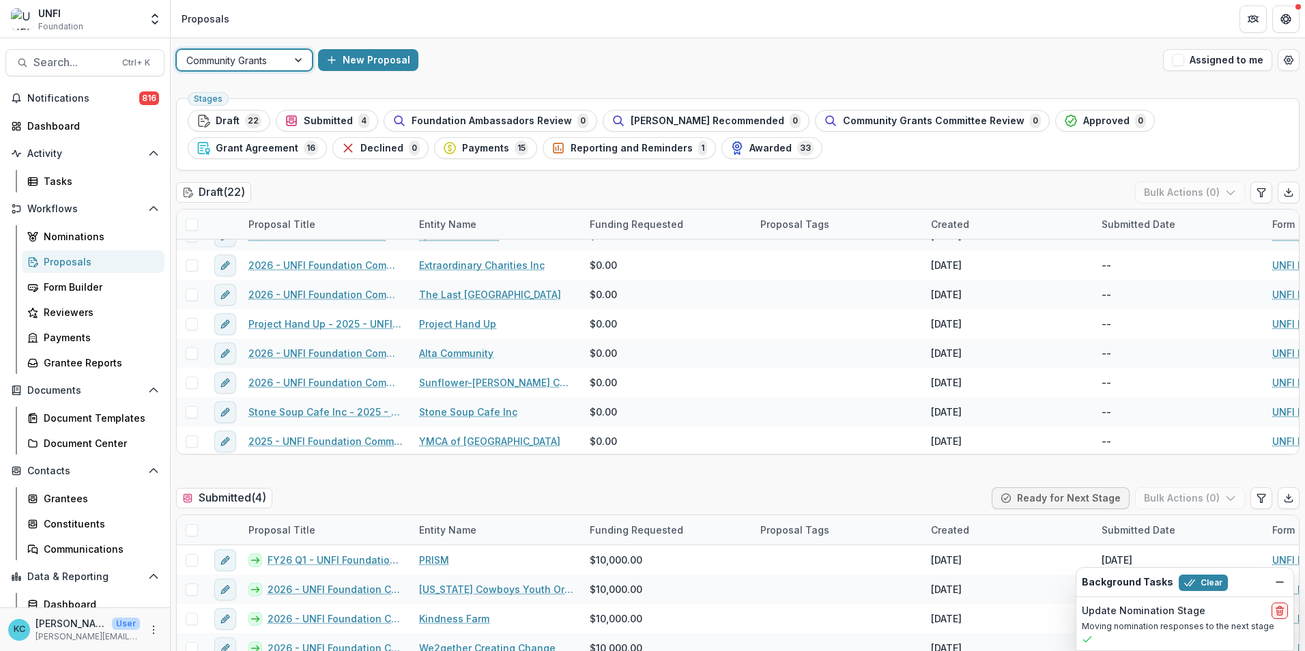
scroll to position [137, 0]
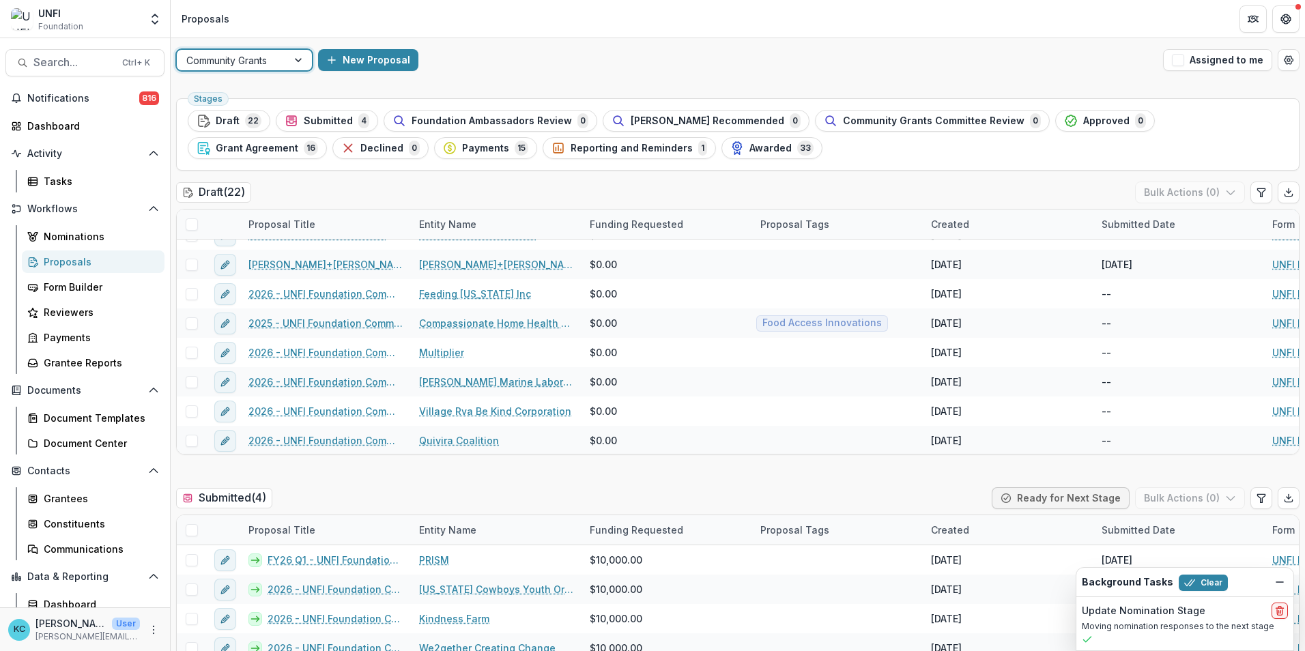
click at [268, 68] on div at bounding box center [231, 60] width 91 height 17
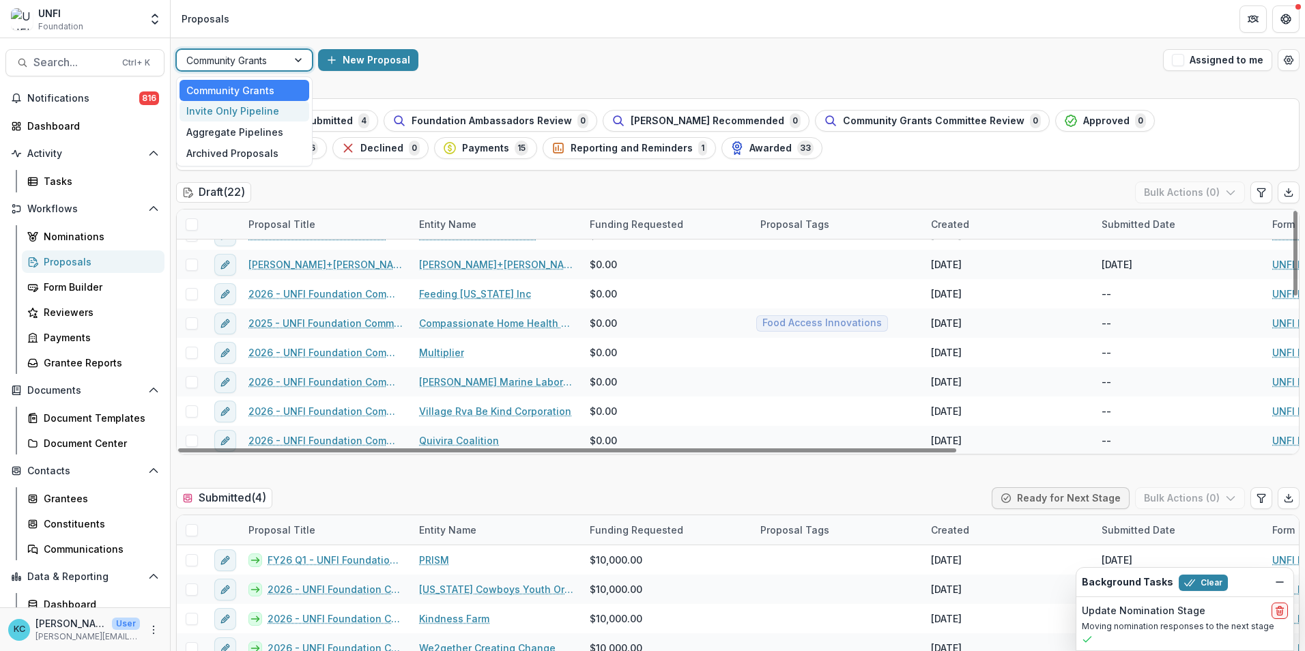
click at [259, 106] on div "Invite Only Pipeline" at bounding box center [245, 111] width 130 height 21
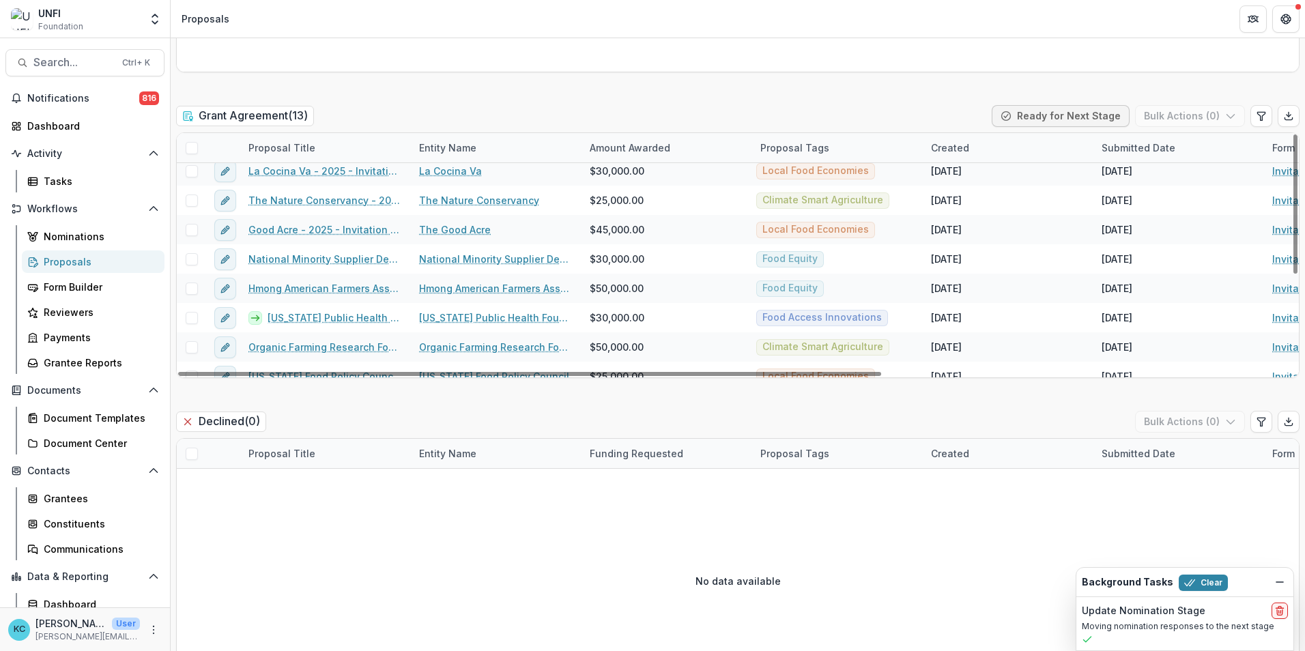
scroll to position [68, 0]
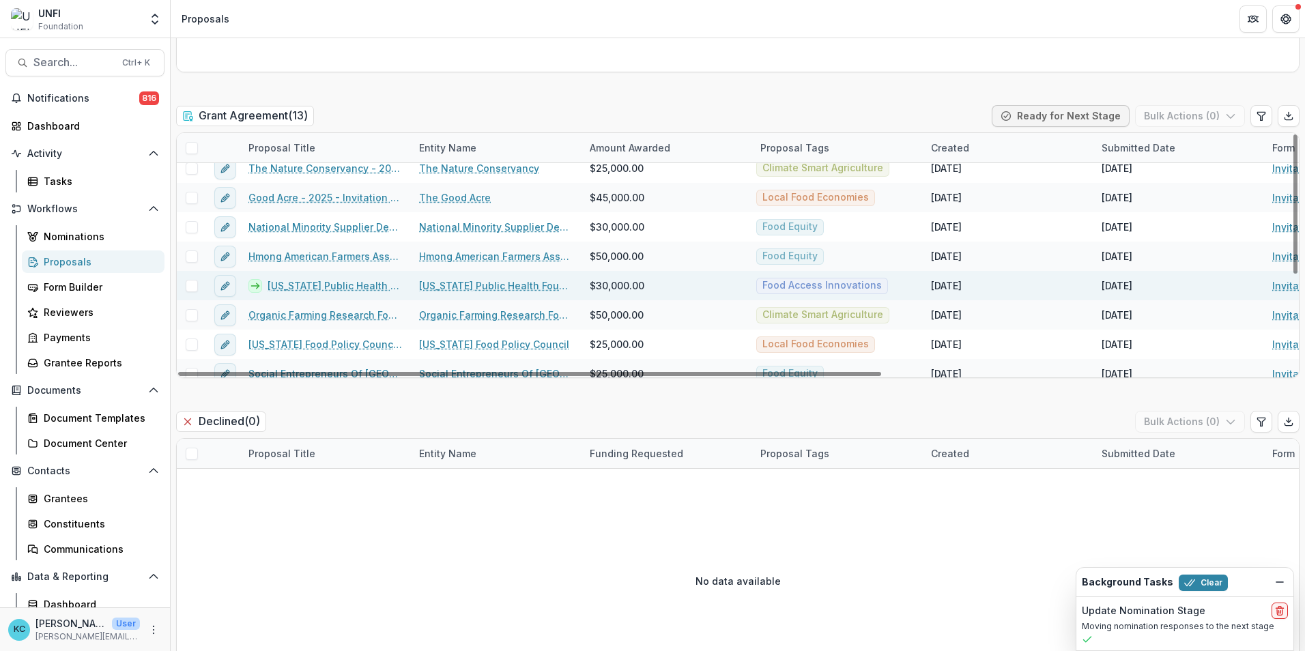
click at [298, 285] on link "Rhode Island Public Health Foundation Inc - 2025 - Invitation Only Application" at bounding box center [335, 286] width 135 height 14
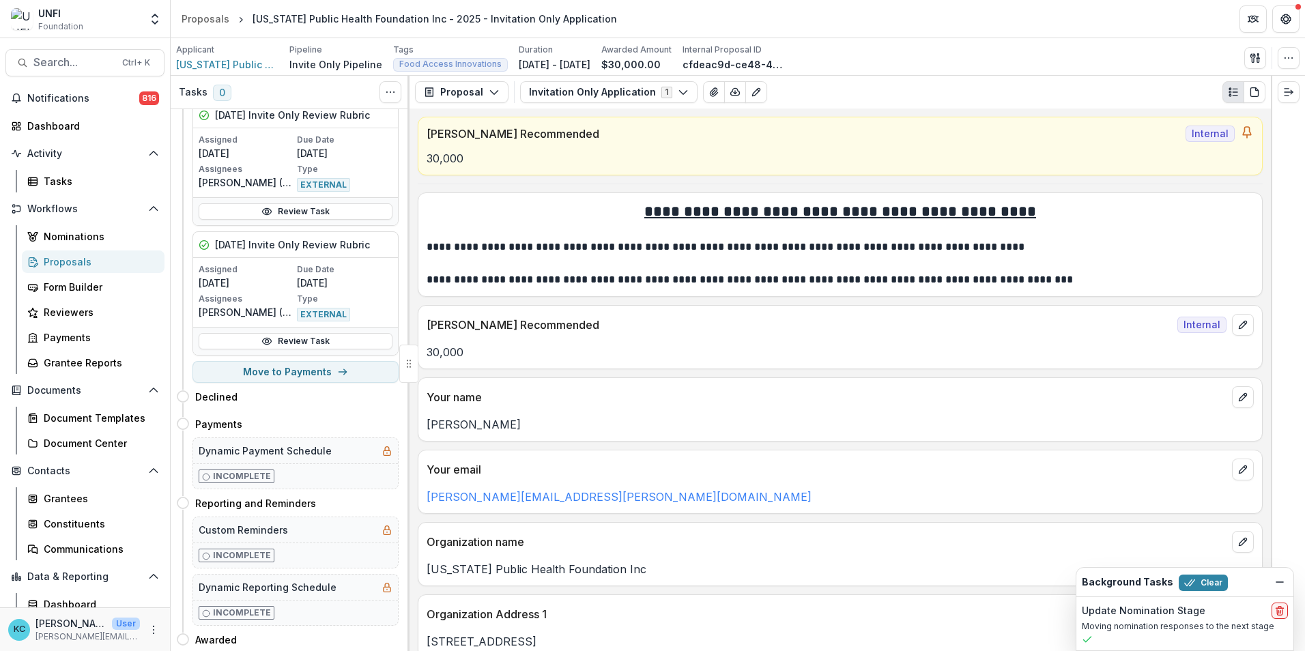
scroll to position [478, 0]
click at [287, 362] on button "Move to Payments" at bounding box center [296, 371] width 206 height 22
select select "********"
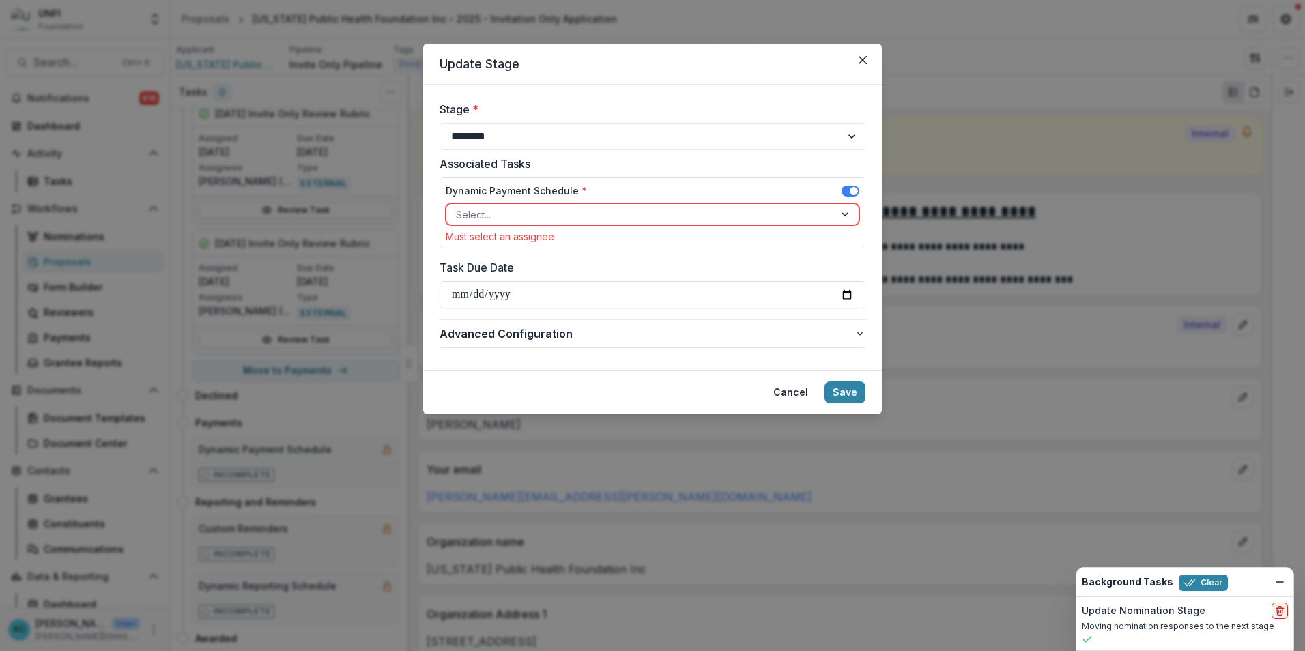
click at [505, 213] on div at bounding box center [640, 214] width 369 height 17
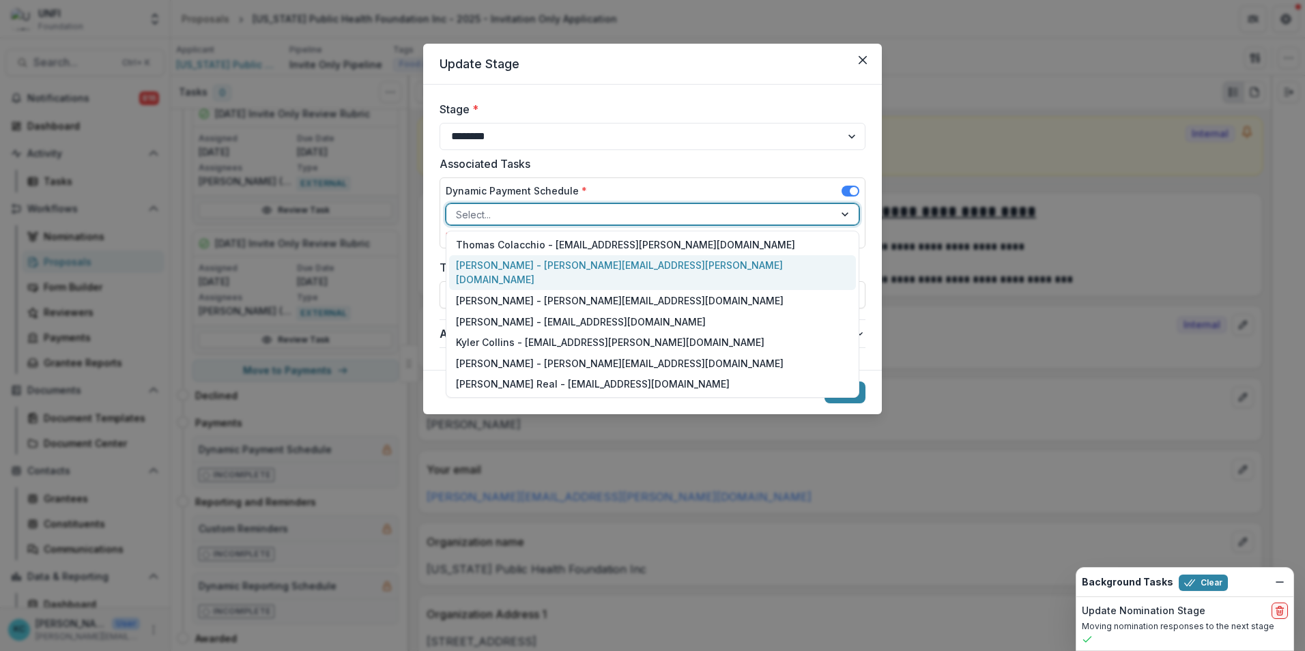
click at [481, 259] on div "Kristine Creveling - kristine.creveling@unfi.com" at bounding box center [652, 272] width 407 height 35
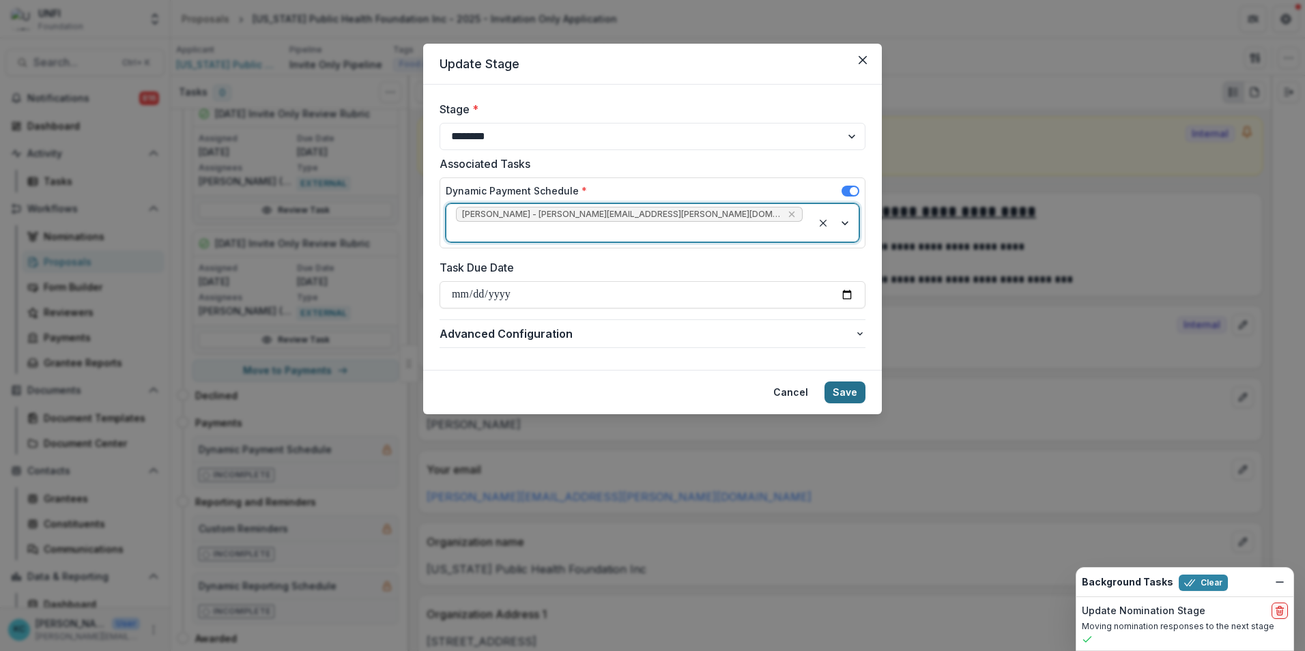
click at [842, 382] on button "Save" at bounding box center [845, 393] width 41 height 22
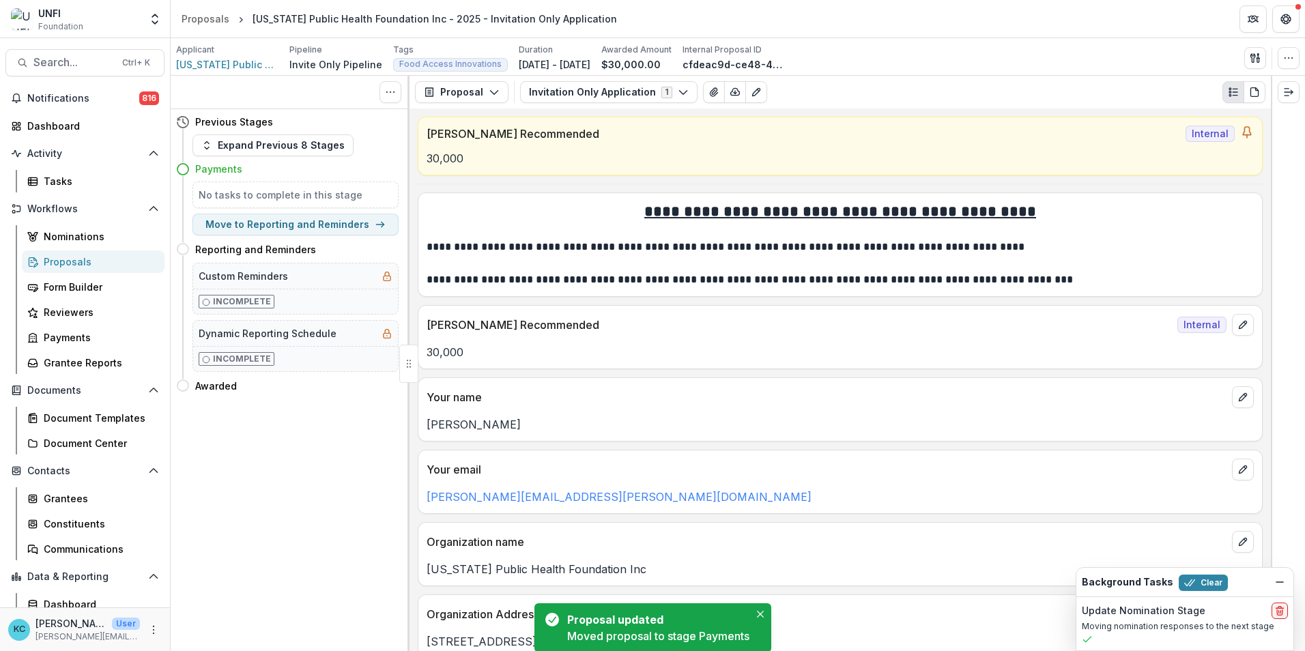
scroll to position [0, 0]
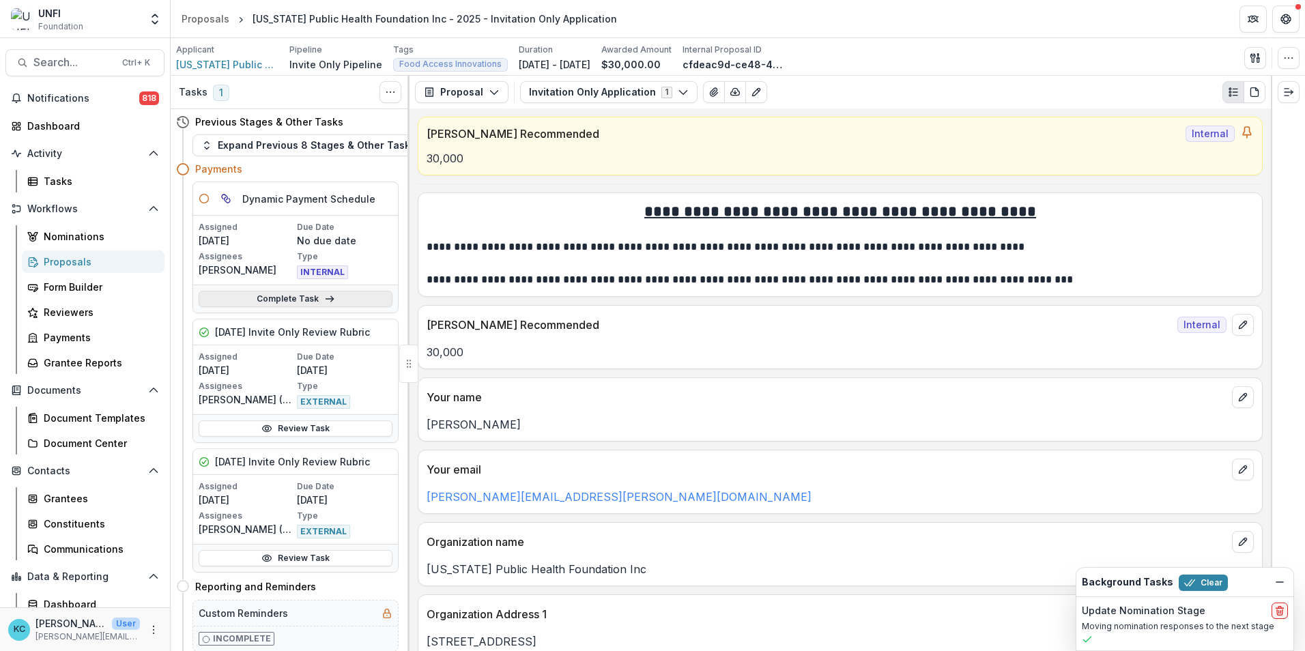
click at [280, 299] on link "Complete Task" at bounding box center [296, 299] width 194 height 16
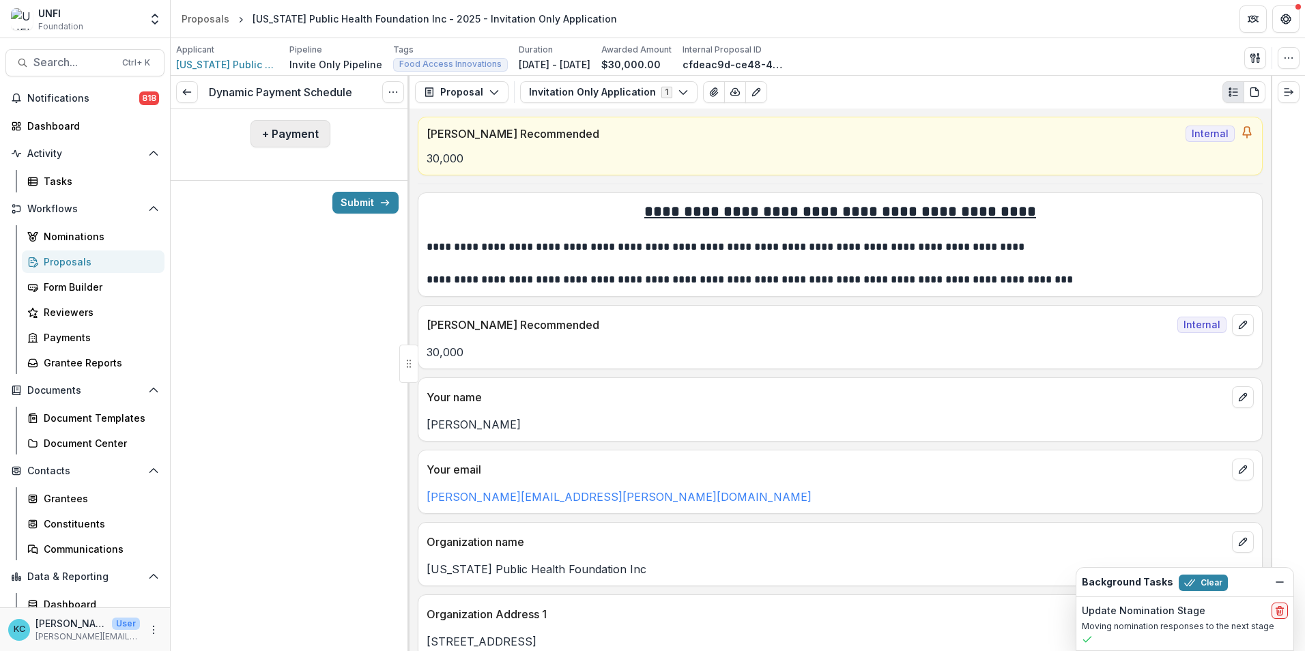
click at [282, 125] on button "+ Payment" at bounding box center [291, 133] width 80 height 27
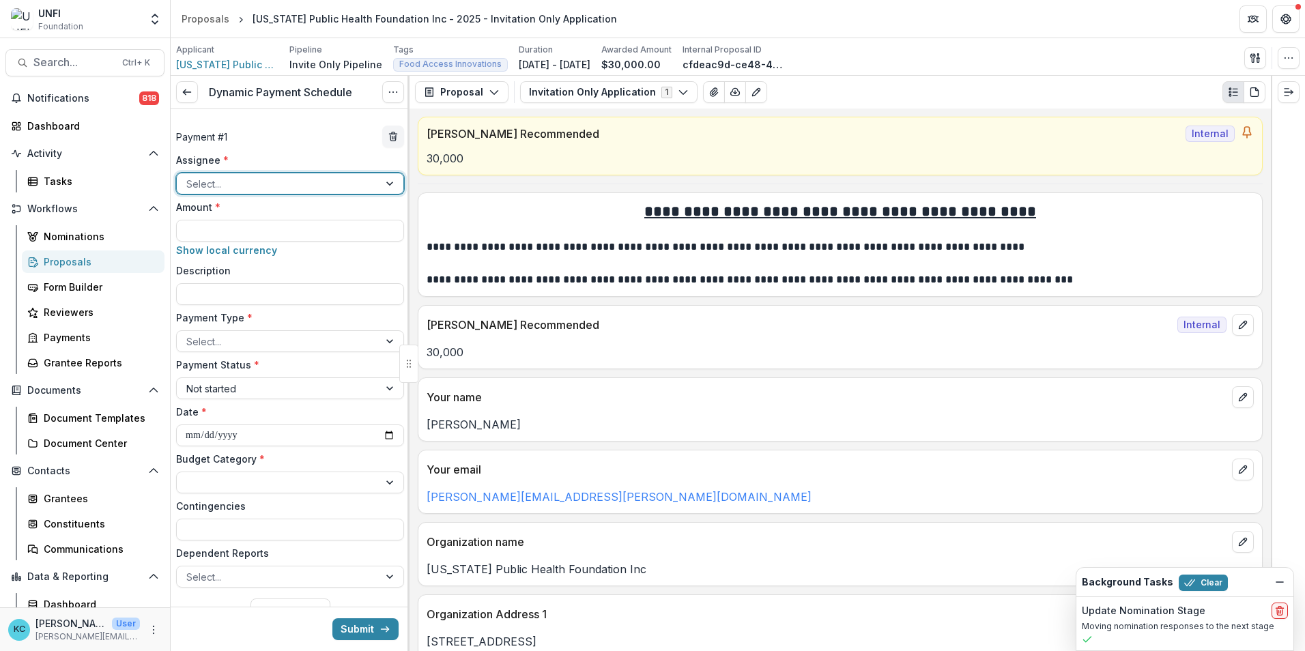
click at [250, 188] on div at bounding box center [277, 183] width 183 height 17
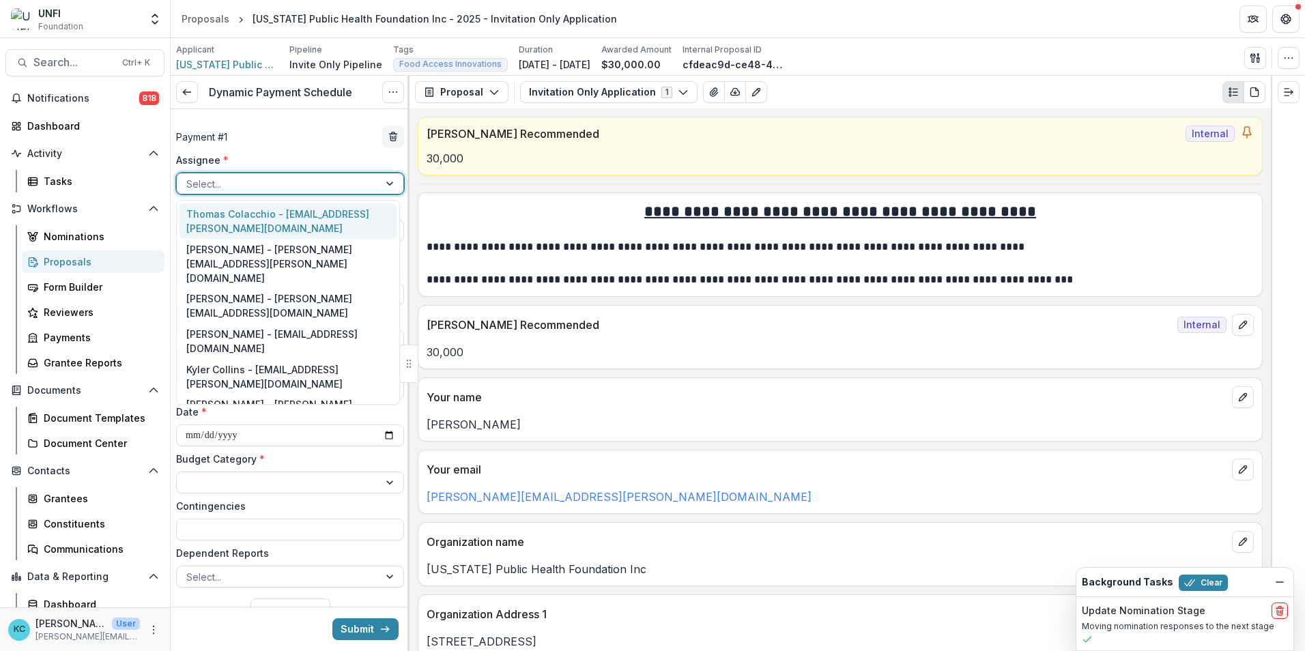
click at [247, 221] on div "Thomas Colacchio - thomas.colacchio@unfi.com" at bounding box center [288, 220] width 217 height 35
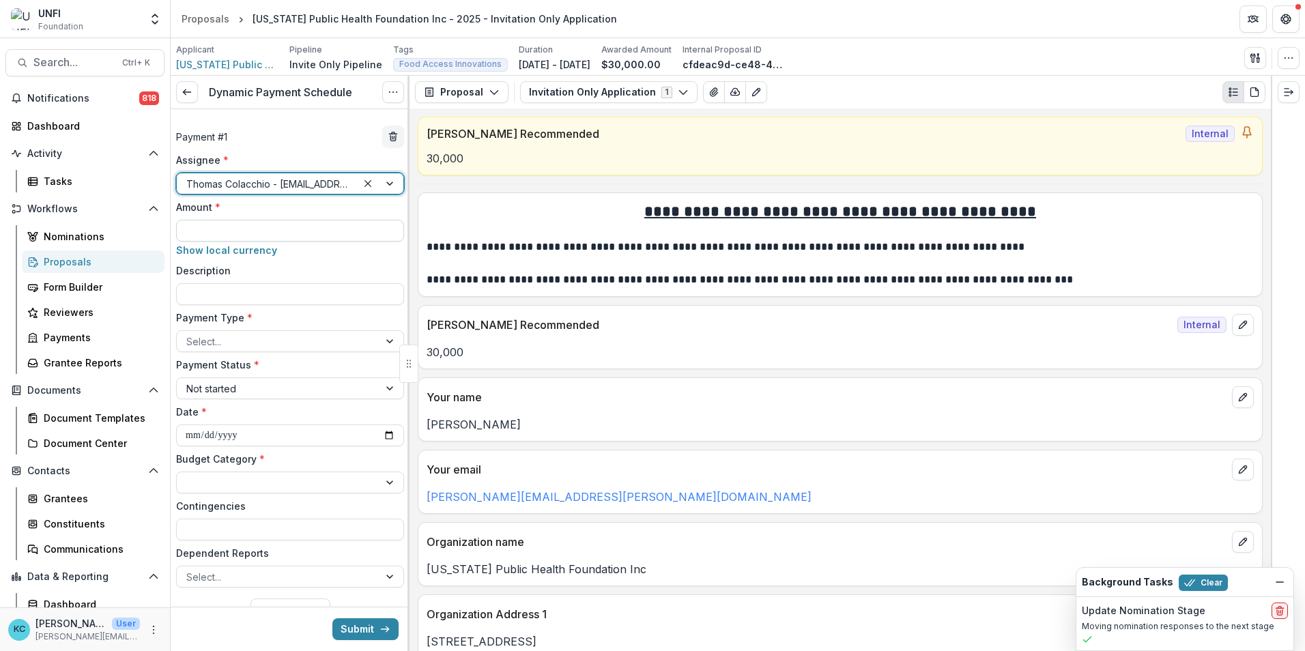
click at [262, 232] on input "Amount *" at bounding box center [290, 231] width 228 height 22
type input "*******"
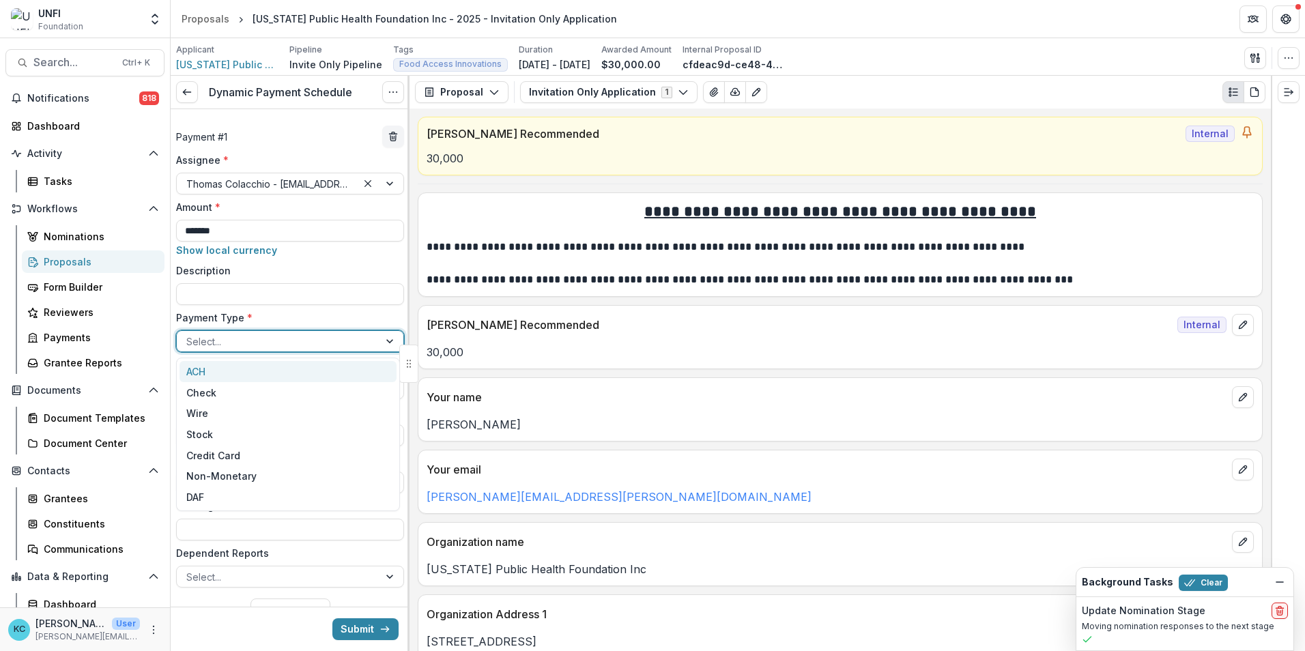
click at [300, 338] on div at bounding box center [277, 341] width 183 height 17
click at [272, 393] on div "Check" at bounding box center [288, 392] width 217 height 21
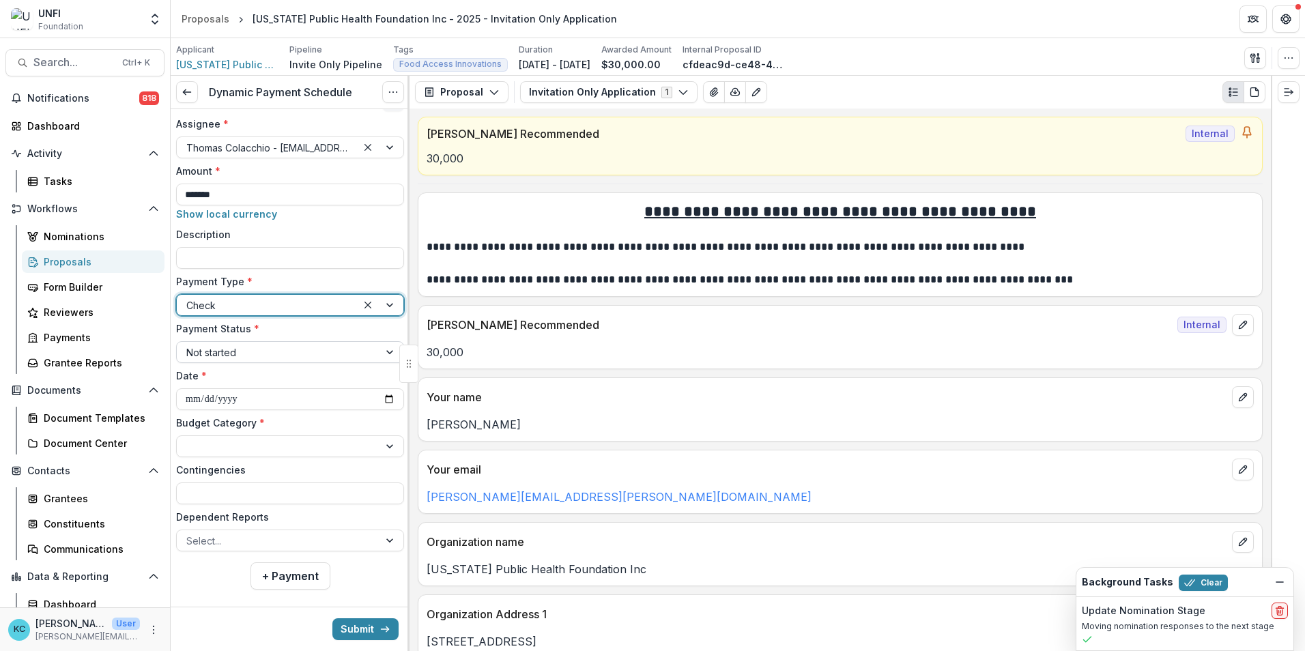
scroll to position [52, 0]
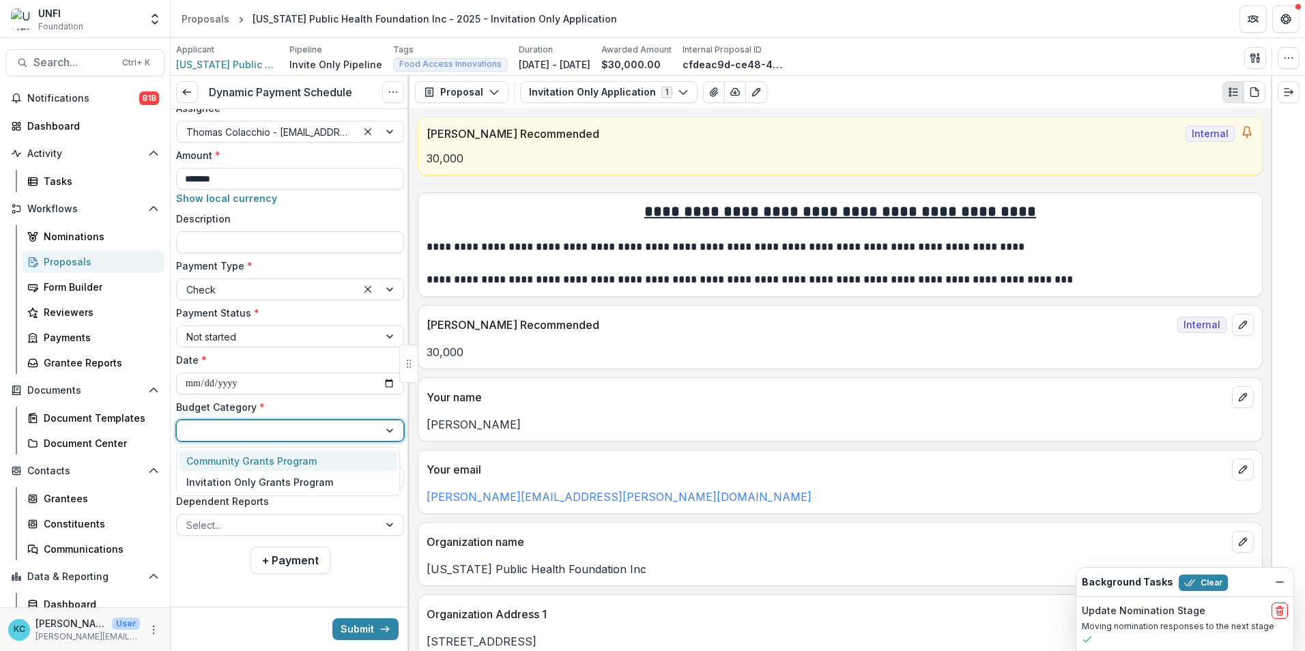
click at [266, 433] on div at bounding box center [277, 431] width 183 height 17
click at [262, 484] on div "Invitation Only Grants Program" at bounding box center [259, 482] width 147 height 14
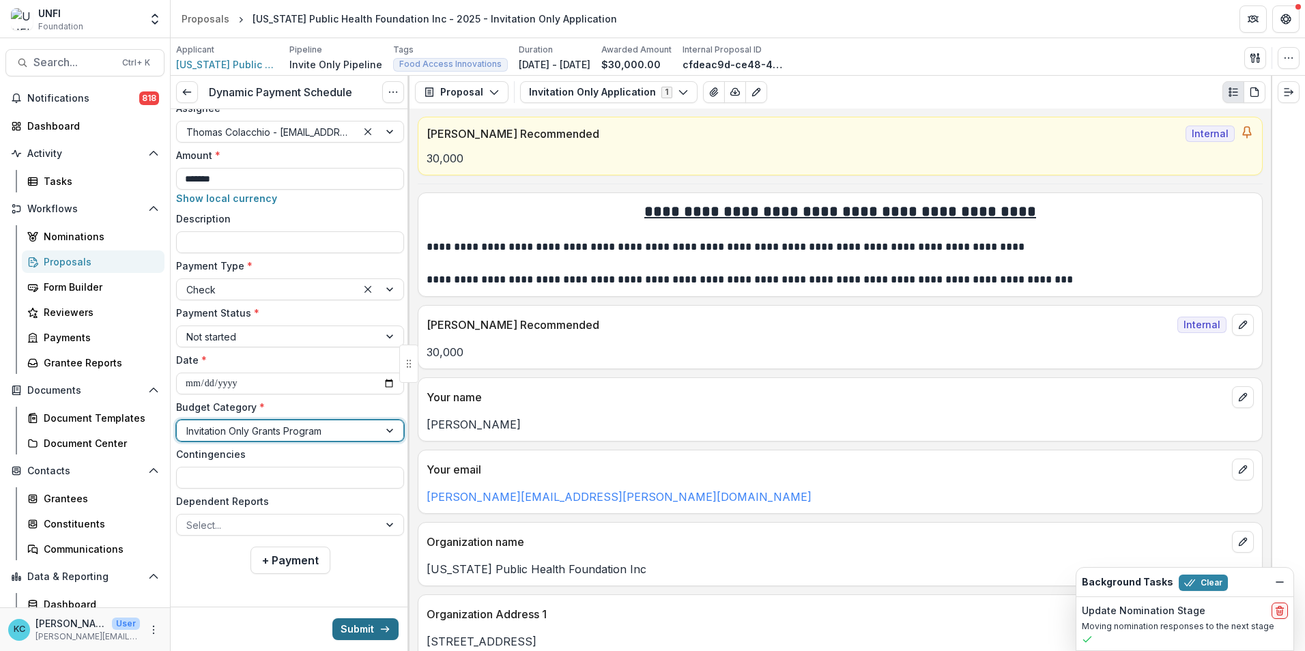
click at [357, 628] on button "Submit" at bounding box center [365, 630] width 66 height 22
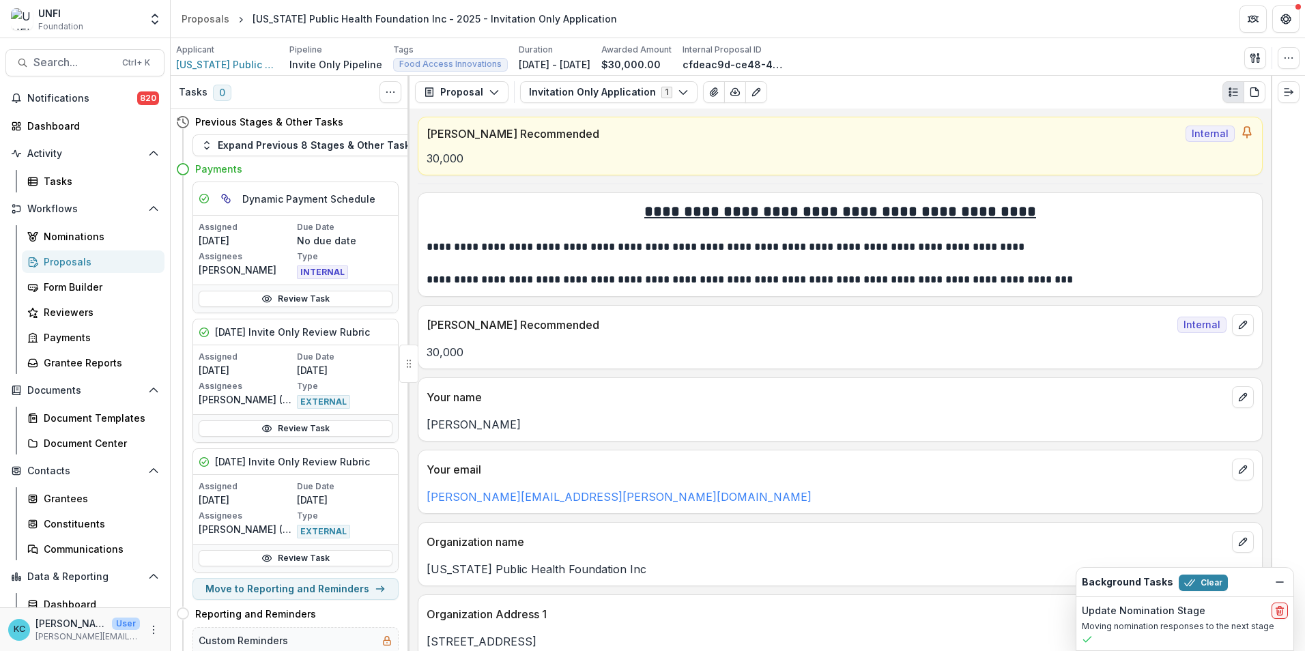
click at [83, 256] on div "Proposals" at bounding box center [99, 262] width 110 height 14
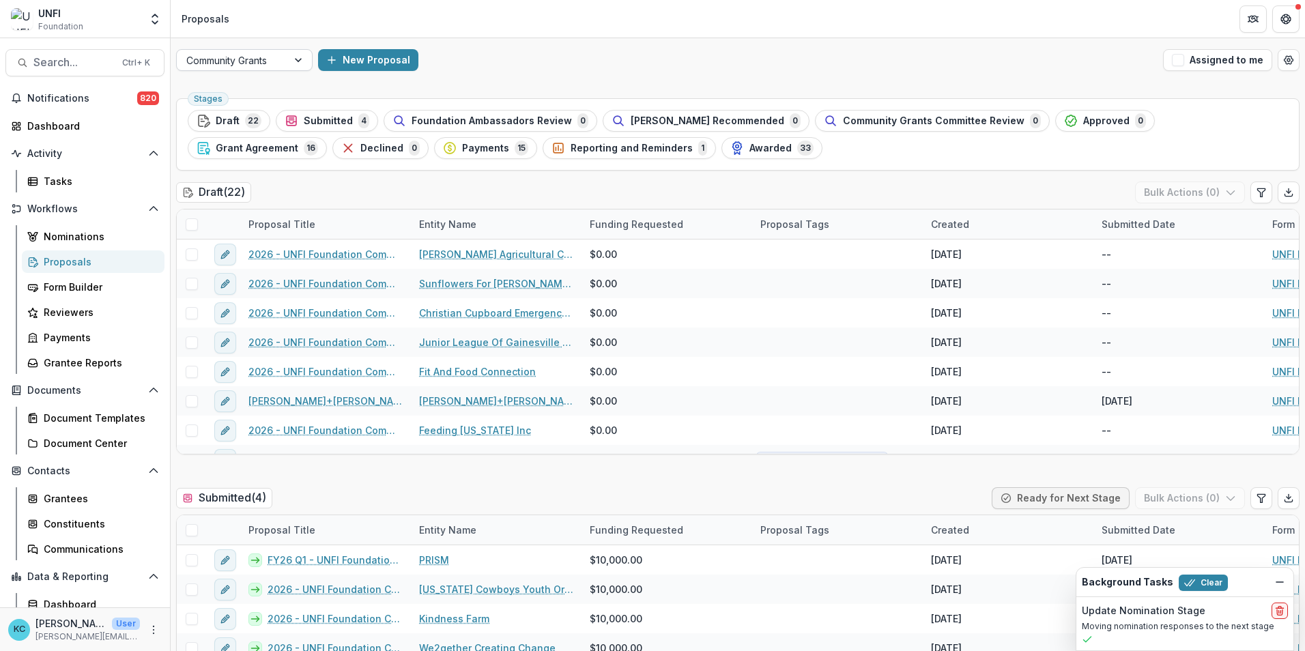
click at [284, 59] on div "Community Grants" at bounding box center [232, 61] width 111 height 20
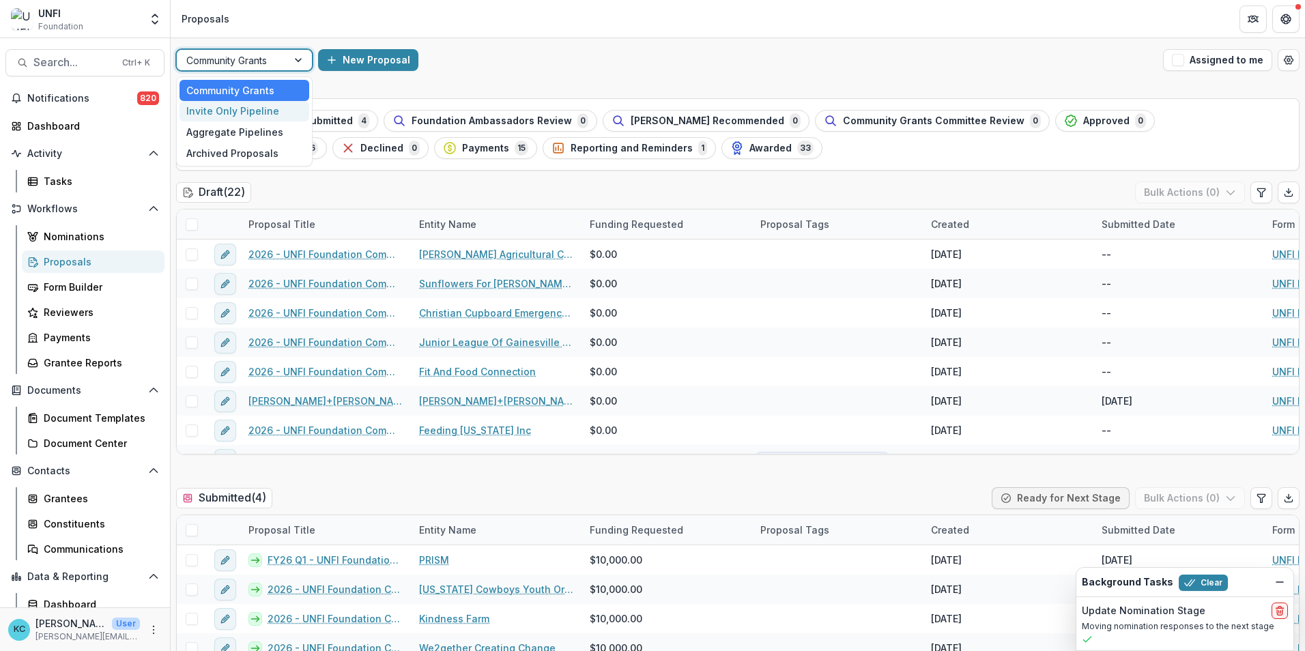
click at [258, 108] on div "Invite Only Pipeline" at bounding box center [245, 111] width 130 height 21
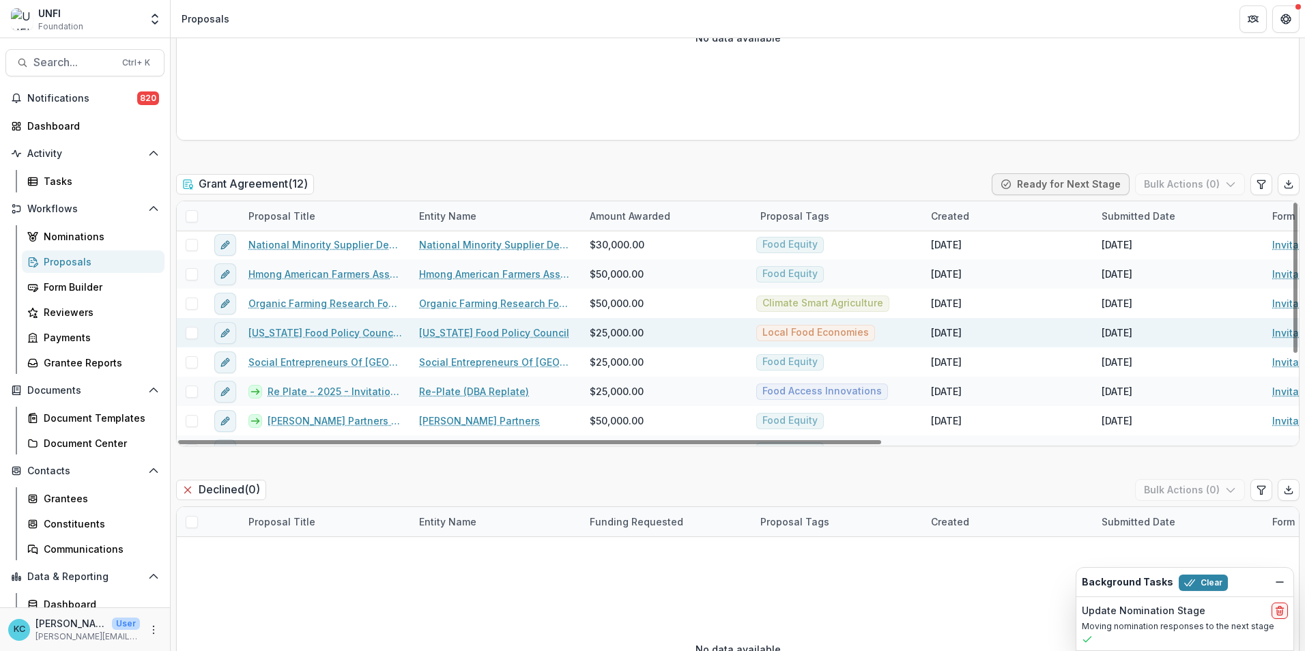
scroll to position [137, 0]
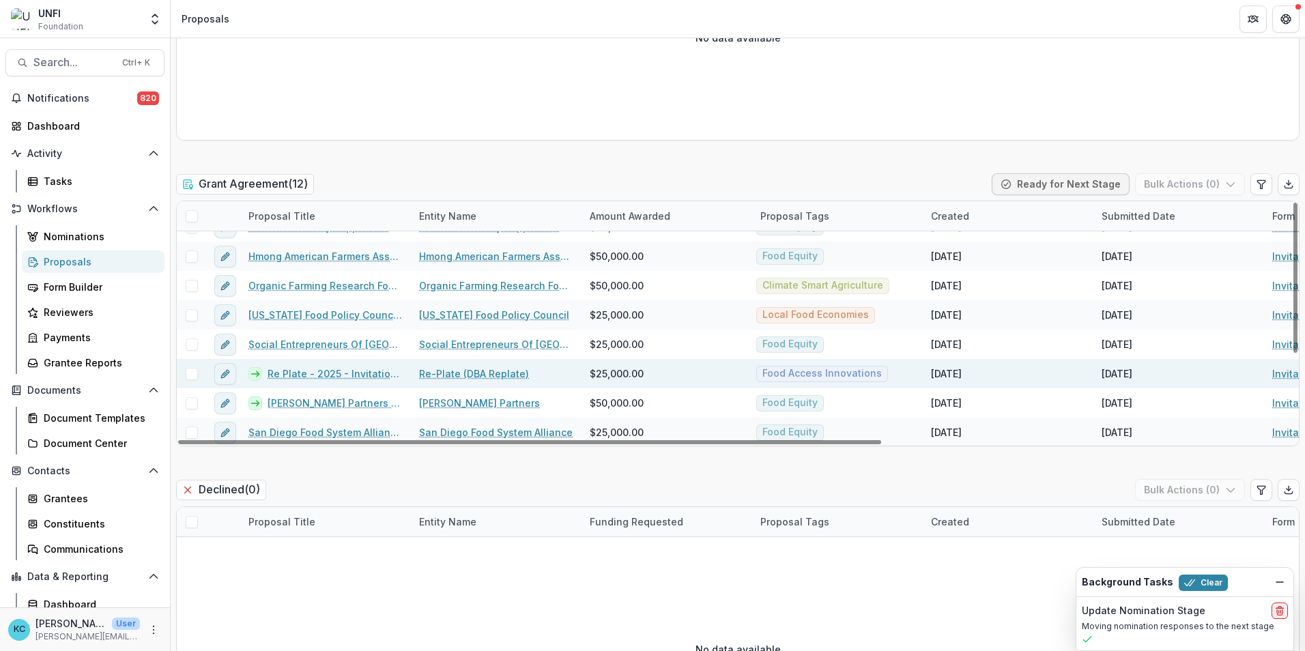
click at [358, 373] on link "Re Plate - 2025 - Invitation Only Application" at bounding box center [335, 374] width 135 height 14
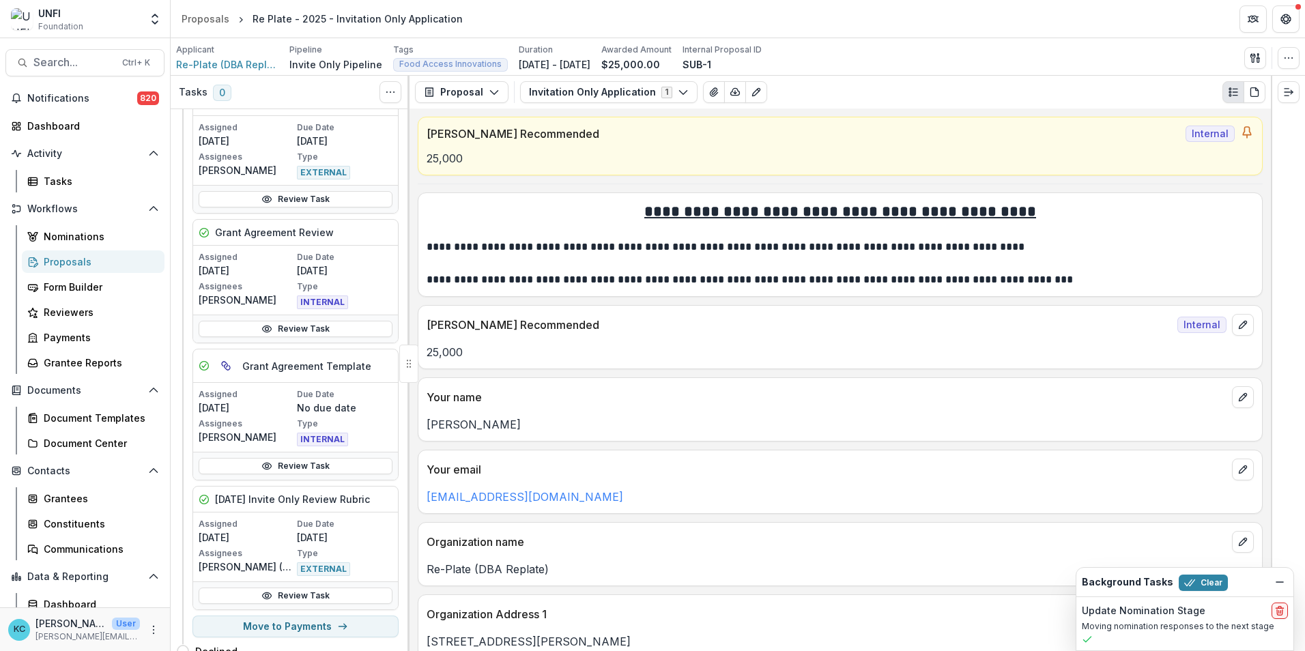
scroll to position [273, 0]
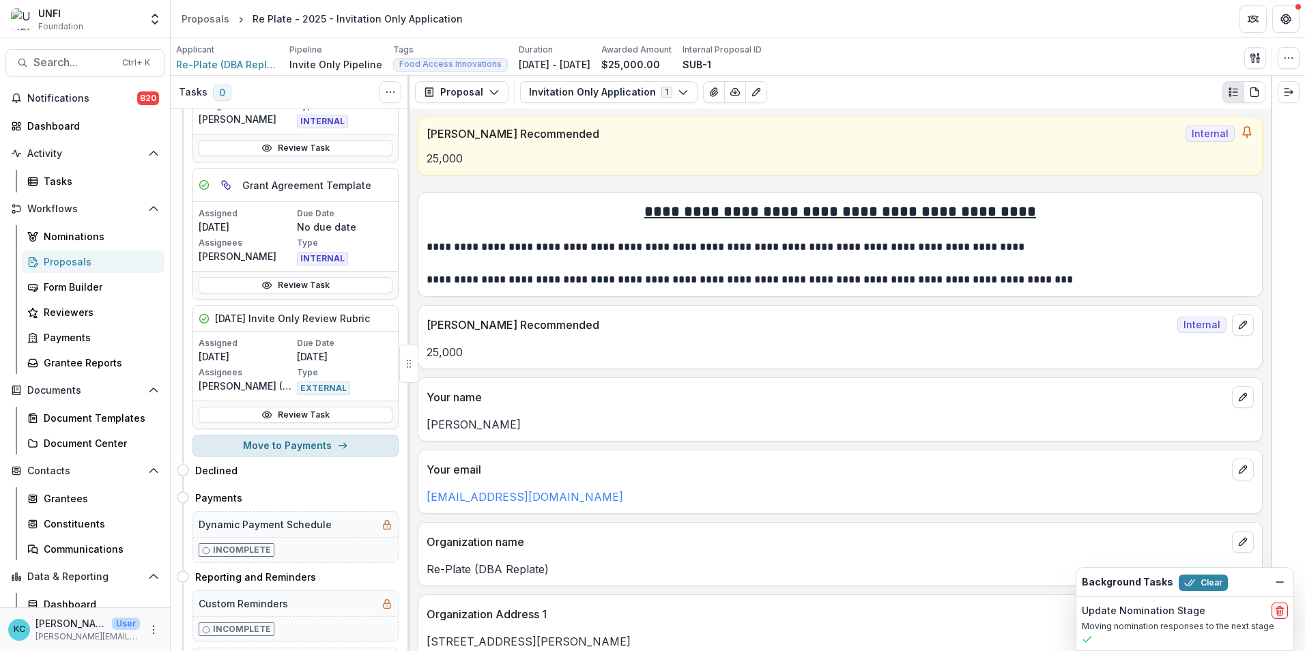
click at [322, 441] on button "Move to Payments" at bounding box center [296, 446] width 206 height 22
select select "********"
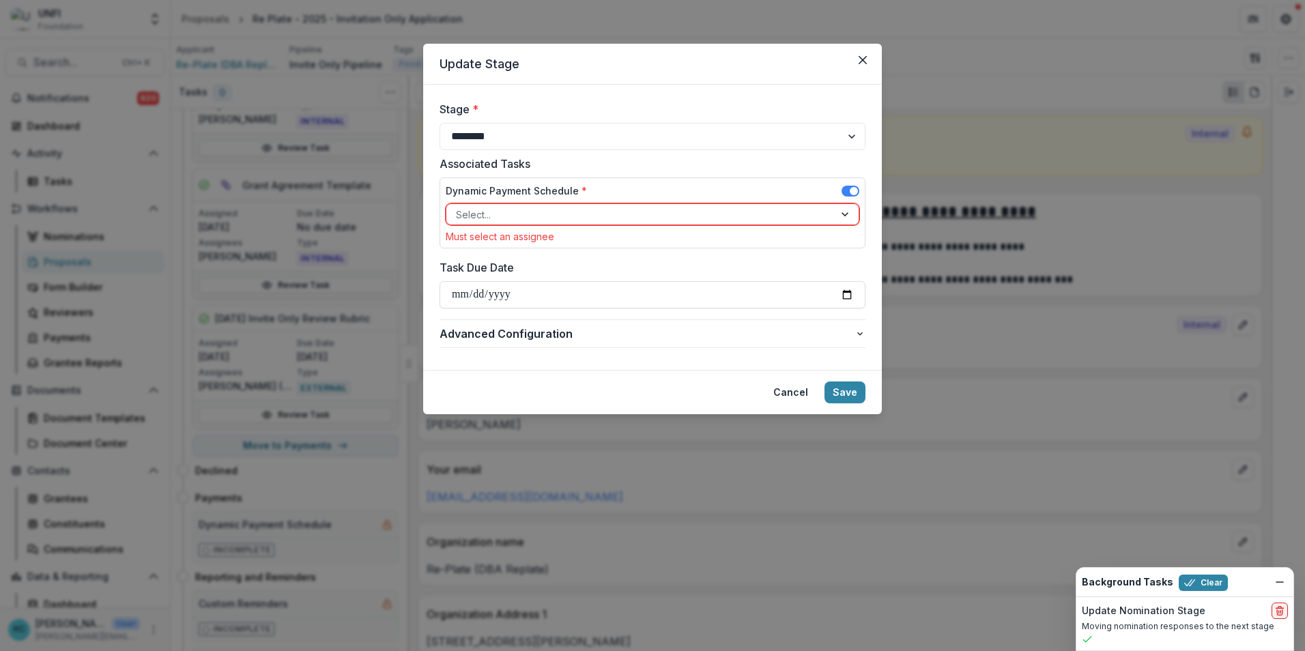
click at [571, 212] on div at bounding box center [640, 214] width 369 height 17
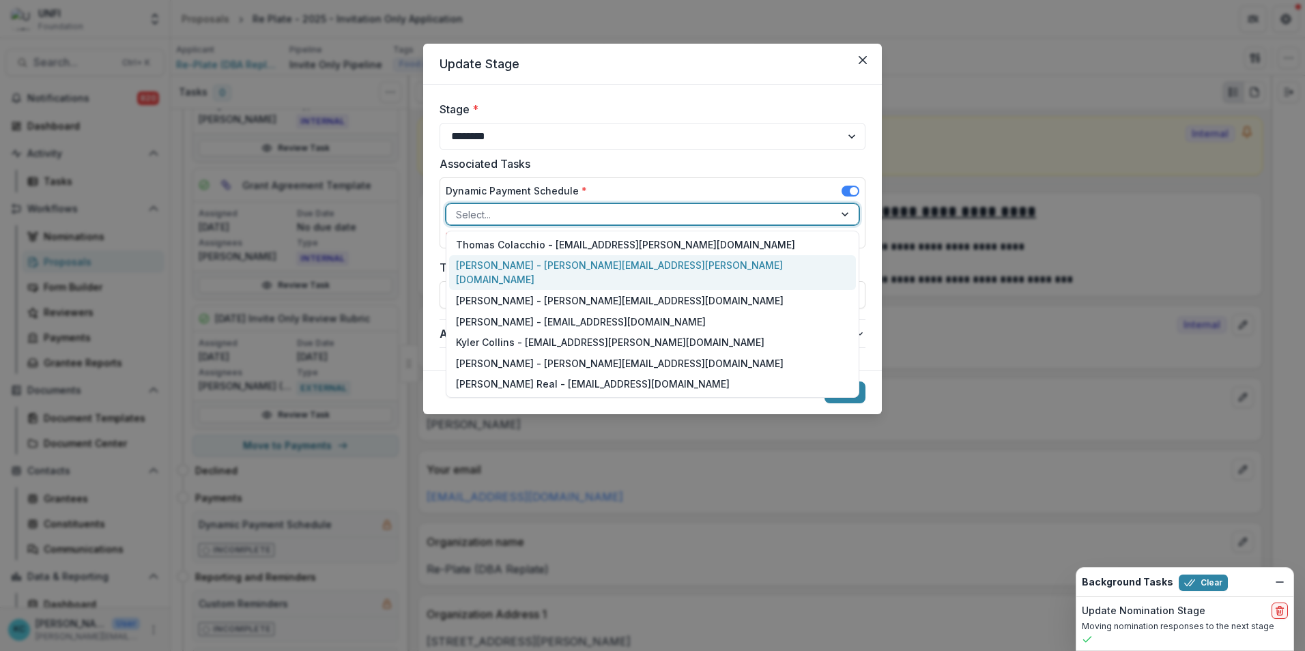
click at [560, 262] on div "Kristine Creveling - kristine.creveling@unfi.com" at bounding box center [652, 272] width 407 height 35
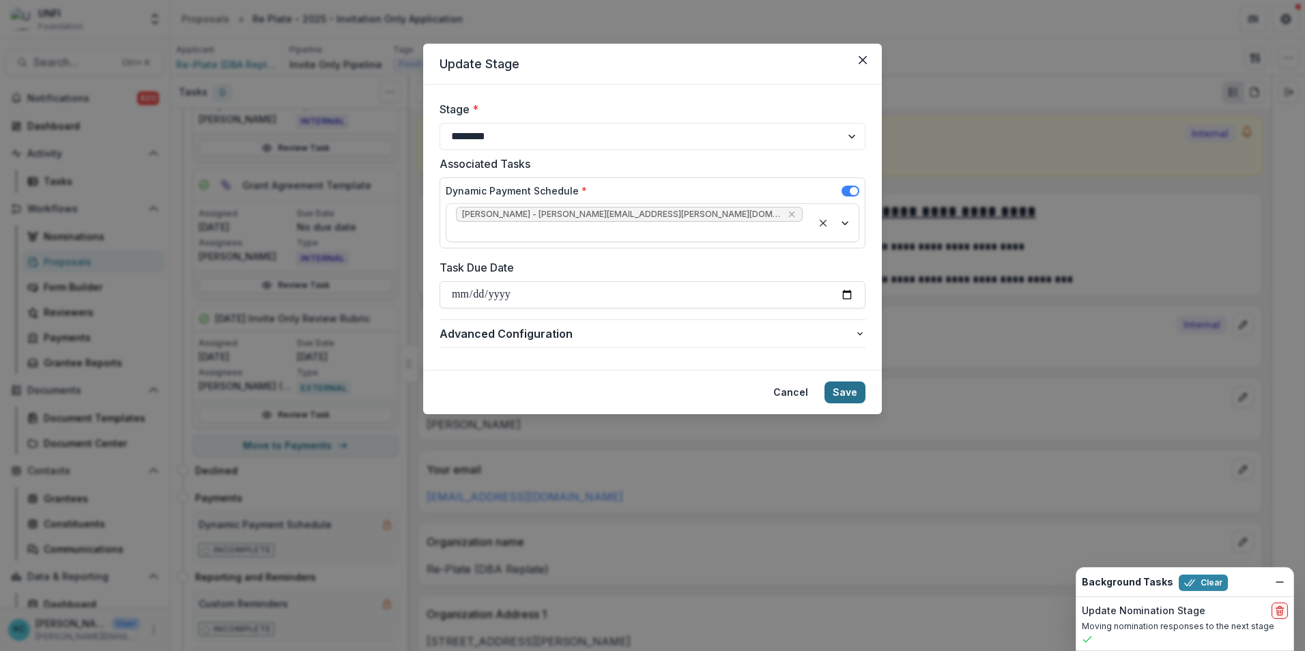
click at [842, 382] on button "Save" at bounding box center [845, 393] width 41 height 22
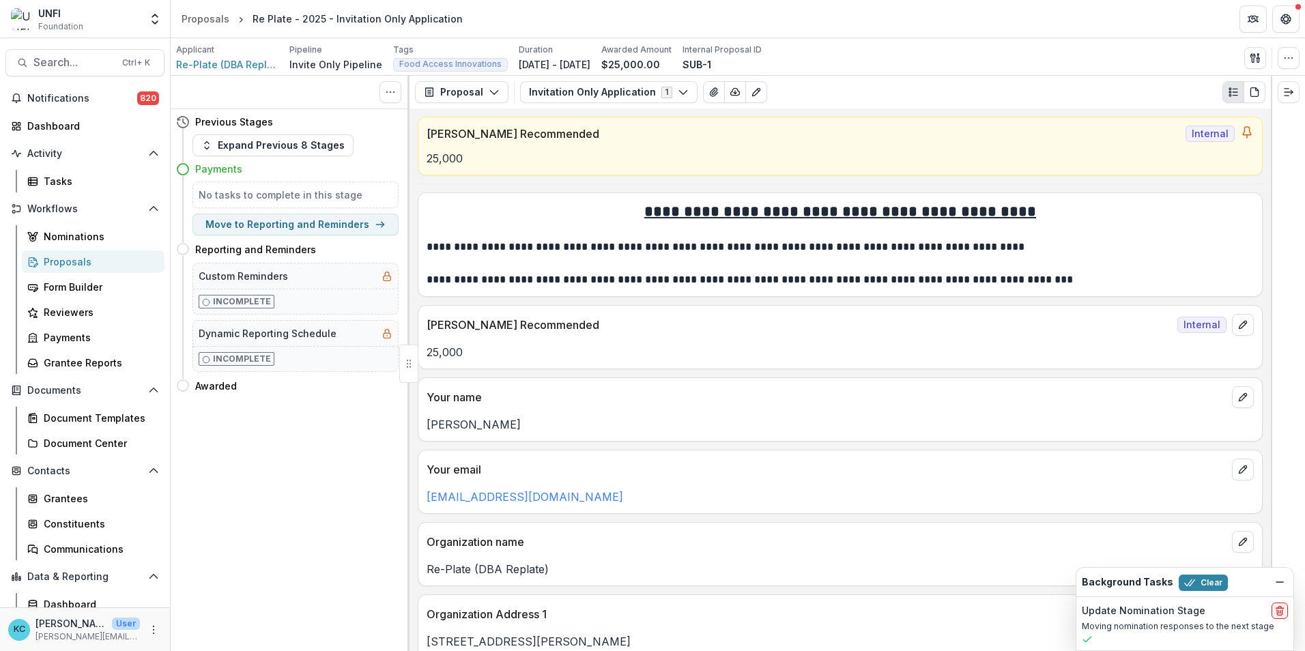
scroll to position [0, 0]
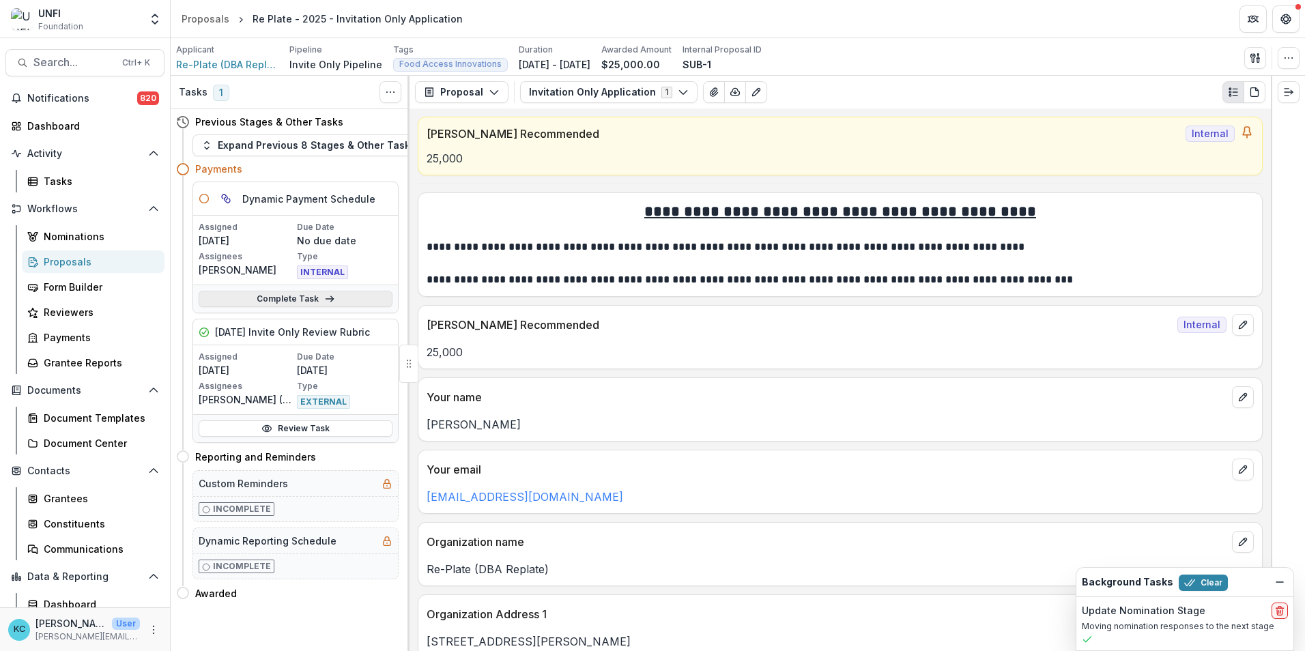
click at [303, 300] on link "Complete Task" at bounding box center [296, 299] width 194 height 16
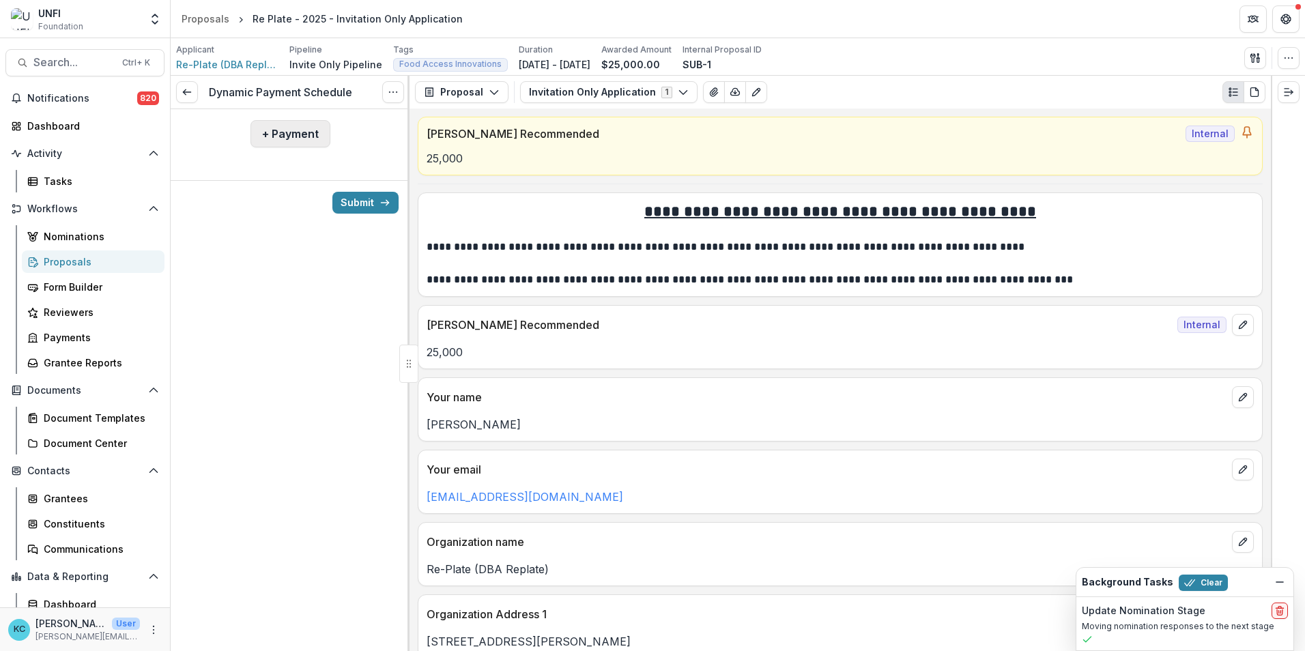
click at [297, 129] on button "+ Payment" at bounding box center [291, 133] width 80 height 27
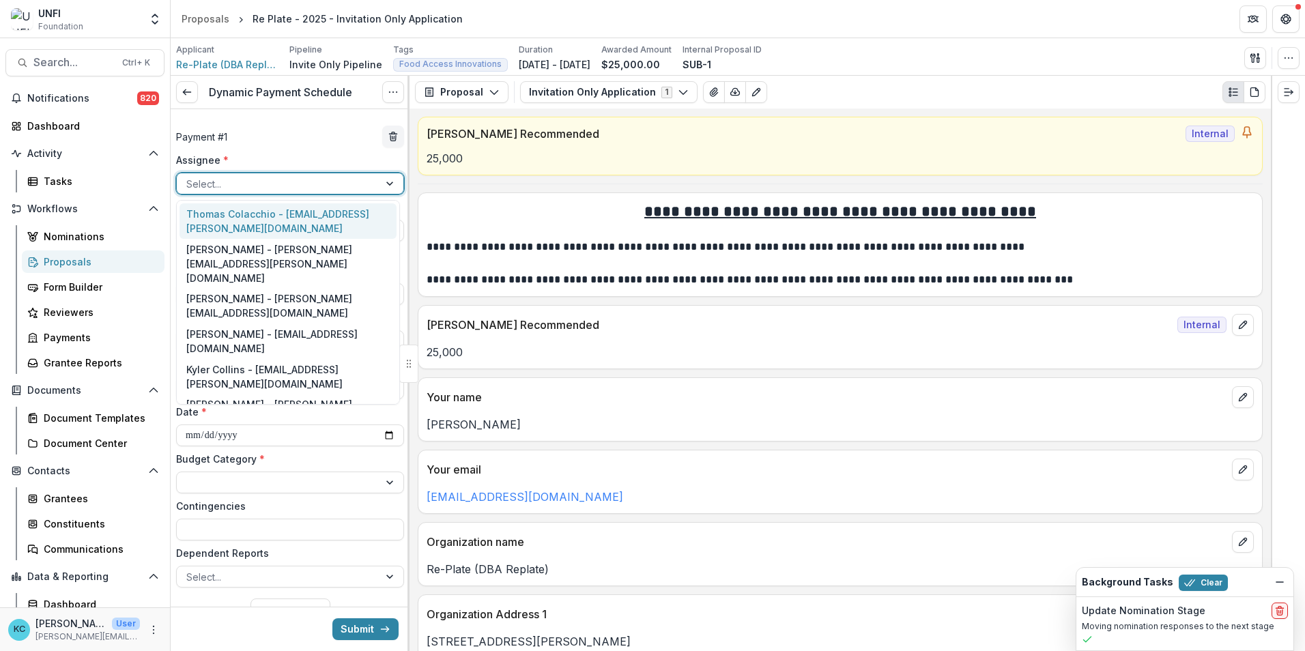
click at [244, 180] on div at bounding box center [277, 183] width 183 height 17
click at [258, 225] on div "Thomas Colacchio - thomas.colacchio@unfi.com" at bounding box center [288, 220] width 217 height 35
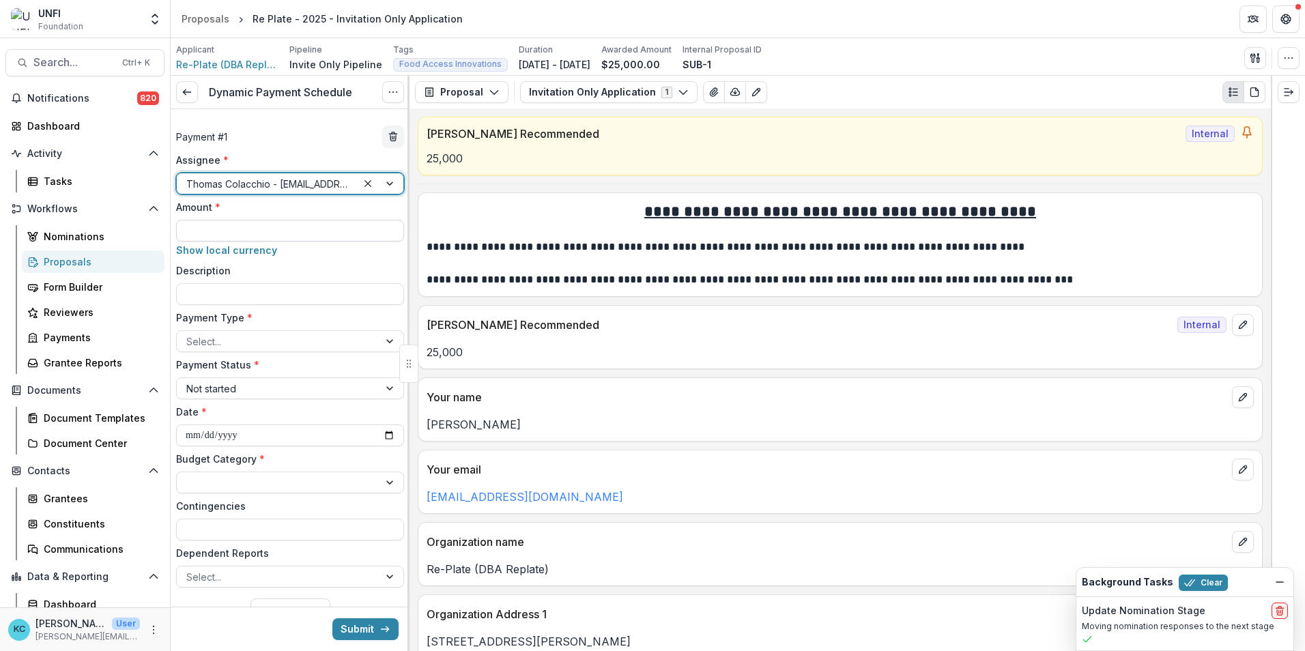
click at [266, 225] on input "Amount *" at bounding box center [290, 231] width 228 height 22
type input "*******"
click at [332, 341] on div at bounding box center [277, 341] width 183 height 17
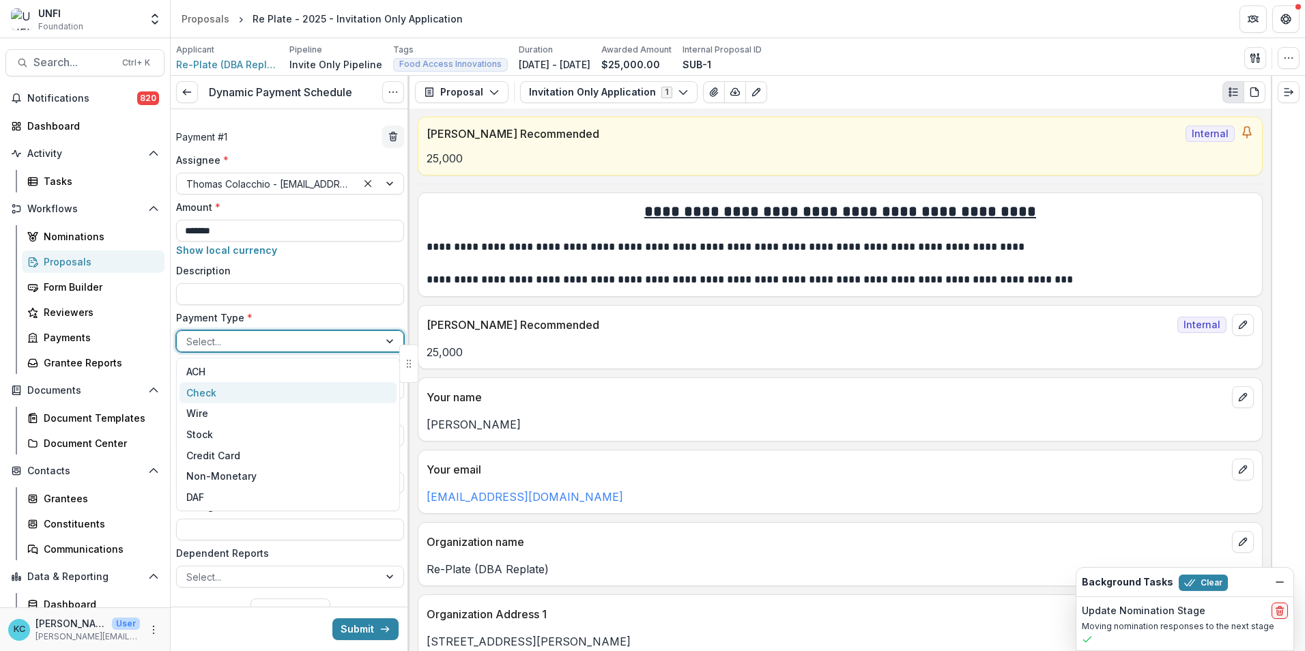
click at [324, 393] on div "Check" at bounding box center [288, 392] width 217 height 21
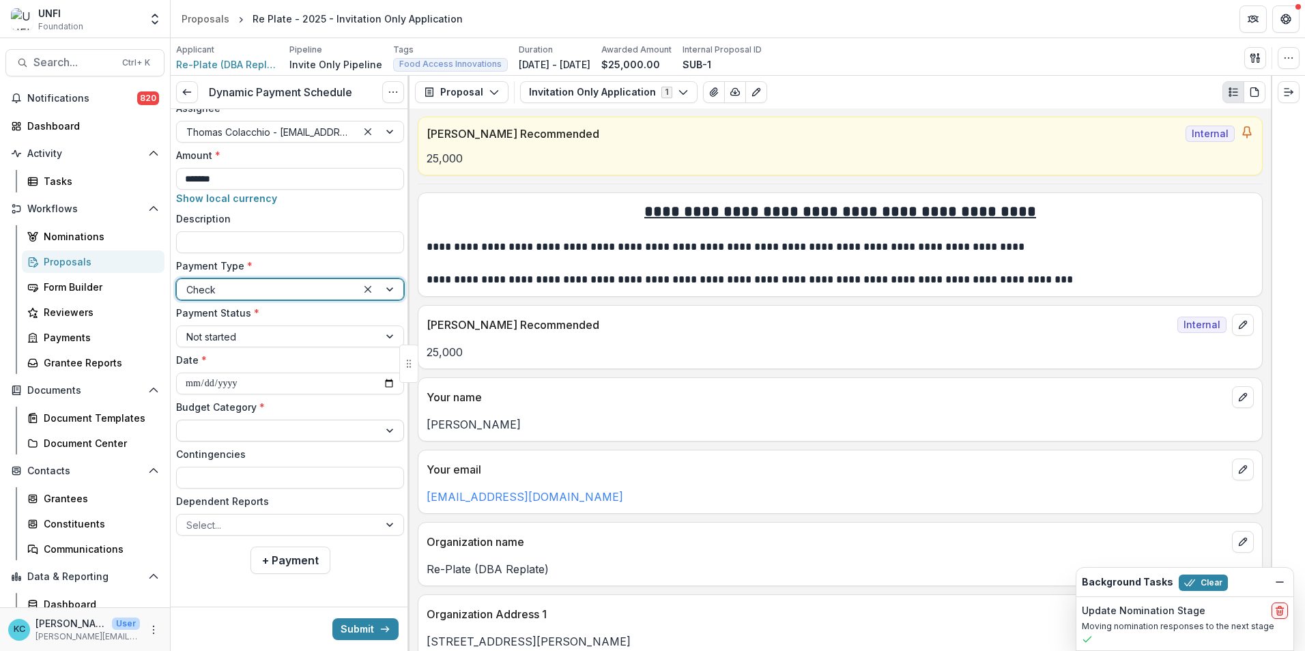
click at [272, 436] on div at bounding box center [277, 431] width 183 height 17
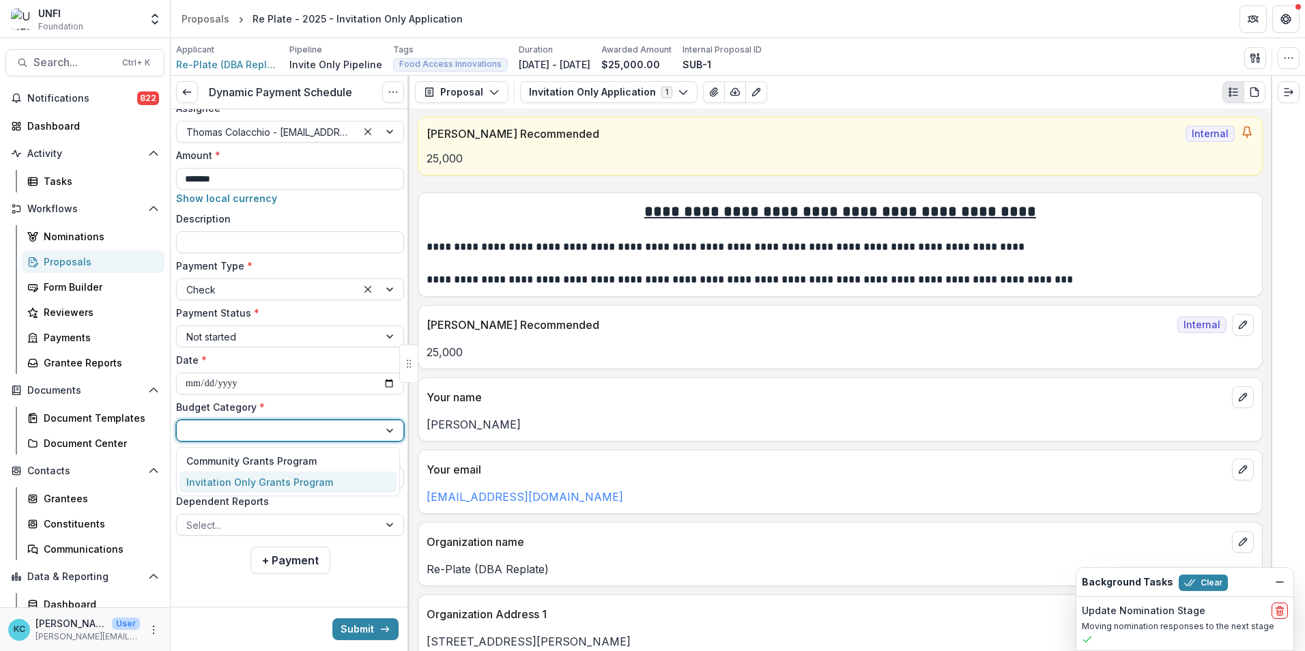
click at [279, 485] on div "Invitation Only Grants Program" at bounding box center [259, 482] width 147 height 14
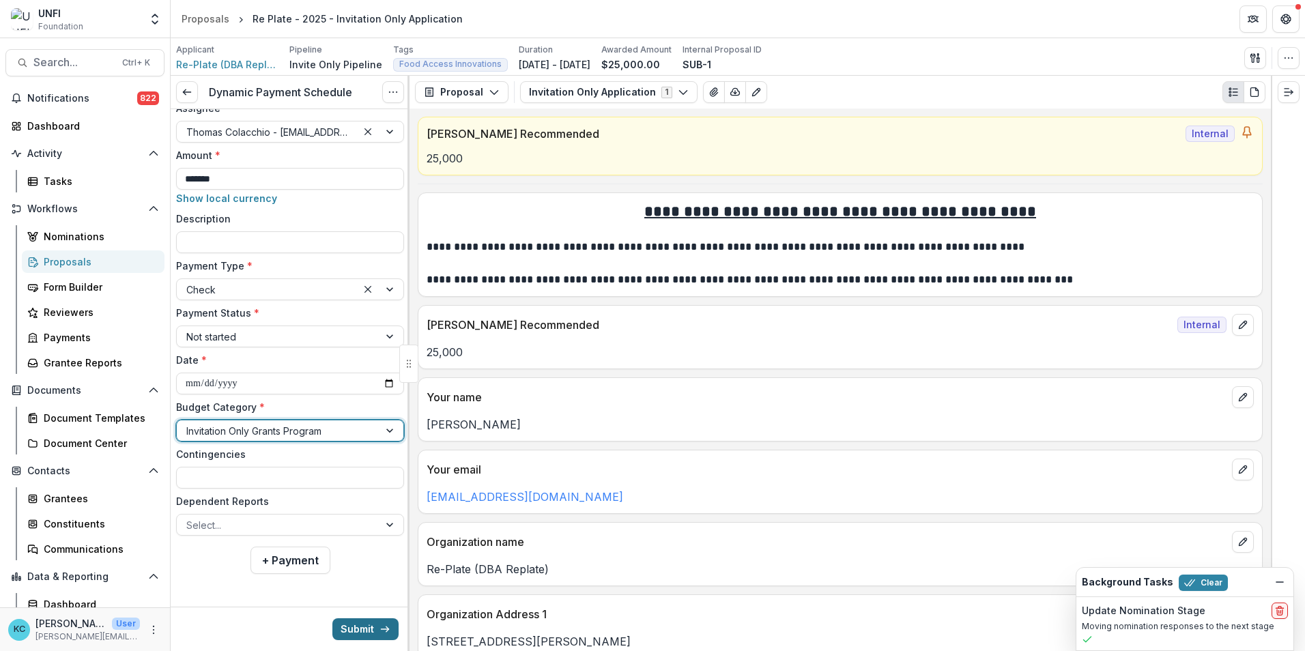
click at [345, 627] on button "Submit" at bounding box center [365, 630] width 66 height 22
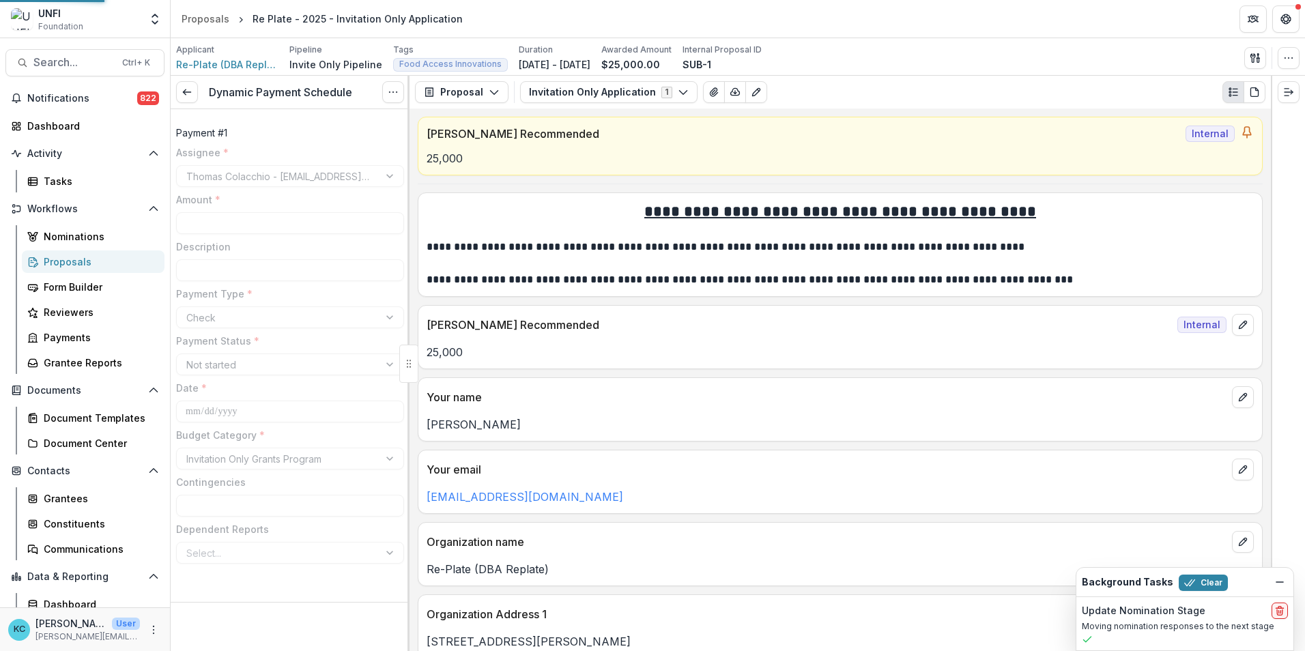
type input "*******"
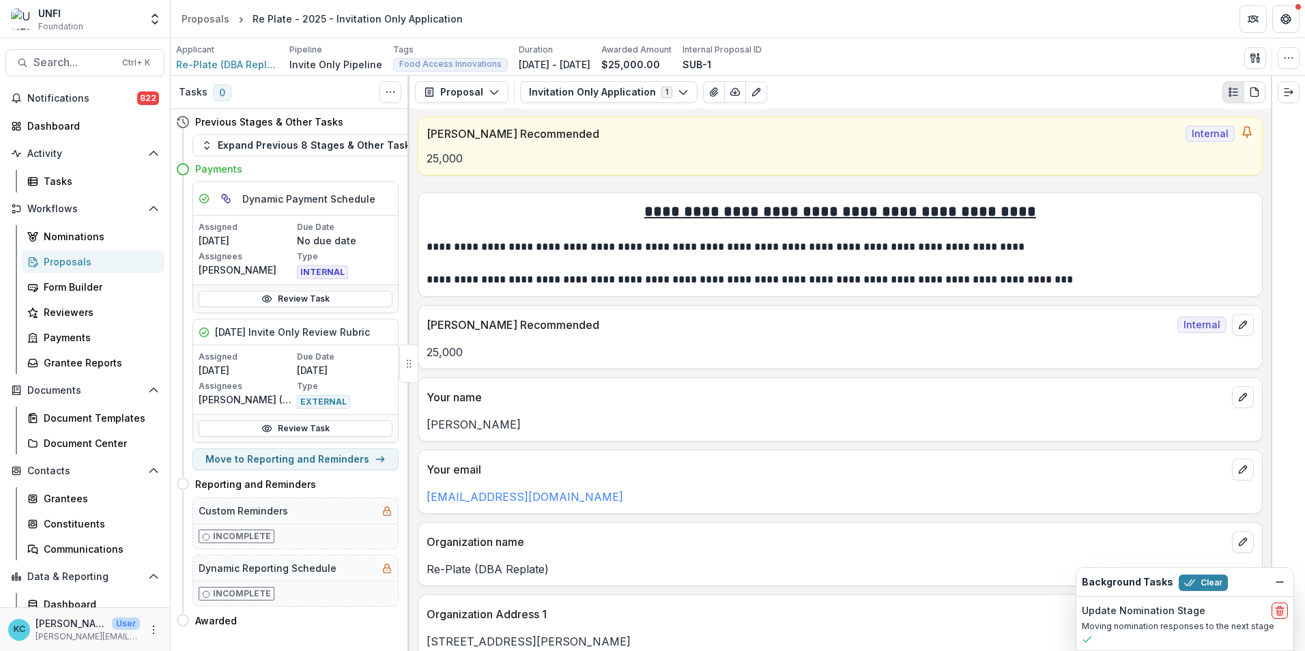
click at [101, 268] on div "Proposals" at bounding box center [99, 262] width 110 height 14
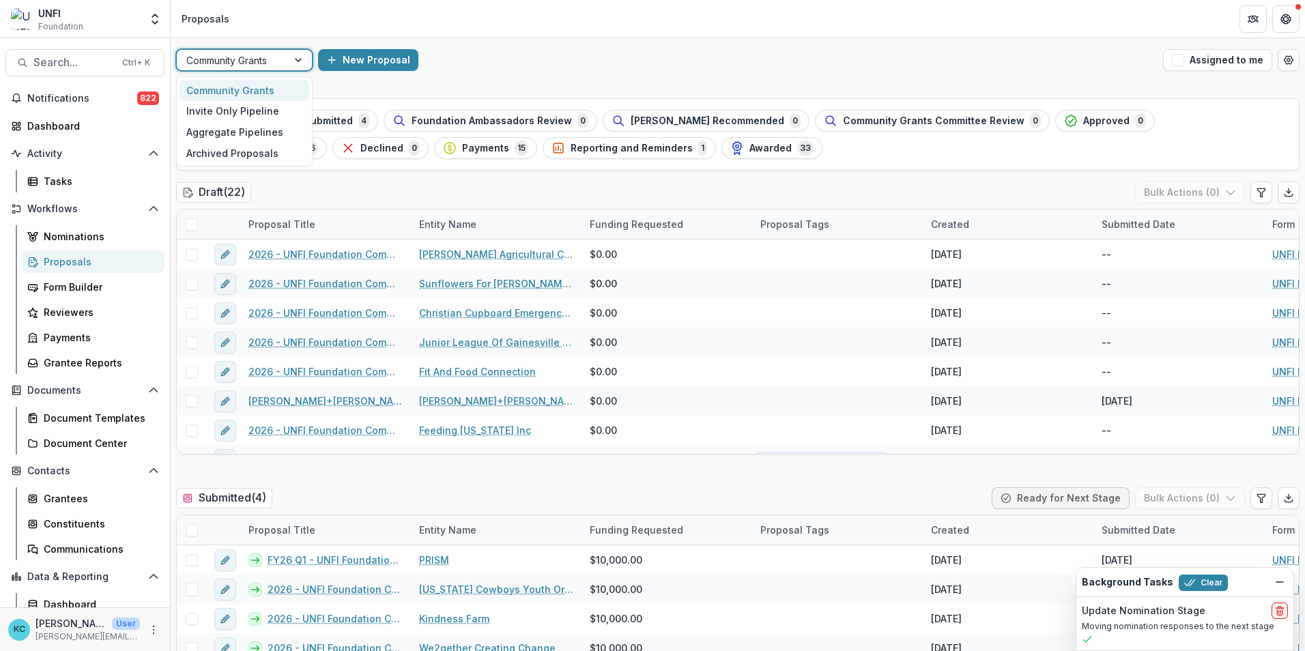
click at [296, 59] on div at bounding box center [299, 60] width 25 height 20
click at [270, 108] on div "Invite Only Pipeline" at bounding box center [245, 111] width 130 height 21
click at [297, 57] on div at bounding box center [299, 60] width 25 height 20
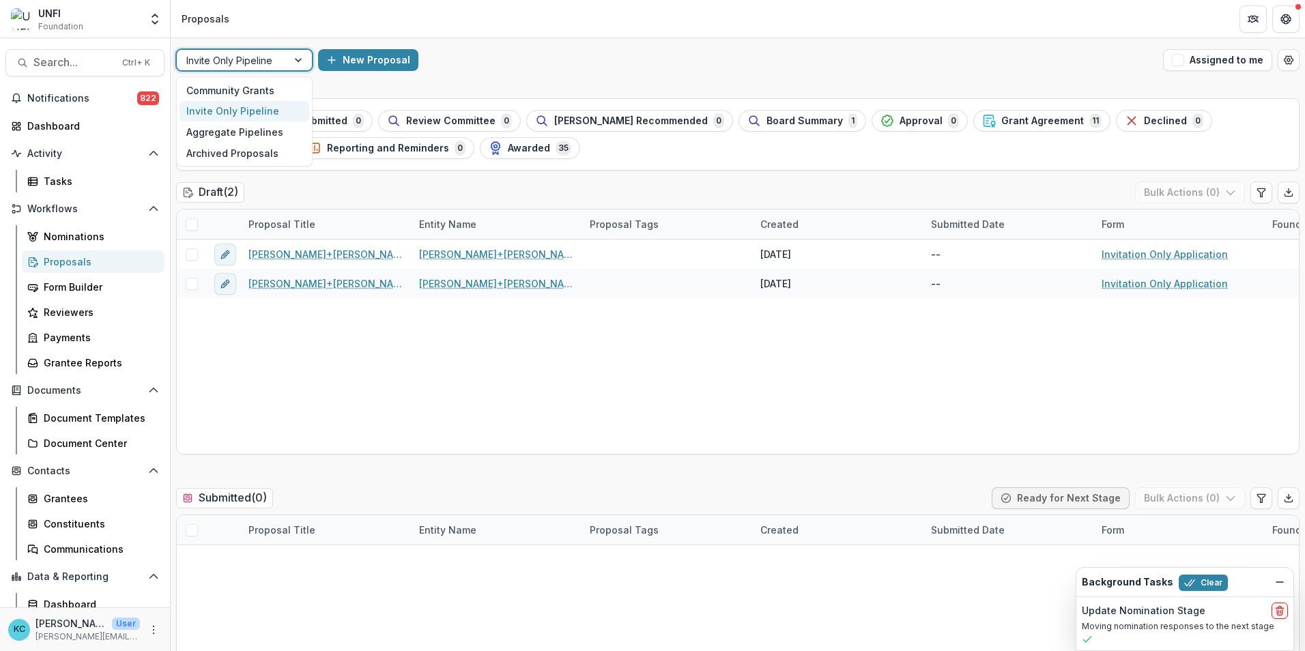
click at [261, 103] on div "Invite Only Pipeline" at bounding box center [245, 111] width 130 height 21
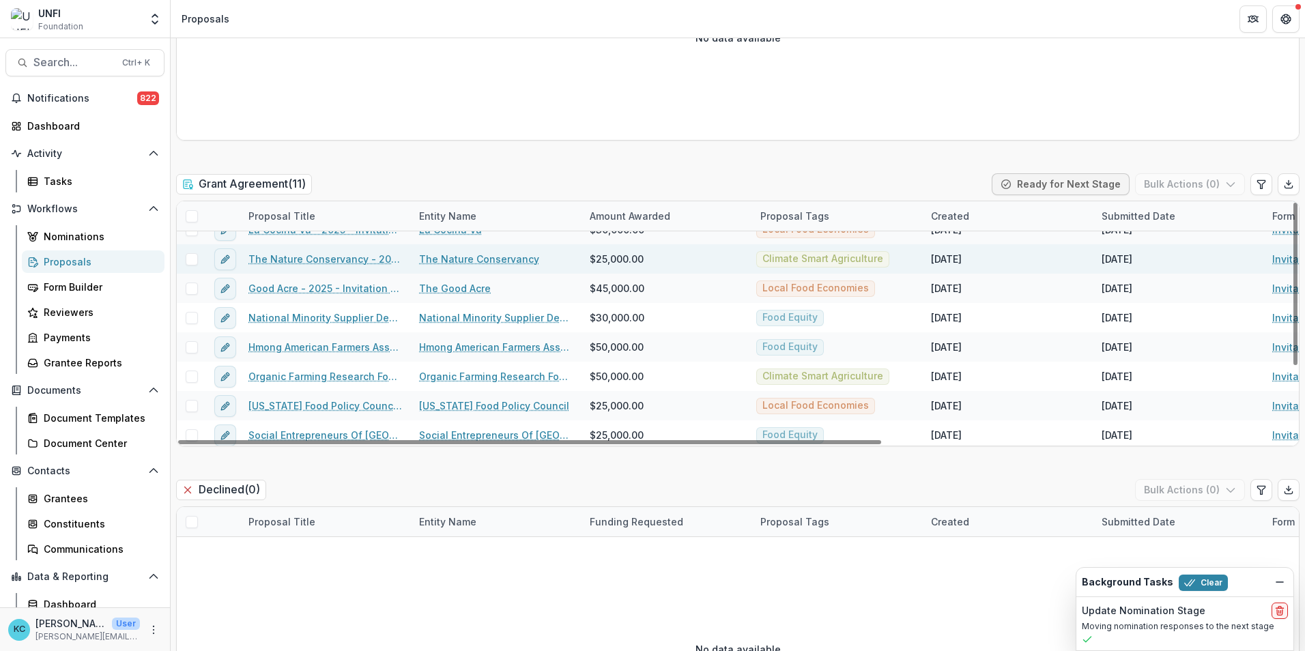
scroll to position [109, 0]
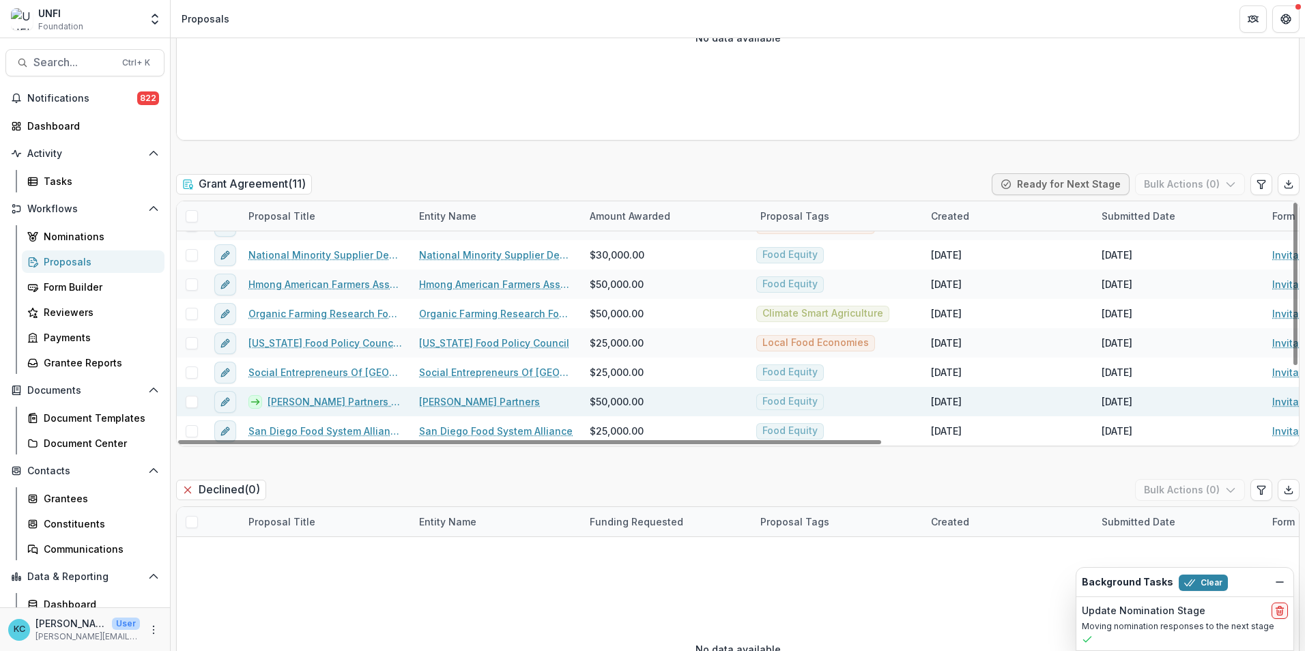
click at [292, 400] on link "Mandela Partners - 2025 - Invitation Only Application" at bounding box center [335, 402] width 135 height 14
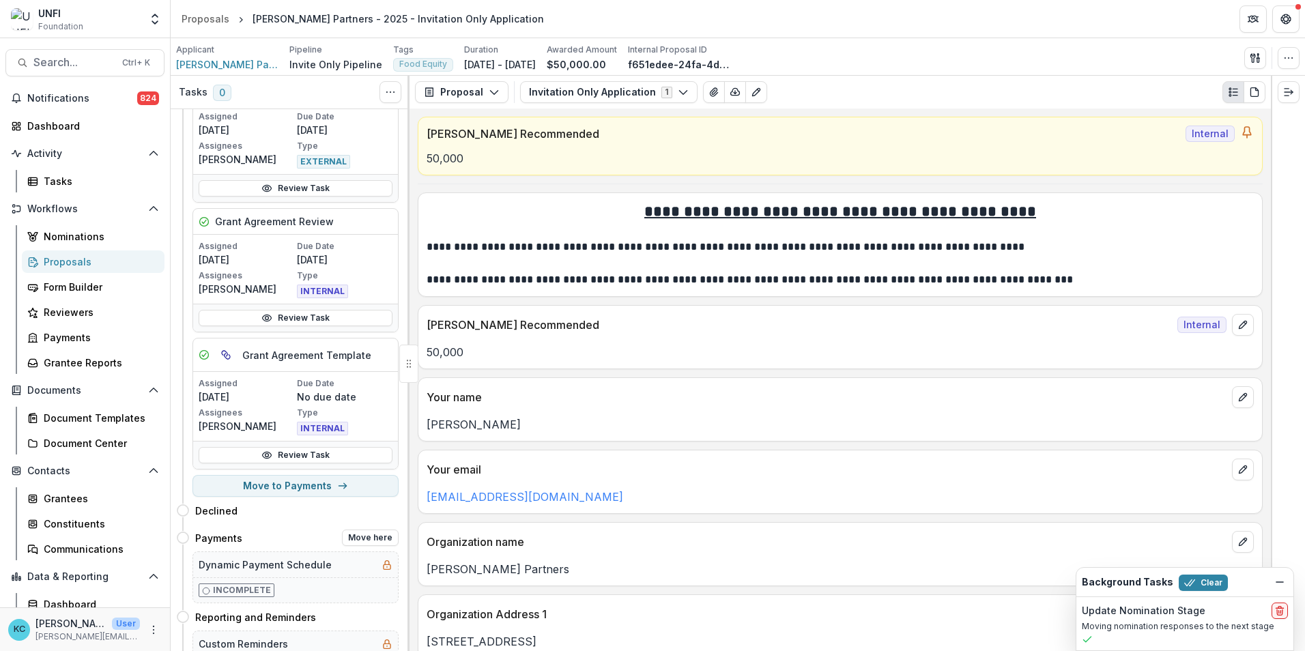
scroll to position [205, 0]
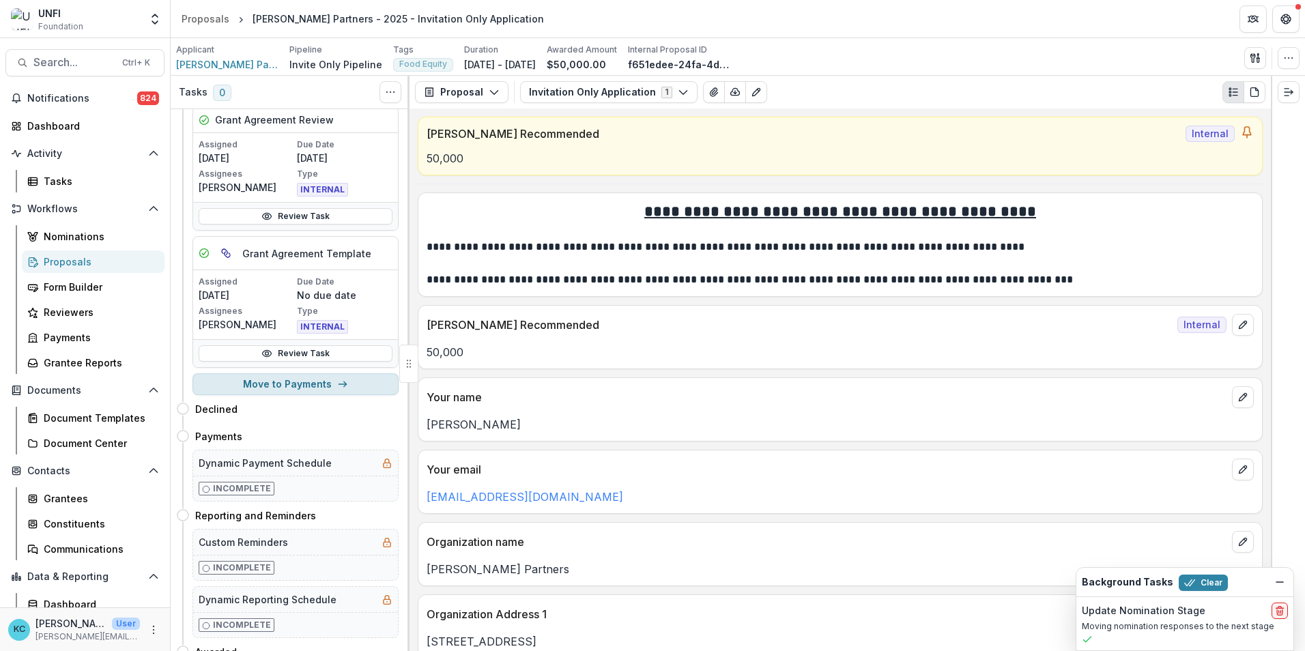
click at [283, 390] on button "Move to Payments" at bounding box center [296, 384] width 206 height 22
select select "********"
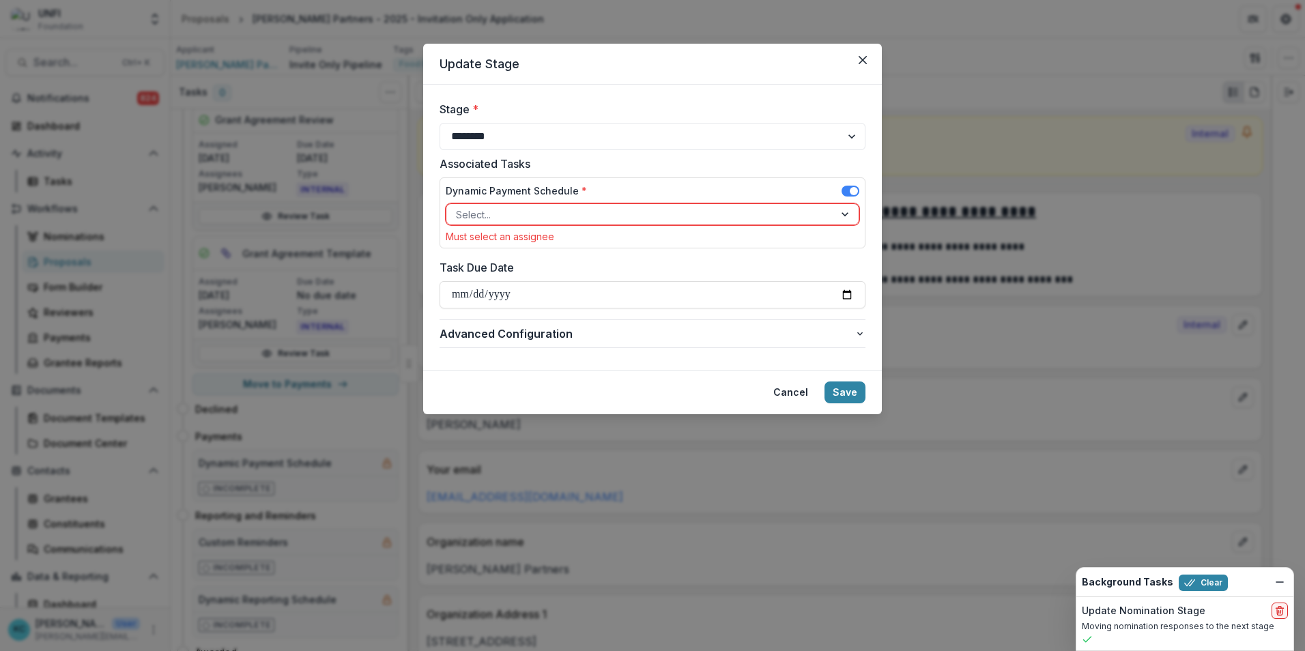
click at [465, 212] on div at bounding box center [640, 214] width 369 height 17
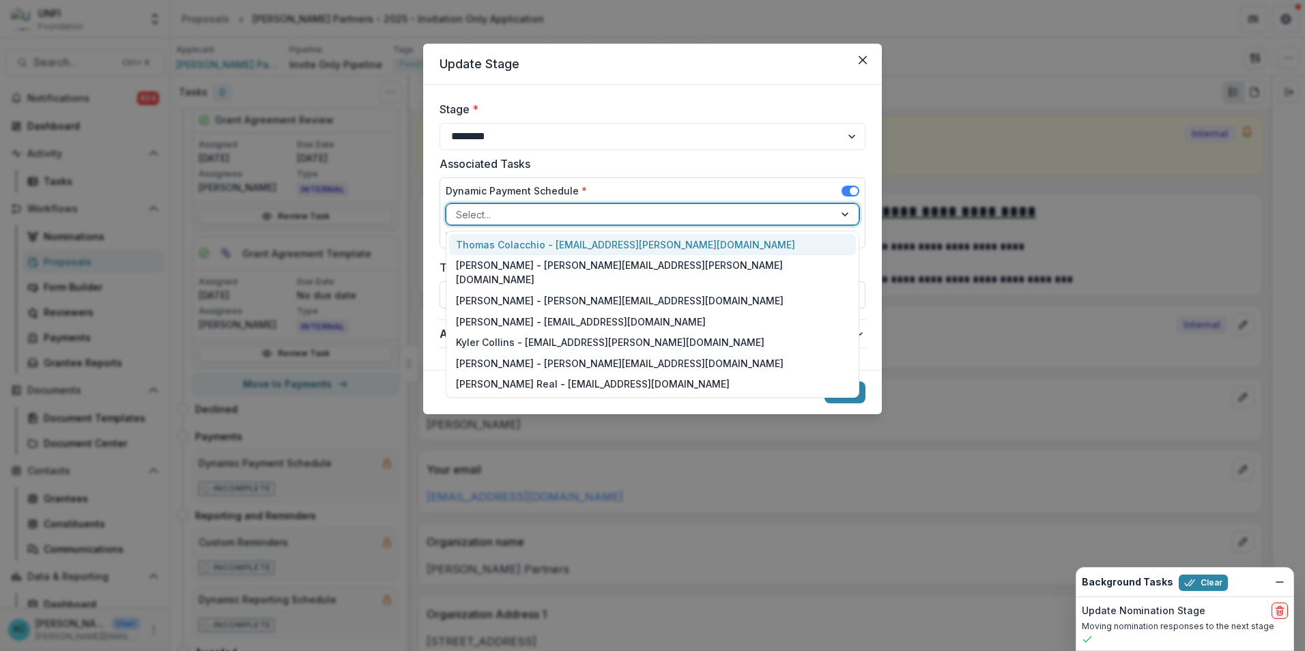
click at [466, 246] on div "Thomas Colacchio - thomas.colacchio@unfi.com" at bounding box center [652, 244] width 407 height 21
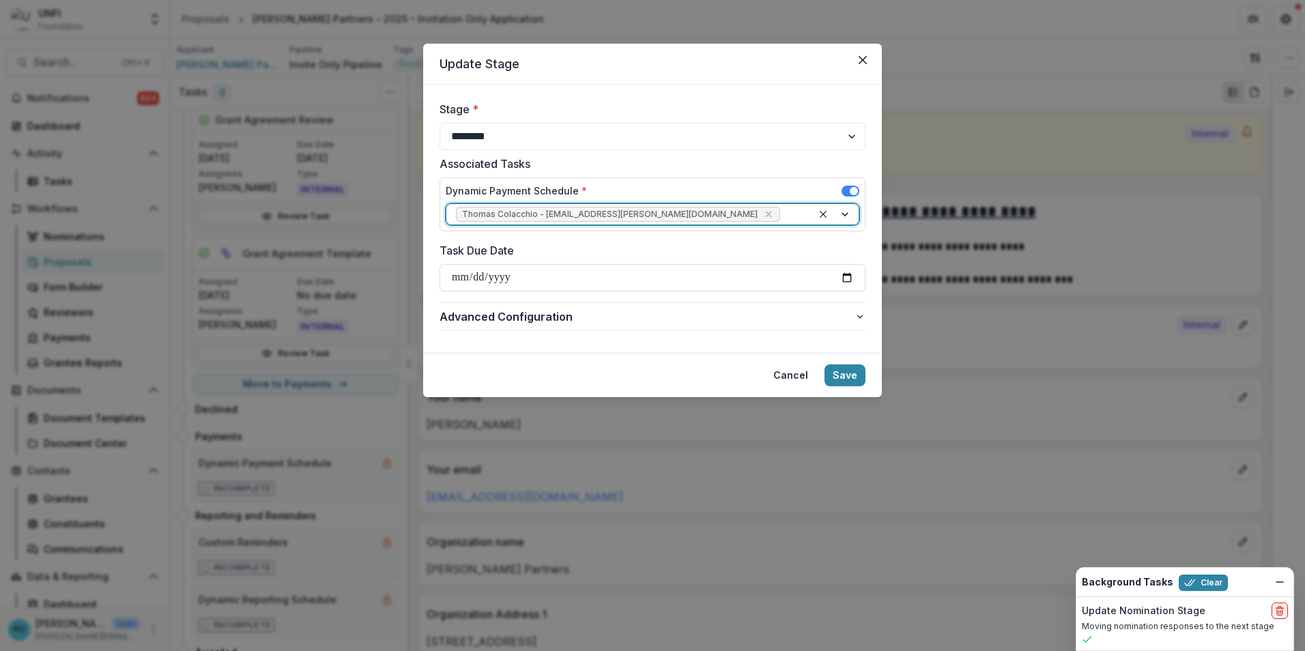
click at [481, 213] on span "Thomas Colacchio - thomas.colacchio@unfi.com" at bounding box center [610, 215] width 296 height 10
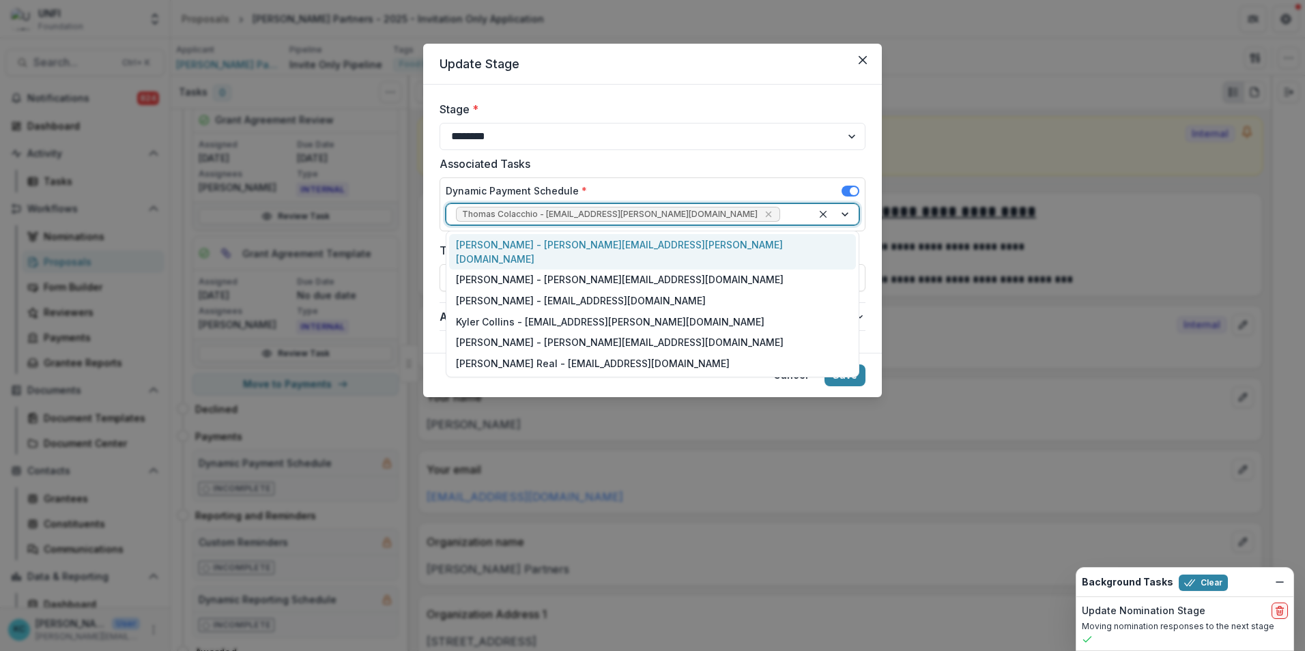
click at [635, 240] on div "Kristine Creveling - kristine.creveling@unfi.com" at bounding box center [652, 251] width 407 height 35
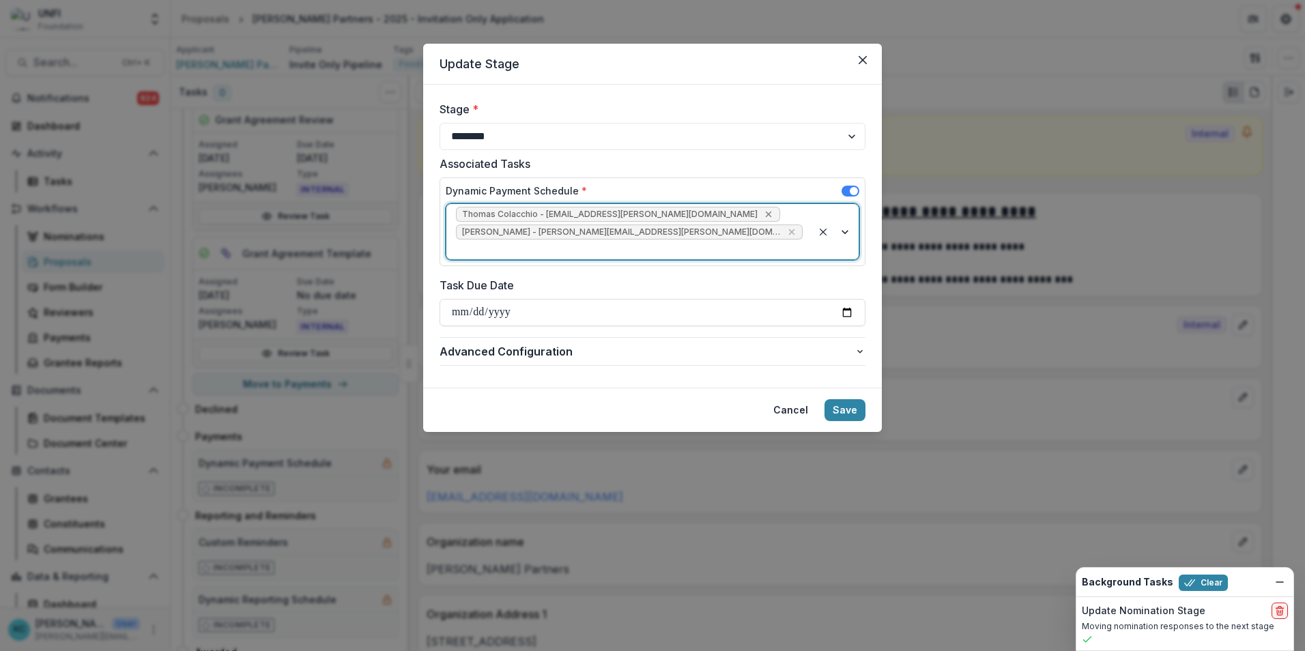
click at [765, 212] on icon "Remove Thomas Colacchio - thomas.colacchio@unfi.com" at bounding box center [768, 215] width 6 height 6
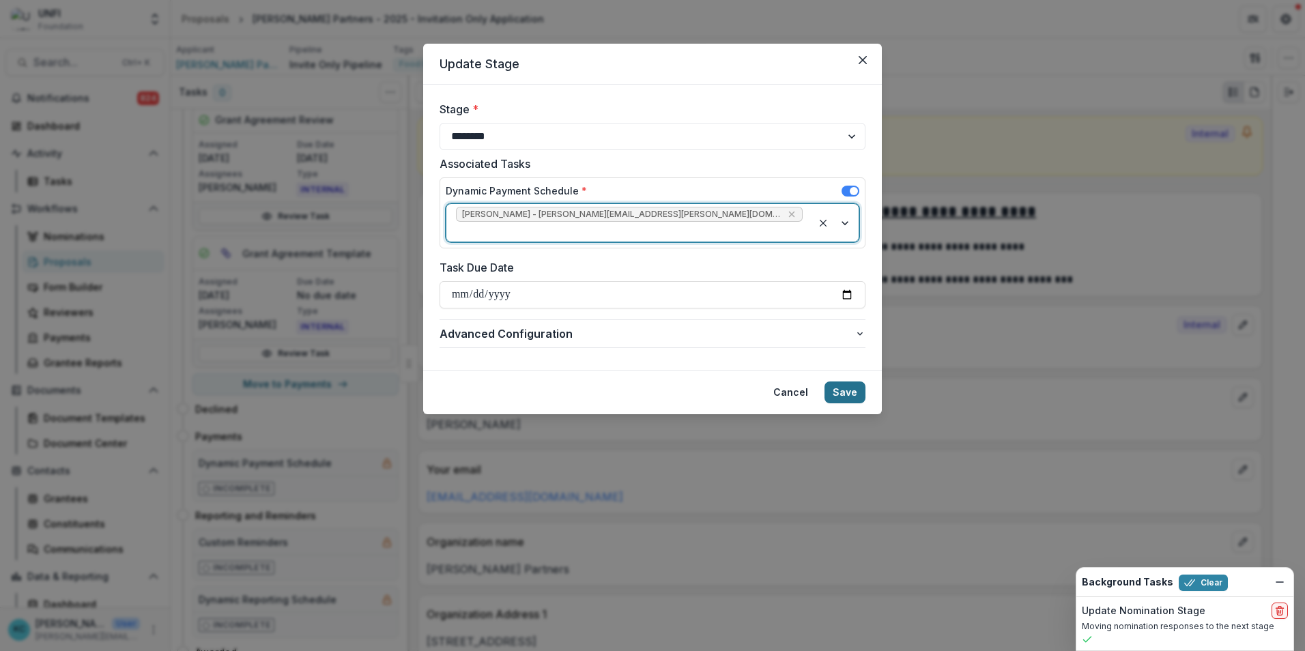
click at [845, 382] on button "Save" at bounding box center [845, 393] width 41 height 22
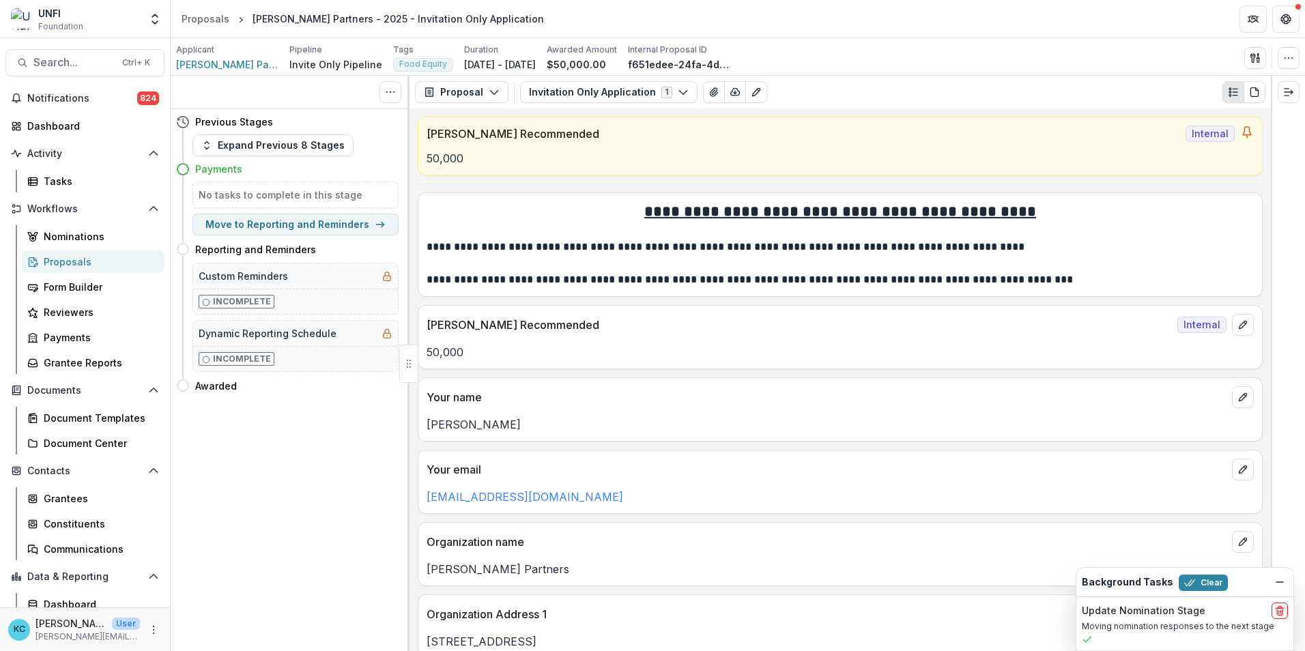
scroll to position [0, 0]
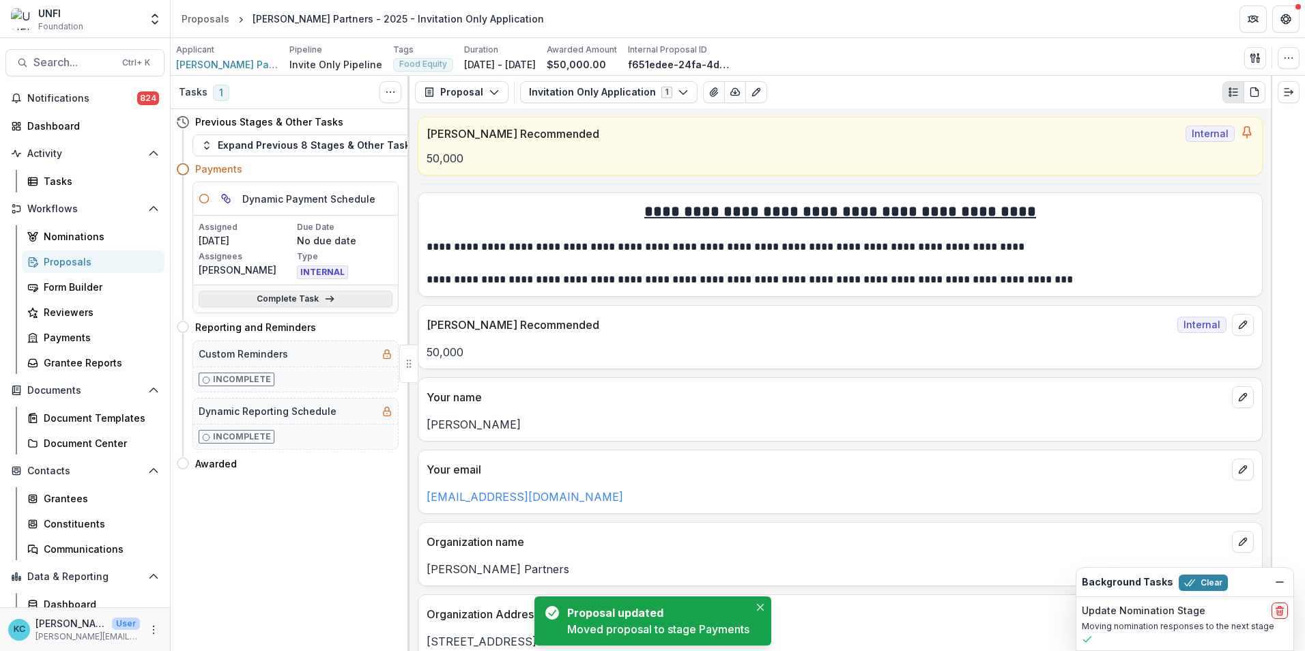
click at [306, 294] on link "Complete Task" at bounding box center [296, 299] width 194 height 16
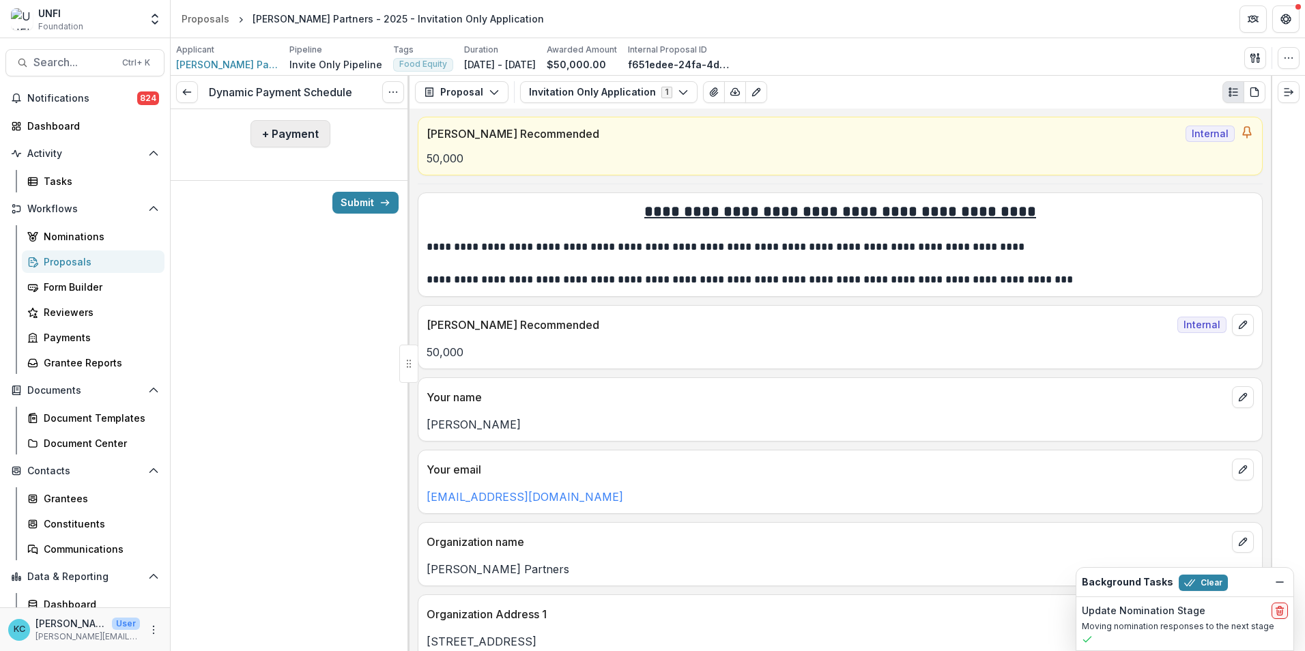
click at [281, 139] on button "+ Payment" at bounding box center [291, 133] width 80 height 27
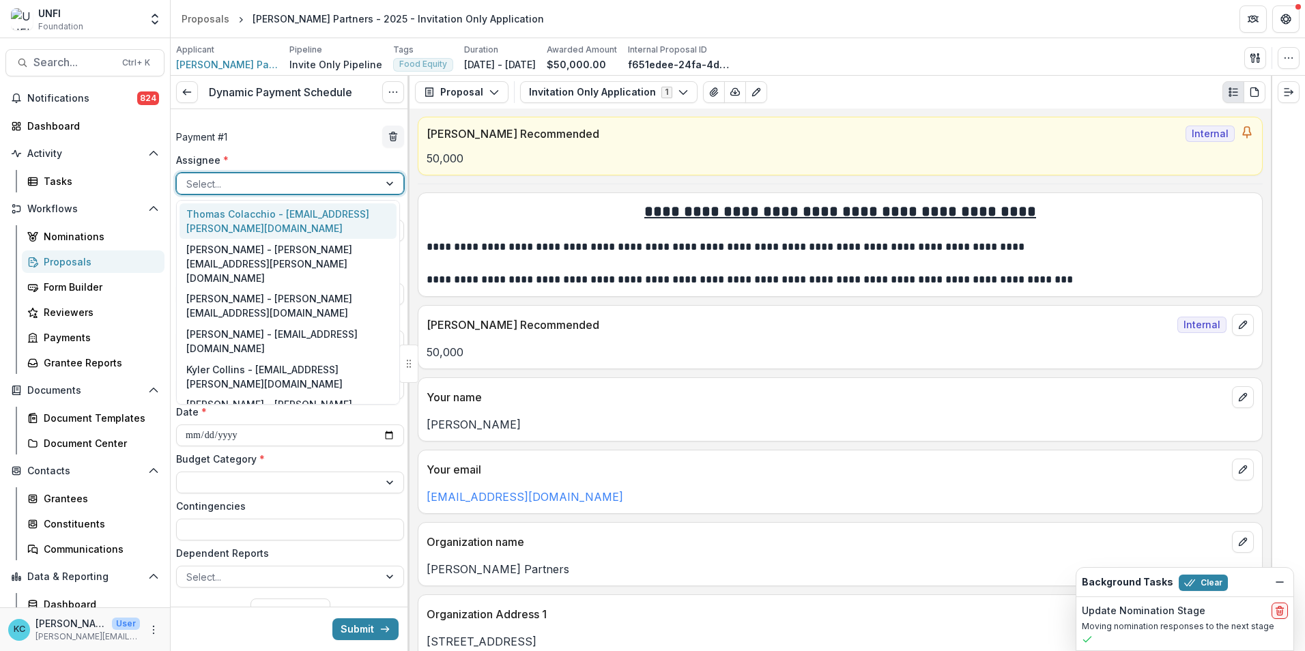
click at [257, 183] on div at bounding box center [277, 183] width 183 height 17
click at [254, 218] on div "Thomas Colacchio - thomas.colacchio@unfi.com" at bounding box center [288, 220] width 217 height 35
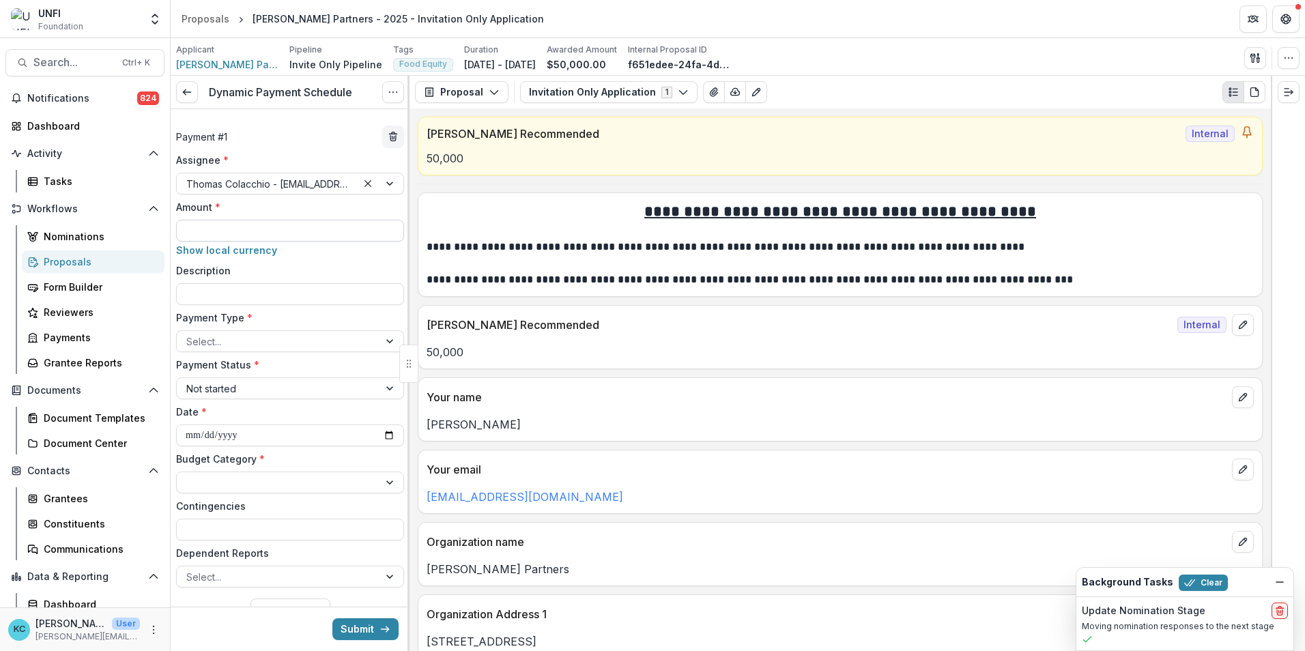
click at [258, 227] on input "Amount *" at bounding box center [290, 231] width 228 height 22
type input "*******"
click at [284, 347] on div at bounding box center [277, 341] width 183 height 17
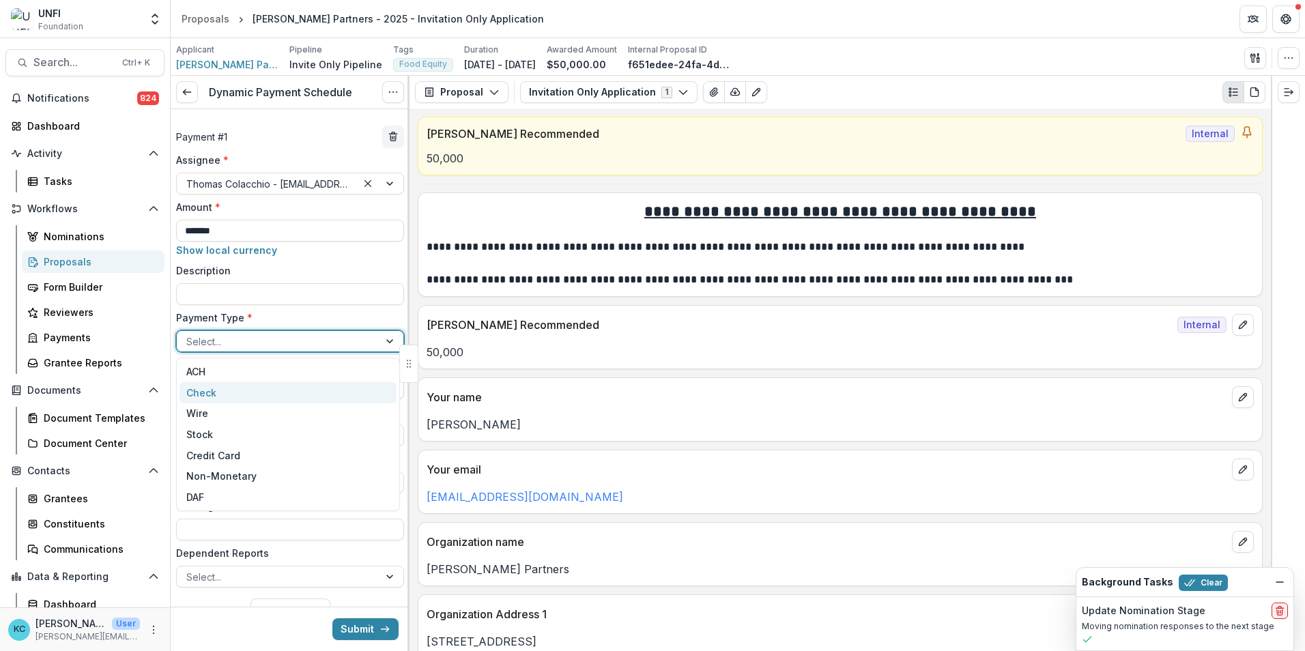
click at [251, 390] on div "Check" at bounding box center [288, 392] width 217 height 21
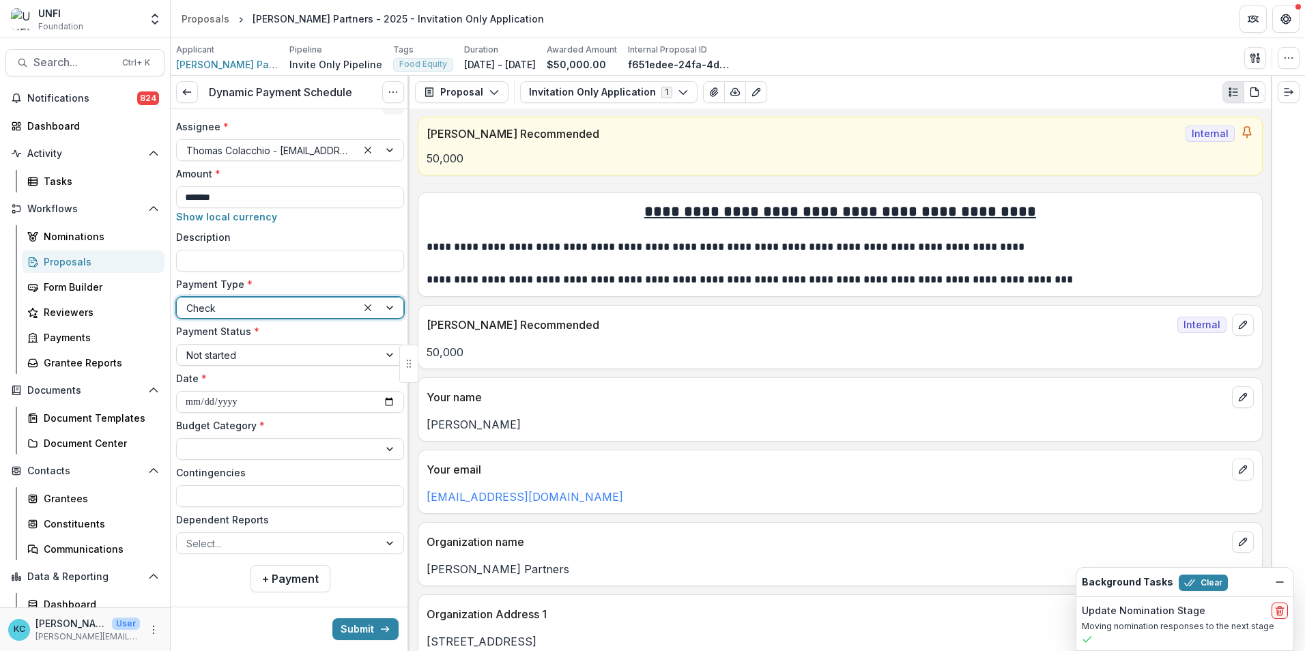
scroll to position [52, 0]
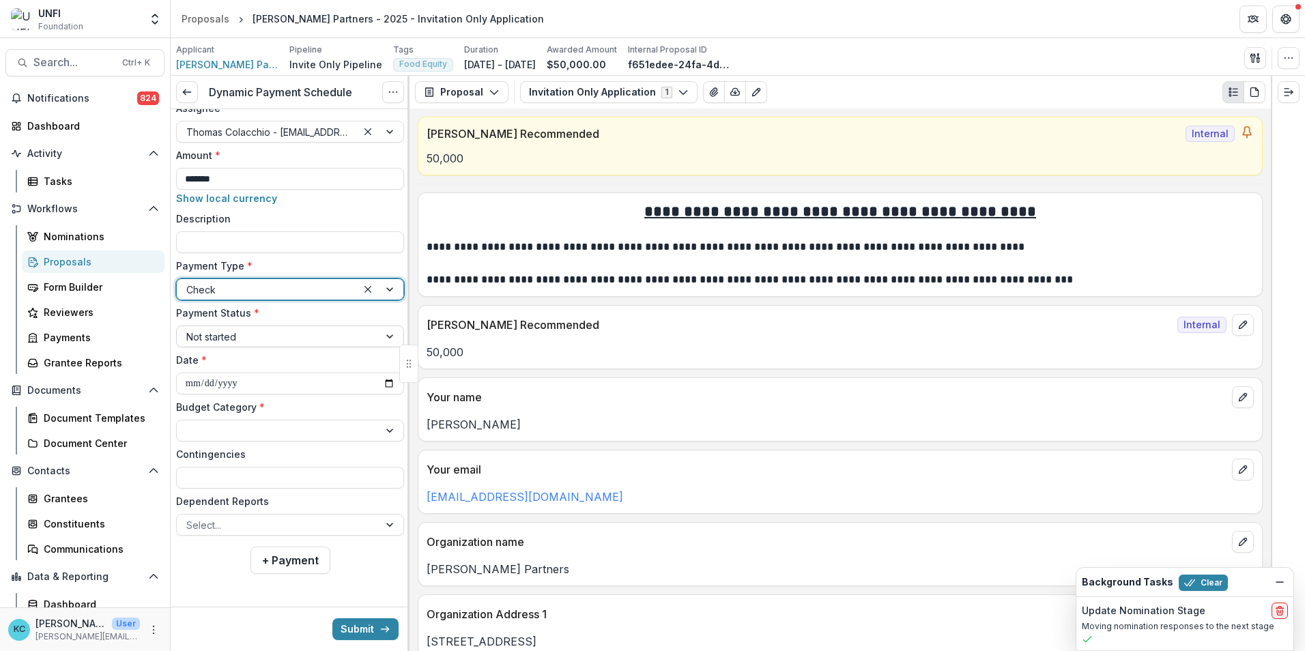
click at [255, 334] on div at bounding box center [277, 336] width 183 height 17
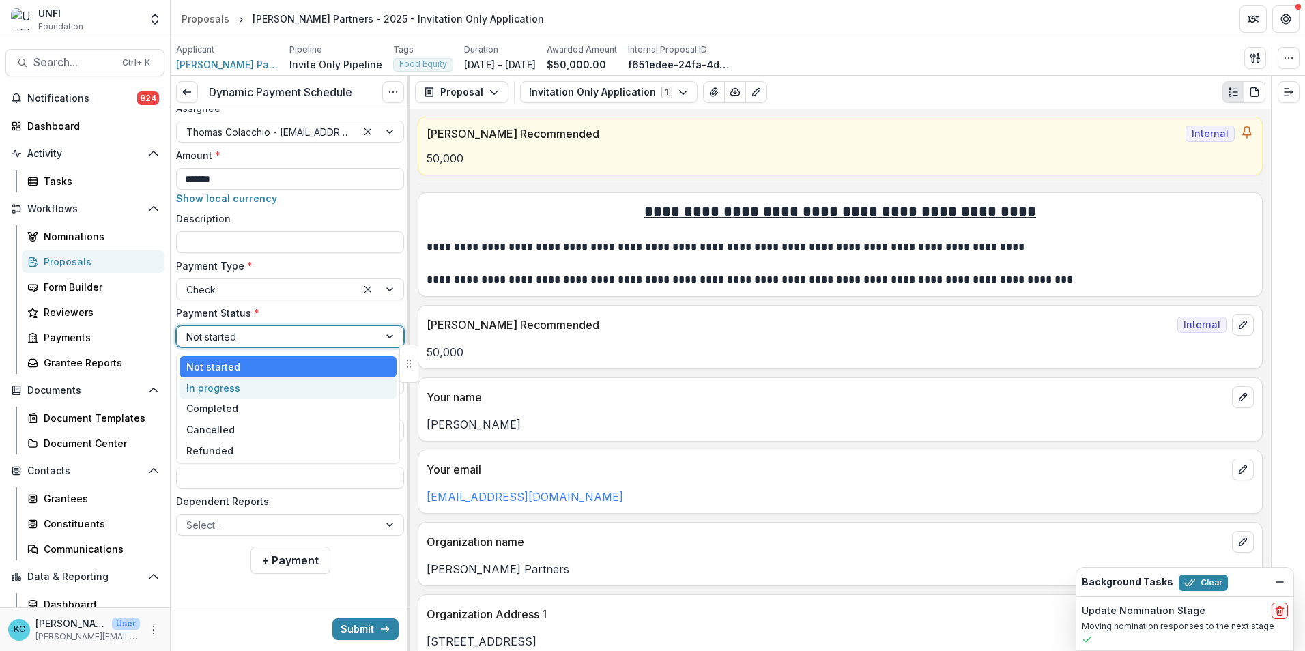
click at [257, 382] on div "In progress" at bounding box center [288, 388] width 217 height 21
click at [292, 438] on div at bounding box center [277, 431] width 183 height 17
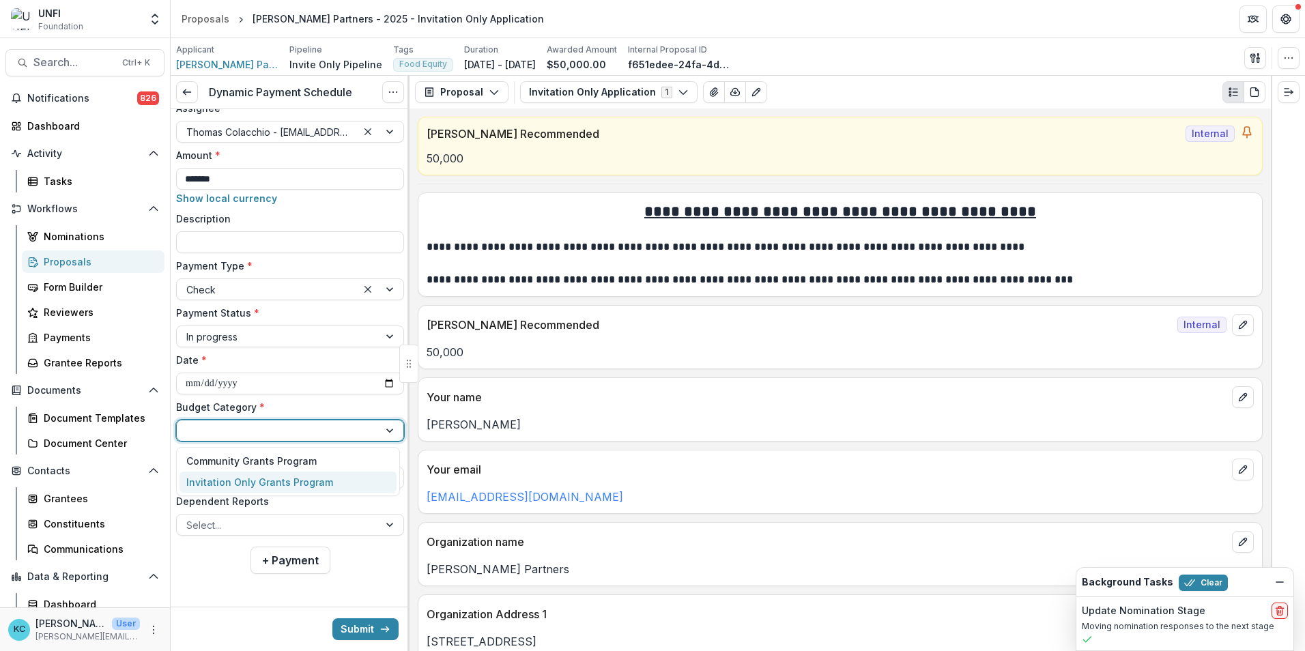
click at [291, 475] on div "Invitation Only Grants Program" at bounding box center [259, 482] width 147 height 14
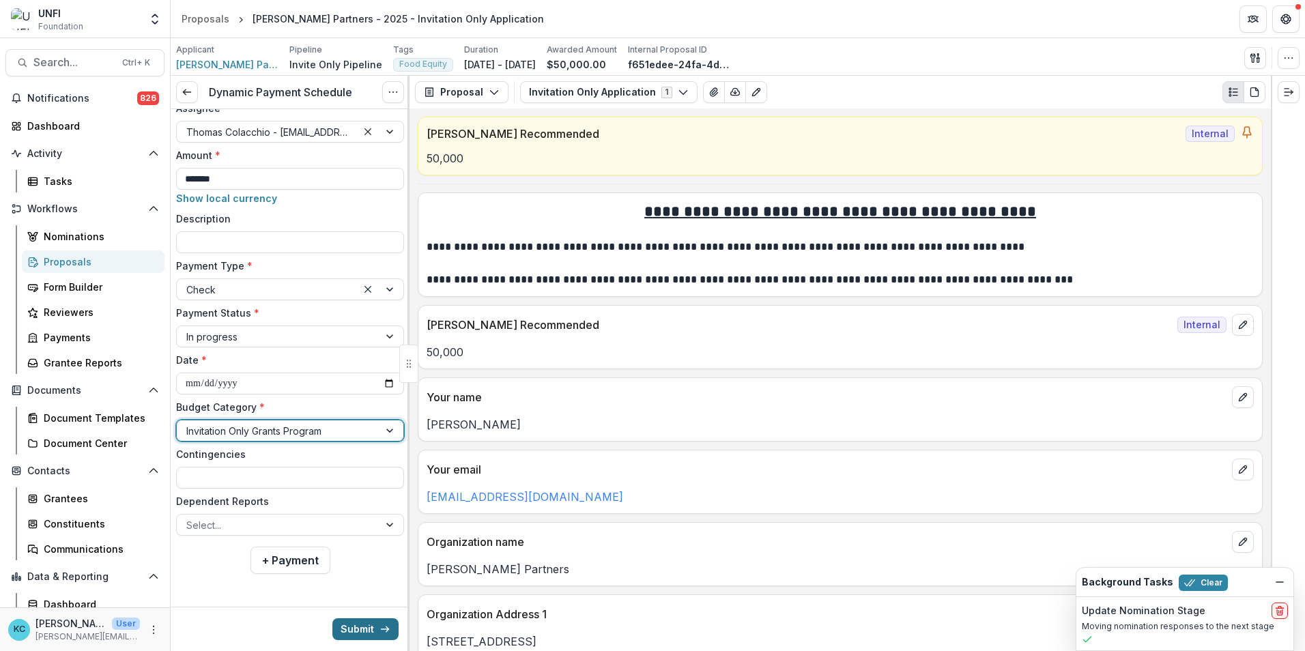
click at [357, 630] on button "Submit" at bounding box center [365, 630] width 66 height 22
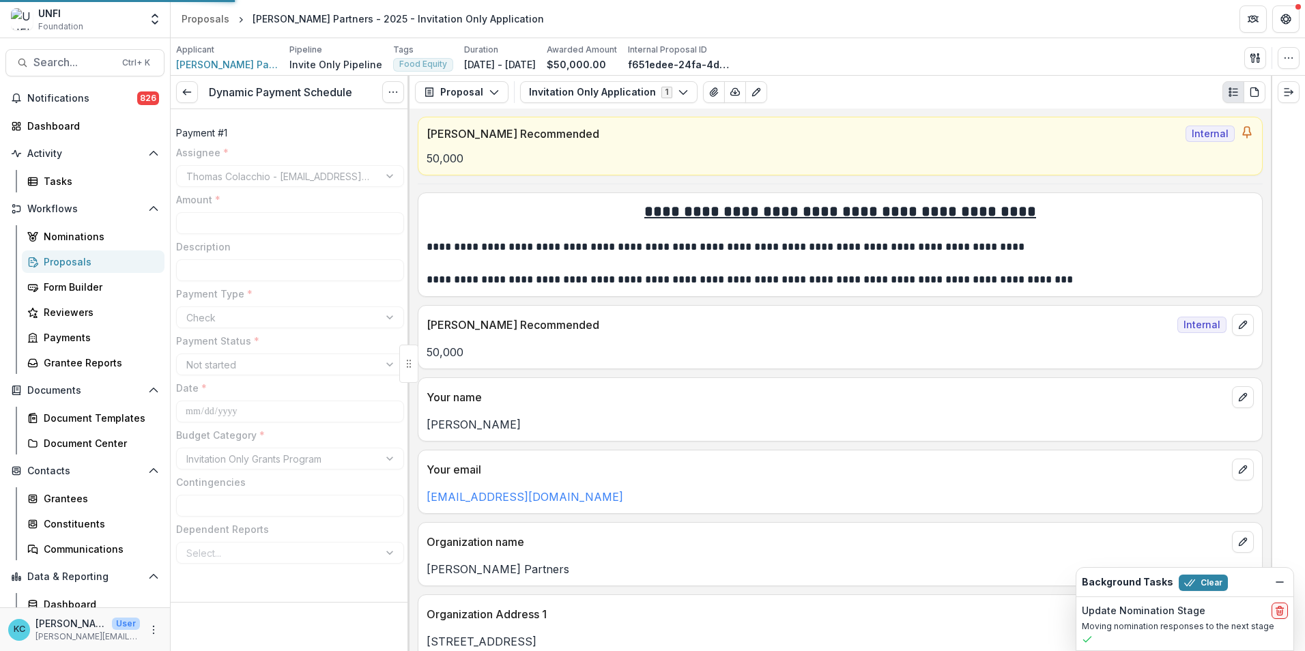
type input "*******"
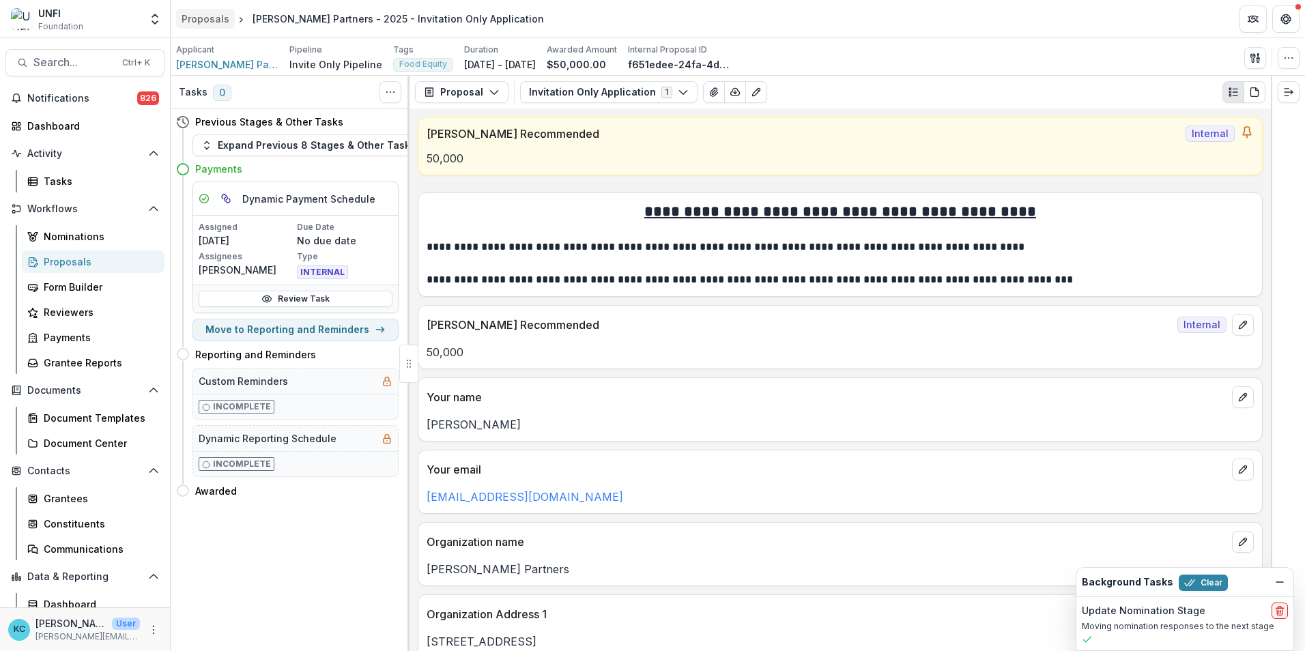
click at [199, 22] on div "Proposals" at bounding box center [206, 19] width 48 height 14
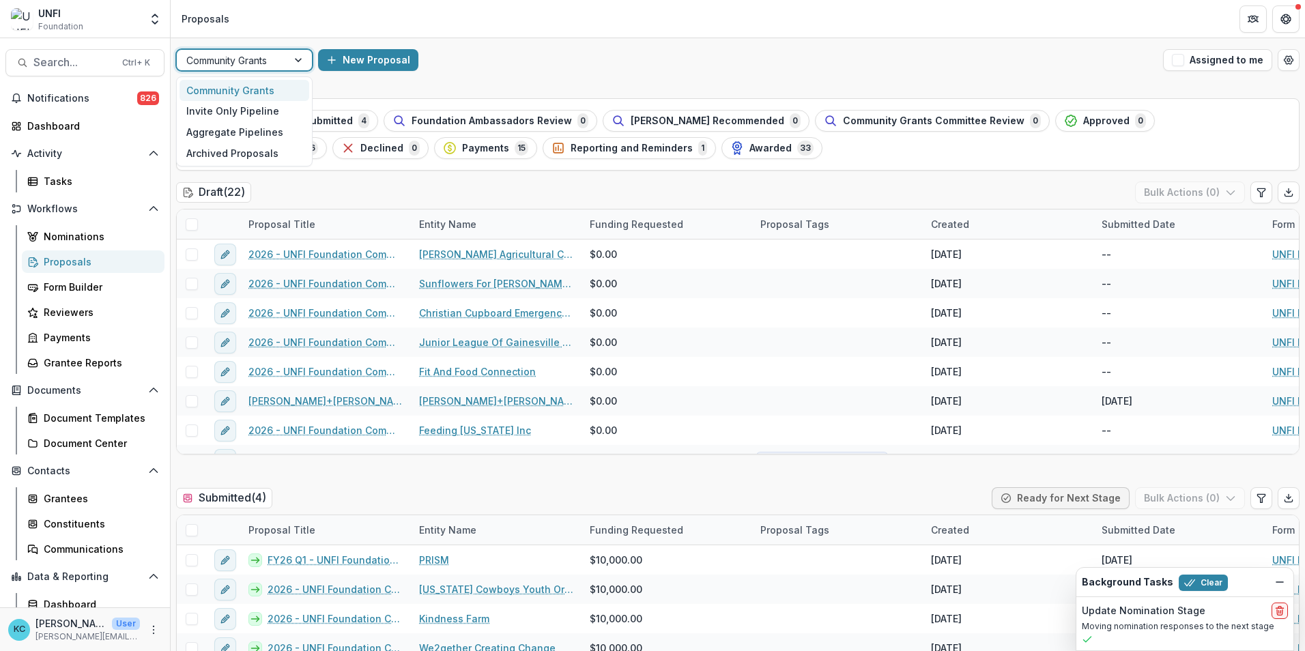
click at [289, 66] on div at bounding box center [299, 60] width 25 height 20
click at [266, 113] on div "Invite Only Pipeline" at bounding box center [245, 111] width 130 height 21
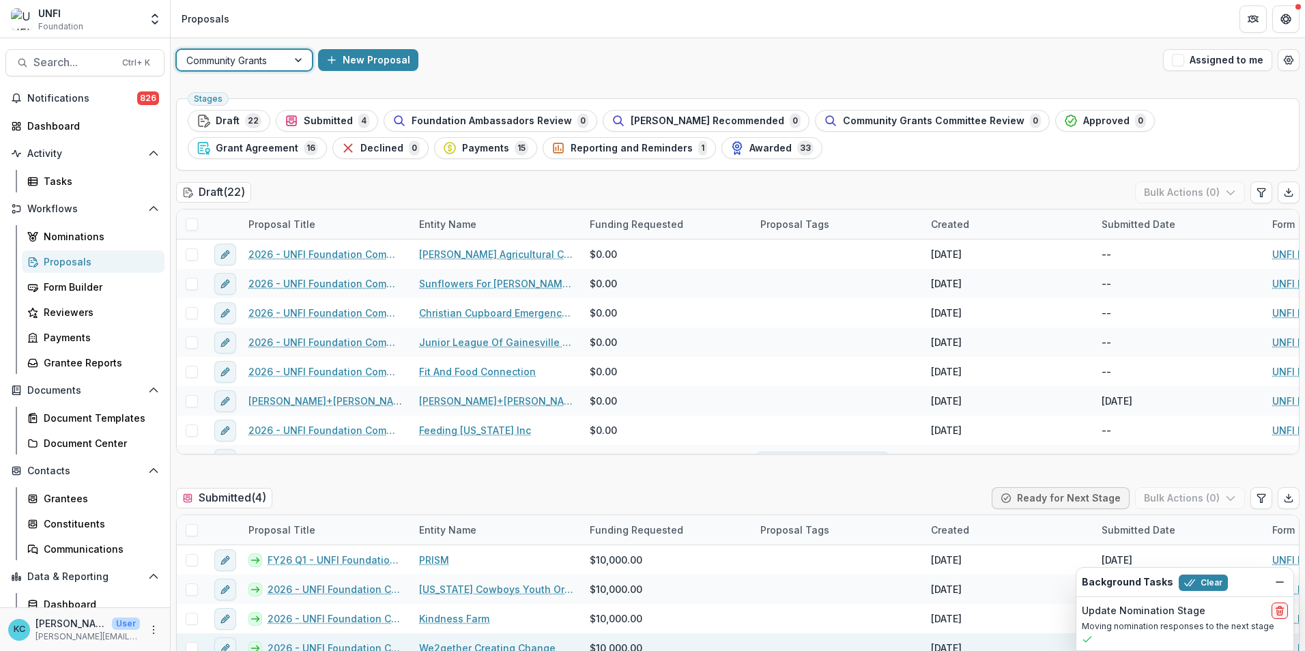
scroll to position [273, 0]
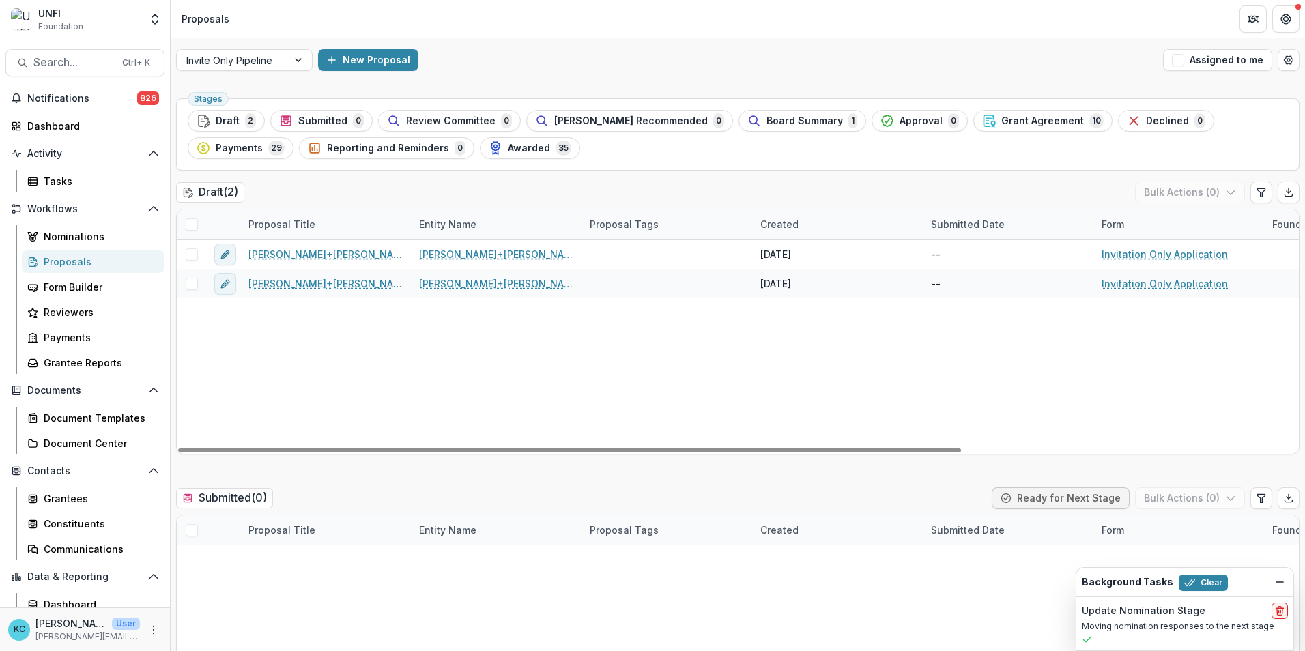
click at [624, 50] on div "New Proposal" at bounding box center [738, 60] width 840 height 22
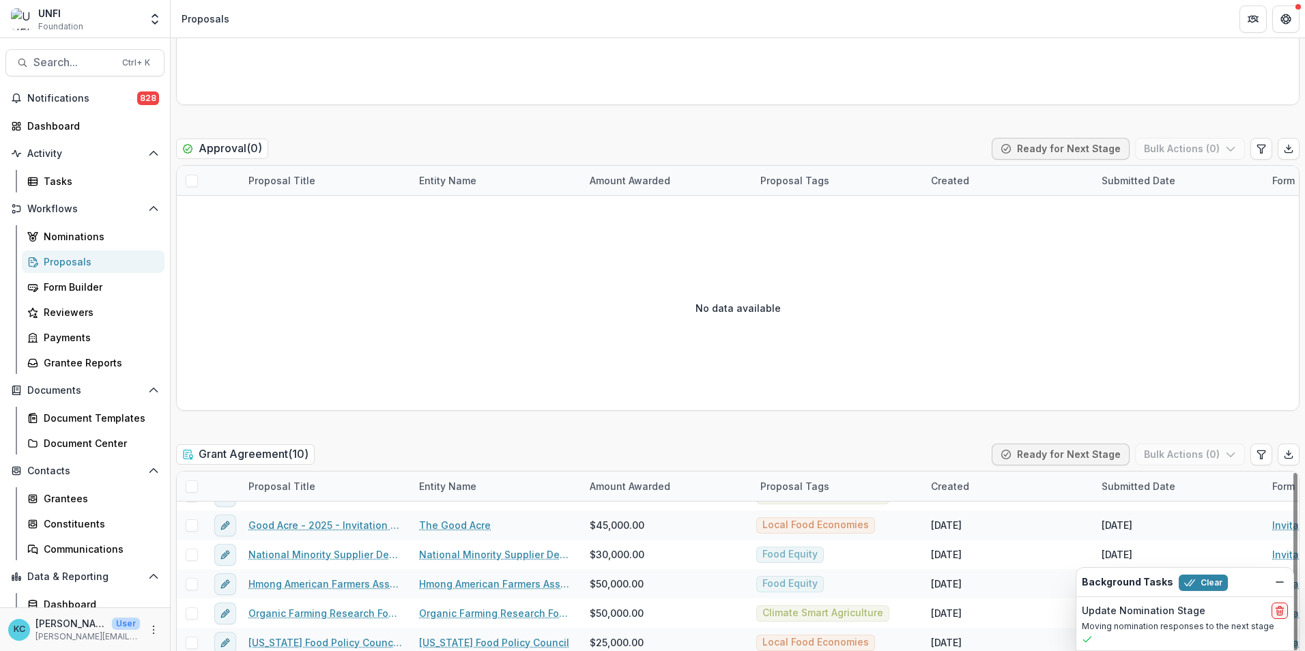
scroll to position [1570, 0]
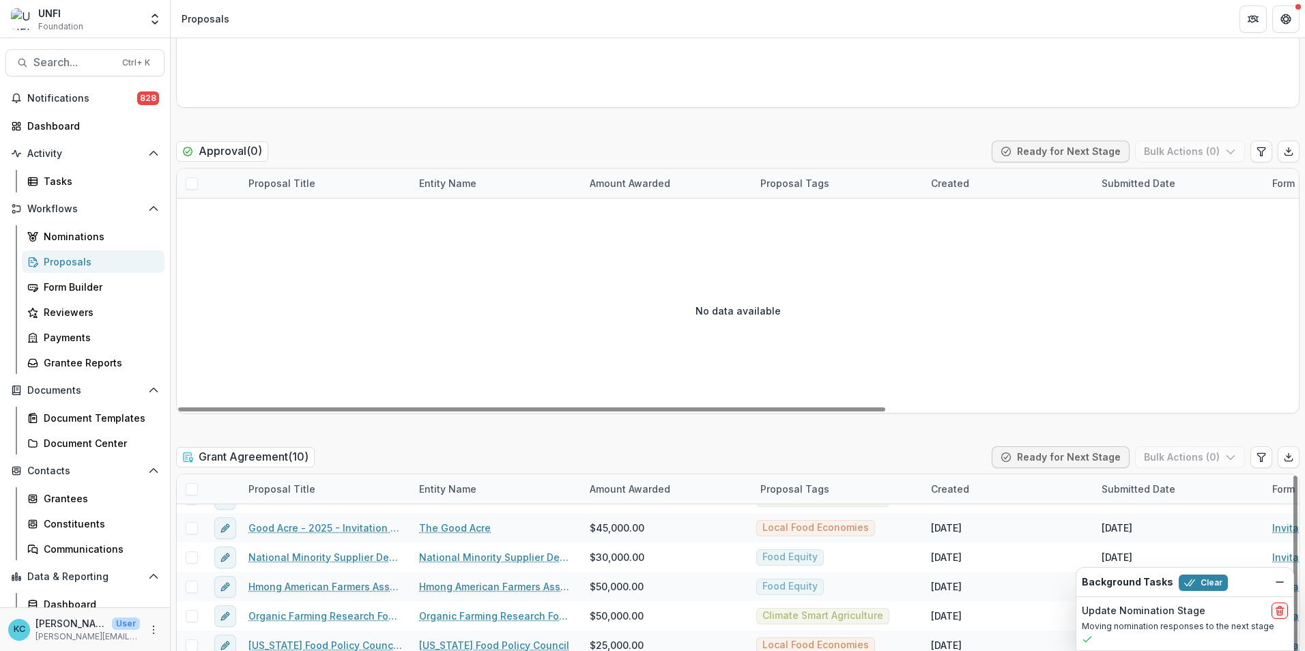
click at [450, 364] on div "No data available" at bounding box center [738, 310] width 1122 height 205
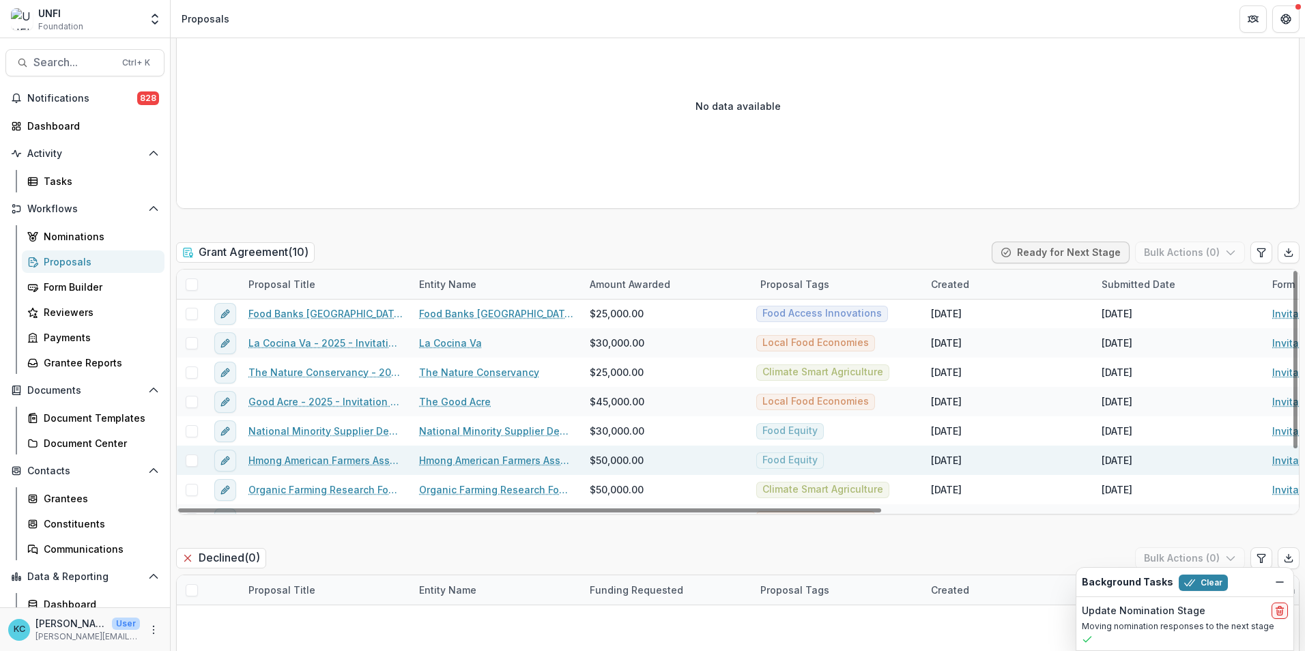
scroll to position [0, 0]
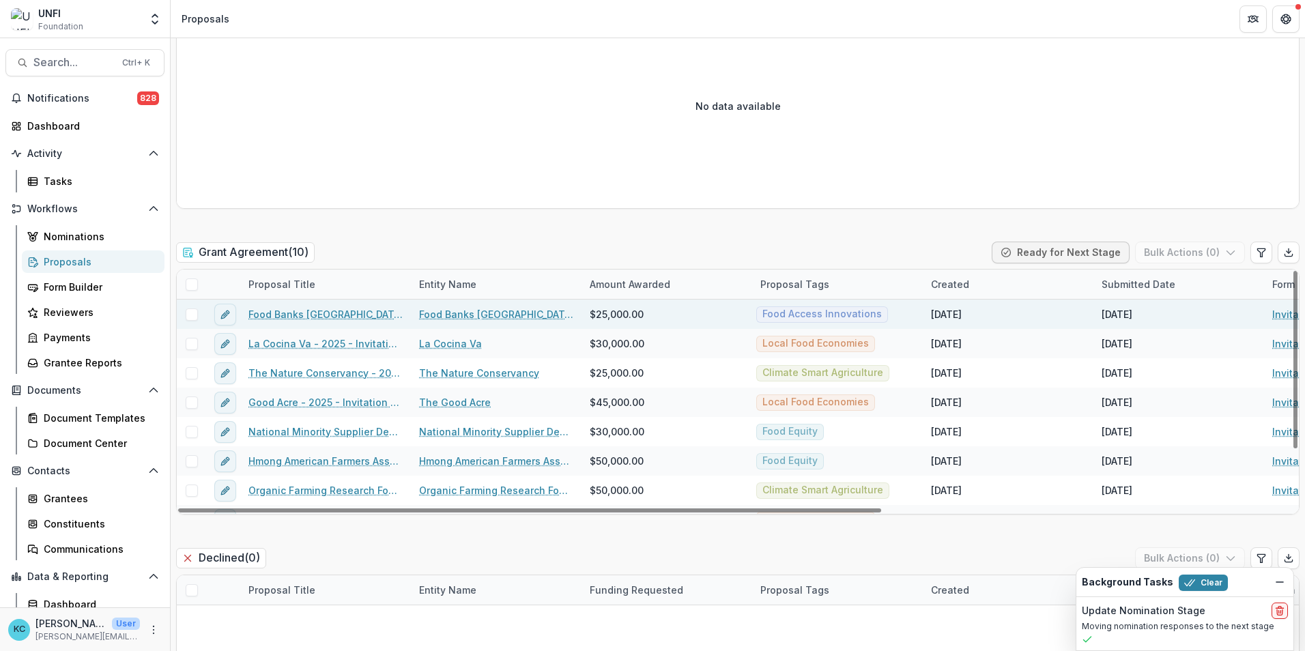
click at [350, 313] on link "Food Banks Canada - 2025 - Invitation Only Application" at bounding box center [325, 314] width 154 height 14
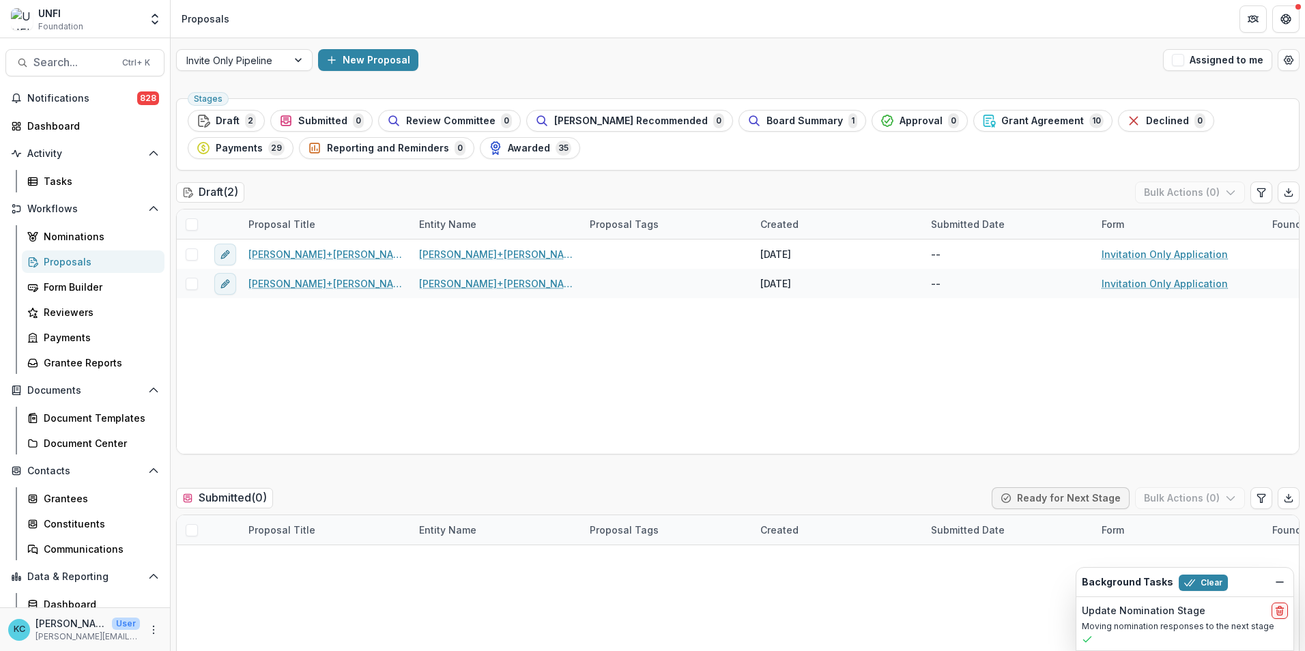
click at [74, 264] on div "Proposals" at bounding box center [99, 262] width 110 height 14
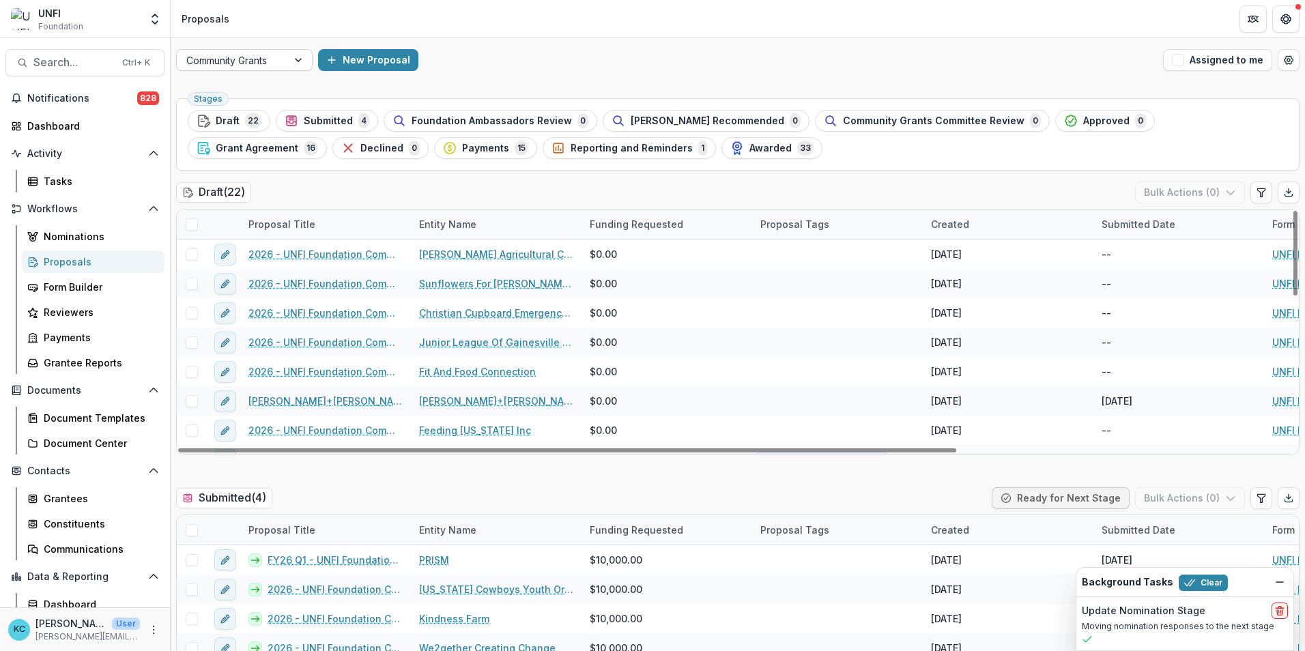
click at [304, 55] on div at bounding box center [299, 60] width 25 height 20
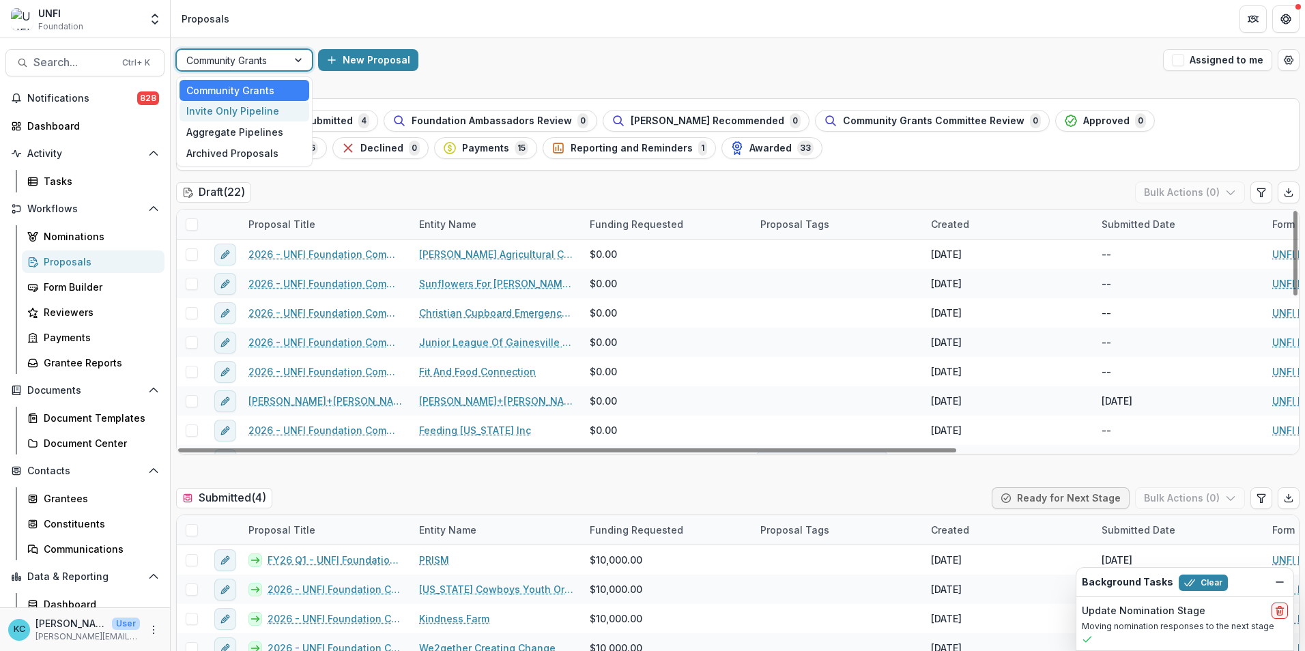
click at [251, 115] on div "Invite Only Pipeline" at bounding box center [245, 111] width 130 height 21
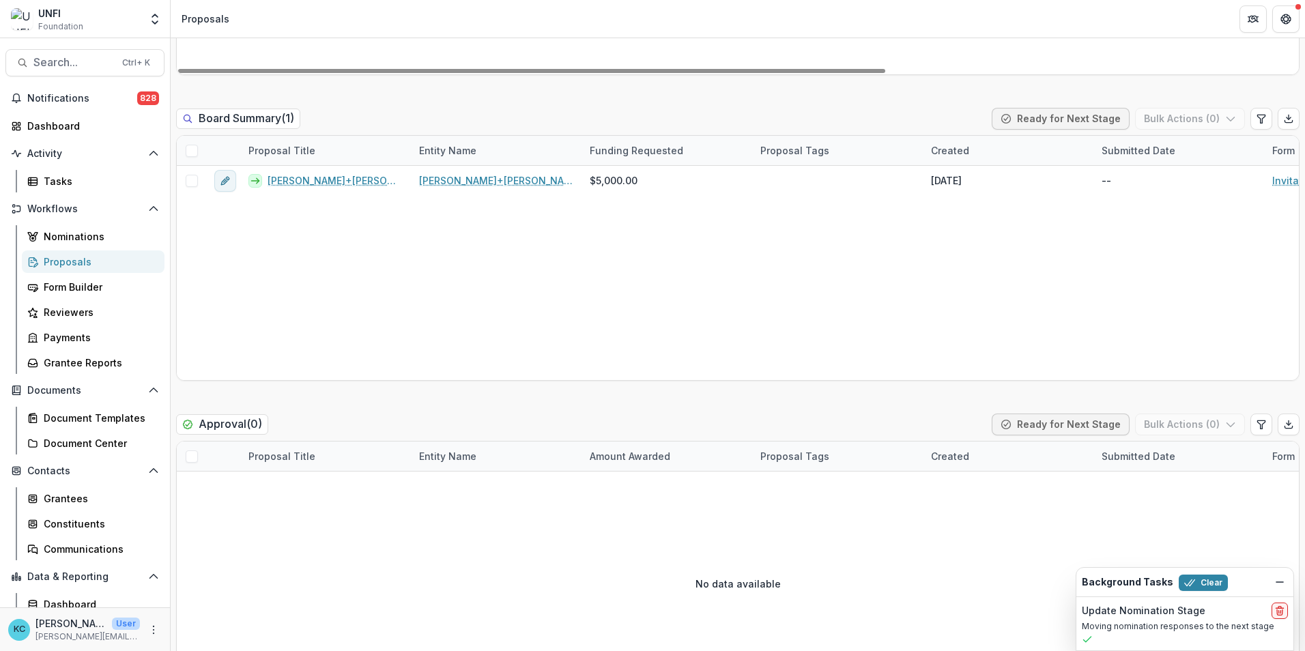
scroll to position [1775, 0]
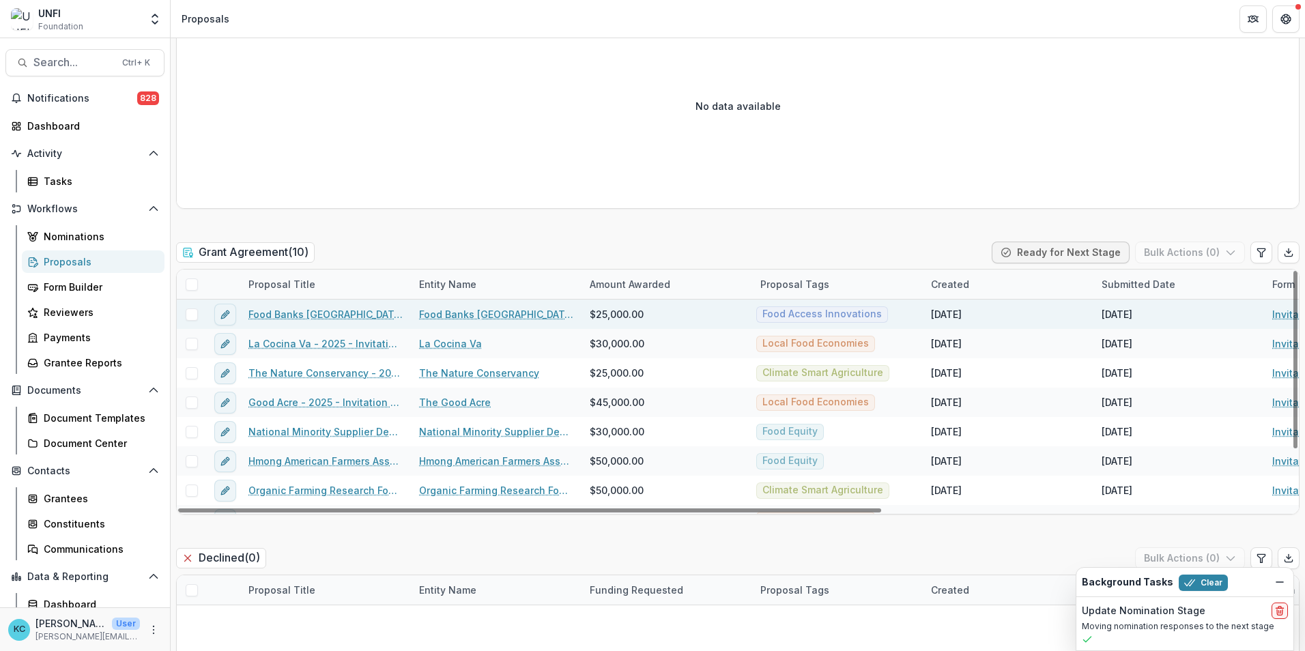
click at [311, 316] on link "Food Banks Canada - 2025 - Invitation Only Application" at bounding box center [325, 314] width 154 height 14
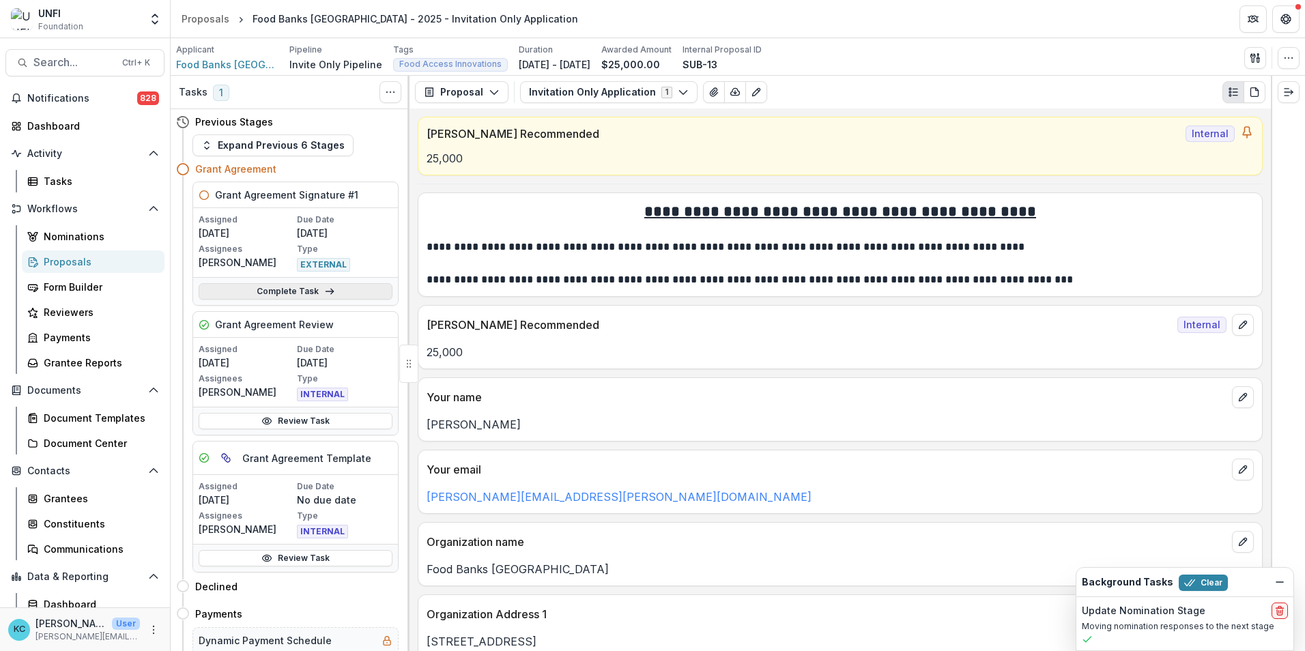
click at [276, 298] on link "Complete Task" at bounding box center [296, 291] width 194 height 16
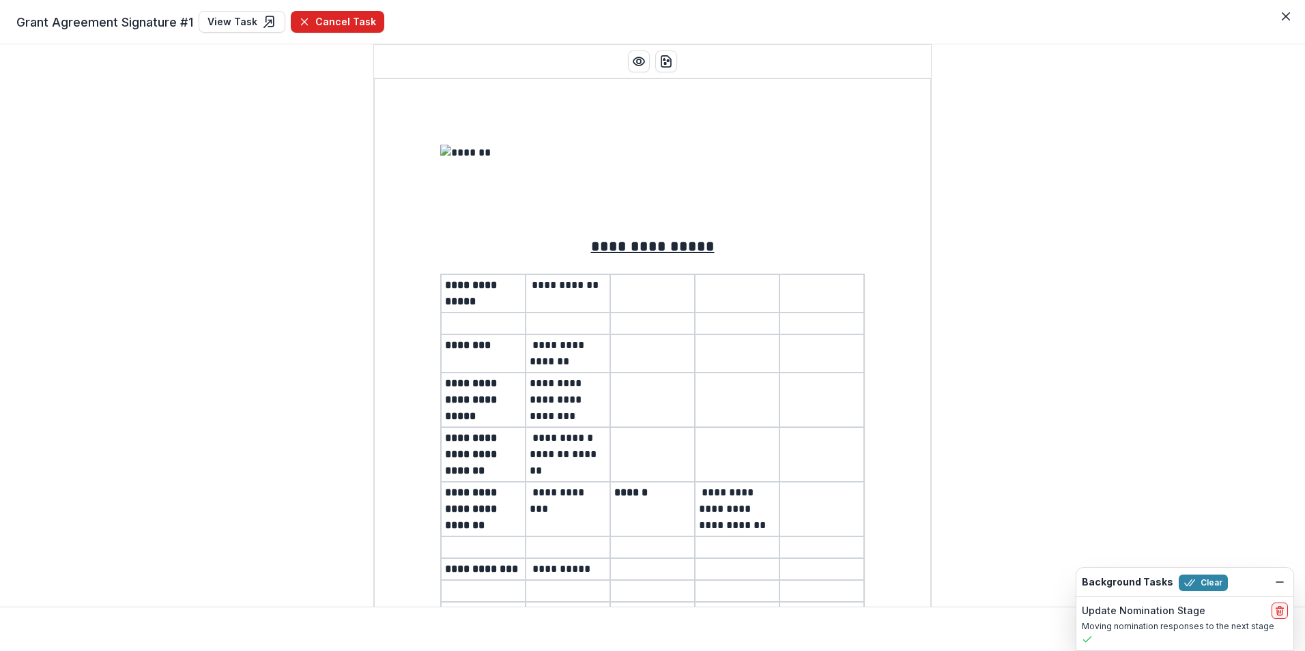
click at [340, 25] on button "Cancel Task" at bounding box center [338, 22] width 94 height 22
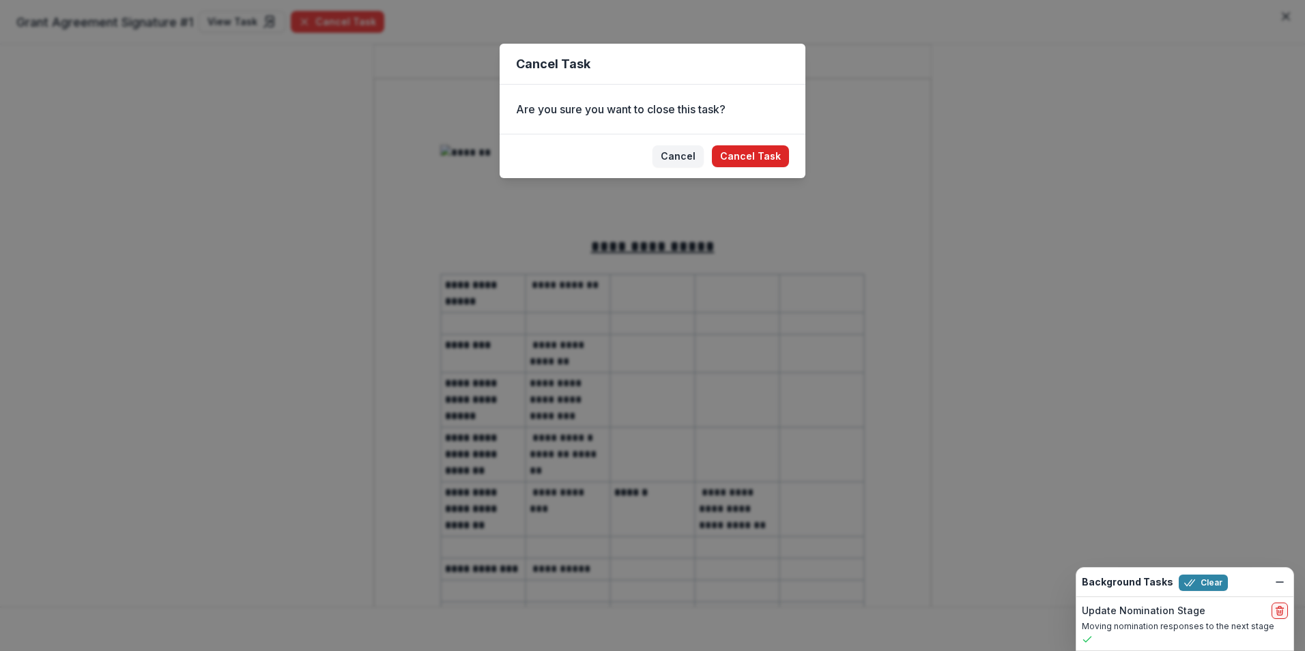
click at [769, 153] on button "Cancel Task" at bounding box center [750, 156] width 77 height 22
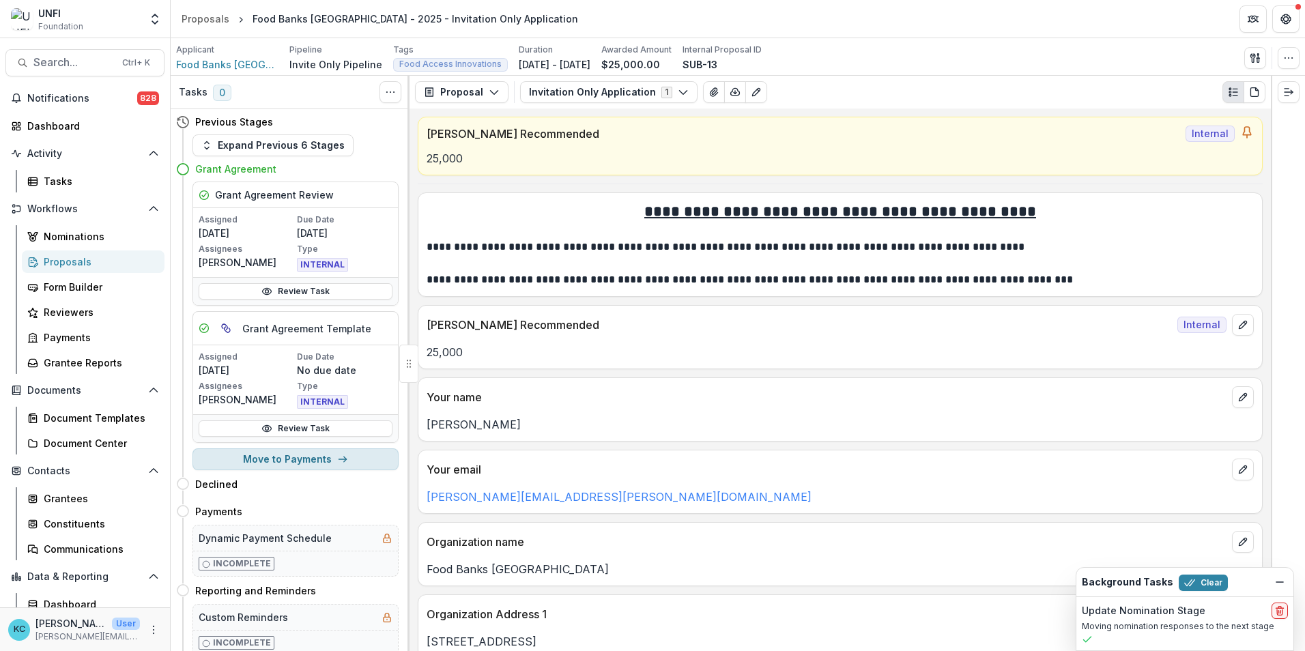
click at [282, 463] on button "Move to Payments" at bounding box center [296, 460] width 206 height 22
select select "********"
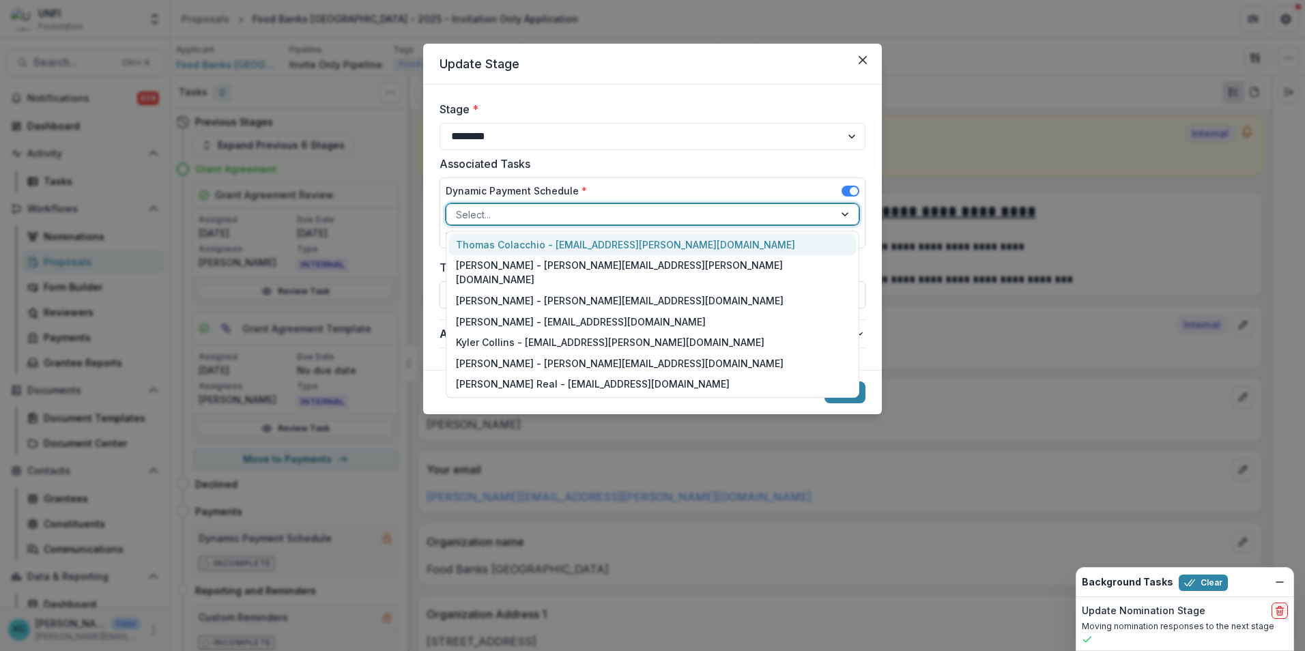
click at [550, 216] on div at bounding box center [640, 214] width 369 height 17
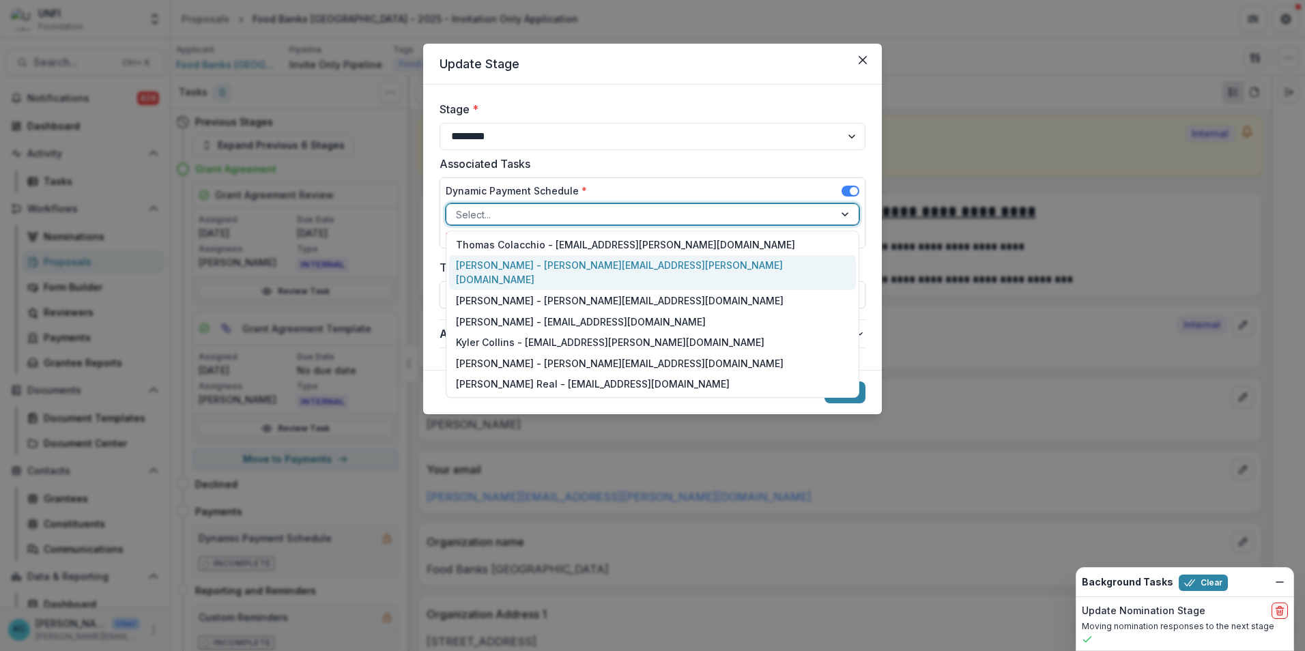
click at [537, 261] on div "[PERSON_NAME] - [PERSON_NAME][EMAIL_ADDRESS][PERSON_NAME][DOMAIN_NAME]" at bounding box center [652, 272] width 407 height 35
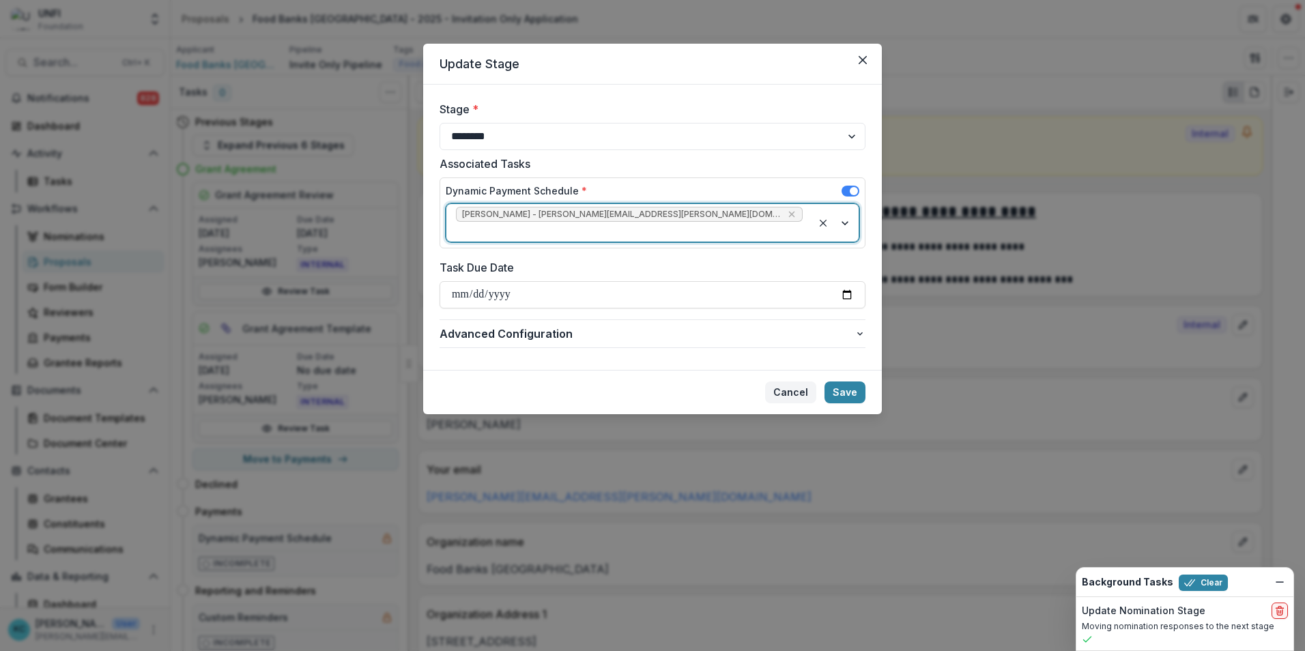
drag, startPoint x: 858, startPoint y: 375, endPoint x: 814, endPoint y: 369, distance: 44.1
click at [857, 382] on button "Save" at bounding box center [845, 393] width 41 height 22
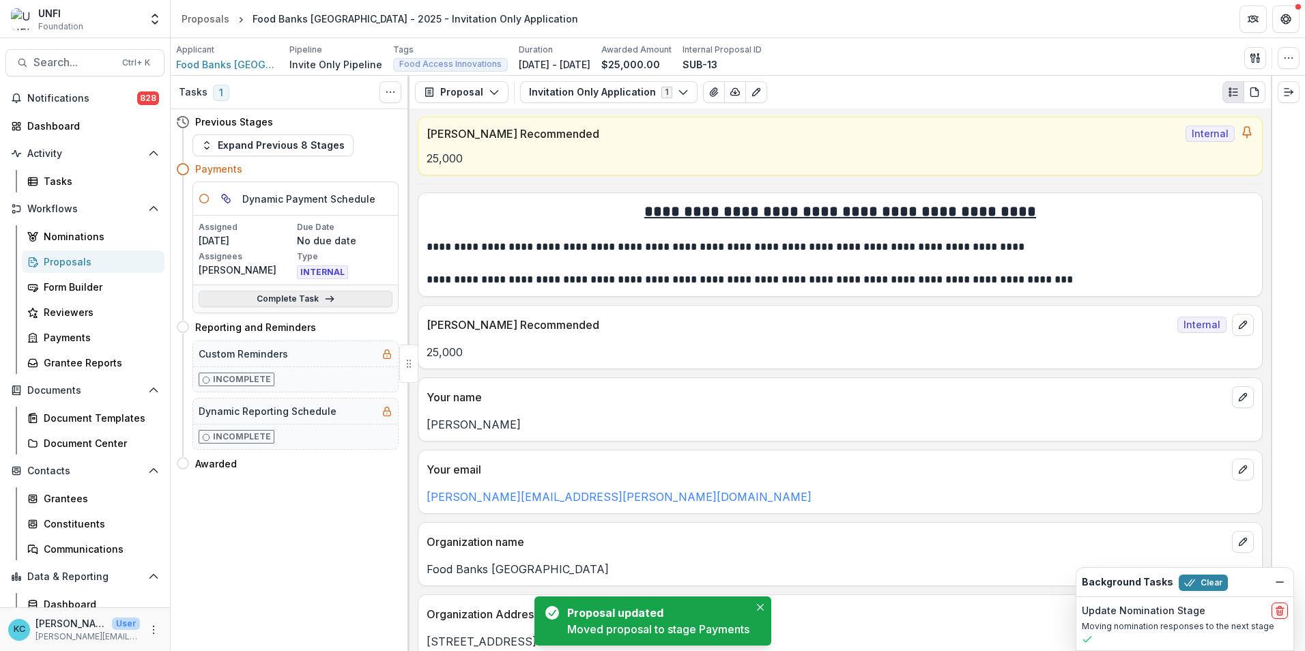
click at [281, 300] on link "Complete Task" at bounding box center [296, 299] width 194 height 16
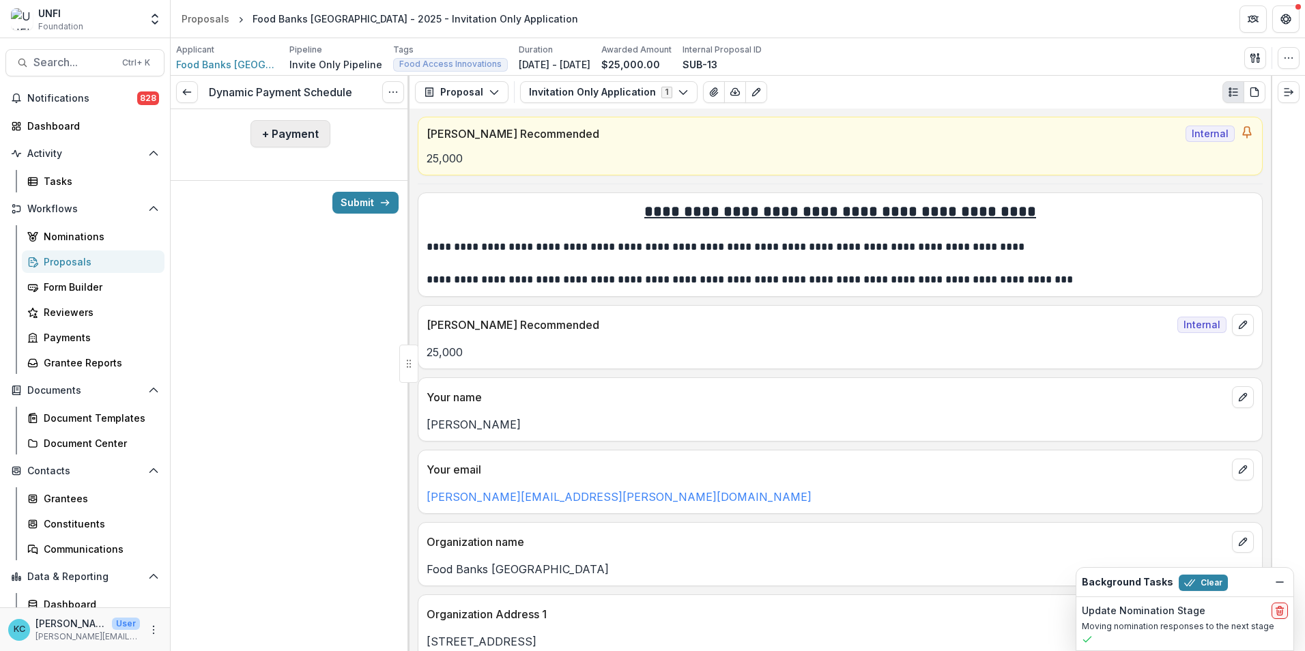
click at [292, 141] on button "+ Payment" at bounding box center [291, 133] width 80 height 27
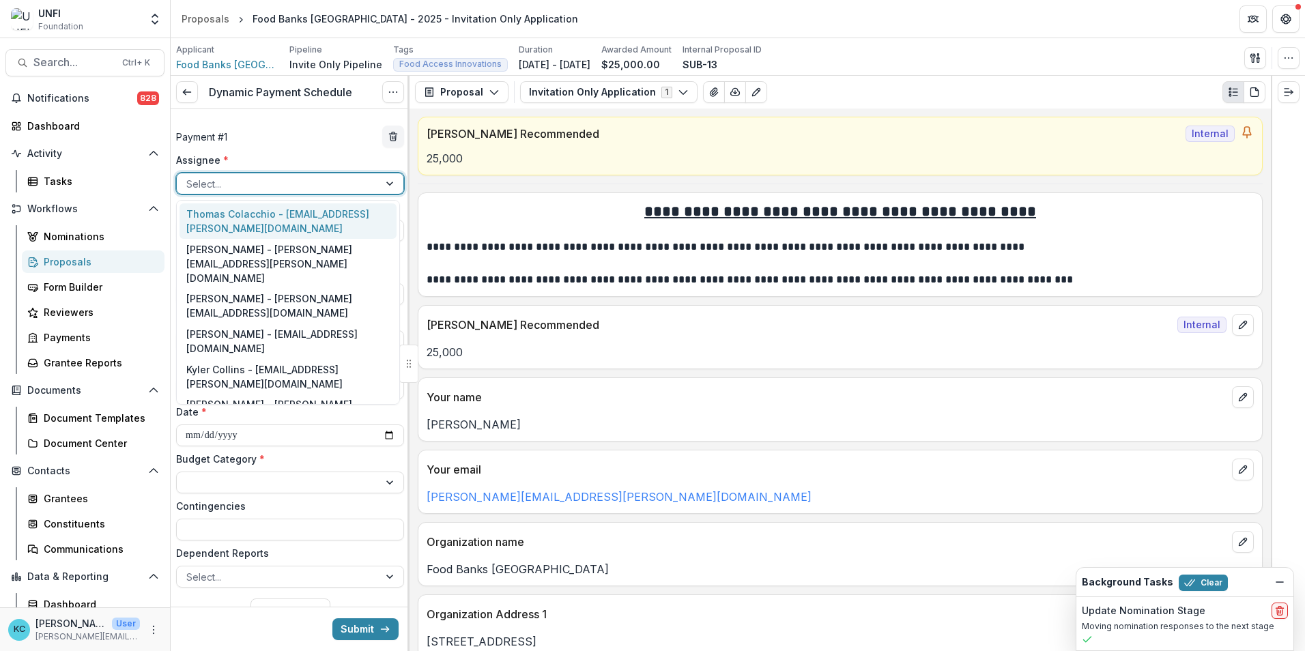
click at [279, 179] on div at bounding box center [277, 183] width 183 height 17
click at [255, 218] on div "Thomas Colacchio - thomas.colacchio@unfi.com" at bounding box center [288, 220] width 217 height 35
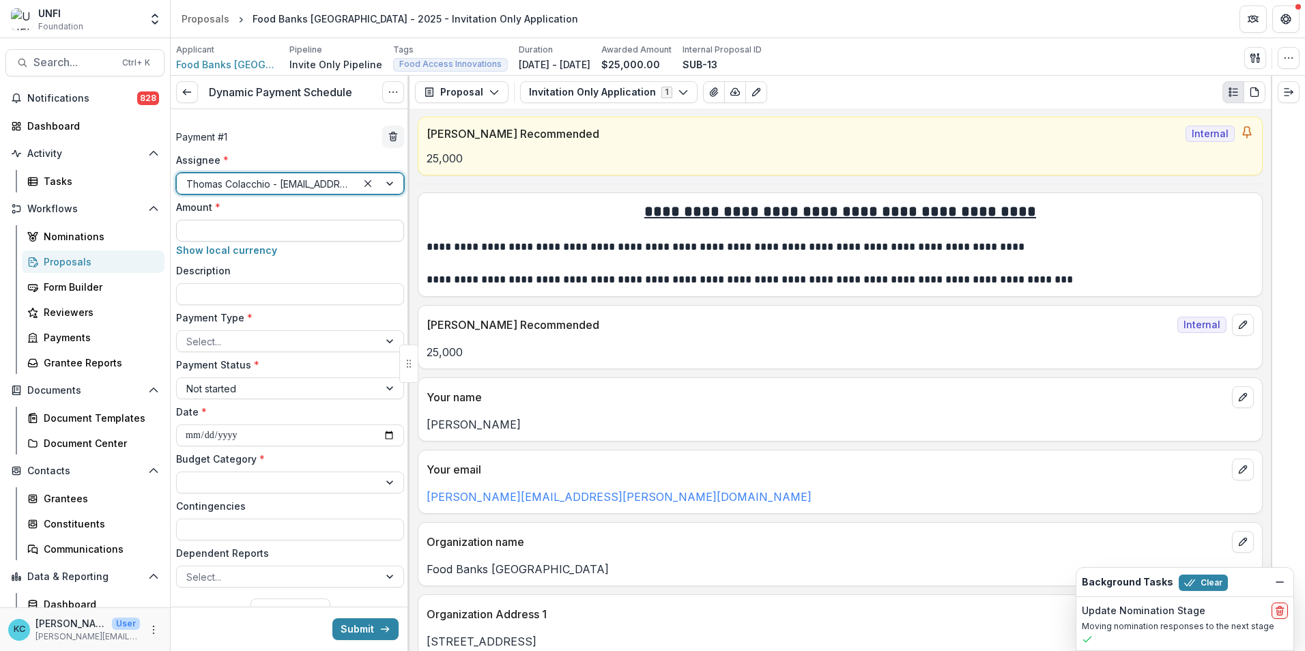
click at [264, 227] on input "Amount *" at bounding box center [290, 231] width 228 height 22
type input "*******"
click at [309, 337] on div at bounding box center [277, 341] width 183 height 17
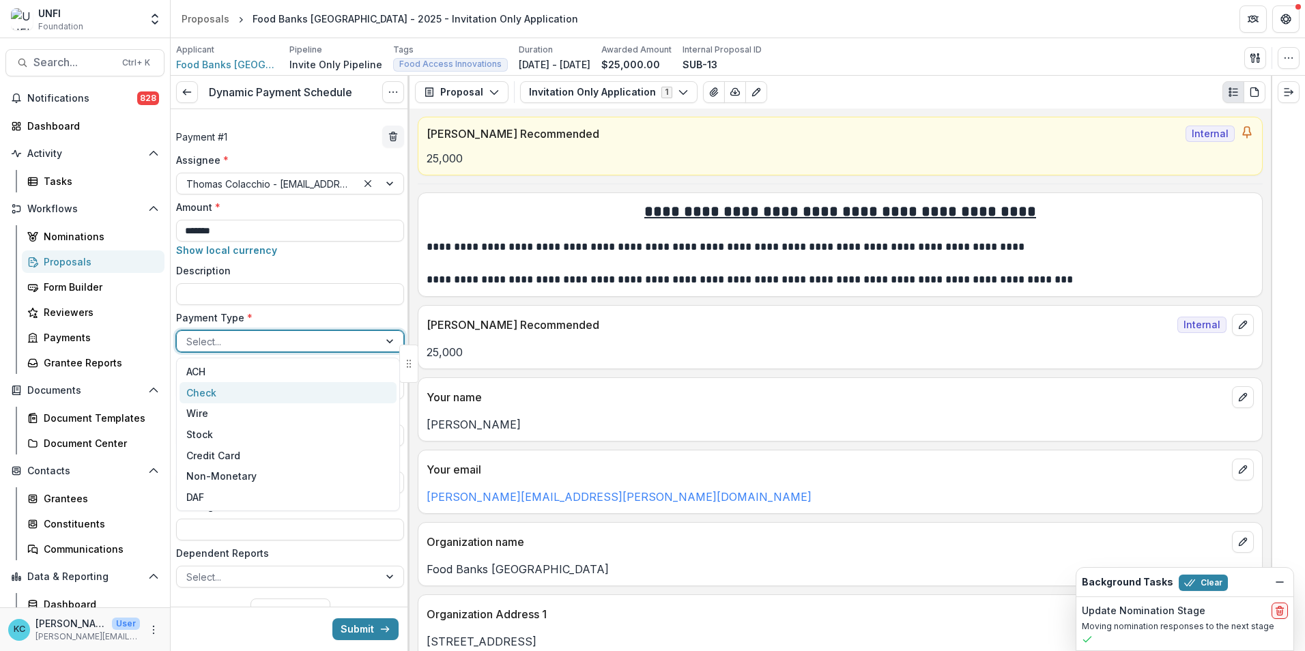
click at [276, 392] on div "Check" at bounding box center [288, 392] width 217 height 21
click at [276, 392] on div at bounding box center [277, 388] width 183 height 17
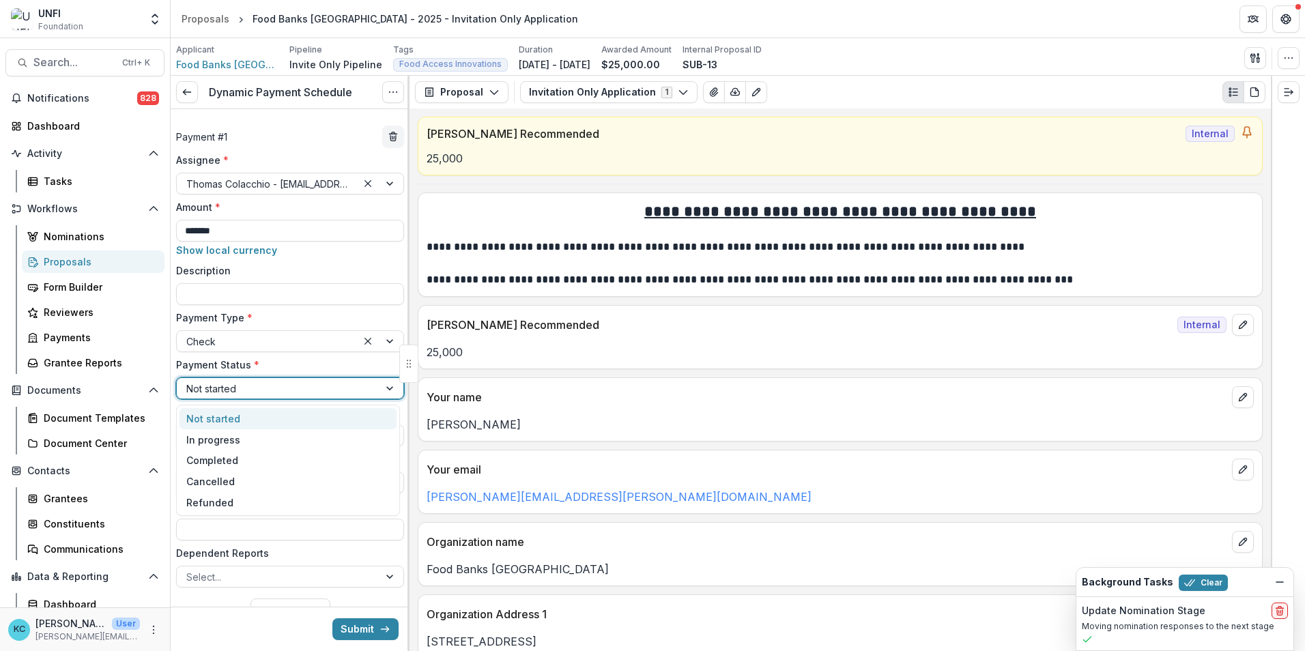
click at [259, 418] on div "Not started" at bounding box center [288, 418] width 217 height 21
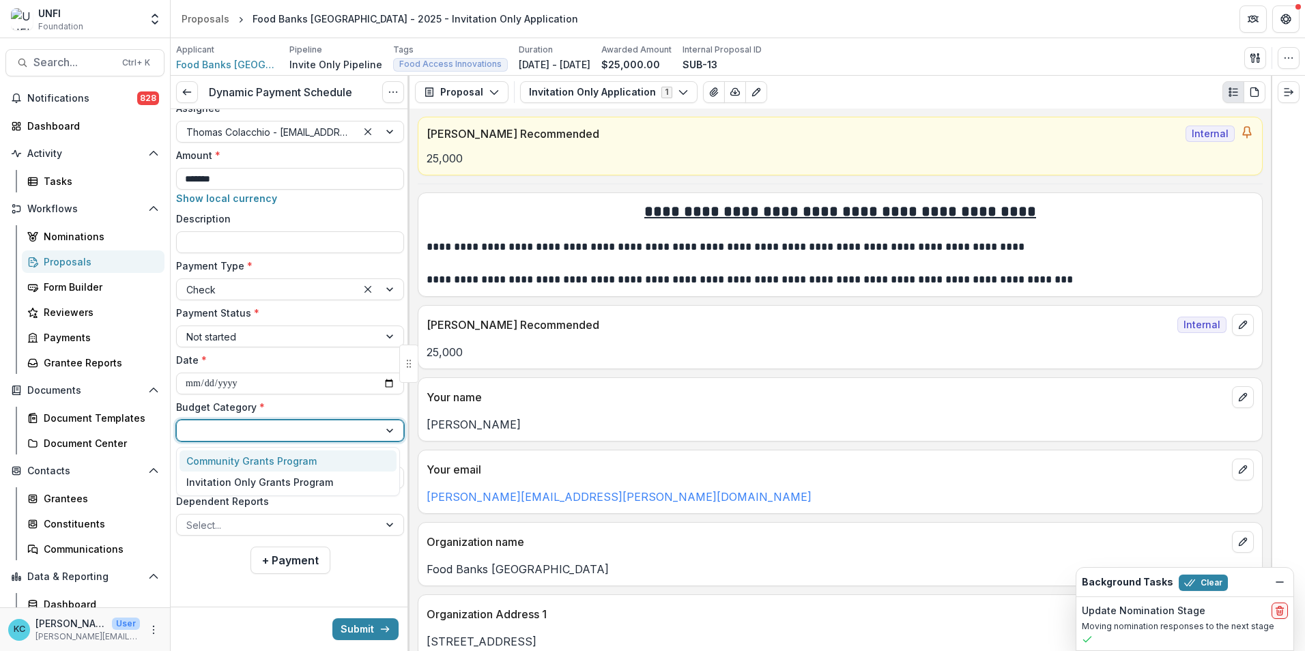
click at [265, 437] on div at bounding box center [277, 431] width 183 height 17
click at [268, 479] on div "Invitation Only Grants Program" at bounding box center [259, 482] width 147 height 14
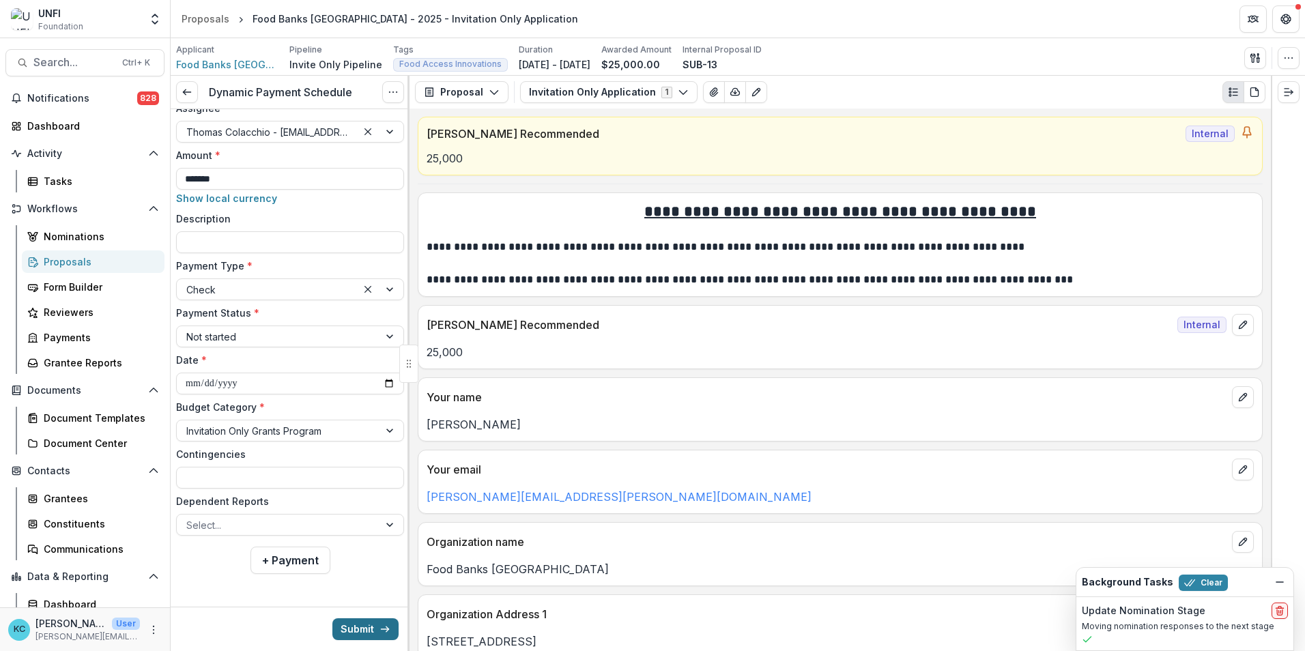
click at [352, 626] on button "Submit" at bounding box center [365, 630] width 66 height 22
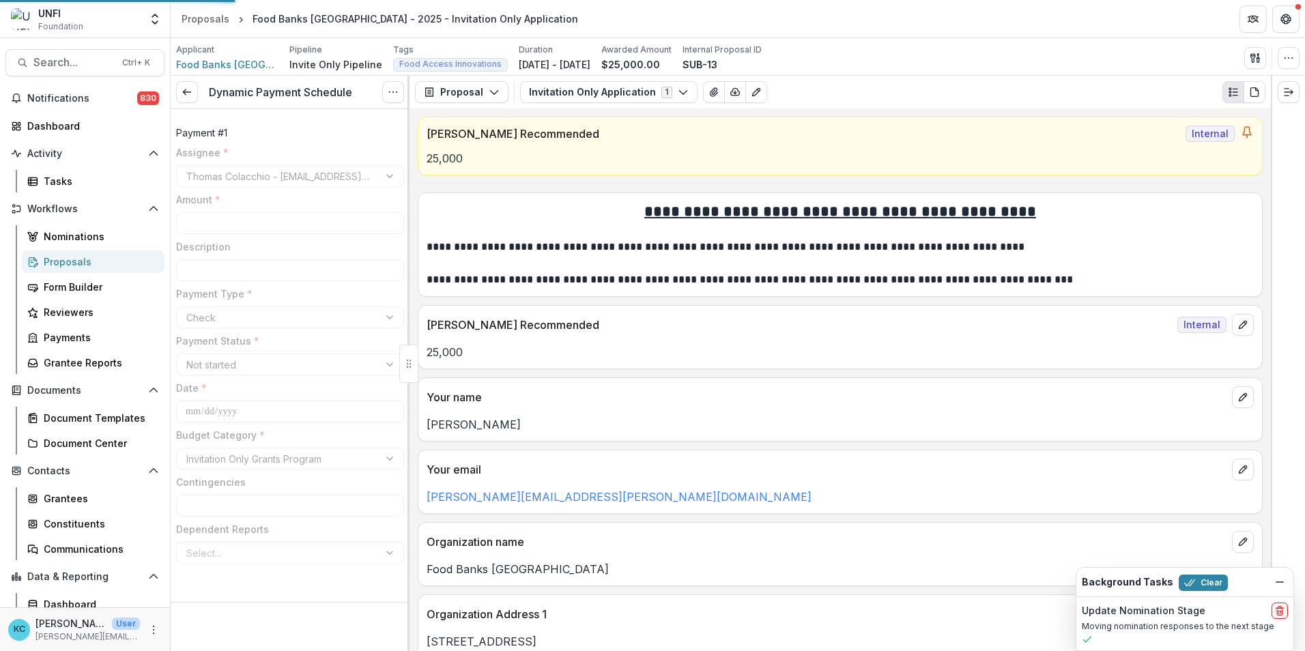
type input "*******"
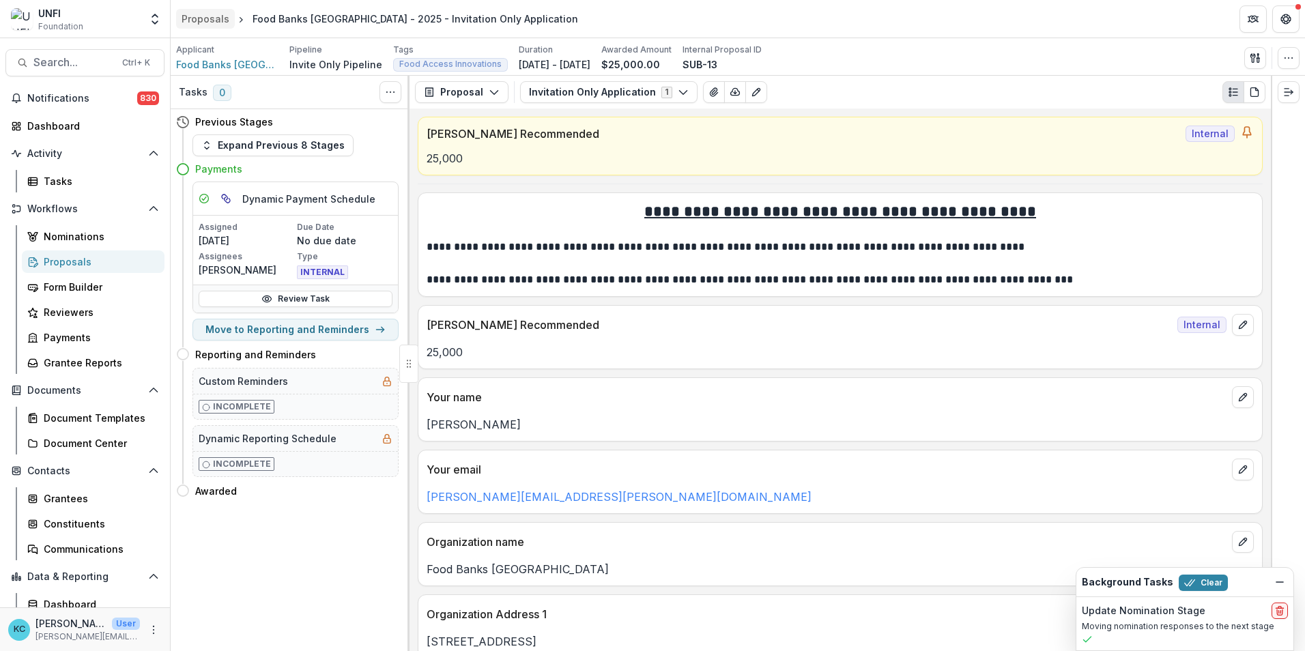
click at [203, 25] on div "Proposals" at bounding box center [206, 19] width 48 height 14
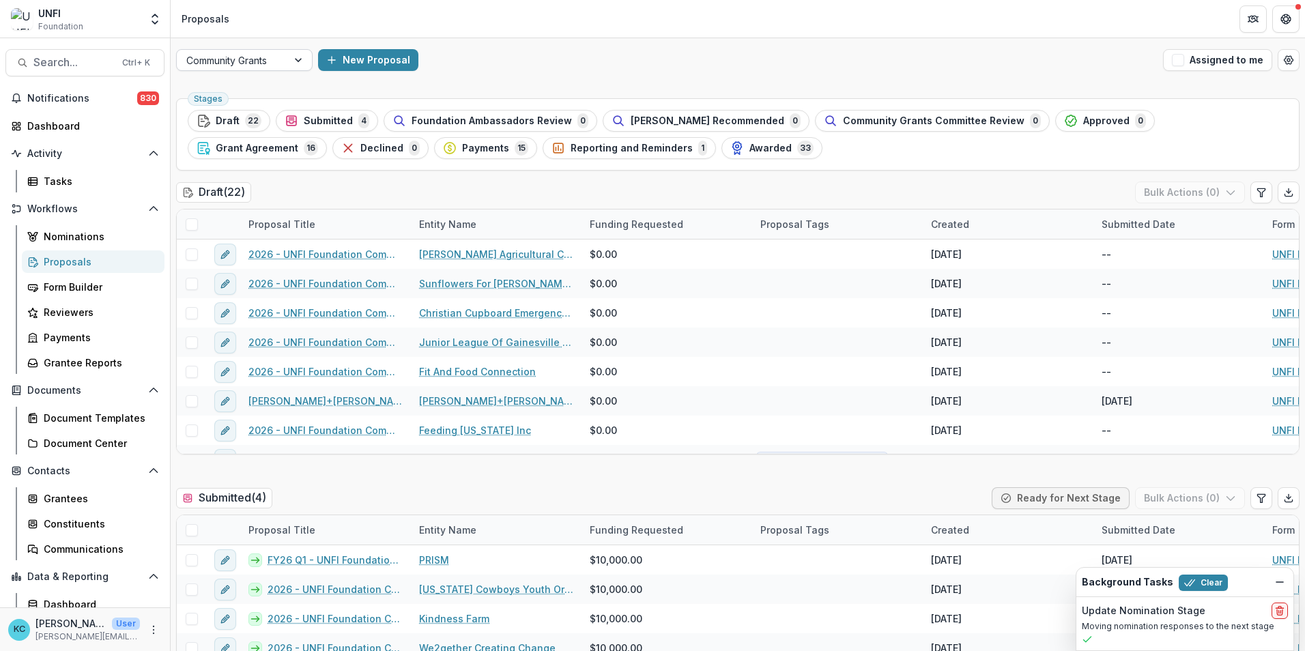
click at [299, 63] on div at bounding box center [299, 60] width 25 height 20
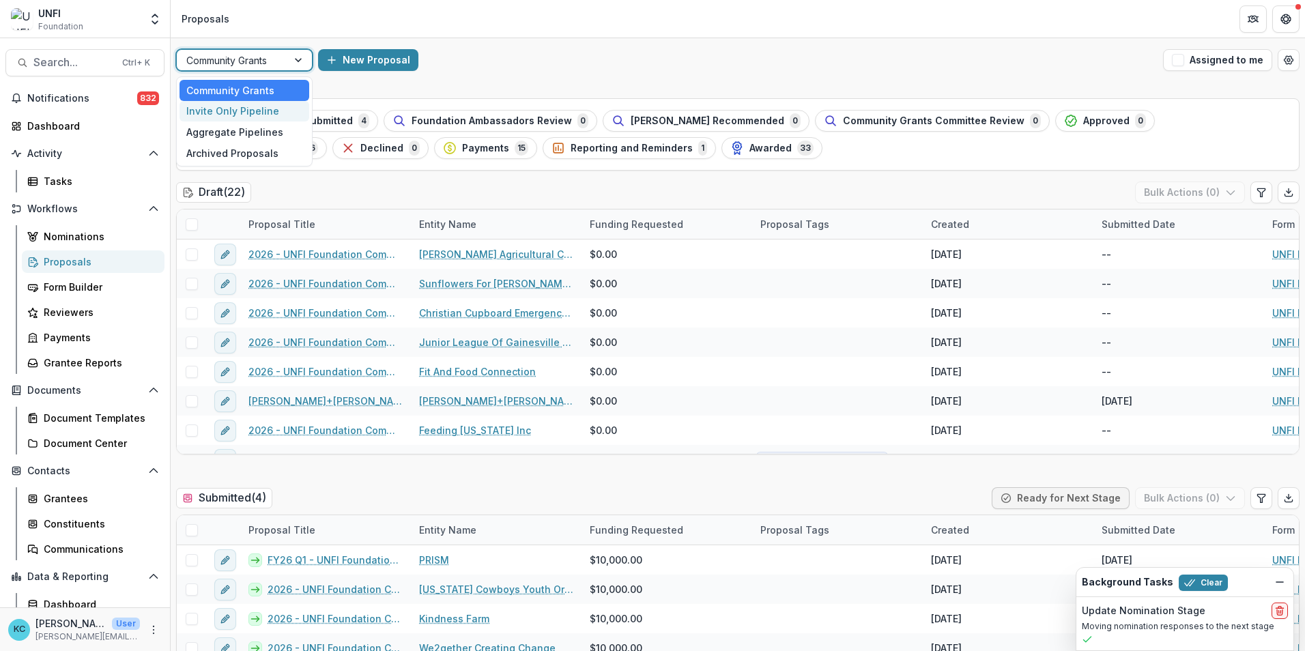
click at [272, 113] on div "Invite Only Pipeline" at bounding box center [245, 111] width 130 height 21
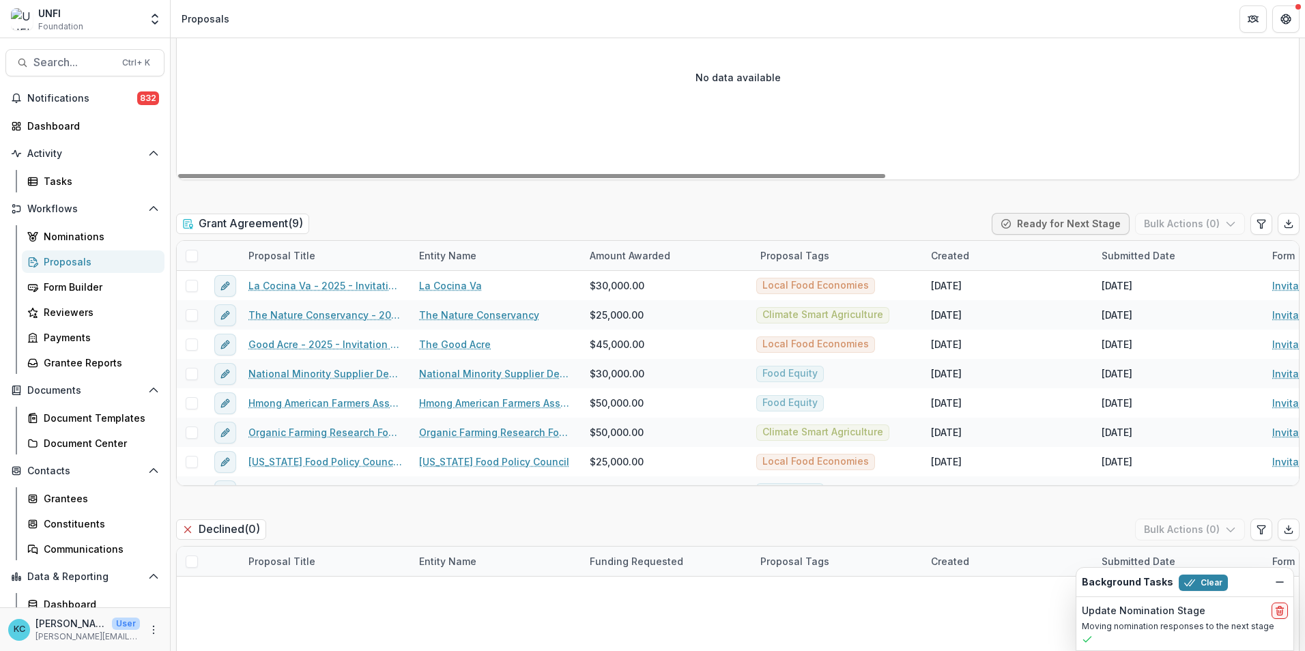
scroll to position [1980, 0]
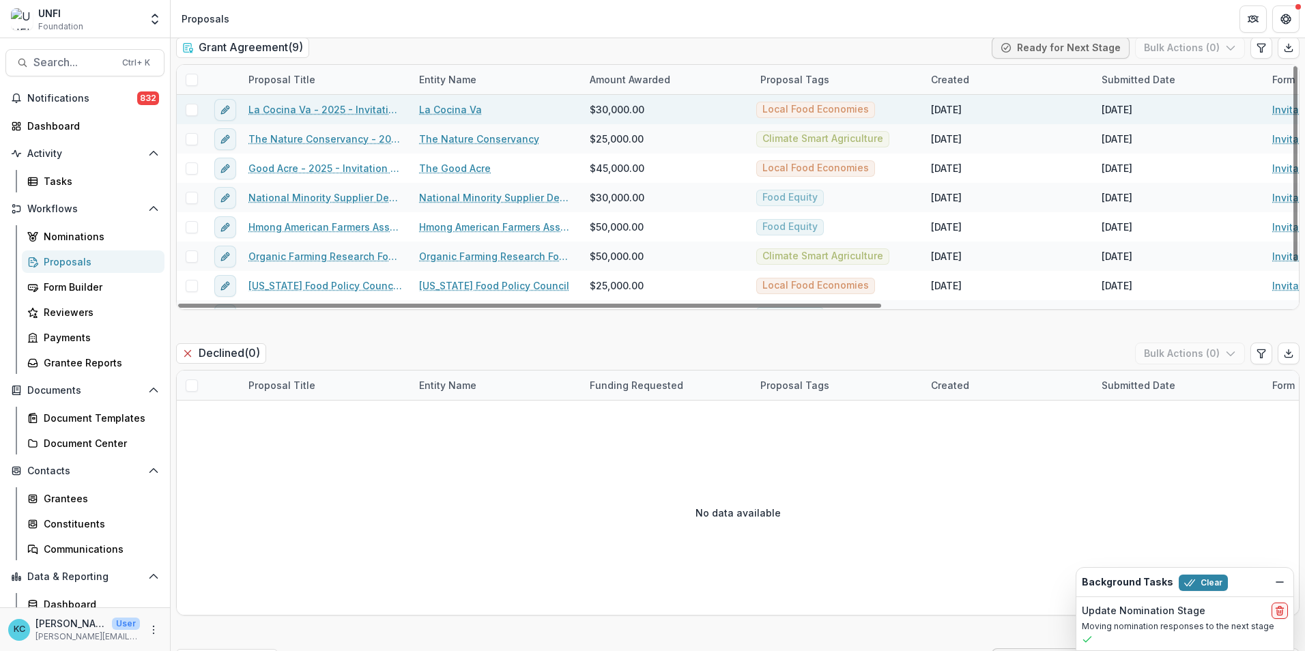
click at [311, 111] on link "La Cocina Va - 2025 - Invitation Only Application" at bounding box center [325, 109] width 154 height 14
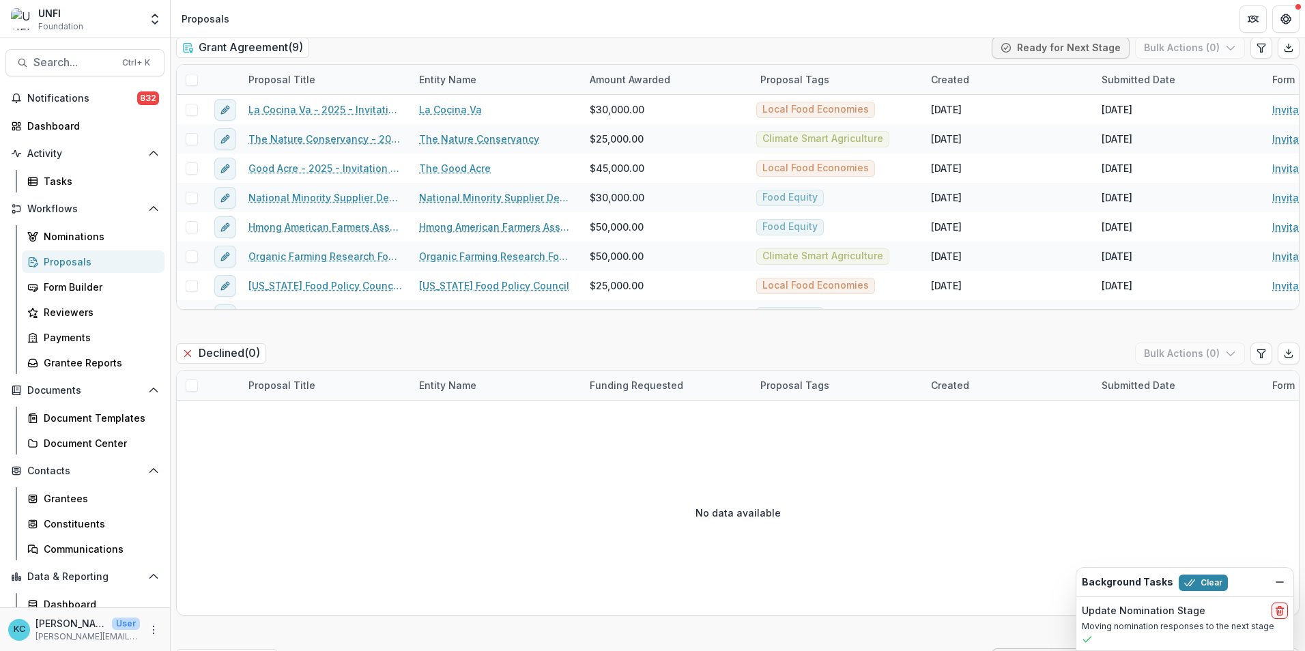
scroll to position [1911, 0]
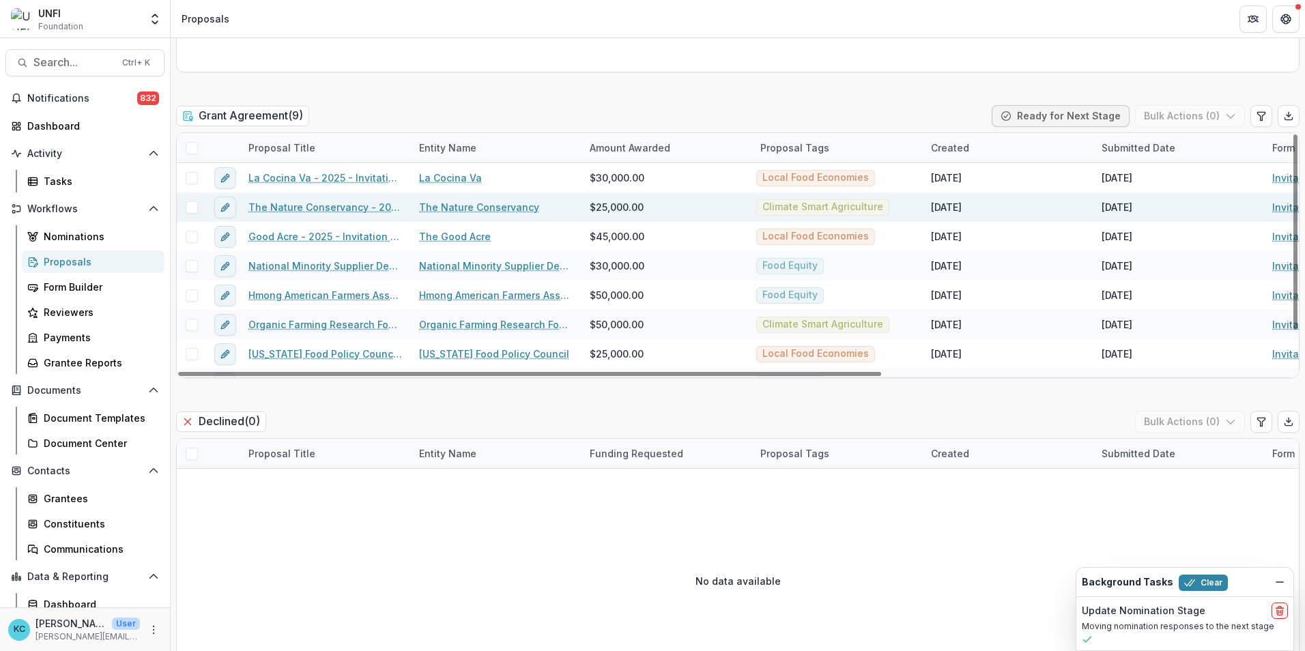
click at [347, 210] on link "The Nature Conservancy - 2025 - Invitation Only Application" at bounding box center [325, 207] width 154 height 14
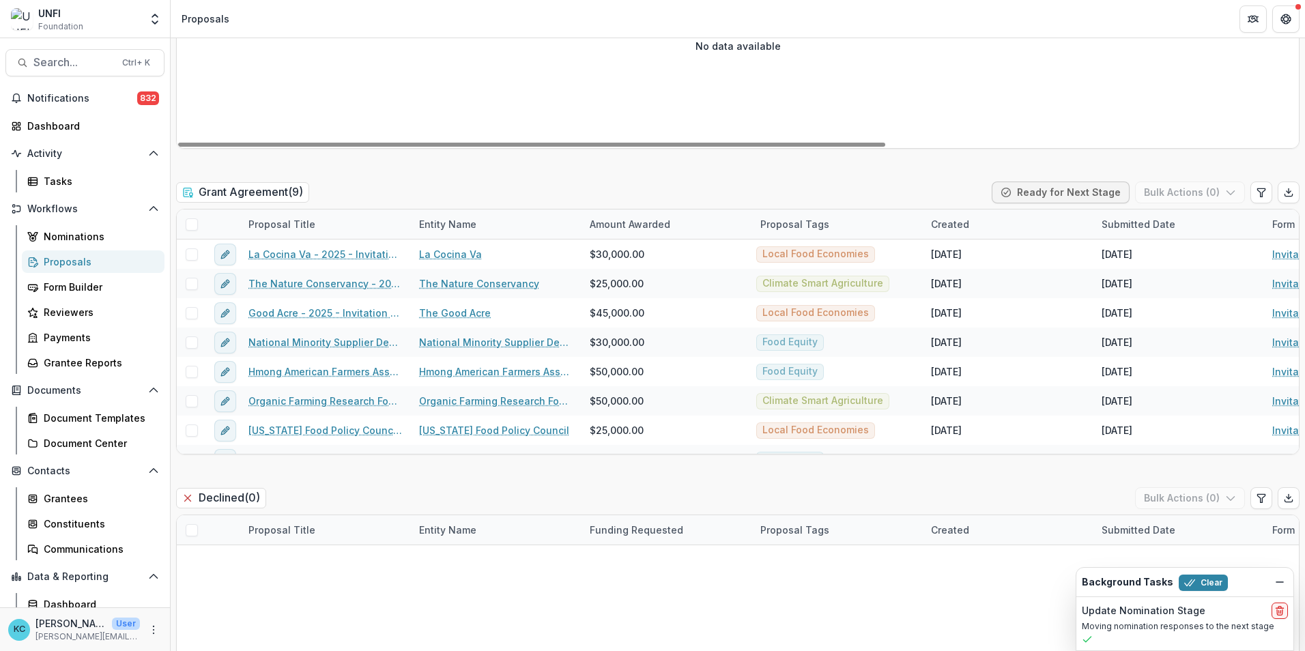
scroll to position [1911, 0]
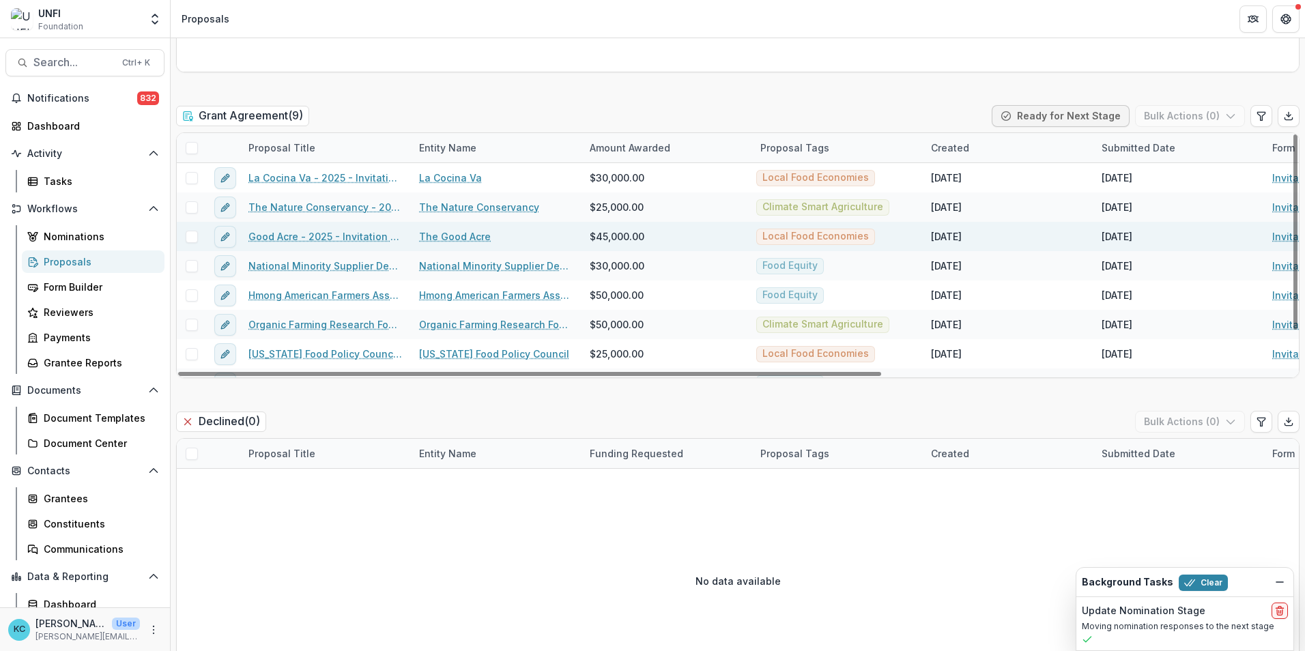
click at [297, 233] on link "Good Acre - 2025 - Invitation Only Application" at bounding box center [325, 236] width 154 height 14
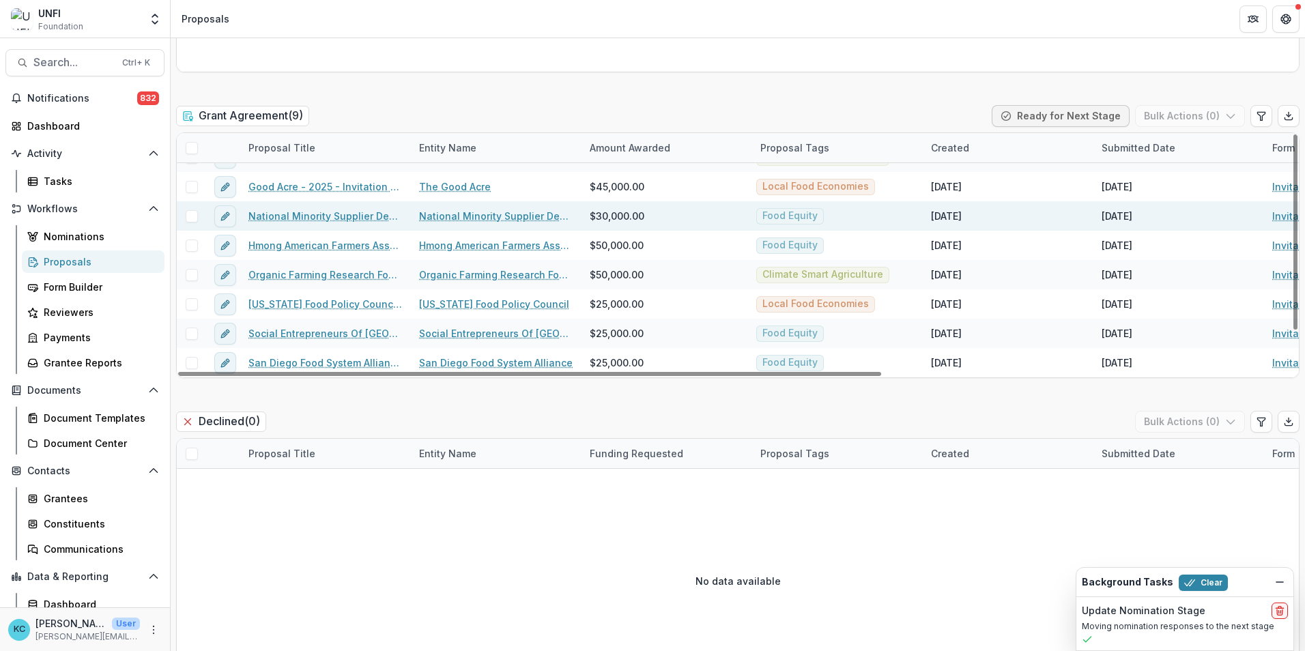
click at [357, 214] on link "National Minority Supplier Development Council Inc - 2025 - Invitation Only App…" at bounding box center [325, 216] width 154 height 14
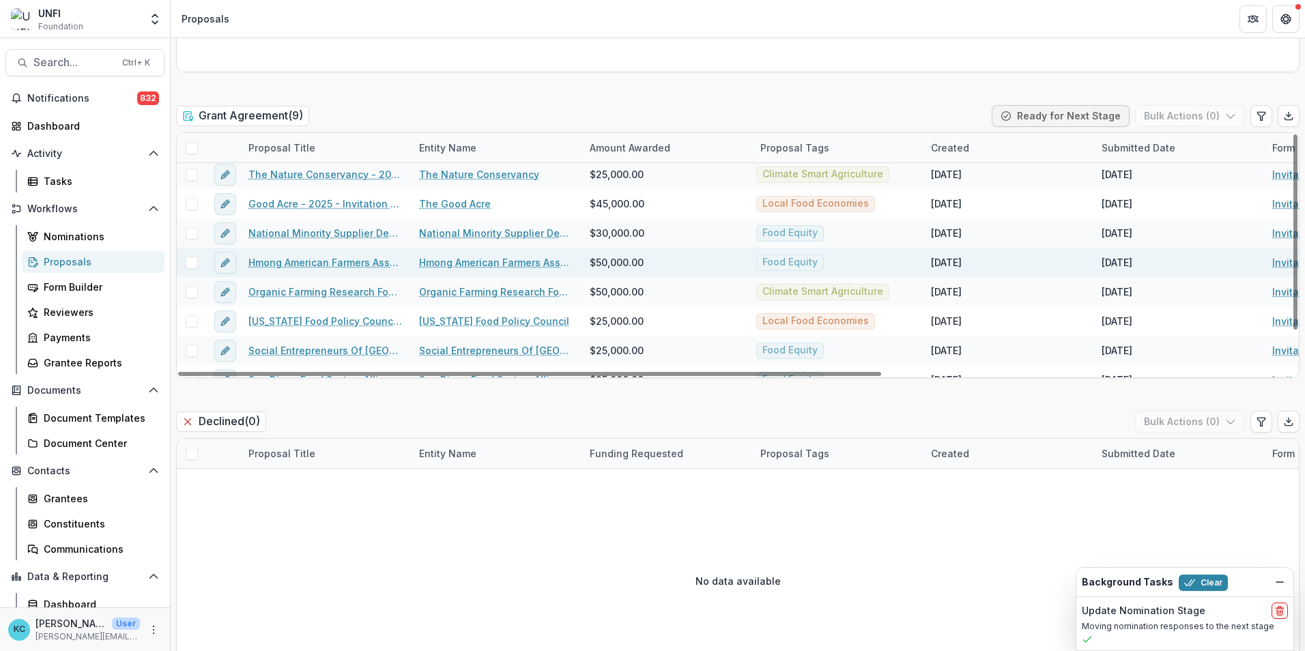
scroll to position [50, 0]
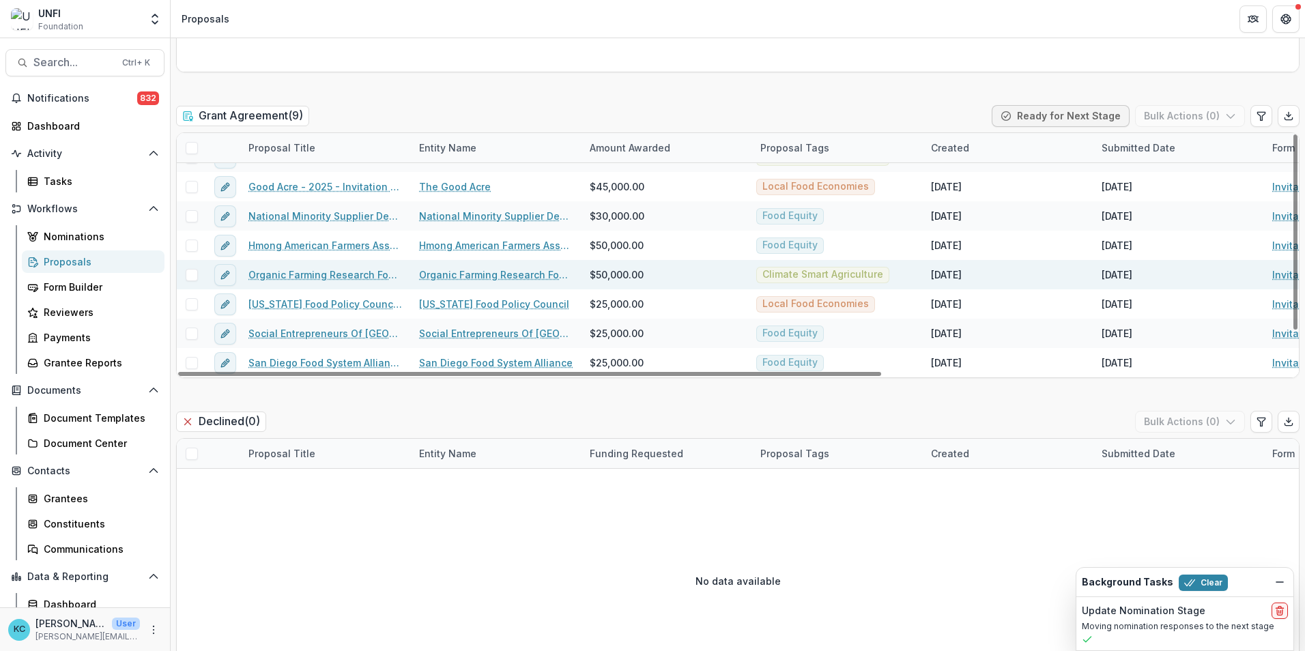
click at [275, 276] on link "Organic Farming Research Foundation - 2025 - Invitation Only Application" at bounding box center [325, 275] width 154 height 14
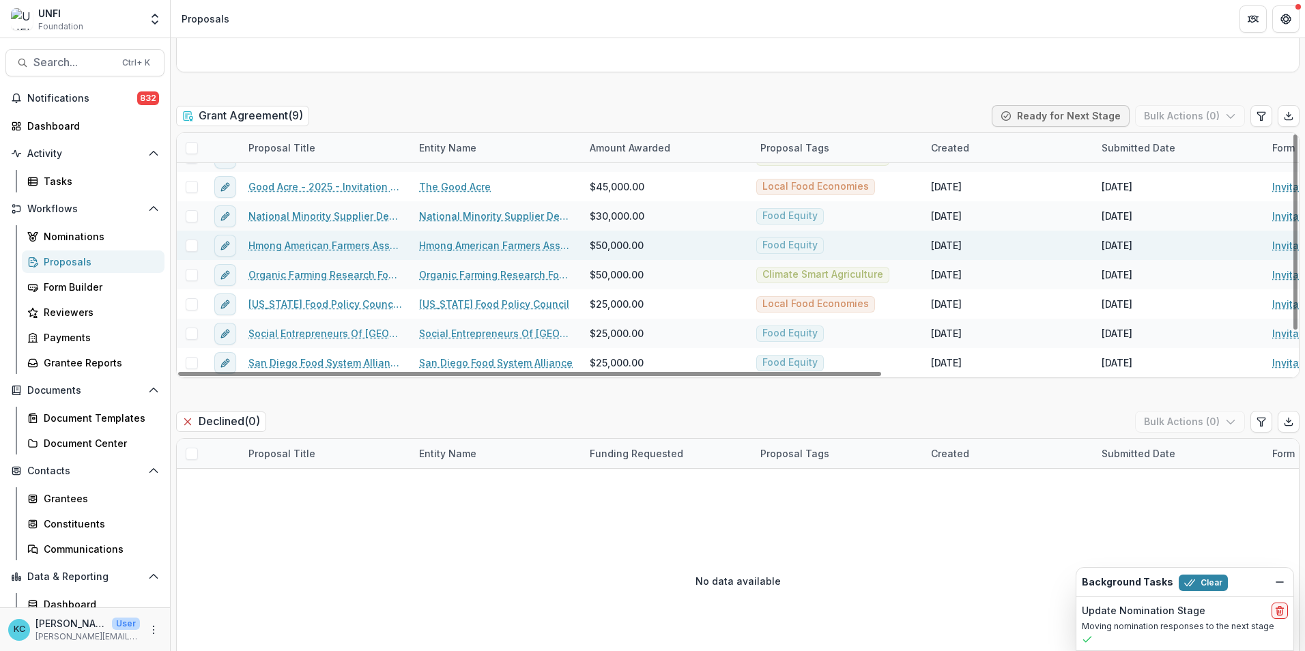
scroll to position [1980, 0]
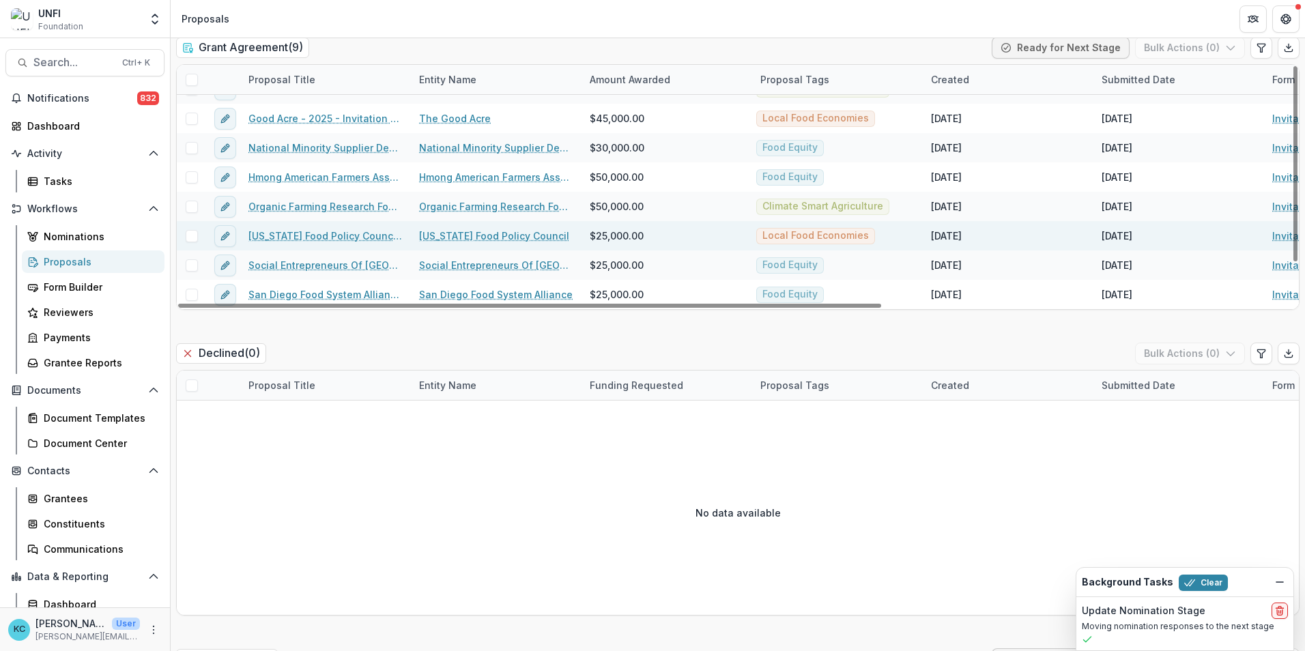
click at [348, 236] on link "Rhode Island Food Policy Council - 2025 - Invitation Only Application" at bounding box center [325, 236] width 154 height 14
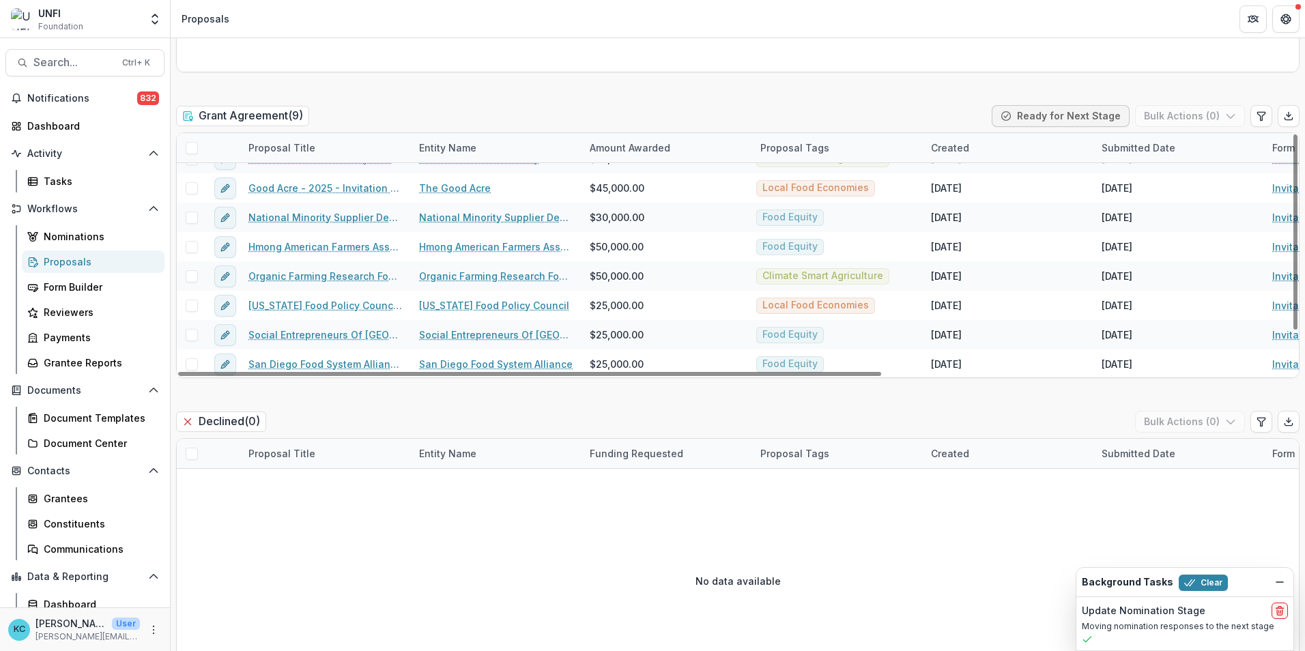
scroll to position [50, 0]
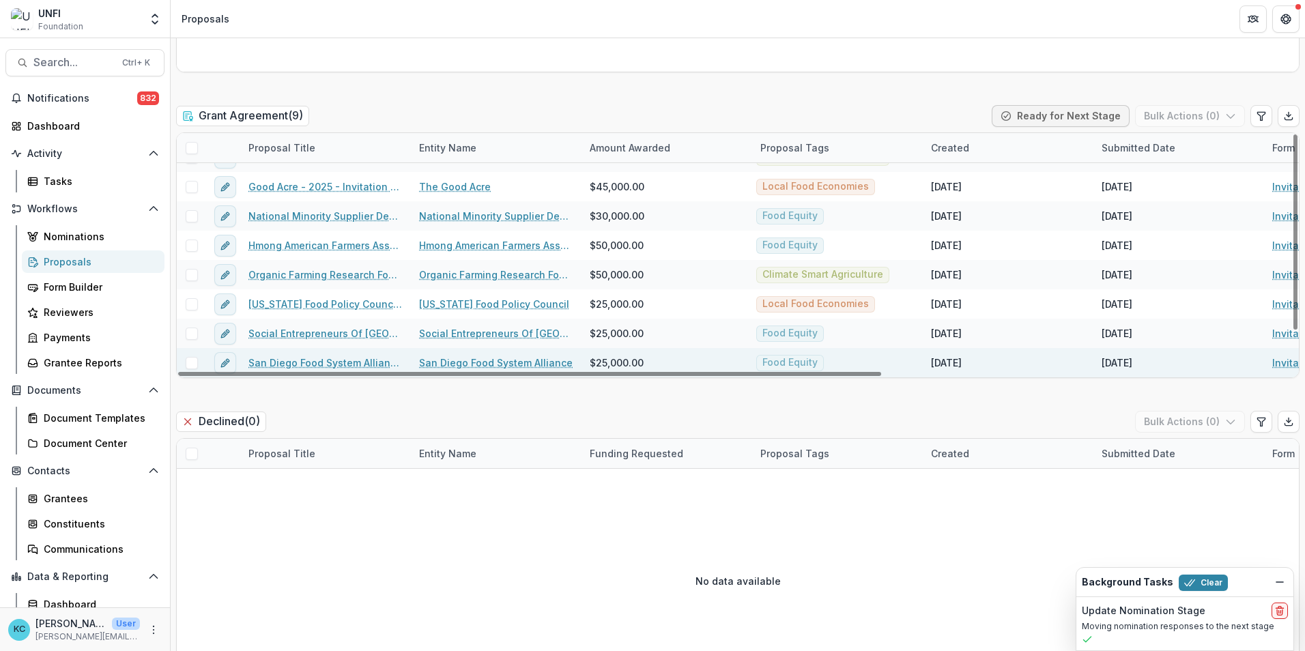
click at [375, 363] on link "San Diego Food System Alliance - 2025 - Invitation Only Application" at bounding box center [325, 363] width 154 height 14
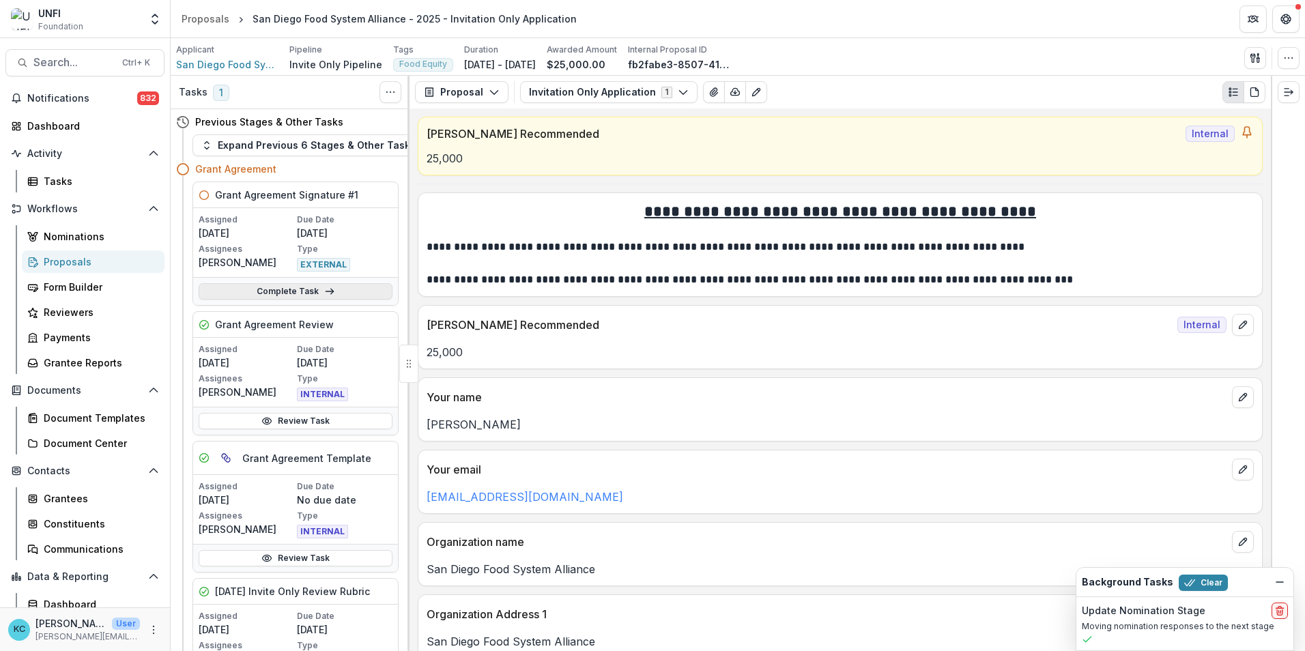
click at [333, 292] on link "Complete Task" at bounding box center [296, 291] width 194 height 16
click at [101, 266] on div "Proposals" at bounding box center [99, 262] width 110 height 14
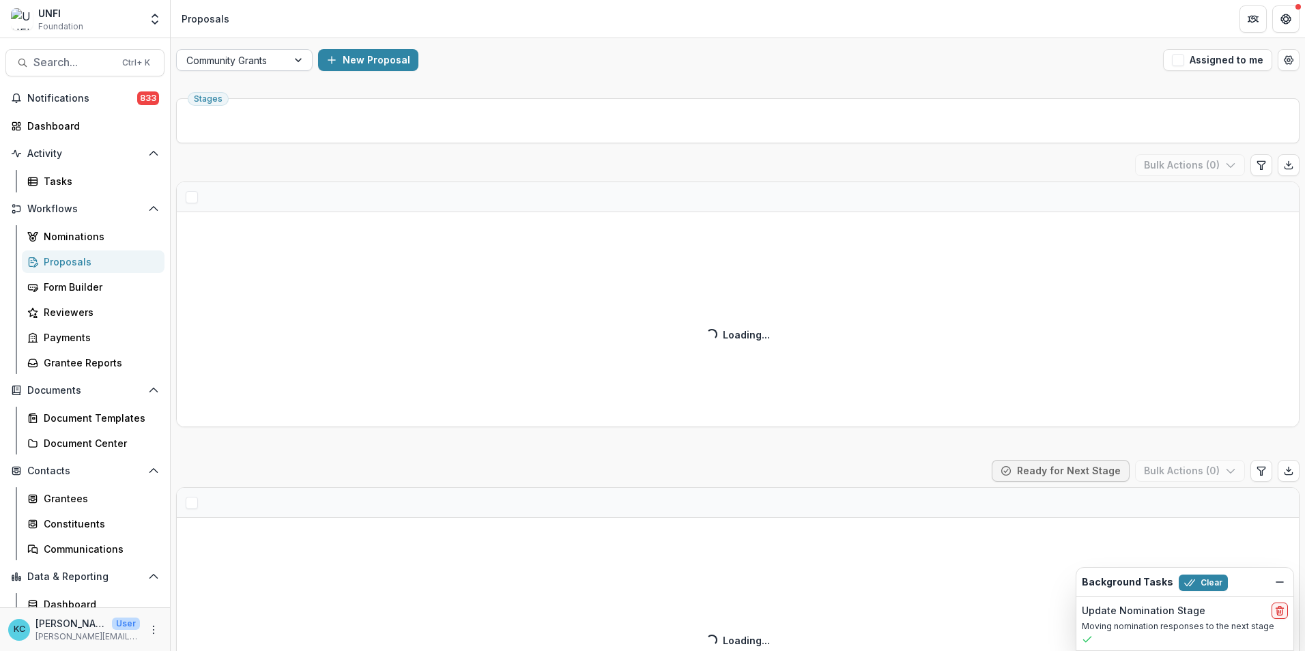
click at [298, 63] on div at bounding box center [299, 60] width 25 height 20
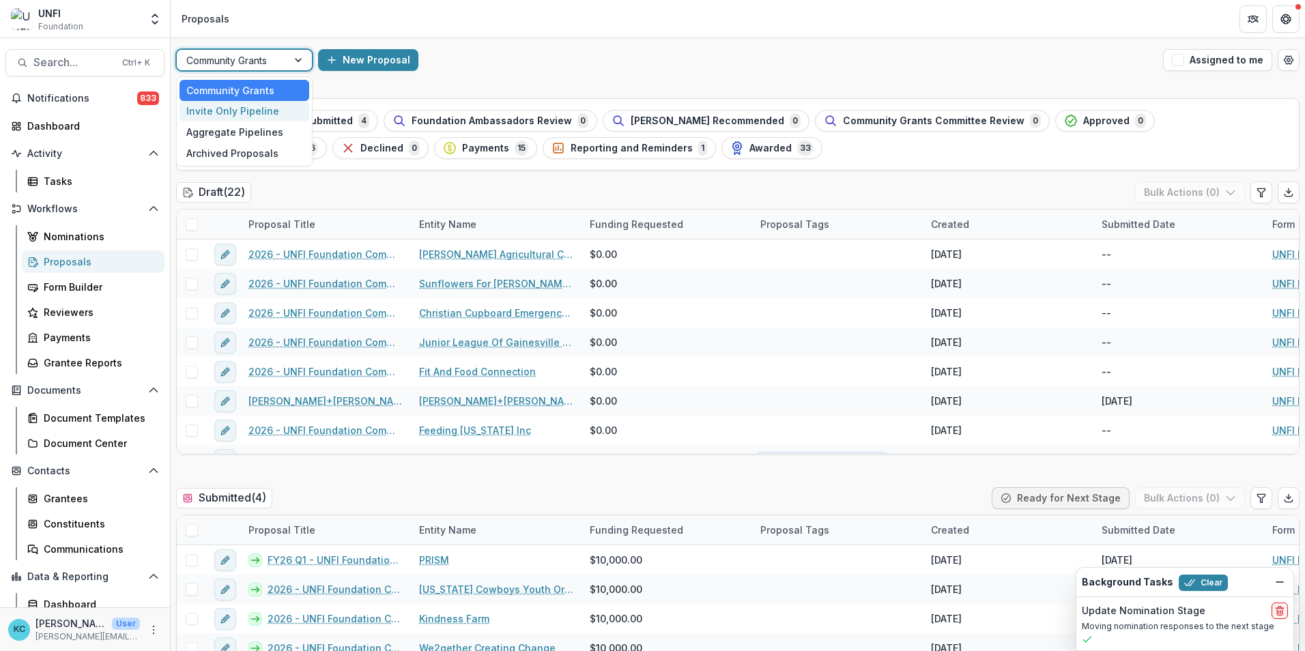
click at [242, 111] on div "Invite Only Pipeline" at bounding box center [245, 111] width 130 height 21
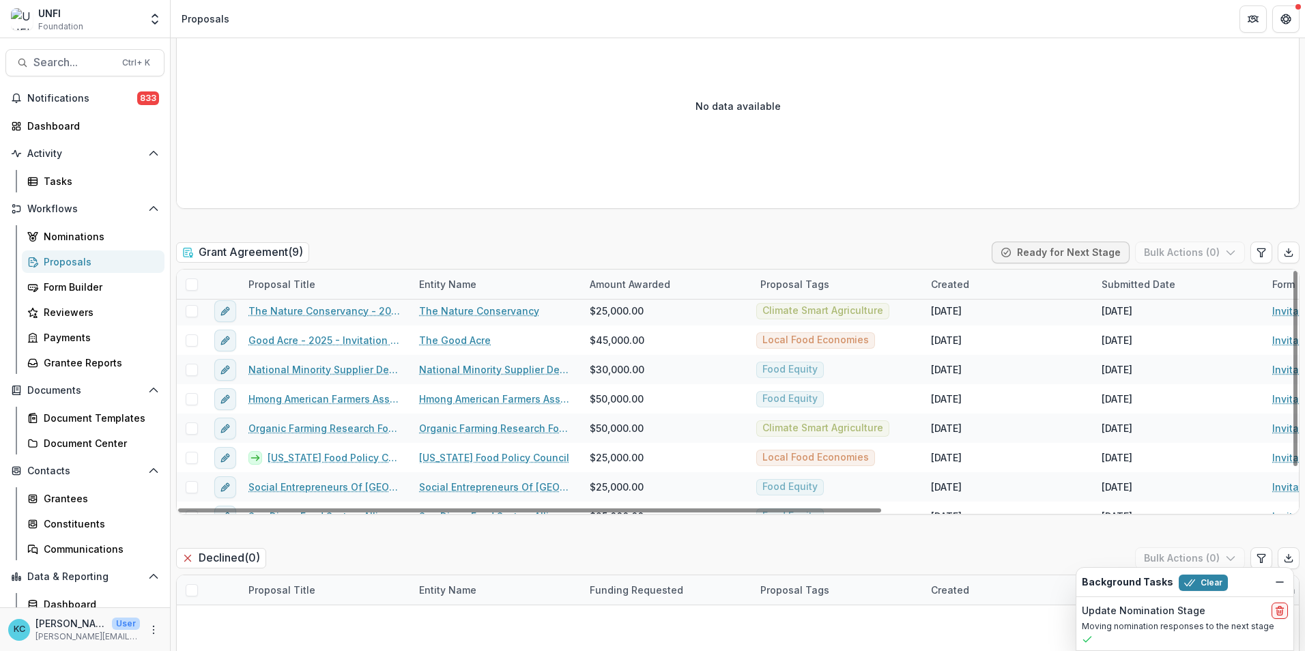
scroll to position [50, 0]
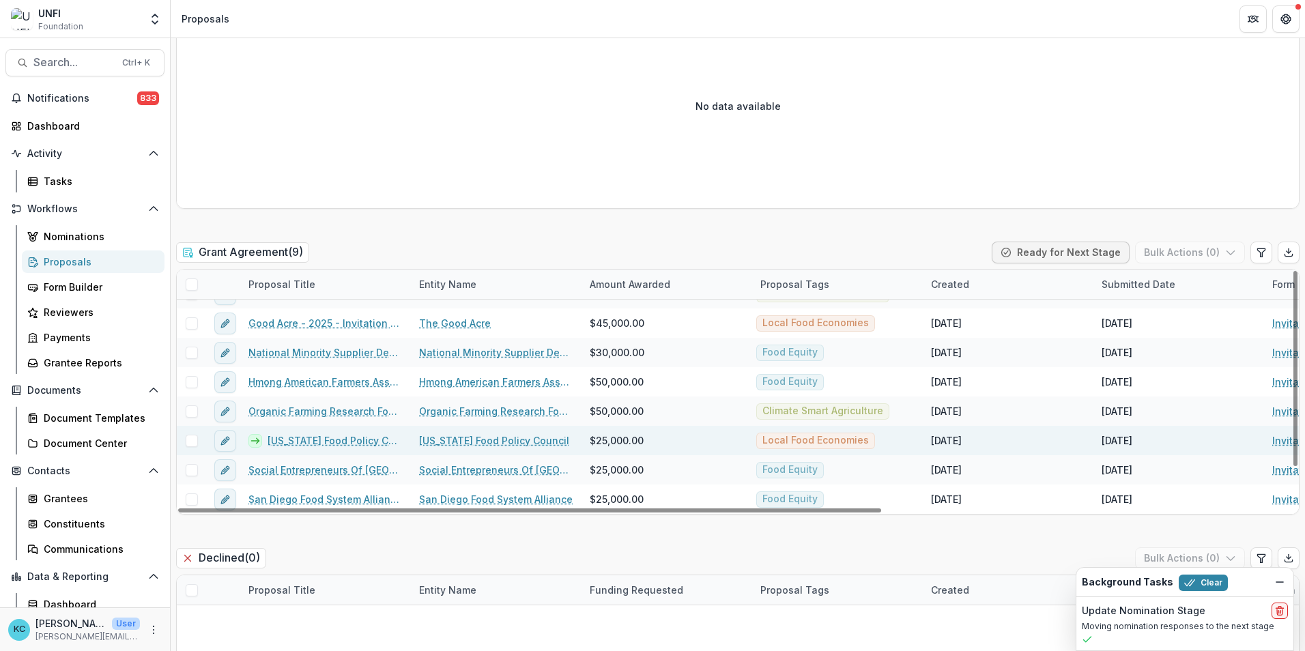
click at [321, 442] on link "Rhode Island Food Policy Council - 2025 - Invitation Only Application" at bounding box center [335, 440] width 135 height 14
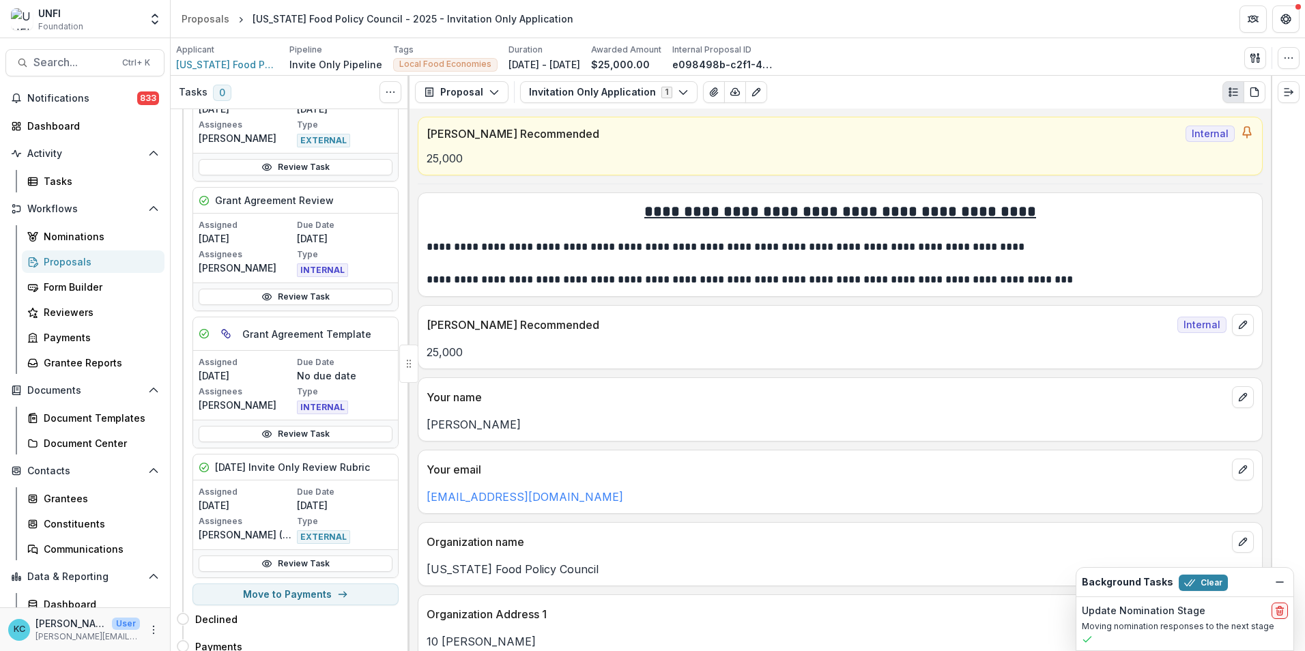
scroll to position [273, 0]
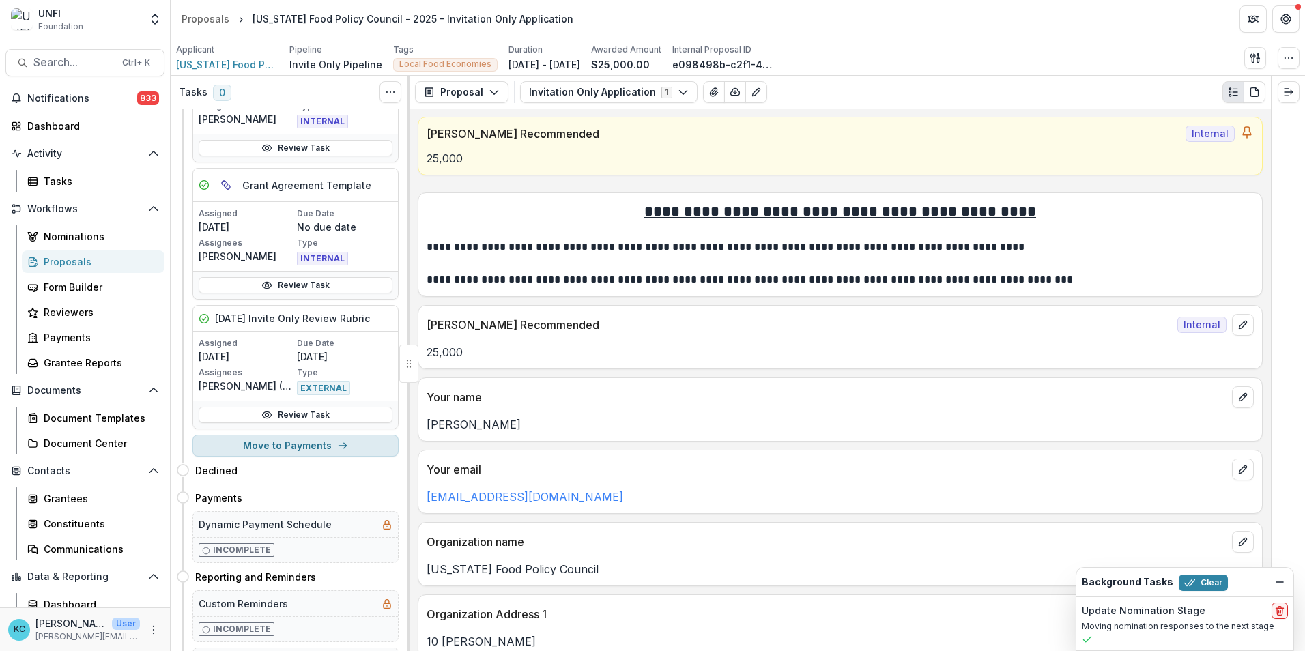
click at [275, 451] on button "Move to Payments" at bounding box center [296, 446] width 206 height 22
select select "********"
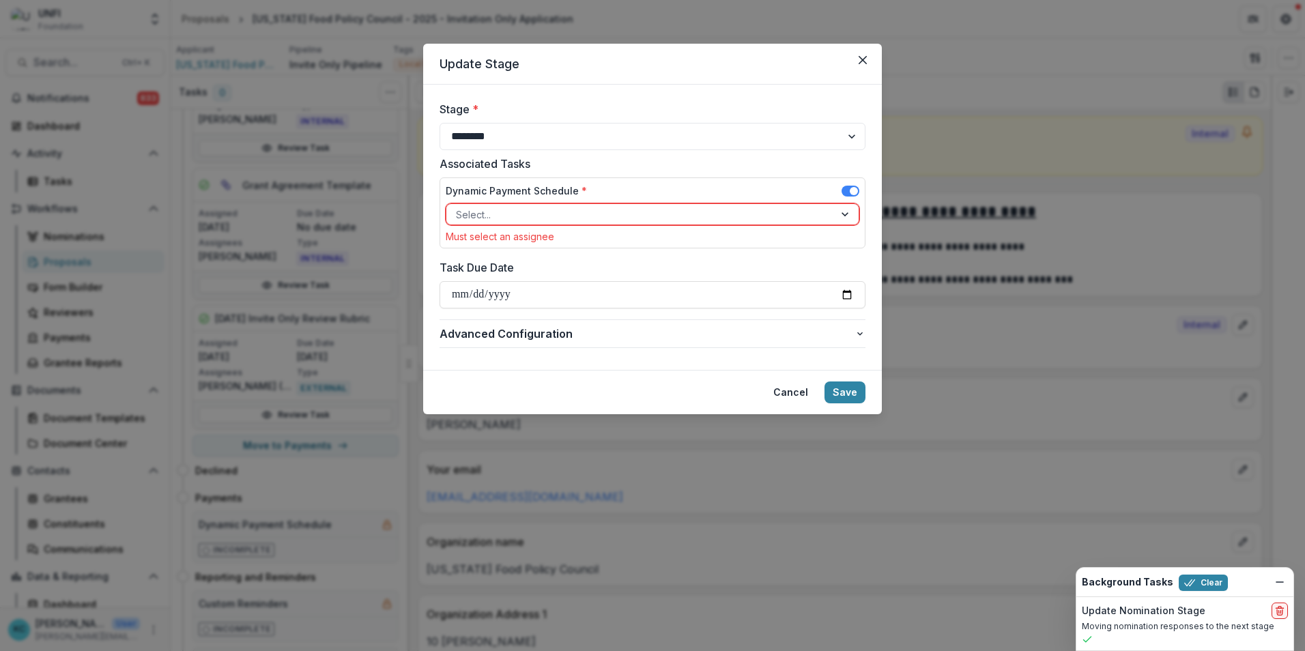
click at [506, 212] on div at bounding box center [640, 214] width 369 height 17
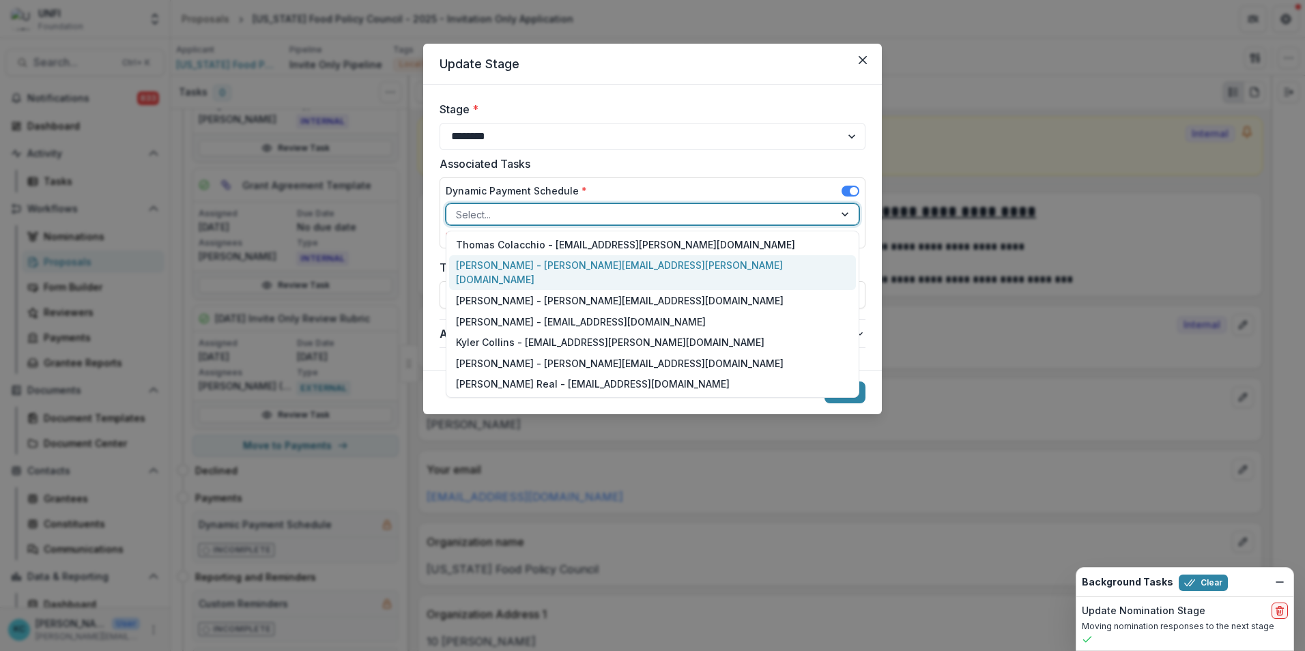
click at [514, 272] on div "Kristine Creveling - kristine.creveling@unfi.com" at bounding box center [652, 272] width 407 height 35
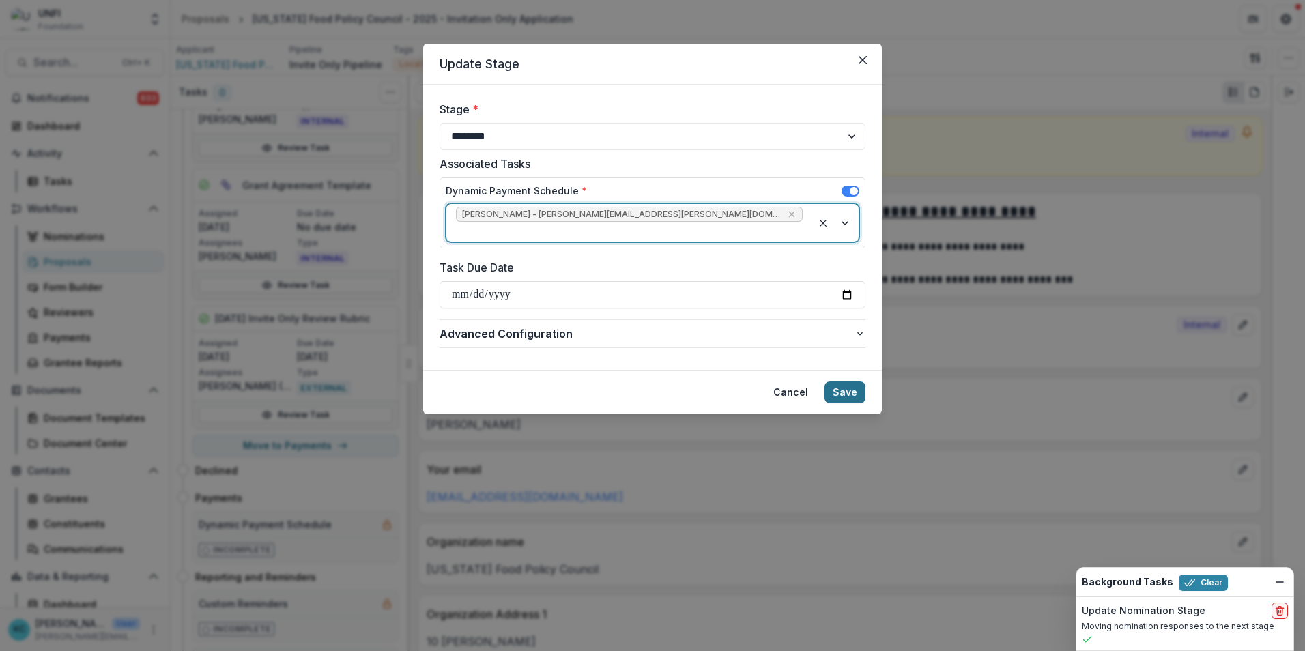
click at [849, 382] on button "Save" at bounding box center [845, 393] width 41 height 22
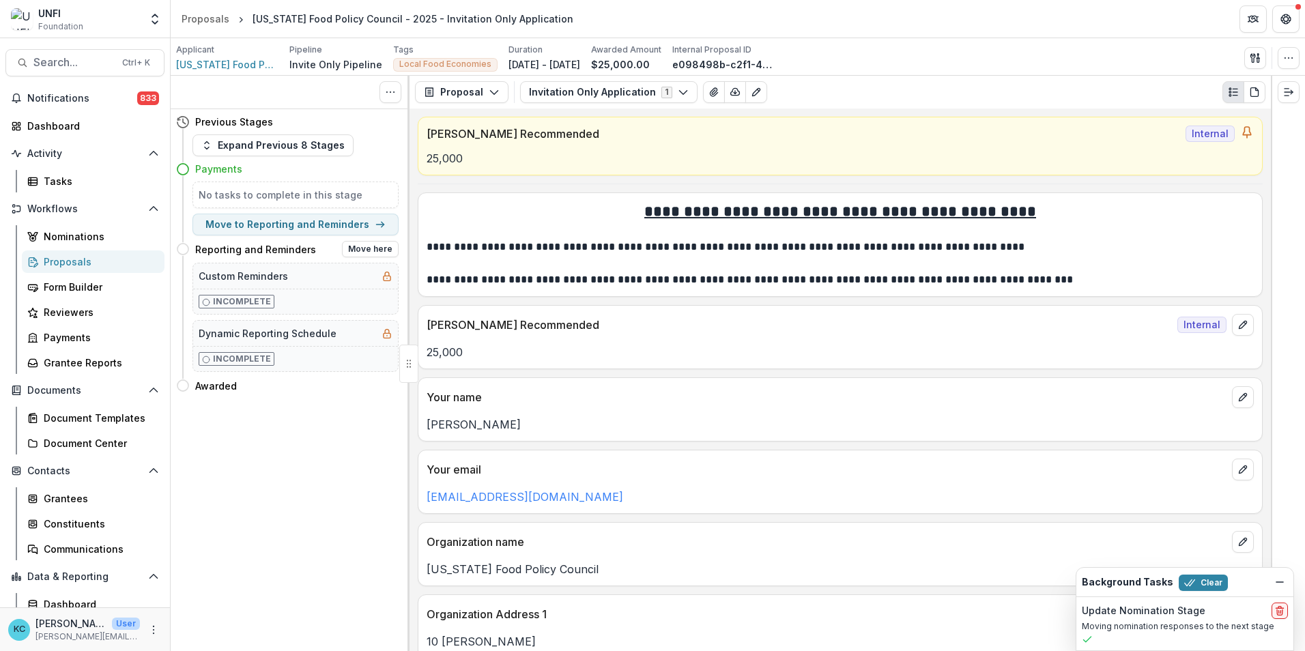
scroll to position [0, 0]
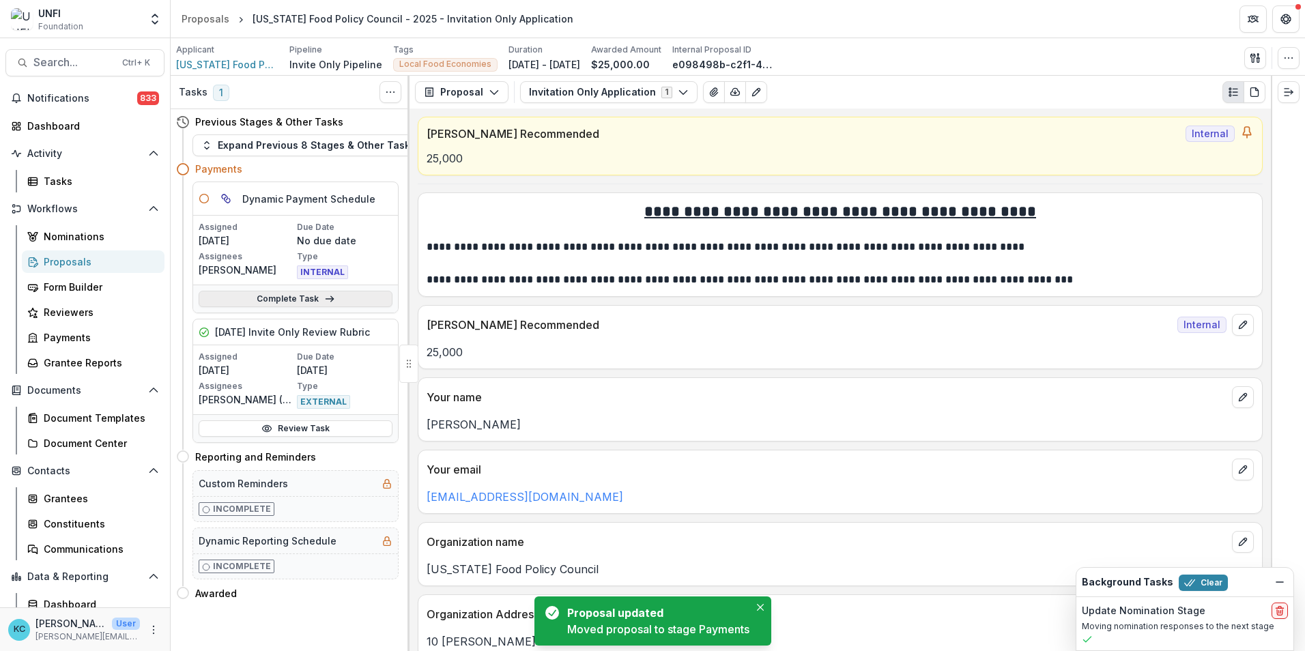
click at [289, 295] on link "Complete Task" at bounding box center [296, 299] width 194 height 16
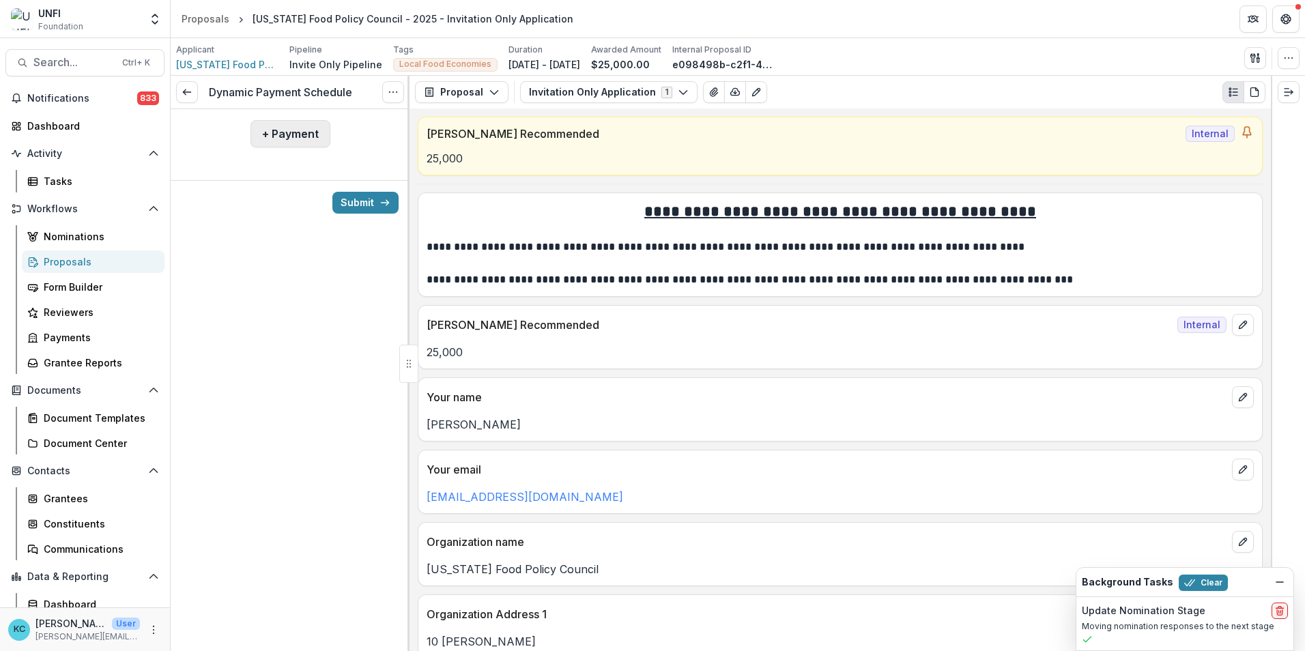
click at [302, 138] on button "+ Payment" at bounding box center [291, 133] width 80 height 27
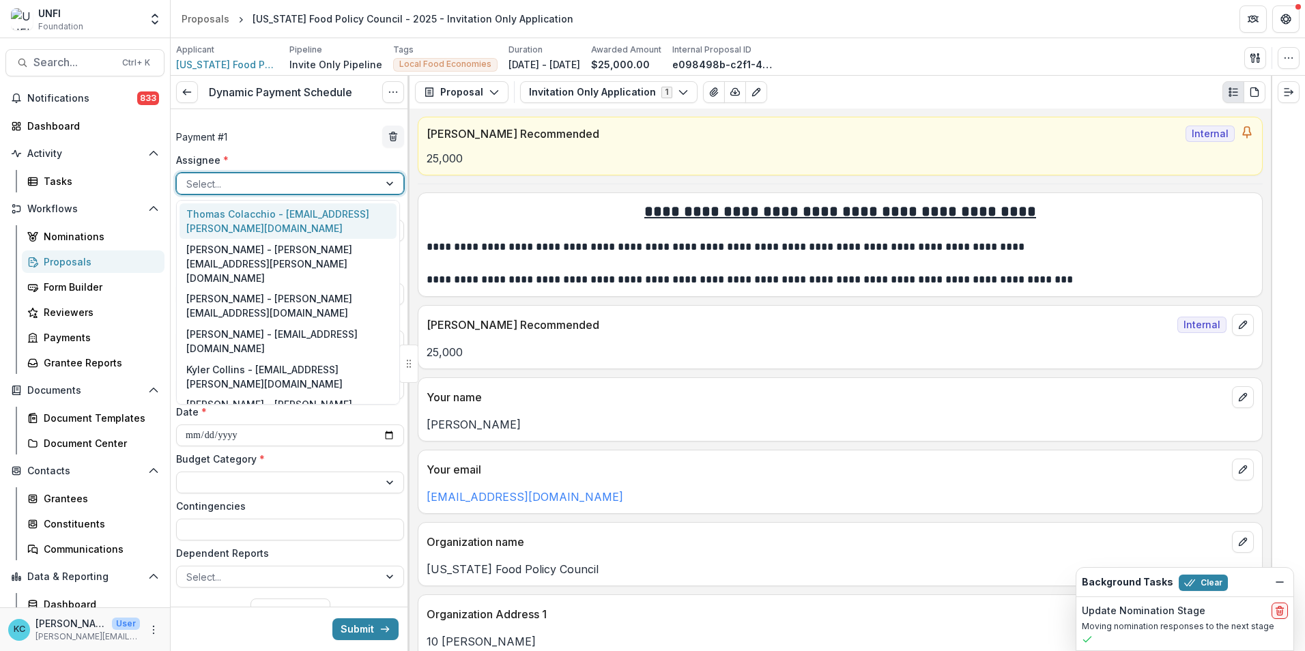
click at [316, 184] on div at bounding box center [277, 183] width 183 height 17
click at [302, 231] on div "Thomas Colacchio - thomas.colacchio@unfi.com" at bounding box center [288, 220] width 217 height 35
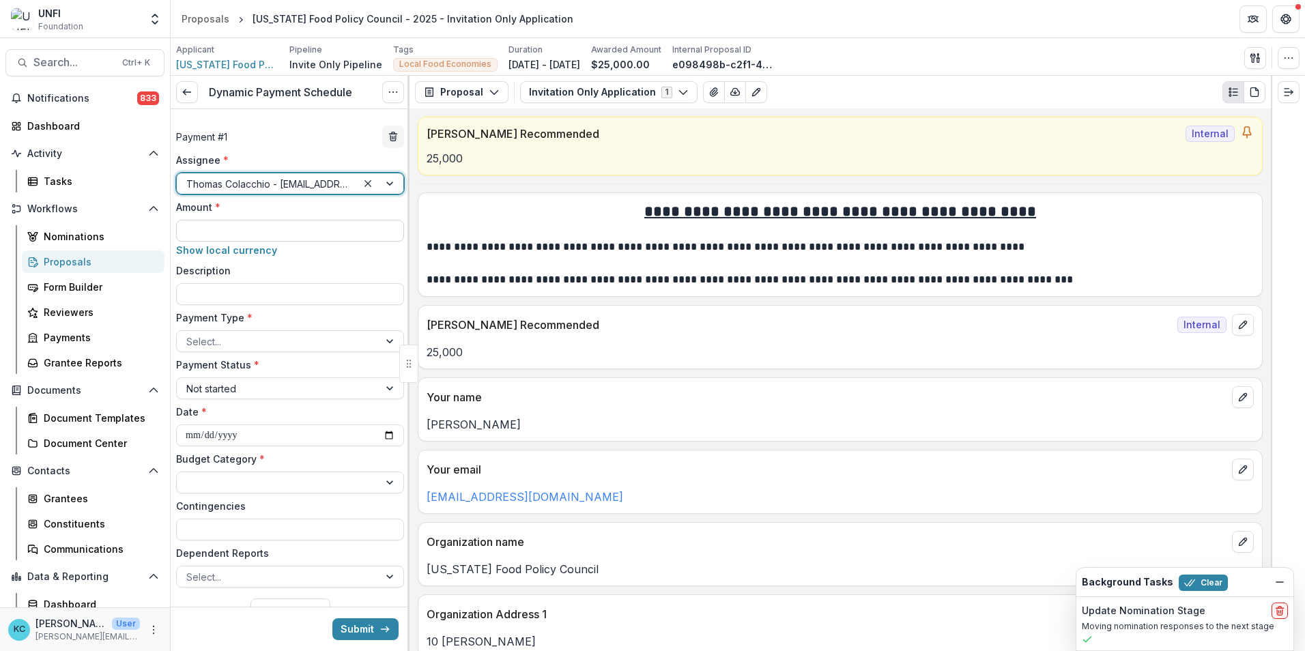
click at [276, 236] on input "Amount *" at bounding box center [290, 231] width 228 height 22
type input "*******"
click at [261, 339] on div at bounding box center [277, 341] width 183 height 17
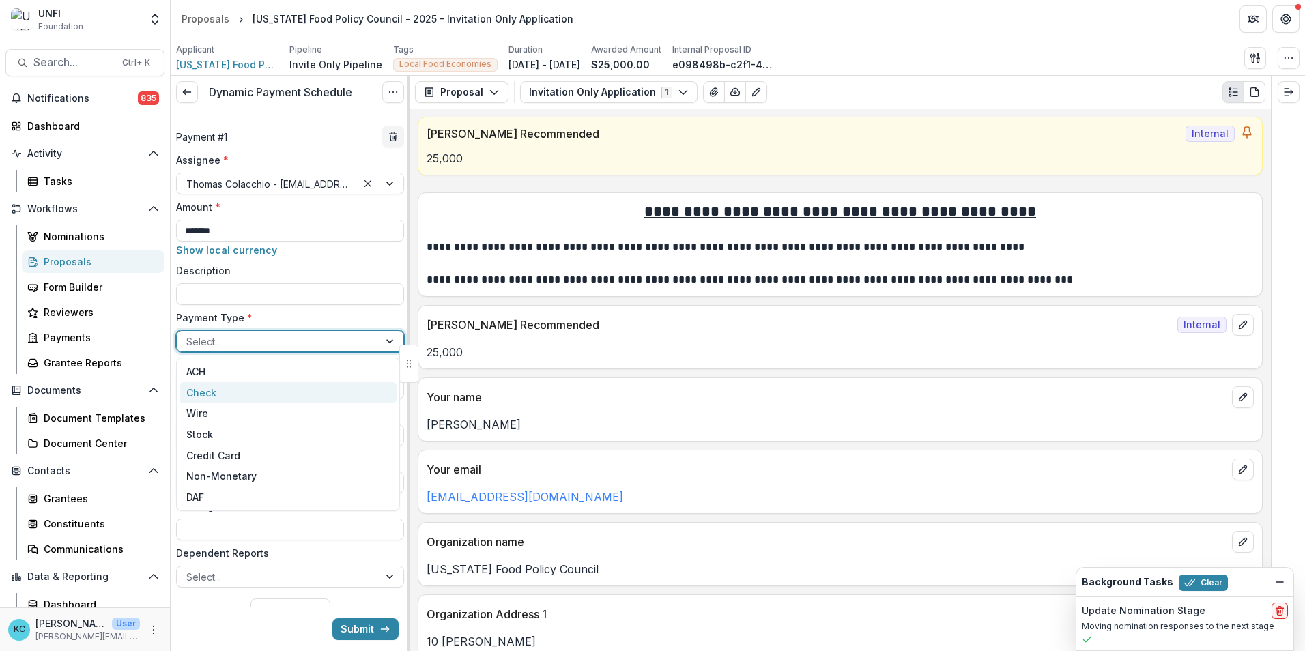
click at [242, 387] on div "Check" at bounding box center [288, 392] width 217 height 21
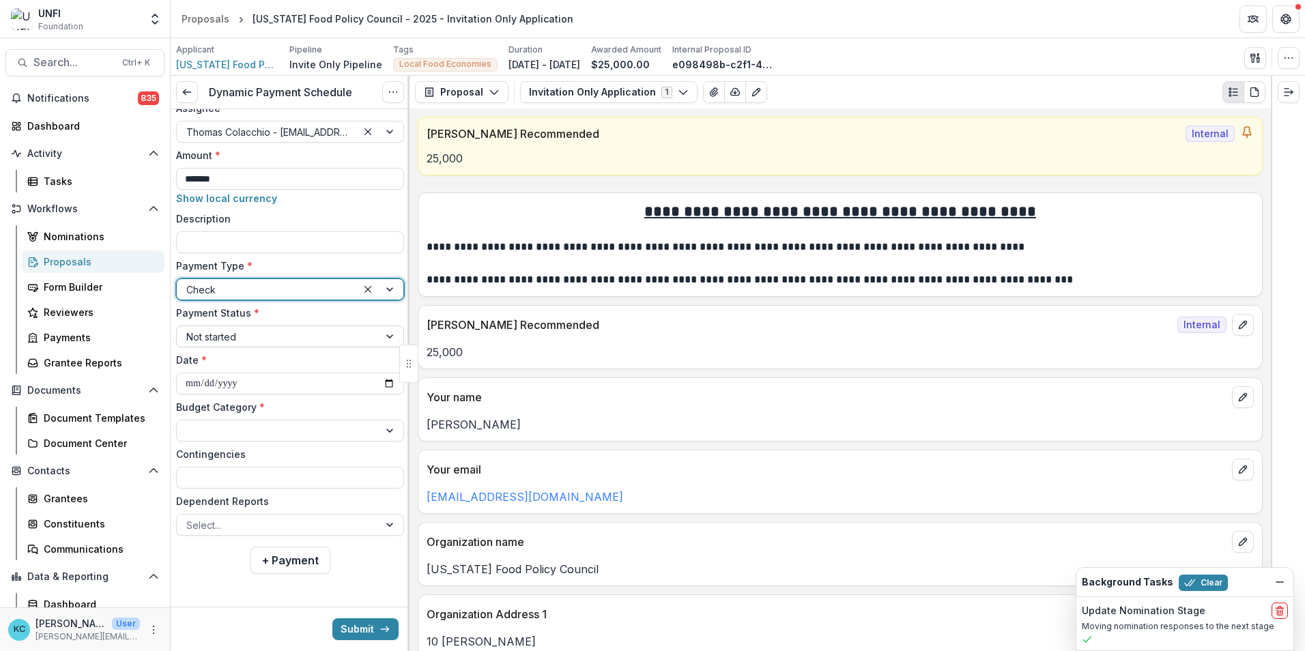
click at [253, 332] on div at bounding box center [277, 336] width 183 height 17
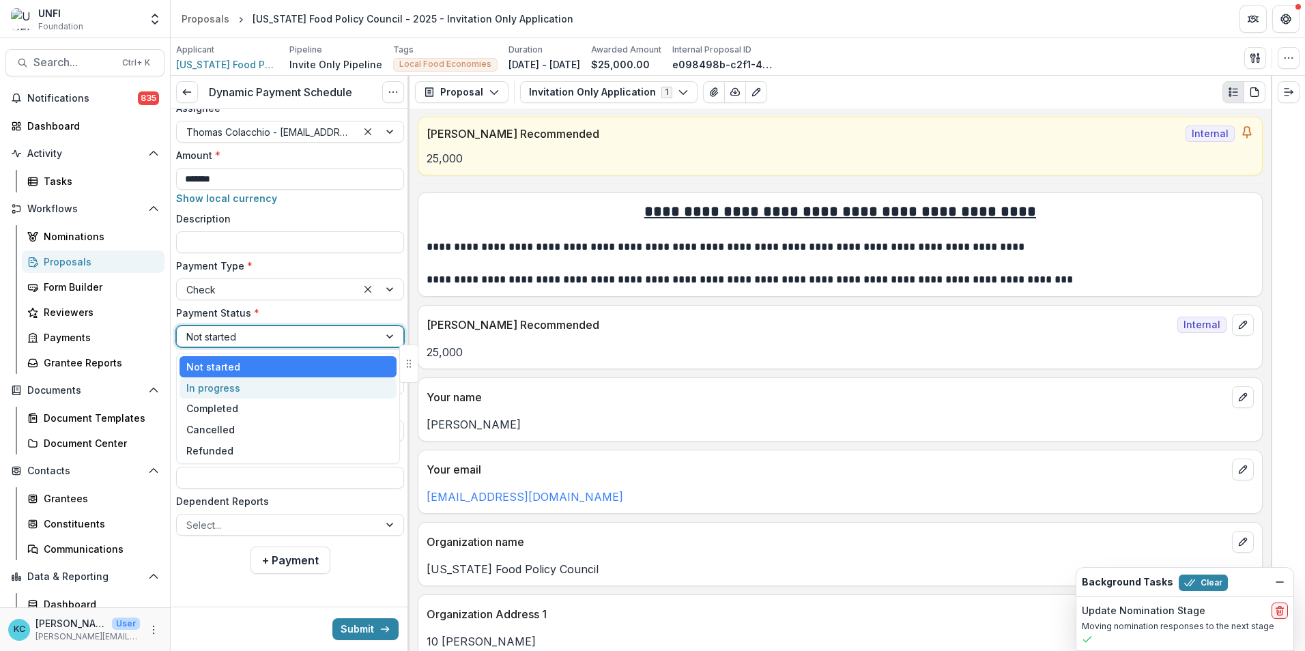
click at [231, 386] on div "In progress" at bounding box center [288, 388] width 217 height 21
click at [231, 431] on div at bounding box center [277, 431] width 183 height 17
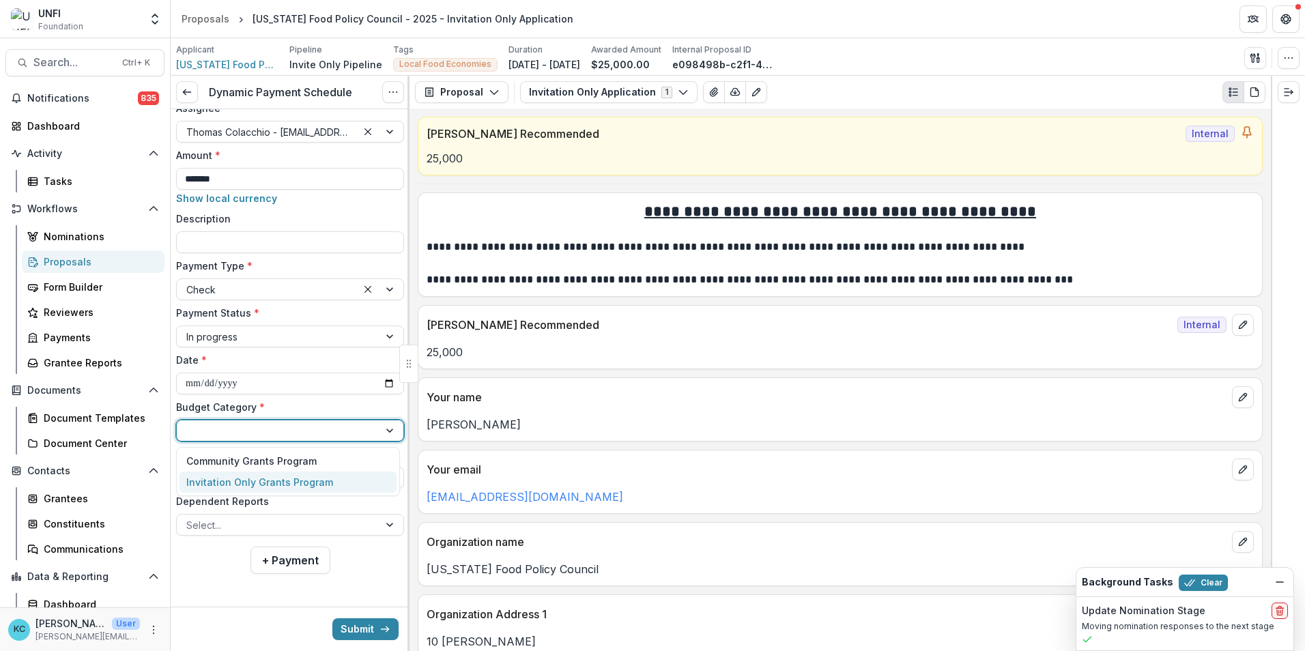
click at [225, 490] on div "Invitation Only Grants Program" at bounding box center [288, 482] width 217 height 21
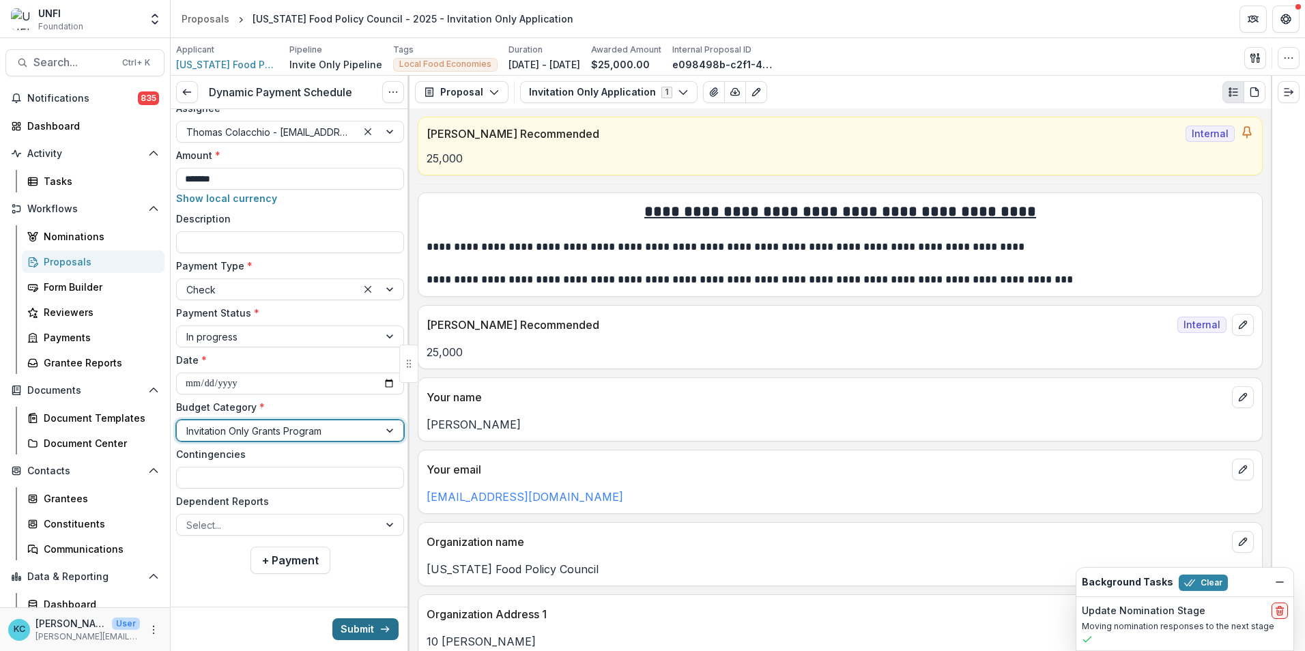
click at [352, 629] on button "Submit" at bounding box center [365, 630] width 66 height 22
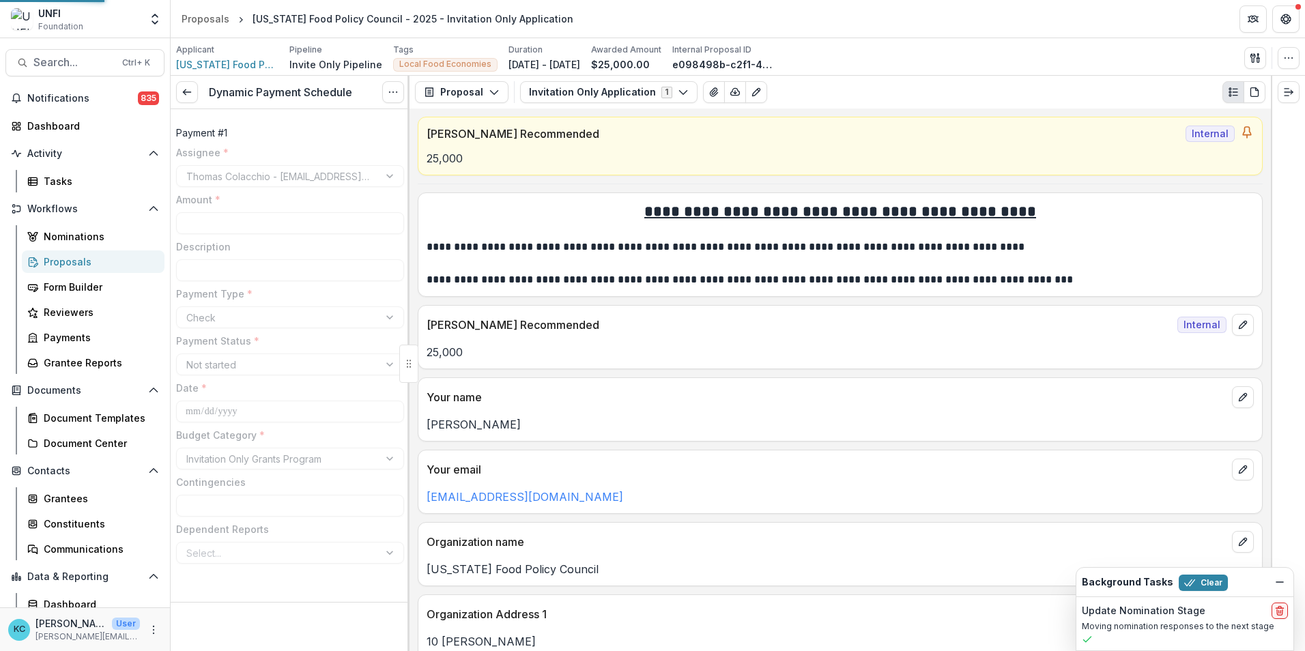
type input "*******"
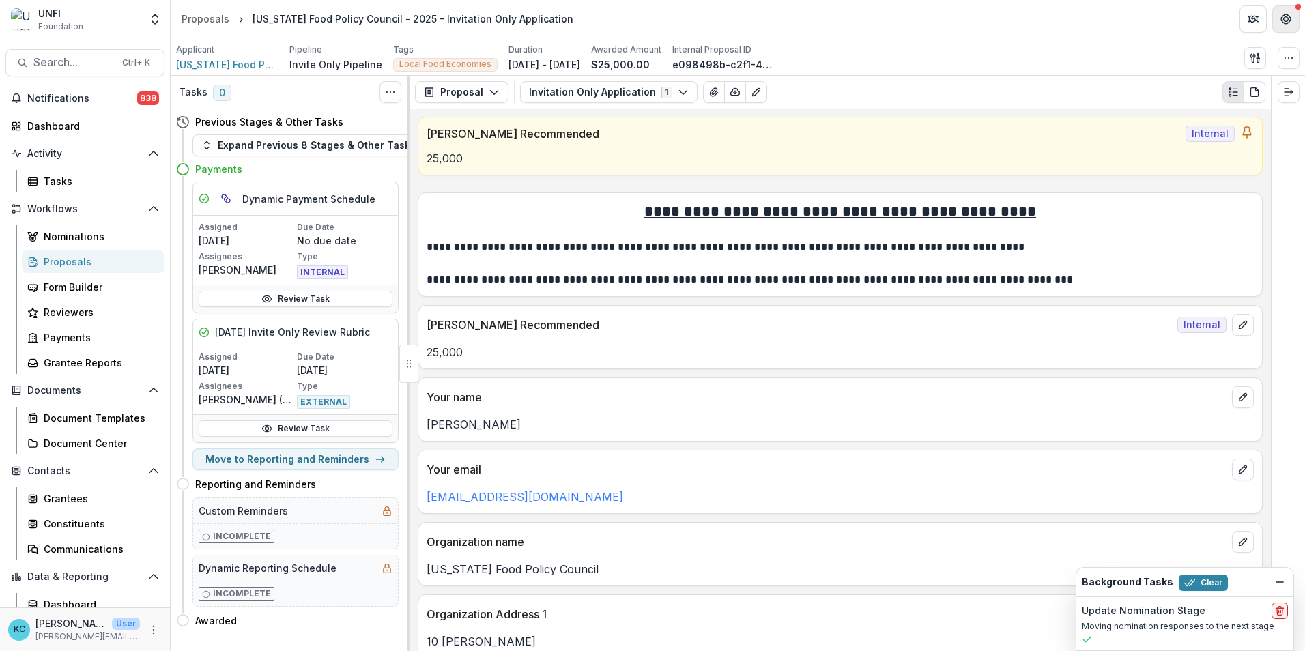
click at [1287, 22] on icon "Get Help" at bounding box center [1286, 22] width 3 height 3
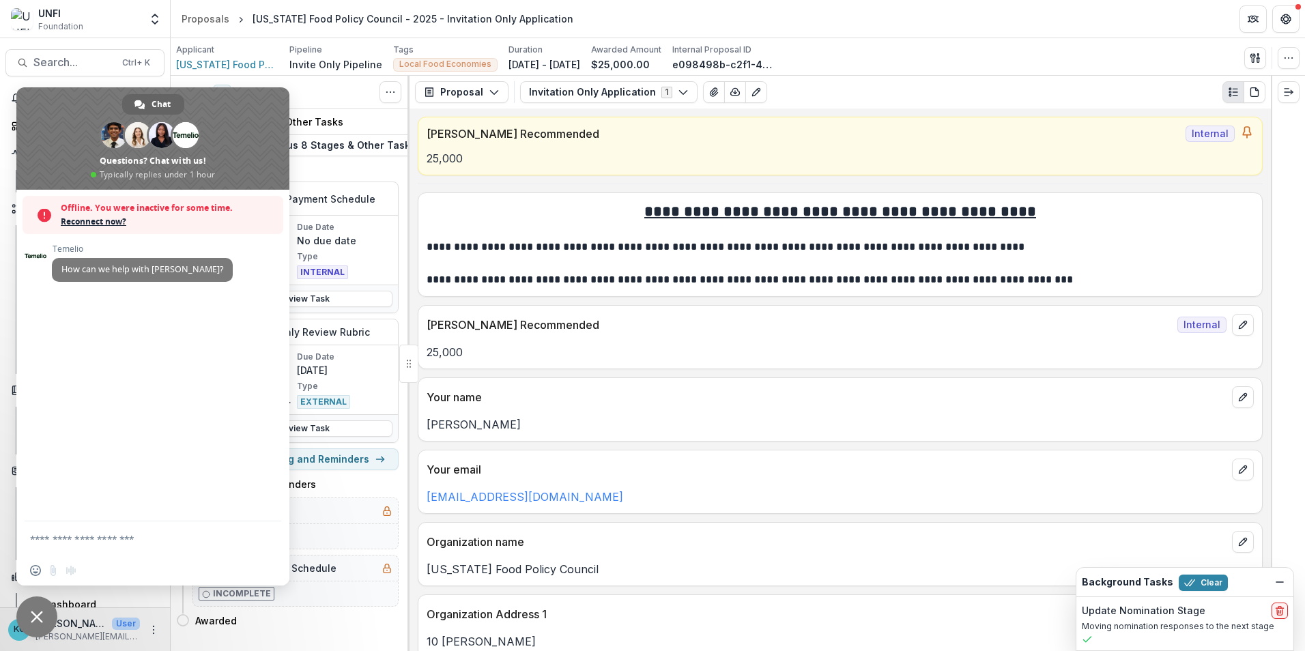
click at [896, 31] on header "Proposals Rhode Island Food Policy Council - 2025 - Invitation Only Application" at bounding box center [738, 19] width 1135 height 38
click at [37, 615] on span "Close chat" at bounding box center [37, 617] width 12 height 12
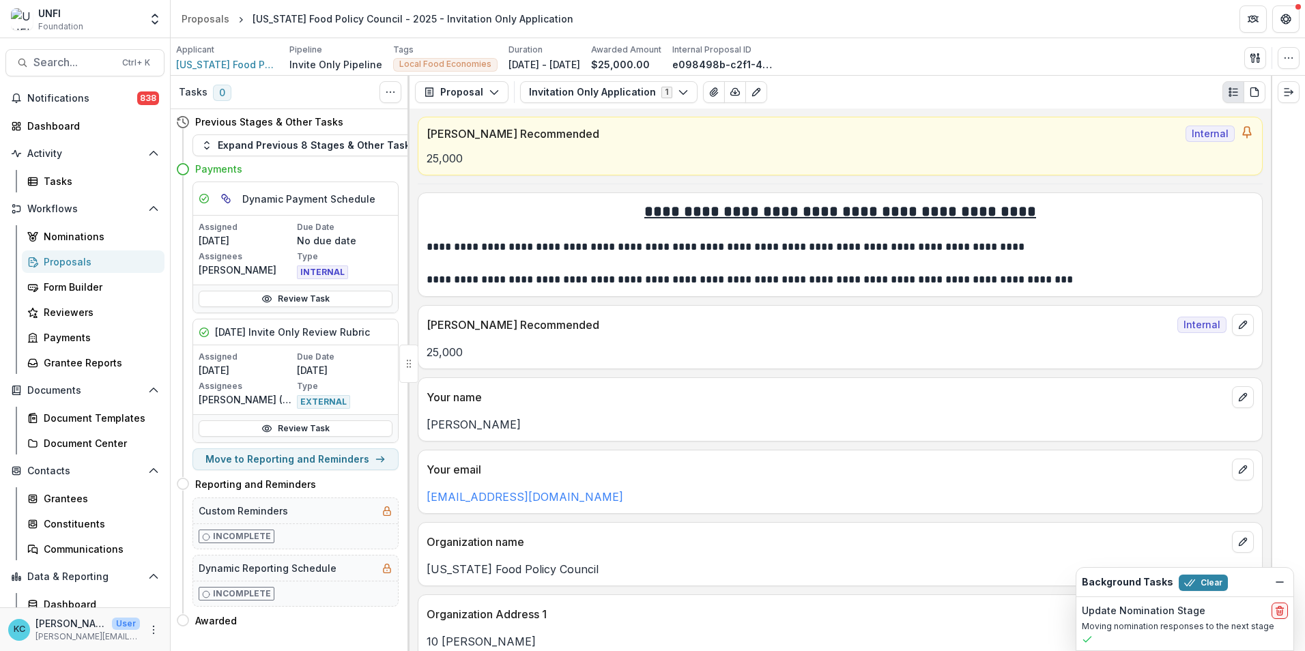
click at [68, 16] on div "UNFI" at bounding box center [60, 13] width 45 height 14
click at [53, 29] on span "Foundation" at bounding box center [60, 26] width 45 height 12
click at [69, 74] on button "Search... Ctrl + K" at bounding box center [84, 62] width 159 height 27
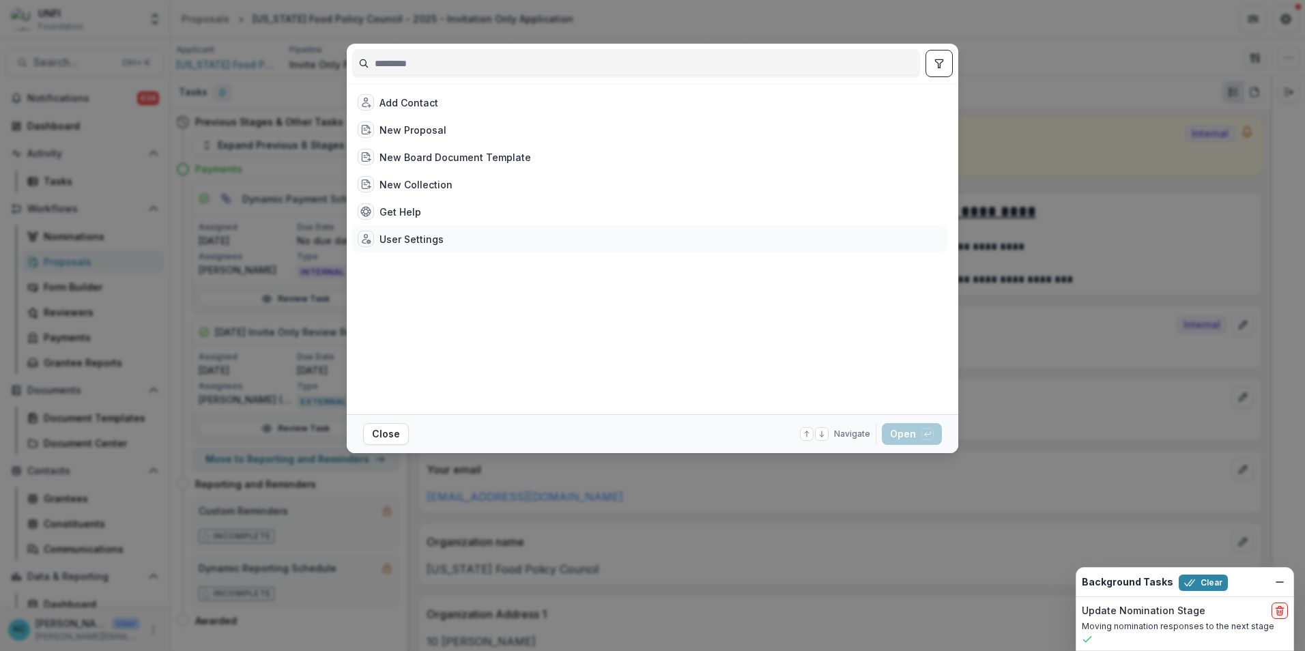
click at [407, 246] on div "User Settings" at bounding box center [412, 239] width 64 height 14
click at [427, 243] on div "User Settings" at bounding box center [412, 239] width 64 height 14
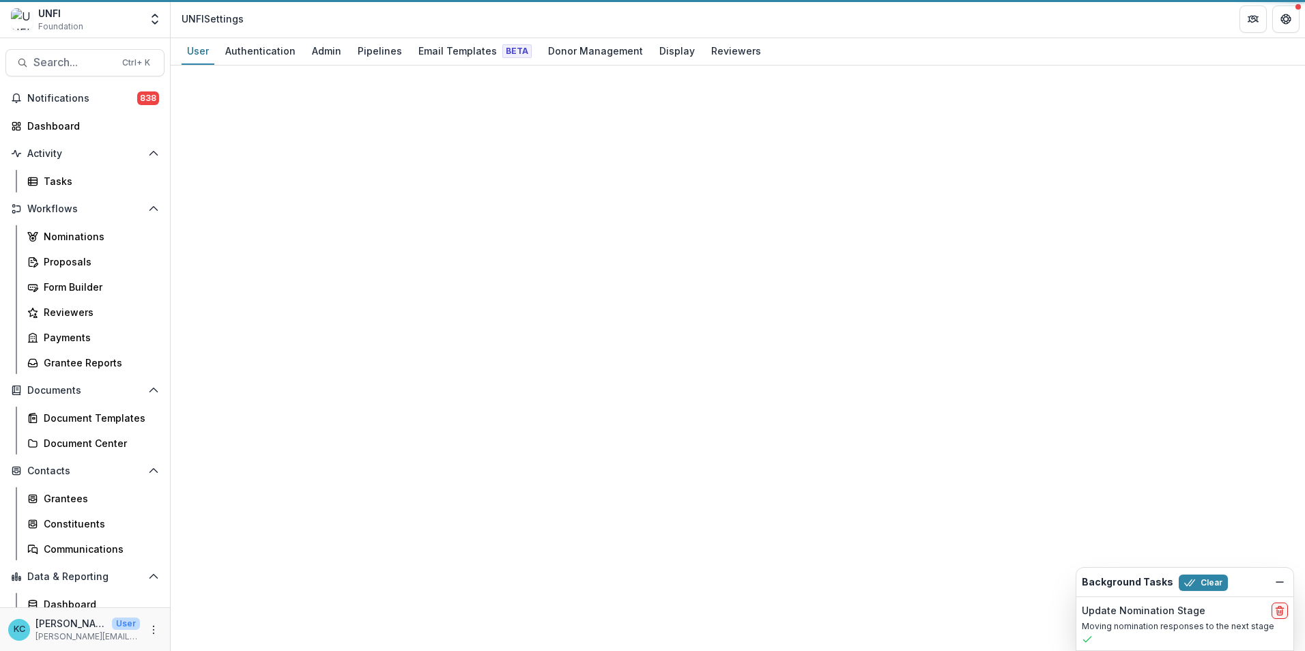
select select "**********"
select select "****"
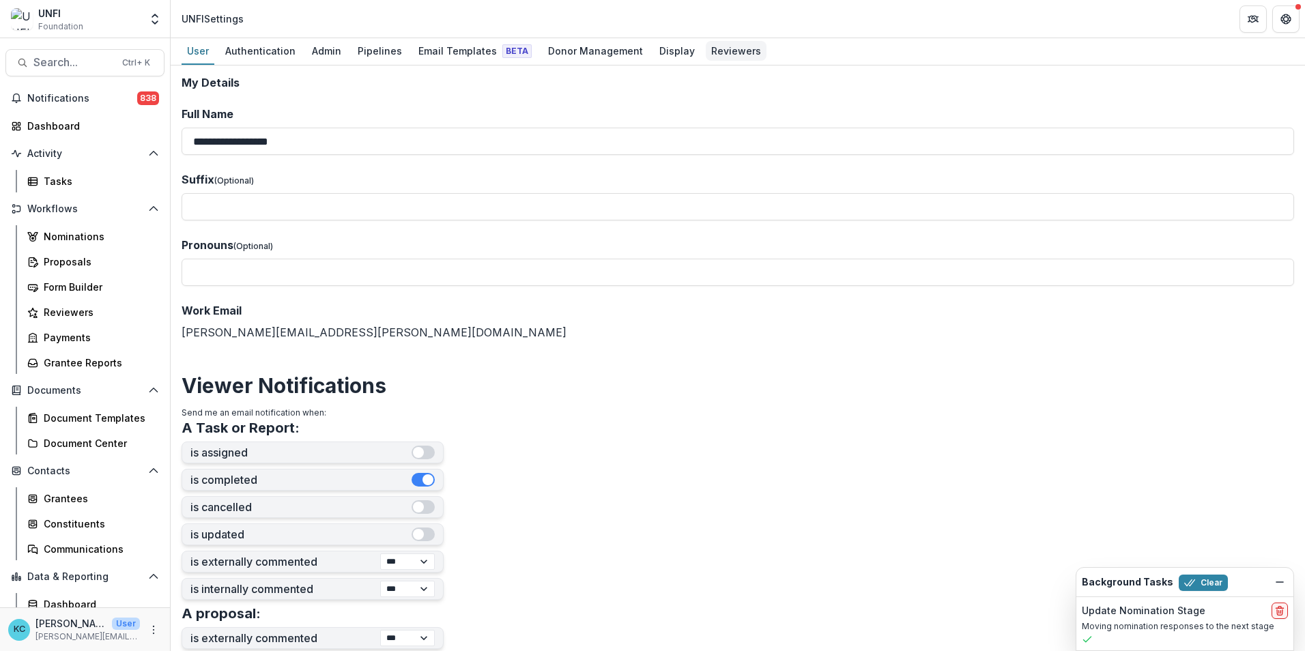
click at [710, 56] on div "Reviewers" at bounding box center [736, 51] width 61 height 20
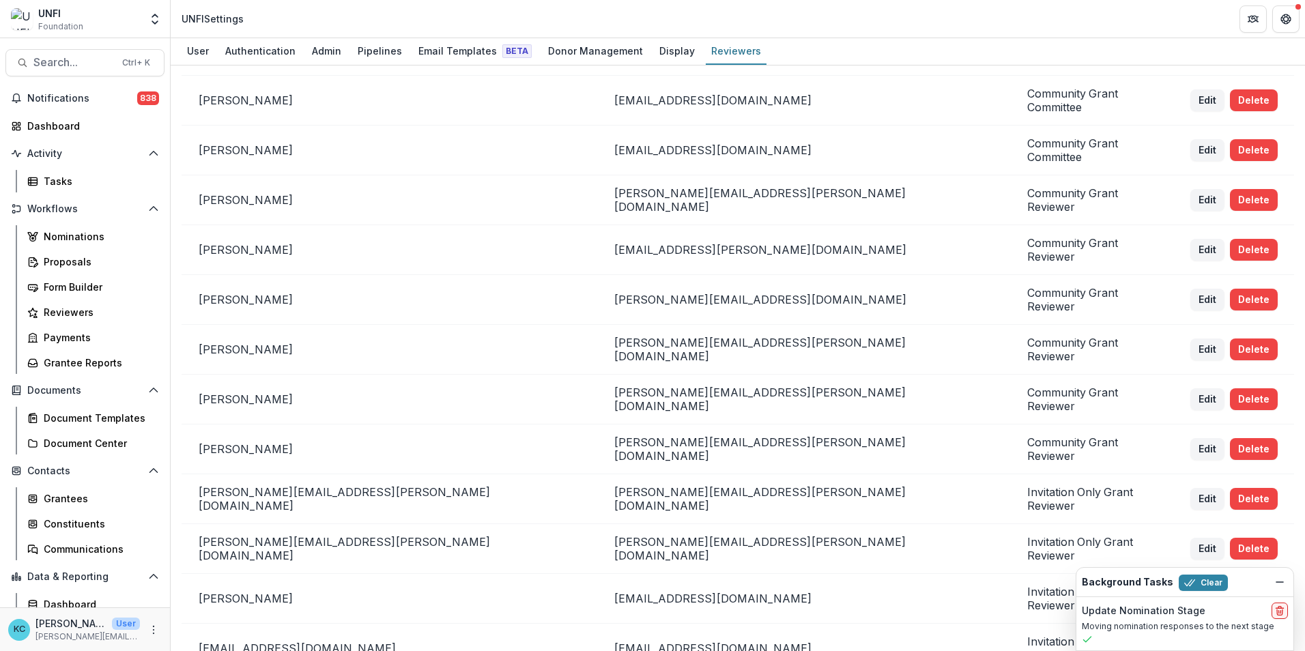
scroll to position [778, 0]
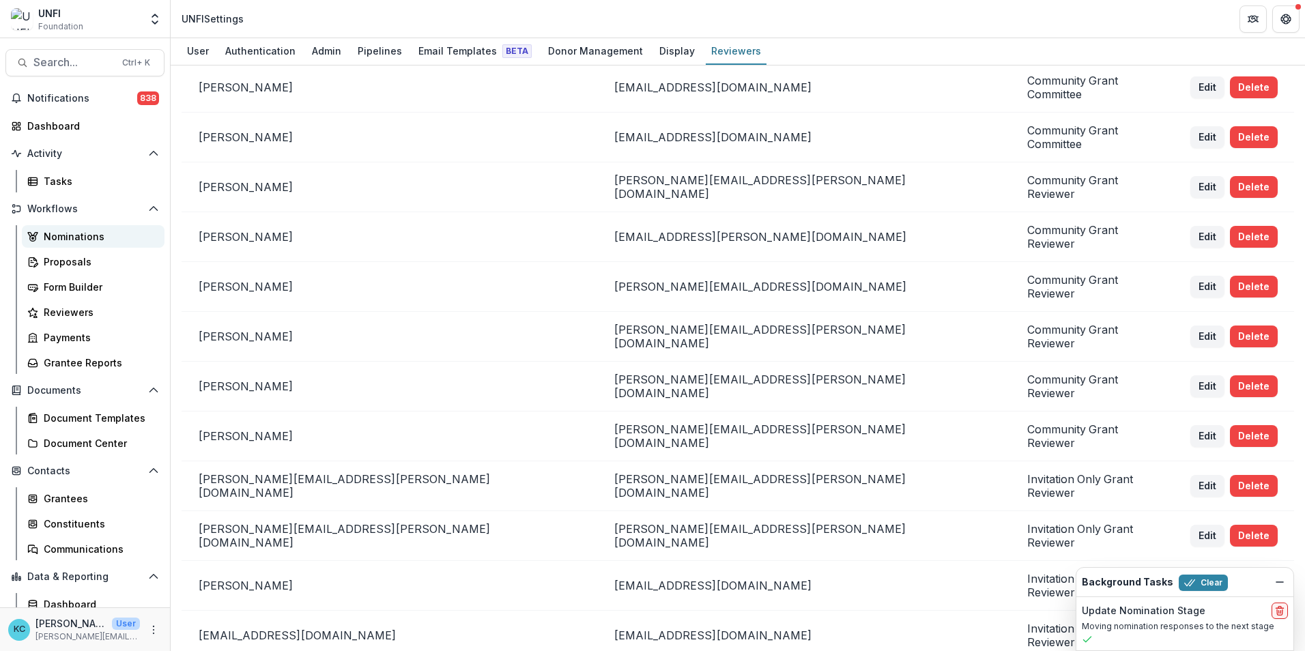
click at [59, 230] on div "Nominations" at bounding box center [99, 236] width 110 height 14
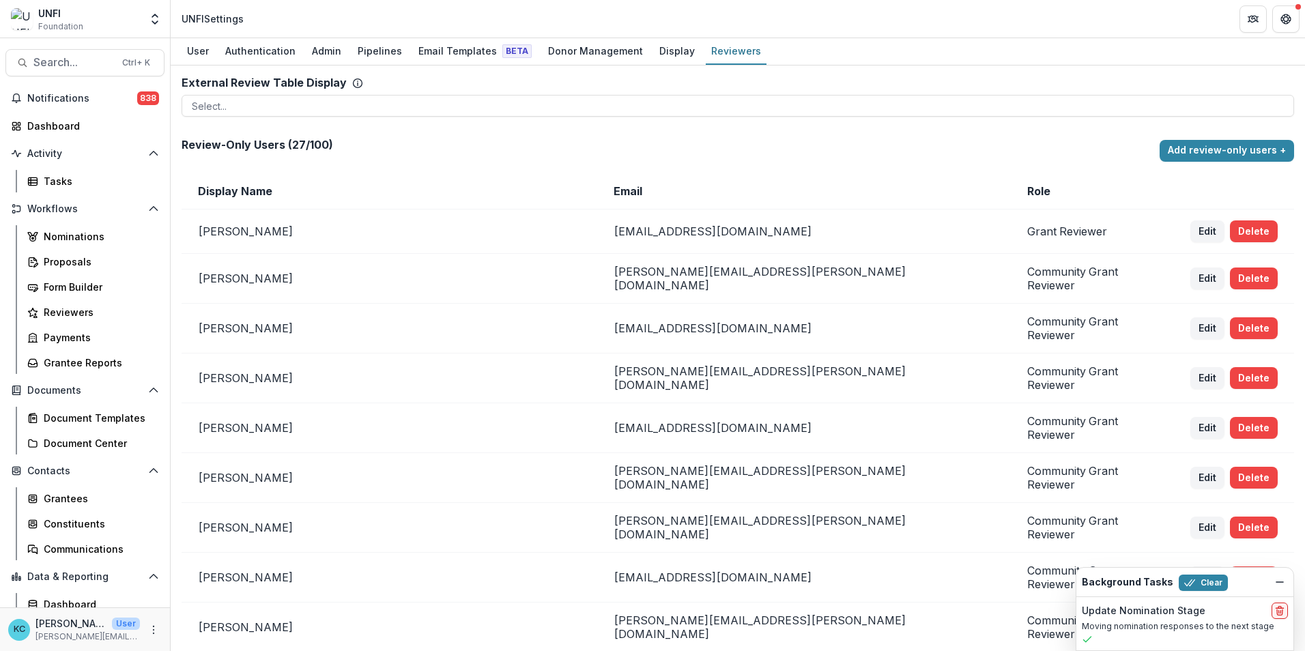
click at [821, 13] on header "UNFI Settings" at bounding box center [738, 19] width 1135 height 38
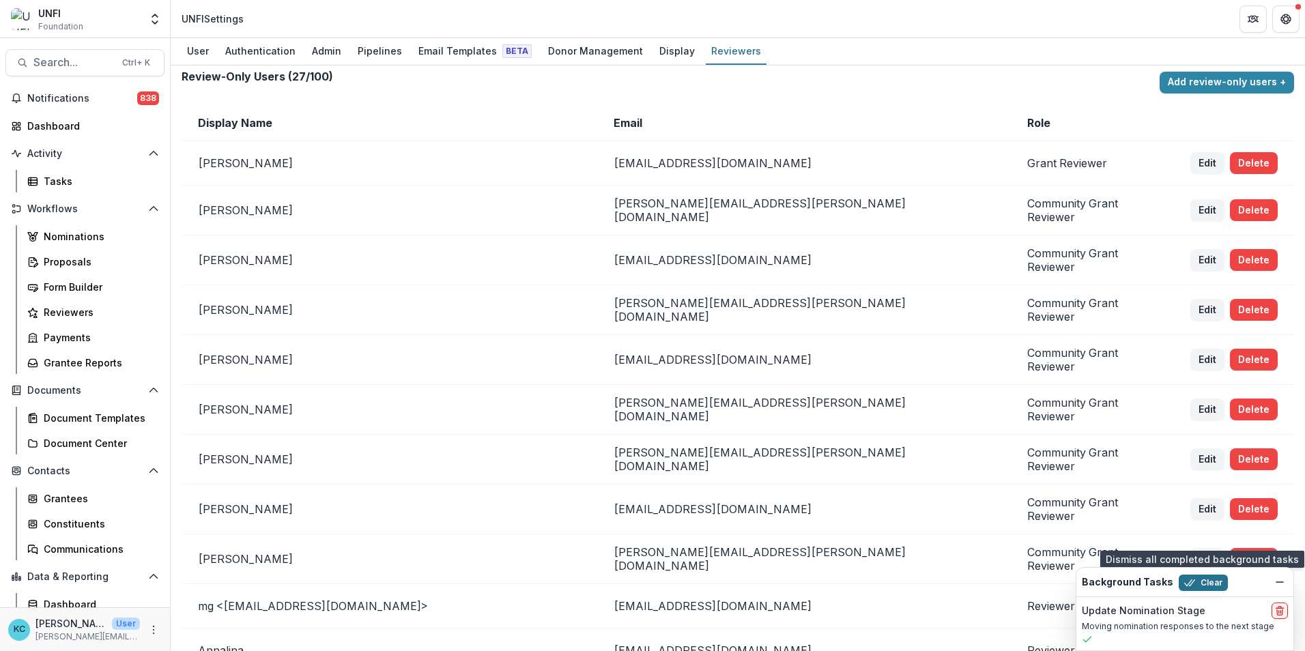
click at [1217, 586] on button "Clear" at bounding box center [1203, 583] width 49 height 16
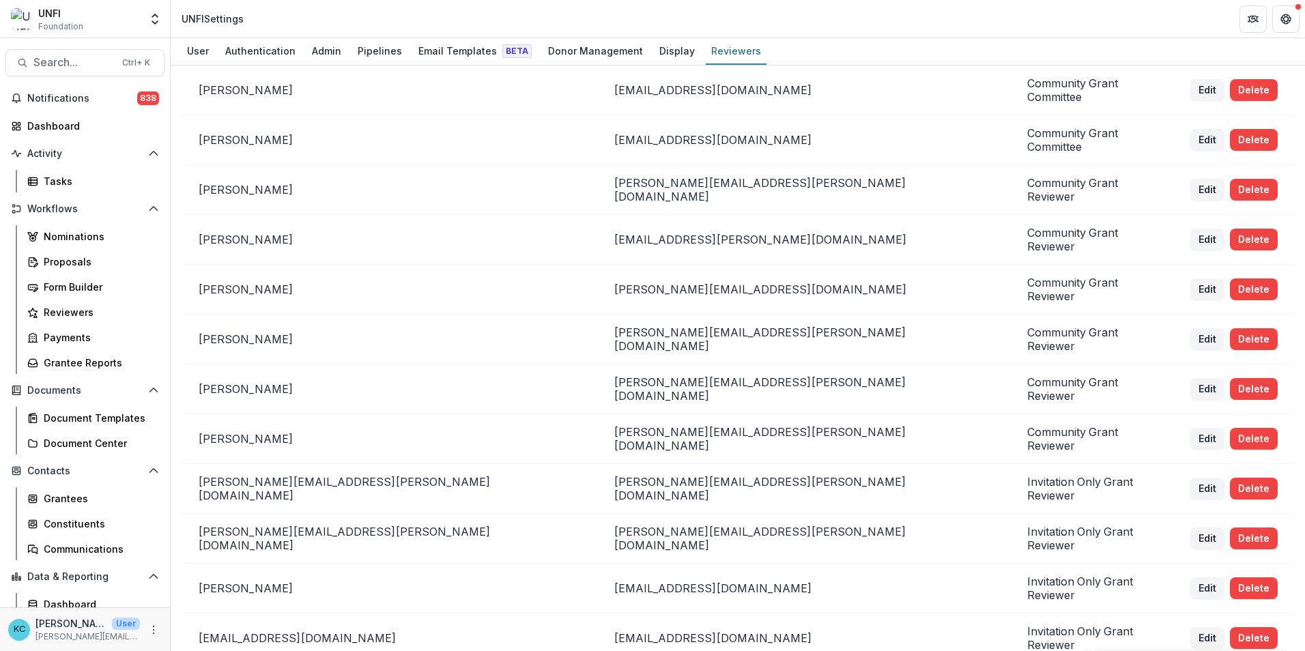
scroll to position [778, 0]
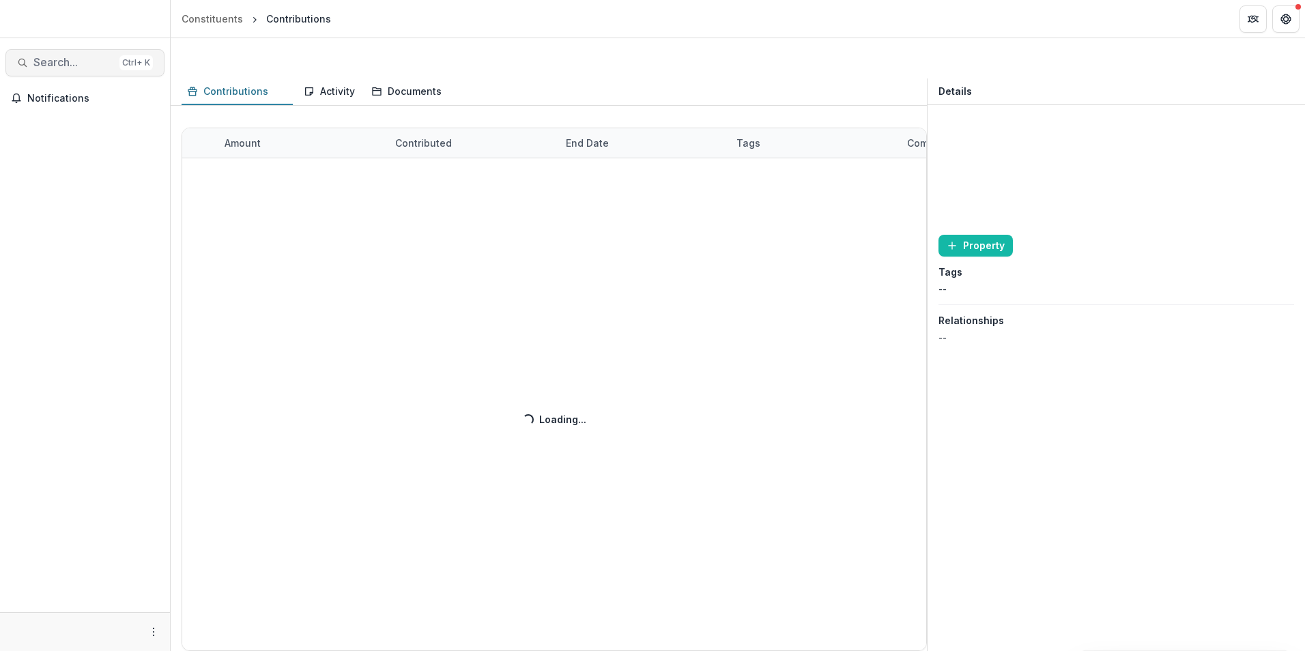
click at [70, 56] on span "Search..." at bounding box center [73, 62] width 81 height 13
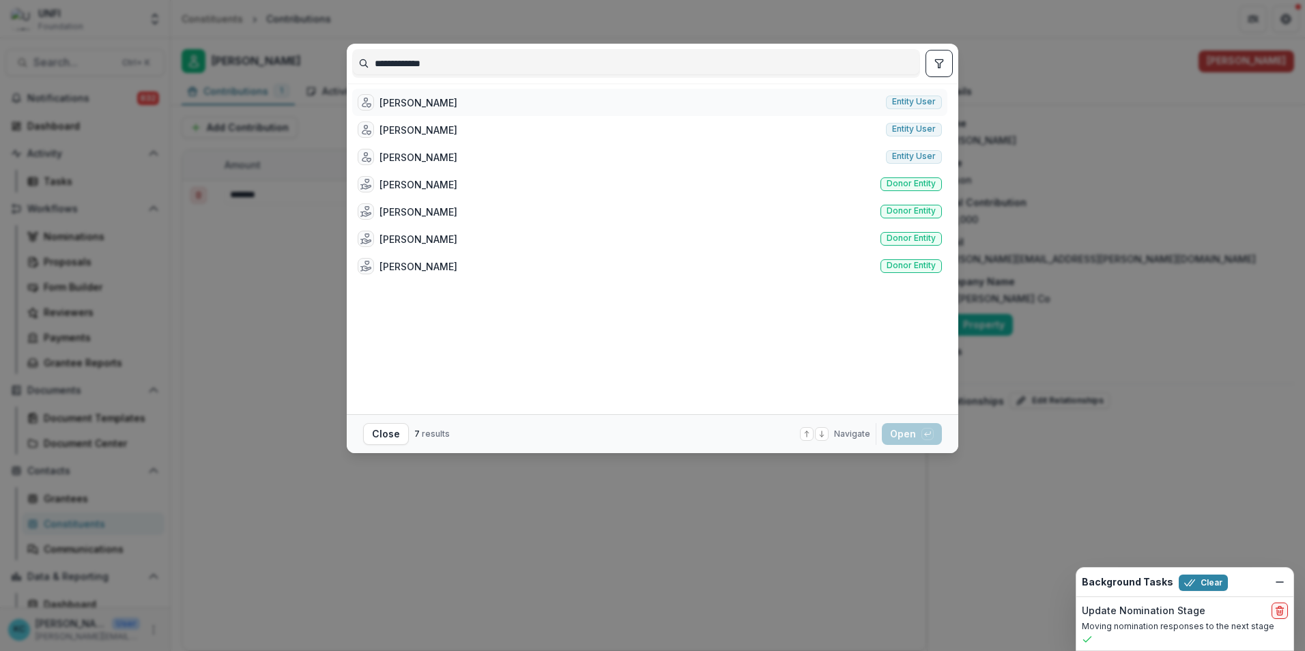
type input "**********"
click at [390, 97] on div "[PERSON_NAME]" at bounding box center [419, 103] width 78 height 14
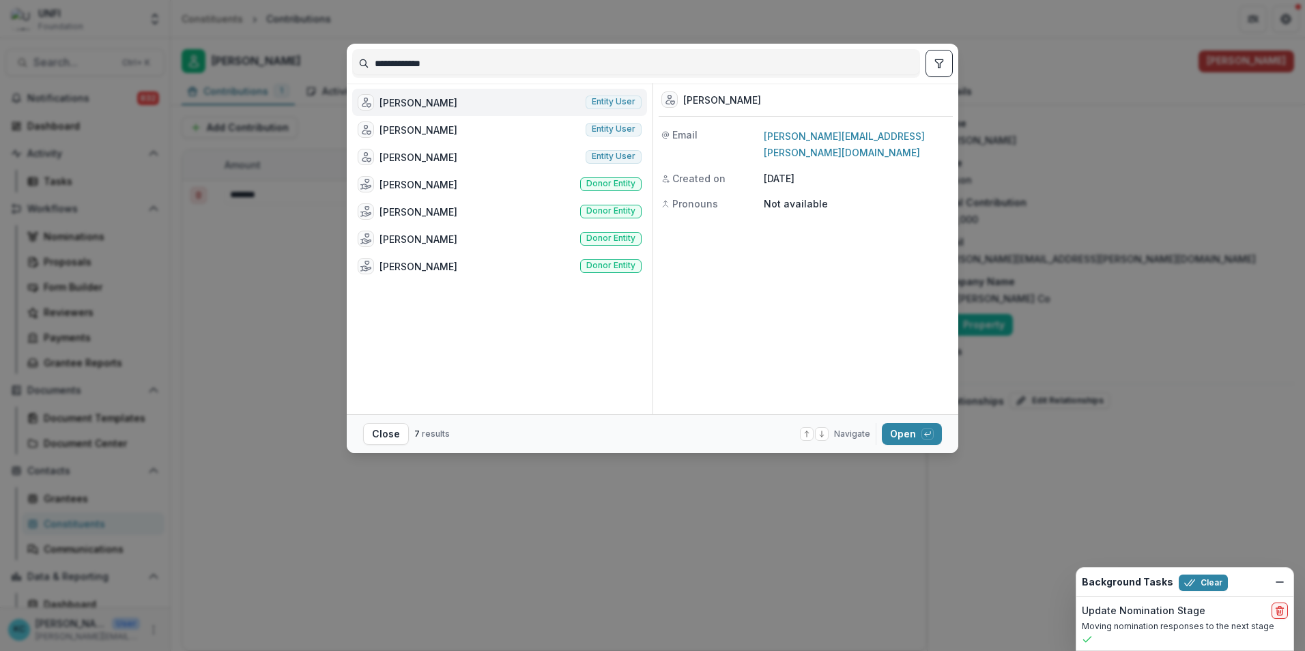
click at [315, 307] on div "**********" at bounding box center [652, 325] width 1305 height 651
